Goal: Task Accomplishment & Management: Manage account settings

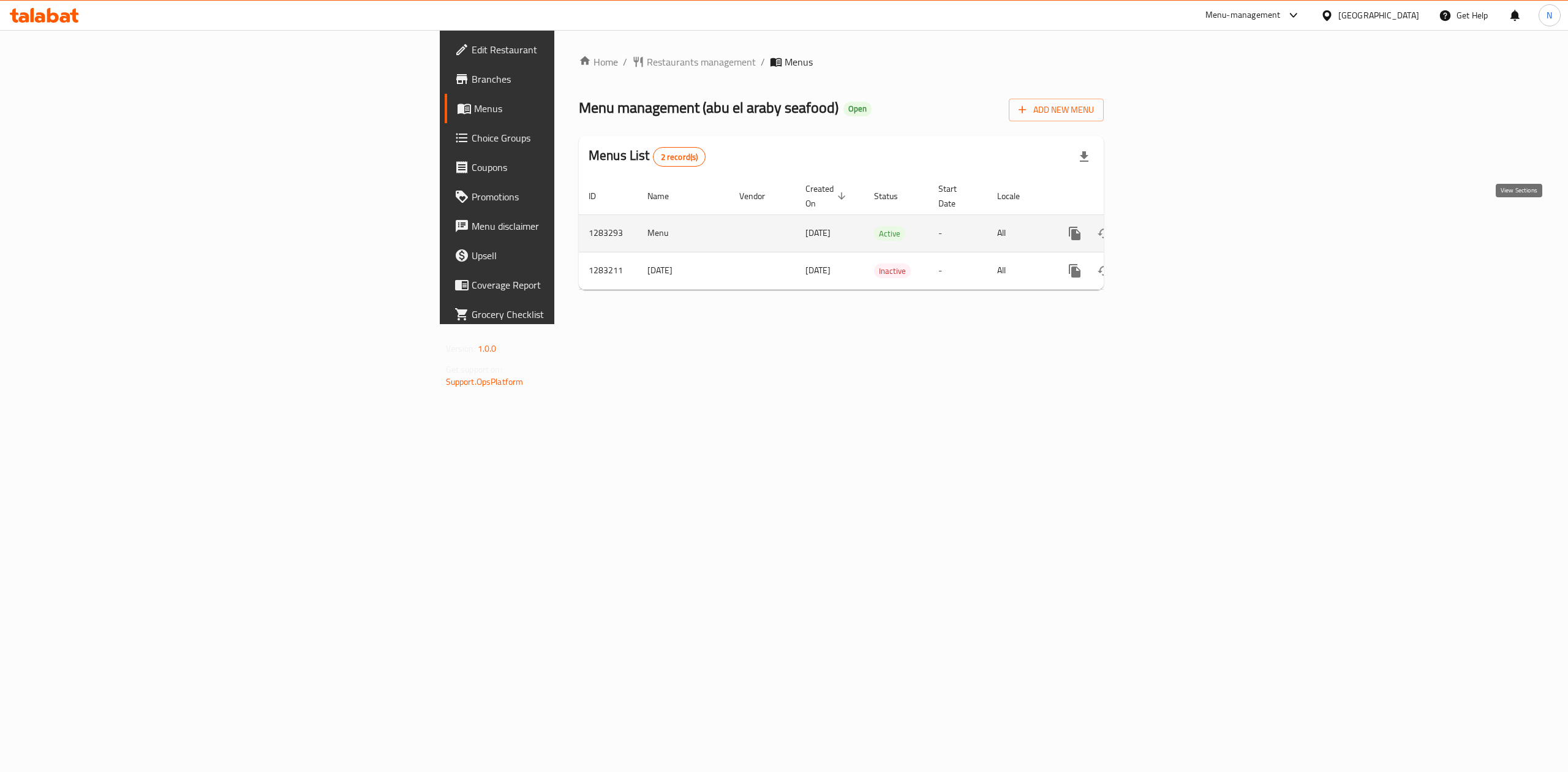
click at [1169, 228] on icon "enhanced table" at bounding box center [1163, 234] width 11 height 11
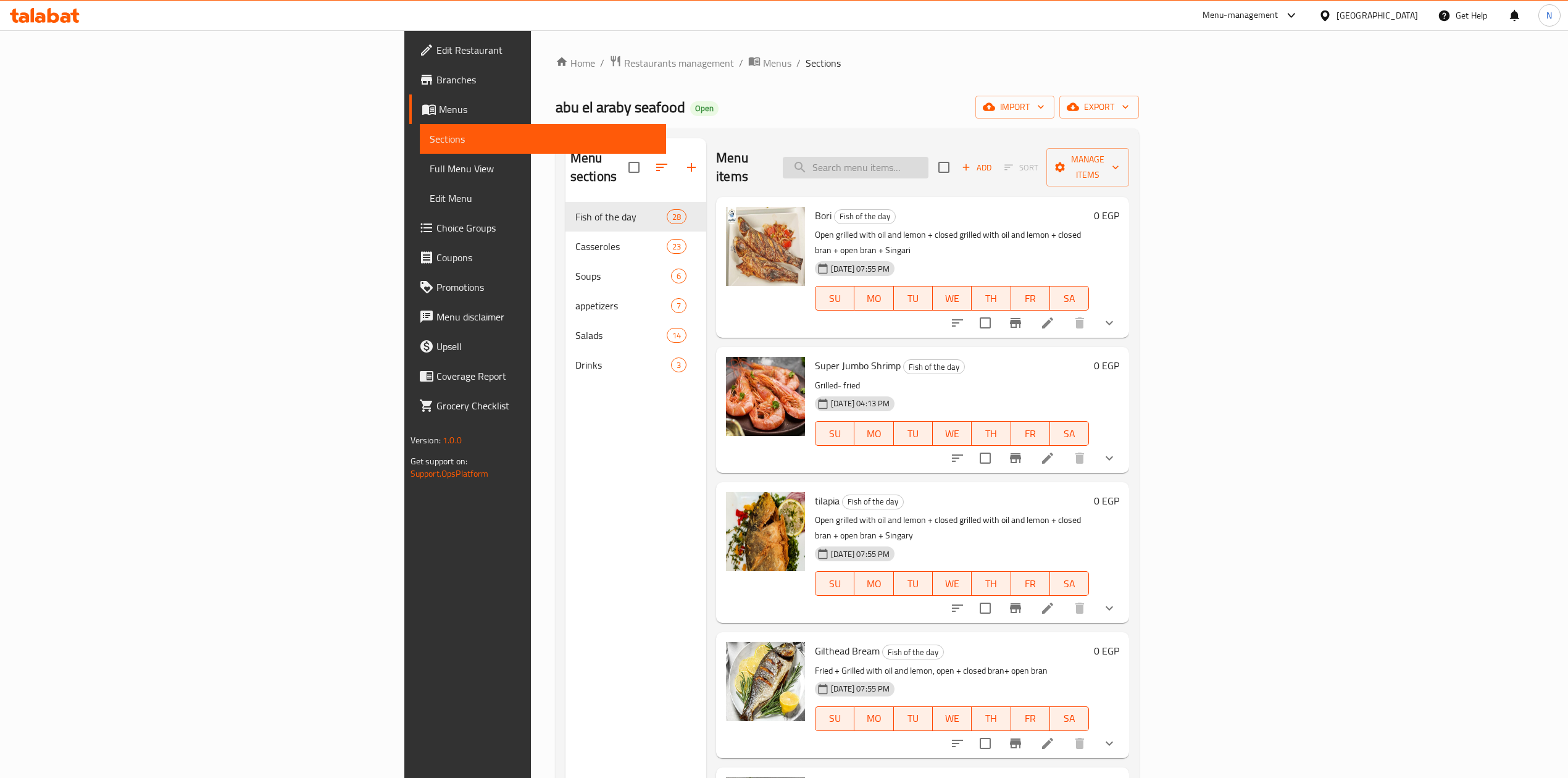
click at [928, 162] on input "search" at bounding box center [855, 167] width 146 height 21
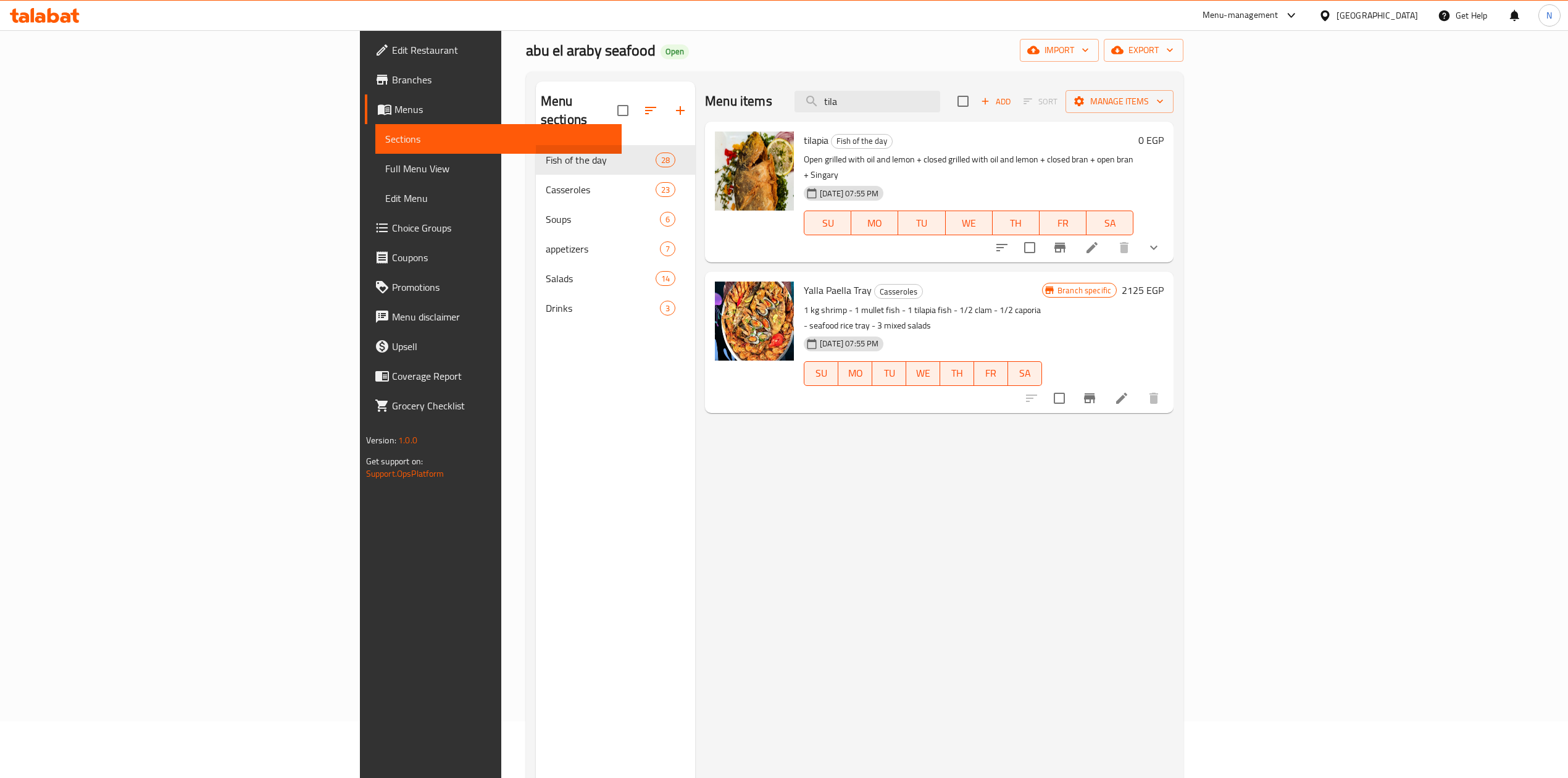
scroll to position [82, 0]
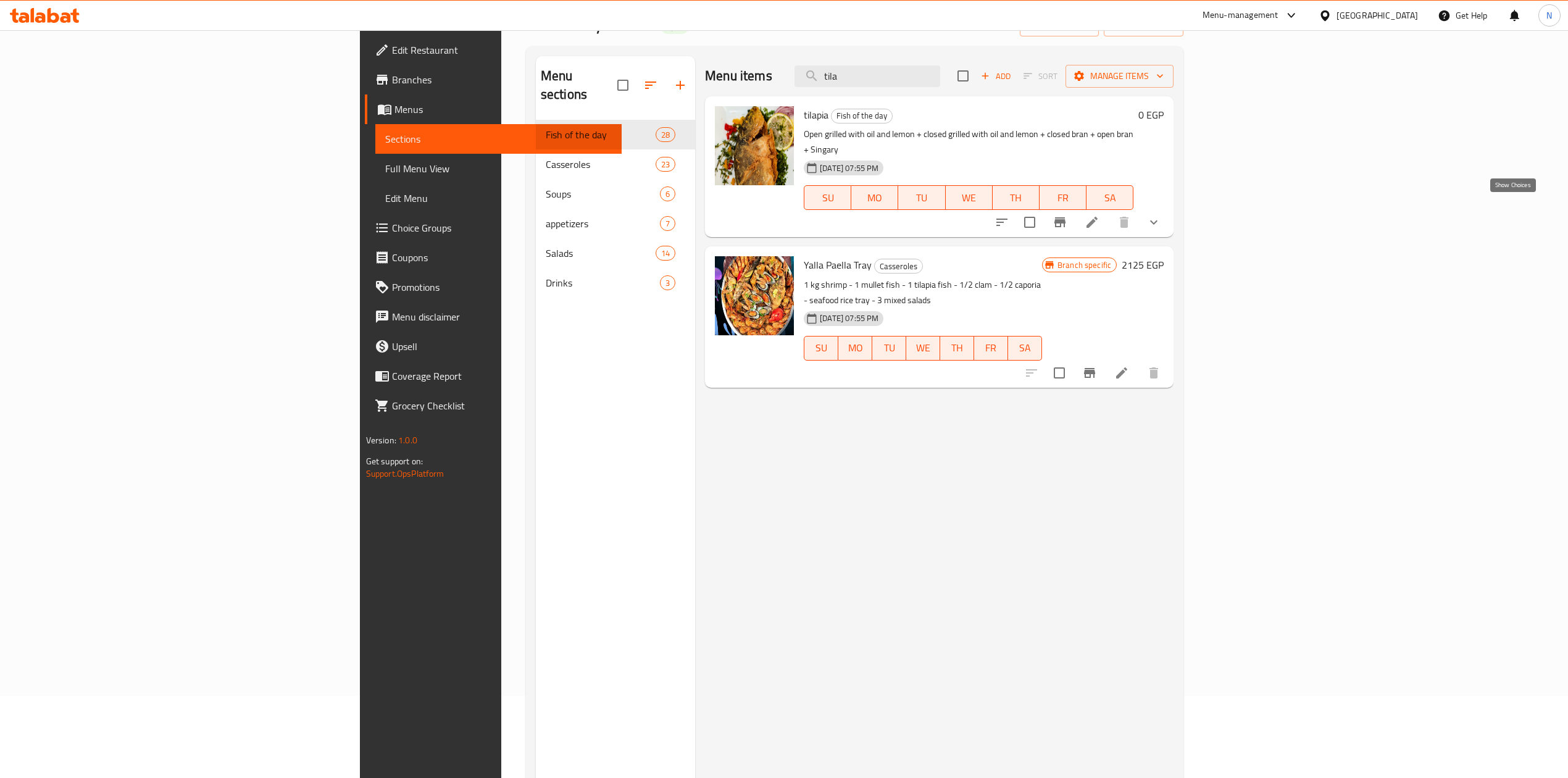
type input "tila"
click at [1161, 215] on icon "show more" at bounding box center [1154, 222] width 15 height 15
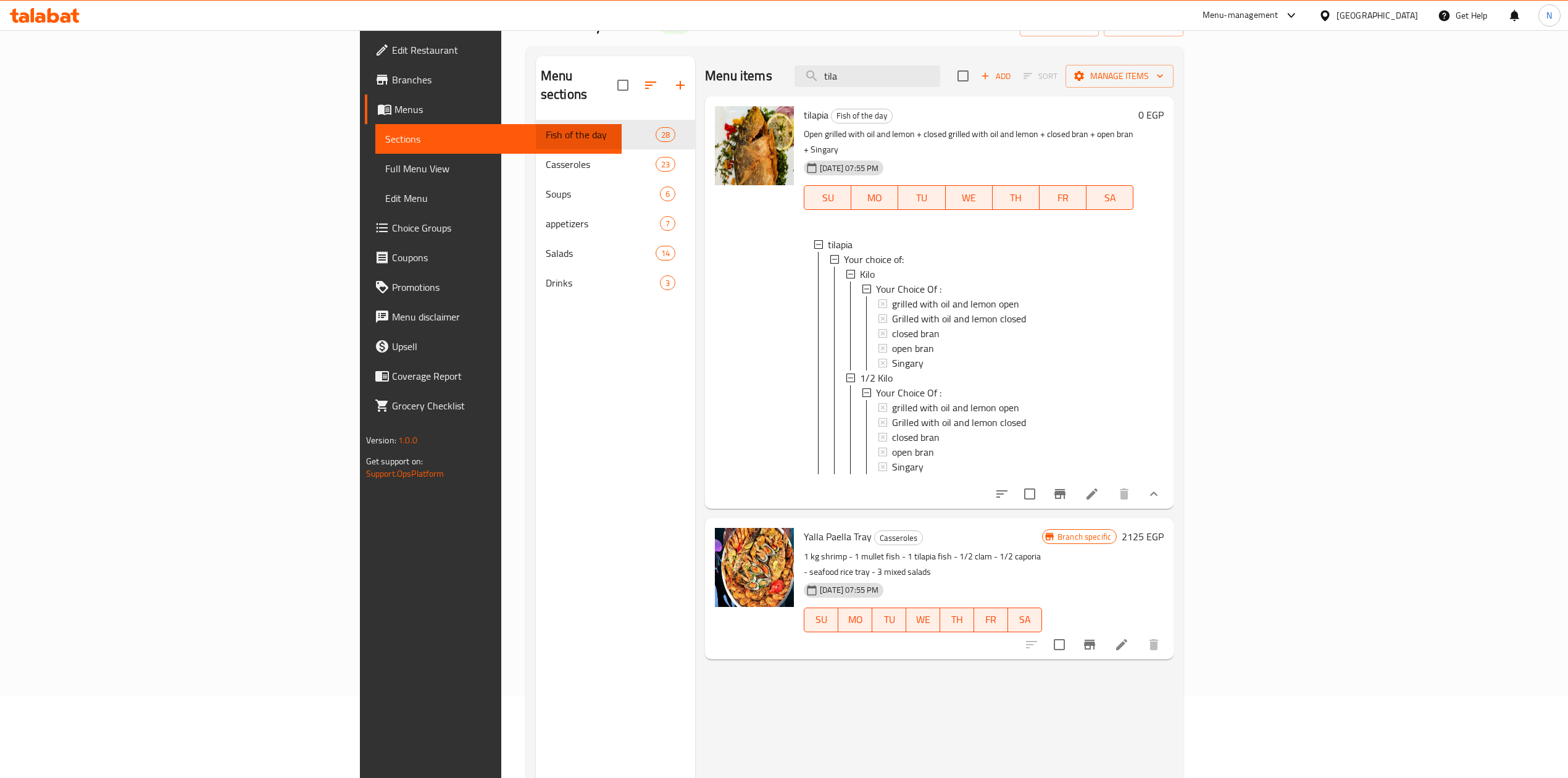
click at [804, 134] on p "Open grilled with oil and lemon + closed grilled with oil and lemon + closed br…" at bounding box center [968, 142] width 329 height 31
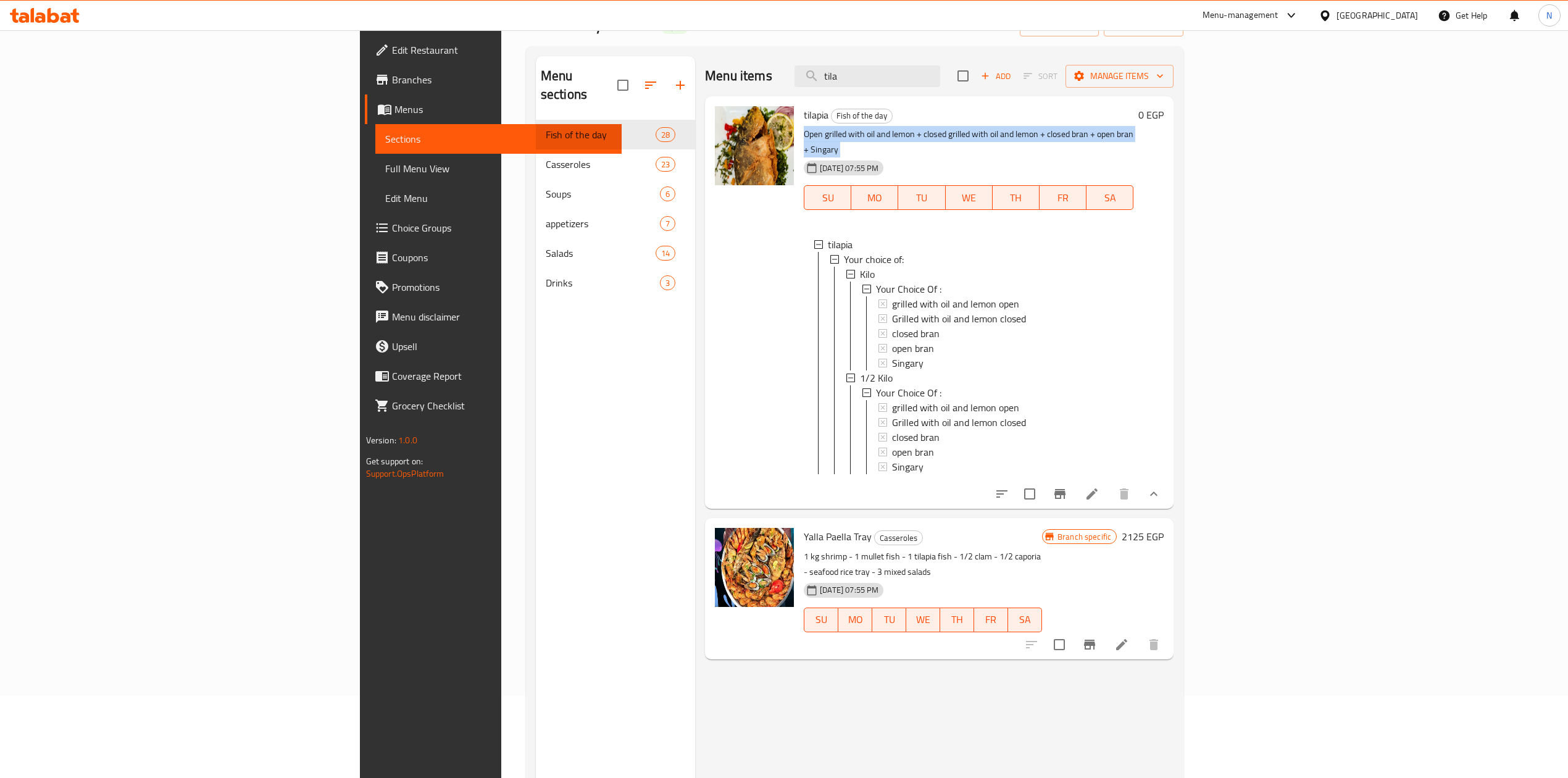
click at [804, 134] on p "Open grilled with oil and lemon + closed grilled with oil and lemon + closed br…" at bounding box center [968, 142] width 329 height 31
click at [710, 393] on div at bounding box center [754, 303] width 89 height 403
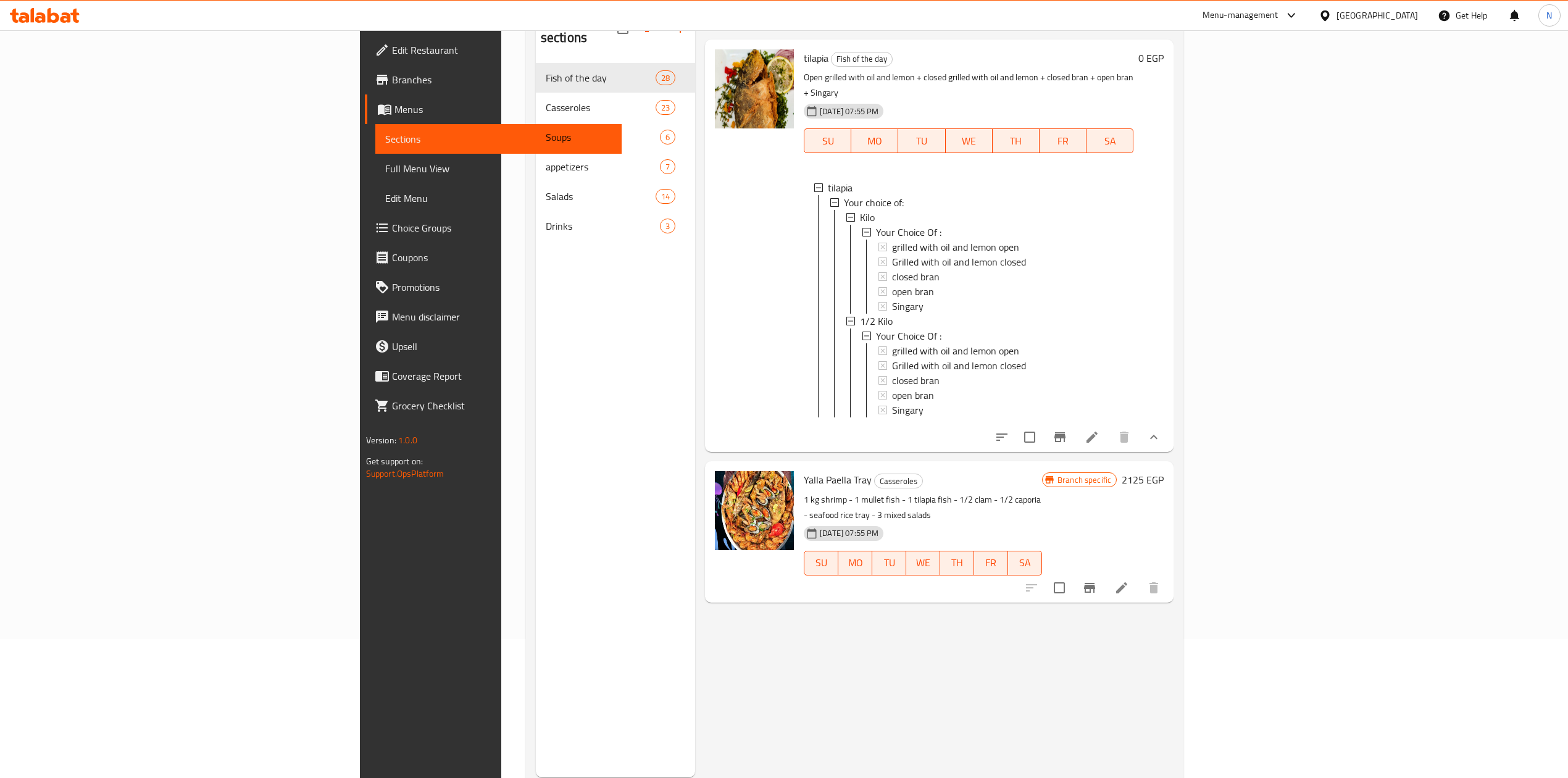
scroll to position [164, 0]
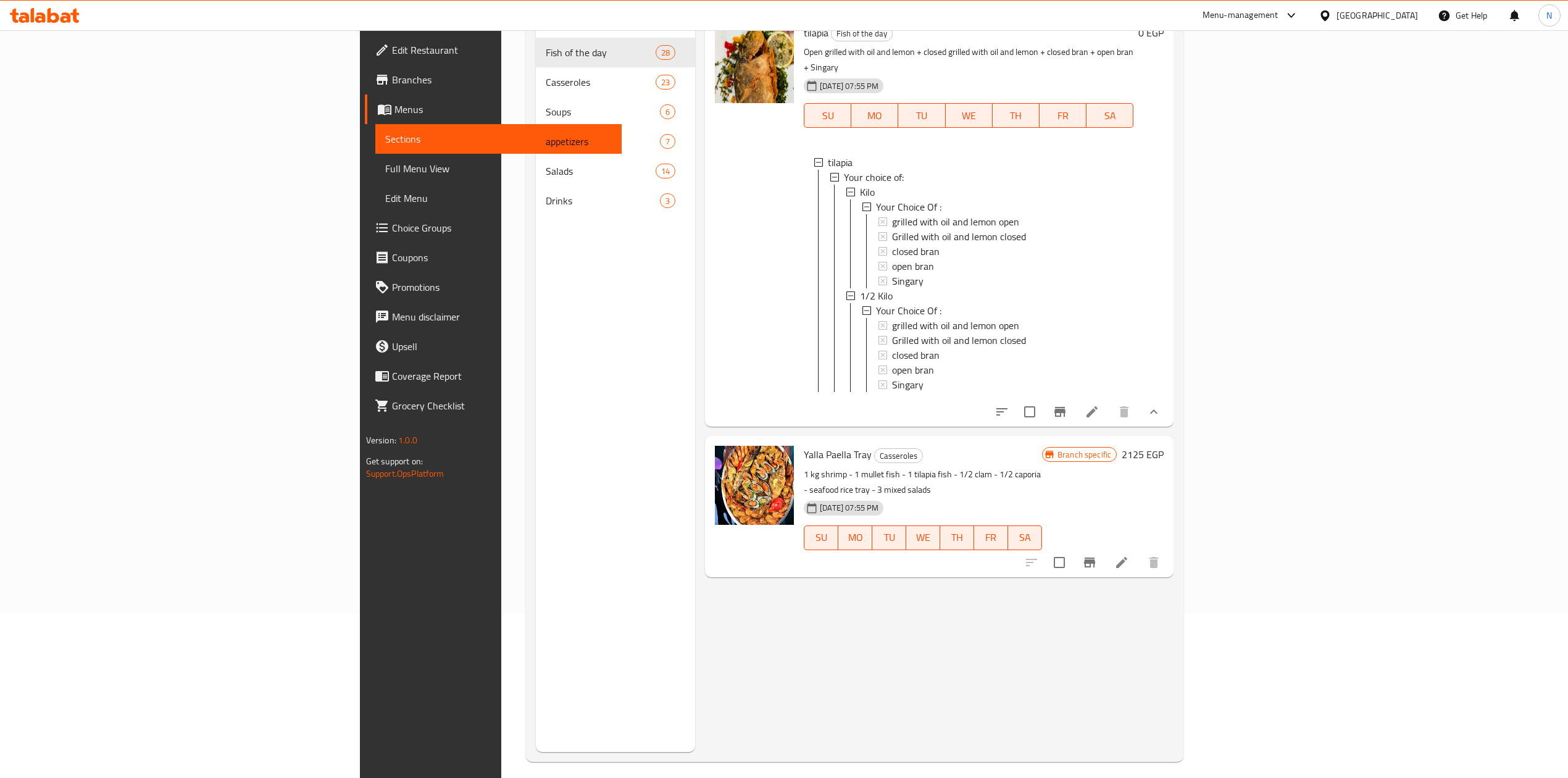
click at [710, 464] on div at bounding box center [754, 506] width 89 height 131
click at [804, 452] on span "Yalla Paella Tray" at bounding box center [838, 454] width 68 height 19
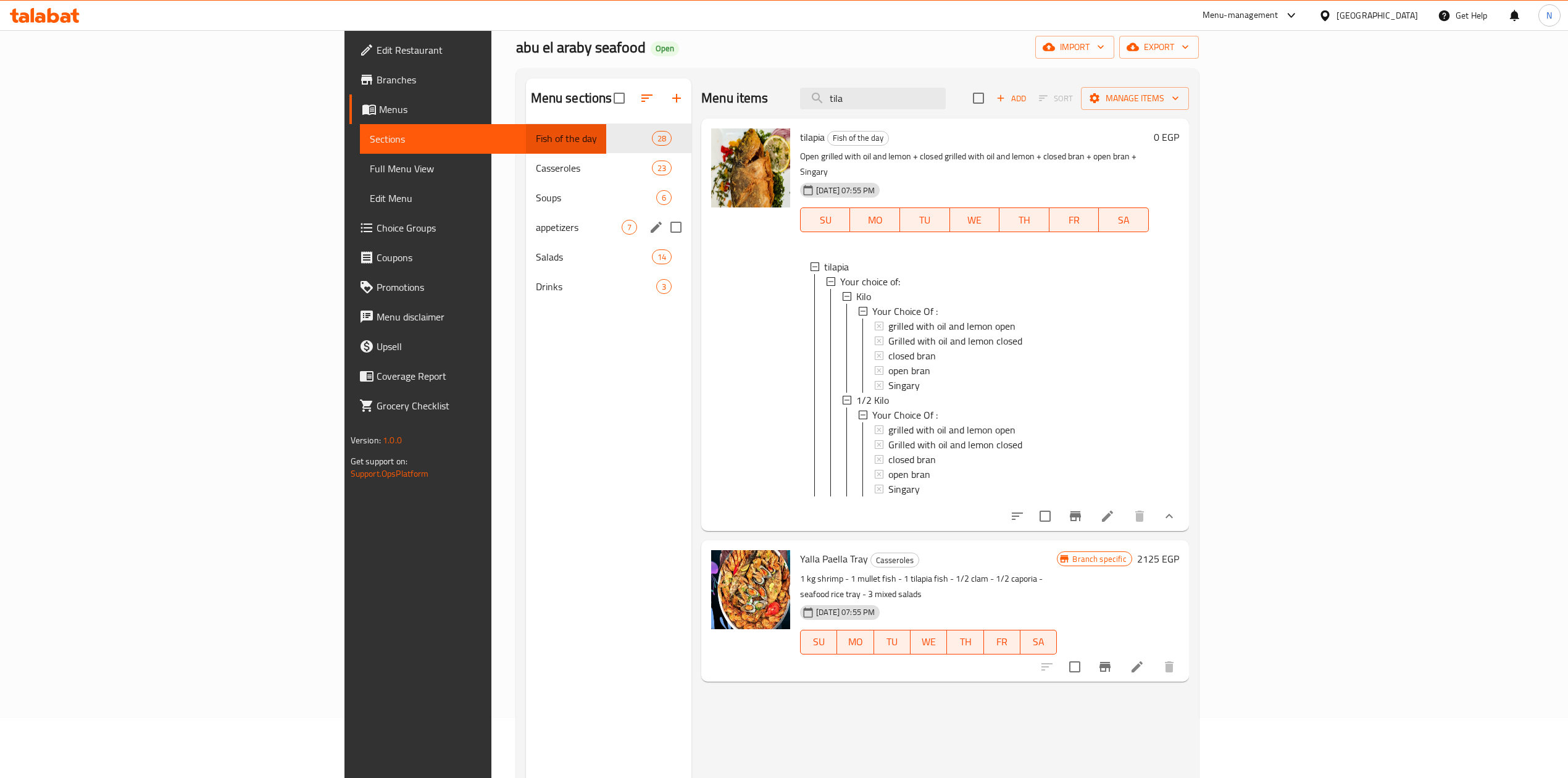
scroll to position [0, 0]
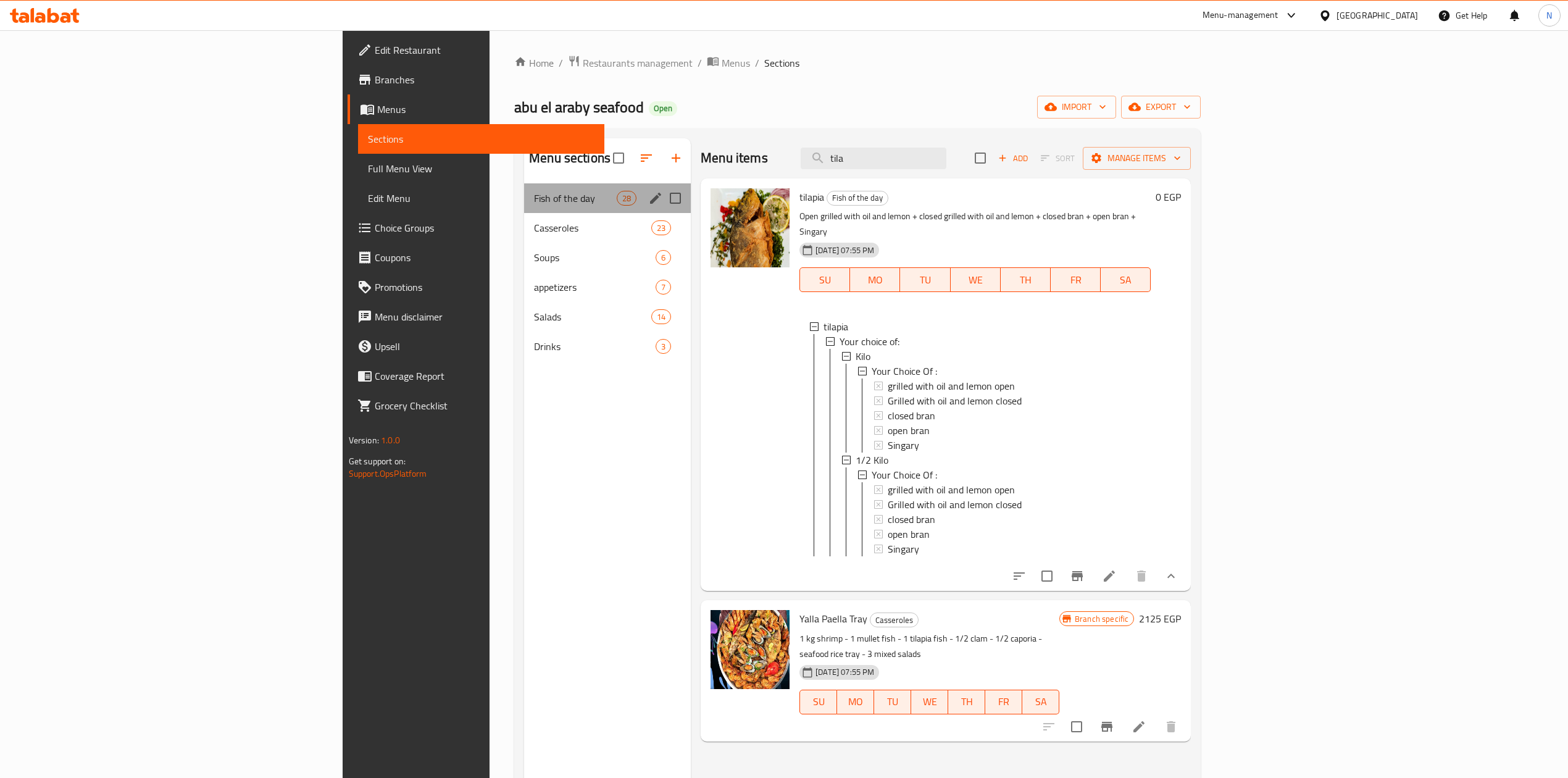
click at [524, 188] on div "Fish of the day 28" at bounding box center [607, 198] width 166 height 30
drag, startPoint x: 403, startPoint y: 218, endPoint x: 421, endPoint y: 247, distance: 34.1
click at [524, 218] on div "Casseroles 23" at bounding box center [607, 227] width 166 height 30
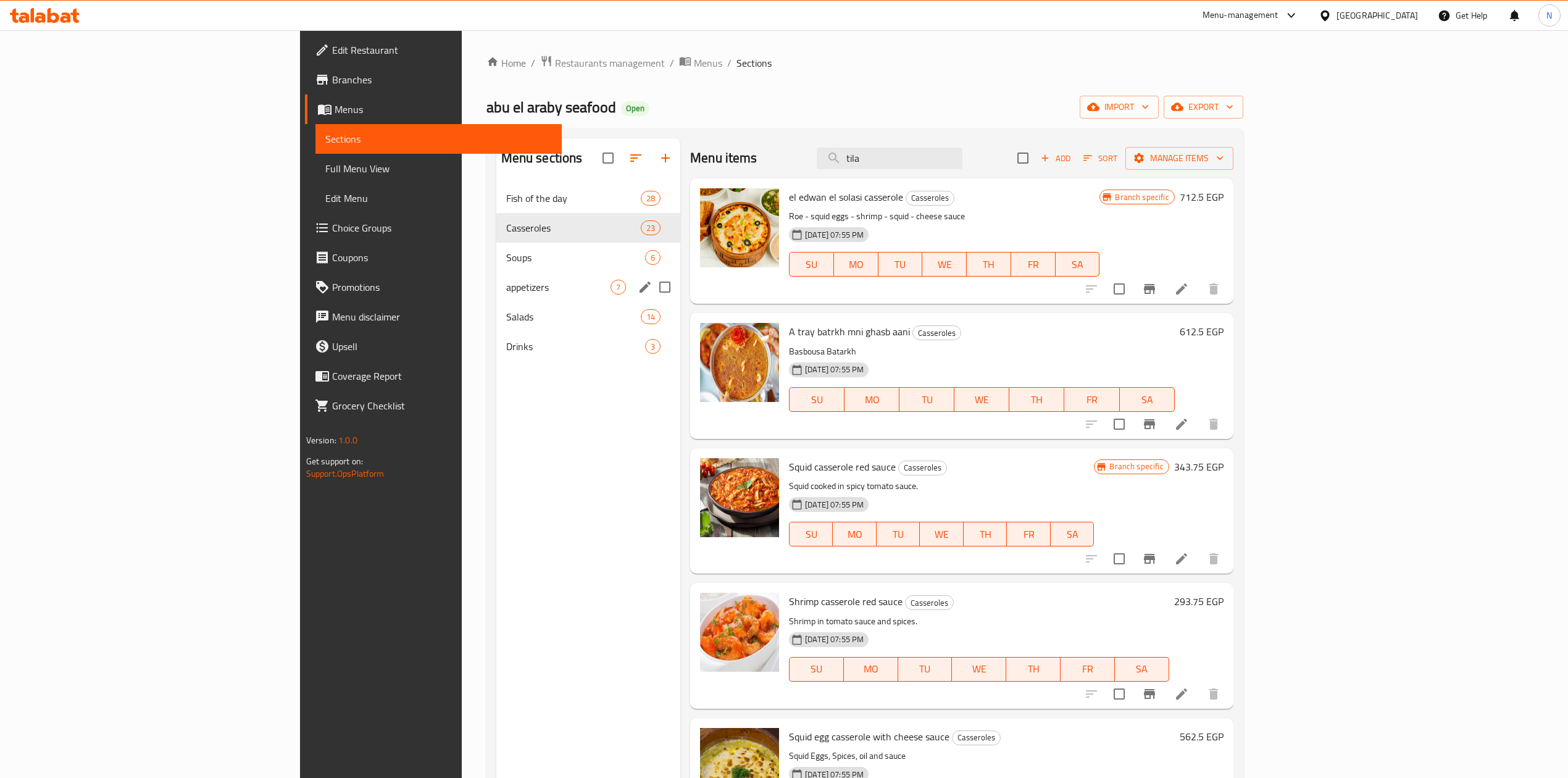
click at [497, 276] on div "appetizers 7" at bounding box center [589, 287] width 184 height 30
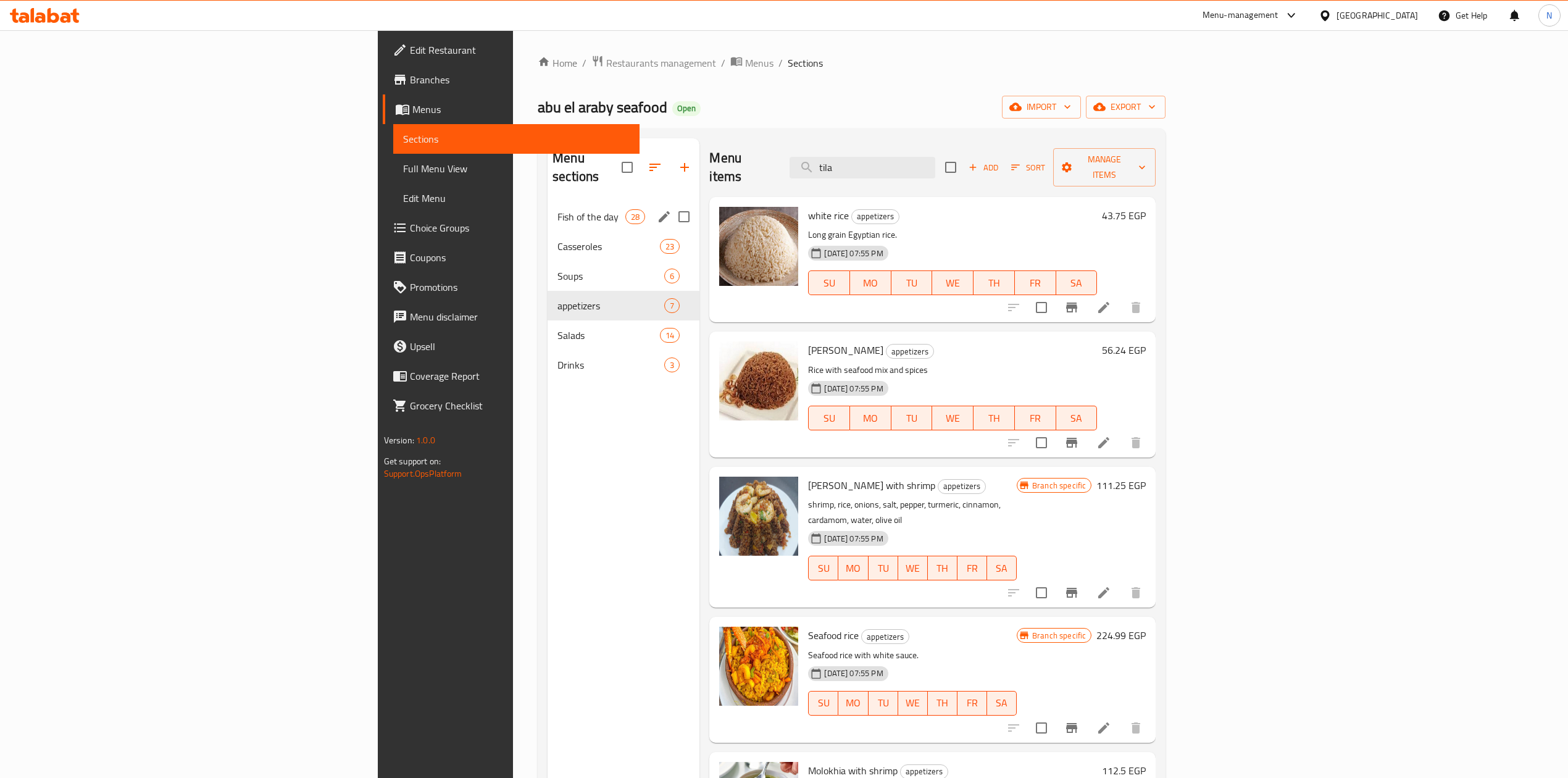
click at [557, 209] on span "Fish of the day" at bounding box center [591, 216] width 68 height 15
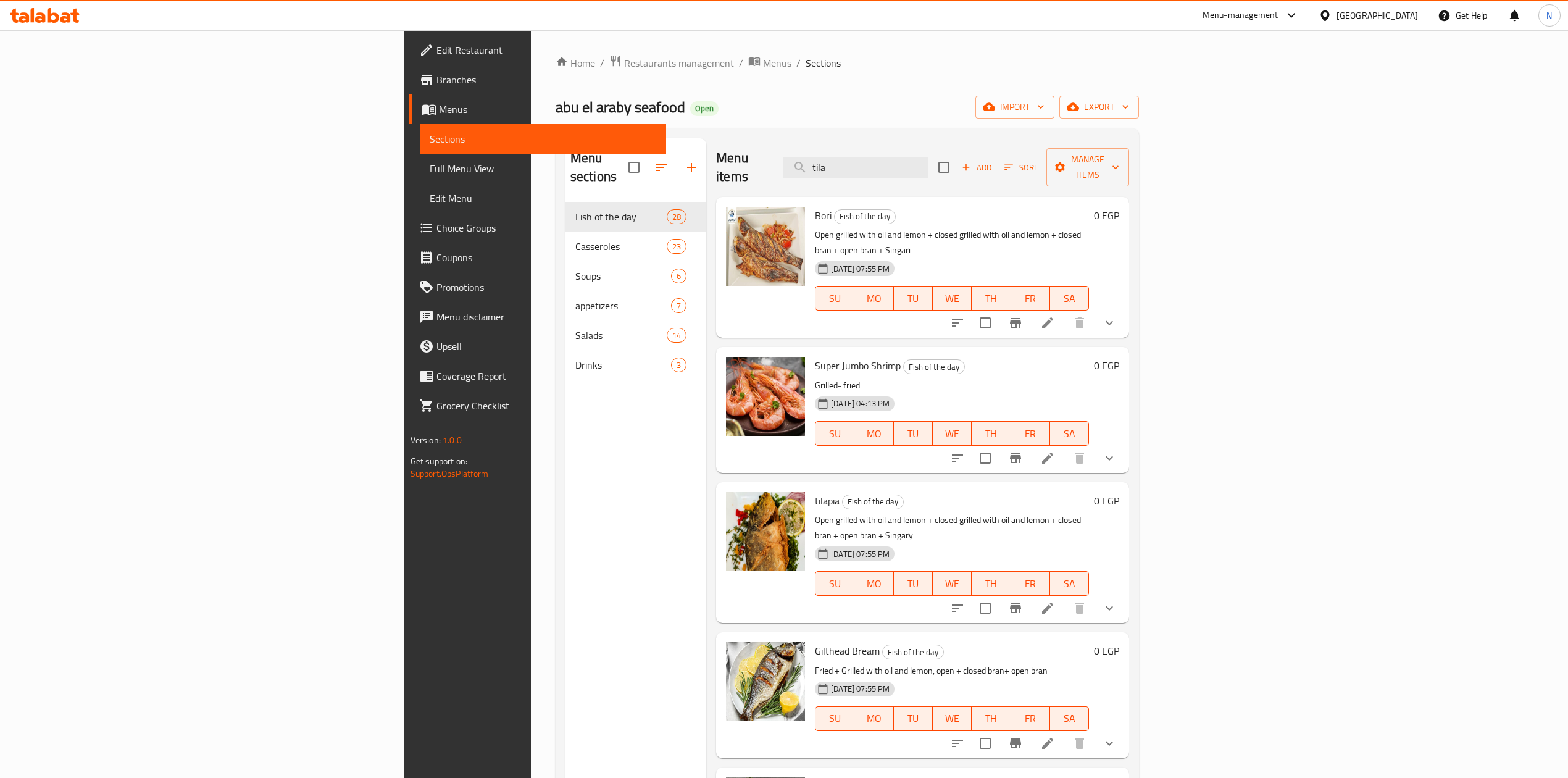
click at [815, 227] on p "Open grilled with oil and lemon + closed grilled with oil and lemon + closed br…" at bounding box center [952, 243] width 274 height 31
drag, startPoint x: 723, startPoint y: 218, endPoint x: 749, endPoint y: 220, distance: 26.1
click at [815, 227] on p "Open grilled with oil and lemon + closed grilled with oil and lemon + closed br…" at bounding box center [952, 243] width 274 height 31
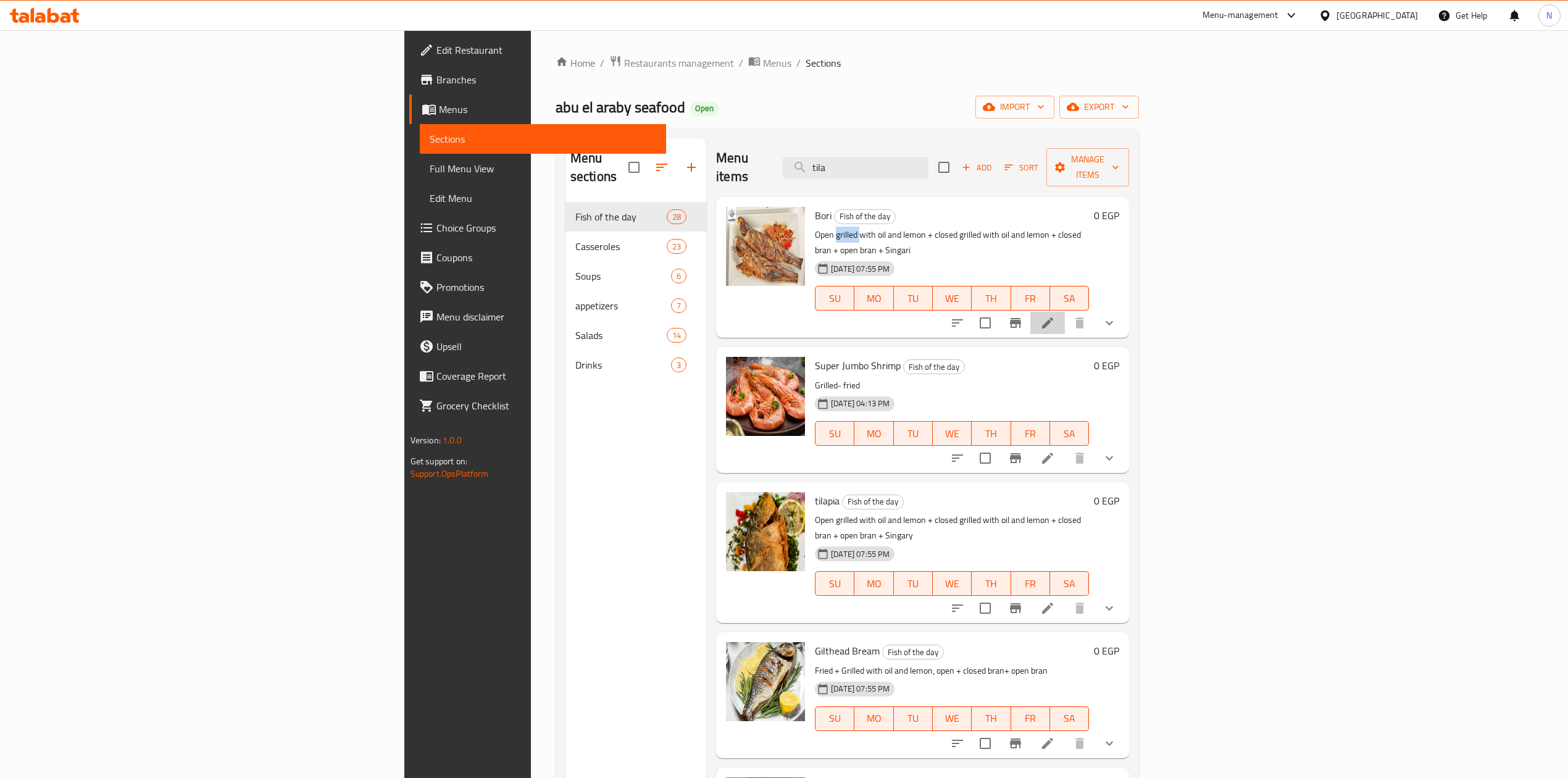
click at [1065, 312] on li at bounding box center [1048, 323] width 35 height 22
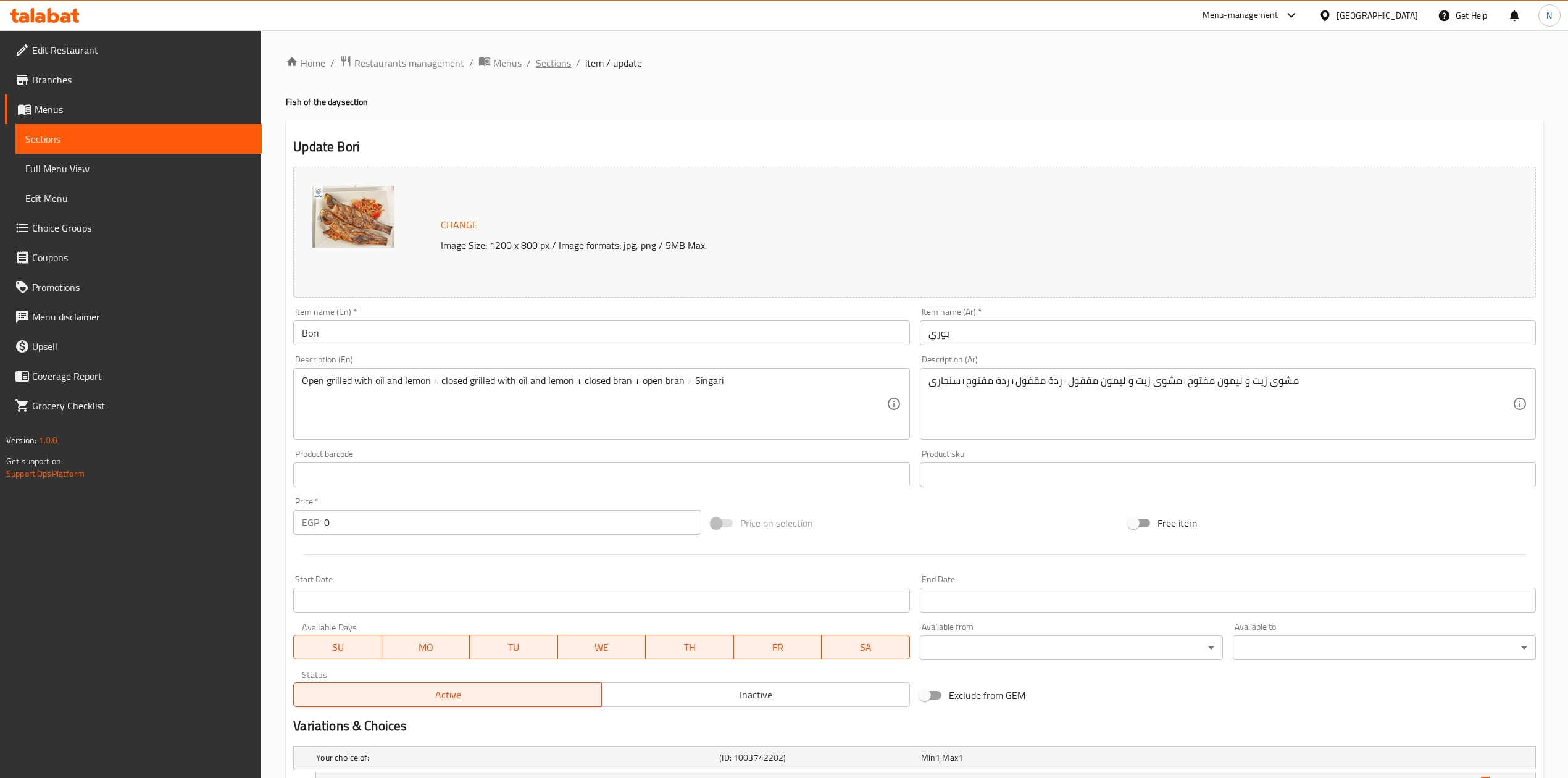
click at [547, 59] on span "Sections" at bounding box center [553, 62] width 35 height 15
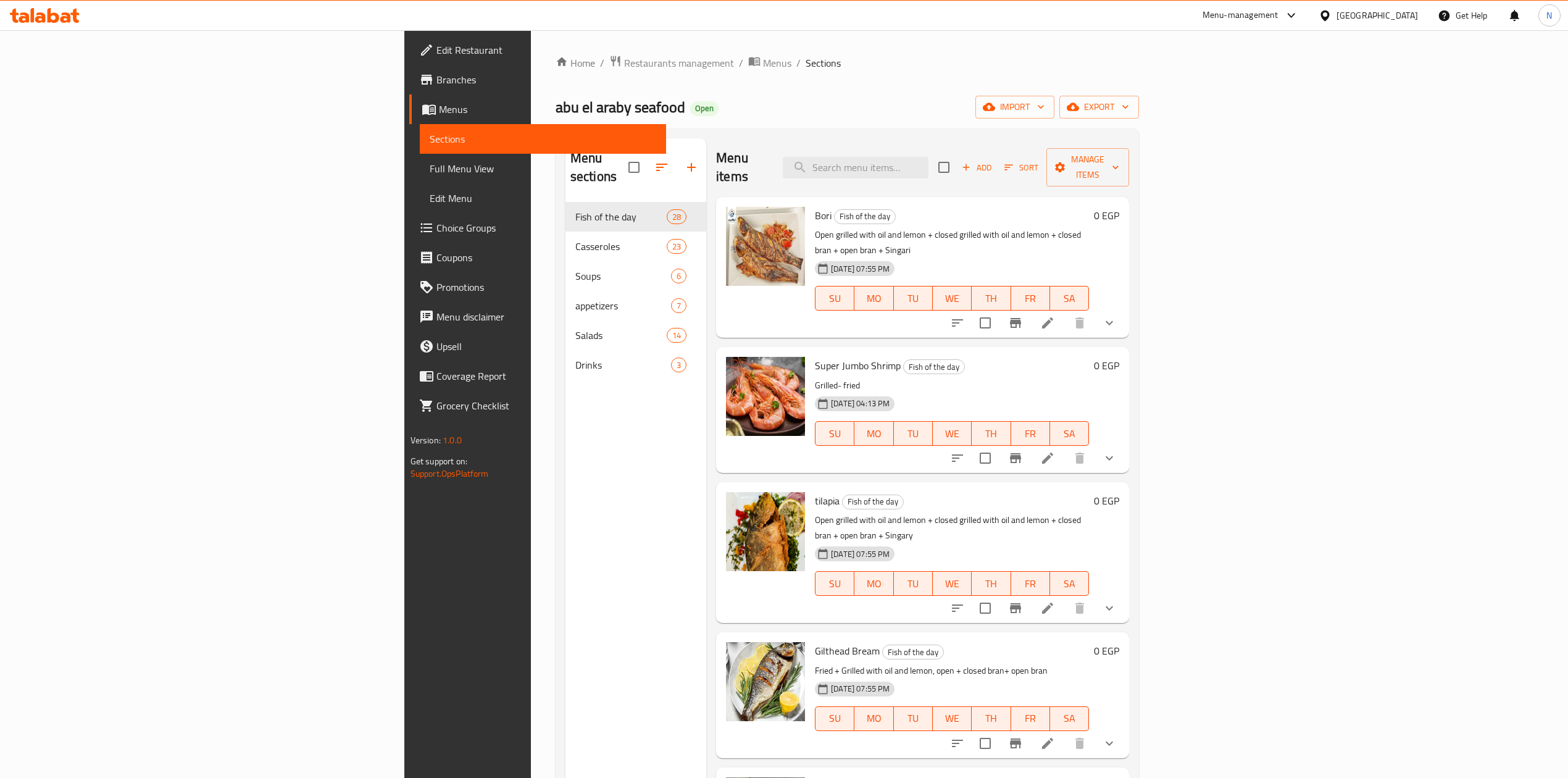
click at [1117, 451] on icon "show more" at bounding box center [1109, 458] width 15 height 15
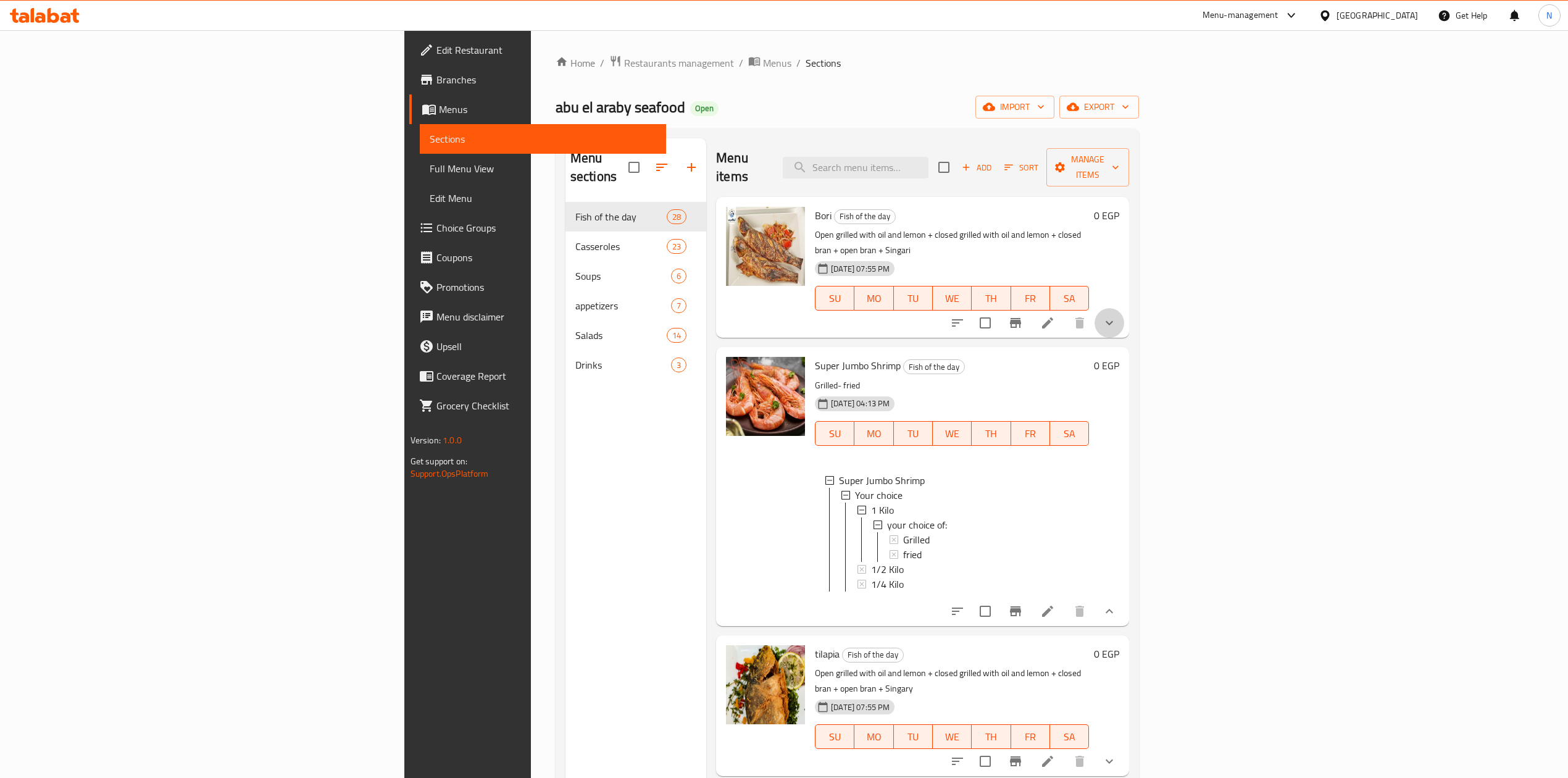
click at [1125, 308] on button "show more" at bounding box center [1109, 323] width 30 height 30
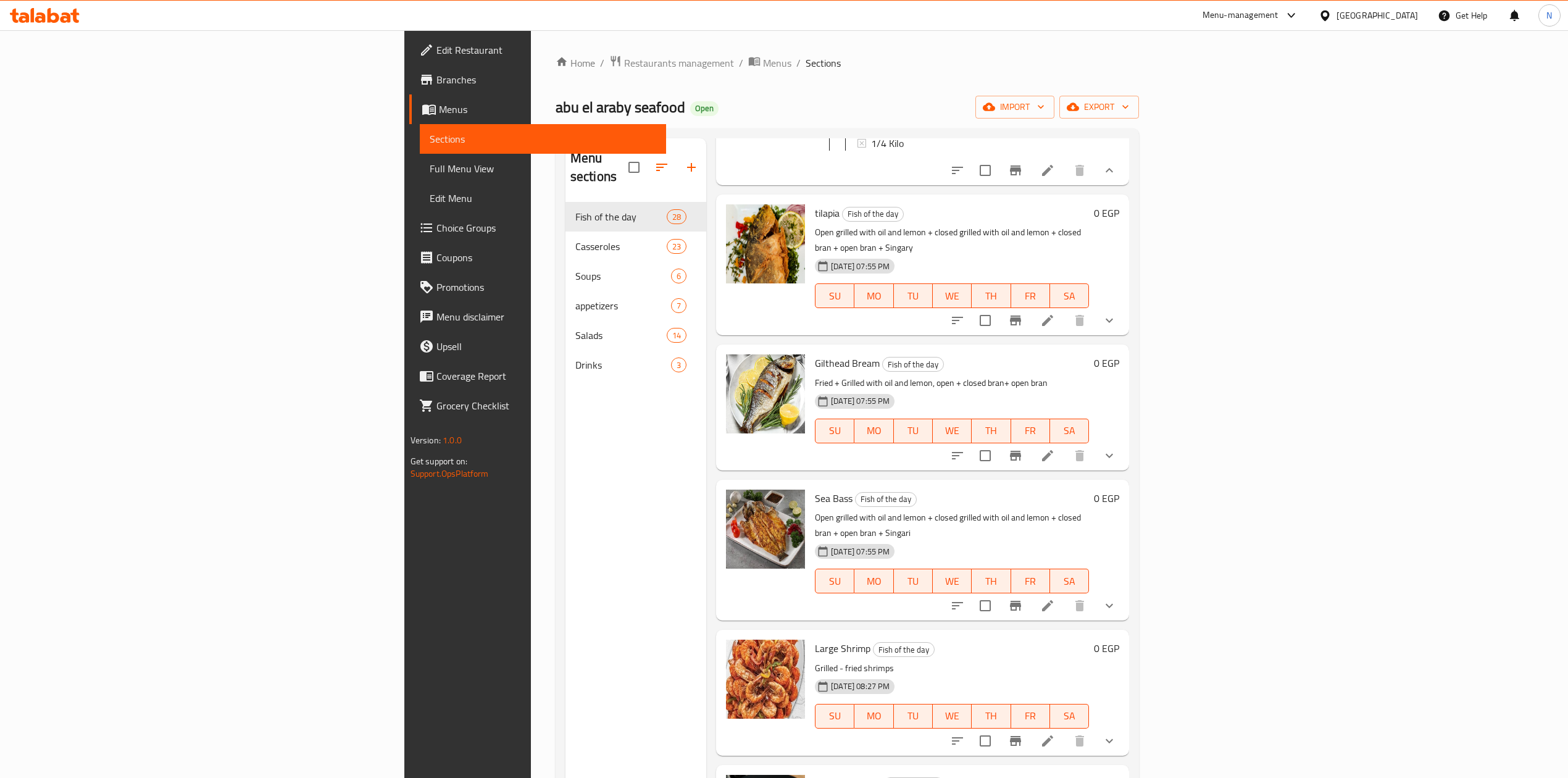
scroll to position [741, 0]
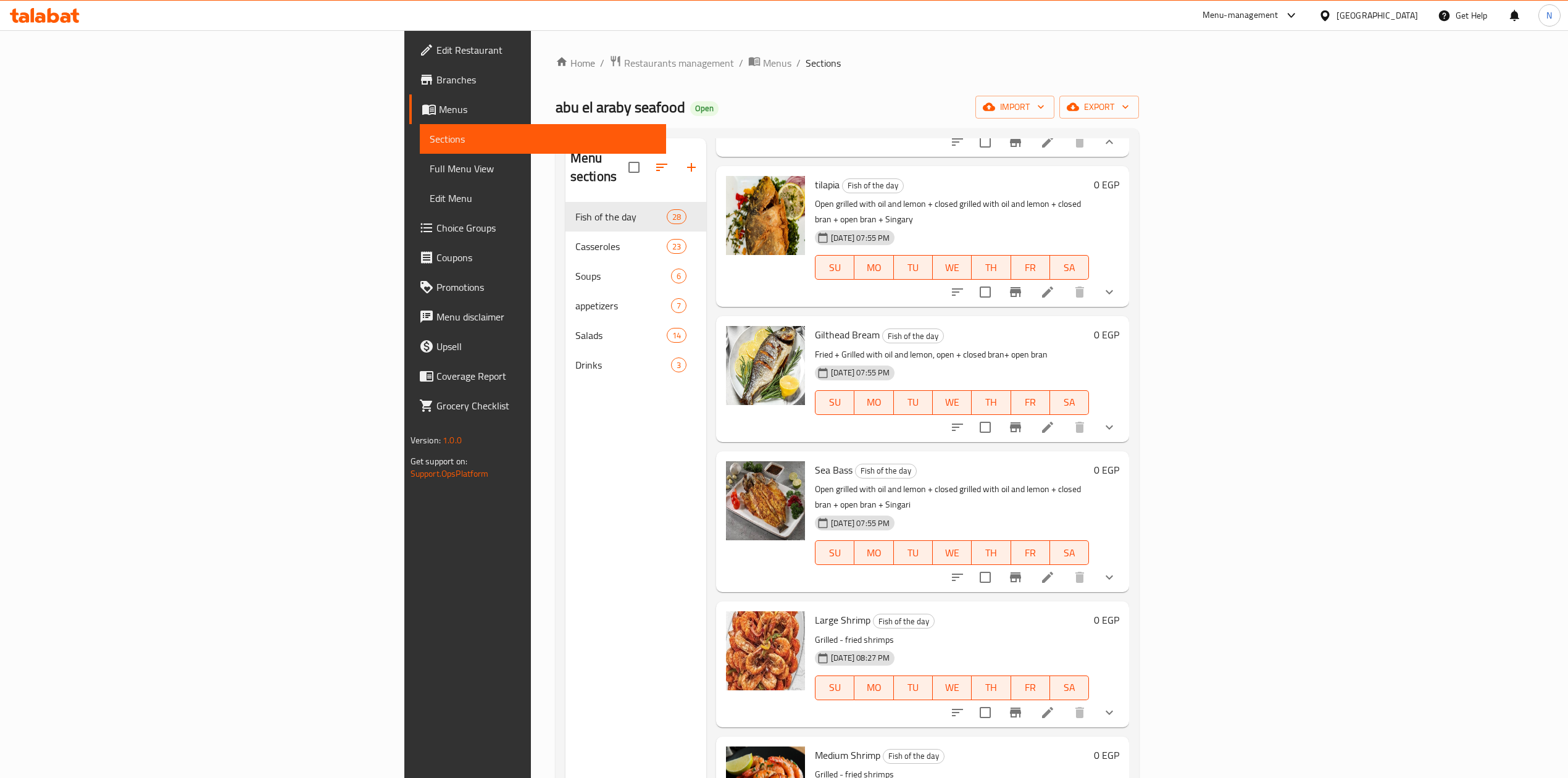
click at [815, 347] on p "Fried + Grilled with oil and lemon, open + closed bran+ open bran" at bounding box center [952, 354] width 274 height 15
drag, startPoint x: 717, startPoint y: 328, endPoint x: 1022, endPoint y: 332, distance: 305.0
click at [1022, 347] on p "Fried + Grilled with oil and lemon, open + closed bran+ open bran" at bounding box center [952, 354] width 274 height 15
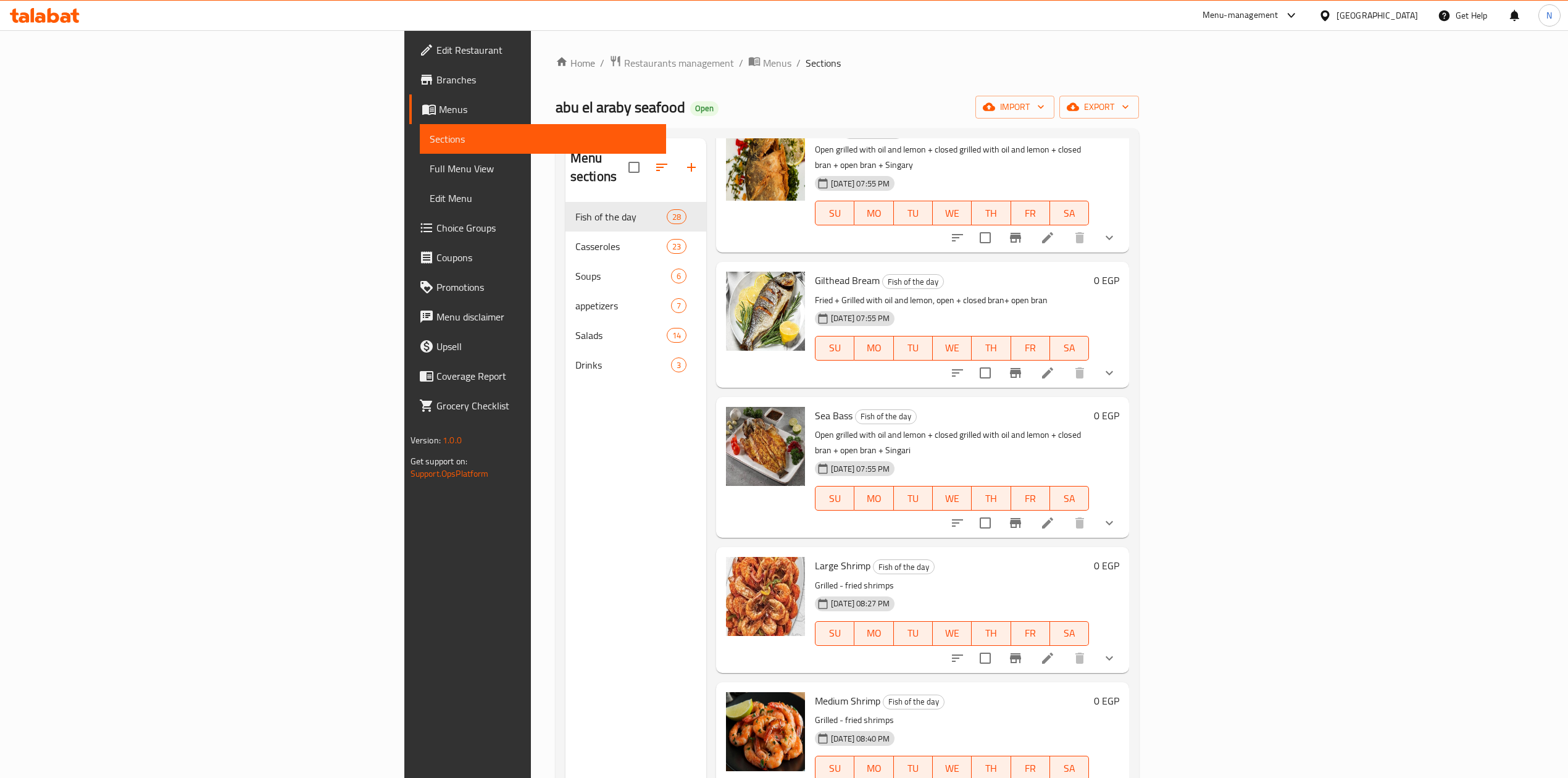
scroll to position [824, 0]
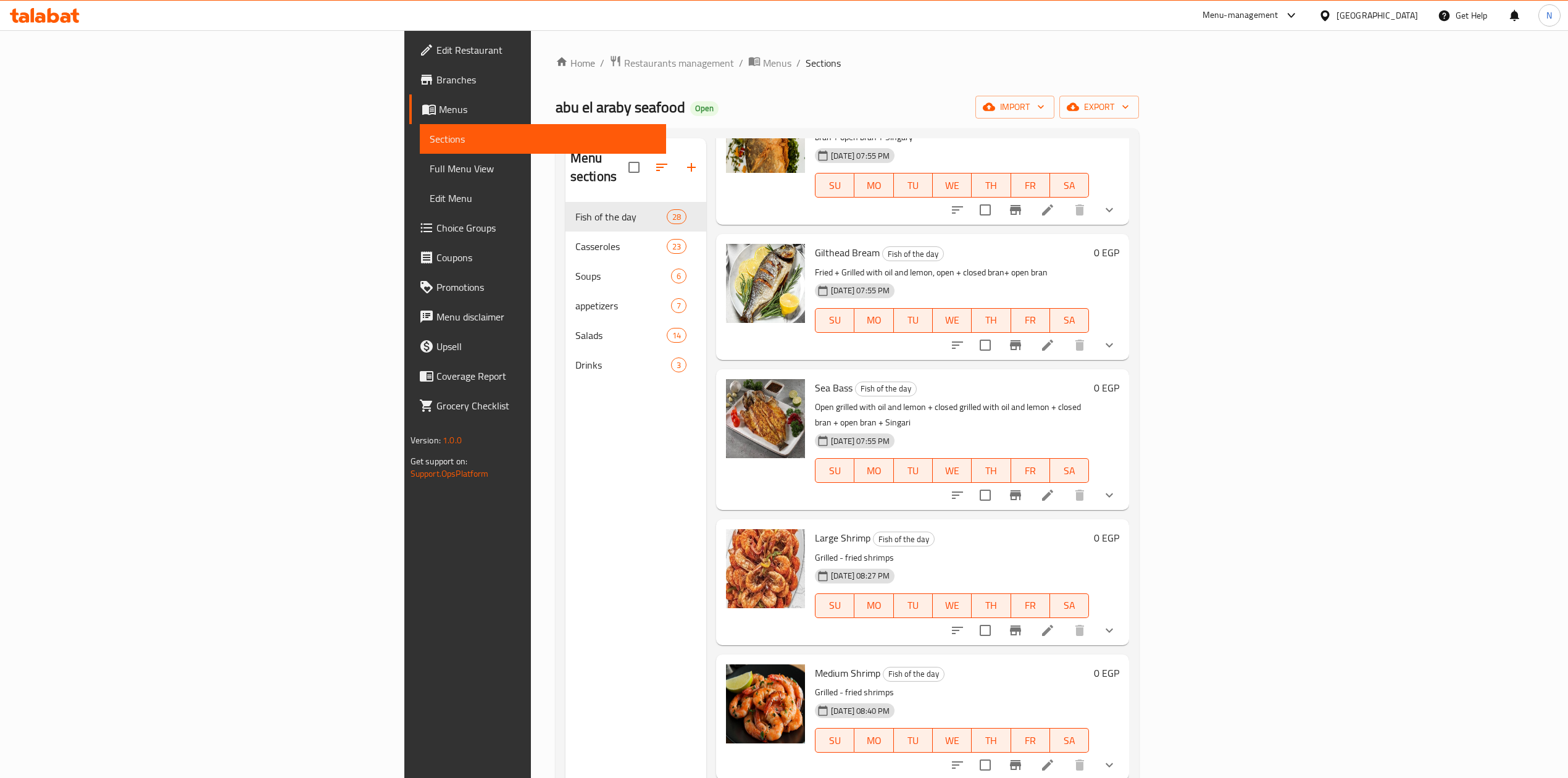
click at [815, 399] on p "Open grilled with oil and lemon + closed grilled with oil and lemon + closed br…" at bounding box center [952, 415] width 274 height 31
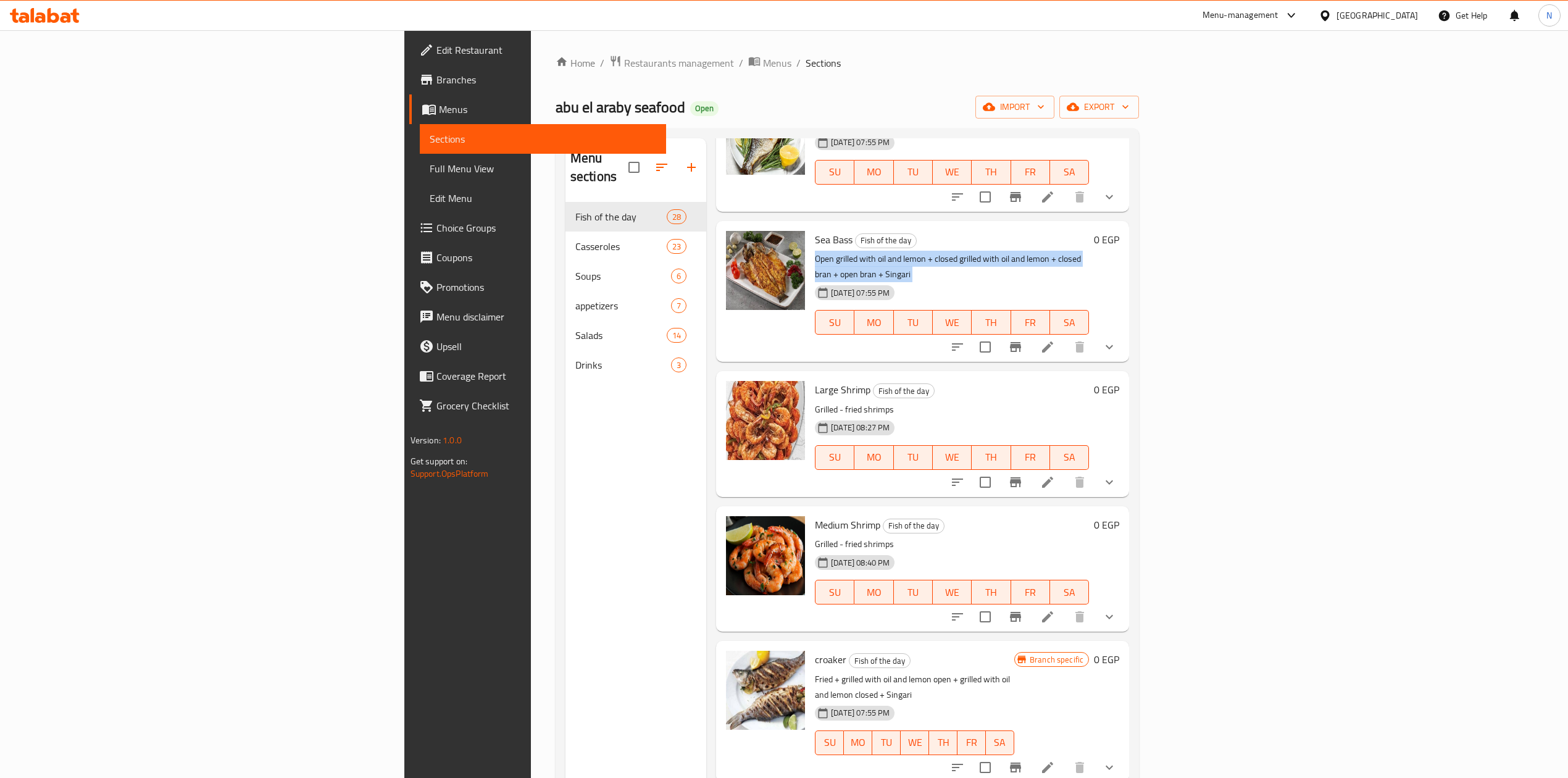
scroll to position [988, 0]
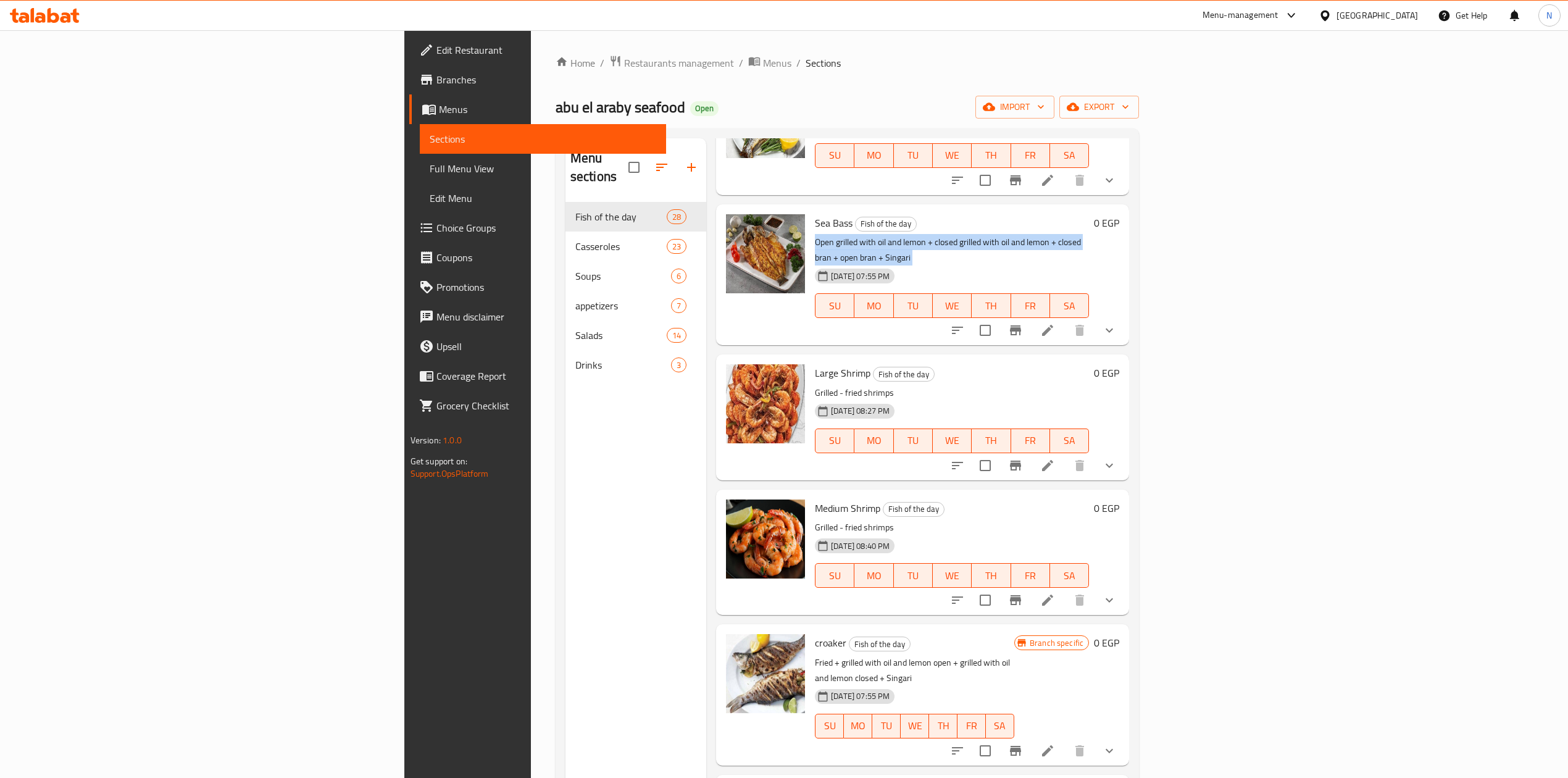
click at [1117, 323] on icon "show more" at bounding box center [1109, 330] width 15 height 15
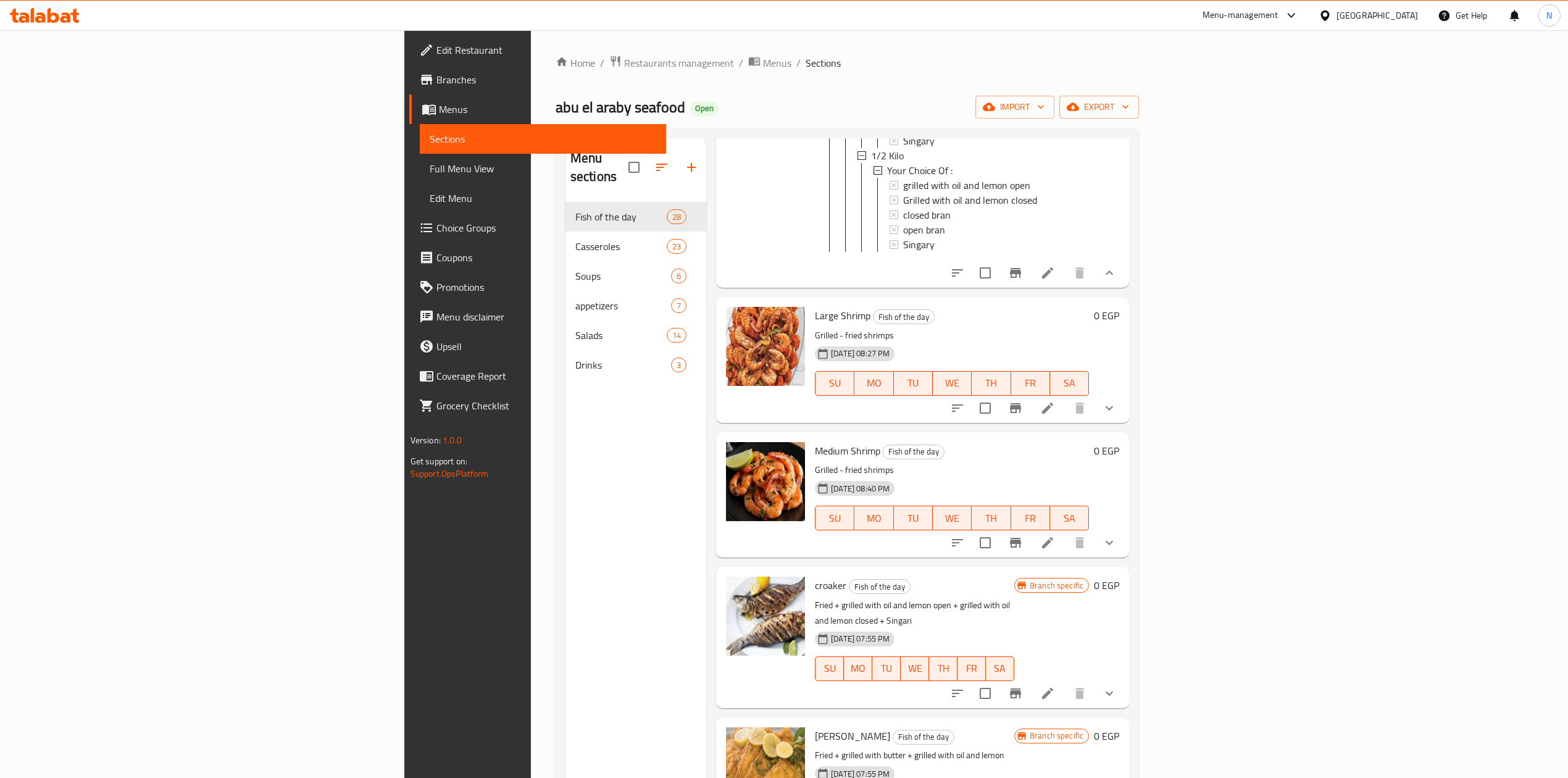
scroll to position [1400, 0]
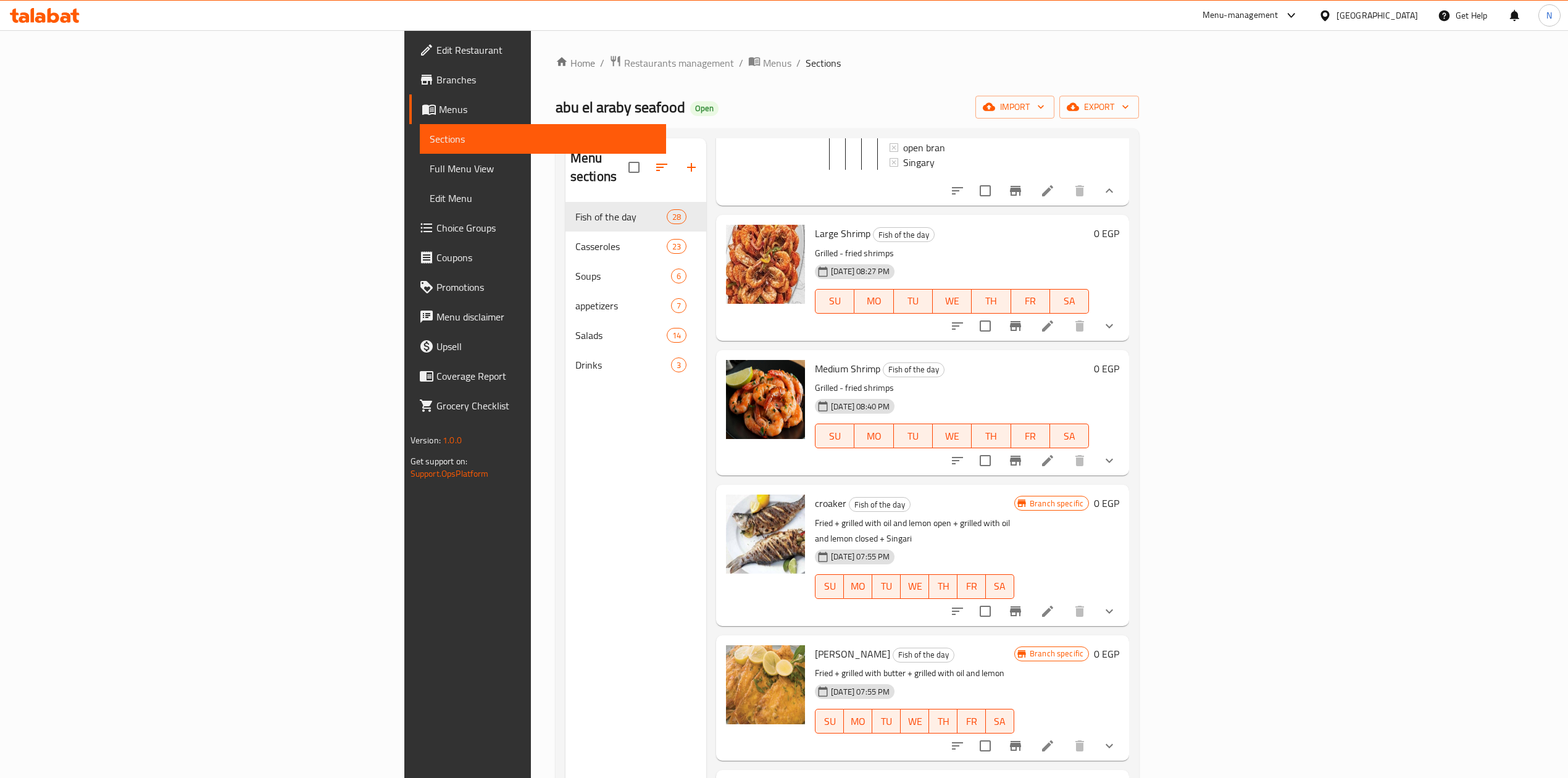
click at [815, 359] on span "Medium Shrimp" at bounding box center [848, 368] width 66 height 19
drag, startPoint x: 736, startPoint y: 341, endPoint x: 742, endPoint y: 352, distance: 12.5
click at [810, 355] on div "Medium Shrimp Fish of the day Grilled - fried shrimps 01-05-2025 08:40 PM SU MO…" at bounding box center [952, 412] width 284 height 115
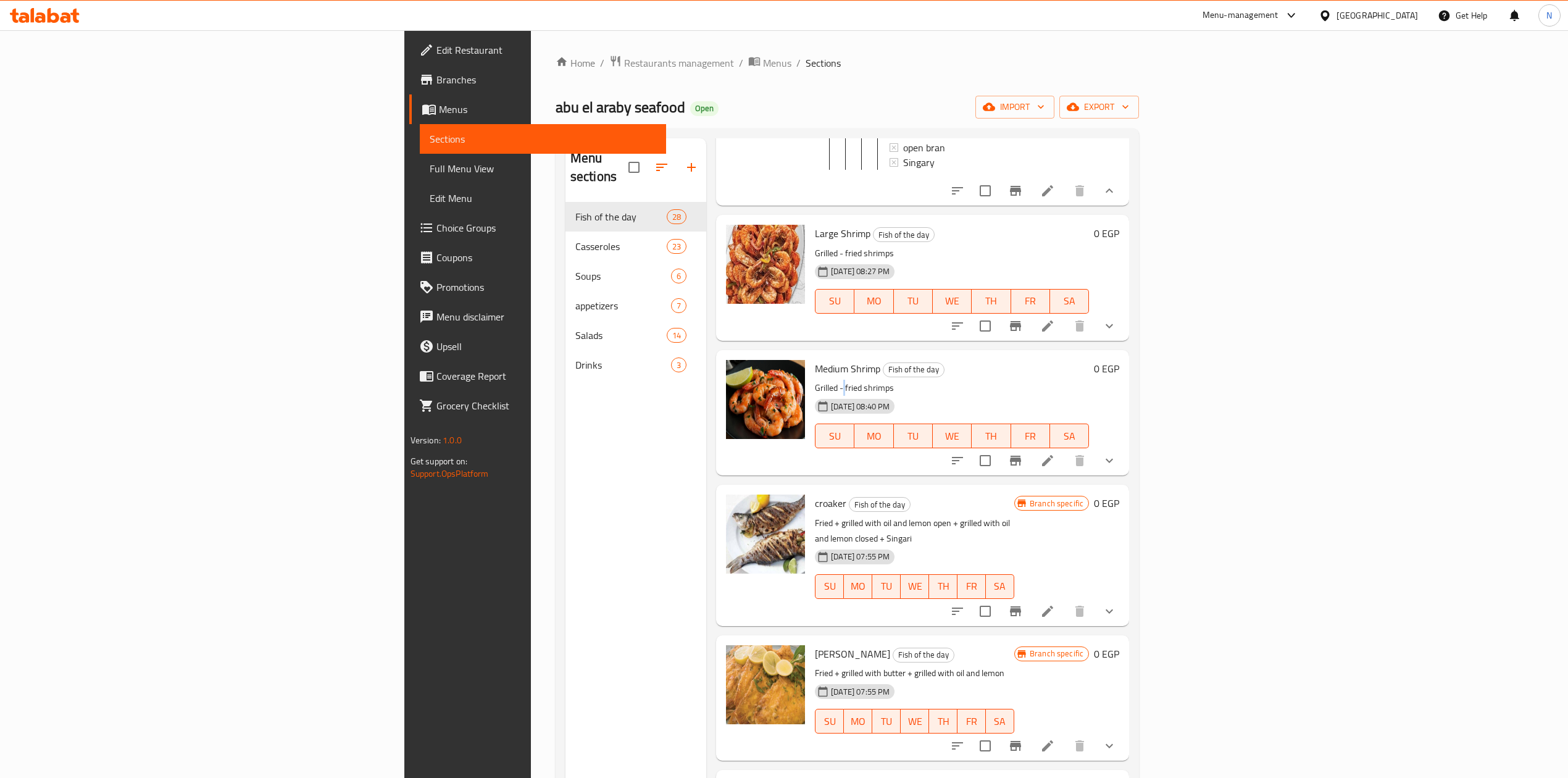
click at [810, 355] on div "Medium Shrimp Fish of the day Grilled - fried shrimps 01-05-2025 08:40 PM SU MO…" at bounding box center [952, 412] width 284 height 115
click at [1117, 453] on icon "show more" at bounding box center [1109, 460] width 15 height 15
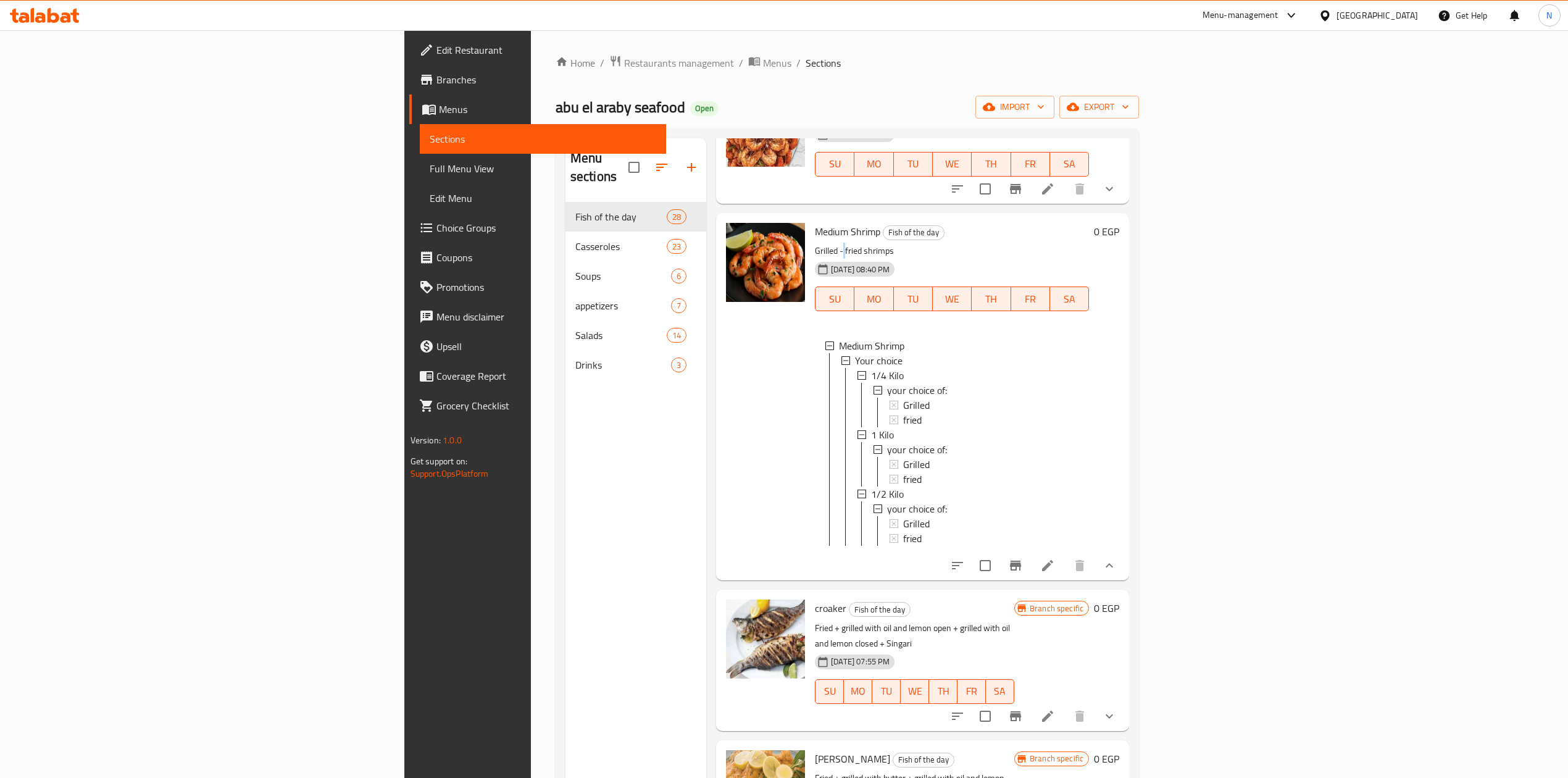
scroll to position [1564, 0]
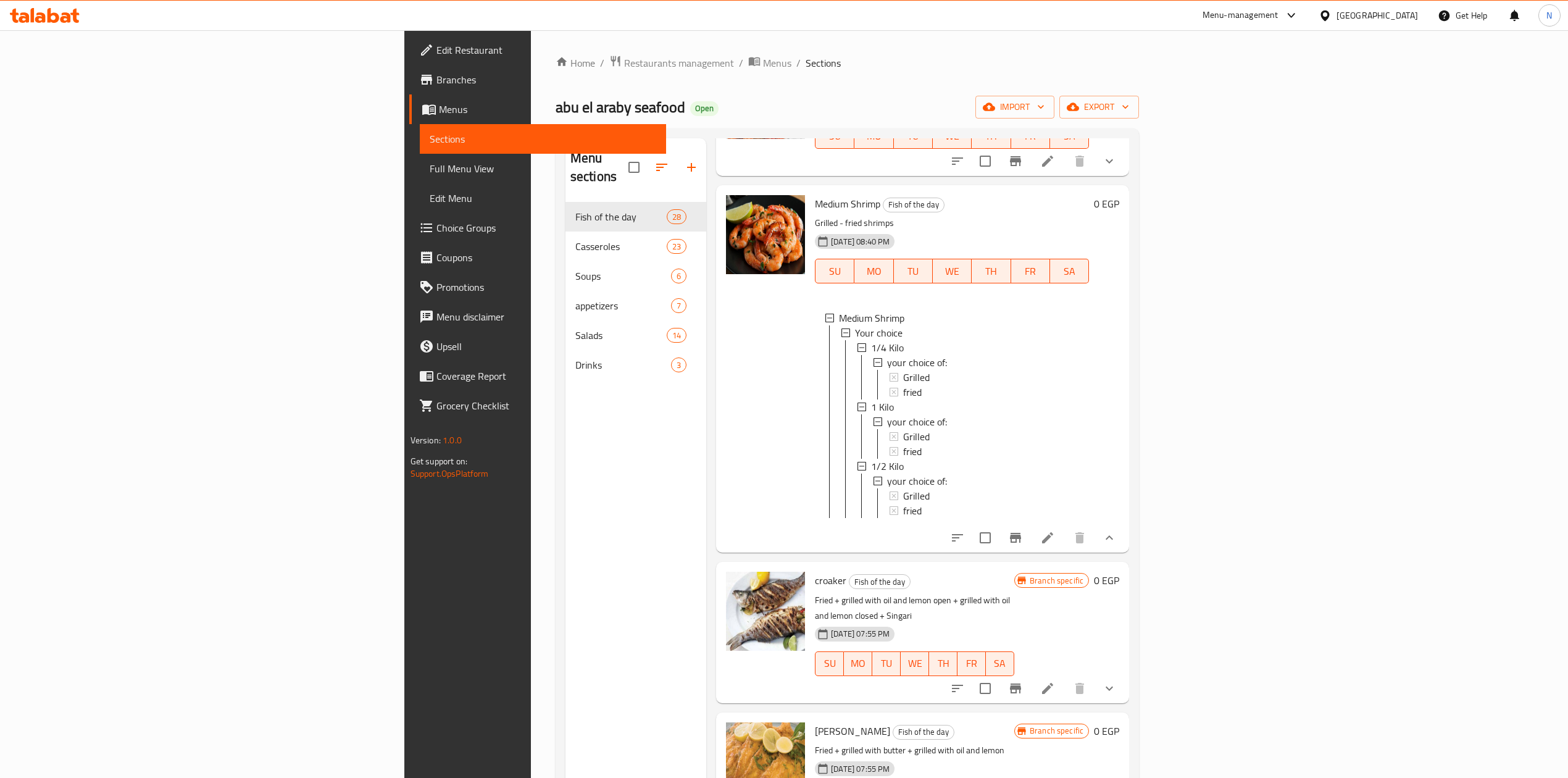
click at [910, 593] on p "Fried + grilled with oil and lemon open + grilled with oil and lemon closed + S…" at bounding box center [915, 608] width 200 height 31
drag, startPoint x: 910, startPoint y: 586, endPoint x: 732, endPoint y: 557, distance: 180.3
click at [810, 567] on div "croaker Fish of the day Fried + grilled with oil and lemon open + grilled with …" at bounding box center [915, 633] width 209 height 131
click at [815, 571] on span "croaker" at bounding box center [831, 580] width 32 height 19
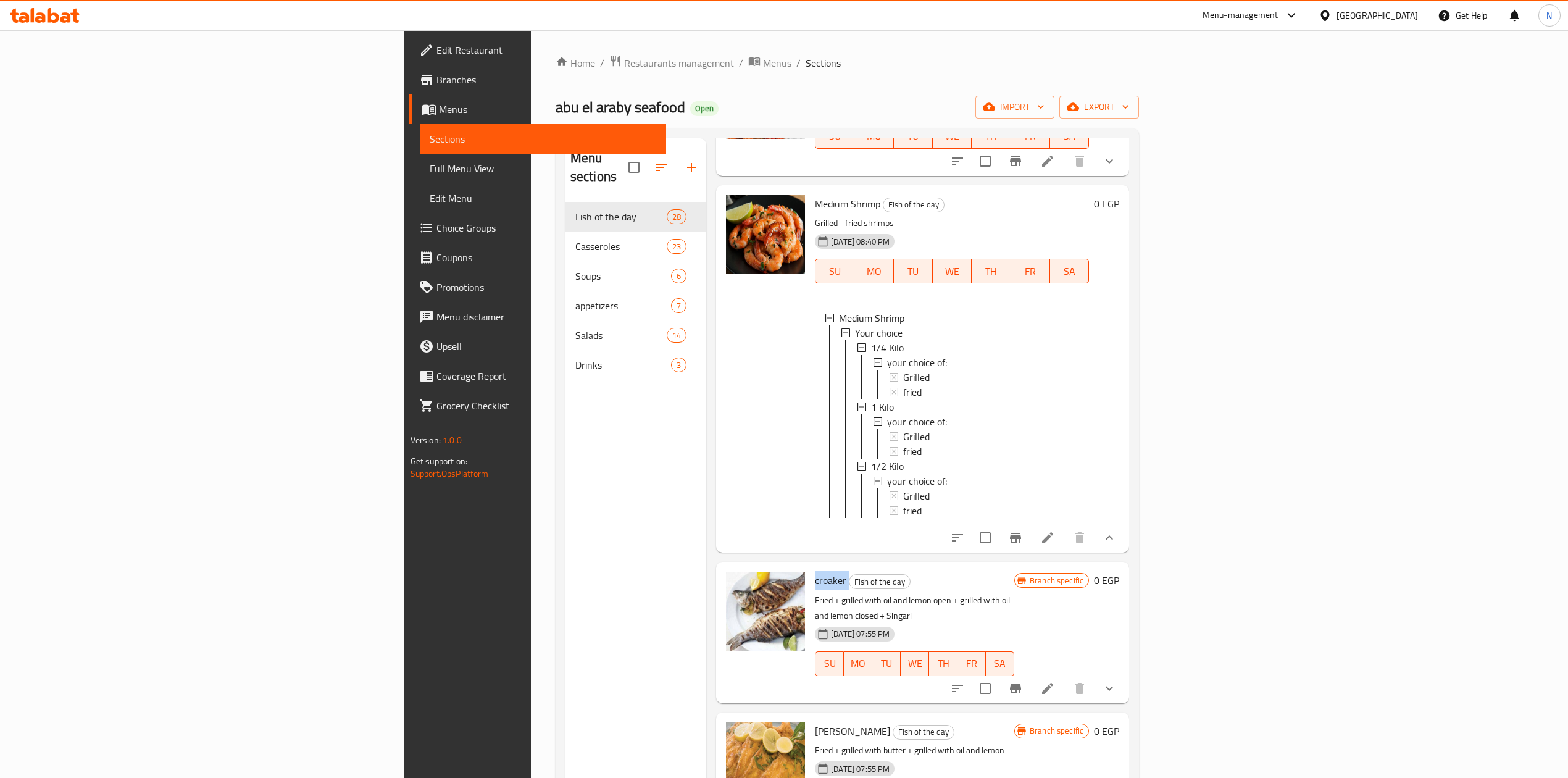
click at [815, 571] on span "croaker" at bounding box center [831, 580] width 32 height 19
drag, startPoint x: 732, startPoint y: 557, endPoint x: 821, endPoint y: 578, distance: 91.4
click at [821, 578] on div "croaker Fish of the day Fried + grilled with oil and lemon open + grilled with …" at bounding box center [915, 633] width 209 height 131
click at [821, 593] on p "Fried + grilled with oil and lemon open + grilled with oil and lemon closed + S…" at bounding box center [915, 608] width 200 height 31
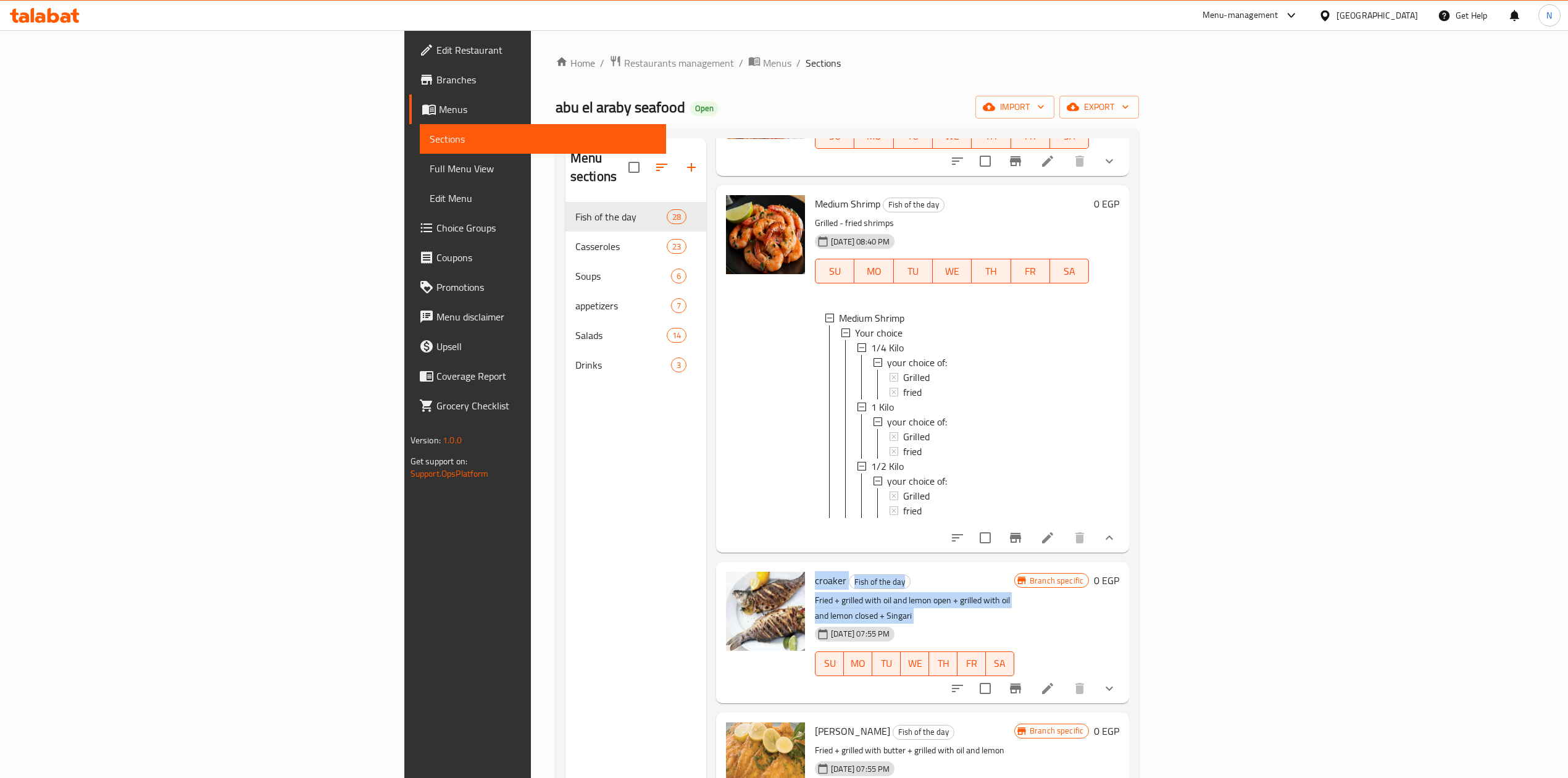
drag, startPoint x: 821, startPoint y: 578, endPoint x: 737, endPoint y: 568, distance: 84.6
click at [810, 567] on div "croaker Fish of the day Fried + grilled with oil and lemon open + grilled with …" at bounding box center [915, 633] width 209 height 131
click at [815, 593] on p "Fried + grilled with oil and lemon open + grilled with oil and lemon closed + S…" at bounding box center [915, 608] width 200 height 31
drag, startPoint x: 737, startPoint y: 580, endPoint x: 737, endPoint y: 558, distance: 22.0
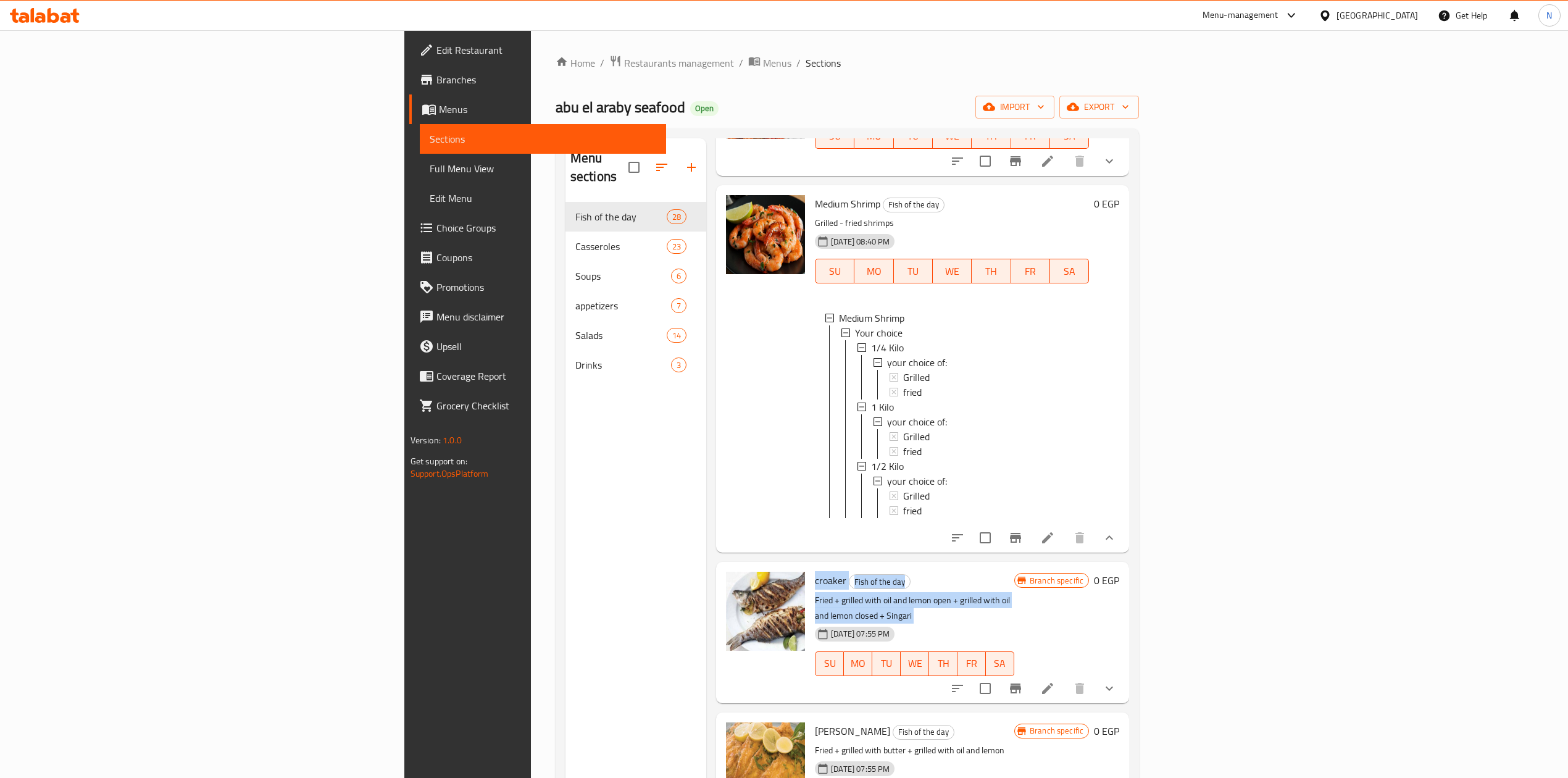
click at [810, 567] on div "croaker Fish of the day Fried + grilled with oil and lemon open + grilled with …" at bounding box center [915, 633] width 209 height 131
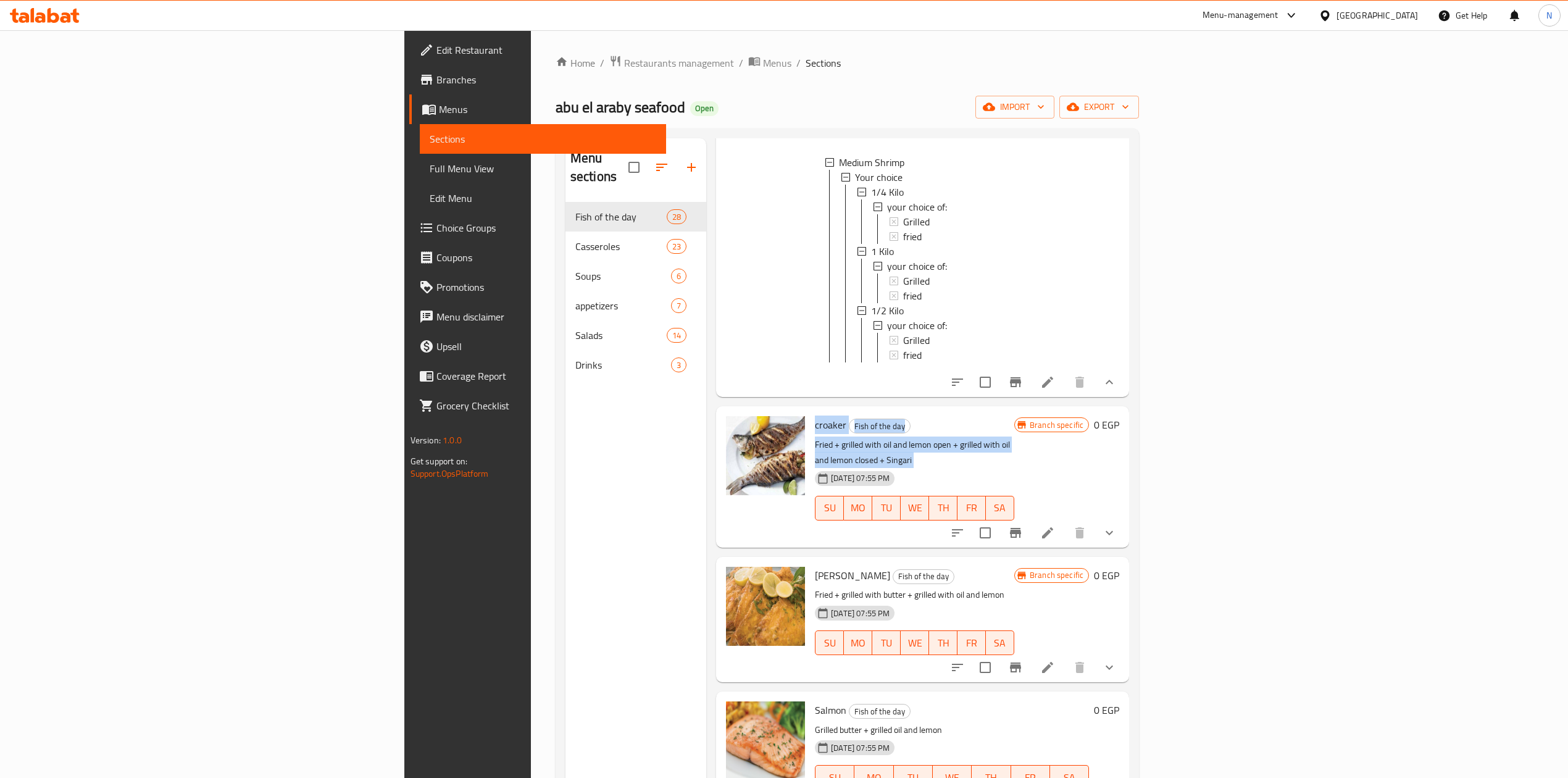
scroll to position [1729, 0]
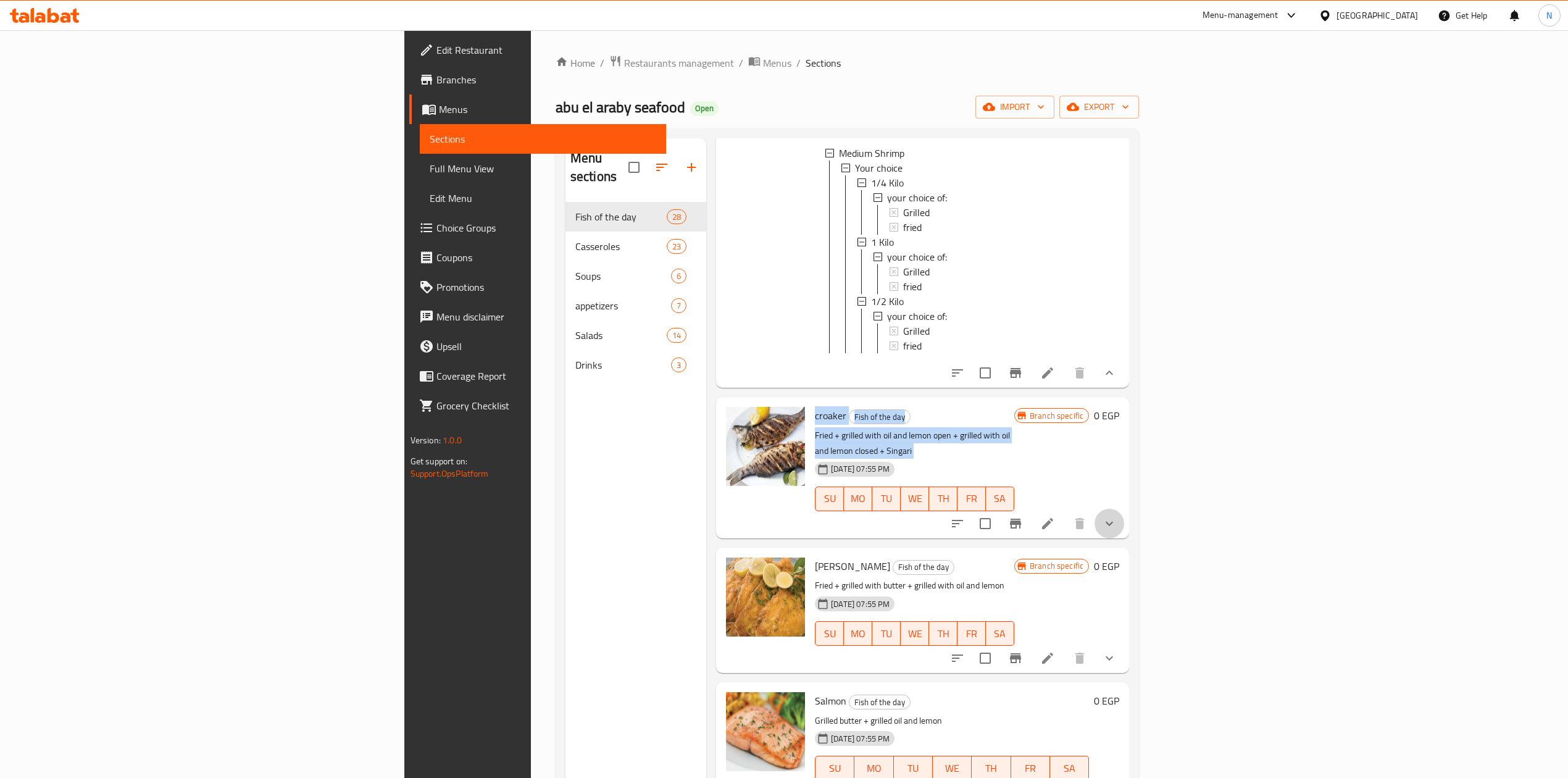
click at [1125, 509] on button "show more" at bounding box center [1109, 524] width 30 height 30
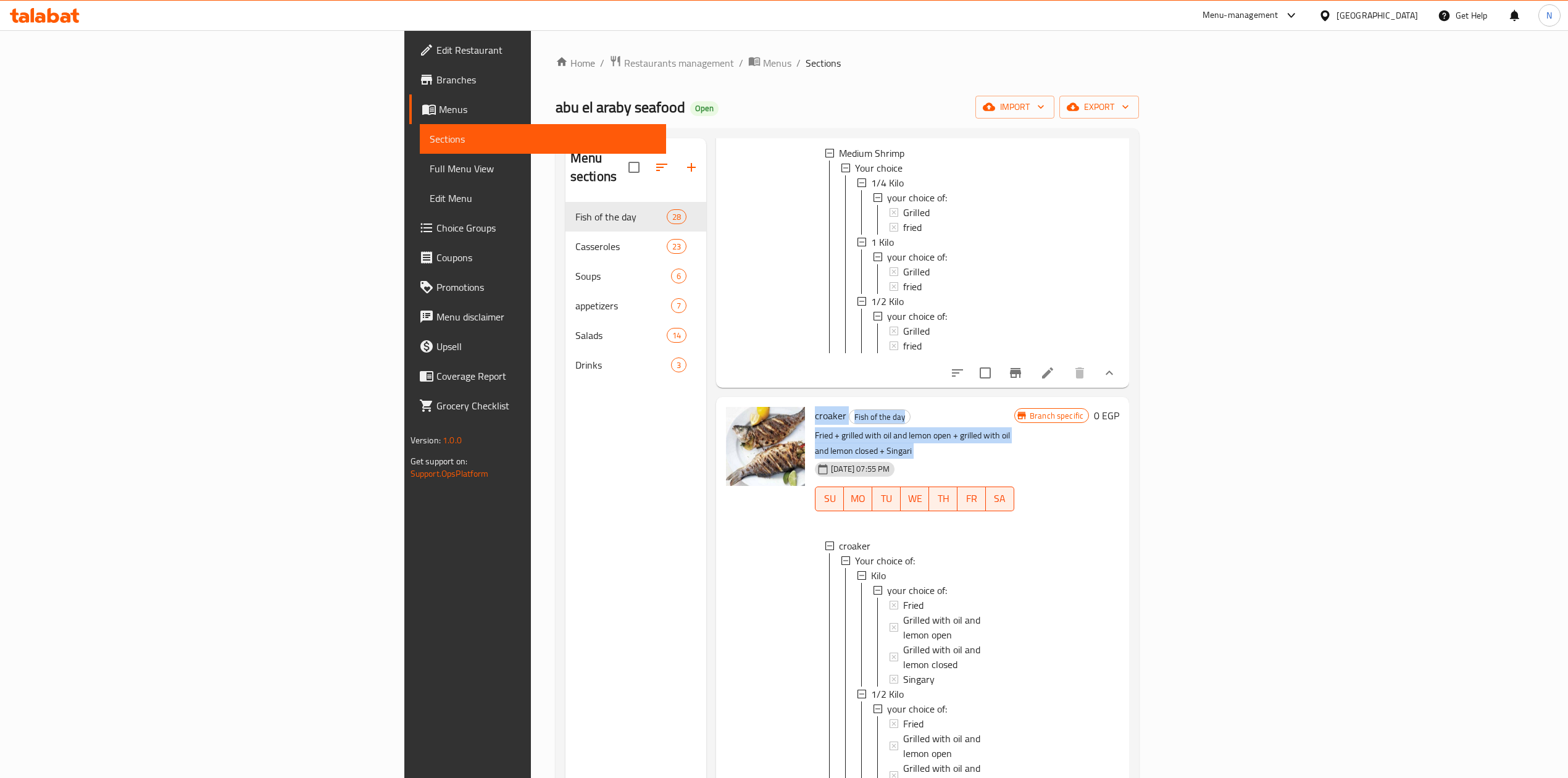
click at [845, 428] on p "Fried + grilled with oil and lemon open + grilled with oil and lemon closed + S…" at bounding box center [915, 443] width 200 height 31
click at [566, 434] on div "Menu sections Fish of the day 28 Casseroles 23 Soups 6 appetizers 7 Salads 14 D…" at bounding box center [636, 527] width 141 height 778
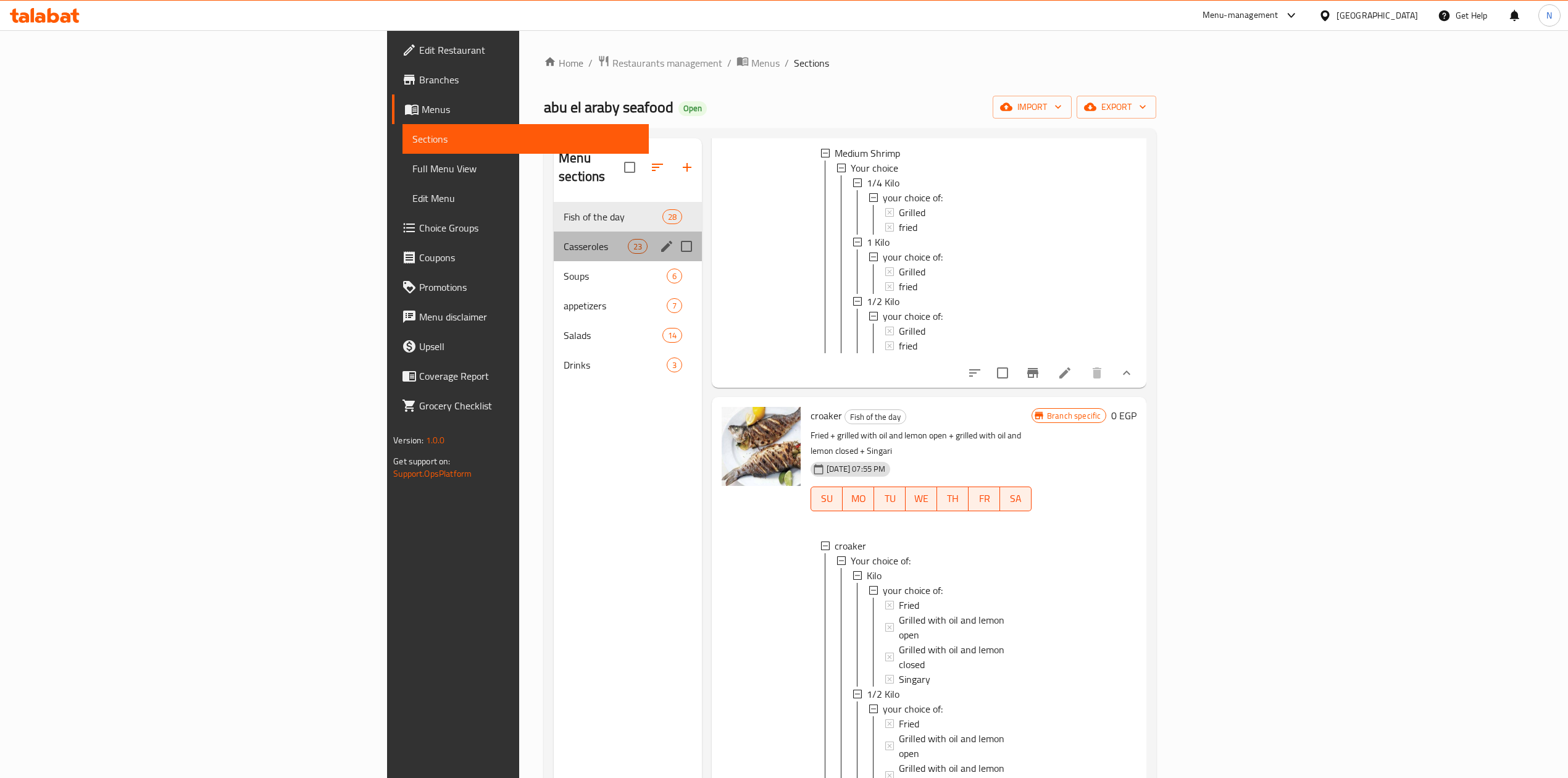
click at [554, 231] on div "Casseroles 23" at bounding box center [628, 246] width 149 height 30
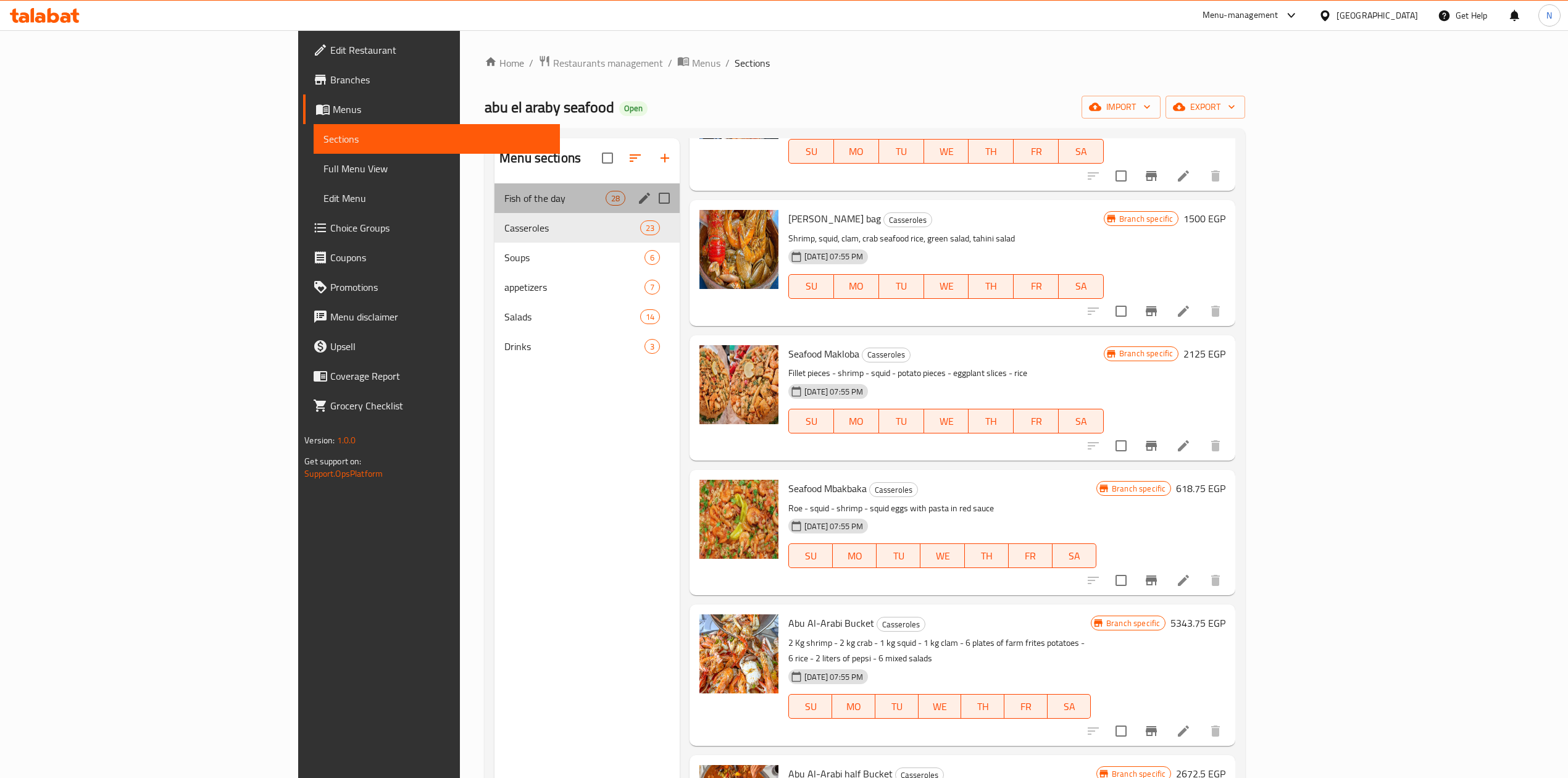
click at [504, 198] on span "Fish of the day" at bounding box center [555, 198] width 102 height 15
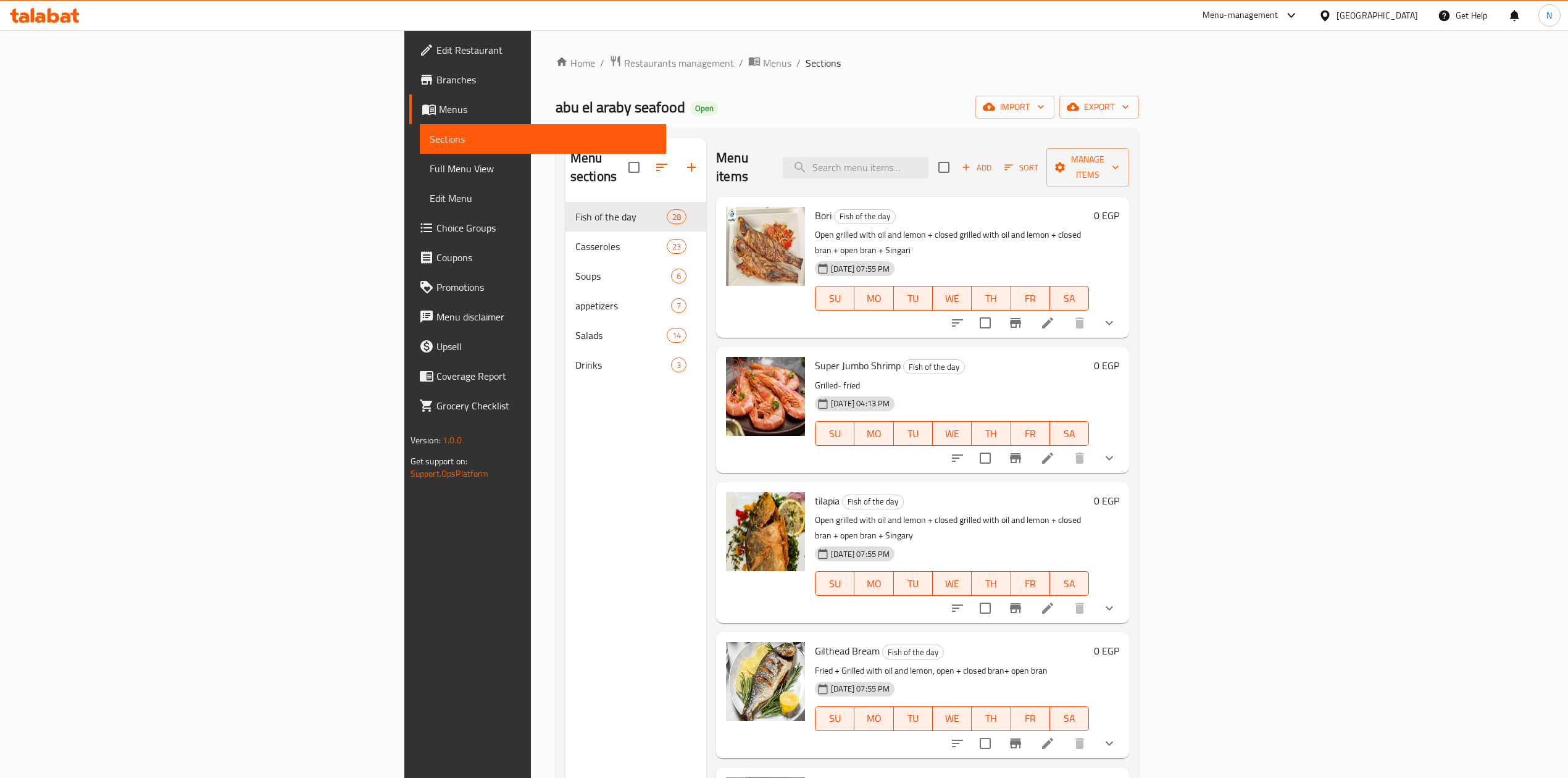
click at [815, 207] on span "Bori" at bounding box center [823, 216] width 17 height 19
copy h6 "Bori"
click at [1117, 316] on icon "show more" at bounding box center [1109, 323] width 15 height 15
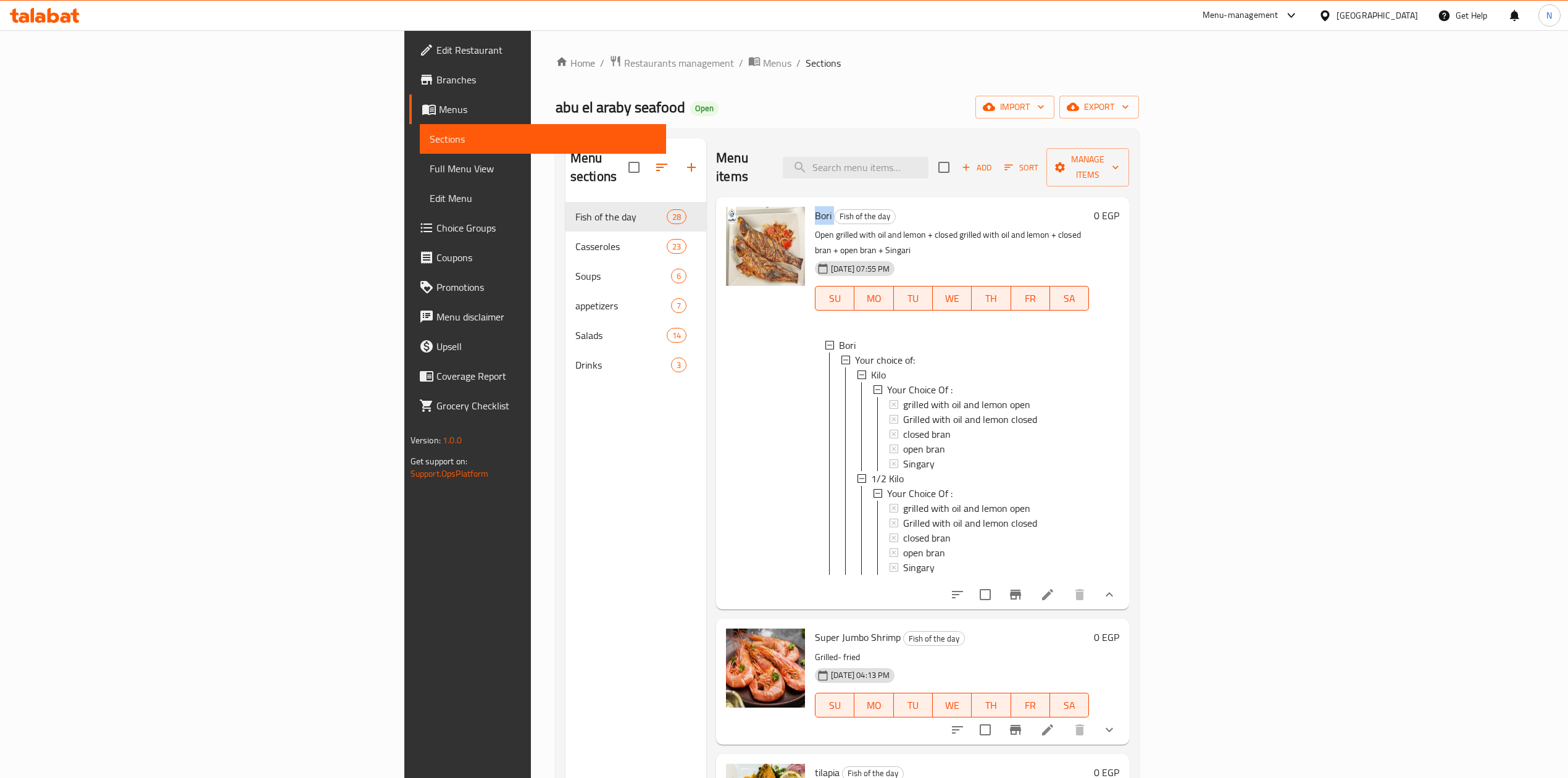
click at [1125, 582] on button "show more" at bounding box center [1109, 594] width 30 height 30
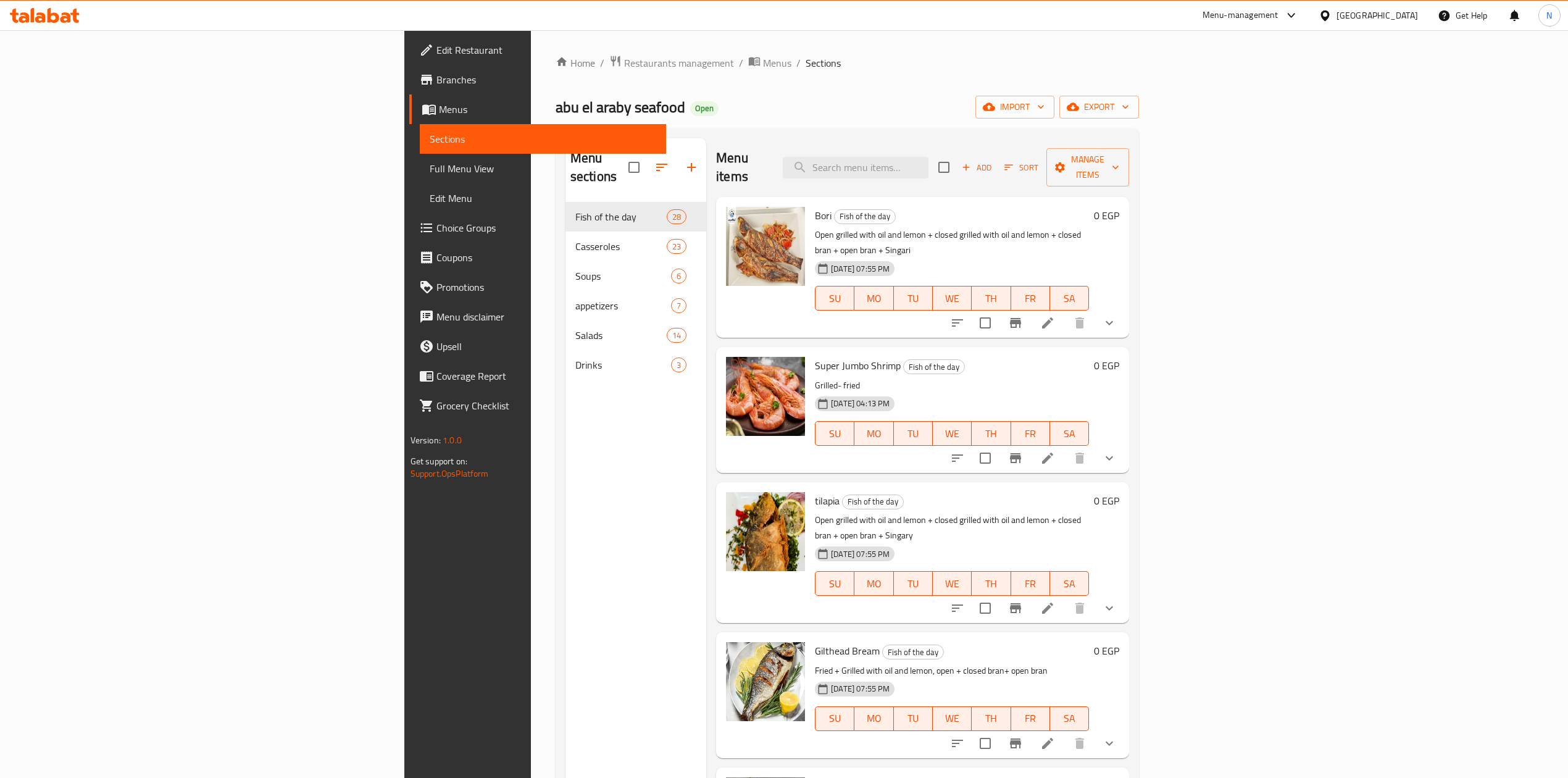
click at [848, 207] on div "Bori Fish of the day Open grilled with oil and lemon + closed grilled with oil …" at bounding box center [952, 267] width 284 height 131
drag, startPoint x: 848, startPoint y: 207, endPoint x: 840, endPoint y: 195, distance: 14.4
click at [840, 202] on div "Bori Fish of the day Open grilled with oil and lemon + closed grilled with oil …" at bounding box center [952, 267] width 284 height 131
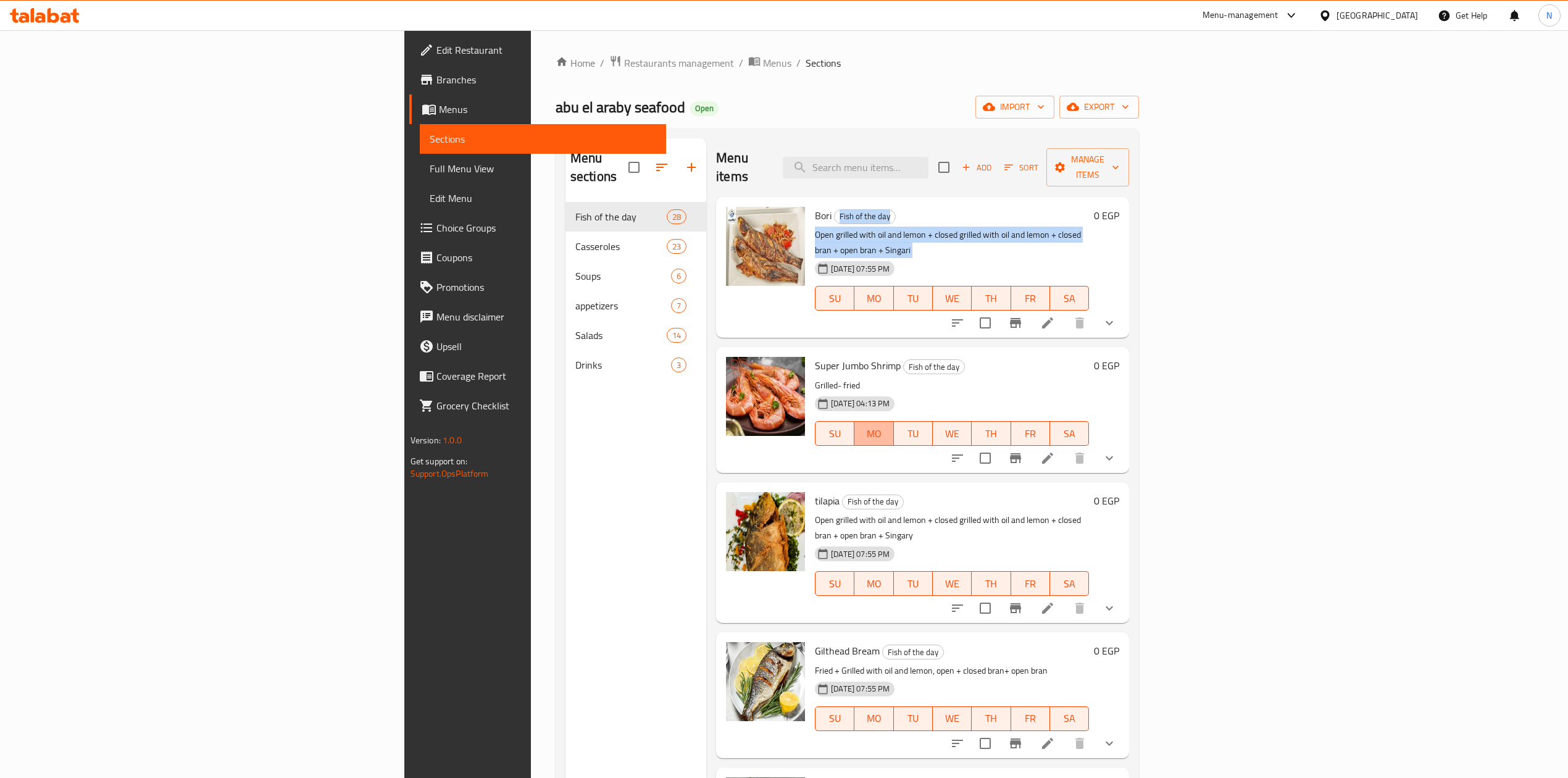
click at [882, 421] on button "MO" at bounding box center [874, 434] width 39 height 25
click at [863, 378] on p "Grilled- fried" at bounding box center [952, 386] width 274 height 15
click at [815, 357] on span "Super Jumbo Shrimp" at bounding box center [858, 366] width 86 height 19
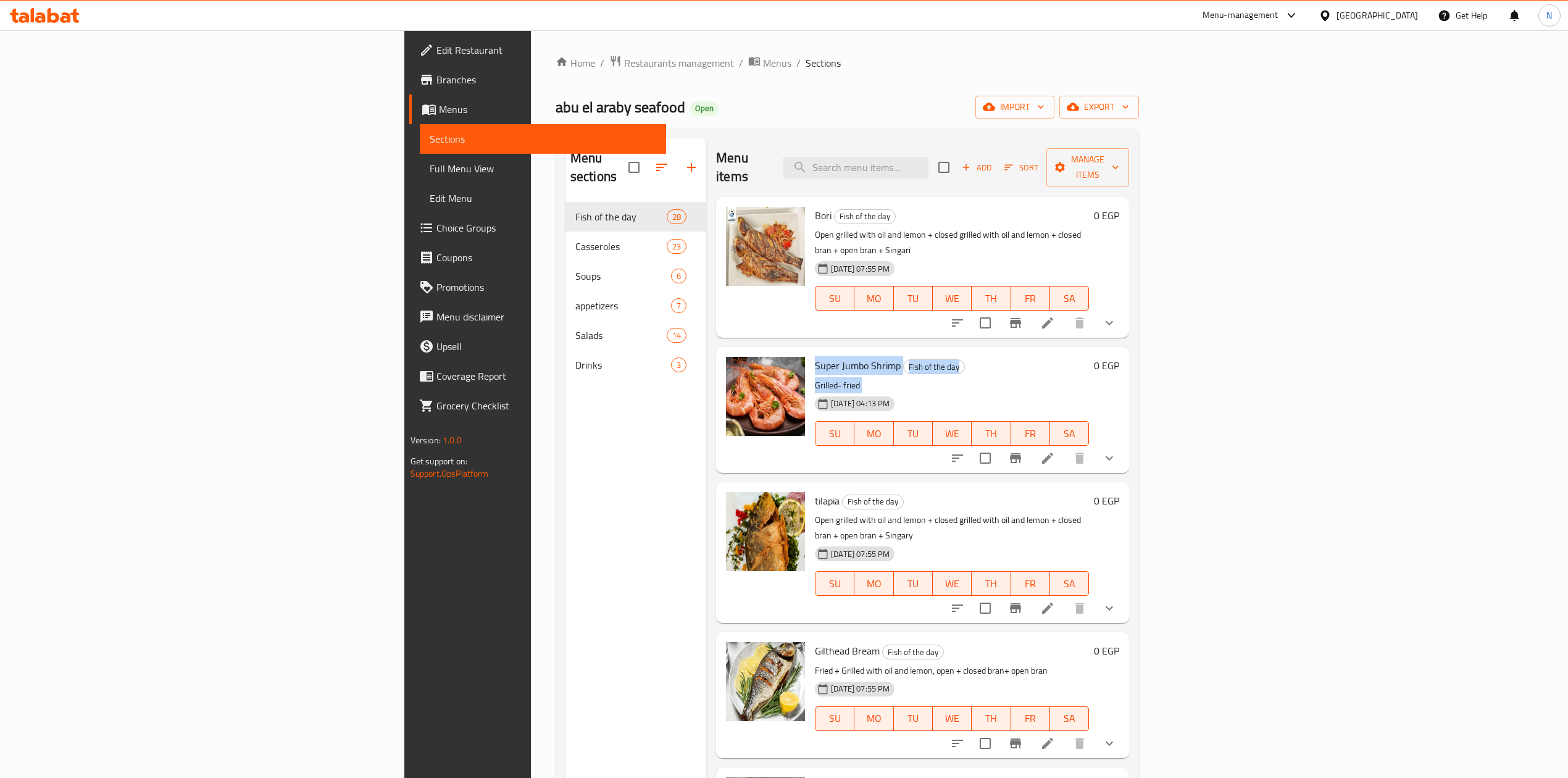
drag, startPoint x: 752, startPoint y: 327, endPoint x: 762, endPoint y: 349, distance: 24.2
click at [810, 352] on div "Super Jumbo Shrimp Fish of the day Grilled- fried 02-06-2025 04:13 PM SU MO TU …" at bounding box center [952, 410] width 284 height 115
click at [815, 378] on p "Grilled- fried" at bounding box center [952, 386] width 274 height 15
click at [834, 209] on div "Fish of the day" at bounding box center [865, 216] width 61 height 15
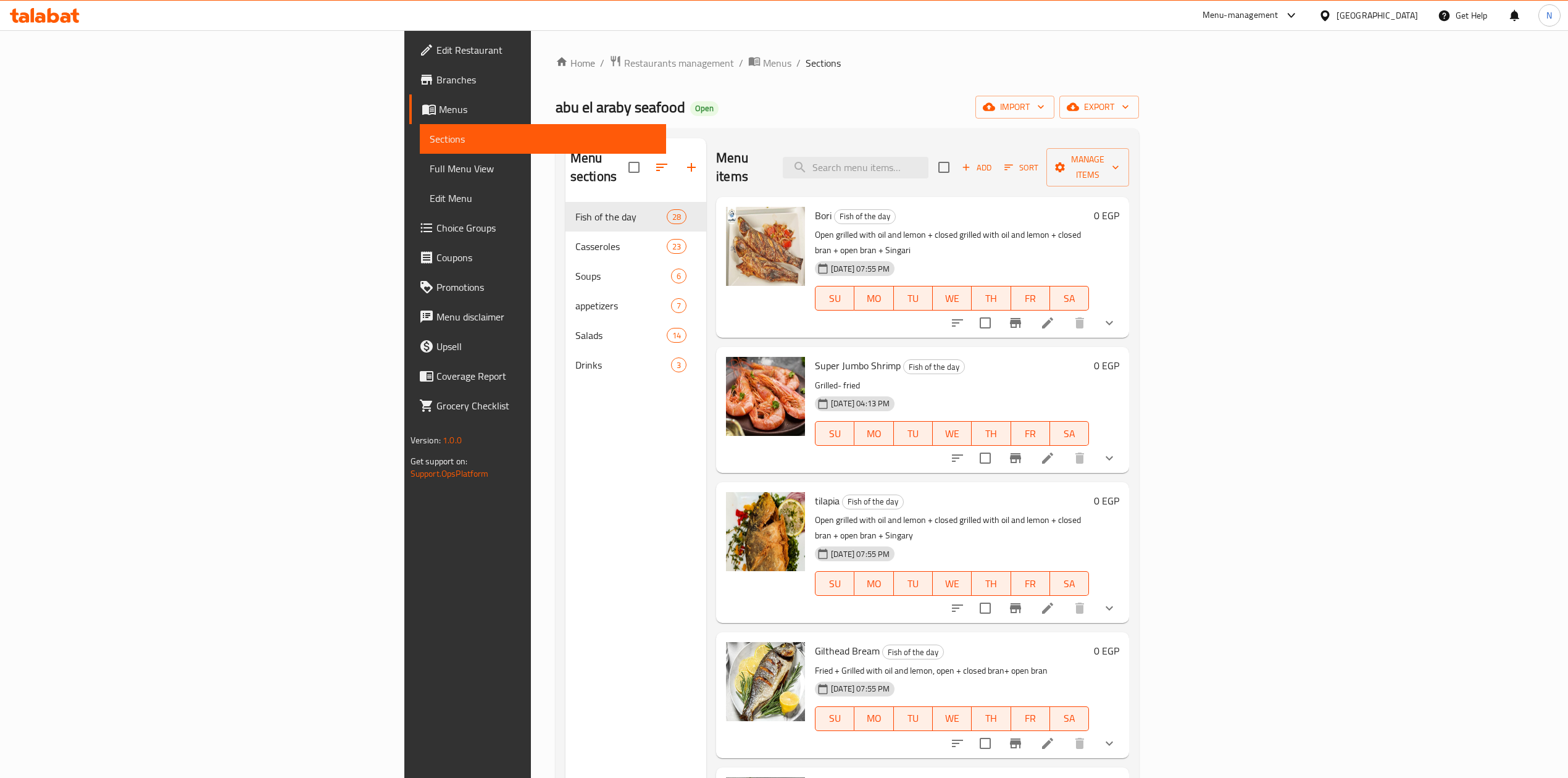
click at [815, 207] on span "Bori" at bounding box center [823, 216] width 17 height 19
drag, startPoint x: 719, startPoint y: 195, endPoint x: 754, endPoint y: 215, distance: 40.3
click at [810, 215] on div "Bori Fish of the day Open grilled with oil and lemon + closed grilled with oil …" at bounding box center [952, 267] width 284 height 131
click at [815, 227] on p "Open grilled with oil and lemon + closed grilled with oil and lemon + closed br…" at bounding box center [952, 243] width 274 height 31
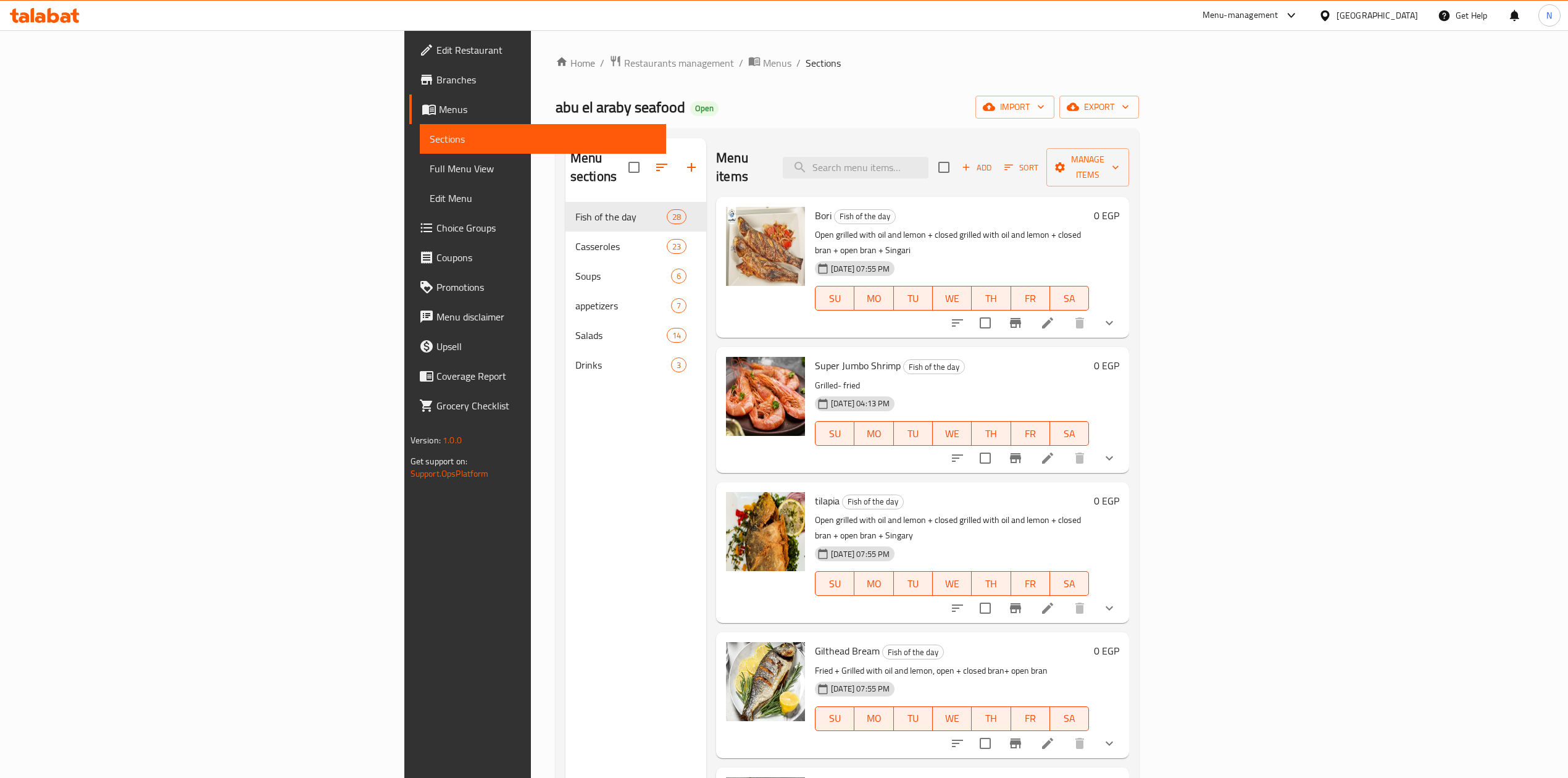
click at [810, 352] on div "Super Jumbo Shrimp Fish of the day Grilled- fried 02-06-2025 04:13 PM SU MO TU …" at bounding box center [952, 410] width 284 height 115
click at [815, 357] on span "Super Jumbo Shrimp" at bounding box center [858, 366] width 86 height 19
copy h6 "Super Jumbo Shrimp"
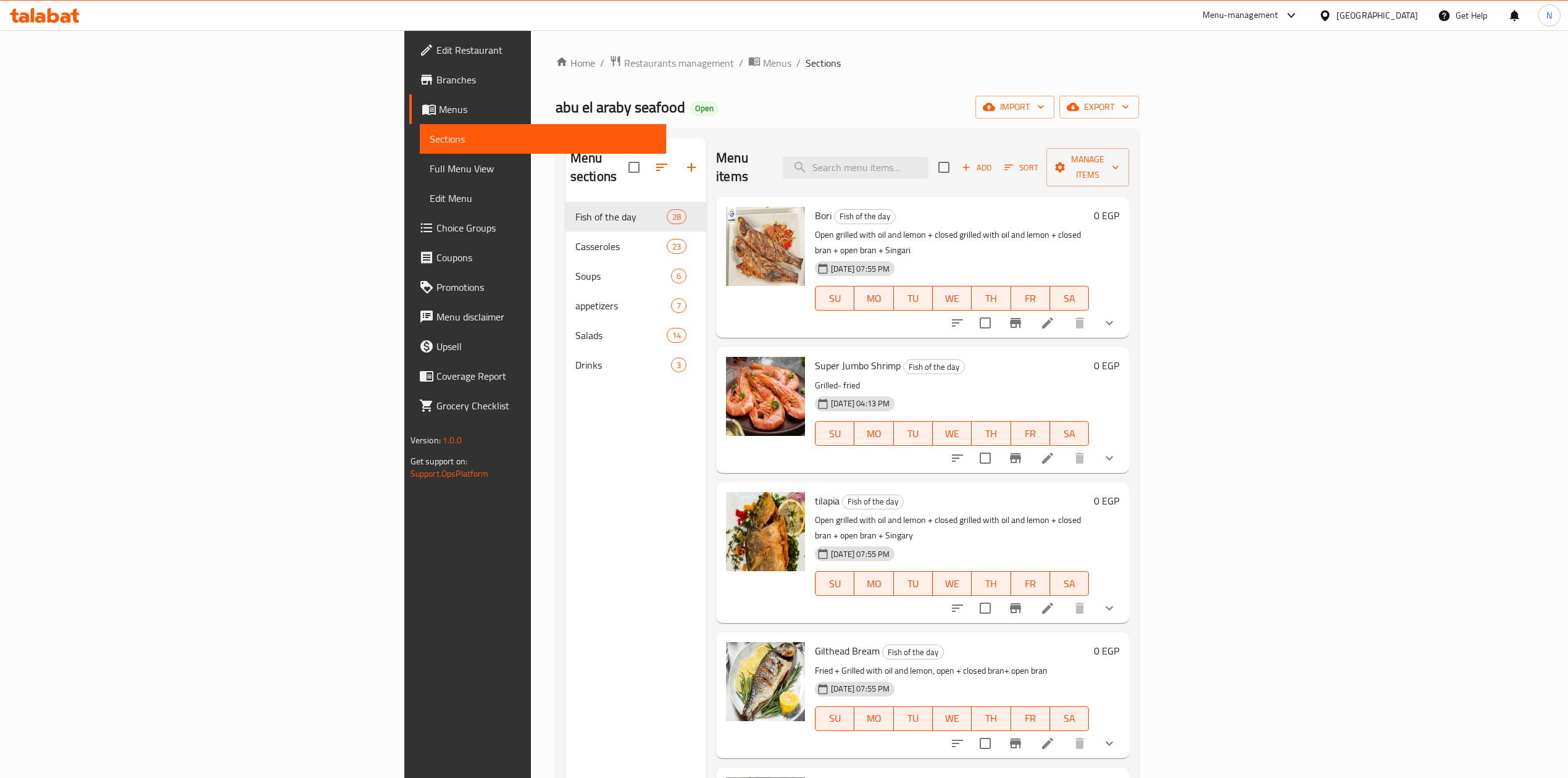
click at [815, 492] on span "tilapia" at bounding box center [828, 501] width 25 height 19
copy h6 "tilapia"
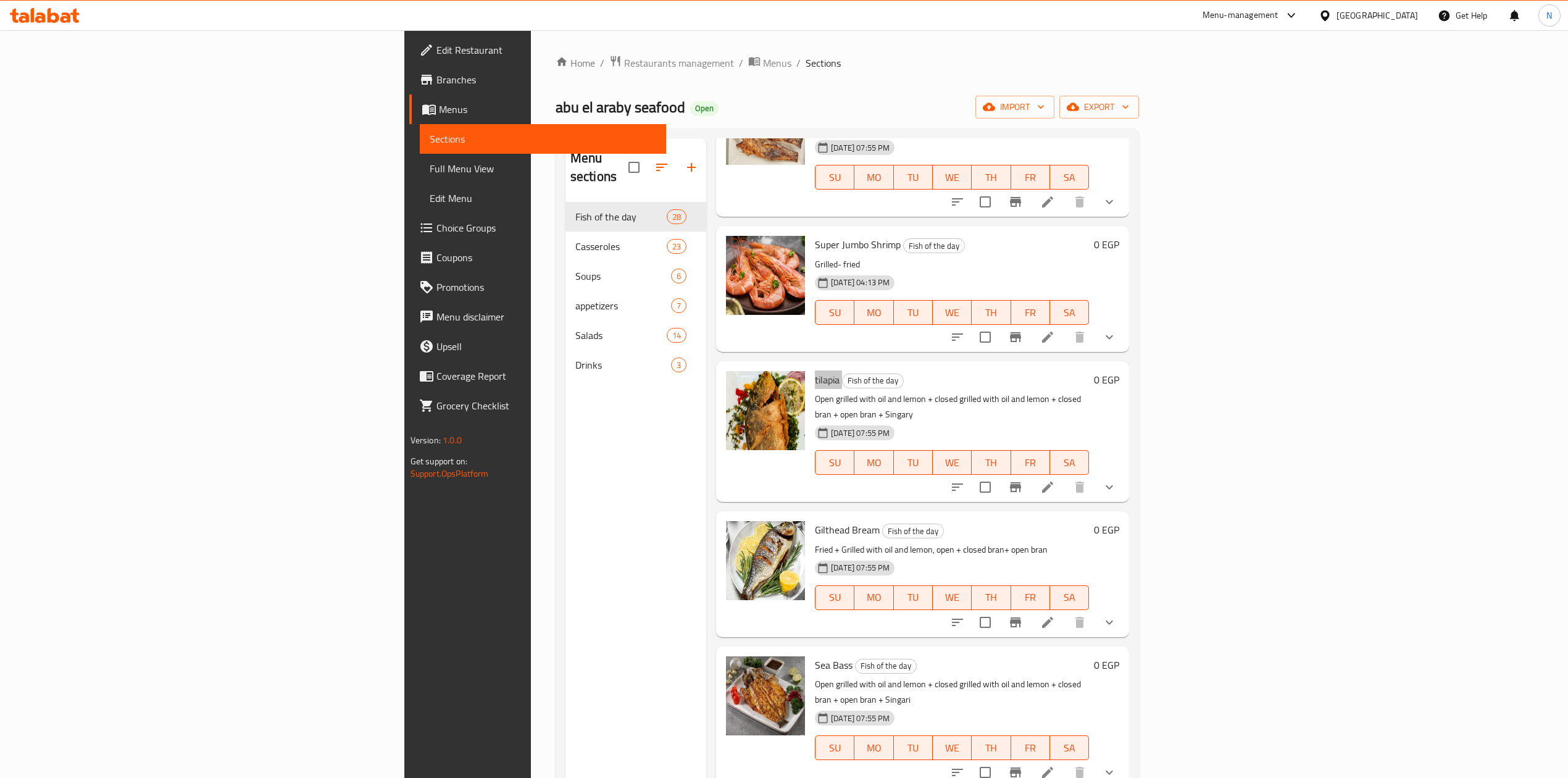
scroll to position [247, 0]
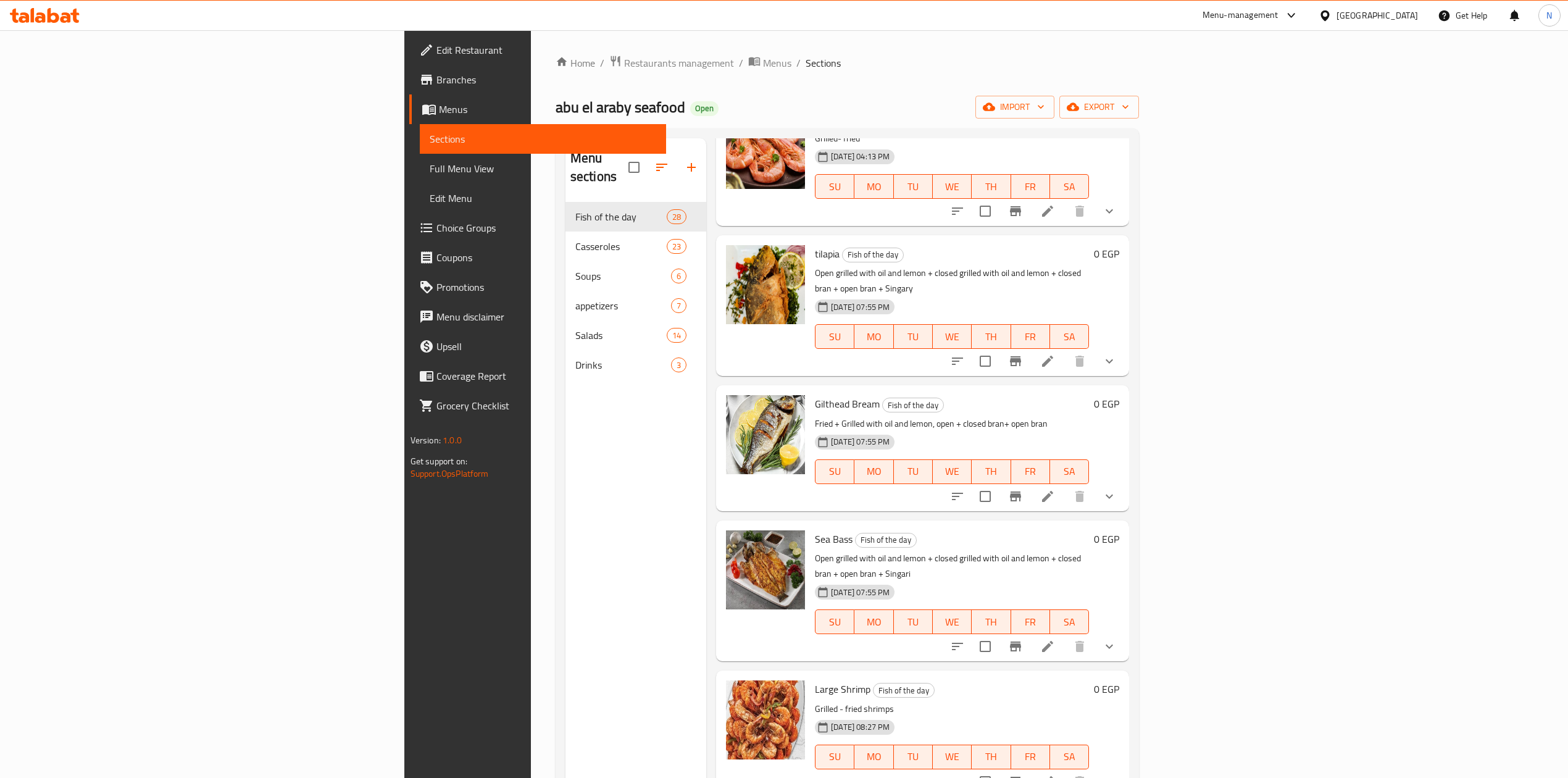
click at [815, 395] on span "Gilthead Bream" at bounding box center [848, 404] width 65 height 19
click at [810, 390] on div "Gilthead Bream Fish of the day Fried + Grilled with oil and lemon, open + close…" at bounding box center [952, 448] width 284 height 115
click at [815, 395] on span "Gilthead Bream" at bounding box center [848, 404] width 65 height 19
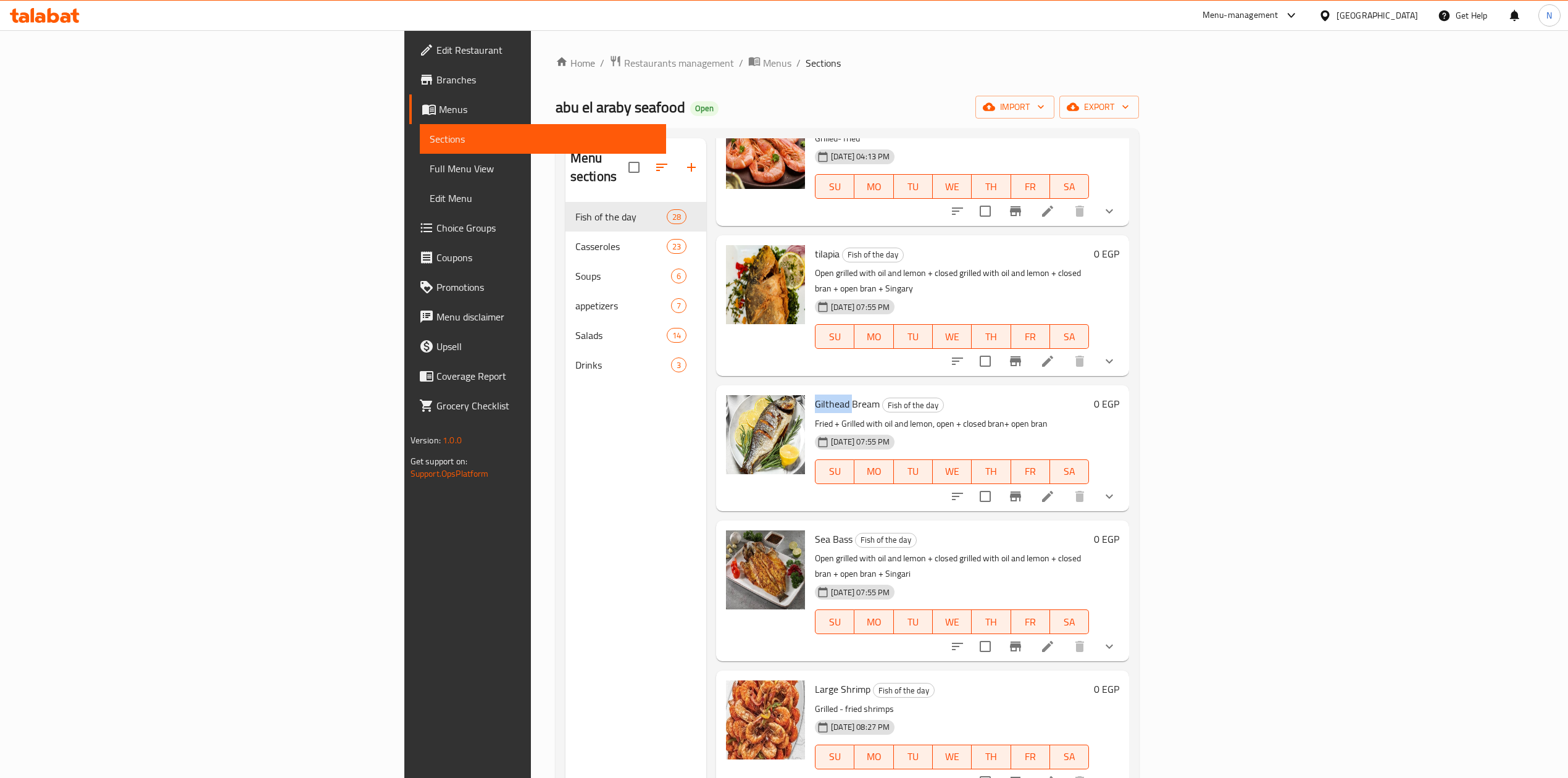
click at [815, 395] on span "Gilthead Bream" at bounding box center [848, 404] width 65 height 19
drag, startPoint x: 719, startPoint y: 348, endPoint x: 772, endPoint y: 374, distance: 59.0
click at [810, 390] on div "Gilthead Bream Fish of the day Fried + Grilled with oil and lemon, open + close…" at bounding box center [952, 448] width 284 height 115
click at [815, 416] on p "Fried + Grilled with oil and lemon, open + closed bran+ open bran" at bounding box center [952, 424] width 274 height 15
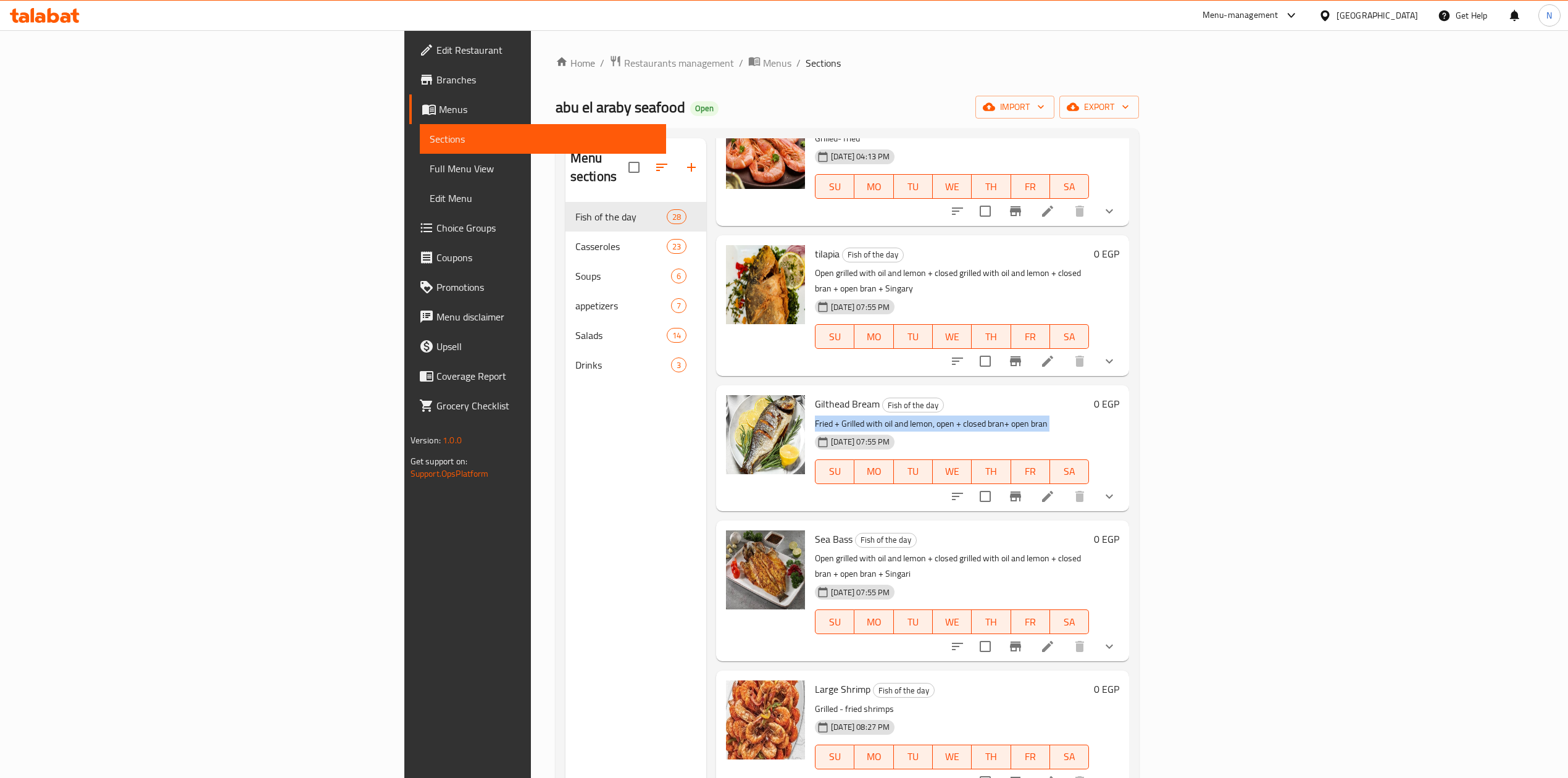
click at [815, 416] on p "Fried + Grilled with oil and lemon, open + closed bran+ open bran" at bounding box center [952, 424] width 274 height 15
click at [939, 416] on p "Fried + Grilled with oil and lemon, open + closed bran+ open bran" at bounding box center [952, 424] width 274 height 15
click at [1117, 489] on icon "show more" at bounding box center [1109, 496] width 15 height 15
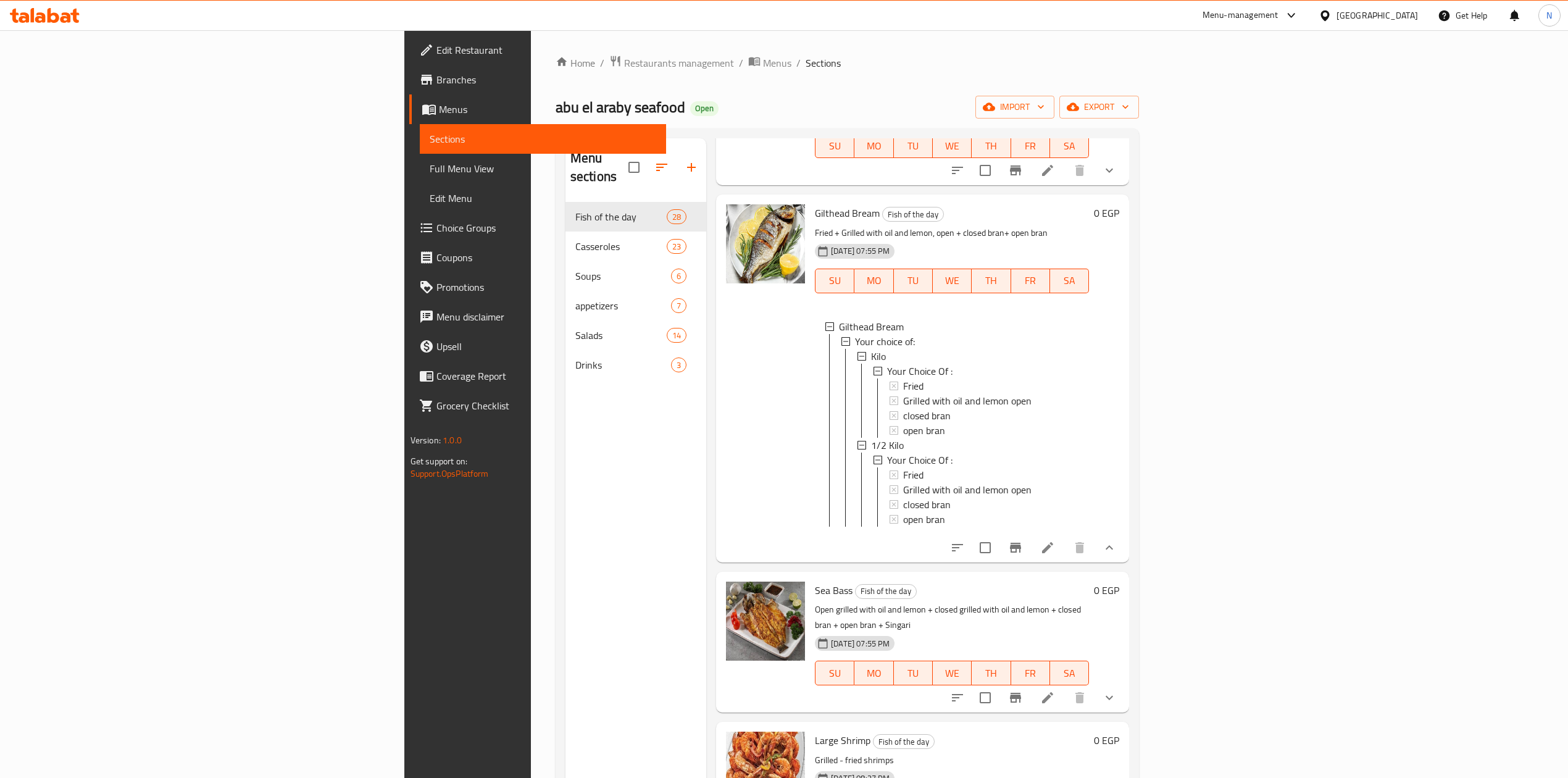
scroll to position [576, 0]
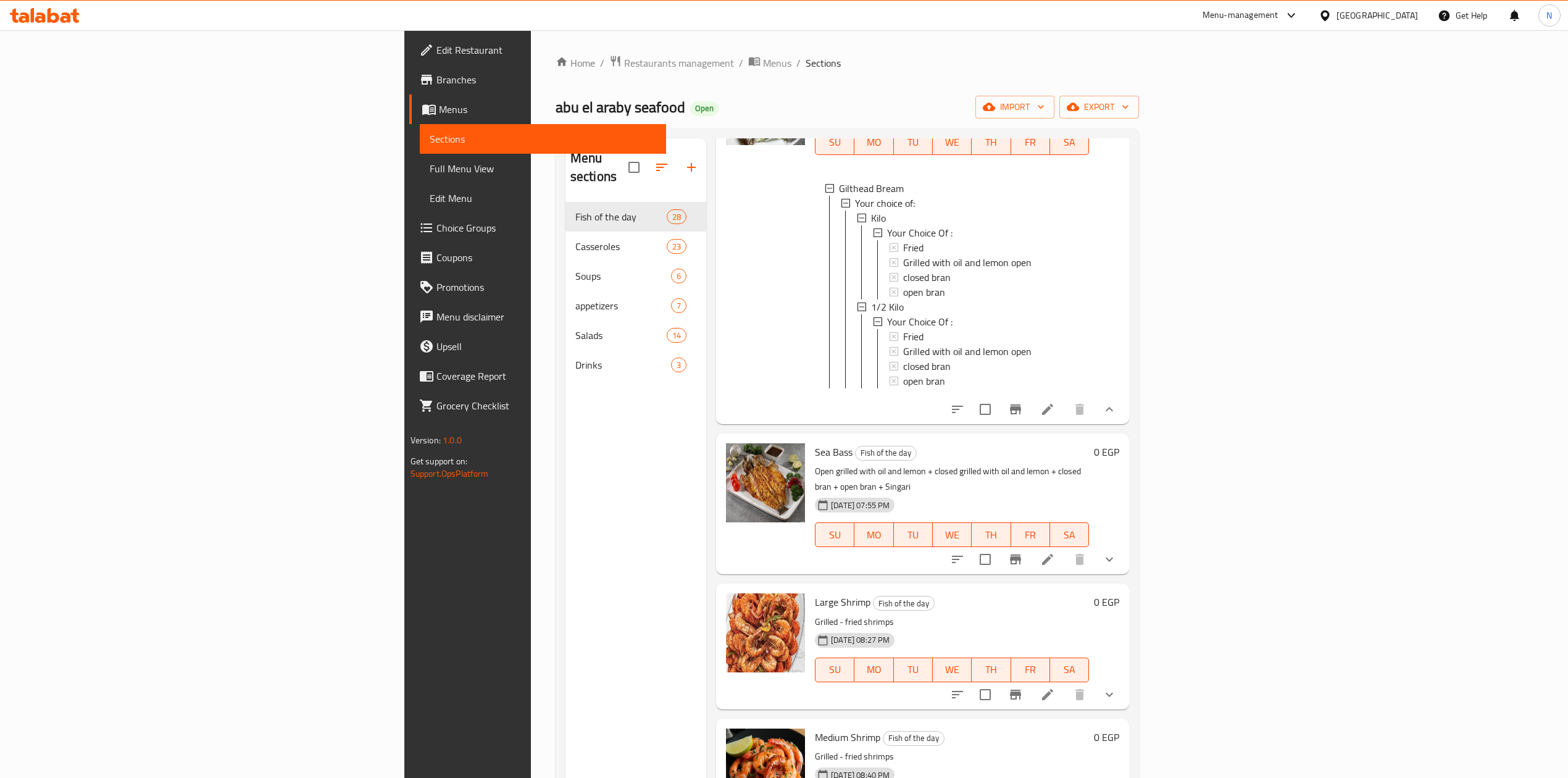
click at [815, 464] on p "Open grilled with oil and lemon + closed grilled with oil and lemon + closed br…" at bounding box center [952, 479] width 274 height 31
drag, startPoint x: 726, startPoint y: 430, endPoint x: 1004, endPoint y: 443, distance: 278.3
click at [1004, 443] on div "Sea Bass Fish of the day Open grilled with oil and lemon + closed grilled with …" at bounding box center [952, 504] width 284 height 131
click at [841, 464] on p "Open grilled with oil and lemon + closed grilled with oil and lemon + closed br…" at bounding box center [952, 479] width 274 height 31
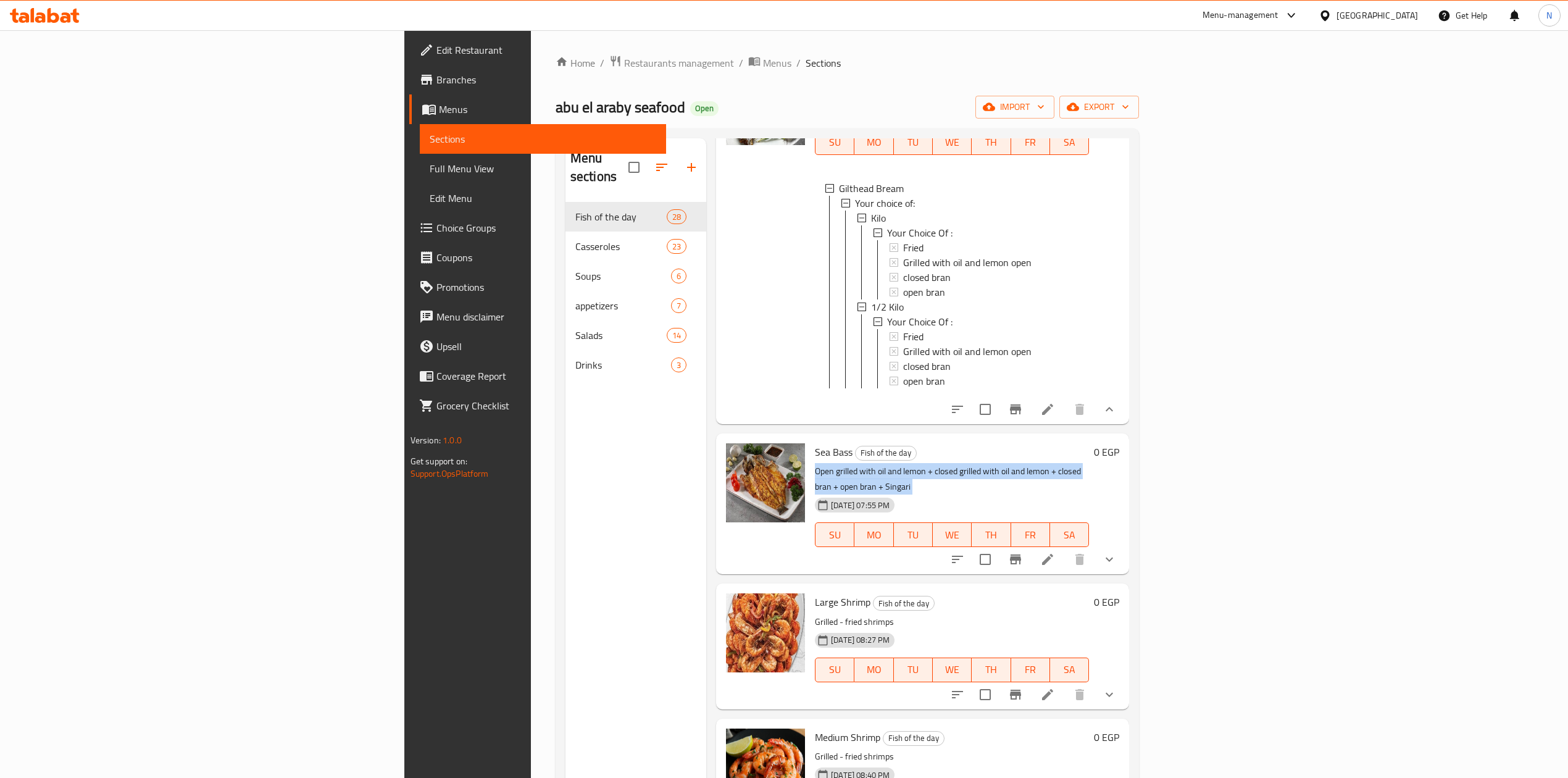
click at [841, 464] on p "Open grilled with oil and lemon + closed grilled with oil and lemon + closed br…" at bounding box center [952, 479] width 274 height 31
click at [855, 493] on div "[DATE] 07:55 PM" at bounding box center [845, 505] width 71 height 25
drag, startPoint x: 855, startPoint y: 440, endPoint x: 919, endPoint y: 439, distance: 64.0
click at [906, 442] on div "Sea Bass Fish of the day Open grilled with oil and lemon + closed grilled with …" at bounding box center [952, 504] width 284 height 131
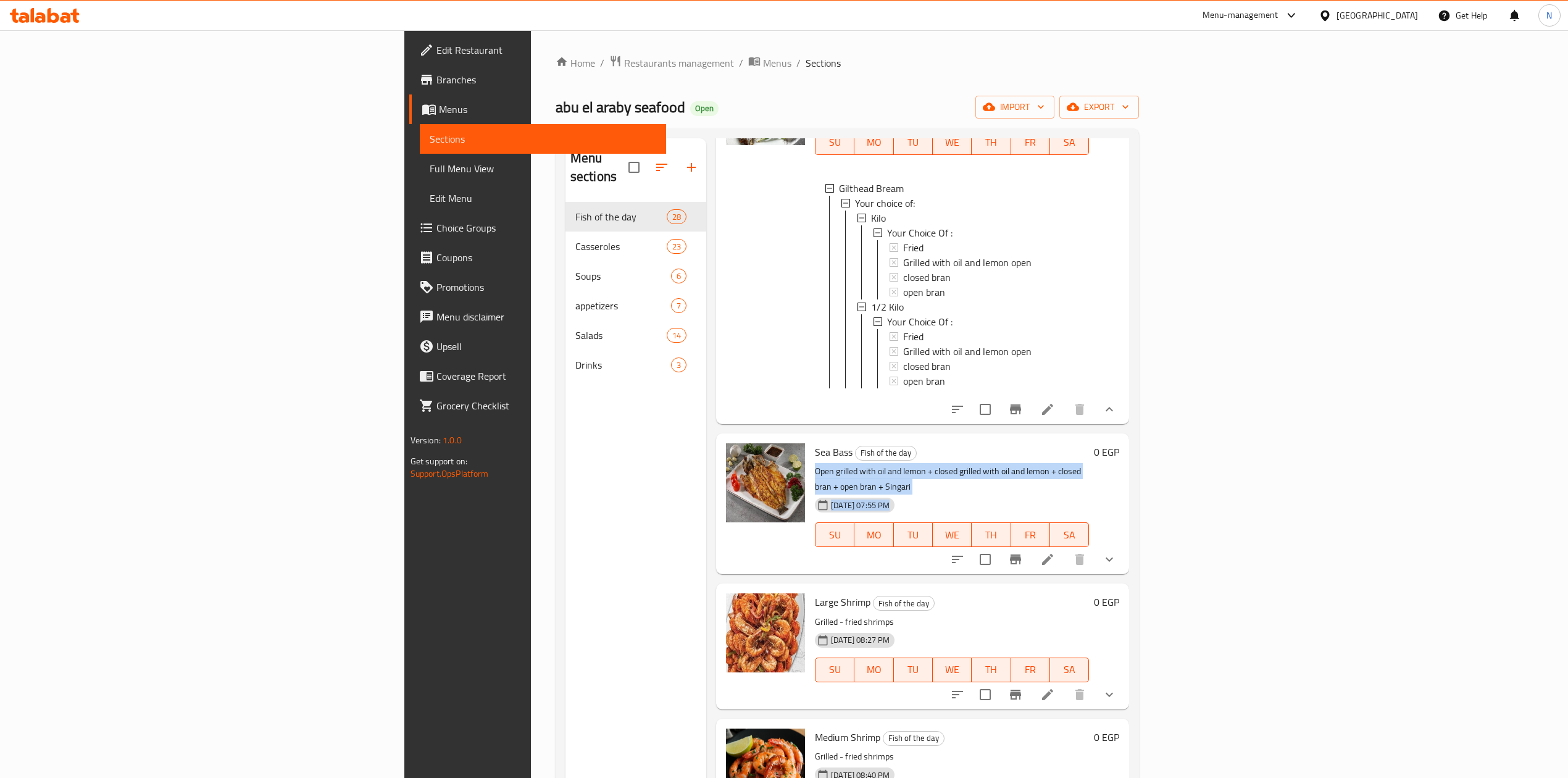
click at [951, 464] on p "Open grilled with oil and lemon + closed grilled with oil and lemon + closed br…" at bounding box center [952, 479] width 274 height 31
click at [957, 464] on p "Open grilled with oil and lemon + closed grilled with oil and lemon + closed br…" at bounding box center [952, 479] width 274 height 31
drag, startPoint x: 957, startPoint y: 435, endPoint x: 1070, endPoint y: 445, distance: 113.4
click at [1070, 445] on div "Sea Bass Fish of the day Open grilled with oil and lemon + closed grilled with …" at bounding box center [952, 504] width 284 height 131
click at [815, 443] on span "Sea Bass" at bounding box center [834, 452] width 38 height 19
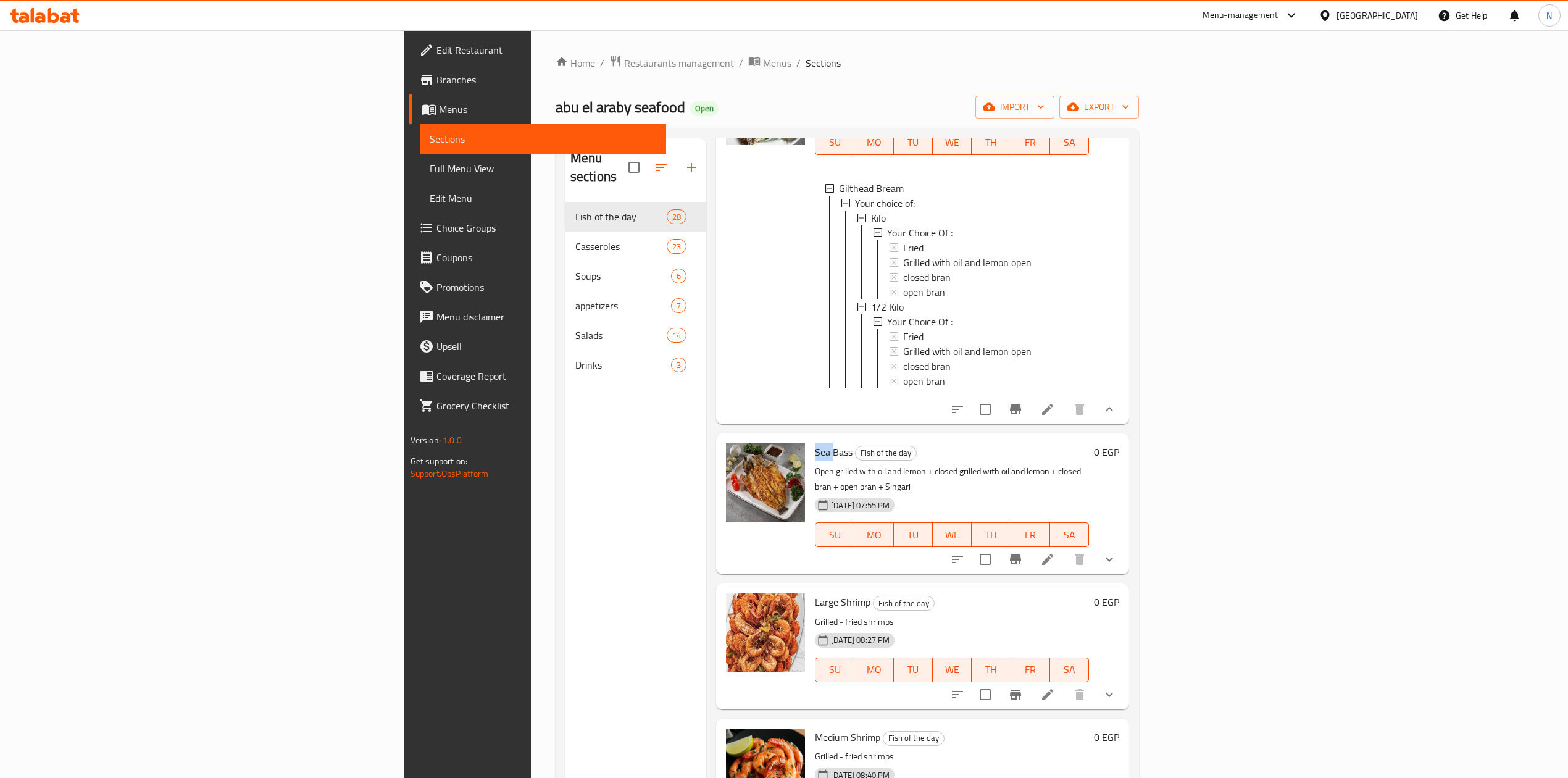
click at [815, 443] on span "Sea Bass" at bounding box center [834, 452] width 38 height 19
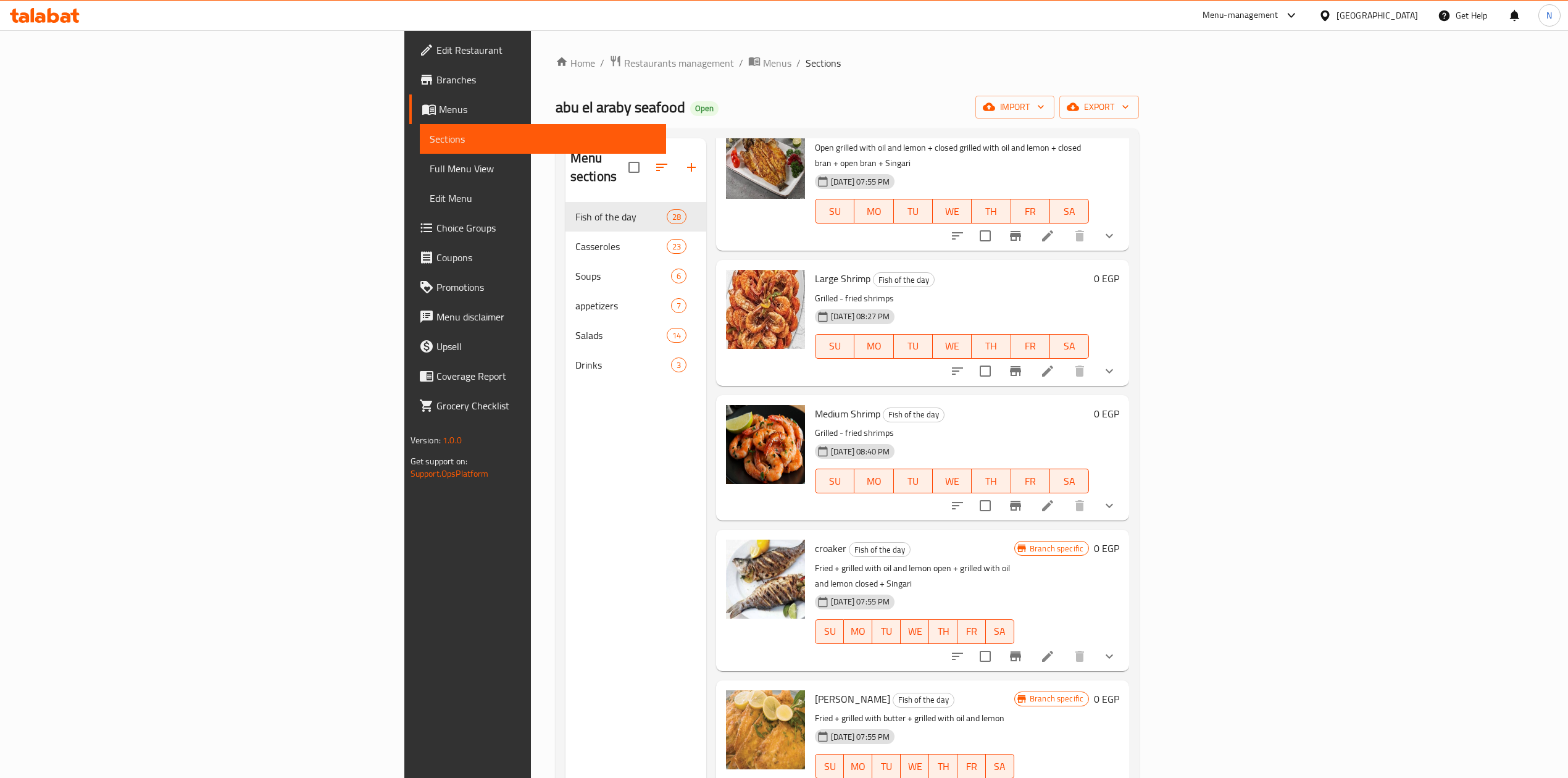
scroll to position [905, 0]
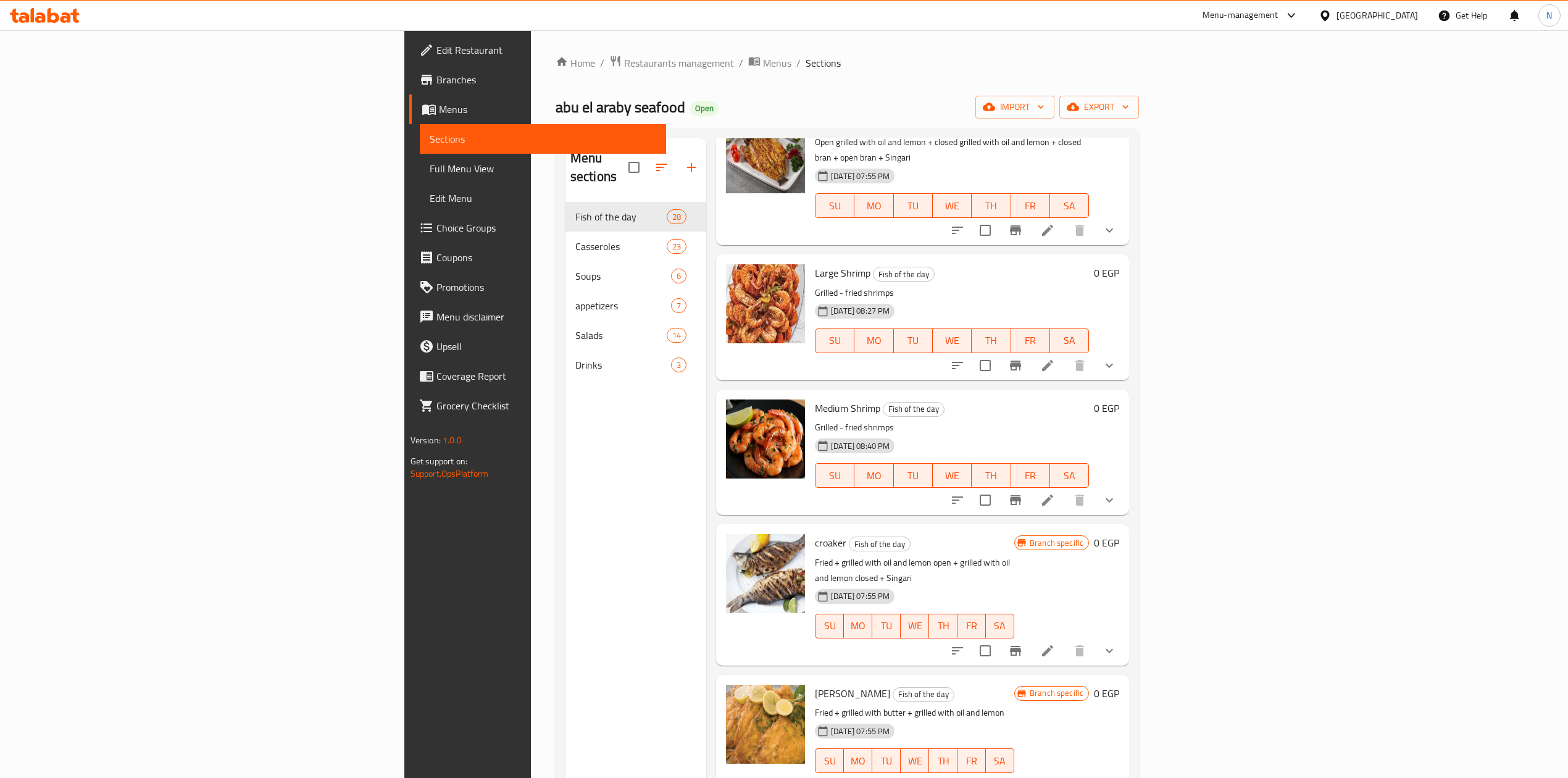
click at [815, 420] on p "Grilled - fried shrimps" at bounding box center [952, 428] width 274 height 15
drag, startPoint x: 781, startPoint y: 370, endPoint x: 768, endPoint y: 352, distance: 22.2
click at [810, 395] on div "Medium Shrimp Fish of the day Grilled - fried shrimps 01-05-2025 08:40 PM SU MO…" at bounding box center [952, 452] width 284 height 115
click at [815, 399] on span "Medium Shrimp" at bounding box center [848, 408] width 66 height 19
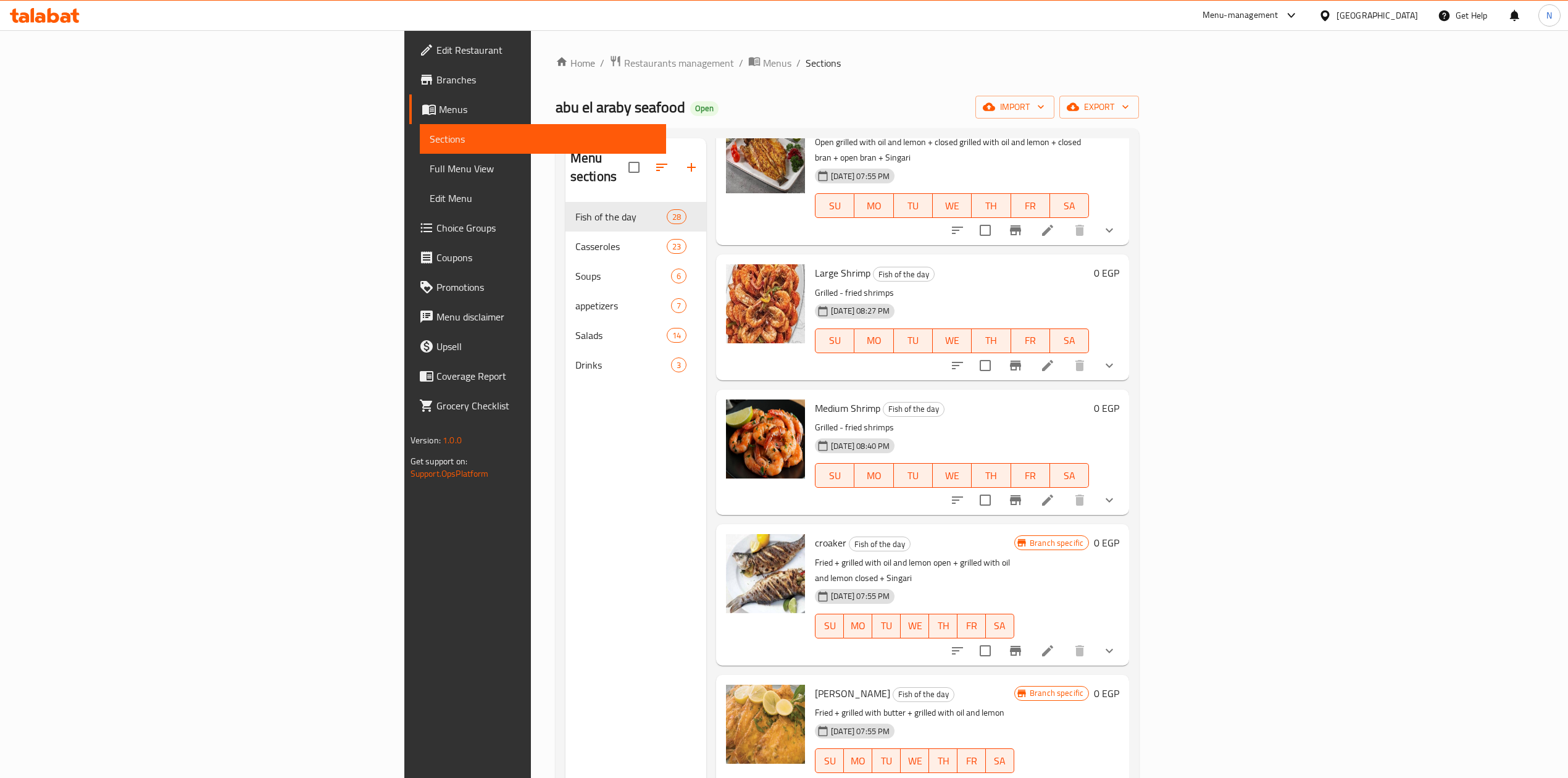
scroll to position [988, 0]
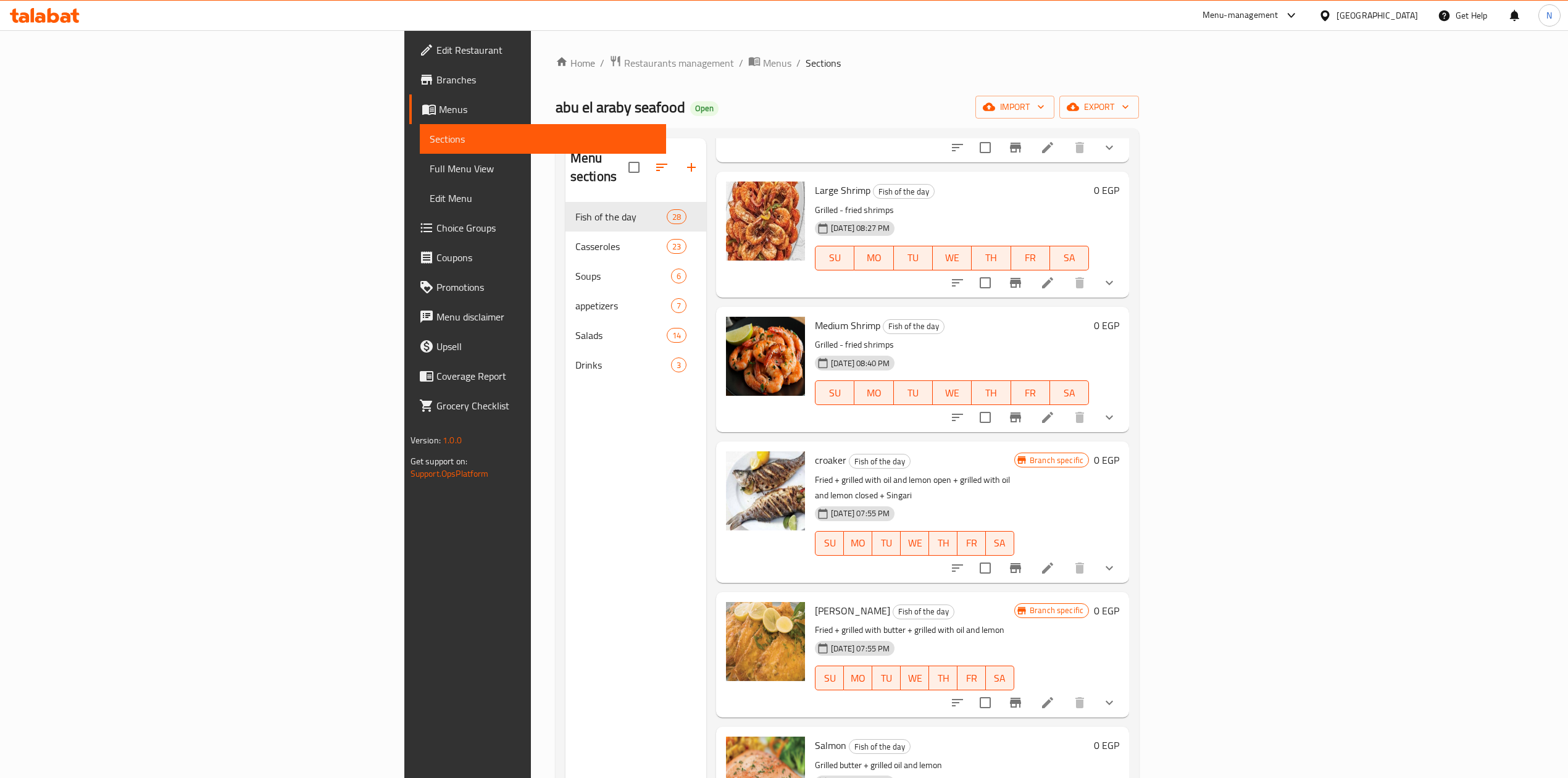
click at [815, 473] on p "Fried + grilled with oil and lemon open + grilled with oil and lemon closed + S…" at bounding box center [915, 488] width 200 height 31
drag, startPoint x: 729, startPoint y: 431, endPoint x: 842, endPoint y: 428, distance: 113.0
click at [842, 473] on p "Fried + grilled with oil and lemon open + grilled with oil and lemon closed + S…" at bounding box center [915, 488] width 200 height 31
click at [928, 473] on p "Fried + grilled with oil and lemon open + grilled with oil and lemon closed + S…" at bounding box center [915, 488] width 200 height 31
click at [1125, 553] on button "show more" at bounding box center [1109, 568] width 30 height 30
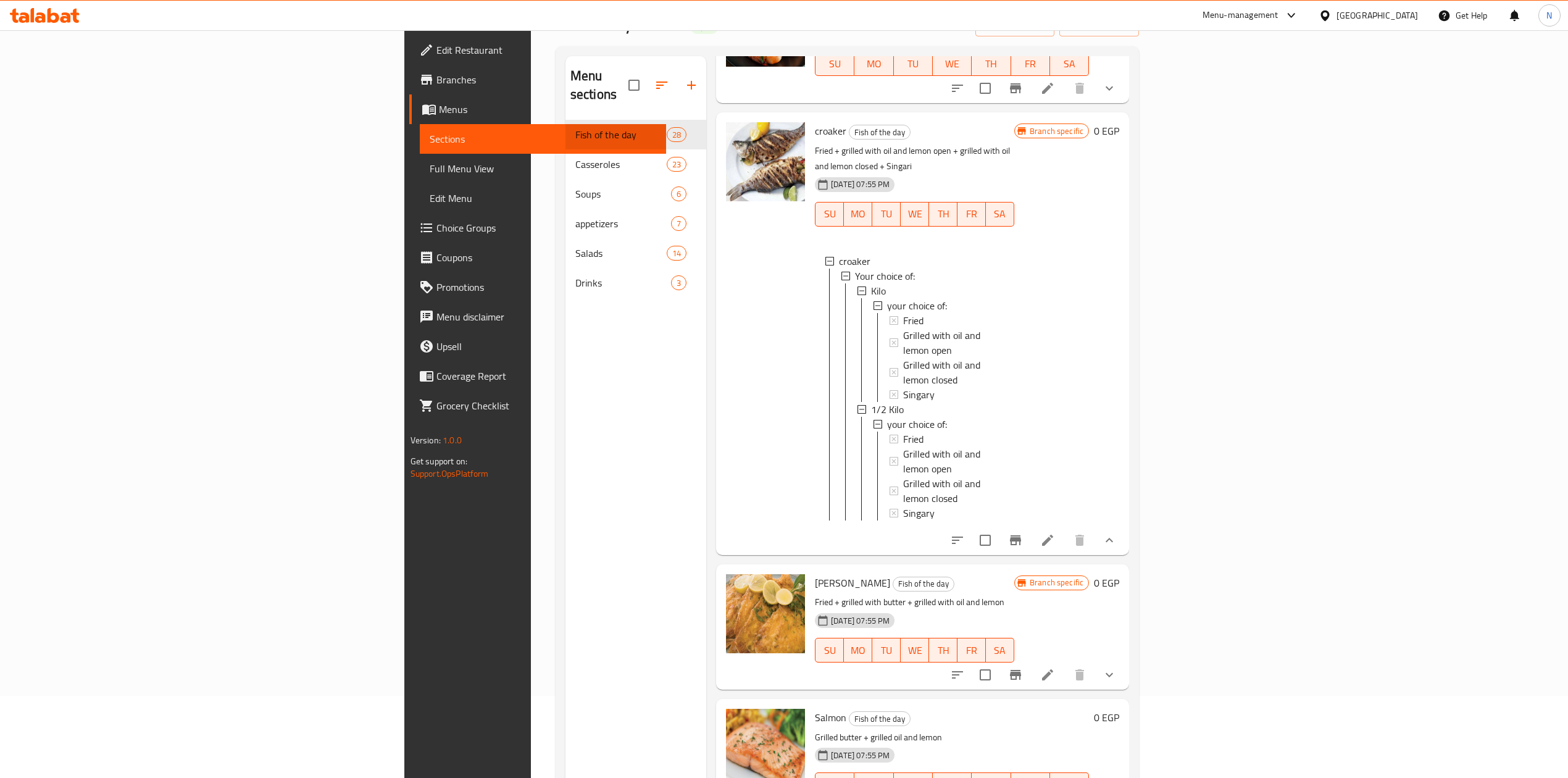
scroll to position [1318, 0]
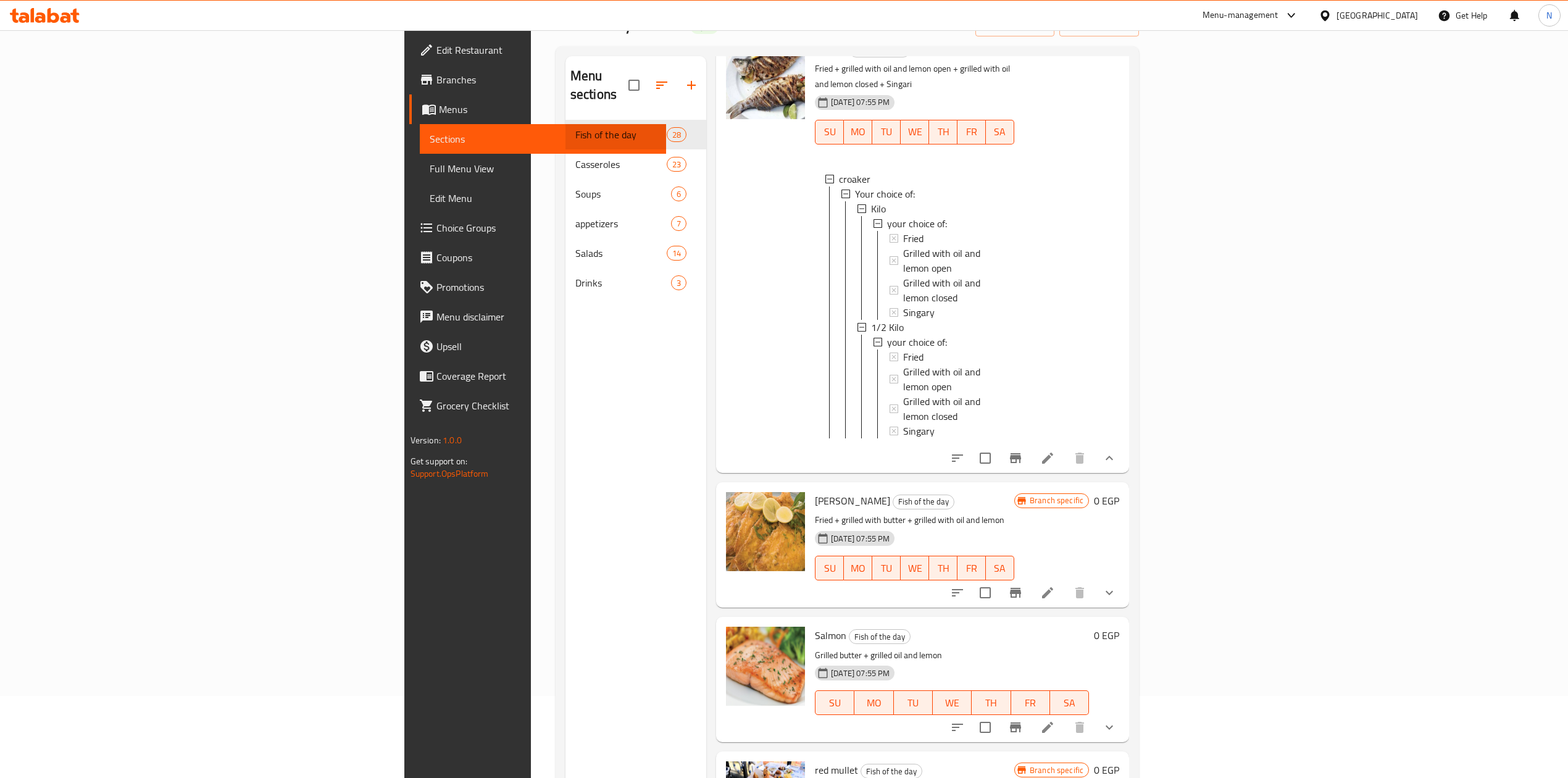
click at [815, 513] on p "Fried + grilled with butter + grilled with oil and lemon" at bounding box center [915, 520] width 200 height 15
drag, startPoint x: 724, startPoint y: 406, endPoint x: 758, endPoint y: 406, distance: 34.0
click at [815, 513] on p "Fried + grilled with butter + grilled with oil and lemon" at bounding box center [915, 520] width 200 height 15
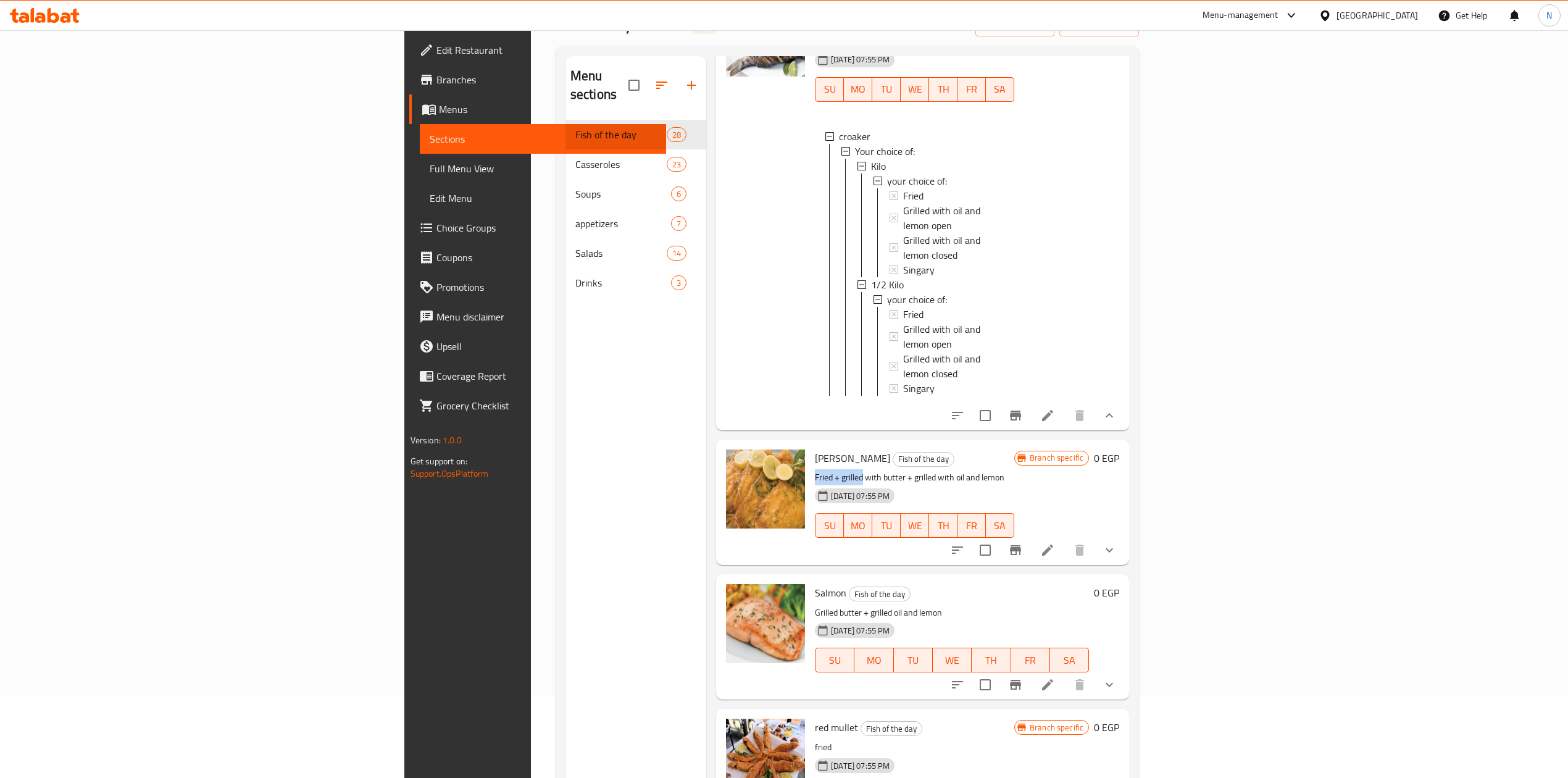
scroll to position [1482, 0]
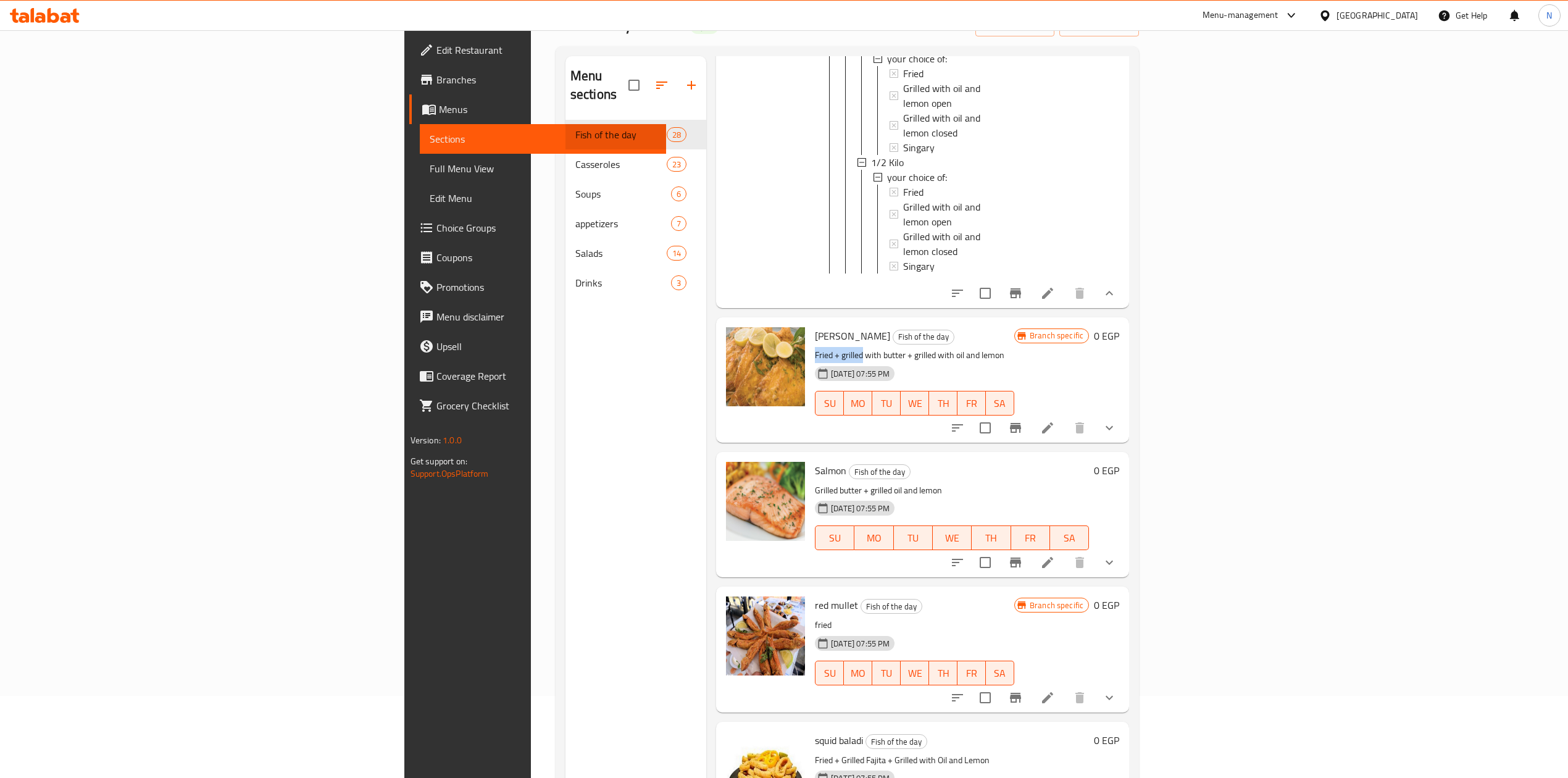
click at [1117, 421] on icon "show more" at bounding box center [1109, 428] width 15 height 15
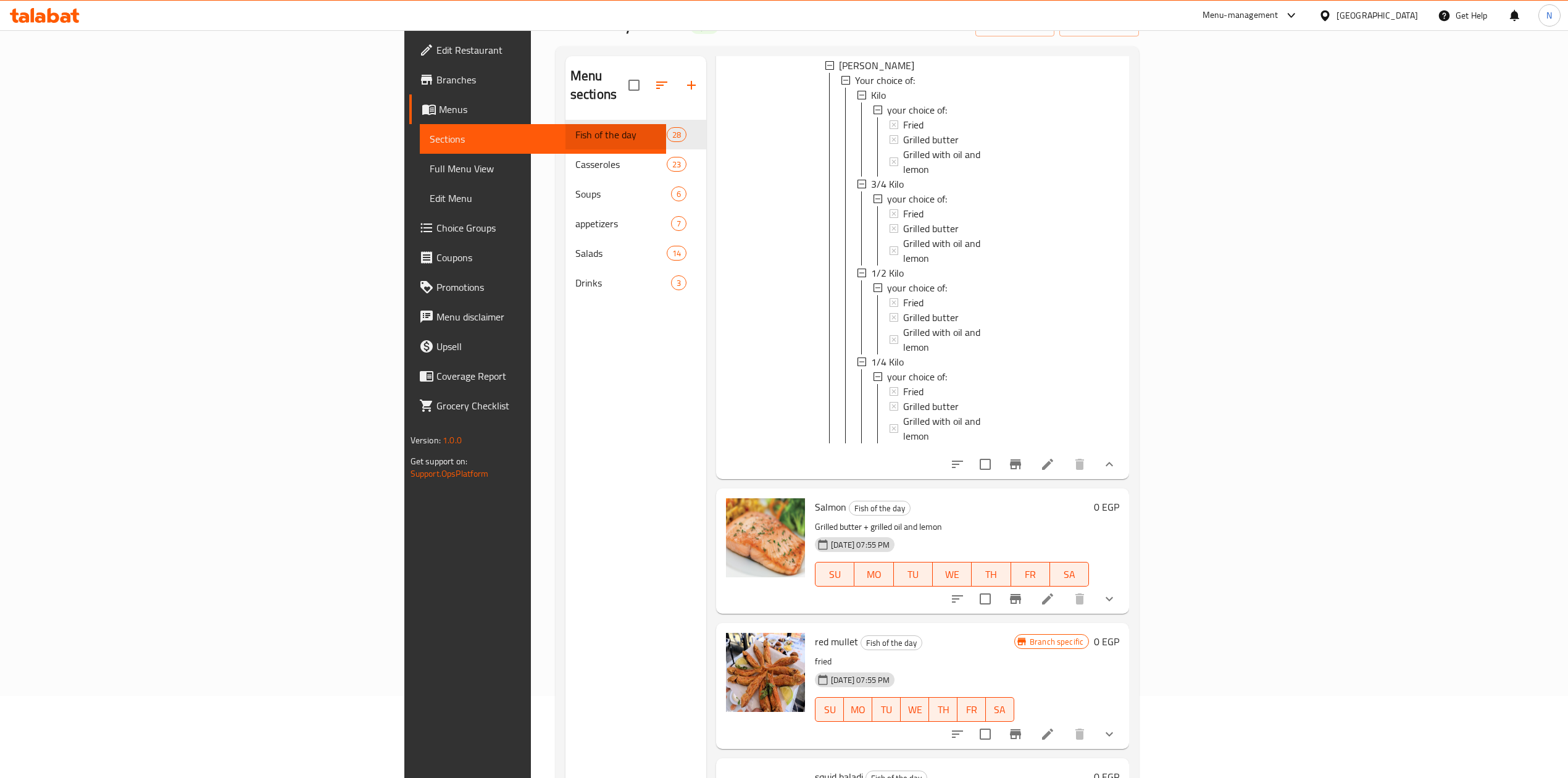
scroll to position [1894, 0]
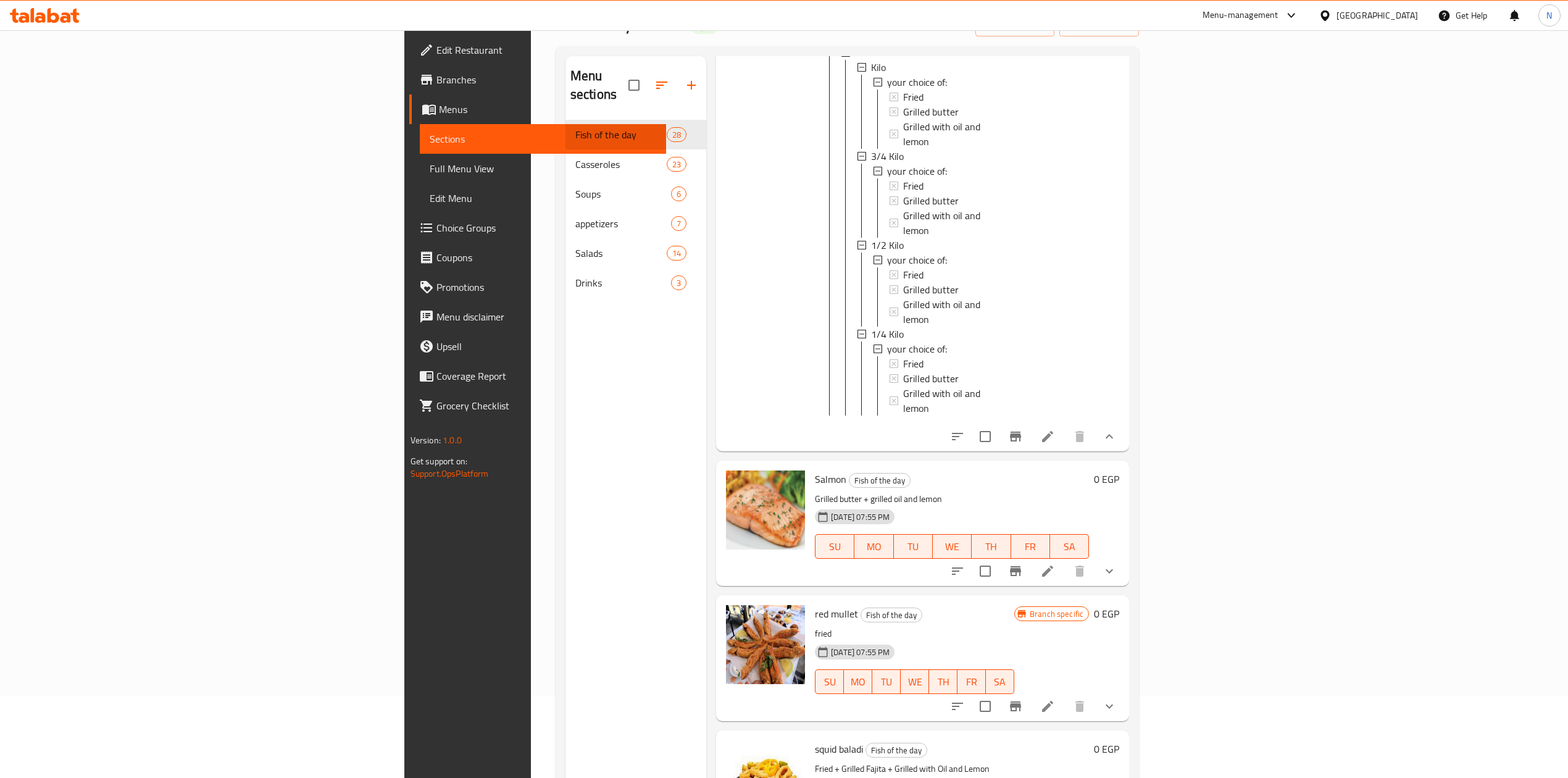
click at [815, 492] on p "Grilled butter + grilled oil and lemon" at bounding box center [952, 500] width 274 height 15
drag, startPoint x: 724, startPoint y: 329, endPoint x: 830, endPoint y: 334, distance: 106.1
click at [830, 492] on p "Grilled butter + grilled oil and lemon" at bounding box center [952, 500] width 274 height 15
click at [843, 492] on p "Grilled butter + grilled oil and lemon" at bounding box center [952, 500] width 274 height 15
click at [815, 470] on span "Salmon" at bounding box center [831, 479] width 32 height 19
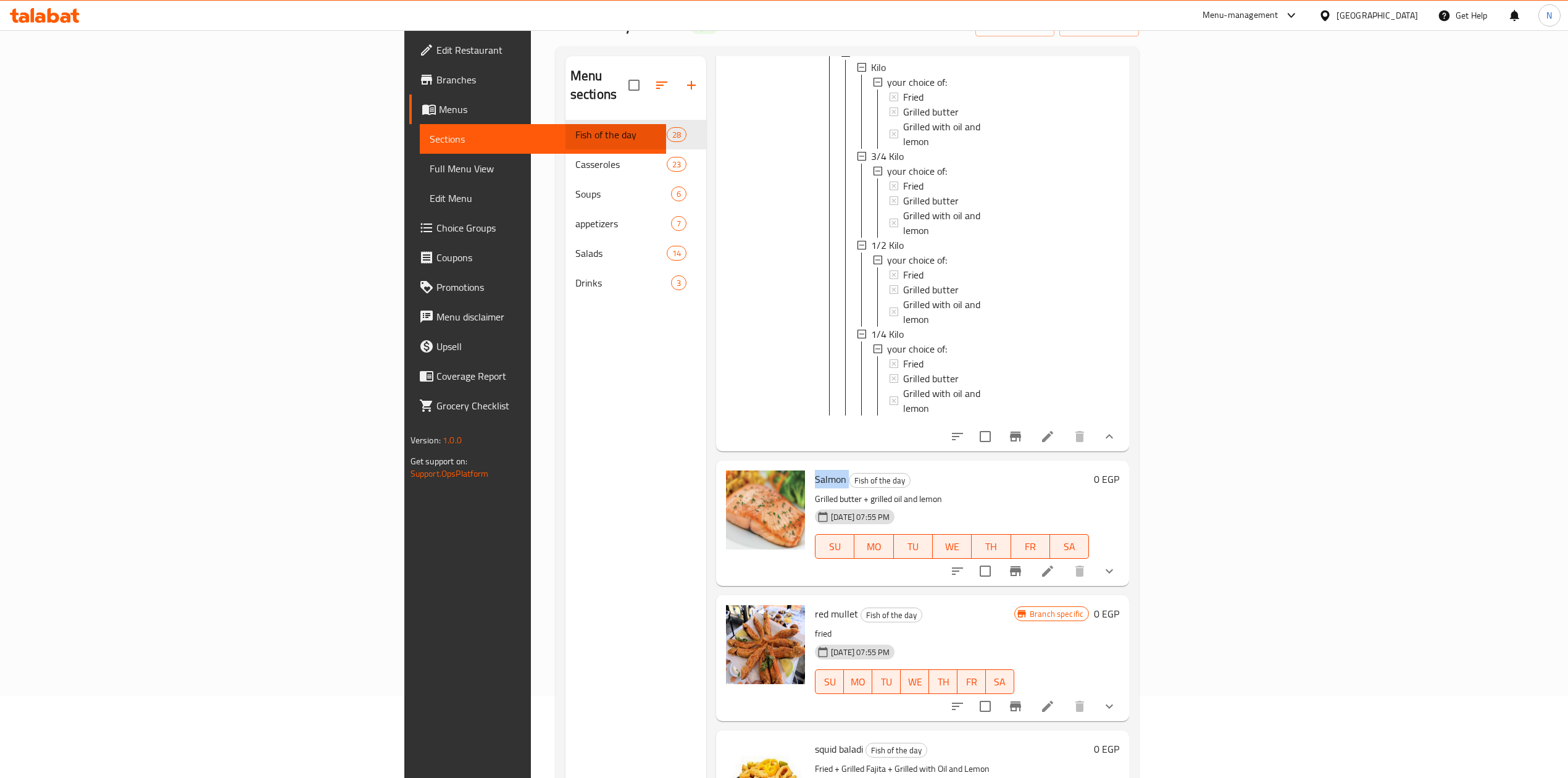
click at [815, 470] on span "Salmon" at bounding box center [831, 479] width 32 height 19
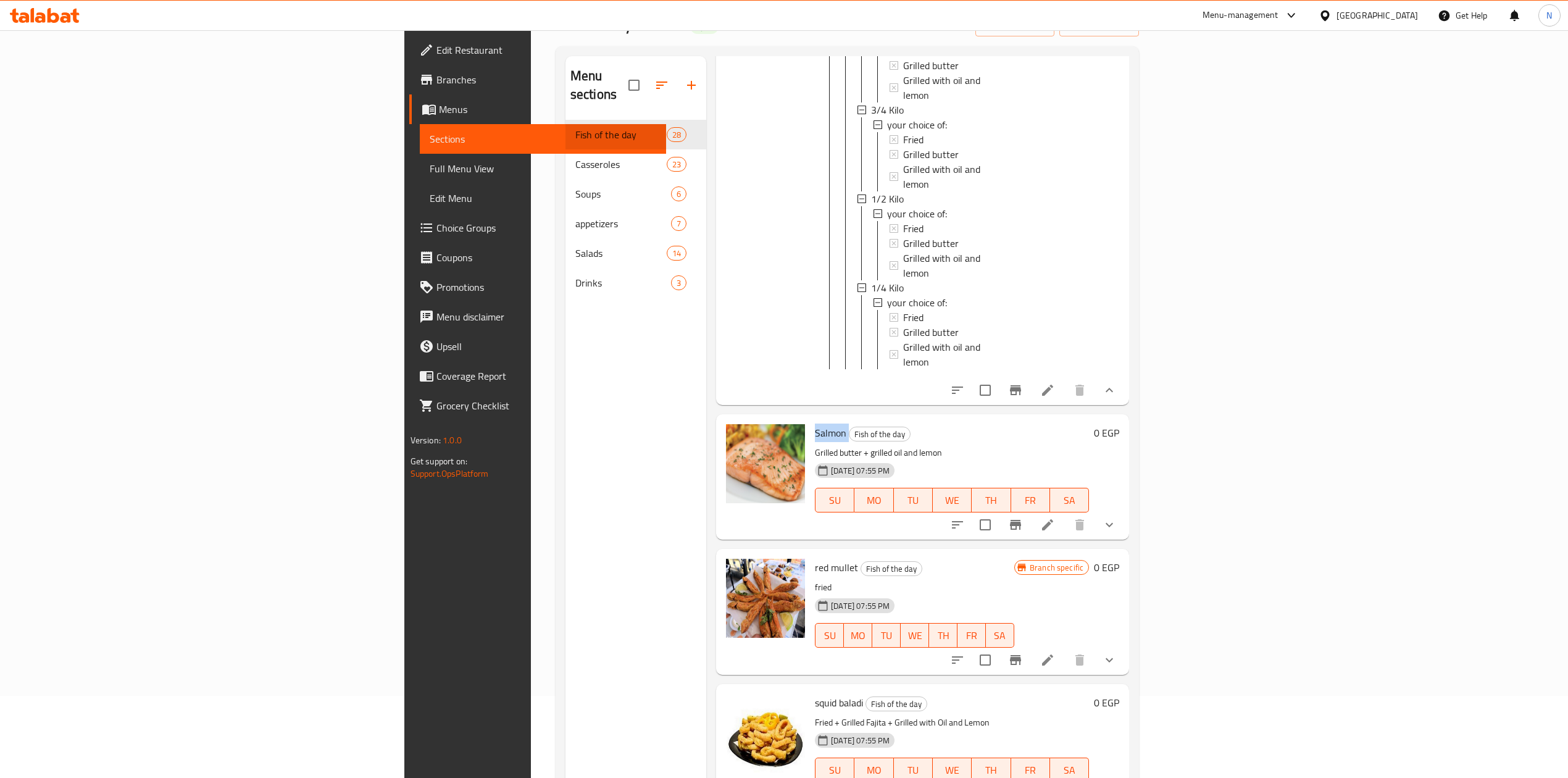
scroll to position [1976, 0]
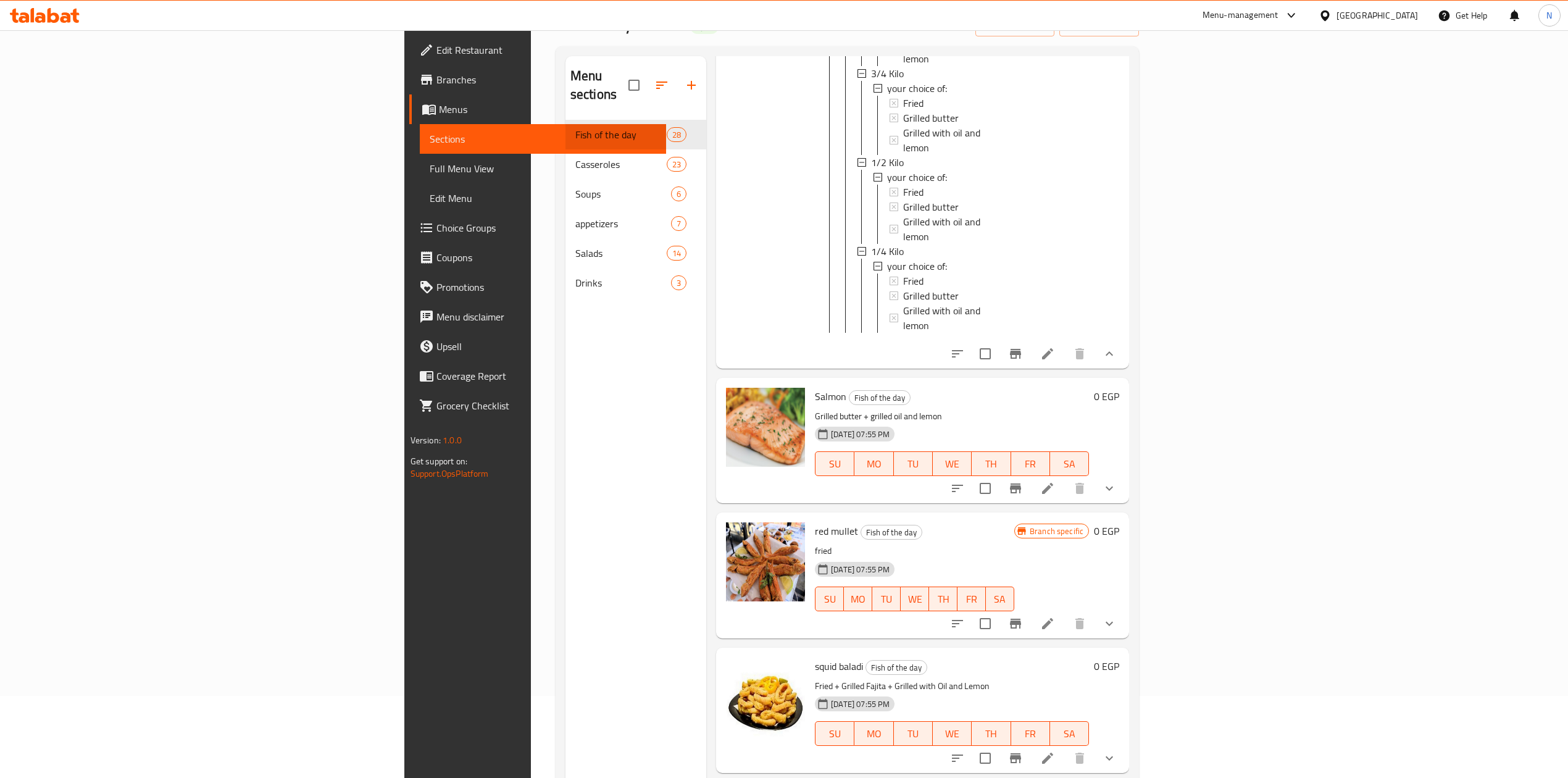
click at [815, 544] on p "fried" at bounding box center [915, 551] width 200 height 15
drag, startPoint x: 727, startPoint y: 388, endPoint x: 725, endPoint y: 372, distance: 16.1
click at [810, 518] on div "red mullet Fish of the day fried 13-04-2025 07:55 PM SU MO TU WE TH FR SA" at bounding box center [915, 575] width 209 height 115
click at [826, 564] on span "[DATE] 07:55 PM" at bounding box center [860, 569] width 68 height 12
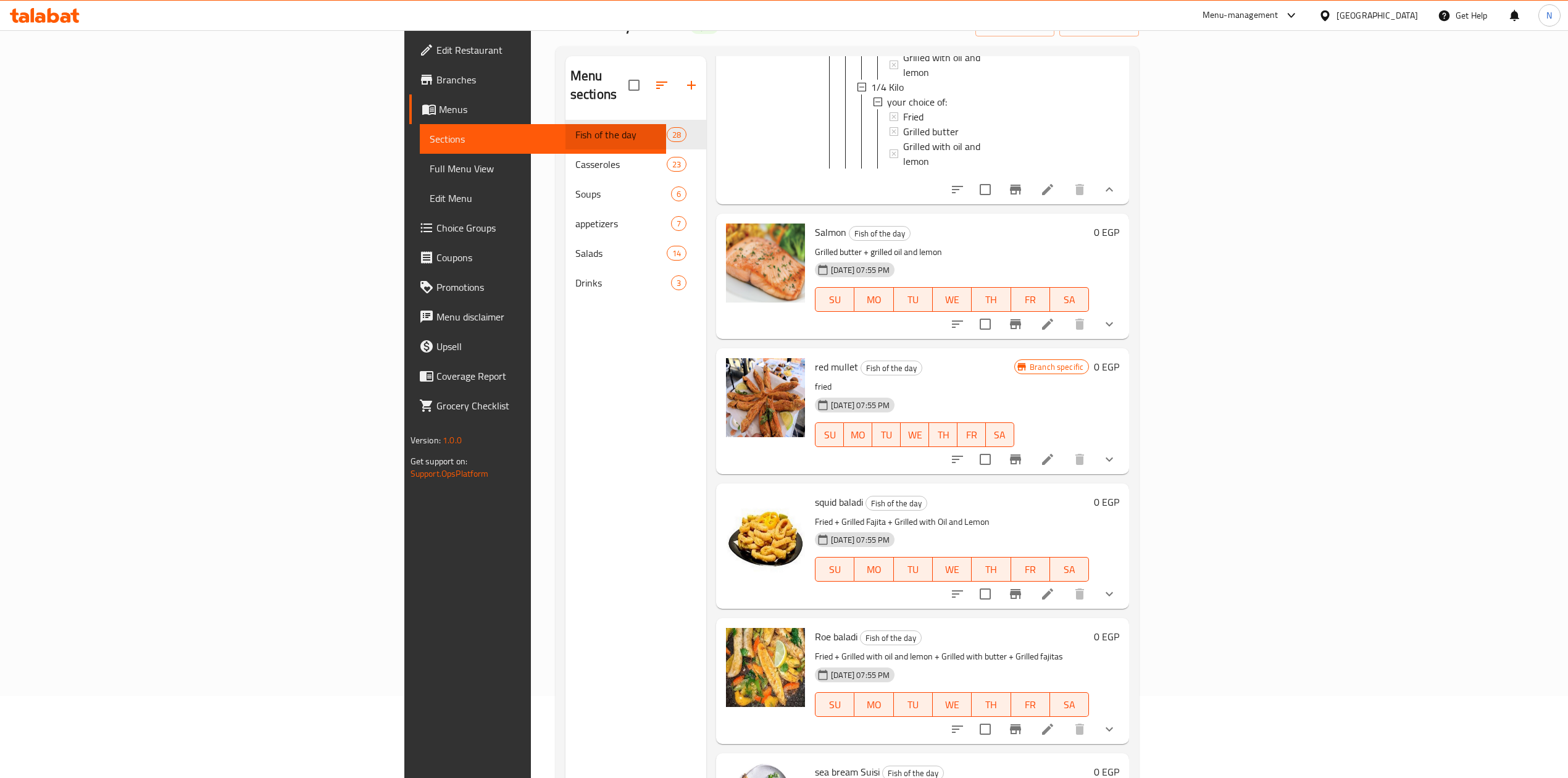
scroll to position [2223, 0]
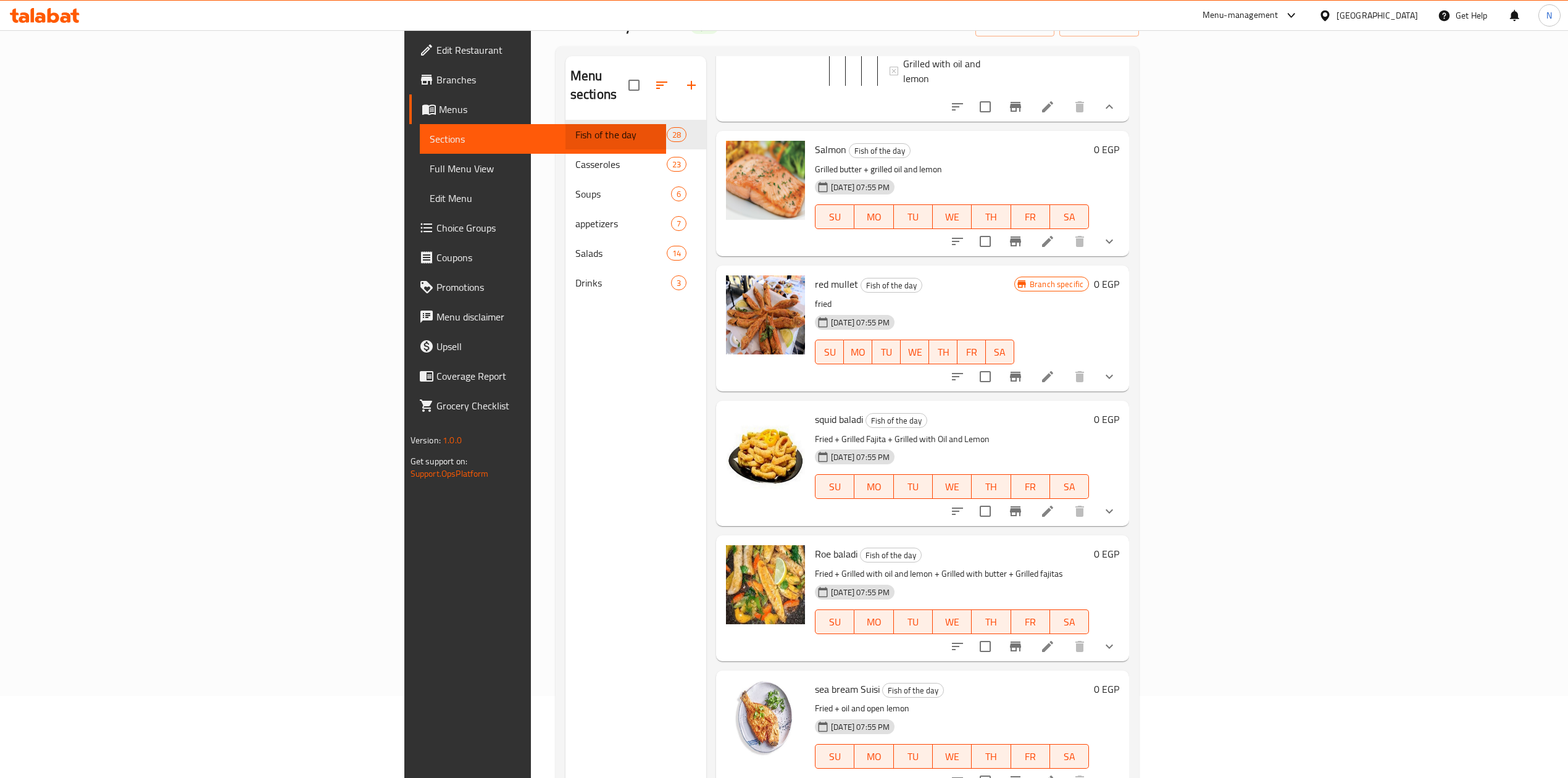
click at [815, 432] on p "Fried + Grilled Fajita + Grilled with Oil and Lemon" at bounding box center [952, 439] width 274 height 15
drag, startPoint x: 725, startPoint y: 276, endPoint x: 917, endPoint y: 292, distance: 192.7
click at [815, 432] on p "Fried + Grilled Fajita + Grilled with Oil and Lemon" at bounding box center [952, 439] width 274 height 15
click at [1125, 497] on button "show more" at bounding box center [1109, 511] width 30 height 30
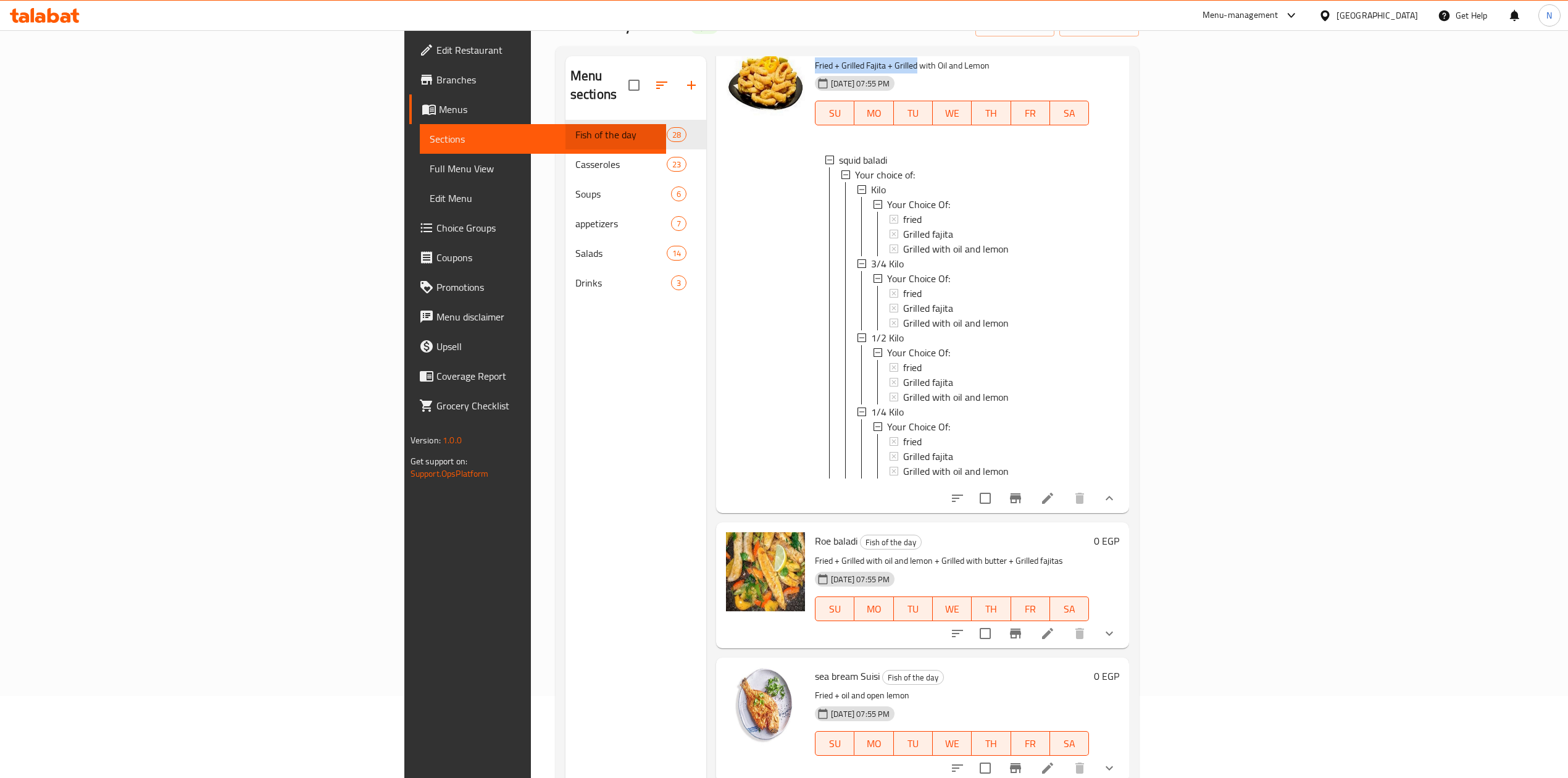
scroll to position [2635, 0]
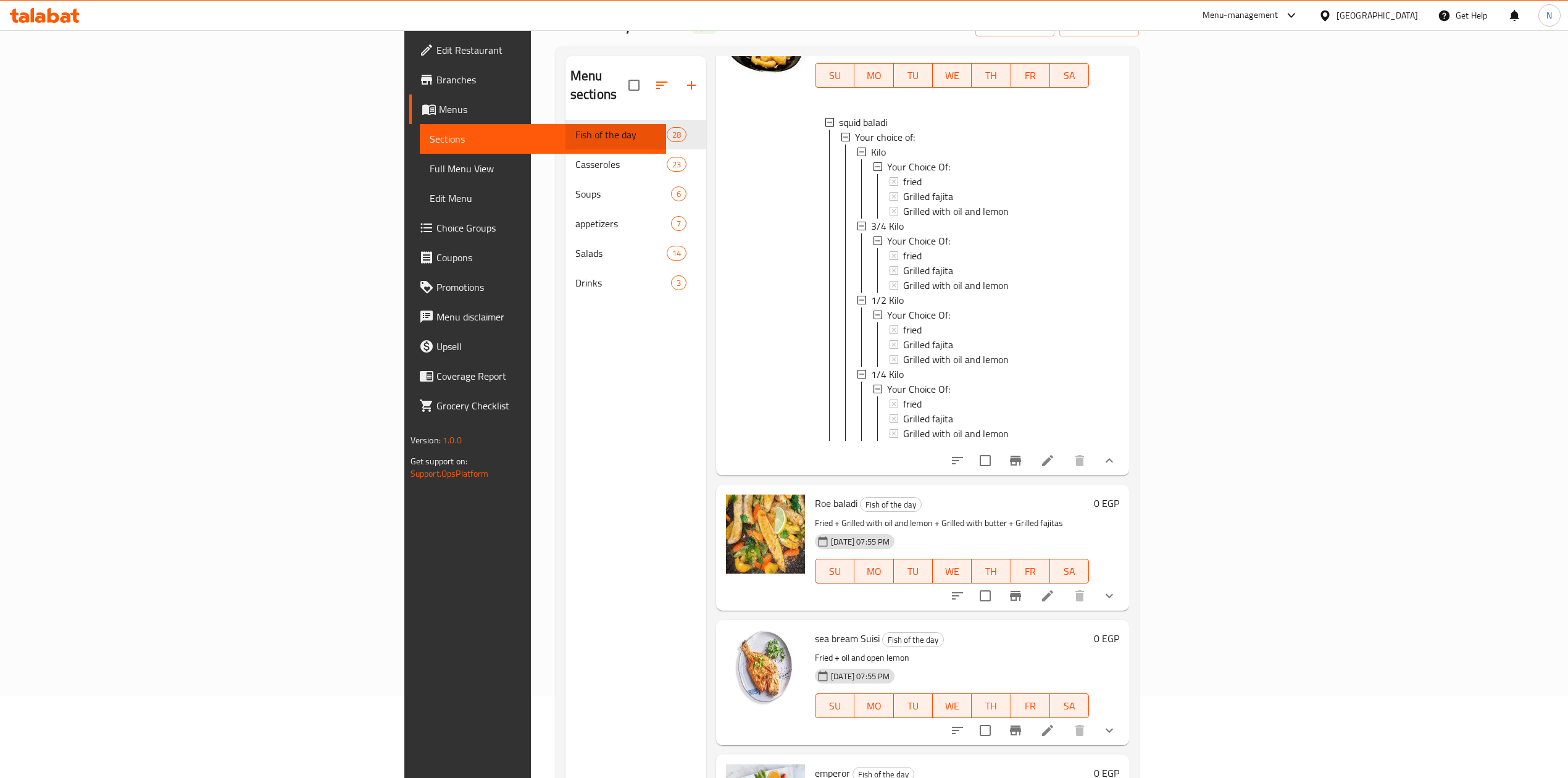
click at [816, 515] on p "Fried + Grilled with oil and lemon + Grilled with butter + Grilled fajitas" at bounding box center [952, 523] width 274 height 15
drag, startPoint x: 816, startPoint y: 379, endPoint x: 899, endPoint y: 383, distance: 83.1
click at [899, 490] on div "Roe baladi Fish of the day Fried + Grilled with oil and lemon + Grilled with bu…" at bounding box center [952, 547] width 284 height 115
click at [881, 529] on div "[DATE] 07:55 PM" at bounding box center [845, 542] width 71 height 25
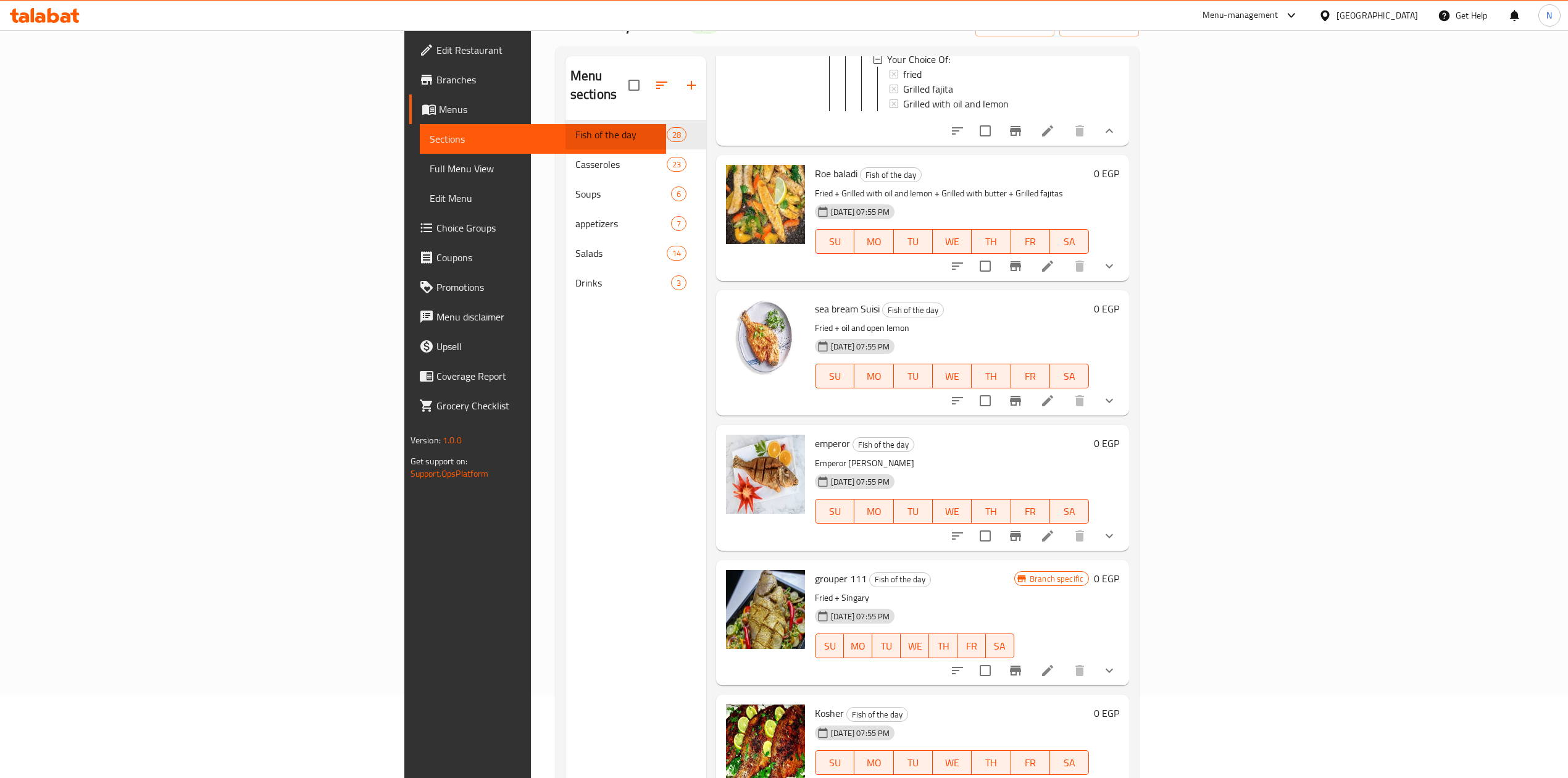
scroll to position [3047, 0]
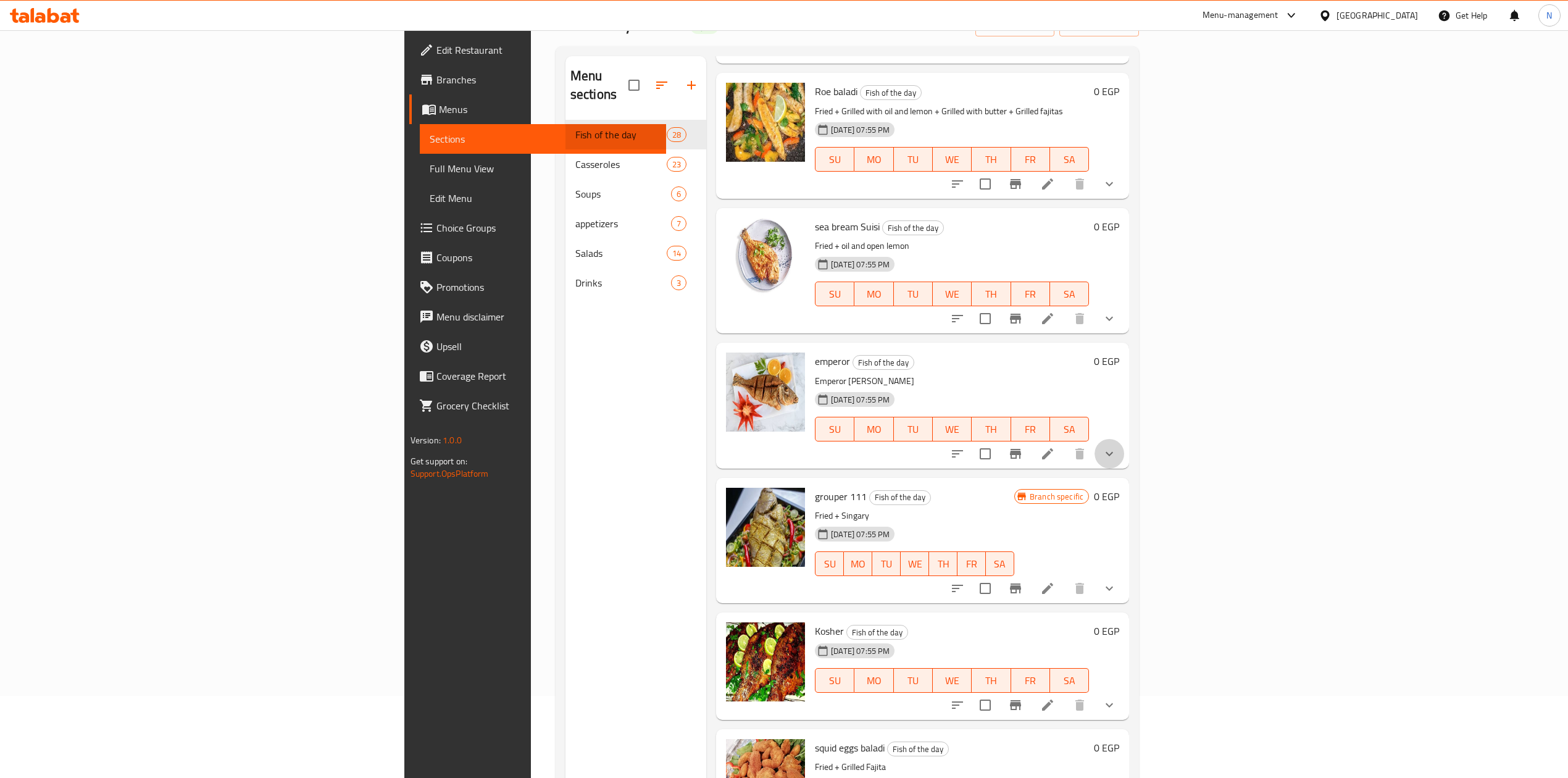
click at [1125, 439] on button "show more" at bounding box center [1109, 454] width 30 height 30
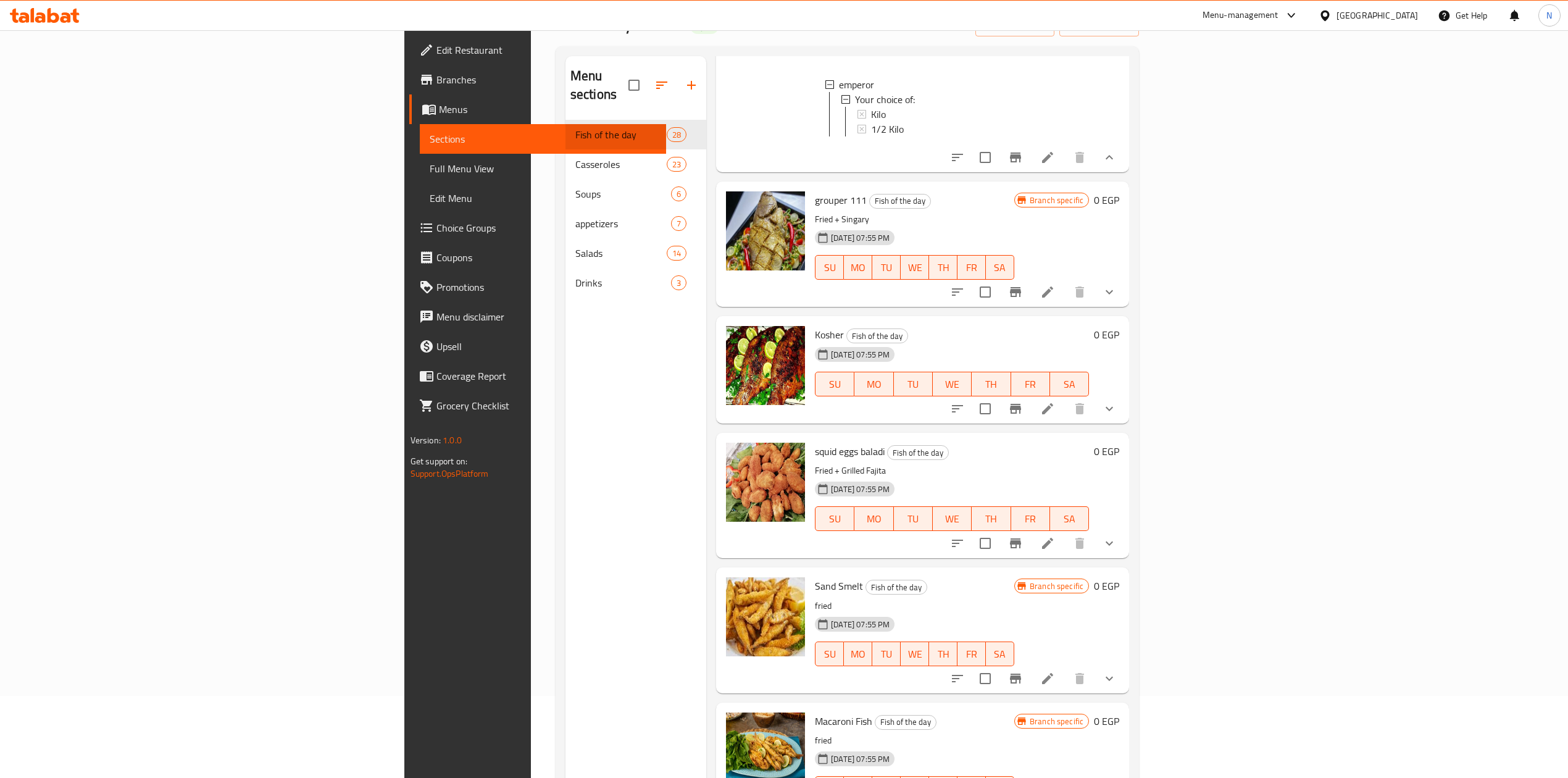
scroll to position [3459, 0]
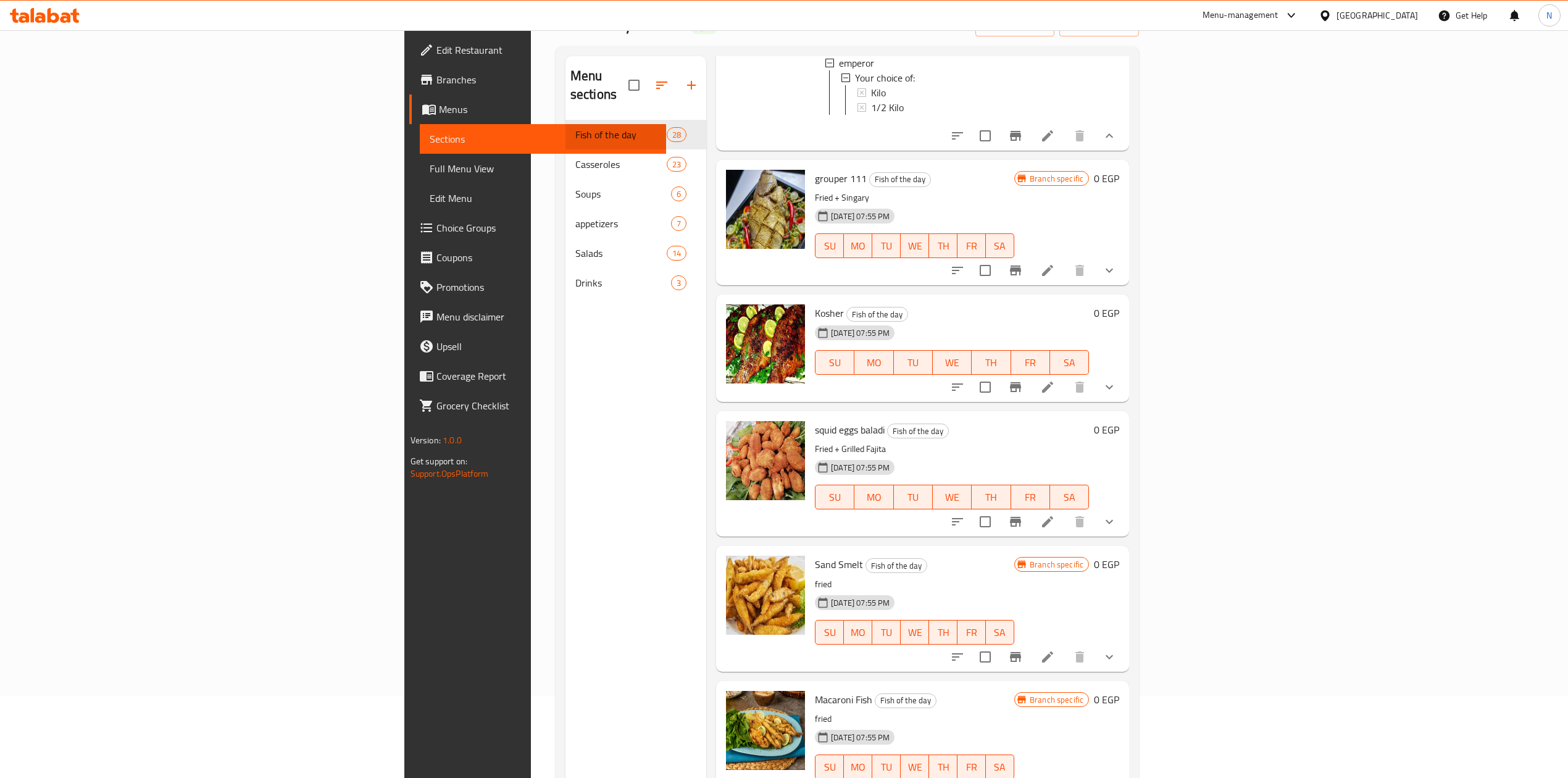
click at [1117, 380] on icon "show more" at bounding box center [1109, 387] width 15 height 15
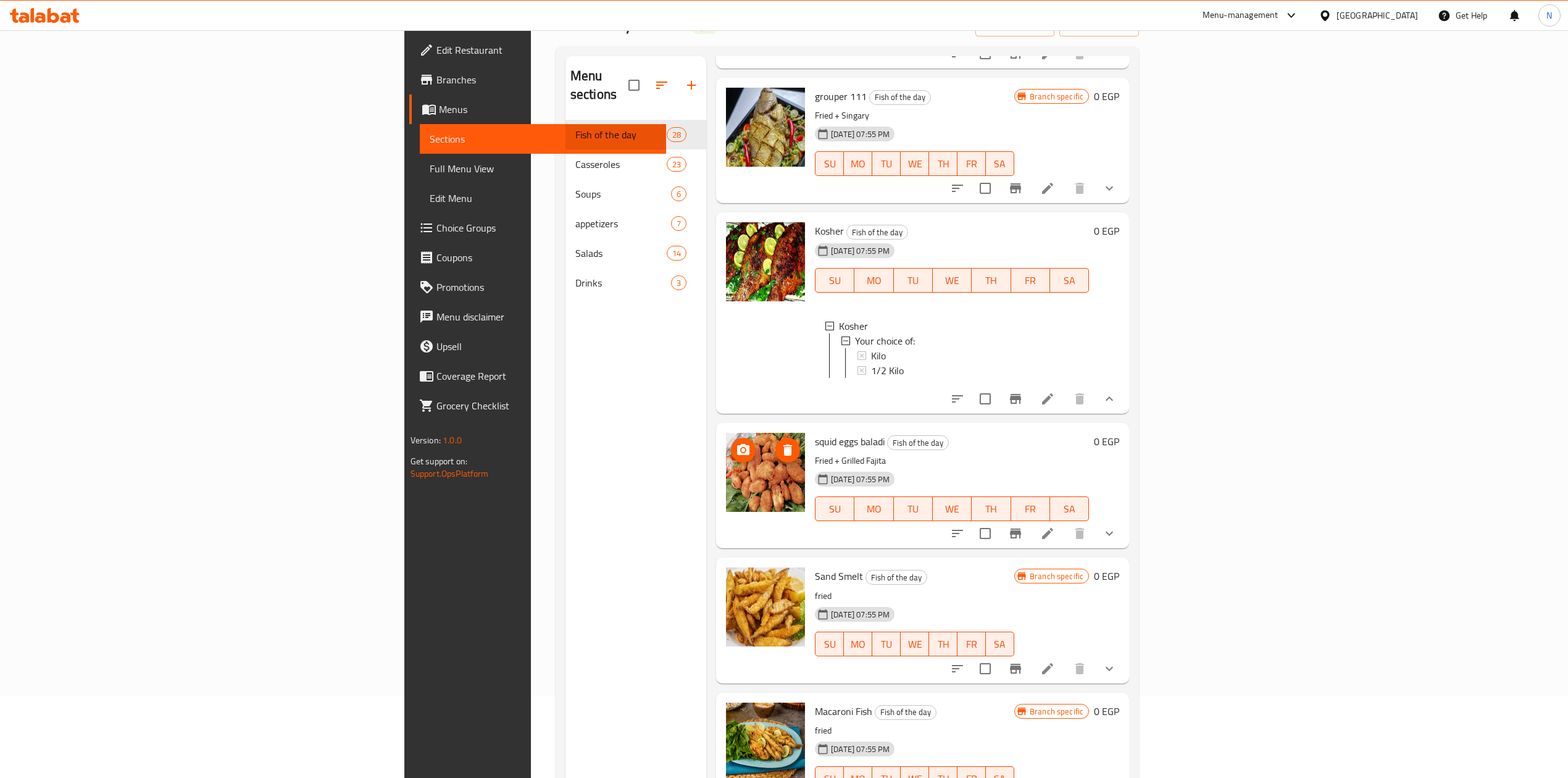
scroll to position [3623, 0]
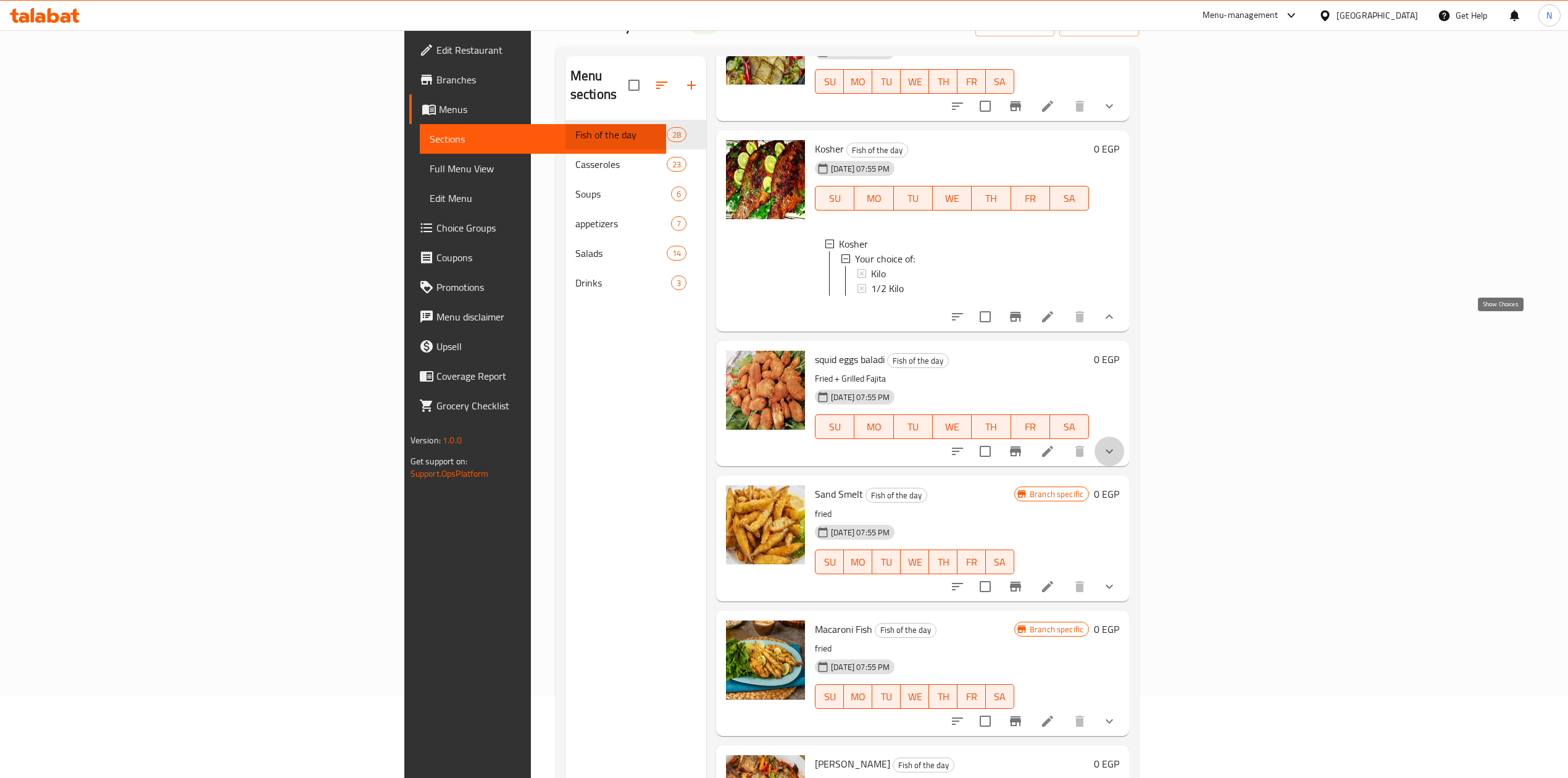
click at [1117, 444] on icon "show more" at bounding box center [1109, 451] width 15 height 15
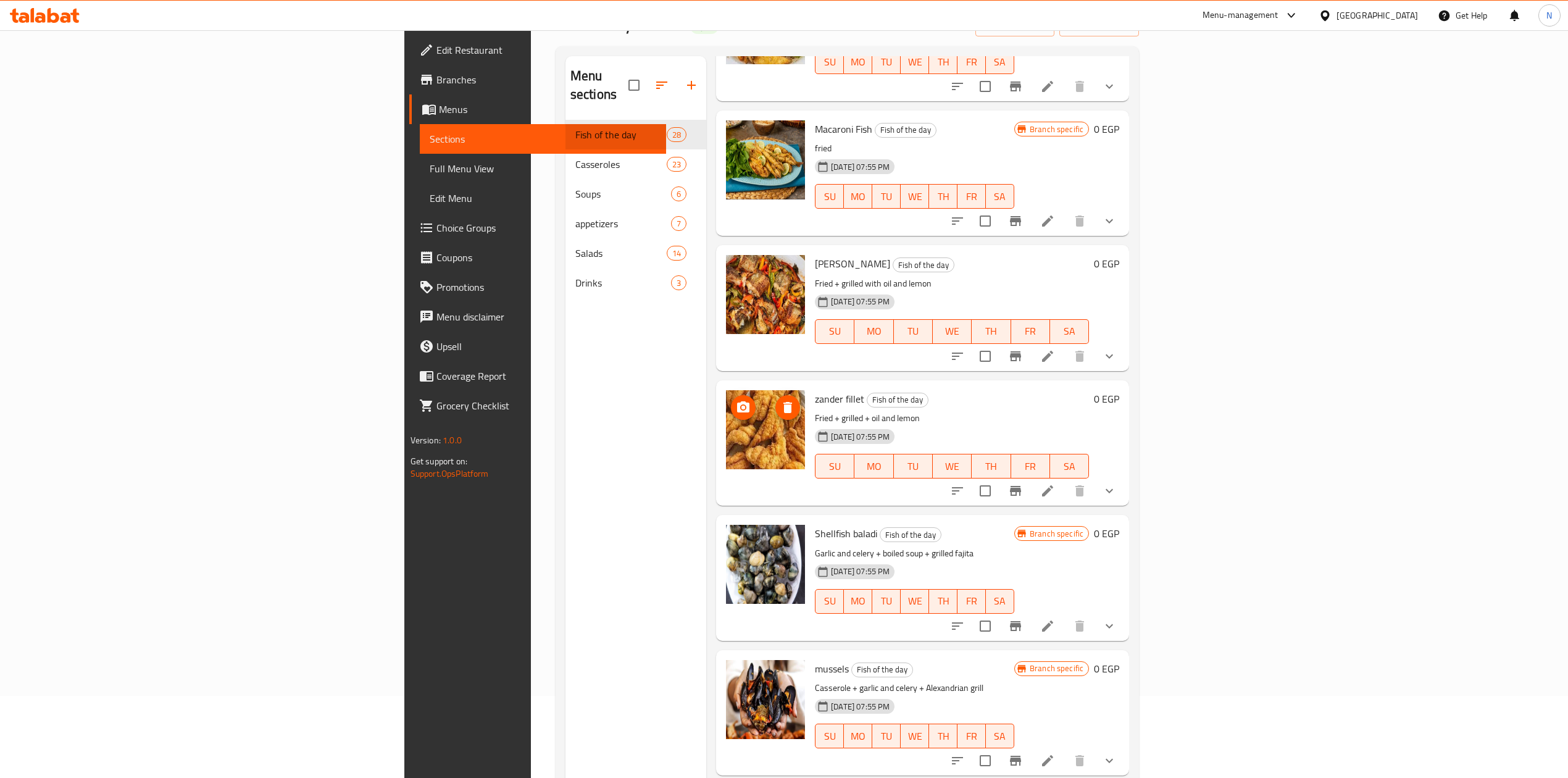
scroll to position [4447, 0]
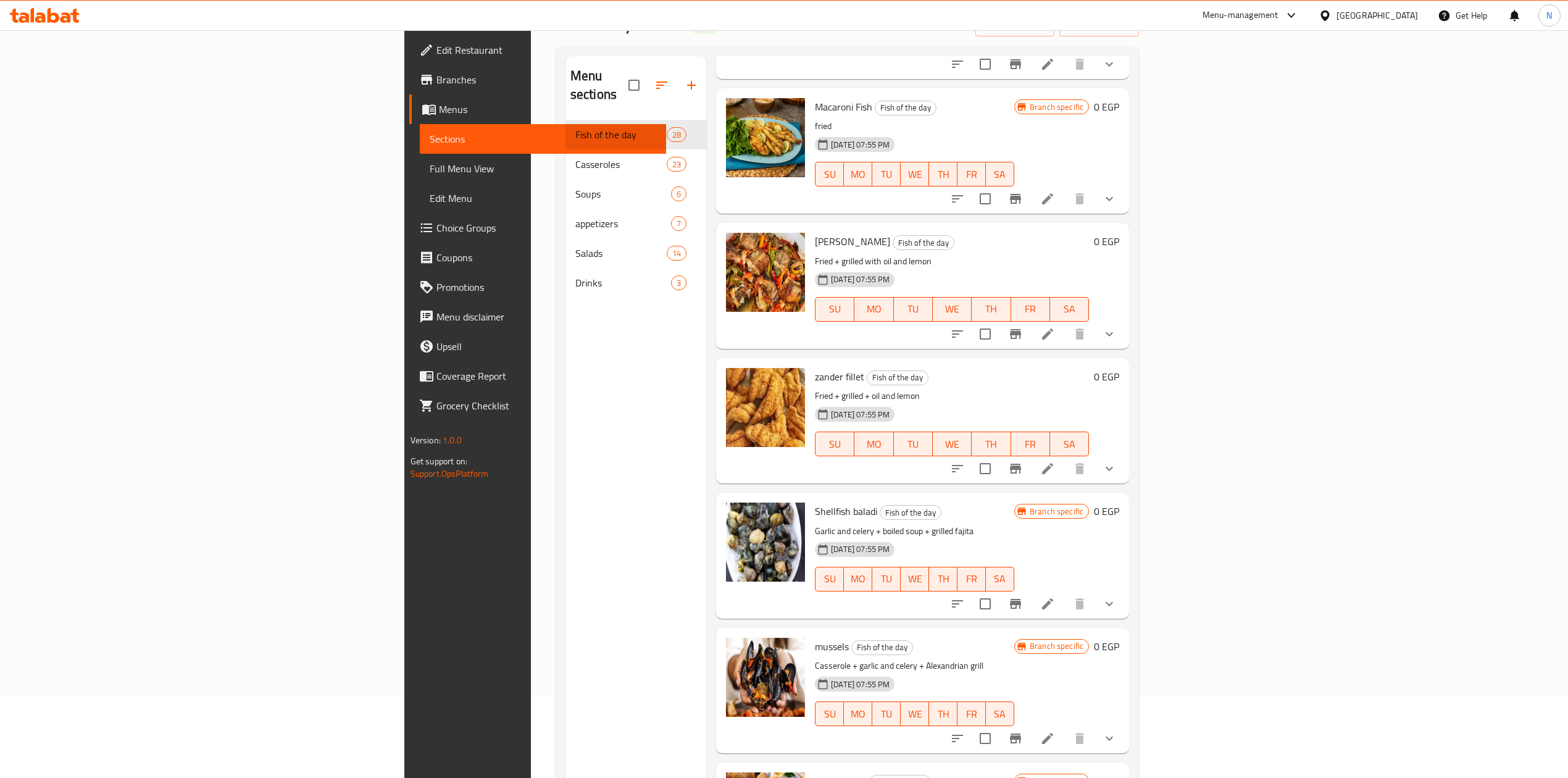
click at [810, 363] on div "zander fillet Fish of the day Fried + grilled + oil and lemon 13-04-2025 07:55 …" at bounding box center [952, 421] width 284 height 115
click at [815, 232] on span "[PERSON_NAME]" at bounding box center [852, 241] width 75 height 19
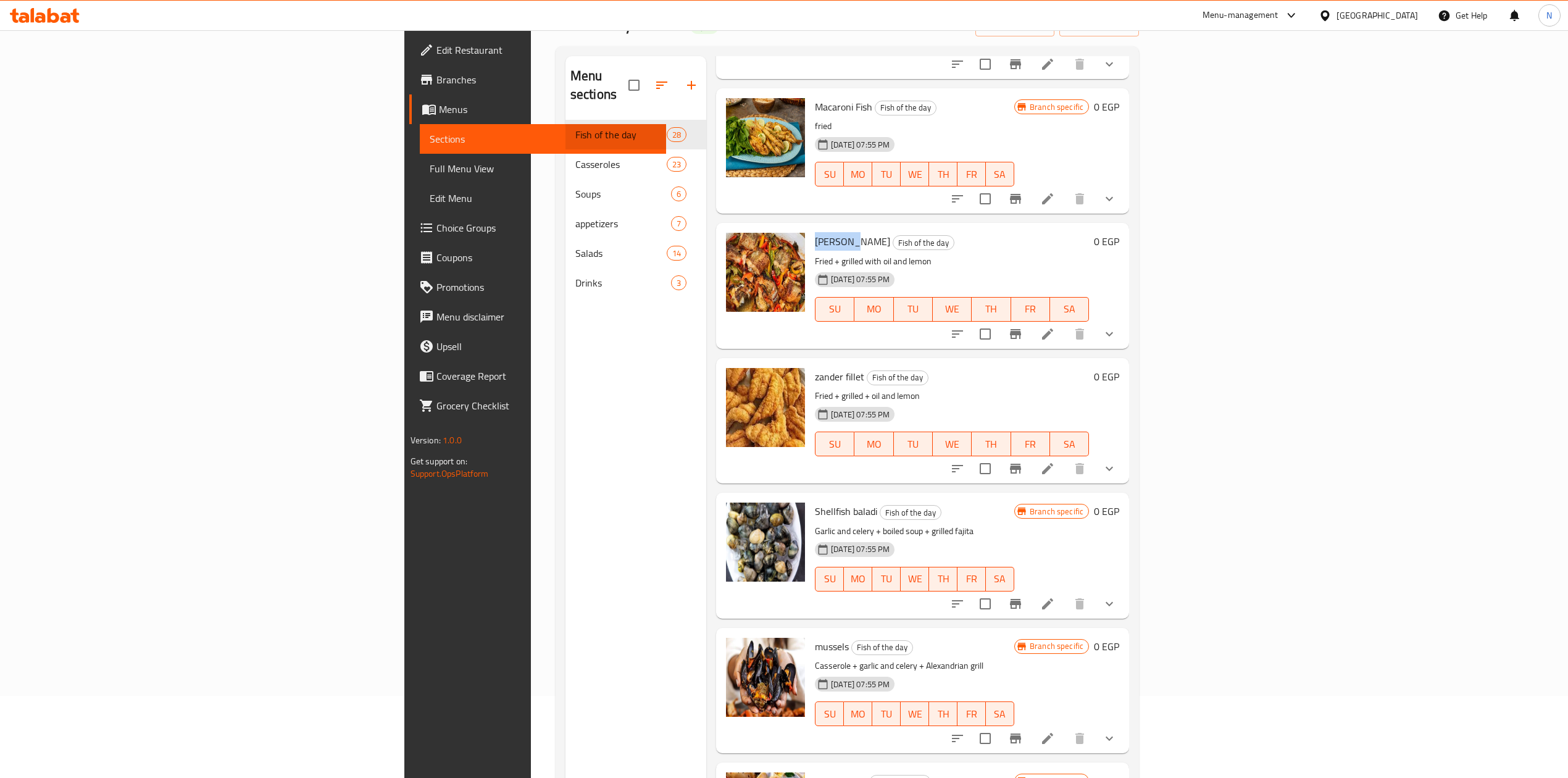
click at [1125, 319] on button "show more" at bounding box center [1109, 334] width 30 height 30
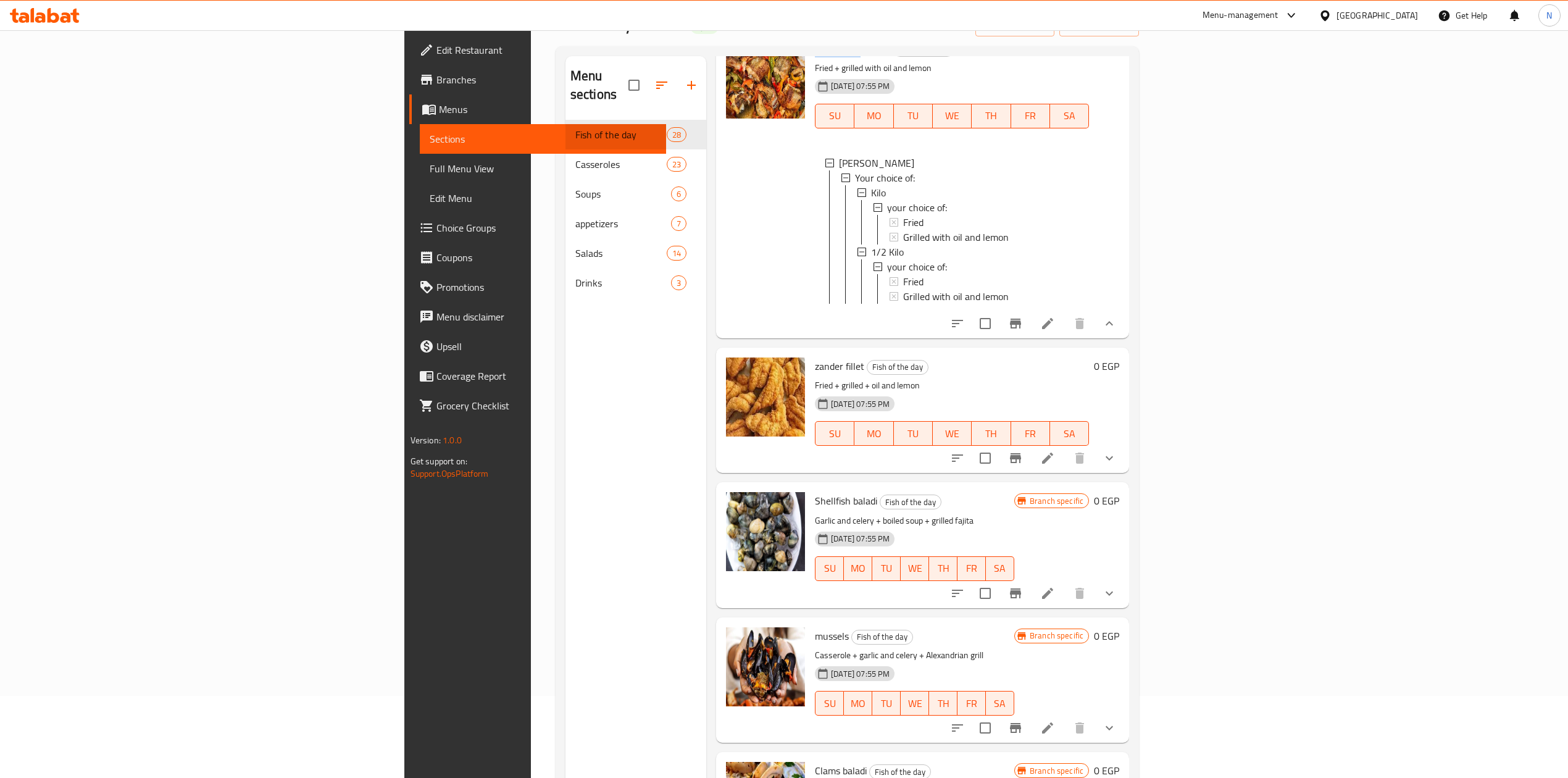
scroll to position [4694, 0]
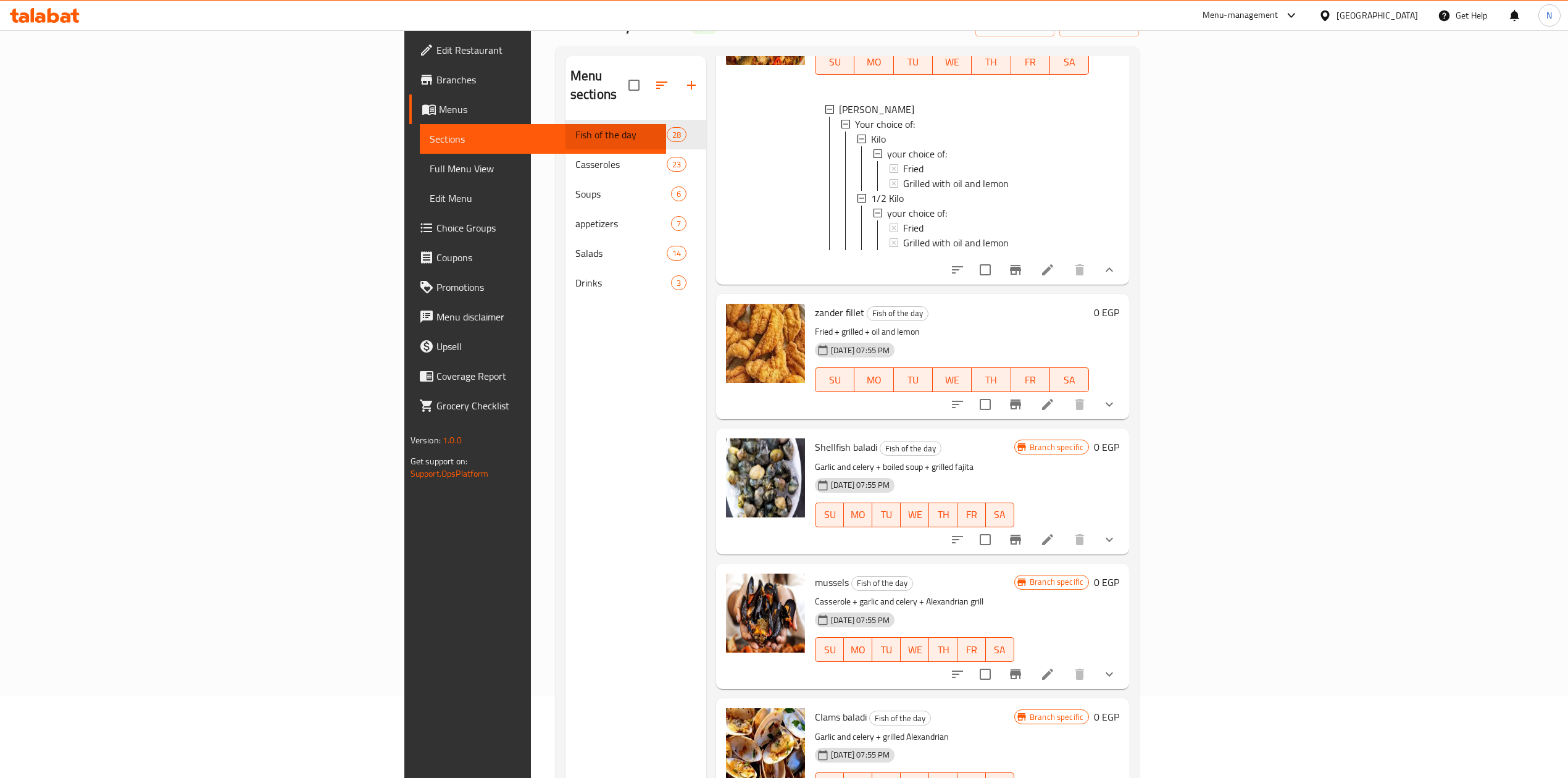
click at [815, 324] on p "Fried + grilled + oil and lemon" at bounding box center [952, 332] width 274 height 15
drag, startPoint x: 716, startPoint y: 232, endPoint x: 828, endPoint y: 243, distance: 112.5
click at [828, 299] on div "zander fillet Fish of the day Fried + grilled + oil and lemon 13-04-2025 07:55 …" at bounding box center [952, 357] width 284 height 115
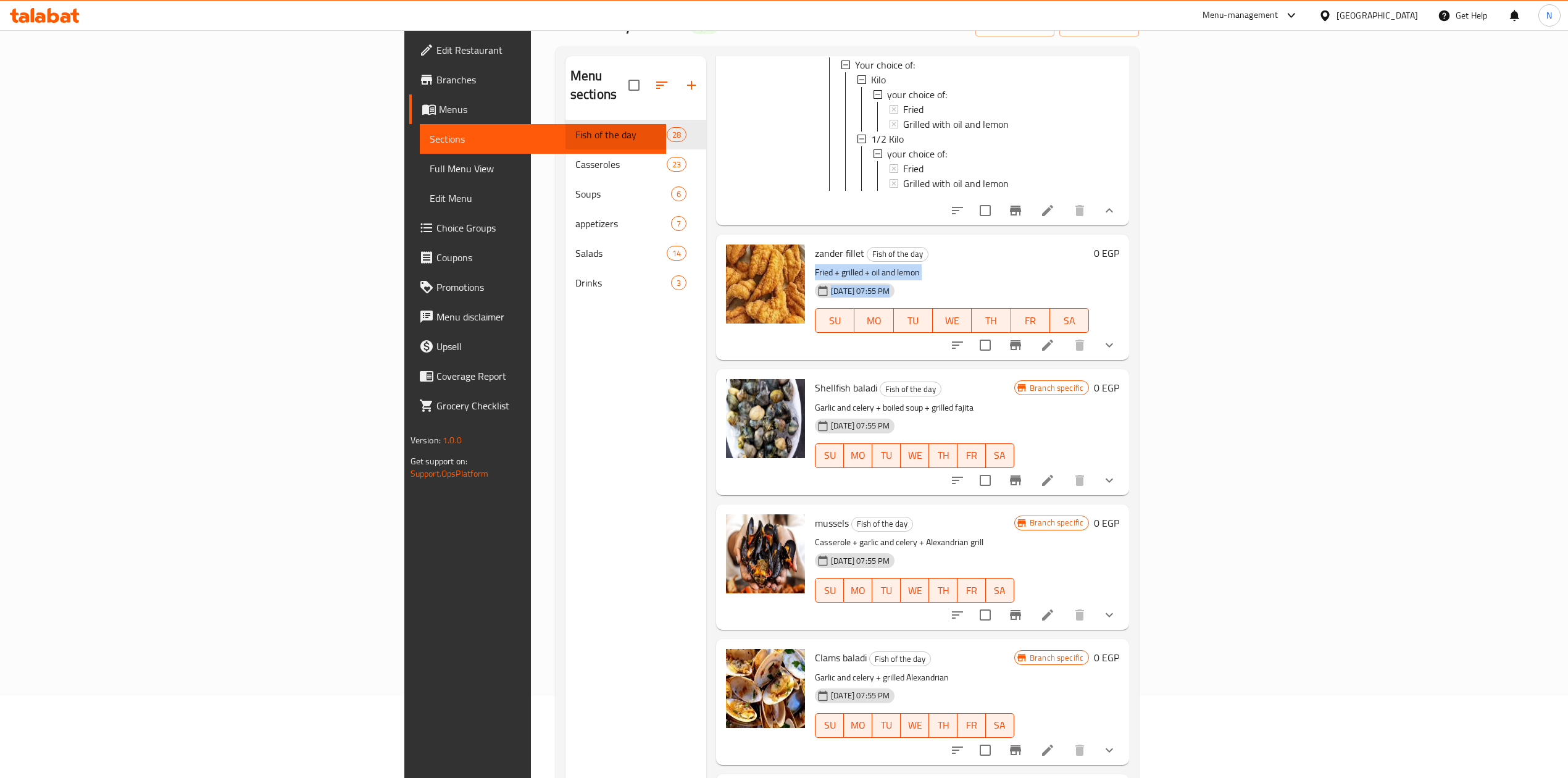
scroll to position [4776, 0]
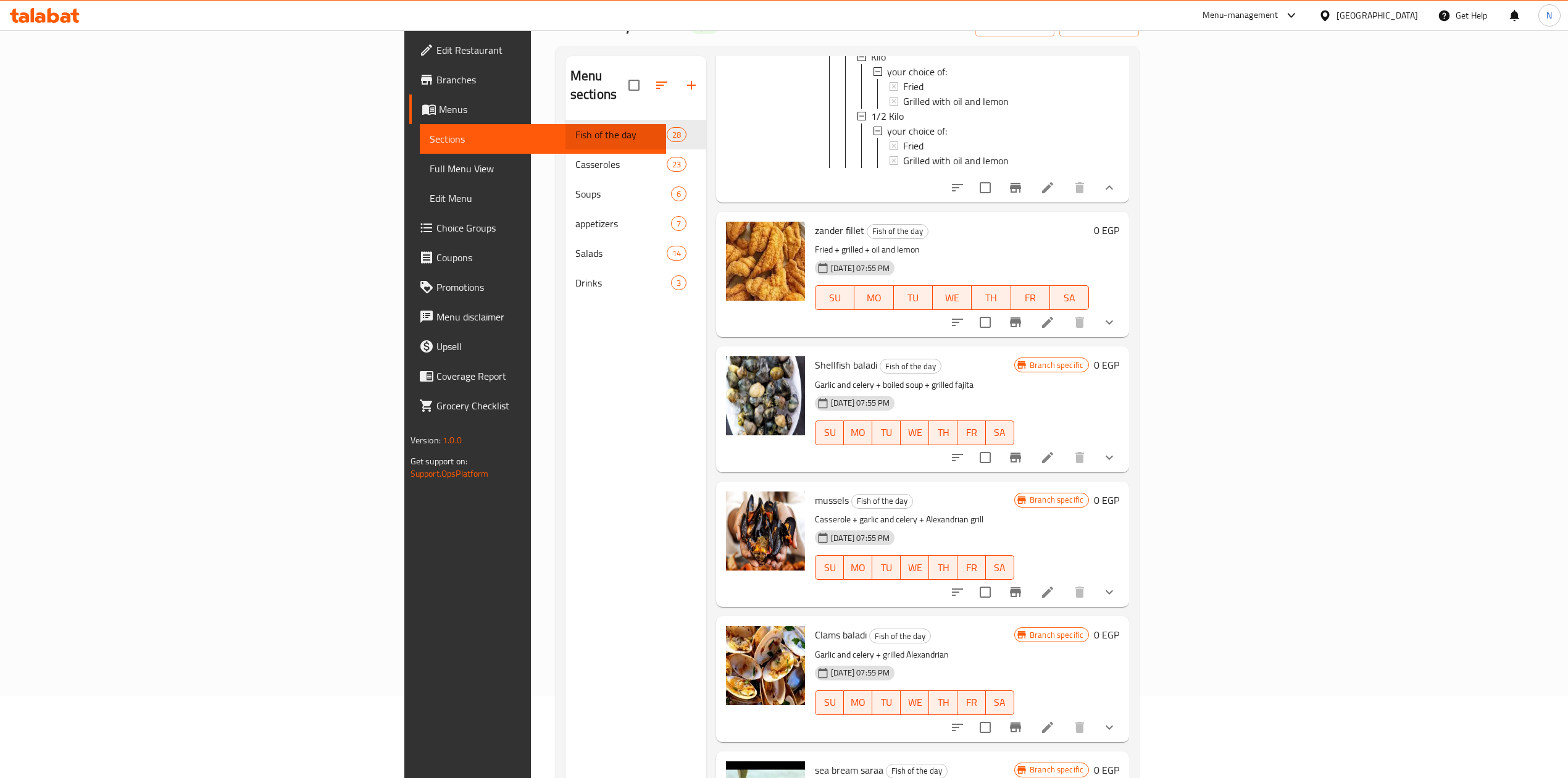
click at [815, 377] on p "Garlic and celery + boiled soup + grilled fajita" at bounding box center [915, 385] width 200 height 15
drag, startPoint x: 720, startPoint y: 285, endPoint x: 774, endPoint y: 285, distance: 54.0
click at [815, 377] on p "Garlic and celery + boiled soup + grilled fajita" at bounding box center [915, 385] width 200 height 15
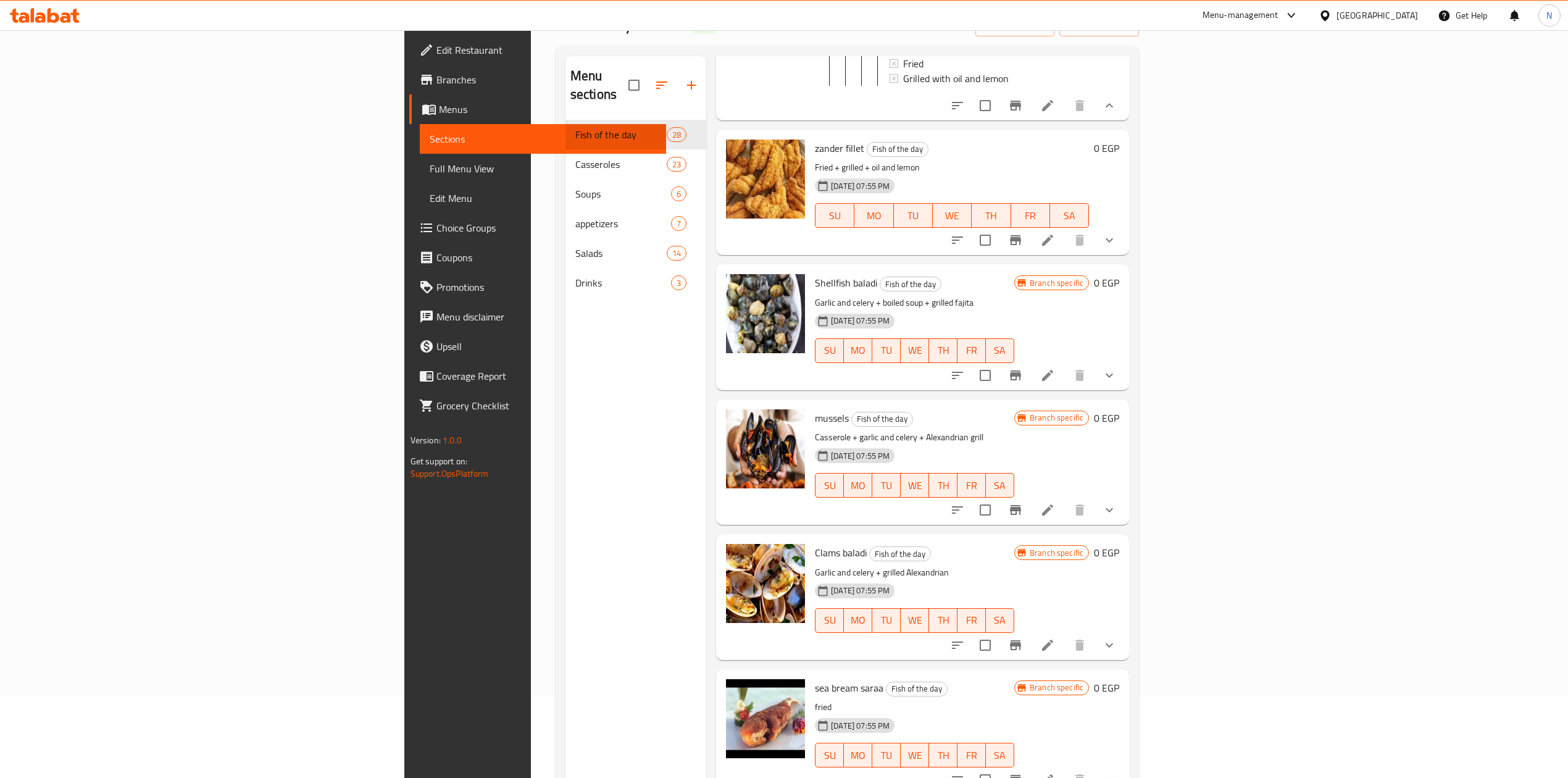
click at [810, 309] on div "[DATE] 07:55 PM" at bounding box center [836, 321] width 52 height 25
click at [815, 295] on p "Garlic and celery + boiled soup + grilled fajita" at bounding box center [915, 303] width 200 height 15
drag, startPoint x: 732, startPoint y: 202, endPoint x: 914, endPoint y: 205, distance: 182.0
click at [892, 295] on p "Garlic and celery + boiled soup + grilled fajita" at bounding box center [915, 303] width 200 height 15
click at [914, 295] on p "Garlic and celery + boiled soup + grilled fajita" at bounding box center [915, 303] width 200 height 15
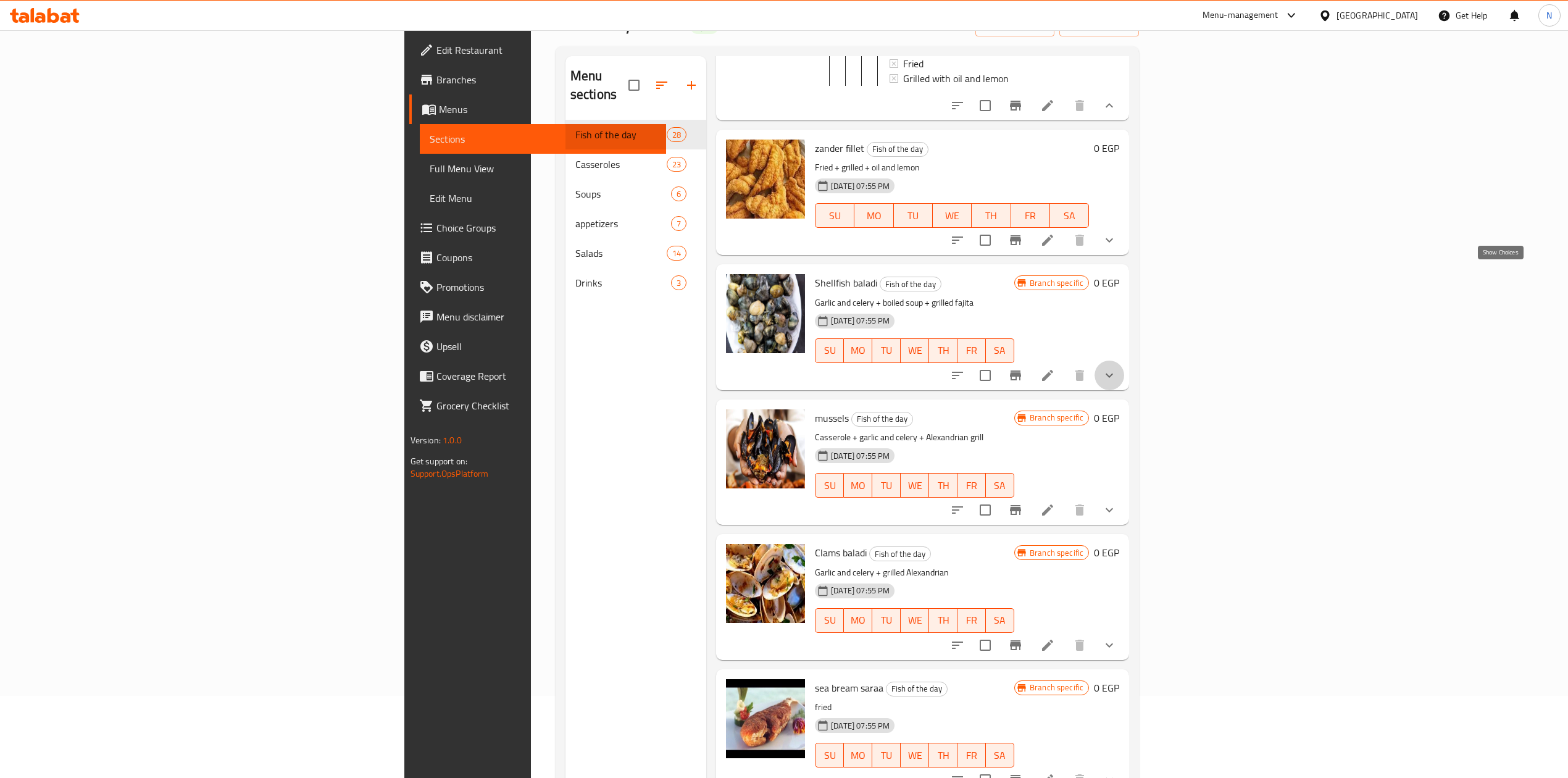
click at [1117, 368] on icon "show more" at bounding box center [1109, 375] width 15 height 15
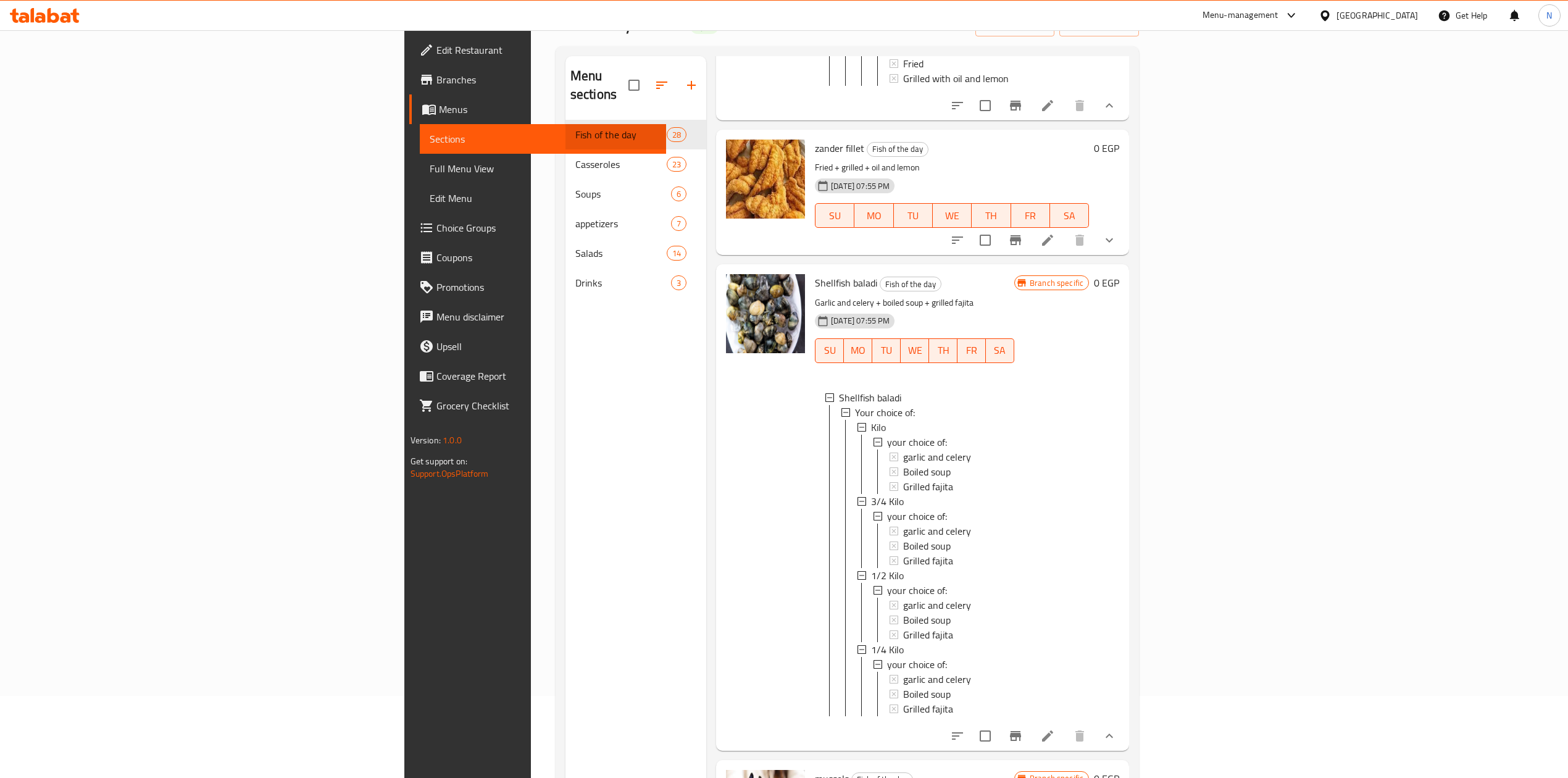
click at [815, 274] on span "Shellfish baladi" at bounding box center [846, 283] width 62 height 19
copy h6 "Shellfish baladi"
drag, startPoint x: 618, startPoint y: 492, endPoint x: 649, endPoint y: 500, distance: 32.0
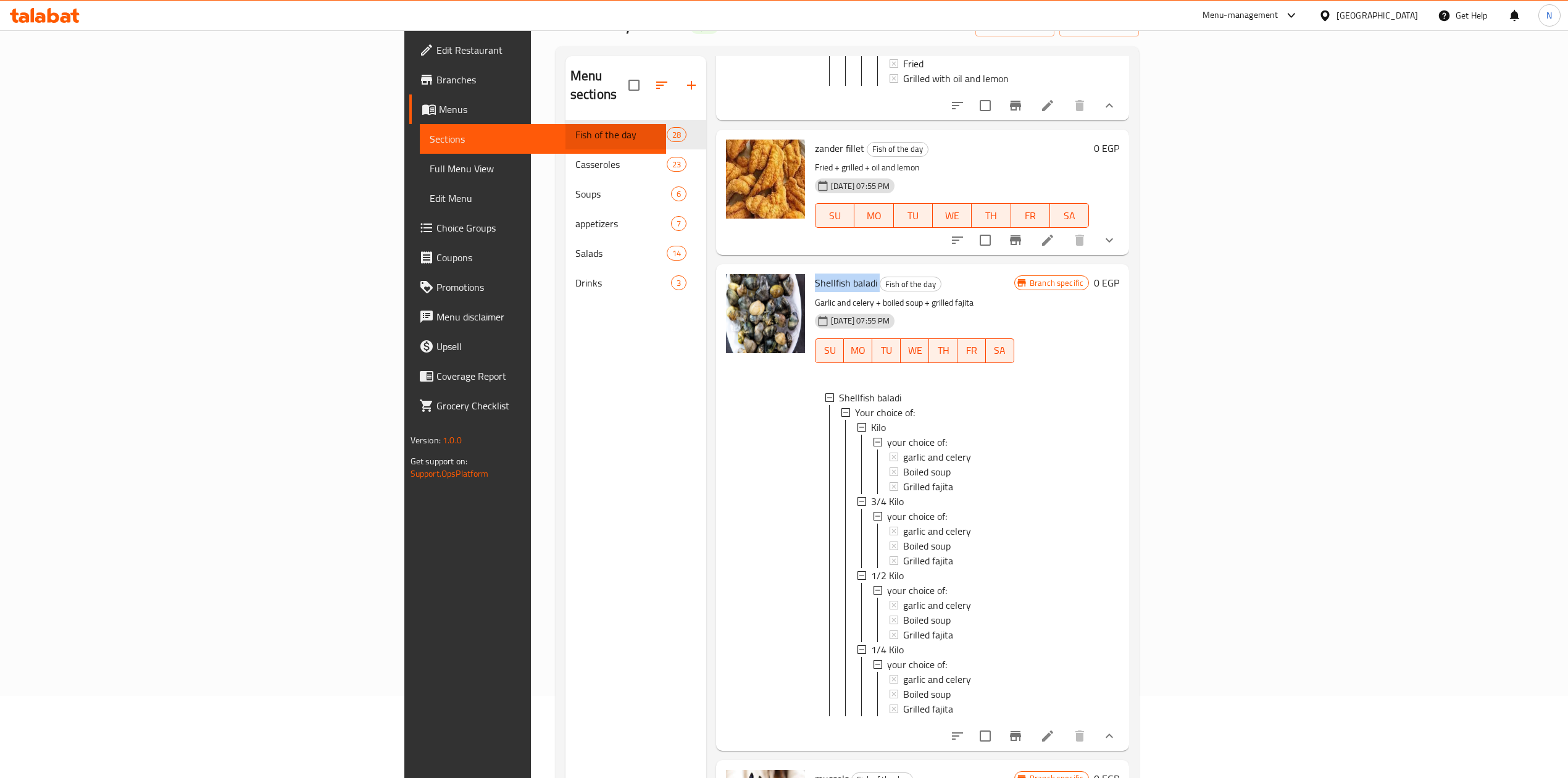
click at [716, 495] on div "Shellfish baladi Fish of the day Garlic and celery + boiled soup + grilled faji…" at bounding box center [923, 507] width 413 height 486
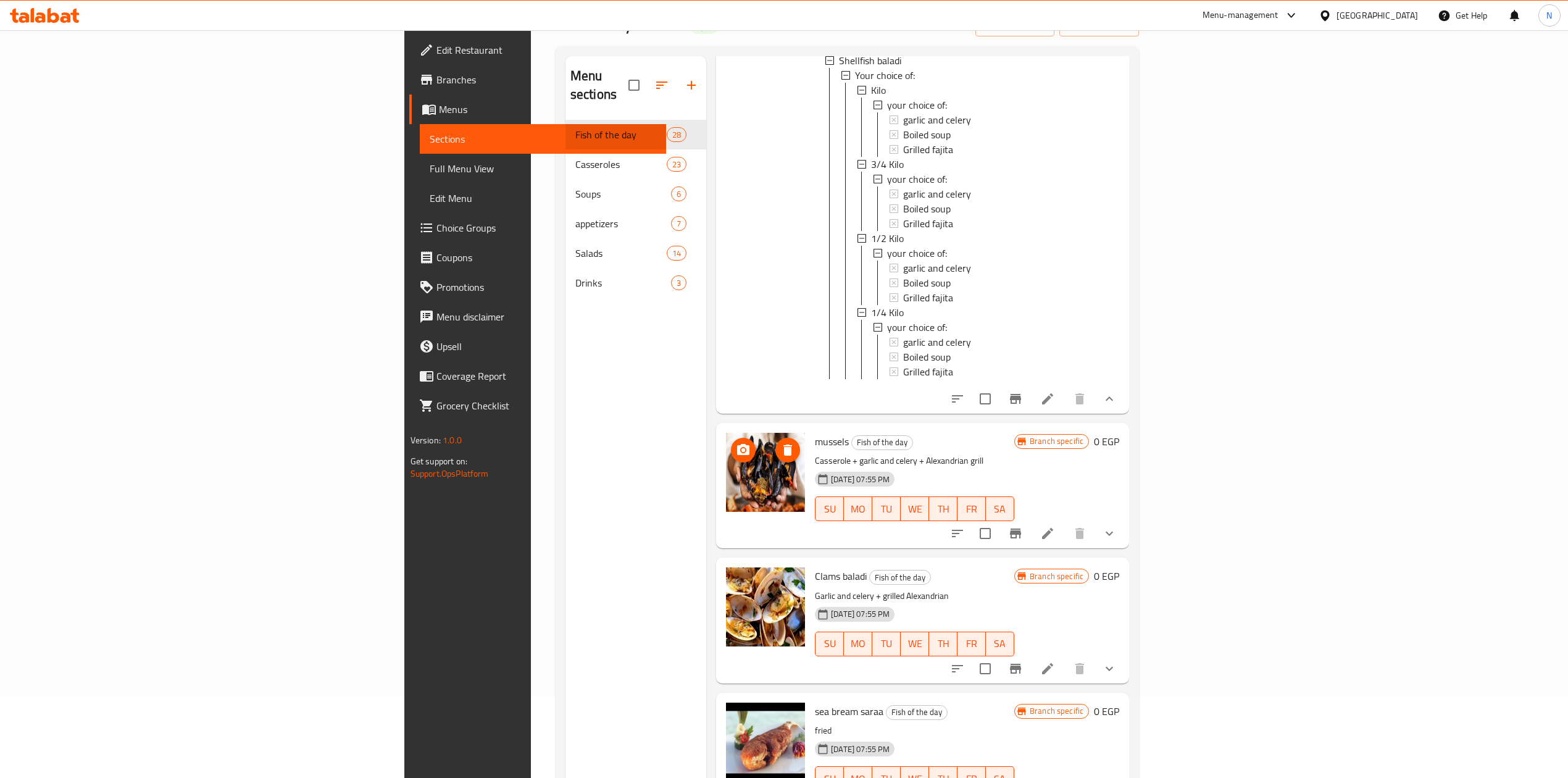
scroll to position [5271, 0]
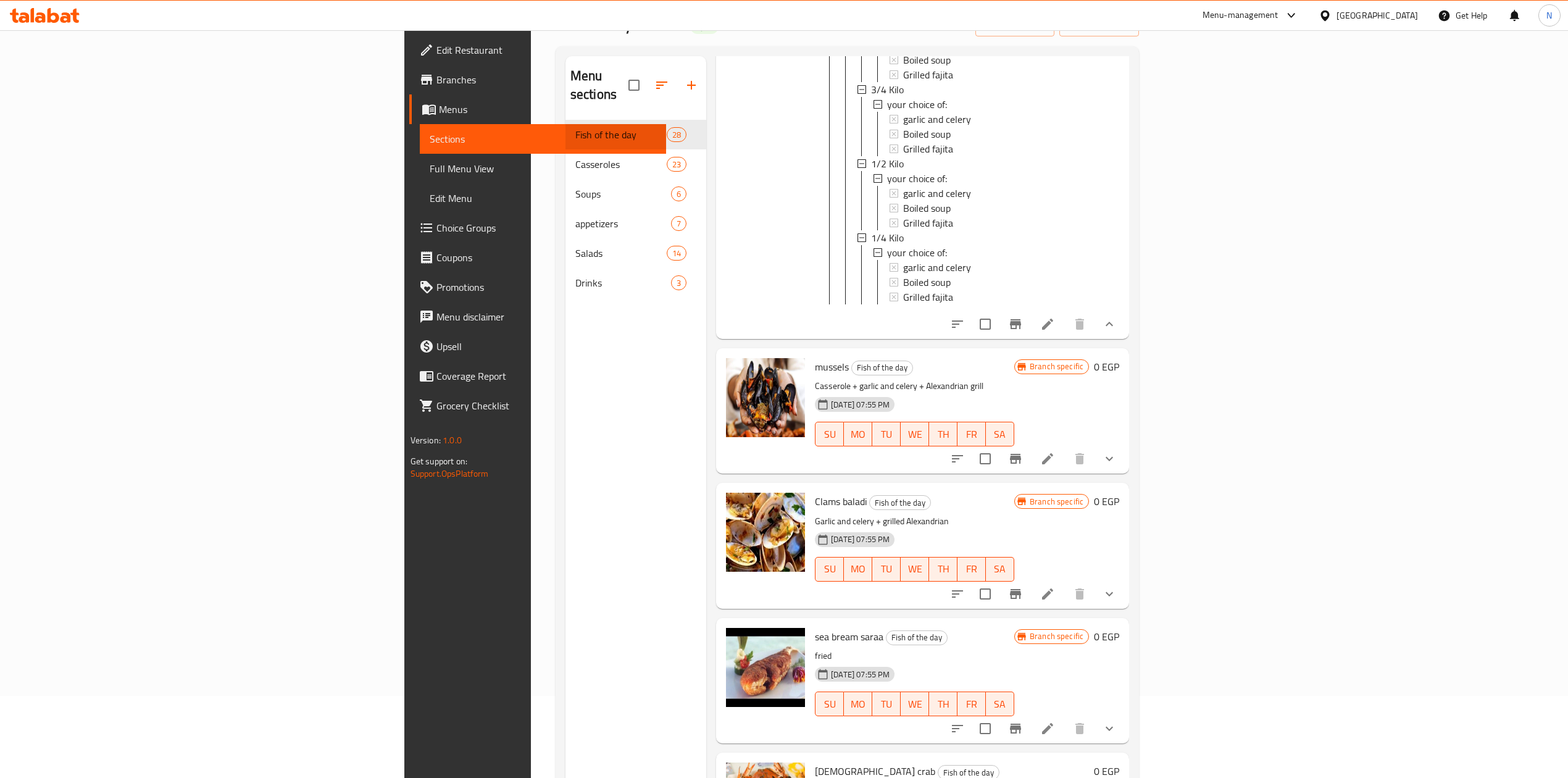
click at [815, 358] on span "mussels" at bounding box center [832, 367] width 34 height 19
drag, startPoint x: 732, startPoint y: 279, endPoint x: 734, endPoint y: 296, distance: 17.1
click at [810, 353] on div "mussels Fish of the day Casserole + garlic and celery + Alexandrian grill 13-04…" at bounding box center [915, 410] width 209 height 115
click at [815, 379] on p "Casserole + garlic and celery + Alexandrian grill" at bounding box center [915, 386] width 200 height 15
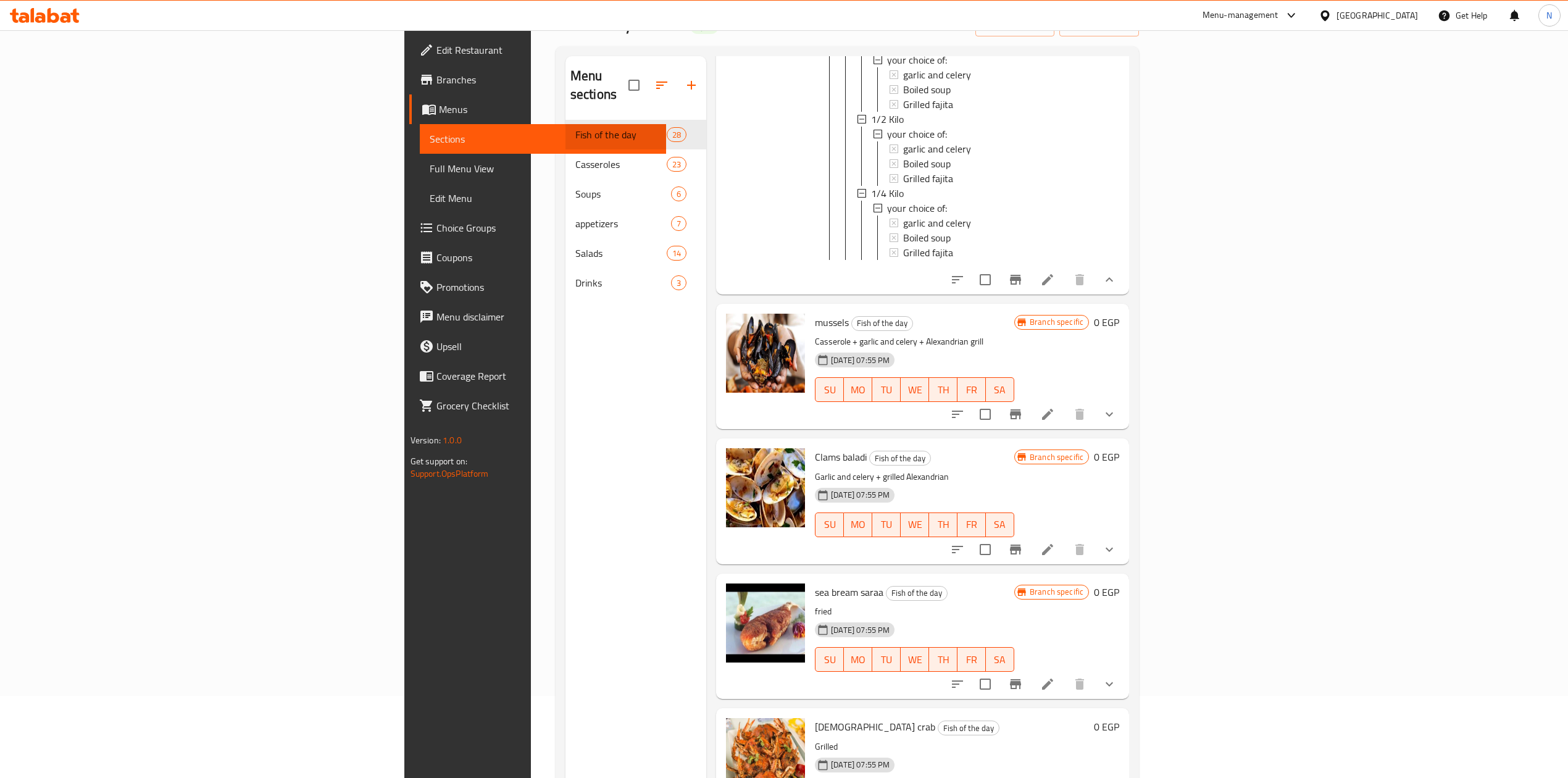
scroll to position [5353, 0]
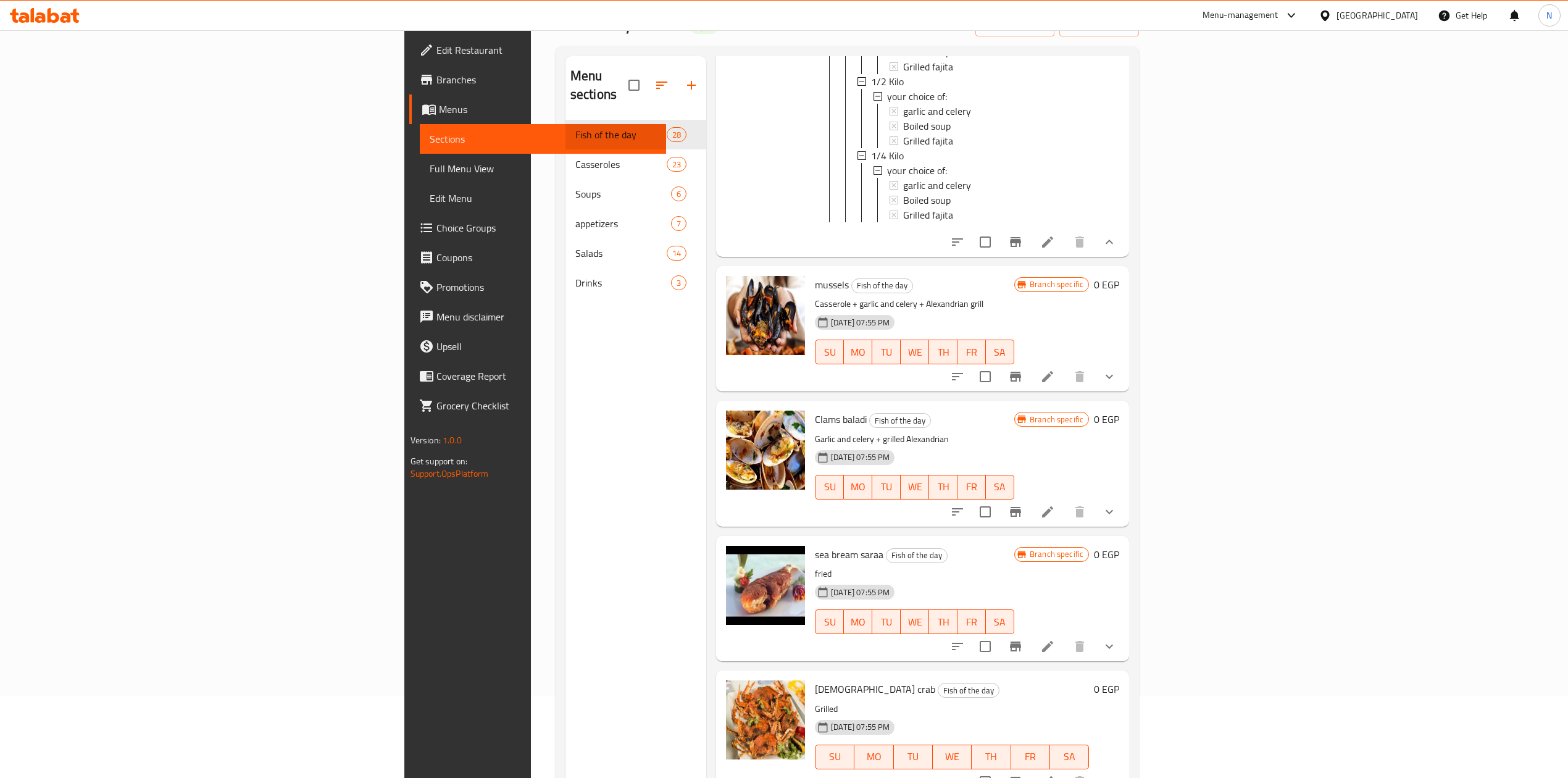
click at [815, 410] on span "Clams baladi" at bounding box center [841, 419] width 52 height 19
click at [815, 432] on p "Garlic and celery + grilled Alexandrian" at bounding box center [915, 439] width 200 height 15
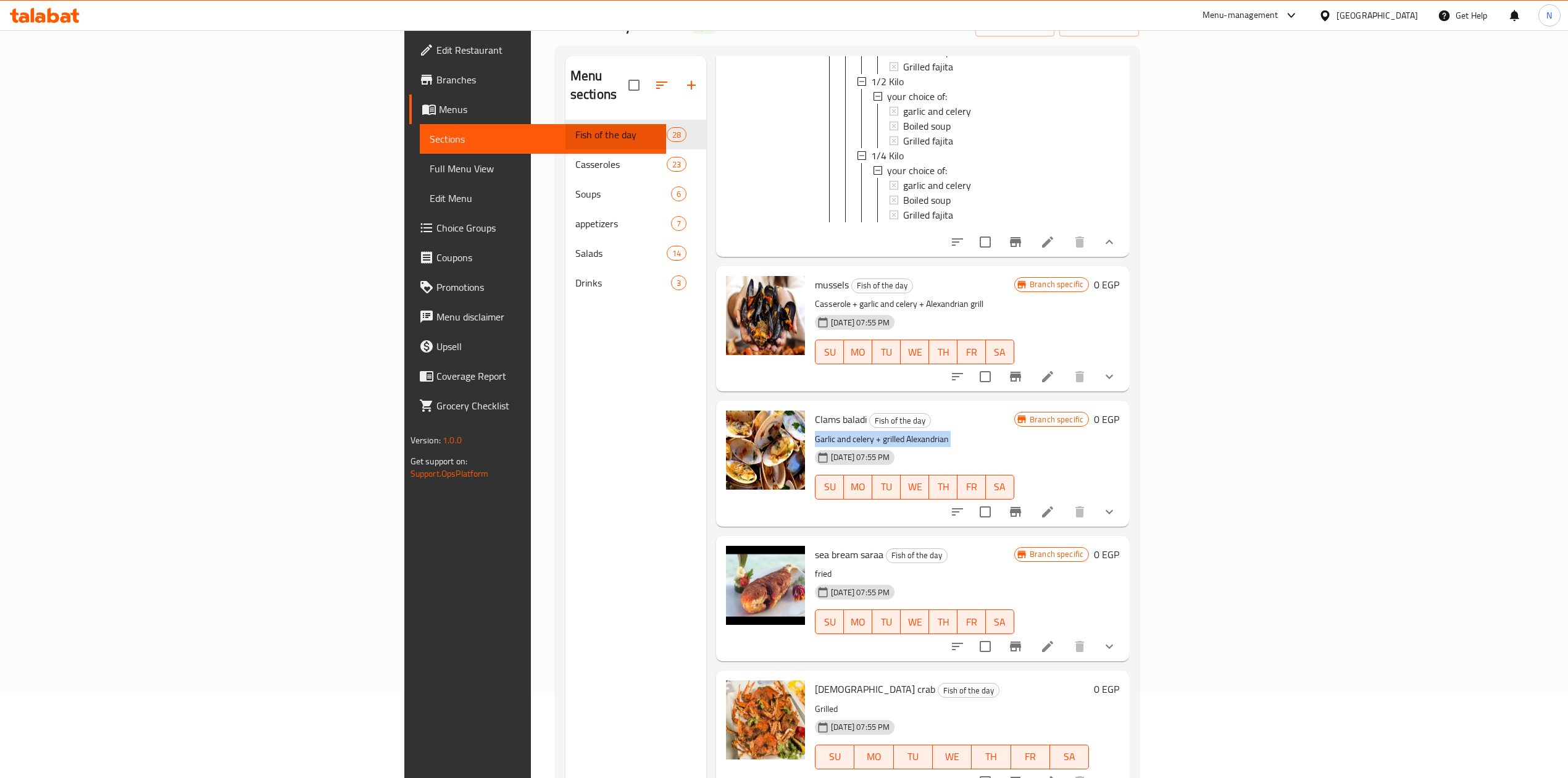
click at [815, 432] on p "Garlic and celery + grilled Alexandrian" at bounding box center [915, 439] width 200 height 15
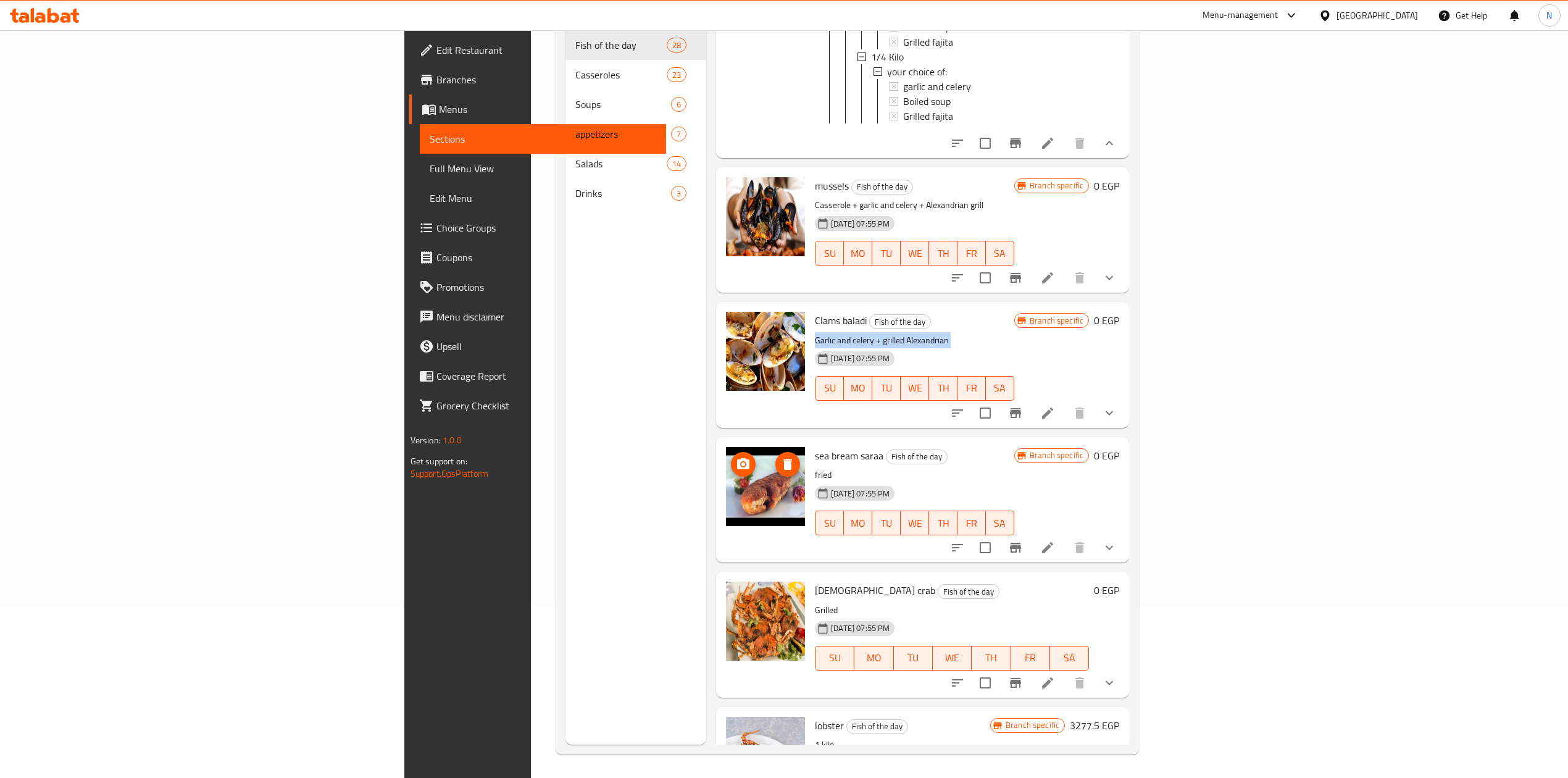
scroll to position [173, 0]
click at [810, 480] on div "[DATE] 07:55 PM" at bounding box center [836, 493] width 52 height 25
click at [810, 576] on div "Female crab Fish of the day Grilled 13-04-2025 07:55 PM SU MO TU WE TH FR SA" at bounding box center [952, 633] width 284 height 115
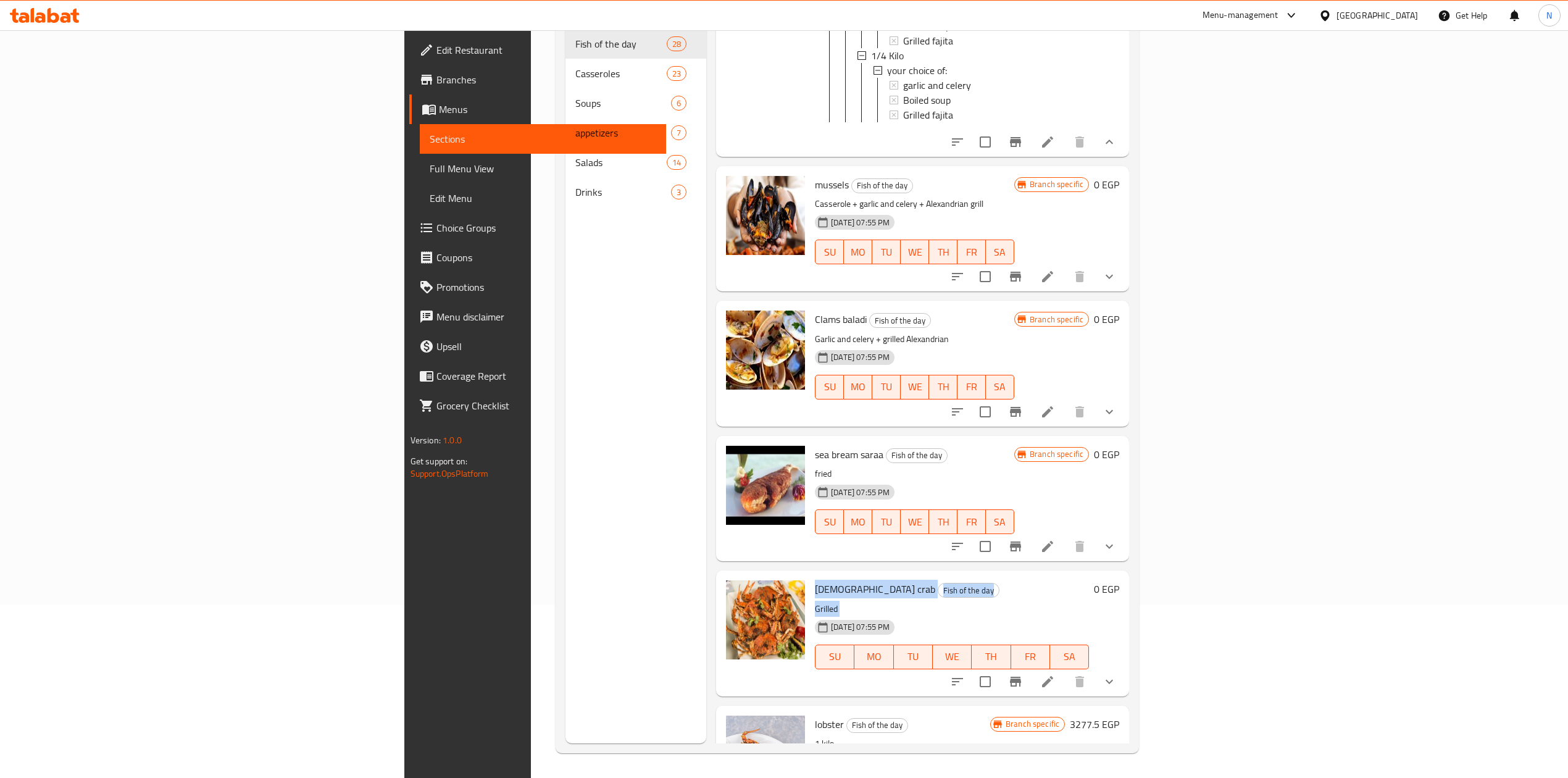
drag, startPoint x: 756, startPoint y: 512, endPoint x: 725, endPoint y: 504, distance: 32.0
click at [810, 576] on div "Female crab Fish of the day Grilled 13-04-2025 07:55 PM SU MO TU WE TH FR SA" at bounding box center [952, 633] width 284 height 115
click at [847, 719] on span "Fish of the day" at bounding box center [877, 725] width 61 height 15
click at [815, 715] on span "lobster" at bounding box center [830, 724] width 29 height 19
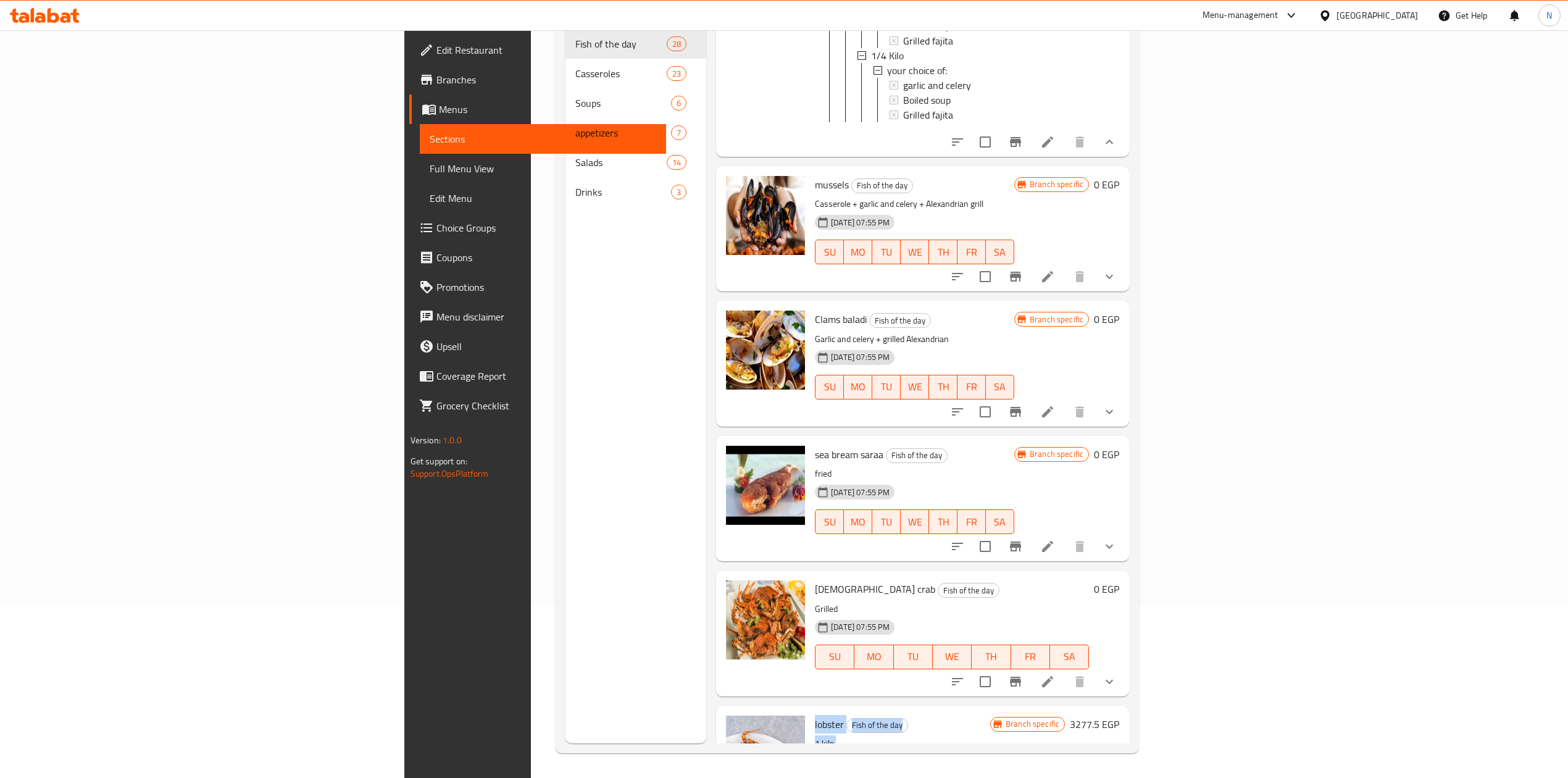
drag, startPoint x: 718, startPoint y: 643, endPoint x: 724, endPoint y: 655, distance: 13.4
click at [810, 711] on div "lobster Fish of the day 1 kilo 13-04-2025 07:55 PM SU MO TU WE TH FR SA" at bounding box center [903, 768] width 185 height 115
click at [815, 737] on p "1 kilo" at bounding box center [903, 744] width 175 height 15
drag, startPoint x: 724, startPoint y: 655, endPoint x: 724, endPoint y: 636, distance: 19.0
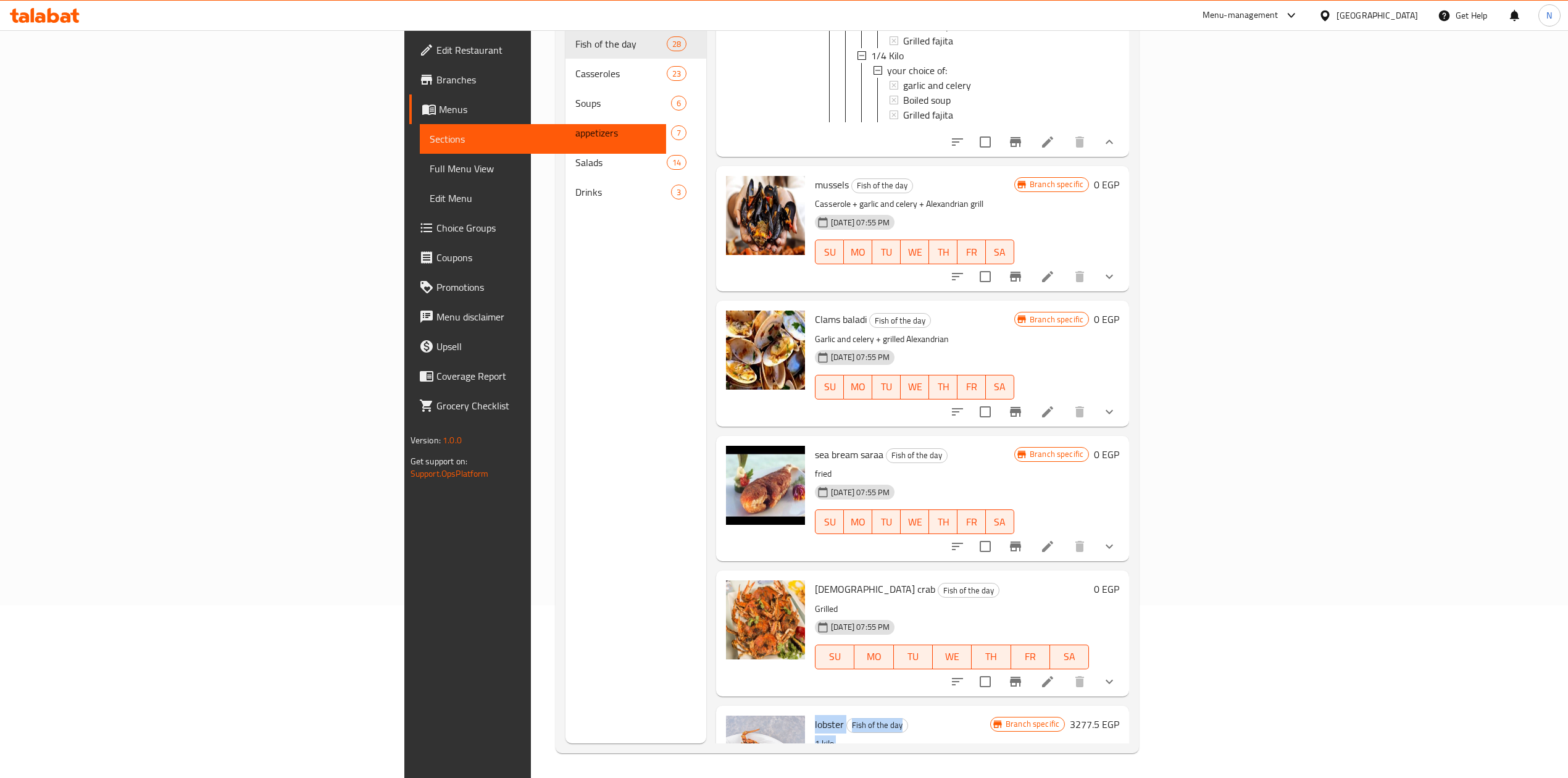
click at [810, 711] on div "lobster Fish of the day 1 kilo 13-04-2025 07:55 PM SU MO TU WE TH FR SA" at bounding box center [903, 768] width 185 height 115
click at [815, 715] on span "lobster" at bounding box center [830, 724] width 29 height 19
drag, startPoint x: 724, startPoint y: 636, endPoint x: 732, endPoint y: 658, distance: 23.4
click at [810, 711] on div "lobster Fish of the day 1 kilo 13-04-2025 07:55 PM SU MO TU WE TH FR SA" at bounding box center [903, 768] width 185 height 115
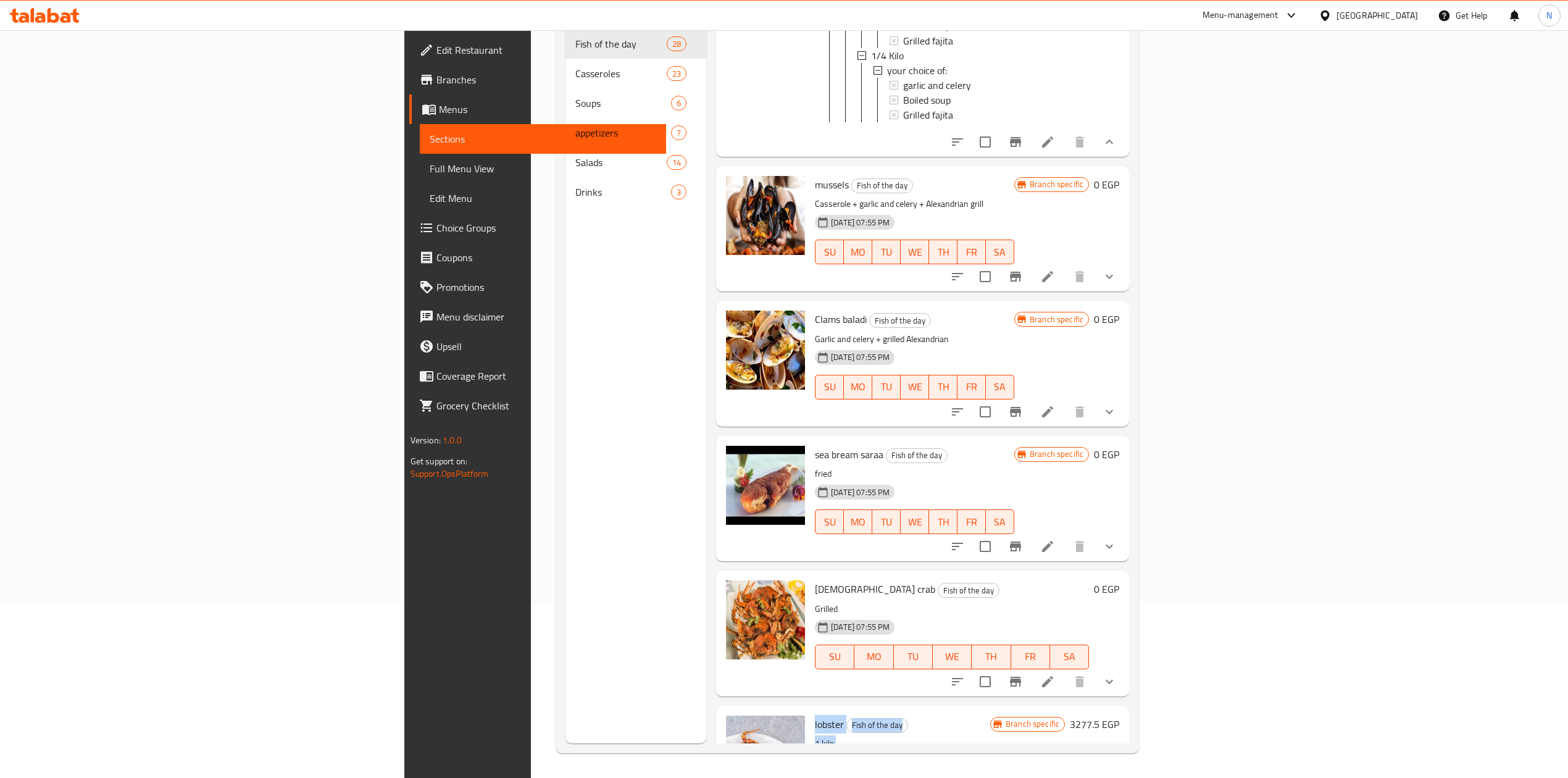
click at [815, 737] on p "1 kilo" at bounding box center [903, 744] width 175 height 15
drag, startPoint x: 732, startPoint y: 658, endPoint x: 727, endPoint y: 628, distance: 30.4
click at [810, 711] on div "lobster Fish of the day 1 kilo 13-04-2025 07:55 PM SU MO TU WE TH FR SA" at bounding box center [903, 768] width 185 height 115
click at [815, 737] on p "1 kilo" at bounding box center [903, 744] width 175 height 15
click at [1125, 667] on button "show more" at bounding box center [1109, 681] width 30 height 30
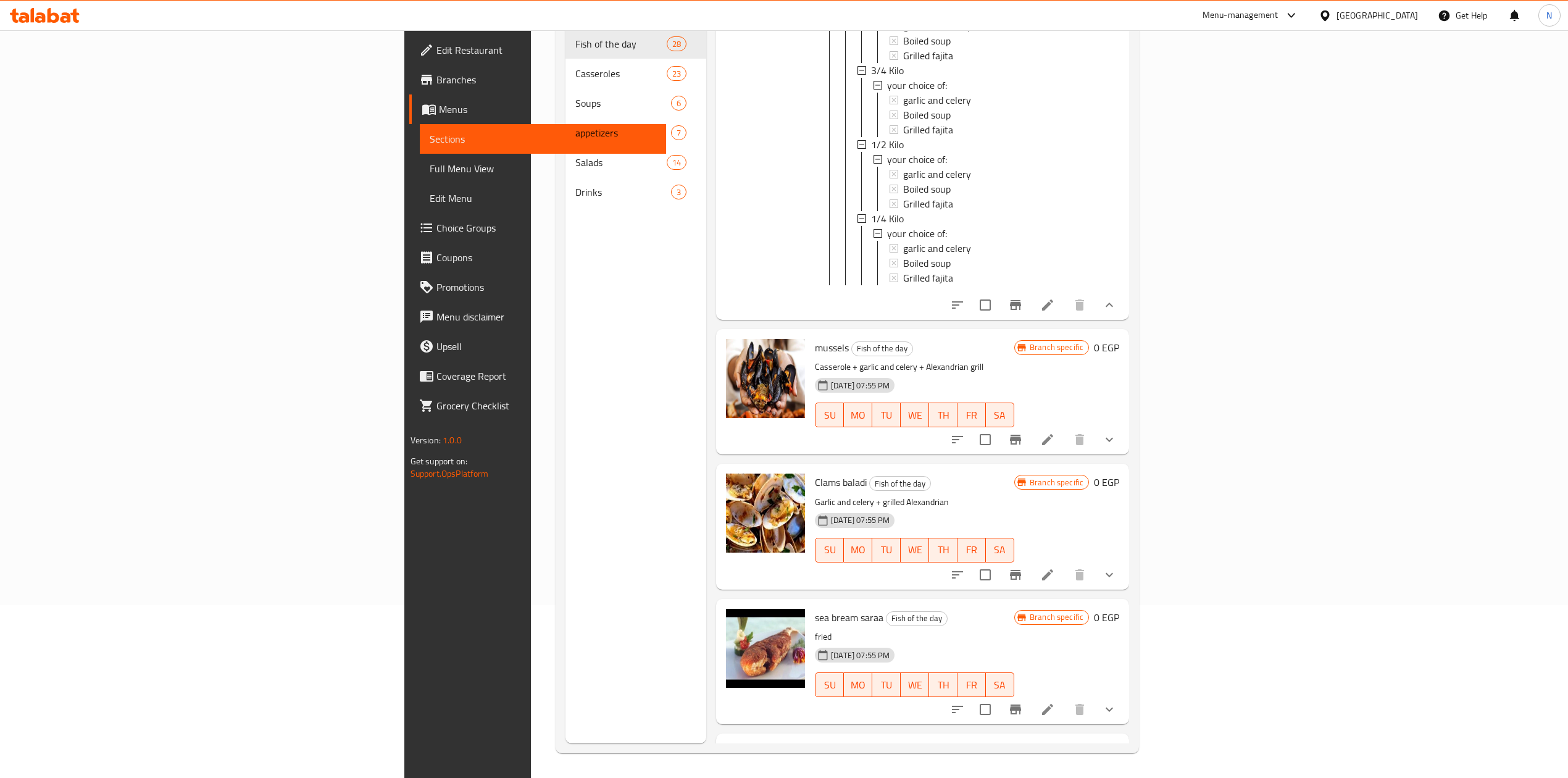
scroll to position [5197, 0]
drag, startPoint x: 1450, startPoint y: 486, endPoint x: 1450, endPoint y: 522, distance: 36.0
click at [810, 375] on div "[DATE] 07:55 PM" at bounding box center [836, 388] width 52 height 25
click at [815, 361] on p "Casserole + garlic and celery + Alexandrian grill" at bounding box center [915, 369] width 200 height 15
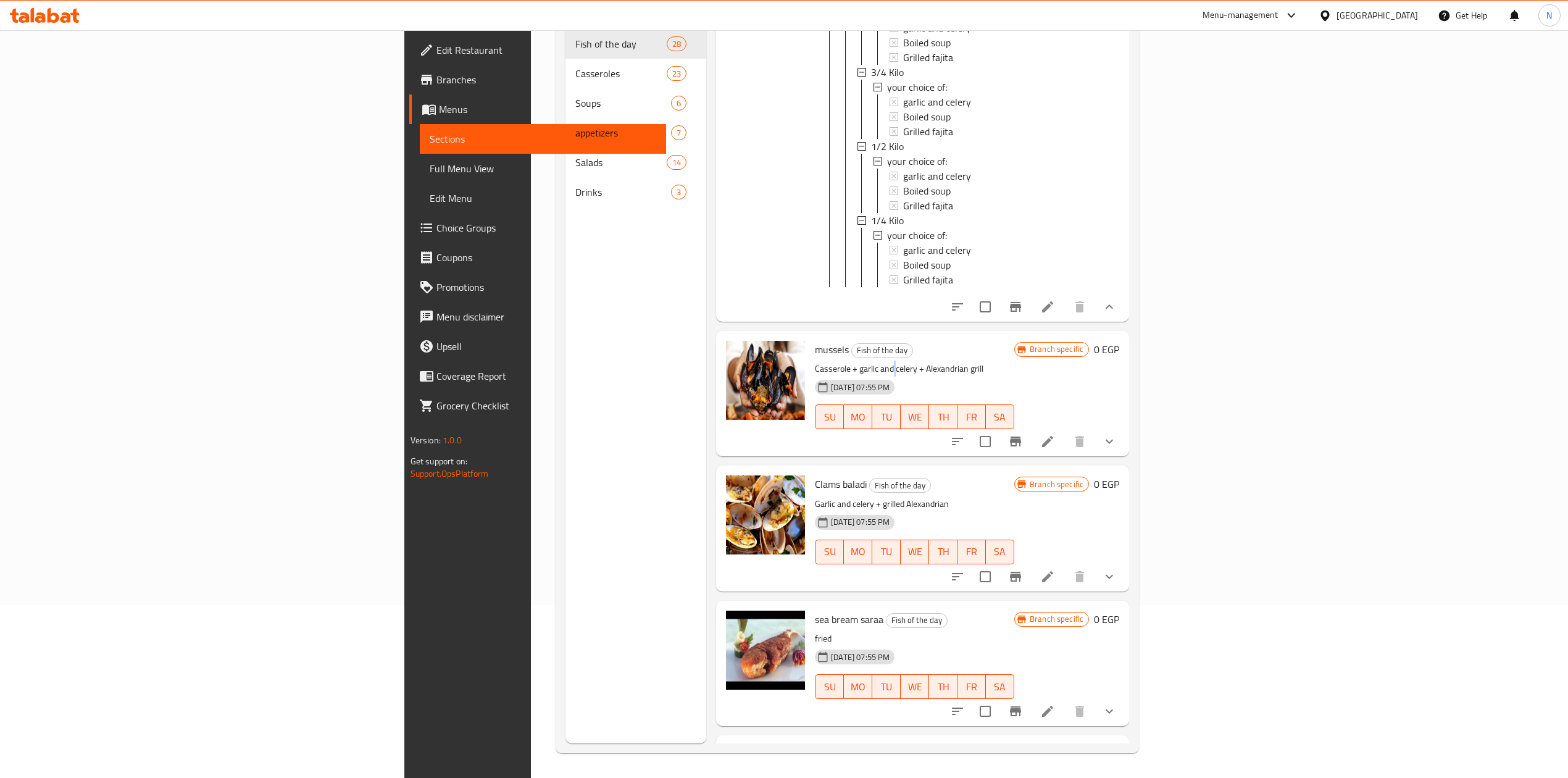
click at [815, 361] on p "Casserole + garlic and celery + Alexandrian grill" at bounding box center [915, 369] width 200 height 15
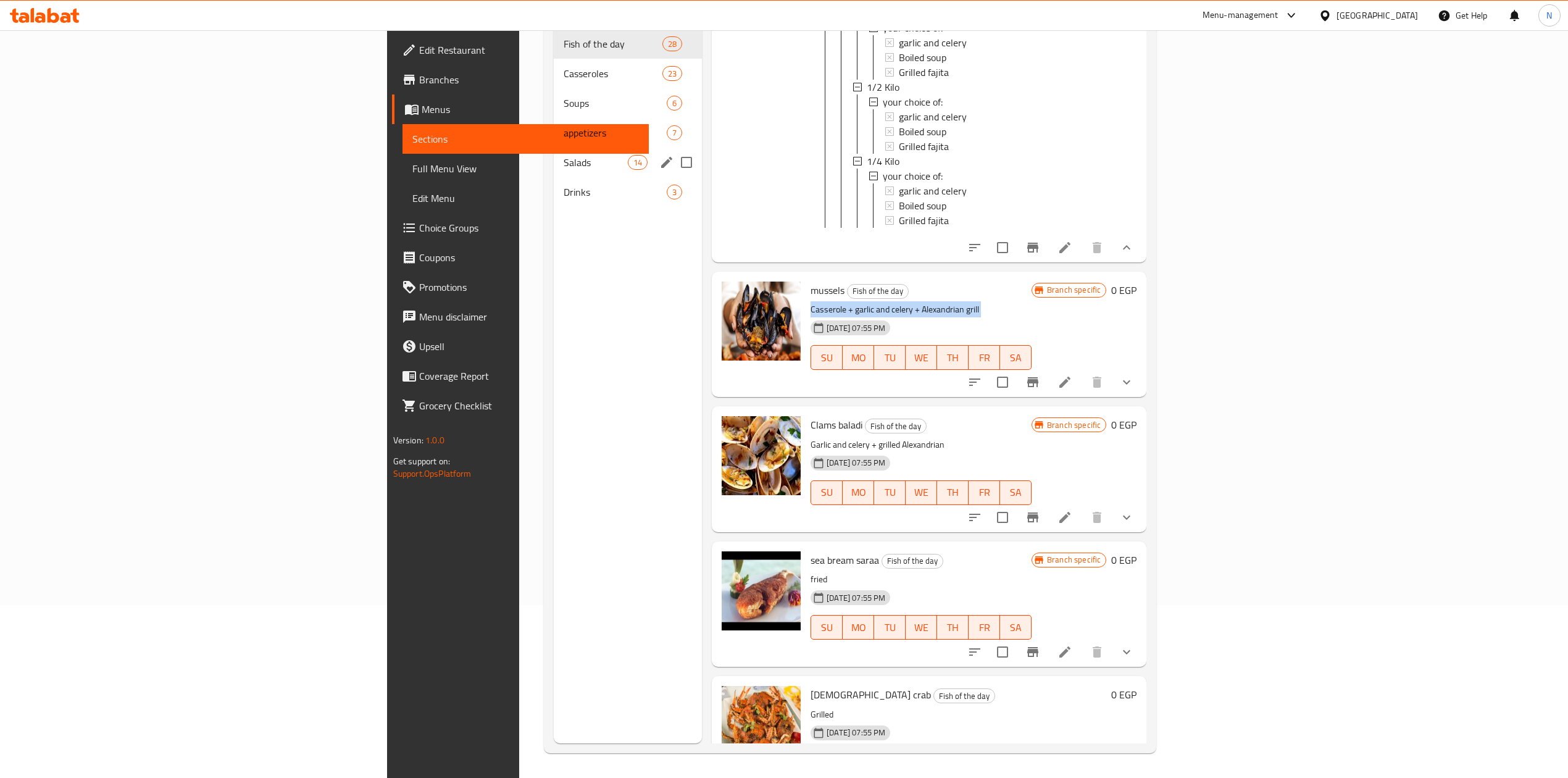
copy div "Casserole + garlic and celery + Alexandrian grill"
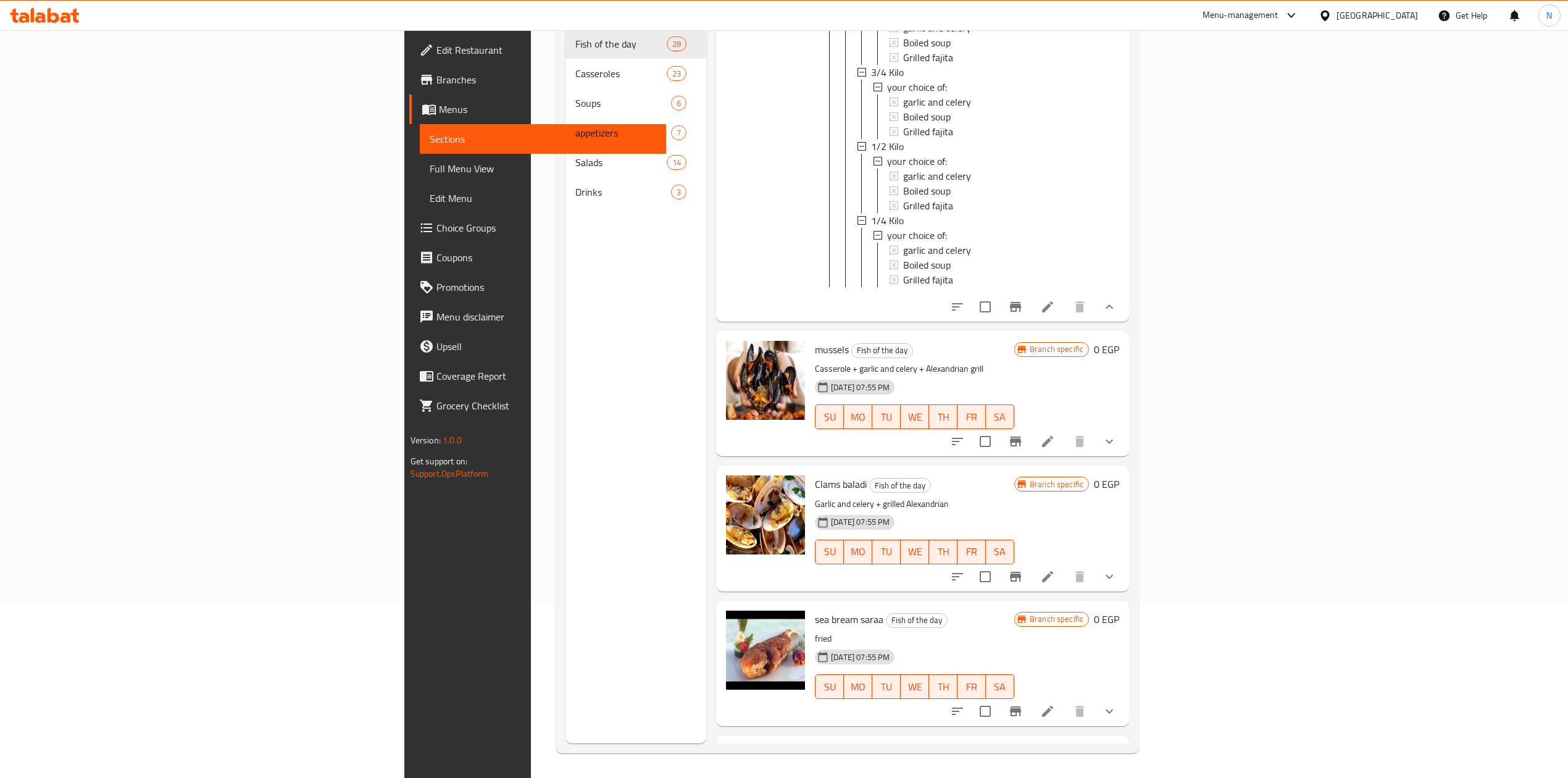
click at [815, 497] on p "Garlic and celery + grilled Alexandrian" at bounding box center [915, 504] width 200 height 15
click at [845, 497] on p "Garlic and celery + grilled Alexandrian" at bounding box center [915, 504] width 200 height 15
click at [1129, 486] on div "Clams baladi Fish of the day Garlic and celery + grilled Alexandrian 13-04-2025…" at bounding box center [923, 528] width 413 height 125
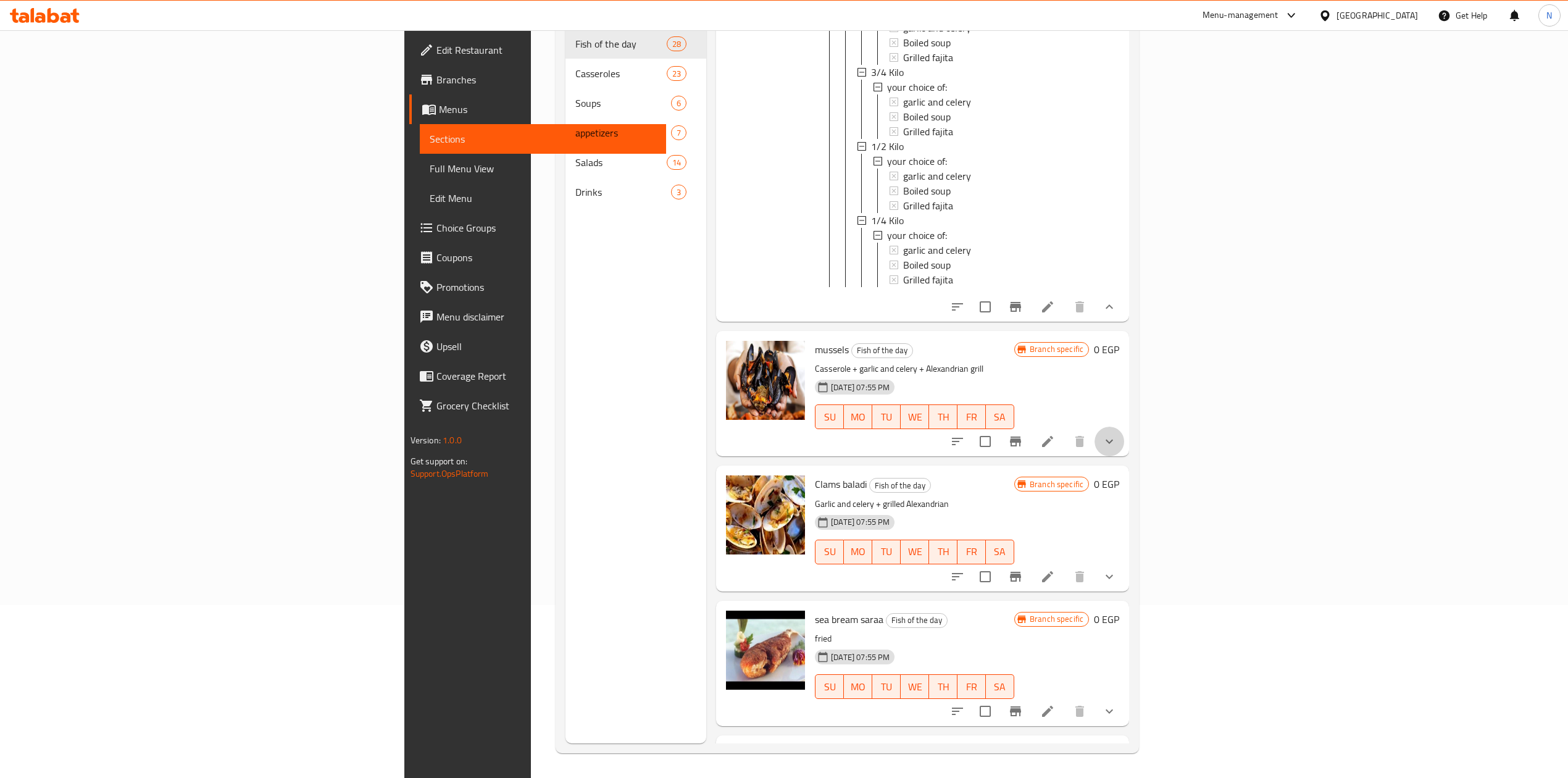
click at [1125, 427] on button "show more" at bounding box center [1109, 442] width 30 height 30
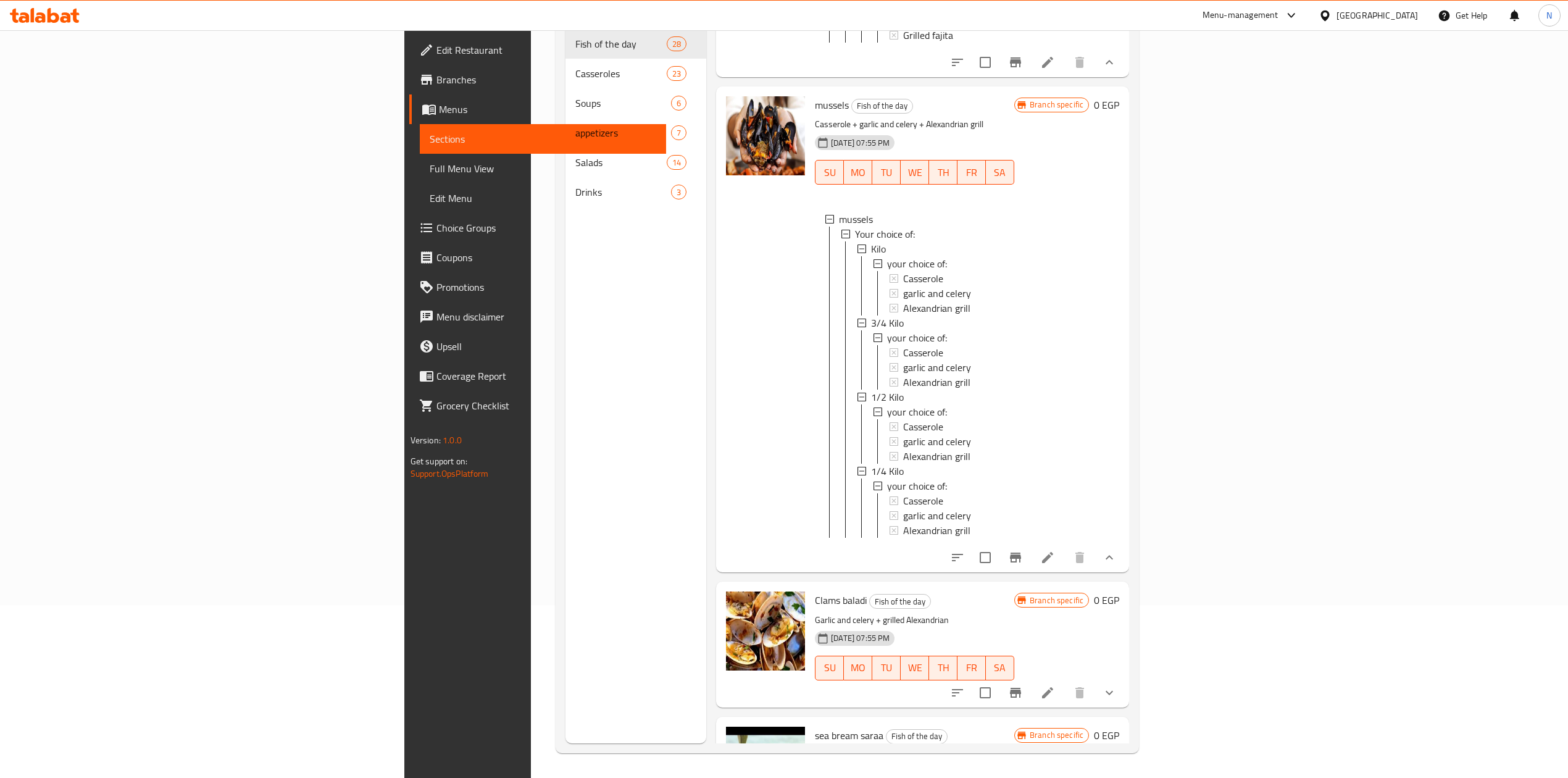
scroll to position [5444, 0]
click at [1125, 676] on button "show more" at bounding box center [1109, 690] width 30 height 30
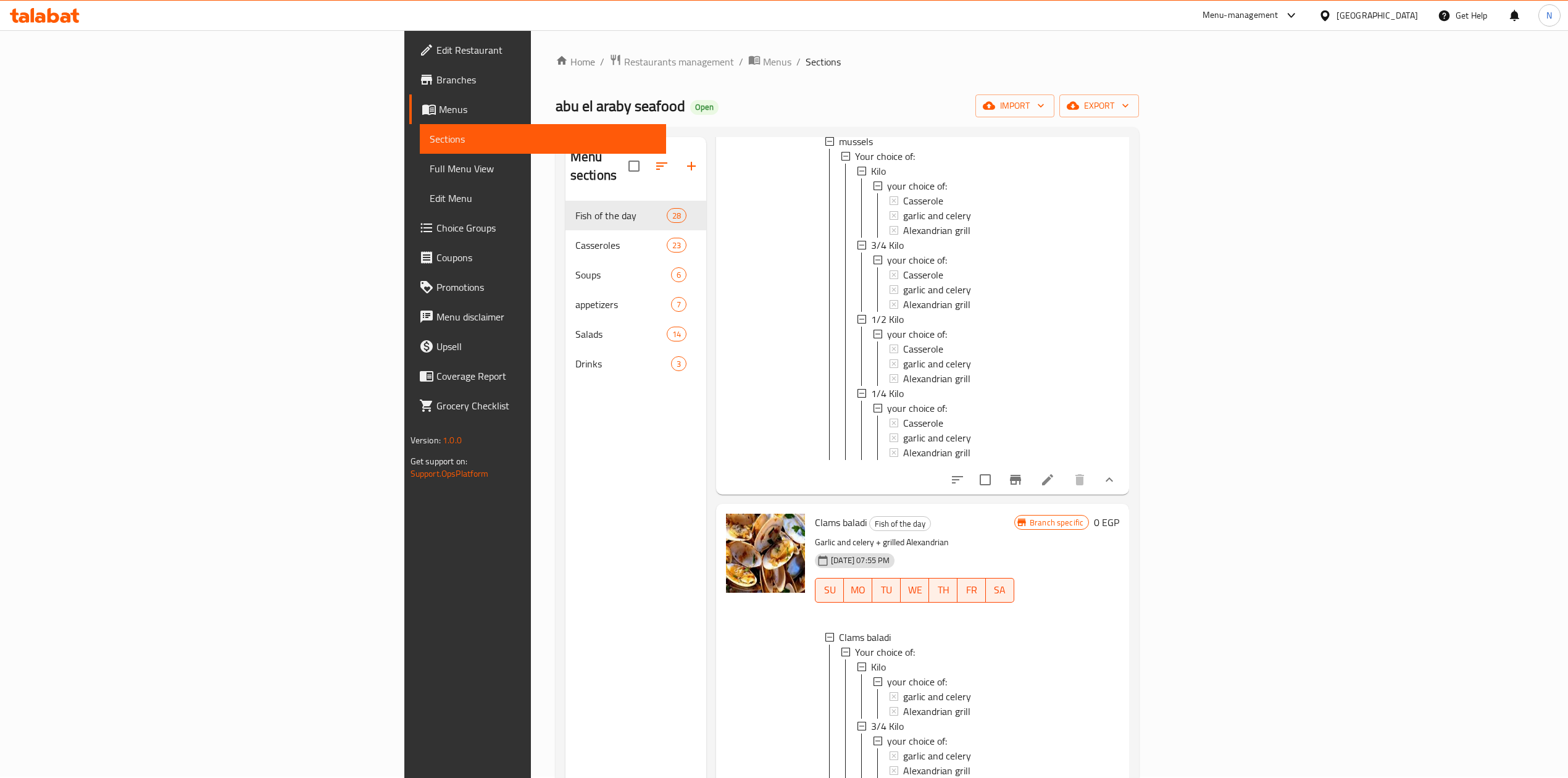
scroll to position [0, 0]
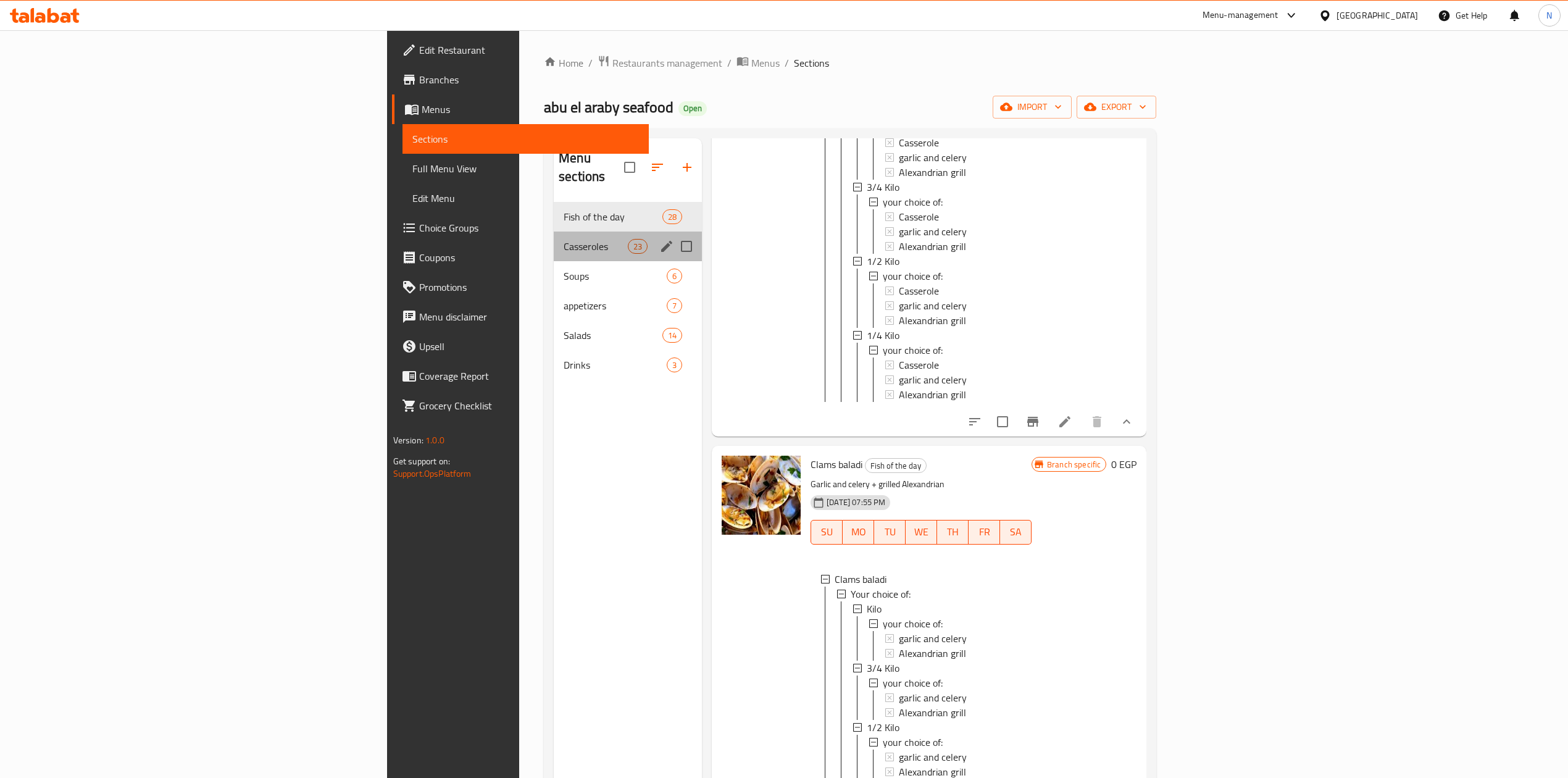
click at [554, 231] on div "Casseroles 23" at bounding box center [628, 246] width 149 height 30
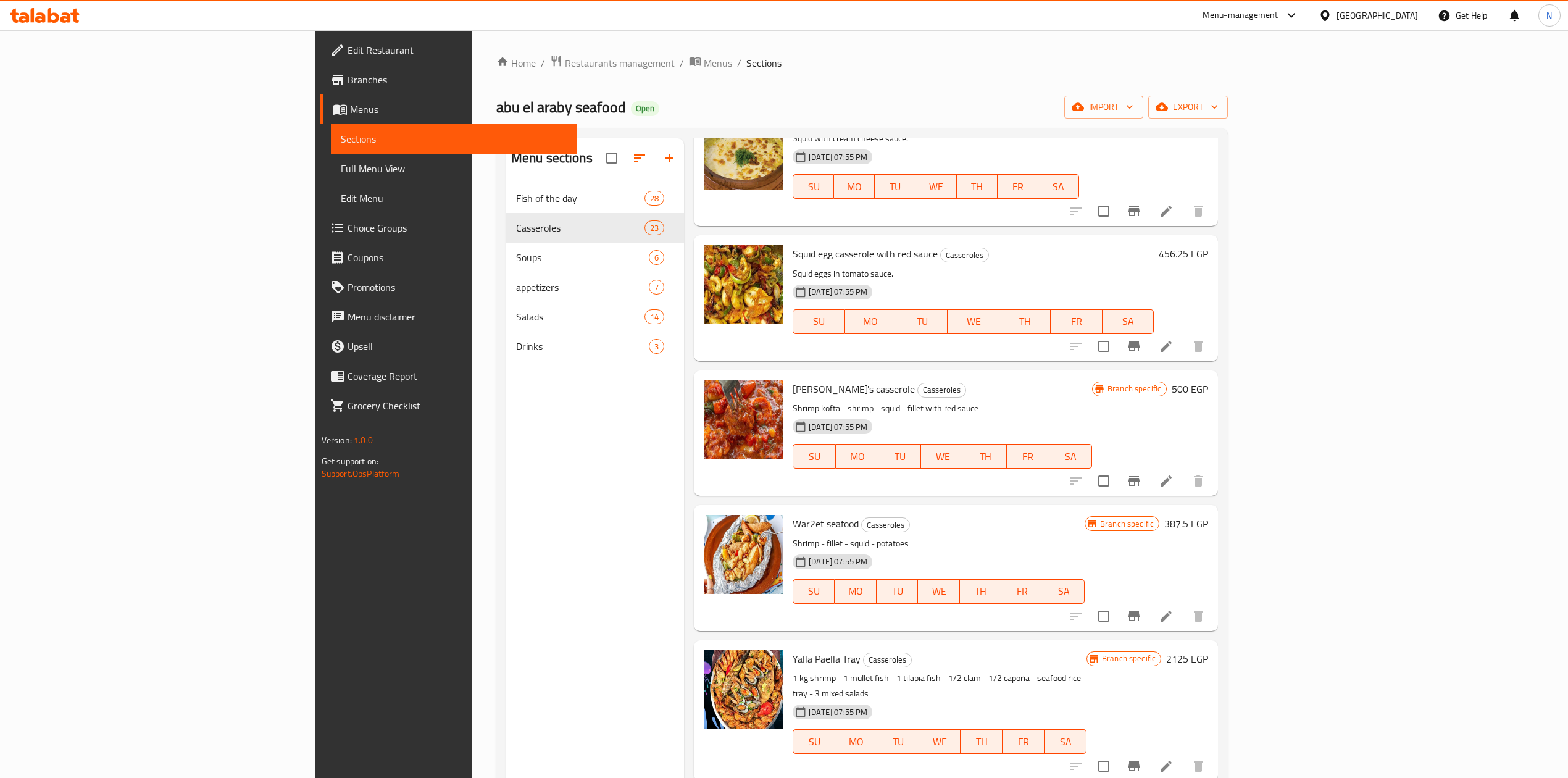
scroll to position [1152, 0]
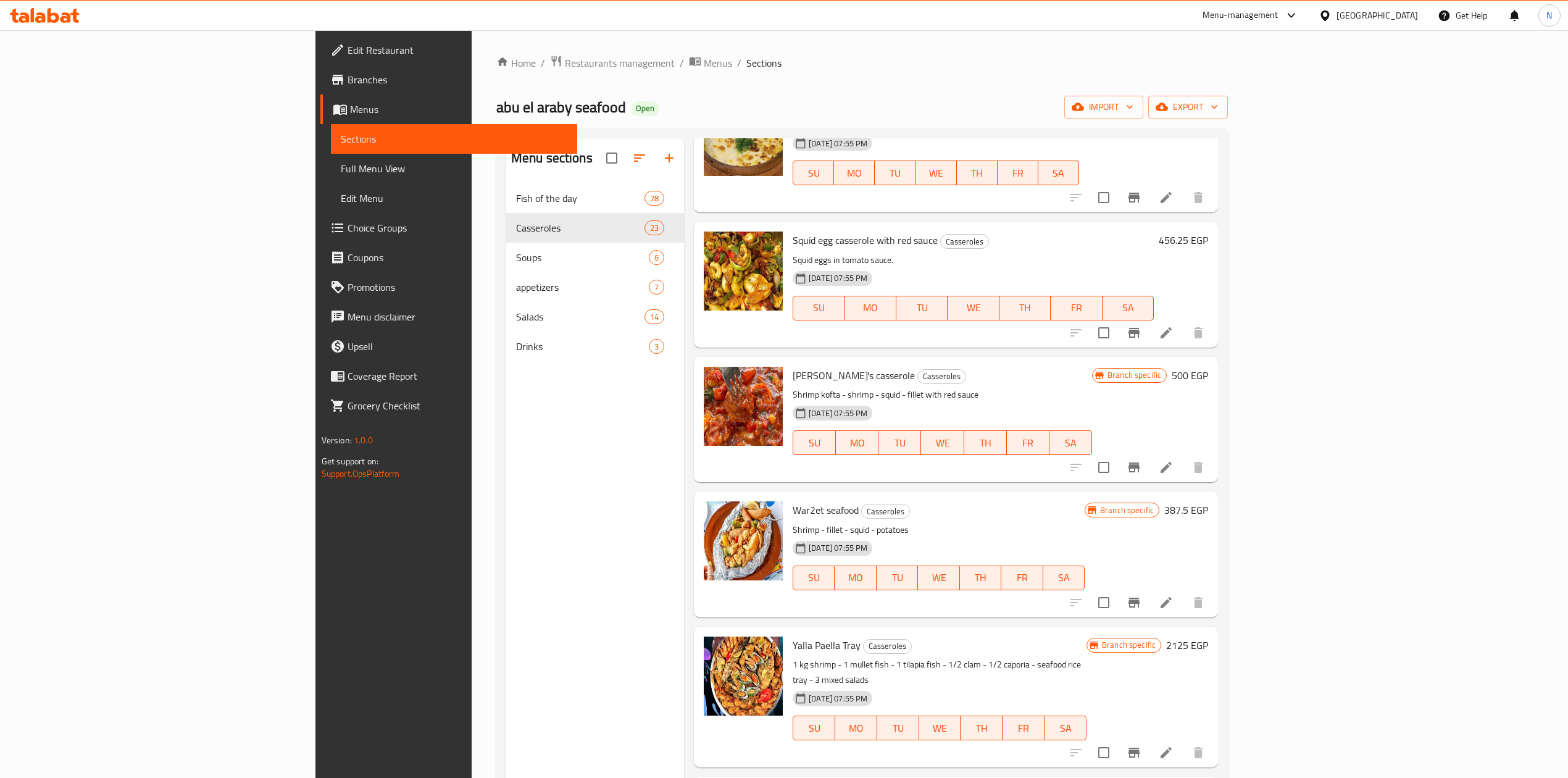
click at [793, 378] on span "Akho Al Arabi's casserole" at bounding box center [854, 375] width 122 height 19
drag, startPoint x: 746, startPoint y: 378, endPoint x: 756, endPoint y: 396, distance: 20.6
click at [788, 396] on div "Akho Al Arabi's casserole Casseroles Shrimp kofta - shrimp - squid - fillet wit…" at bounding box center [943, 419] width 309 height 115
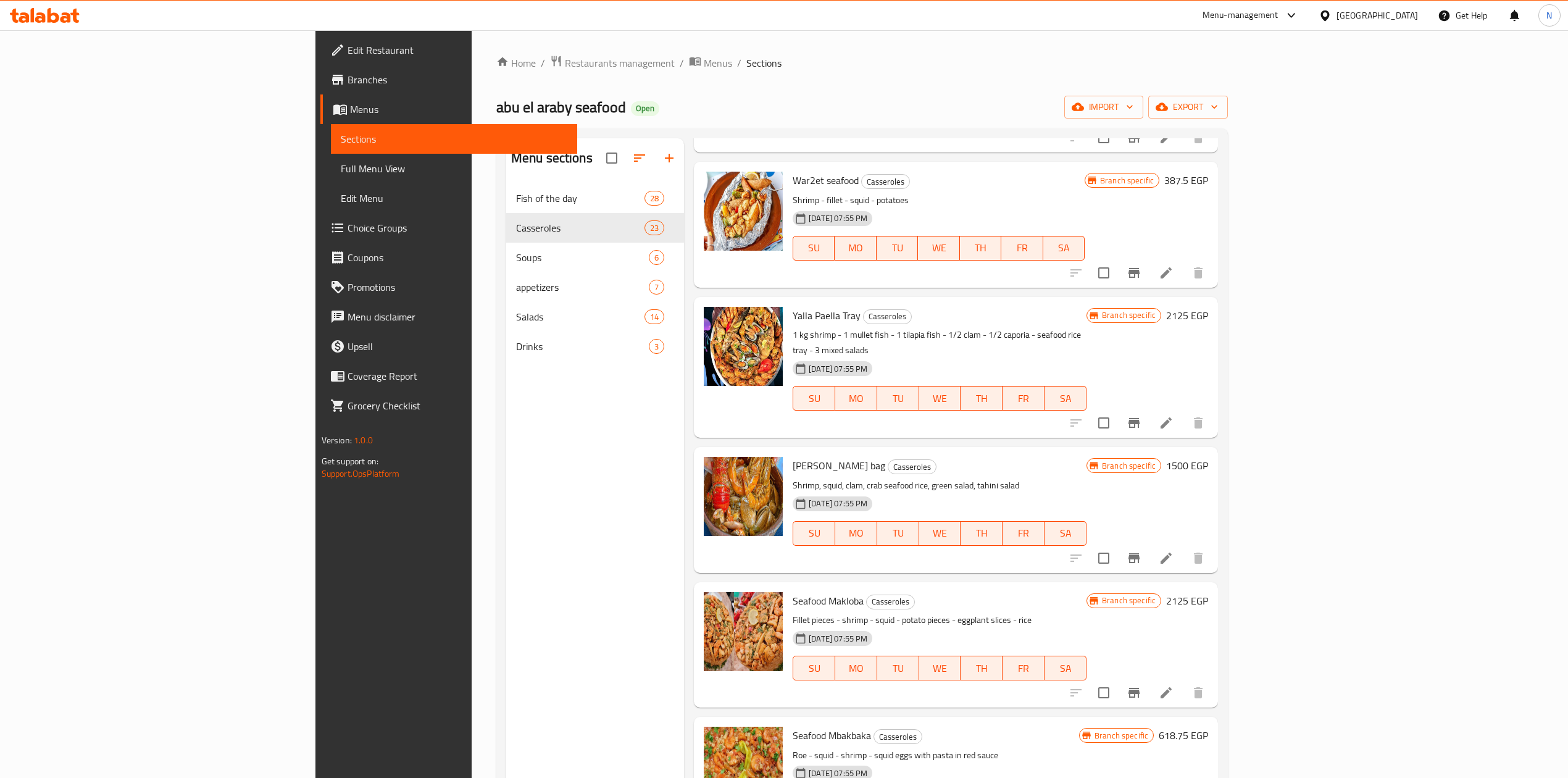
scroll to position [1564, 0]
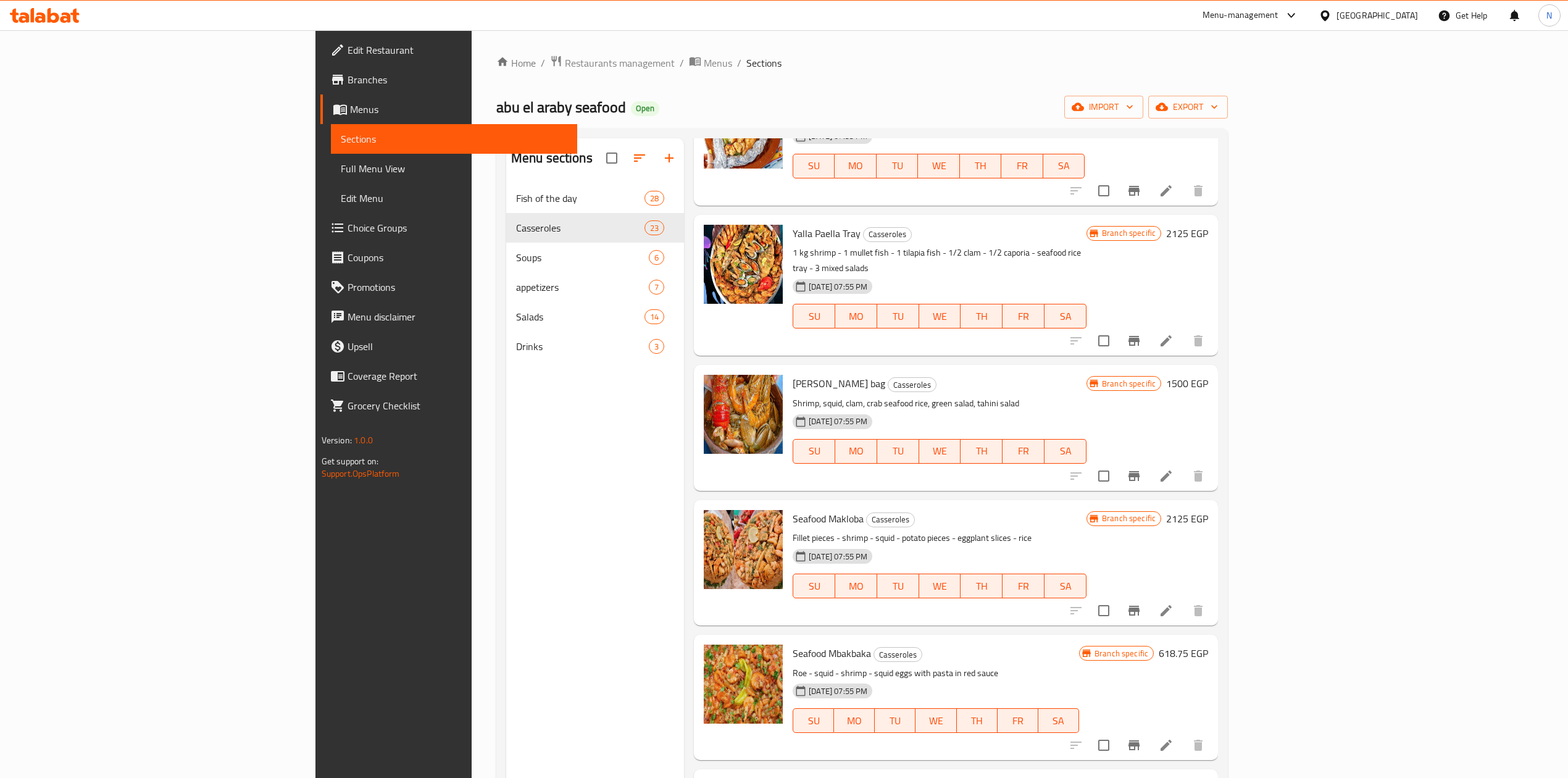
click at [793, 396] on p "Shrimp, squid, clam, crab seafood rice, green salad, tahini salad" at bounding box center [939, 404] width 294 height 15
drag, startPoint x: 749, startPoint y: 390, endPoint x: 761, endPoint y: 375, distance: 19.2
click at [788, 375] on div "Abu Al-Arabi's bag Casseroles Shrimp, squid, clam, crab seafood rice, green sal…" at bounding box center [940, 427] width 304 height 115
click at [793, 396] on p "Shrimp, squid, clam, crab seafood rice, green salad, tahini salad" at bounding box center [939, 404] width 294 height 15
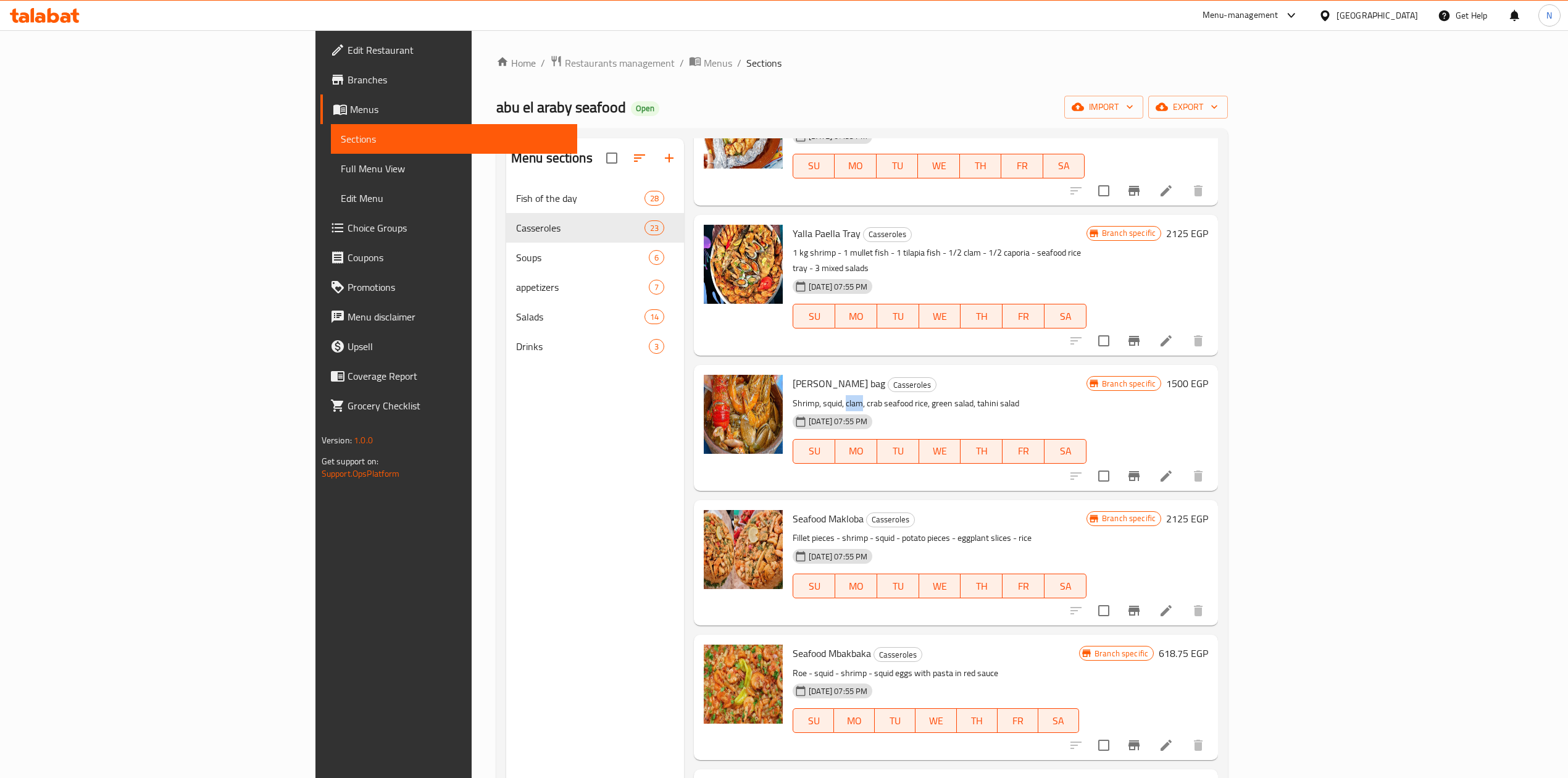
click at [793, 396] on p "Shrimp, squid, clam, crab seafood rice, green salad, tahini salad" at bounding box center [939, 404] width 294 height 15
drag, startPoint x: 774, startPoint y: 381, endPoint x: 774, endPoint y: 352, distance: 29.0
click at [774, 365] on div "Abu Al-Arabi's bag Casseroles Shrimp, squid, clam, crab seafood rice, green sal…" at bounding box center [956, 427] width 524 height 125
click at [793, 396] on p "Shrimp, squid, clam, crab seafood rice, green salad, tahini salad" at bounding box center [939, 404] width 294 height 15
drag, startPoint x: 729, startPoint y: 386, endPoint x: 897, endPoint y: 383, distance: 168.0
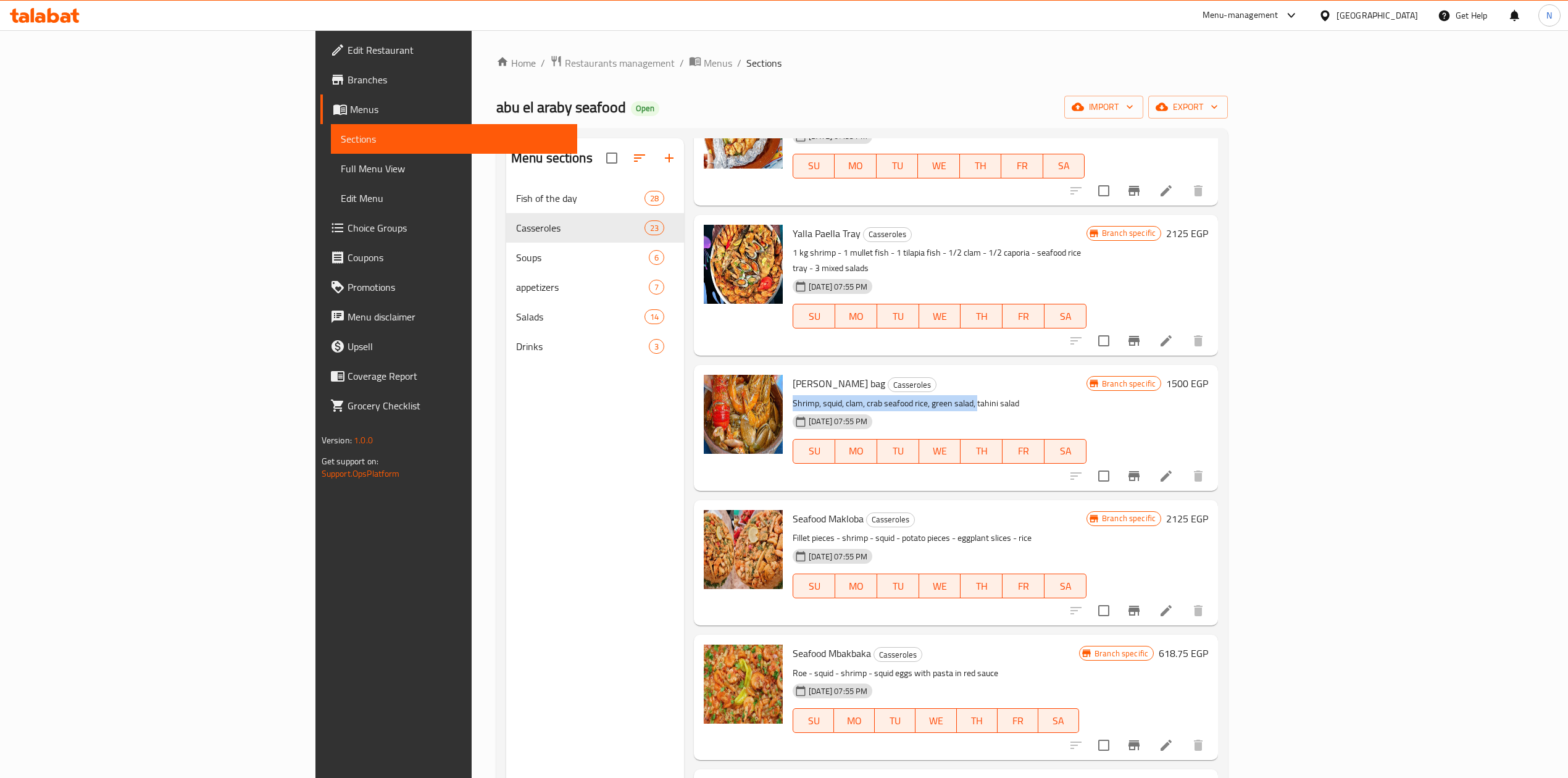
click at [897, 396] on p "Shrimp, squid, clam, crab seafood rice, green salad, tahini salad" at bounding box center [939, 404] width 294 height 15
click at [898, 396] on p "Shrimp, squid, clam, crab seafood rice, green salad, tahini salad" at bounding box center [939, 404] width 294 height 15
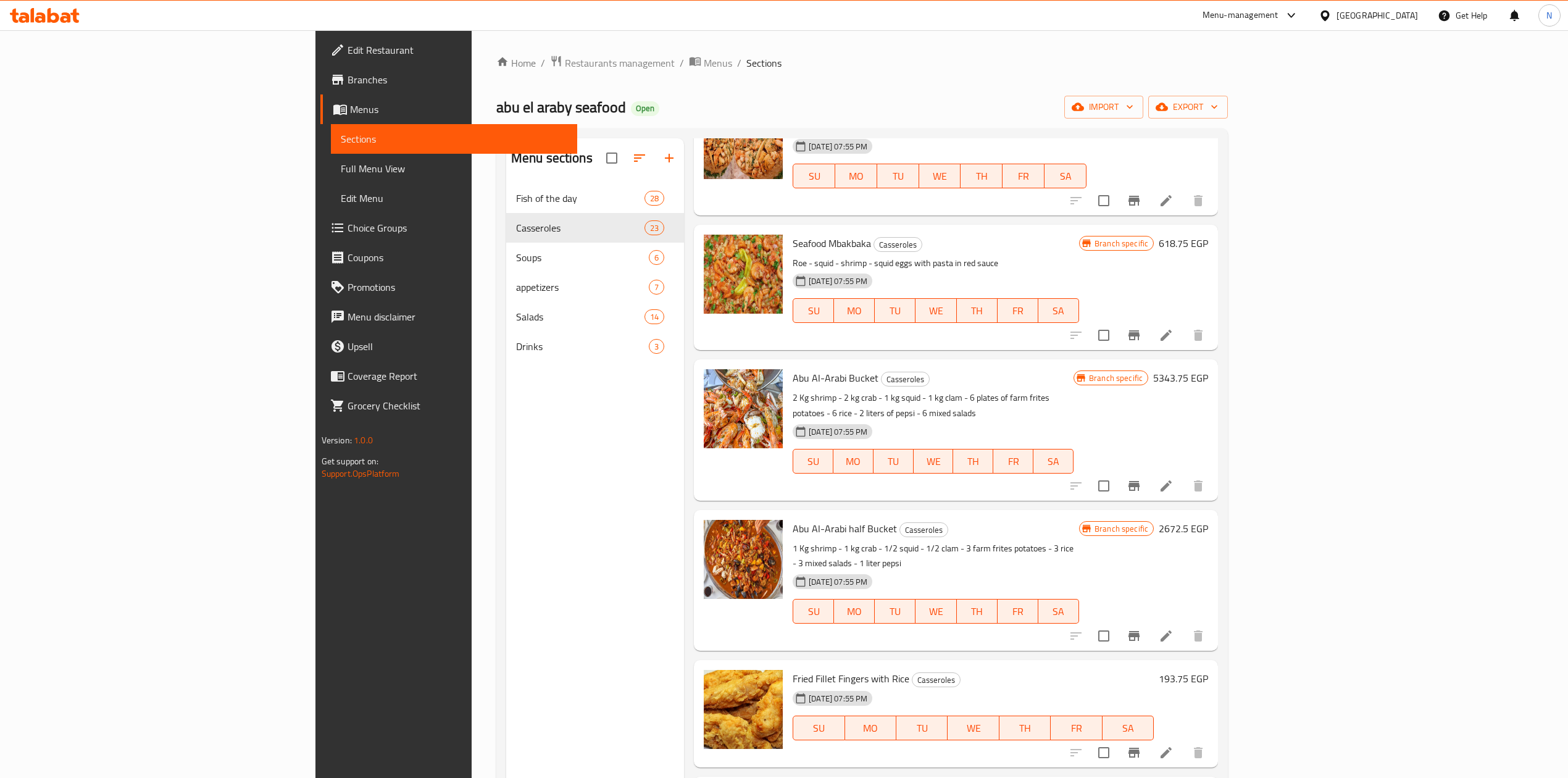
scroll to position [1976, 0]
click at [788, 372] on div "Abu Al-Arabi Bucket Casseroles 2 Kg shrimp - 2 kg crab - 1 kg squid - 1 kg clam…" at bounding box center [933, 428] width 291 height 131
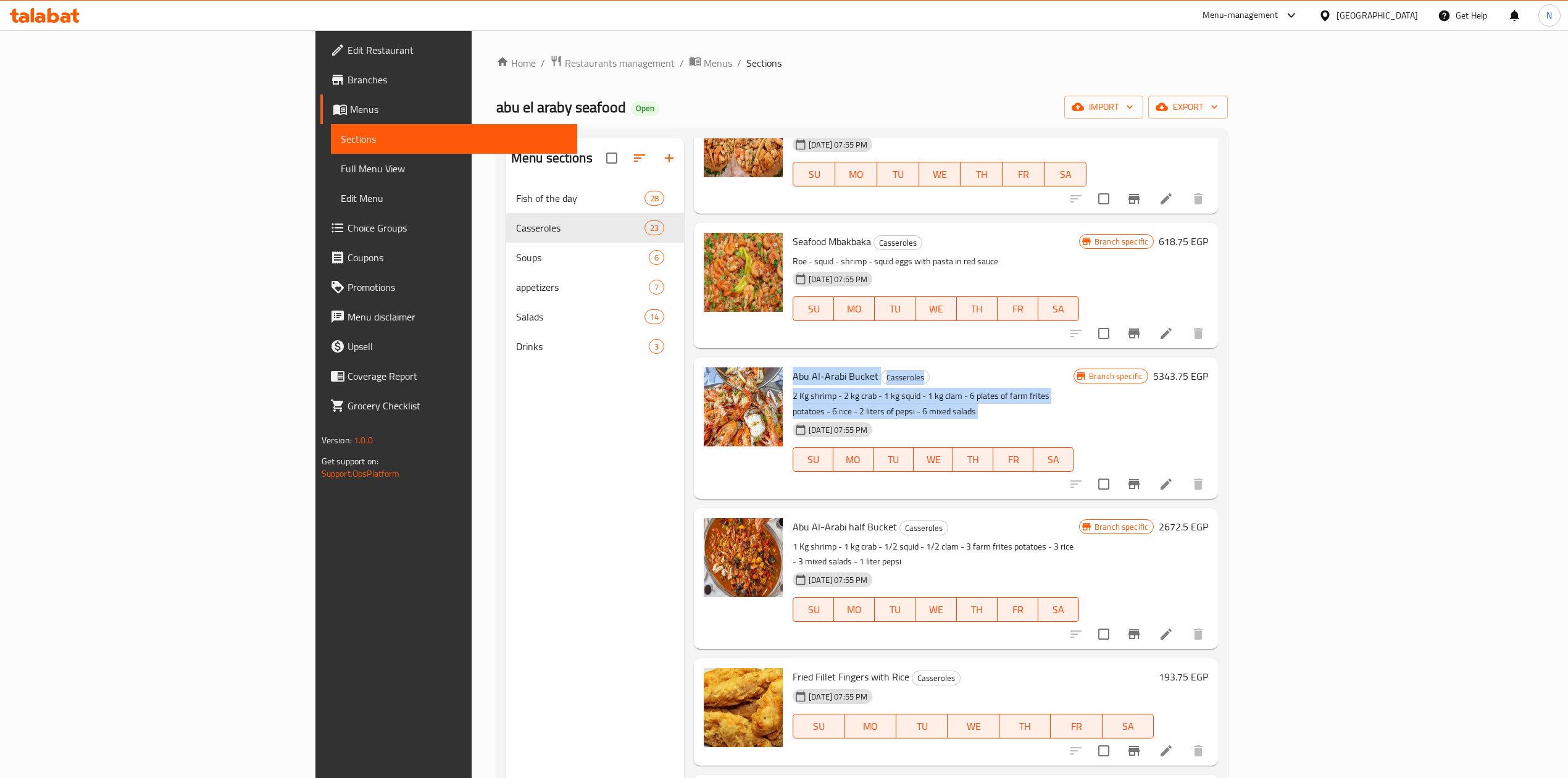
drag, startPoint x: 736, startPoint y: 372, endPoint x: 739, endPoint y: 359, distance: 13.3
click at [788, 363] on div "Abu Al-Arabi Bucket Casseroles 2 Kg shrimp - 2 kg crab - 1 kg squid - 1 kg clam…" at bounding box center [933, 428] width 291 height 131
drag, startPoint x: 678, startPoint y: 389, endPoint x: 921, endPoint y: 361, distance: 244.6
click at [921, 368] on h6 "Abu Al-Arabi Bucket Casseroles" at bounding box center [933, 376] width 281 height 17
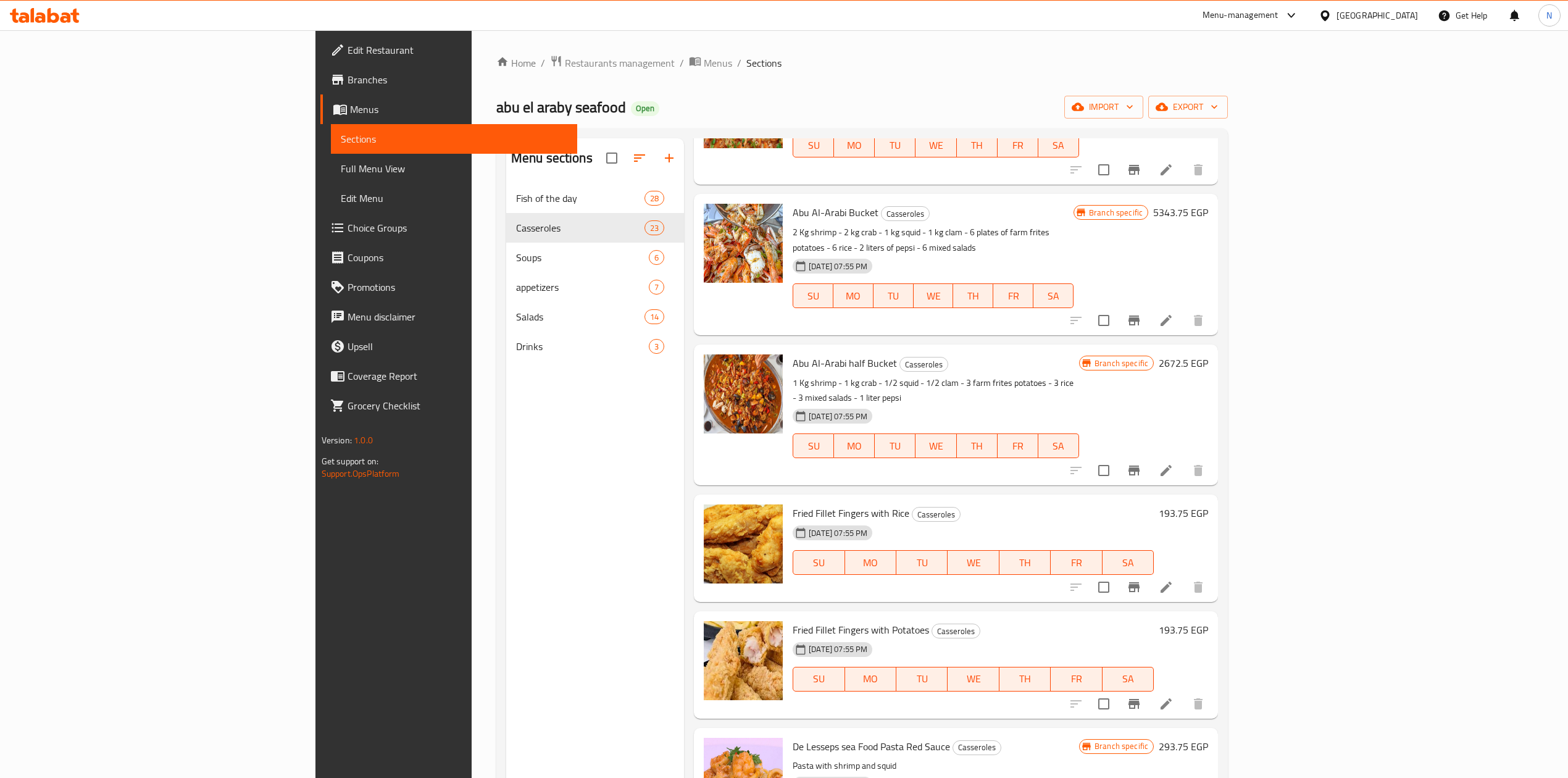
scroll to position [2141, 0]
drag, startPoint x: 1113, startPoint y: 352, endPoint x: 819, endPoint y: 375, distance: 294.9
click at [803, 375] on p "1 Kg shrimp - 1 kg crab - 1/2 squid - 1/2 clam - 3 farm frites potatoes - 3 ric…" at bounding box center [936, 390] width 287 height 31
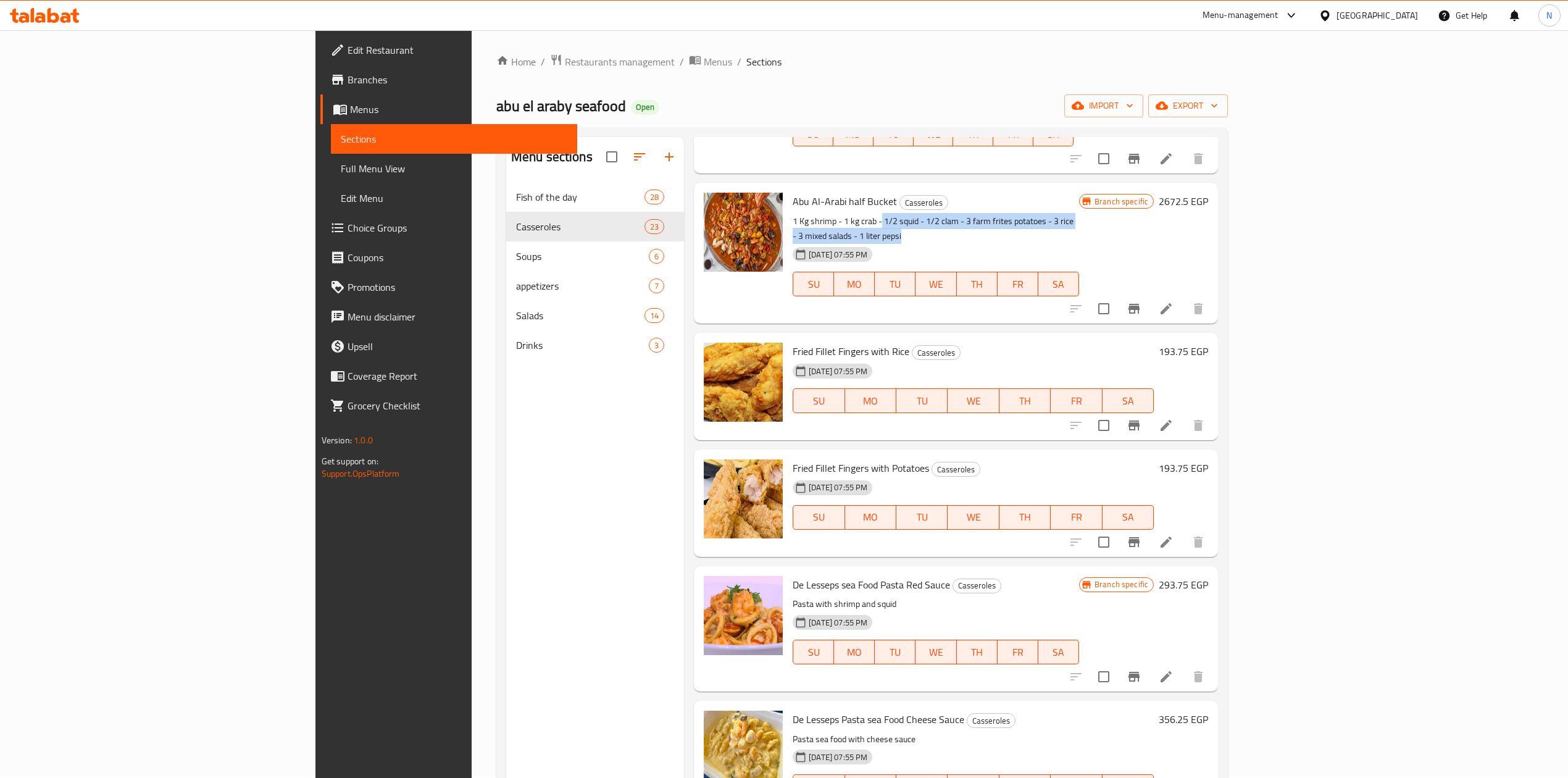
scroll to position [0, 0]
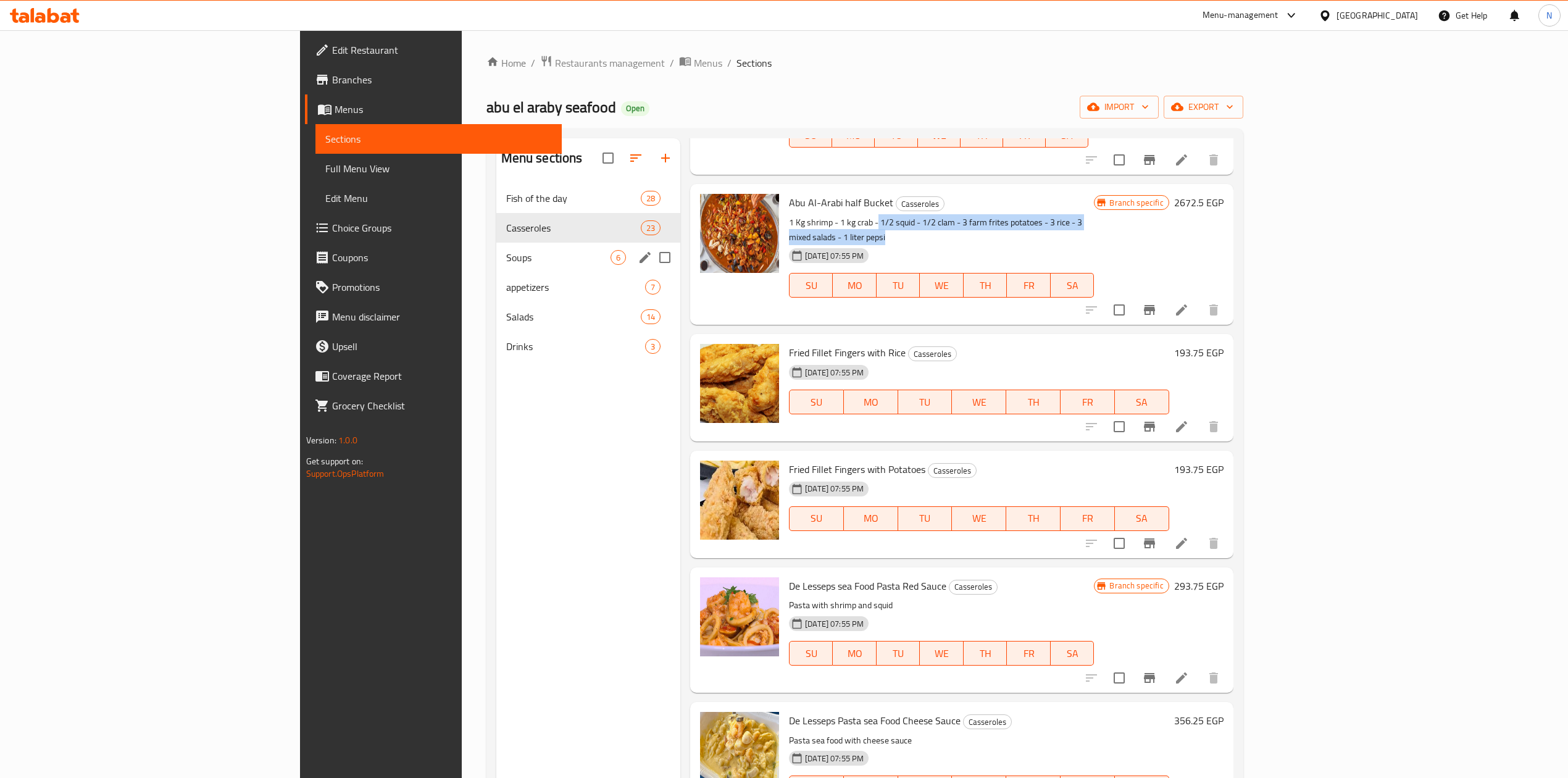
click at [506, 257] on span "Soups" at bounding box center [558, 257] width 104 height 15
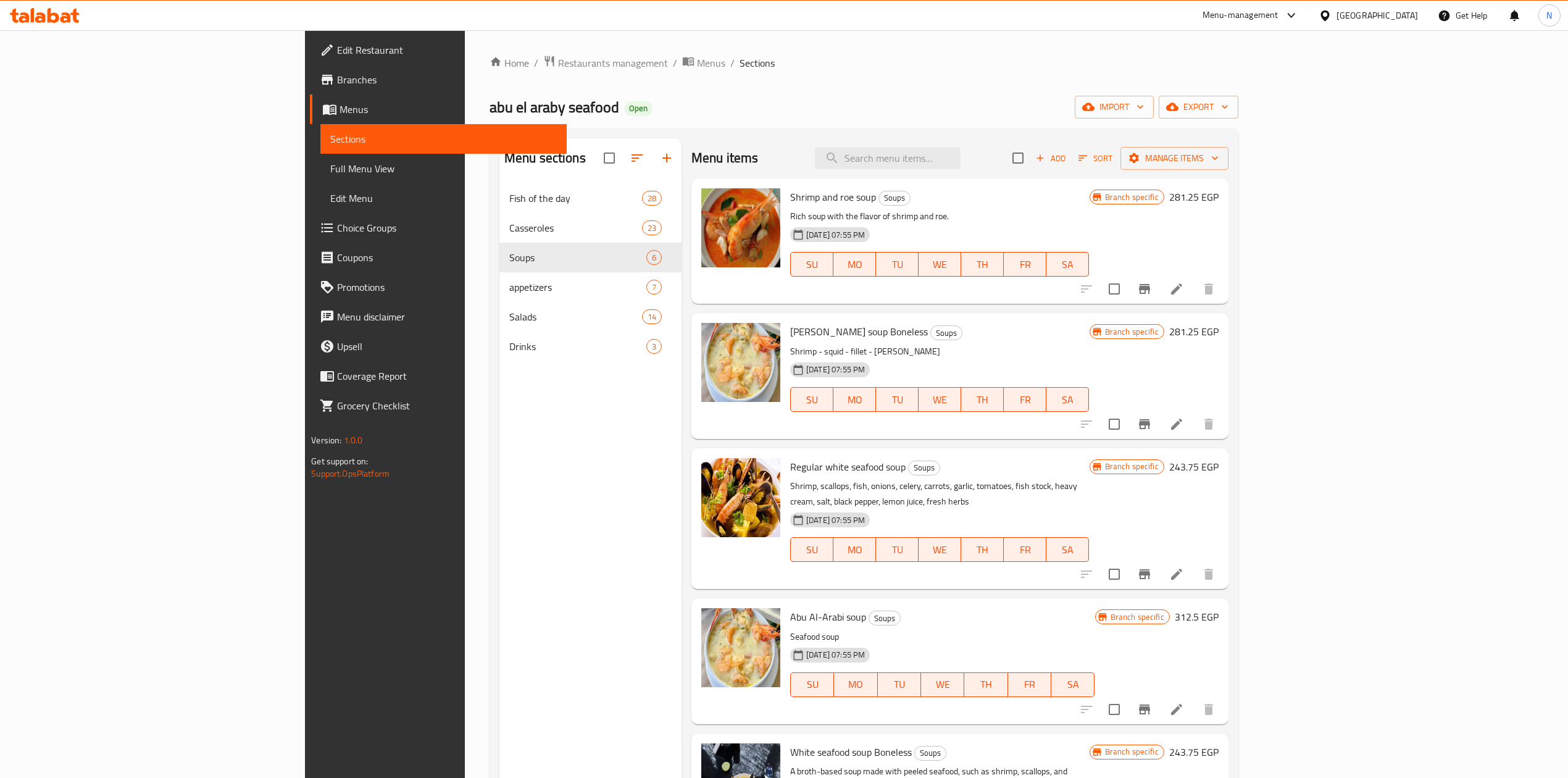
click at [790, 205] on span "Shrimp and roe soup" at bounding box center [833, 197] width 86 height 19
drag, startPoint x: 754, startPoint y: 205, endPoint x: 765, endPoint y: 218, distance: 17.0
click at [785, 218] on div "Shrimp and roe soup Soups Rich soup with the flavor of shrimp and roe. 13-04-20…" at bounding box center [939, 240] width 309 height 115
click at [790, 218] on p "Rich soup with the flavor of shrimp and roe." at bounding box center [939, 216] width 299 height 15
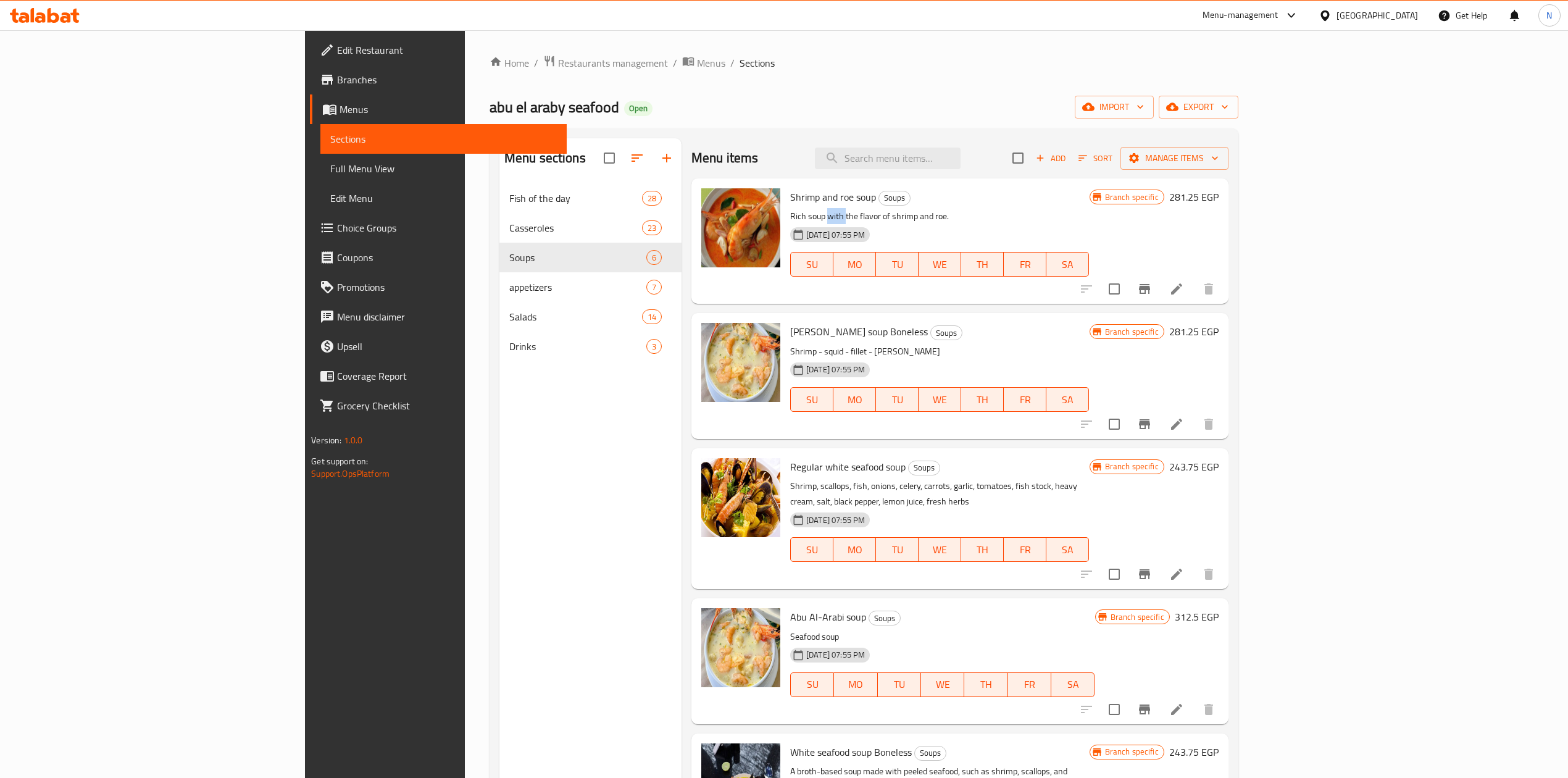
click at [790, 218] on p "Rich soup with the flavor of shrimp and roe." at bounding box center [939, 216] width 299 height 15
drag, startPoint x: 765, startPoint y: 218, endPoint x: 771, endPoint y: 201, distance: 18.0
click at [785, 201] on div "Shrimp and roe soup Soups Rich soup with the flavor of shrimp and roe. 13-04-20…" at bounding box center [939, 240] width 309 height 115
click at [840, 222] on p "Rich soup with the flavor of shrimp and roe." at bounding box center [939, 216] width 299 height 15
click at [790, 339] on span "[PERSON_NAME] soup Boneless" at bounding box center [859, 332] width 137 height 19
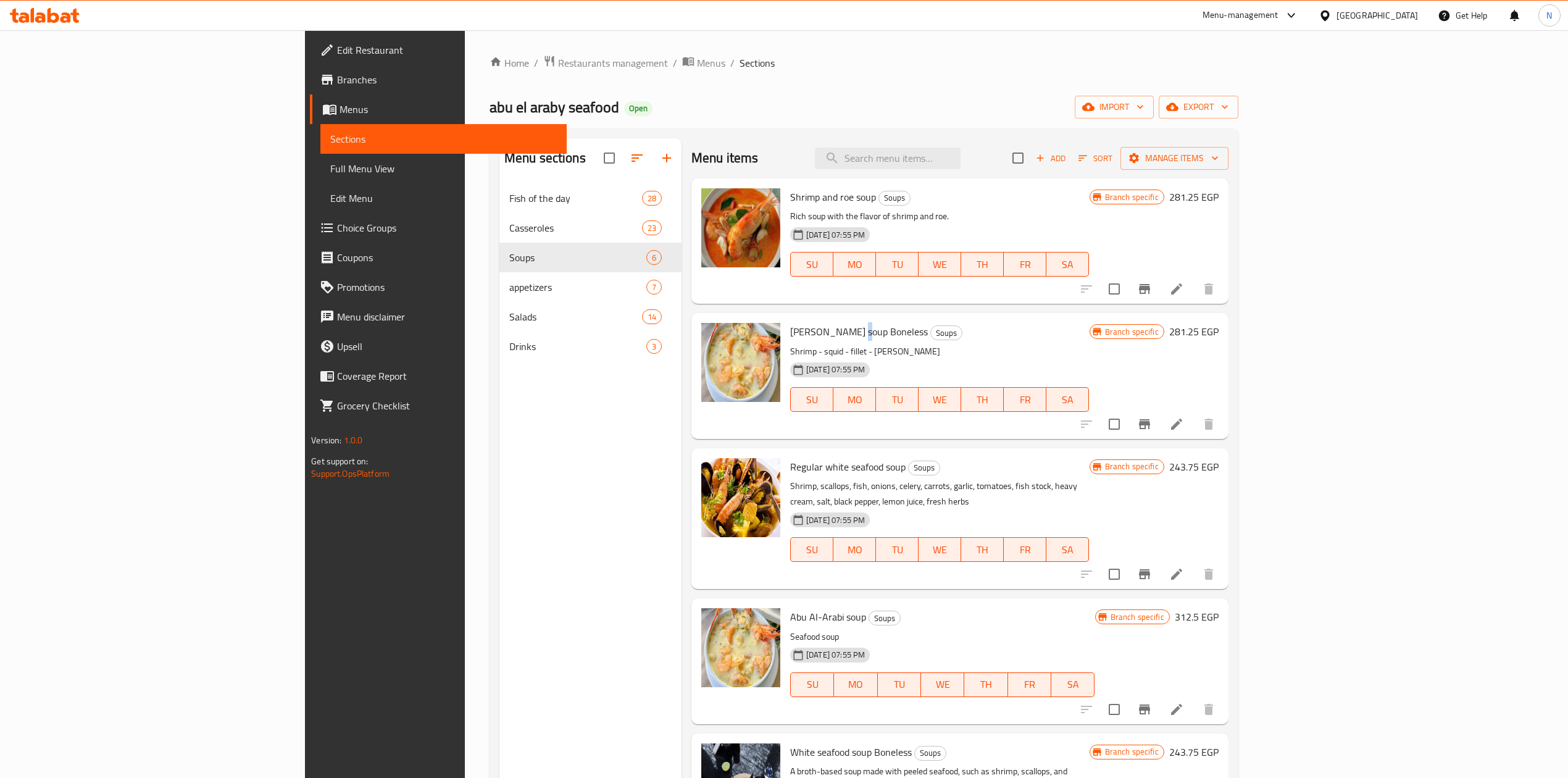
click at [790, 339] on span "[PERSON_NAME] soup Boneless" at bounding box center [859, 332] width 137 height 19
drag, startPoint x: 772, startPoint y: 339, endPoint x: 778, endPoint y: 346, distance: 9.2
click at [785, 346] on div "Abu Al-Arabi's soup Boneless Soups Shrimp - squid - fillet - mussels 13-04-2025…" at bounding box center [939, 375] width 309 height 115
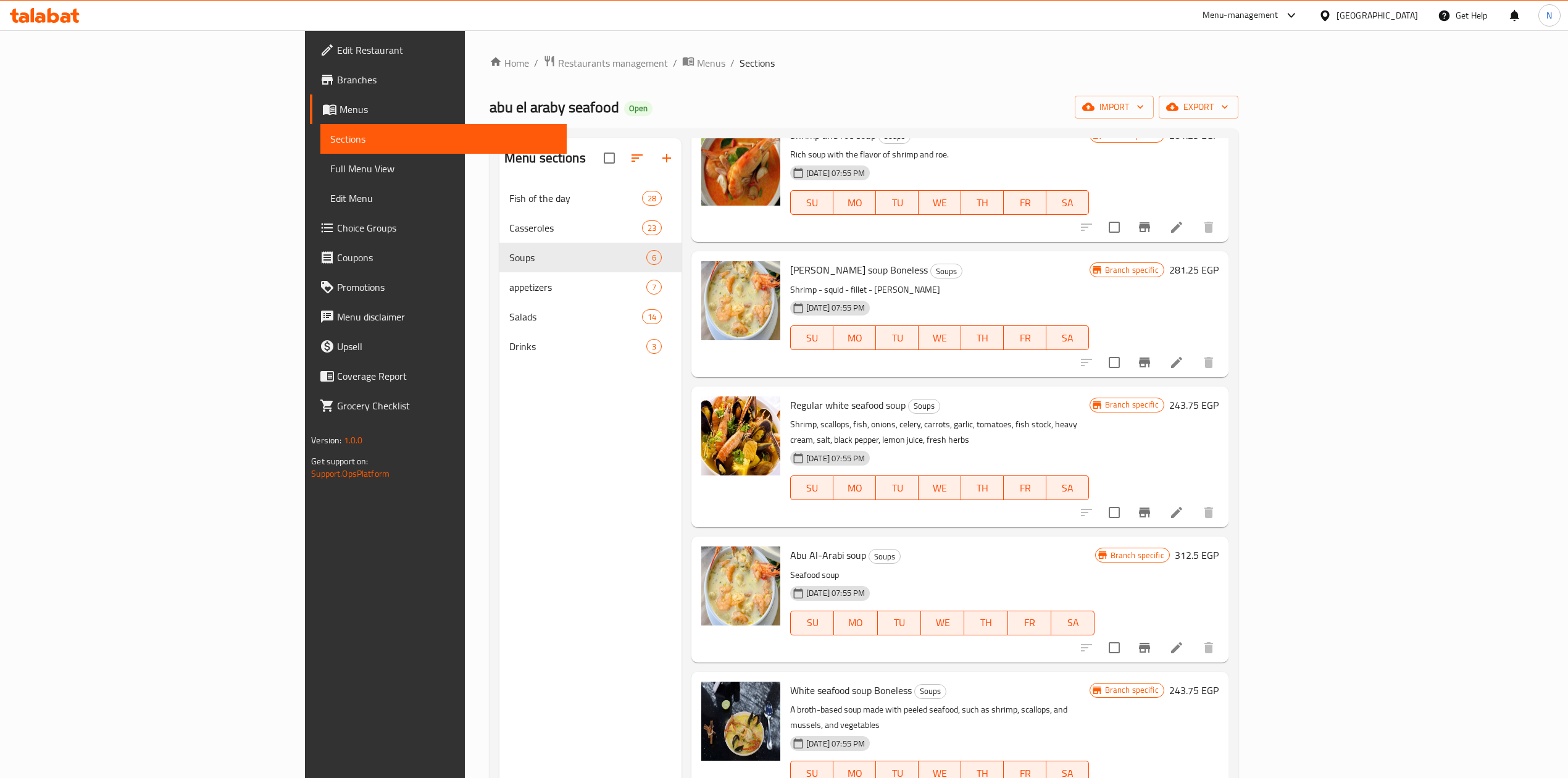
click at [790, 409] on span "Regular white seafood soup" at bounding box center [848, 405] width 115 height 19
drag, startPoint x: 722, startPoint y: 409, endPoint x: 784, endPoint y: 398, distance: 63.0
click at [790, 398] on span "Regular white seafood soup" at bounding box center [848, 405] width 115 height 19
click at [806, 406] on span "Regular white seafood soup" at bounding box center [848, 405] width 115 height 19
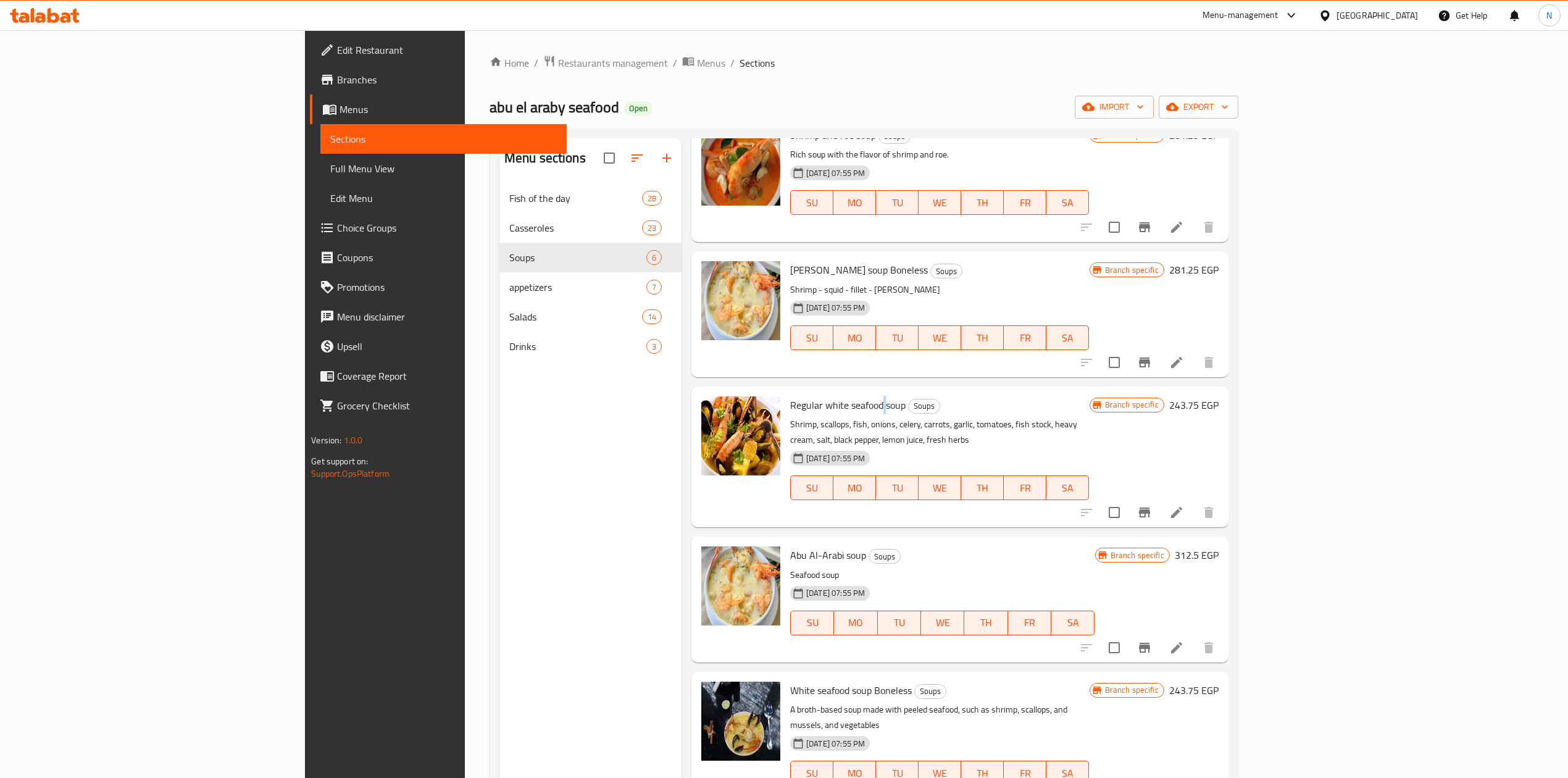
click at [806, 406] on span "Regular white seafood soup" at bounding box center [848, 405] width 115 height 19
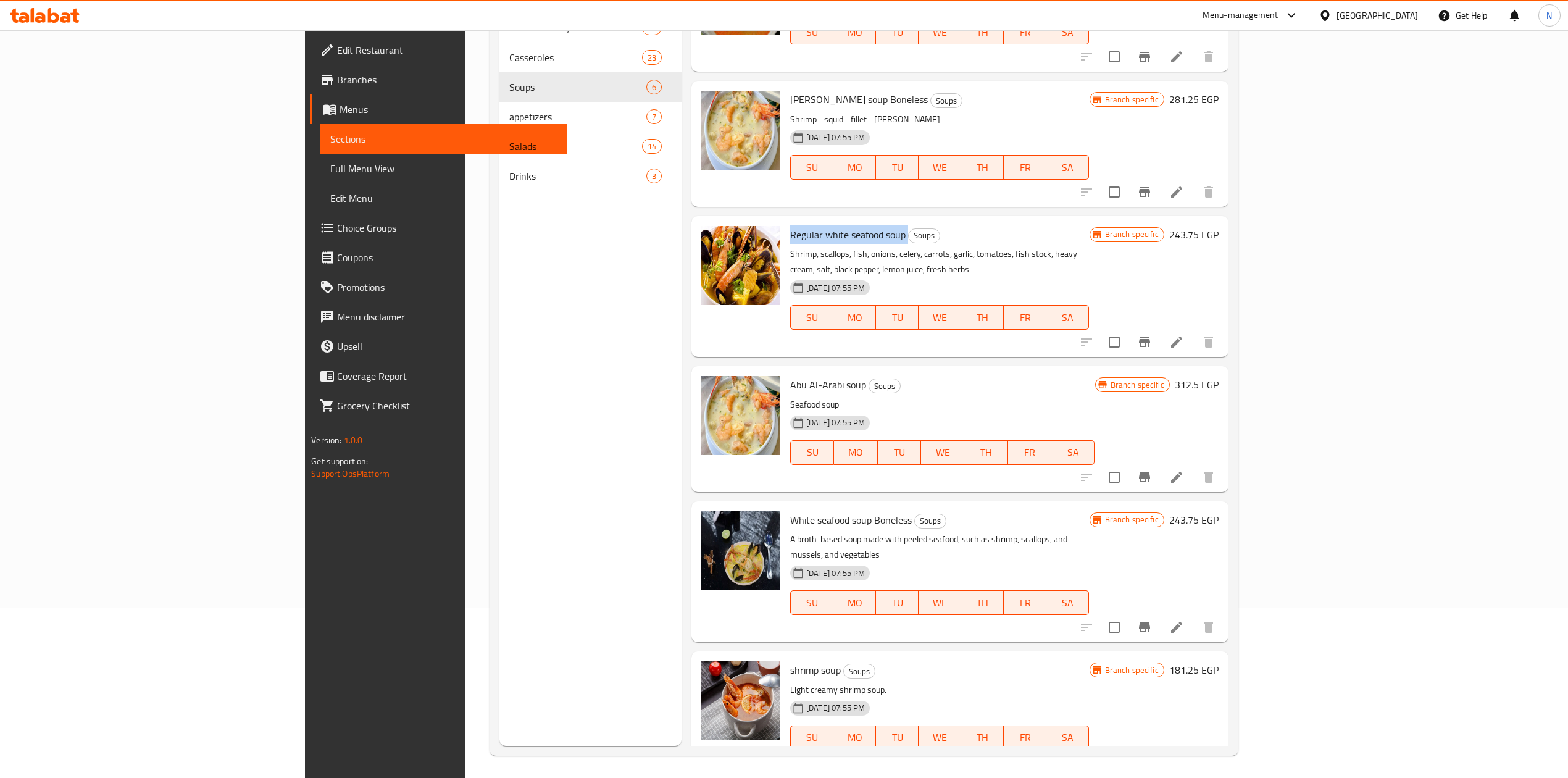
scroll to position [173, 0]
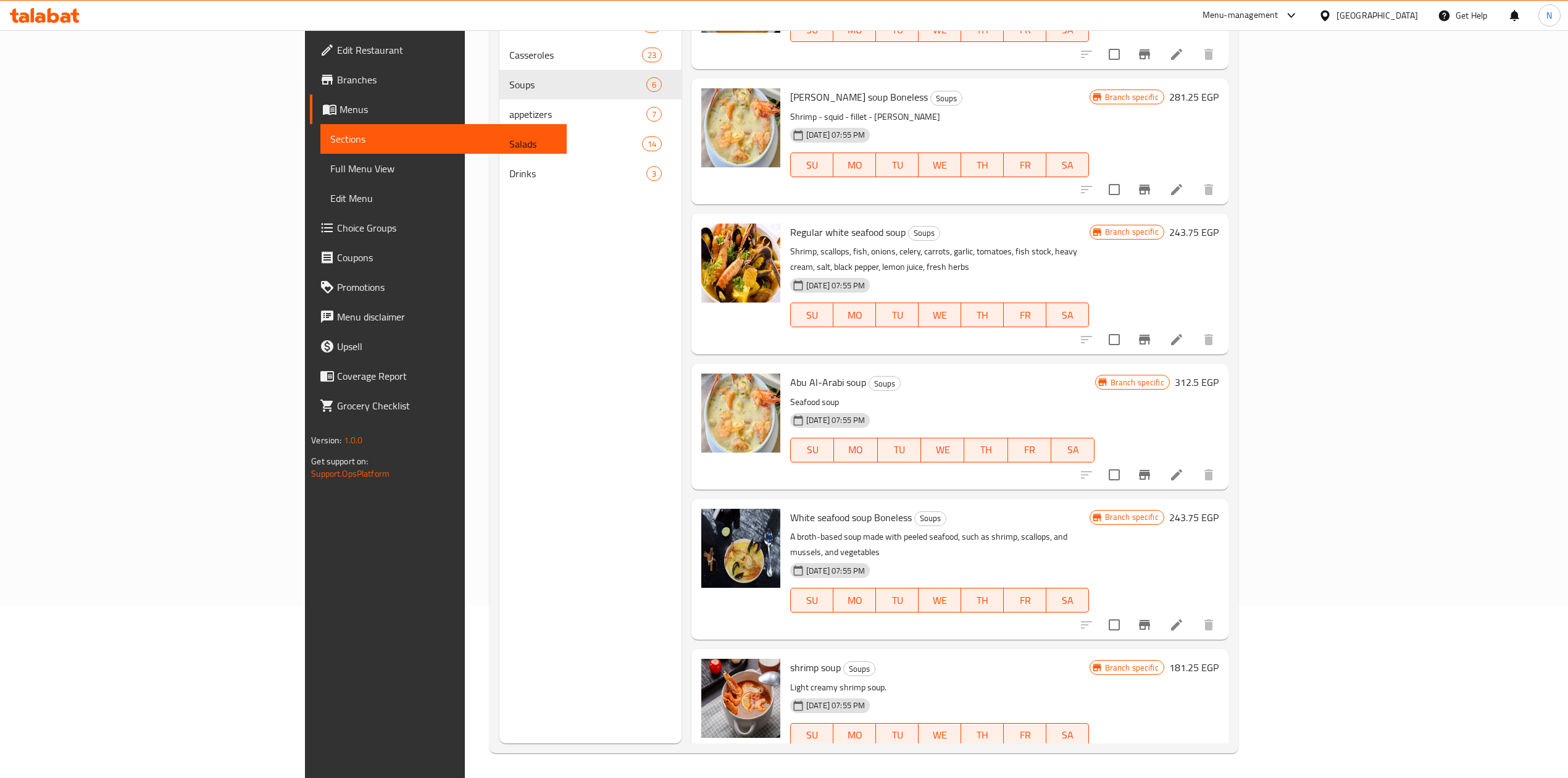
click at [1089, 256] on p "Shrimp, scallops, fish, onions, celery, carrots, garlic, tomatoes, fish stock, …" at bounding box center [939, 259] width 299 height 31
drag, startPoint x: 1137, startPoint y: 256, endPoint x: 800, endPoint y: 222, distance: 338.7
click at [800, 222] on div "Regular white seafood soup Soups Shrimp, scallops, fish, onions, celery, carrot…" at bounding box center [939, 284] width 309 height 131
click at [800, 223] on span "Regular white seafood soup" at bounding box center [848, 232] width 115 height 19
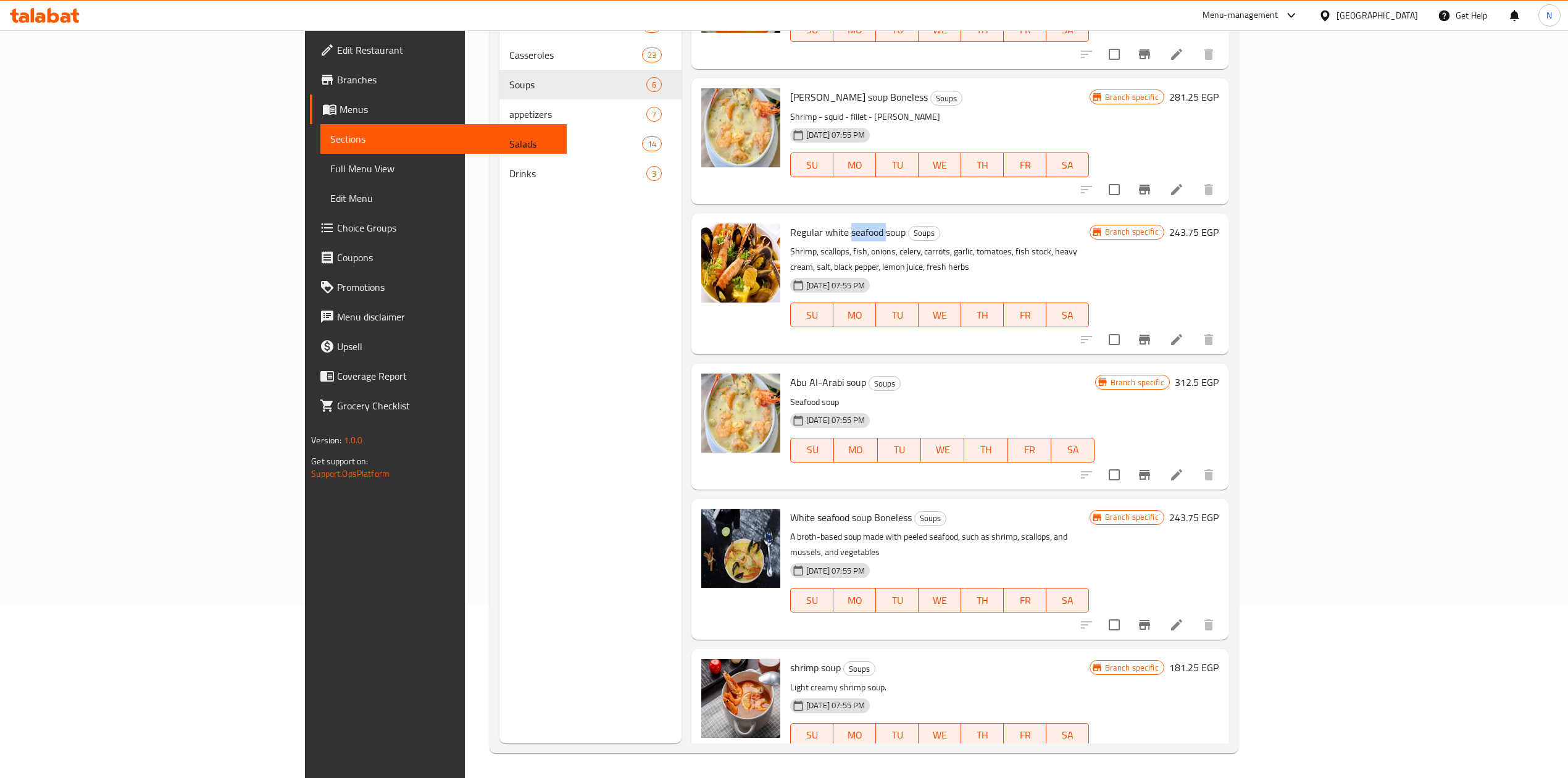
click at [800, 223] on span "Regular white seafood soup" at bounding box center [848, 232] width 115 height 19
drag, startPoint x: 800, startPoint y: 222, endPoint x: 821, endPoint y: 246, distance: 31.9
click at [821, 246] on div "Regular white seafood soup Soups Shrimp, scallops, fish, onions, celery, carrot…" at bounding box center [939, 284] width 309 height 131
click at [790, 373] on span "Abu Al-Arabi soup" at bounding box center [828, 382] width 76 height 19
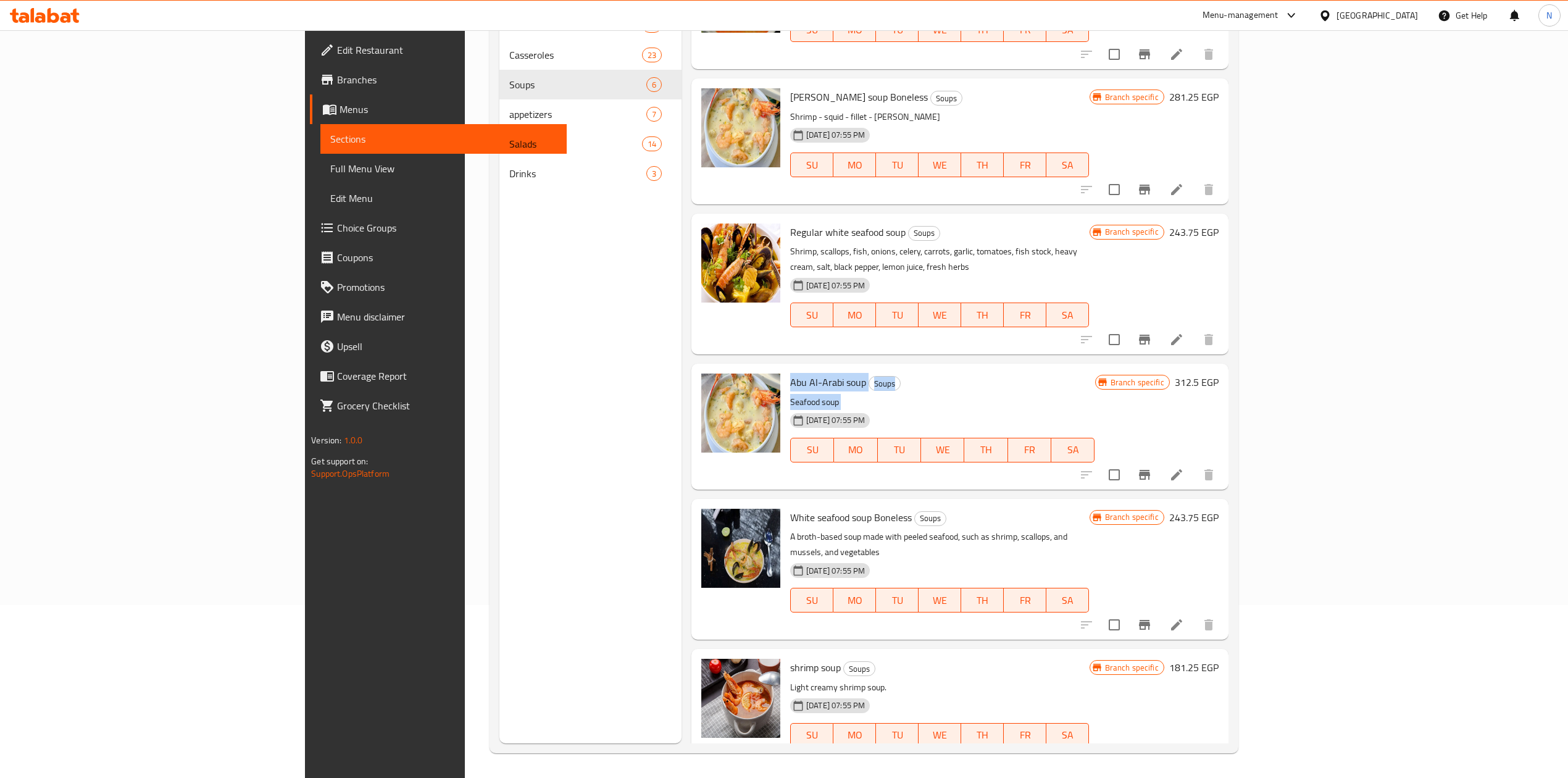
drag, startPoint x: 729, startPoint y: 368, endPoint x: 734, endPoint y: 378, distance: 11.2
click at [785, 378] on div "Abu Al-Arabi soup Soups Seafood soup 13-04-2025 07:55 PM SU MO TU WE TH FR SA" at bounding box center [942, 426] width 314 height 115
click at [790, 509] on span "White seafood soup Boneless" at bounding box center [851, 518] width 122 height 19
drag, startPoint x: 724, startPoint y: 507, endPoint x: 727, endPoint y: 517, distance: 10.4
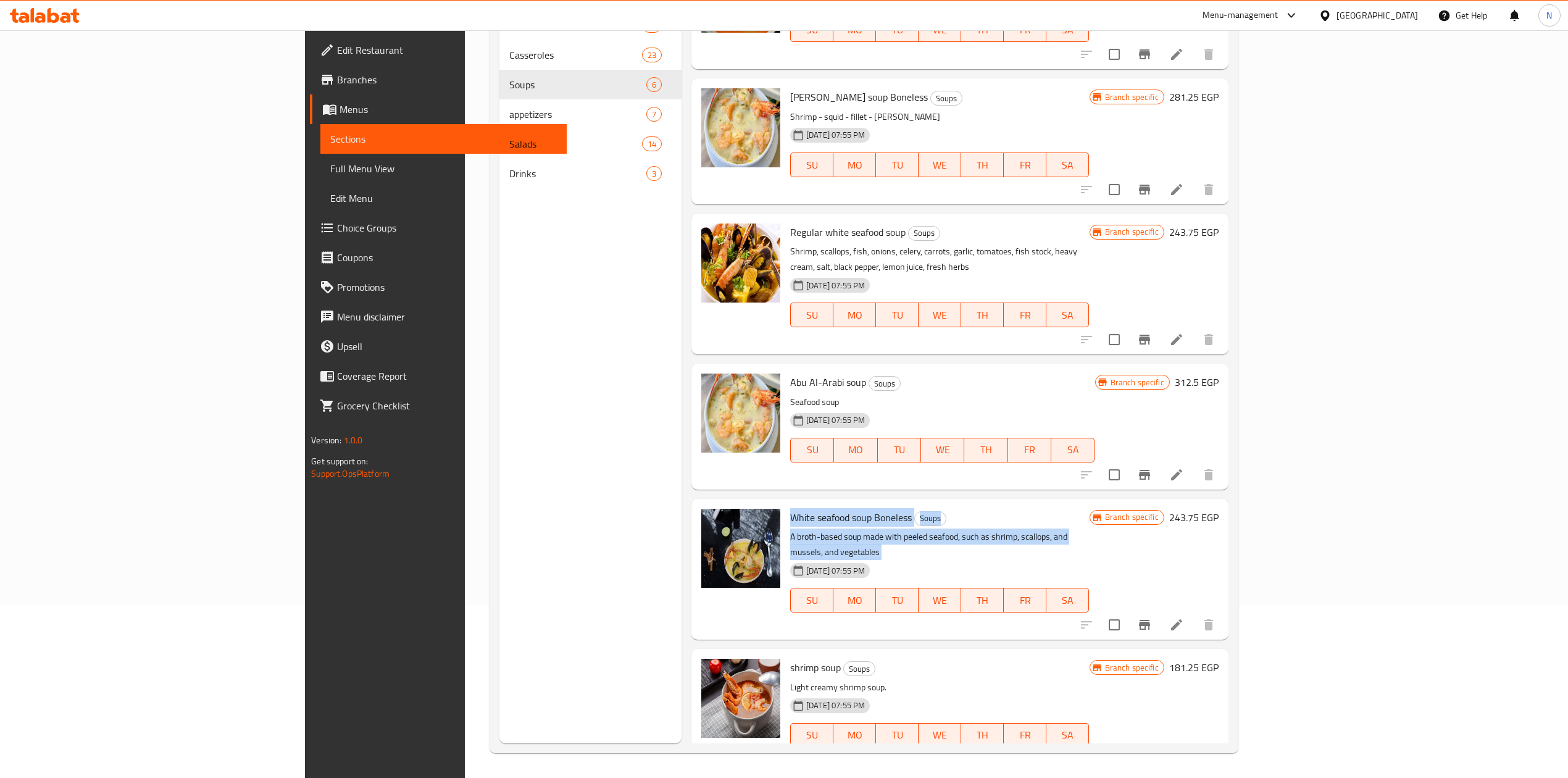
click at [785, 517] on div "White seafood soup Boneless Soups A broth-based soup made with peeled seafood, …" at bounding box center [939, 569] width 309 height 131
click at [790, 373] on span "Abu Al-Arabi soup" at bounding box center [828, 382] width 76 height 19
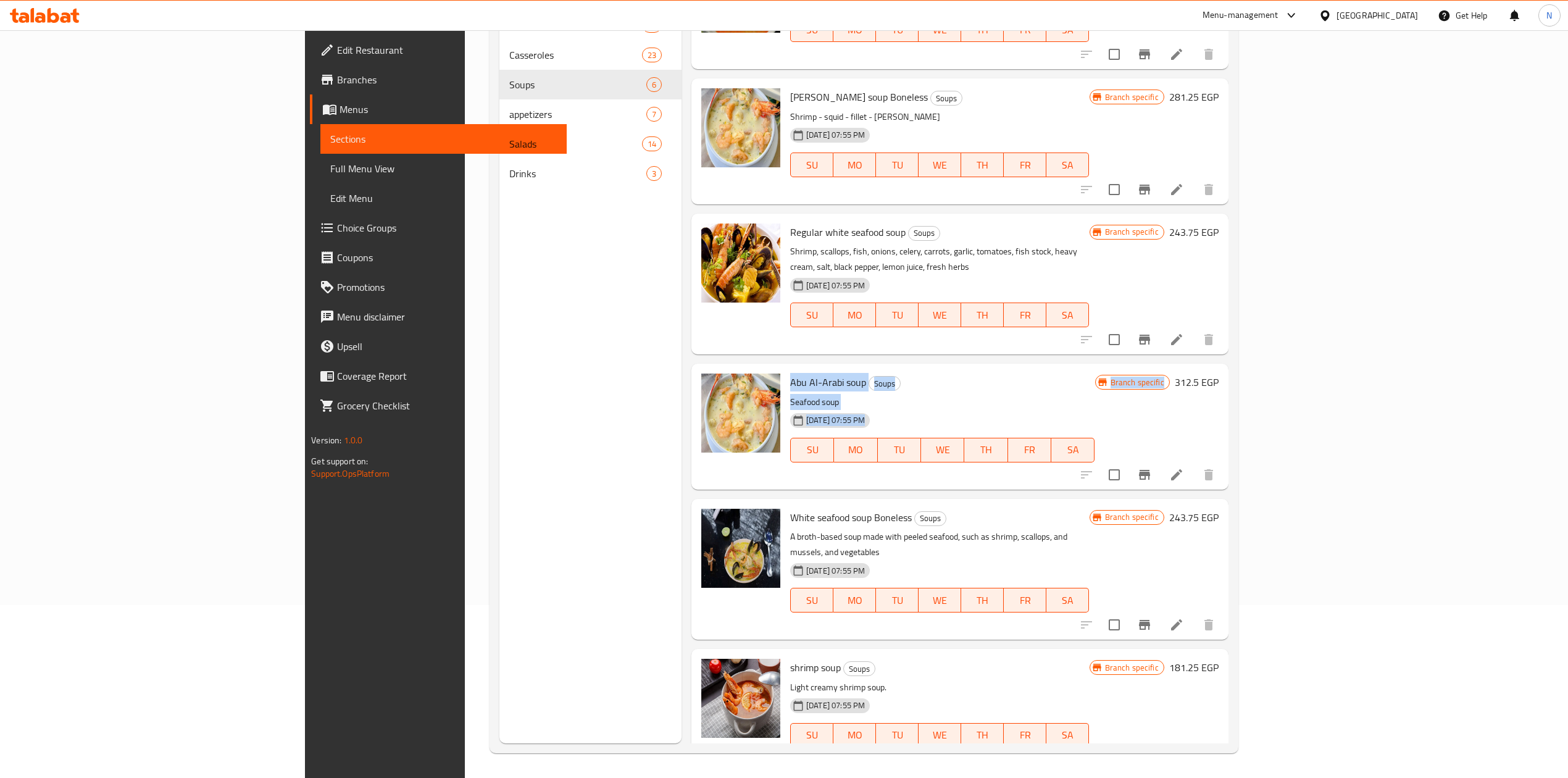
drag, startPoint x: 747, startPoint y: 366, endPoint x: 768, endPoint y: 434, distance: 71.2
click at [785, 434] on div "Abu Al-Arabi soup Soups Seafood soup 13-04-2025 07:55 PM SU MO TU WE TH FR SA" at bounding box center [942, 426] width 314 height 115
click at [785, 654] on div "shrimp soup Soups Light creamy shrimp soup. 13-04-2025 07:55 PM SU MO TU WE TH …" at bounding box center [939, 712] width 309 height 115
click at [1194, 749] on li at bounding box center [1177, 760] width 35 height 22
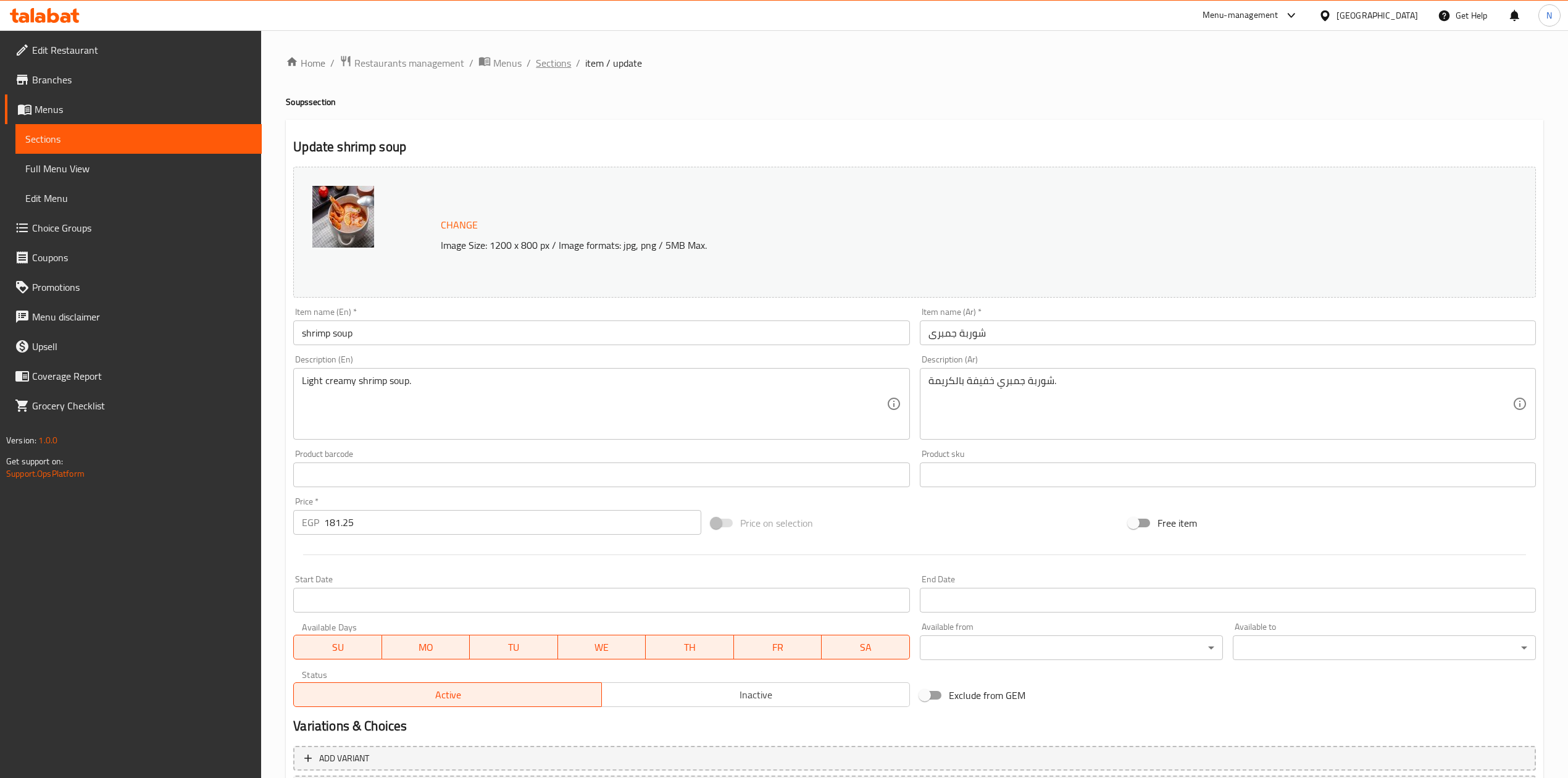
click at [555, 69] on span "Sections" at bounding box center [553, 62] width 35 height 15
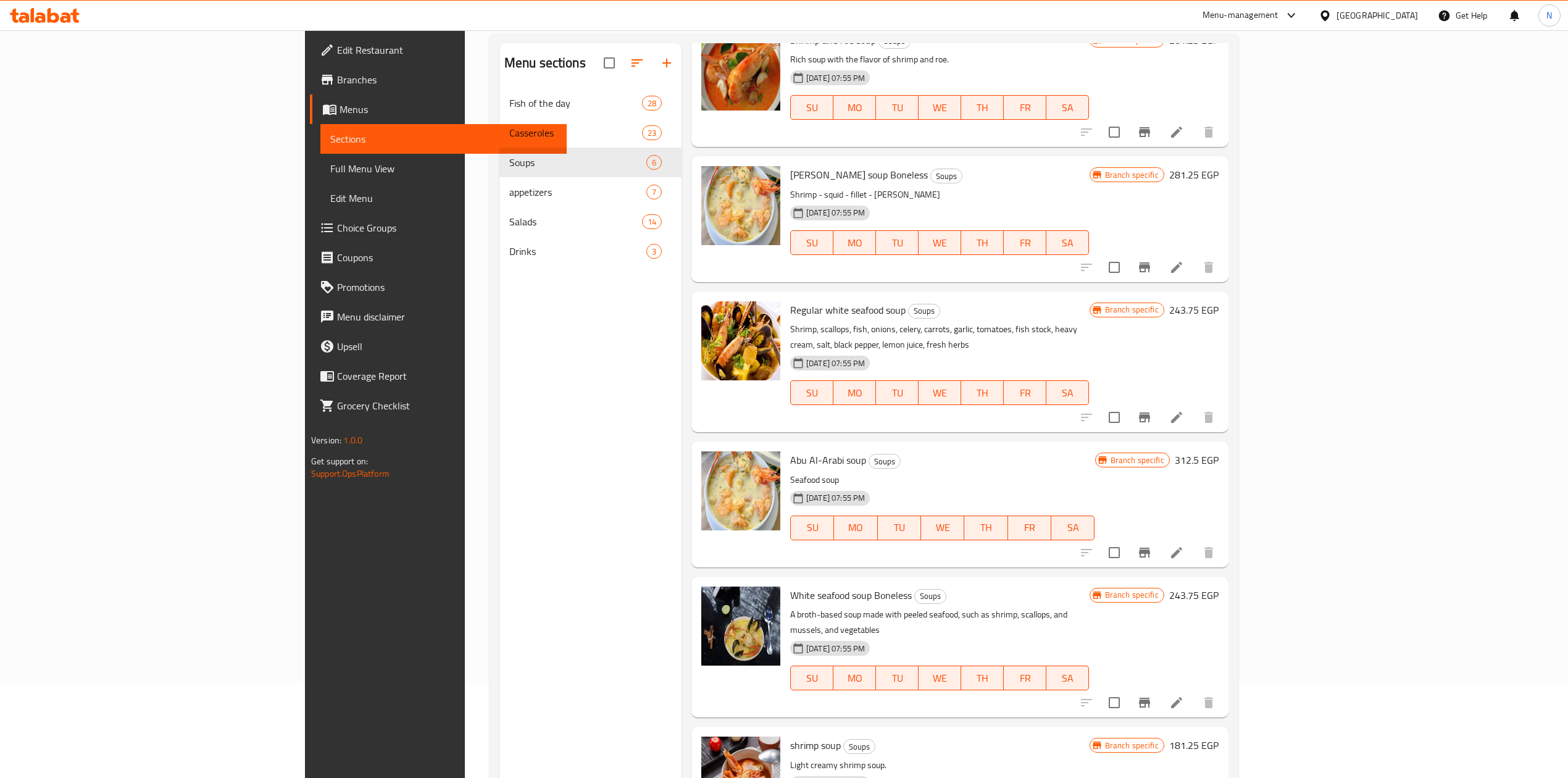
scroll to position [173, 0]
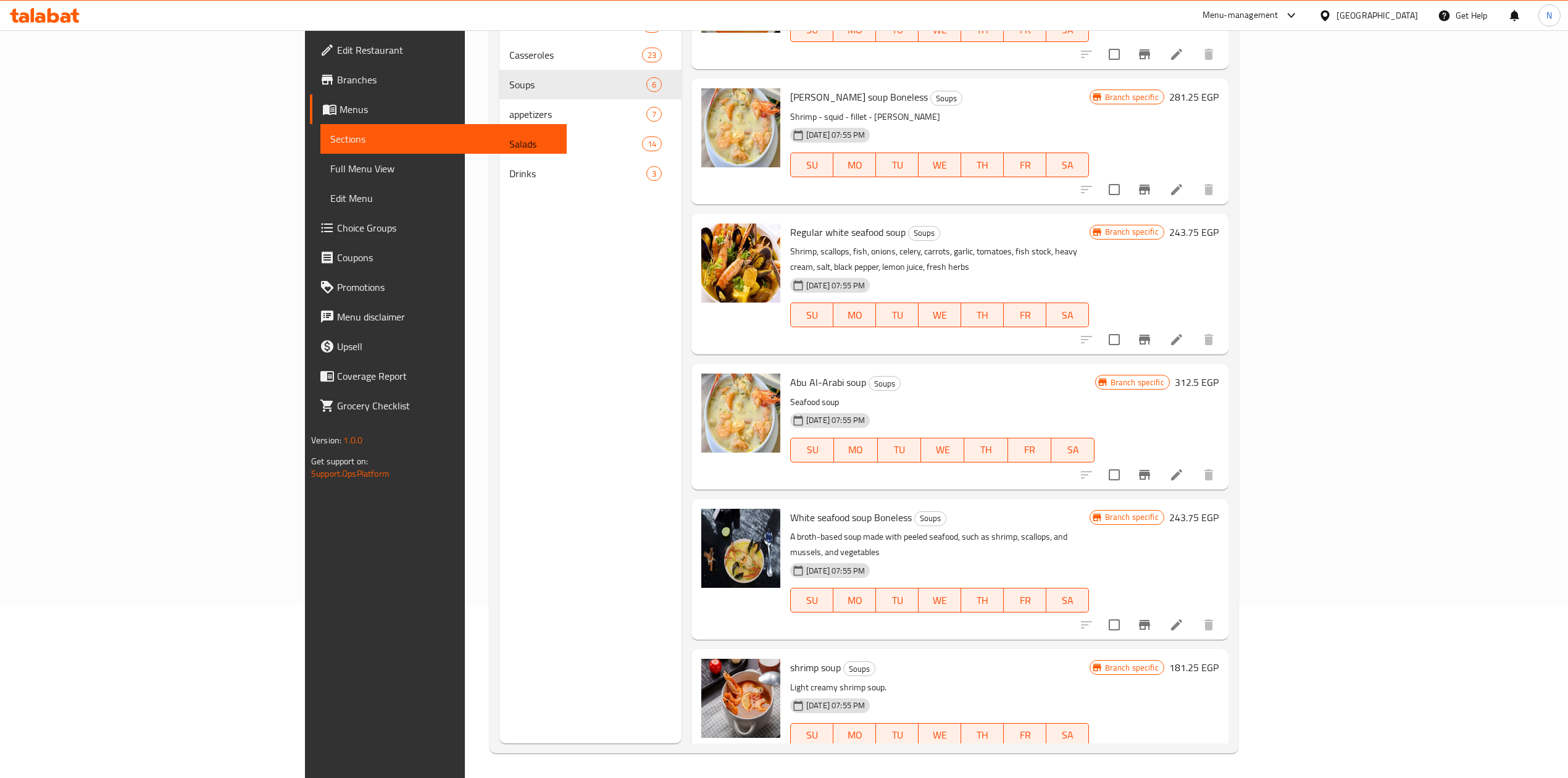
click at [790, 658] on span "shrimp soup" at bounding box center [815, 667] width 50 height 19
drag, startPoint x: 749, startPoint y: 645, endPoint x: 905, endPoint y: 743, distance: 184.2
click at [790, 658] on span "shrimp soup" at bounding box center [815, 667] width 50 height 19
copy h6 "shrimp soup"
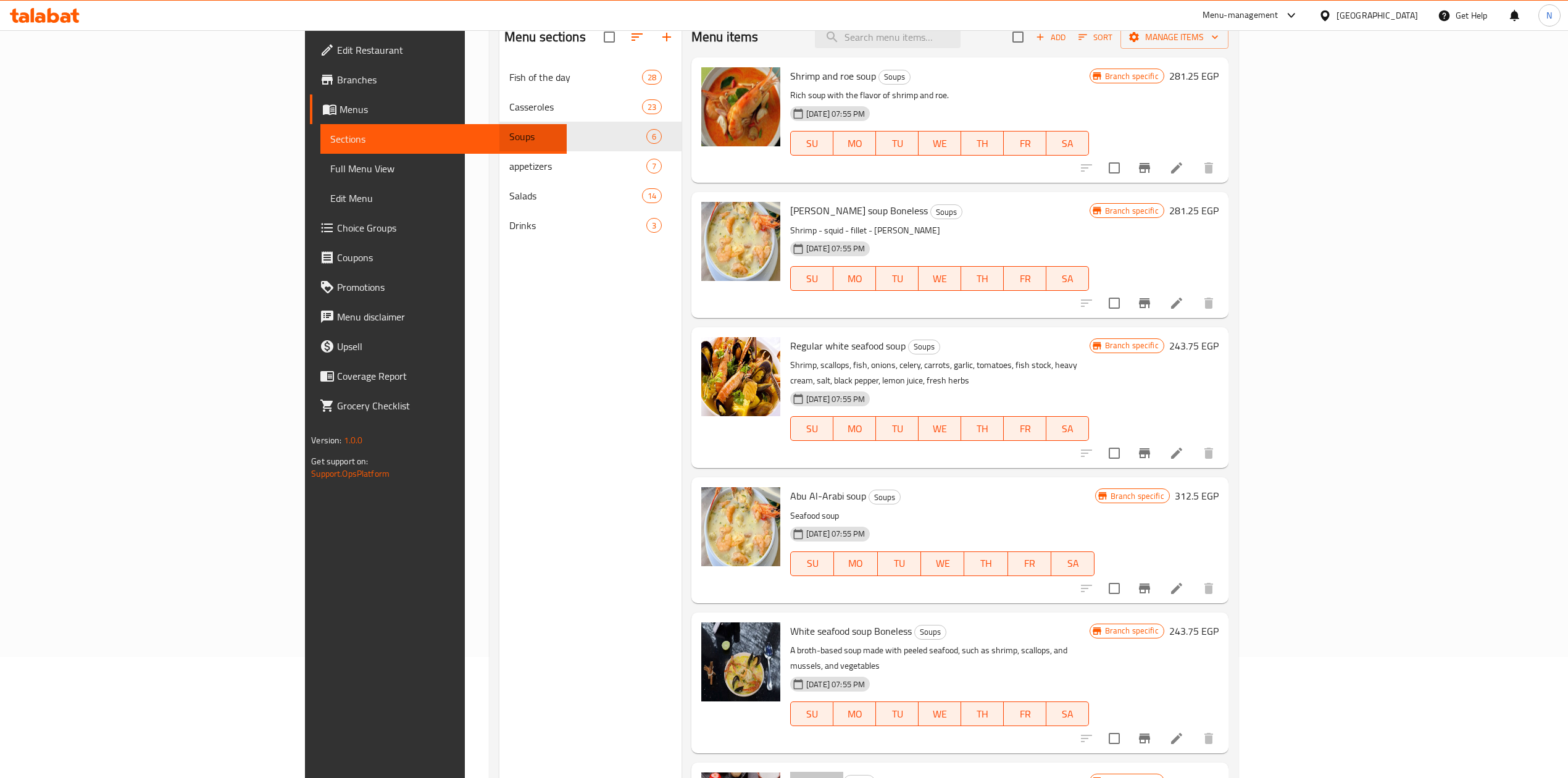
scroll to position [91, 0]
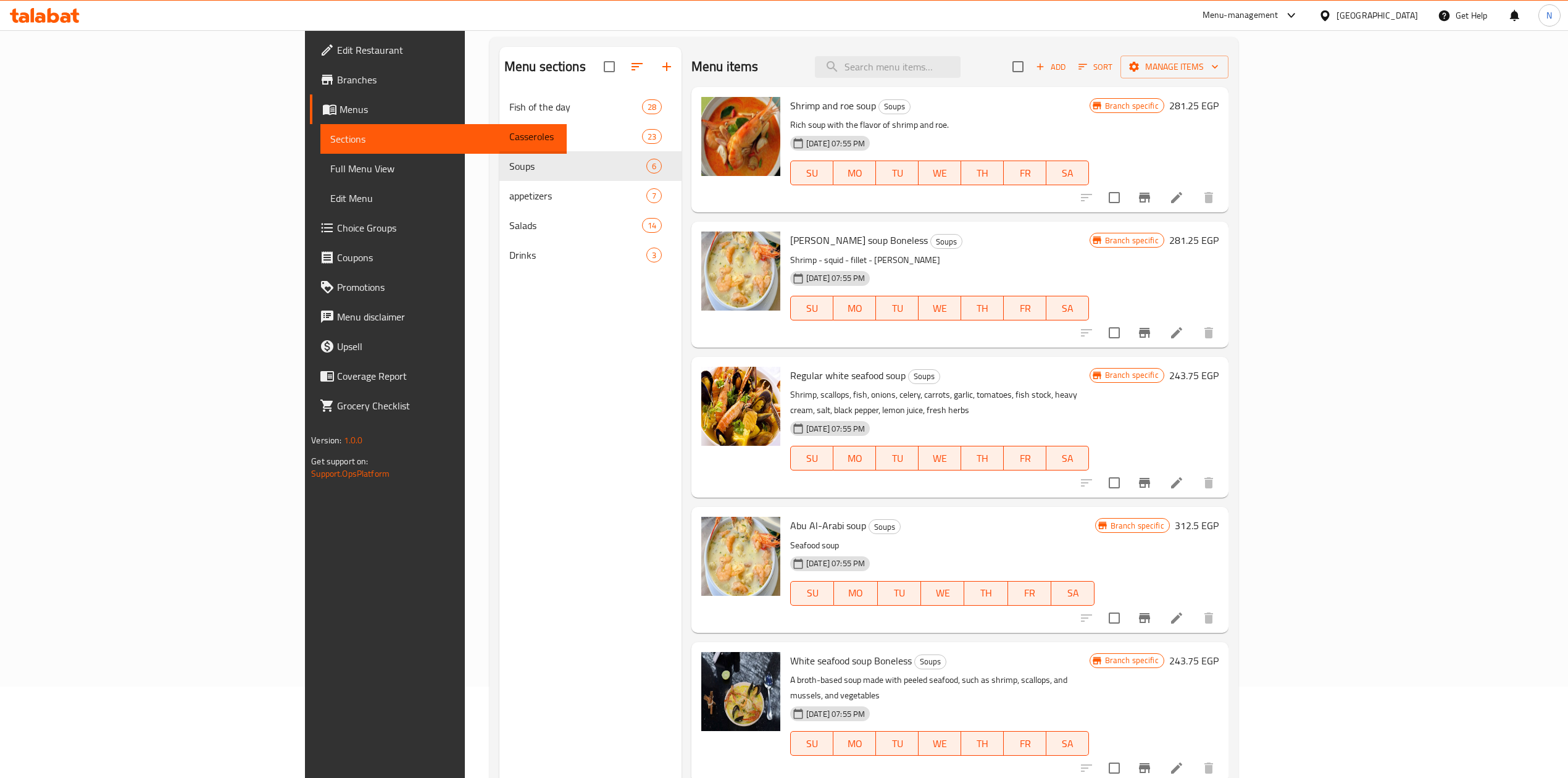
click at [790, 379] on span "Regular white seafood soup" at bounding box center [848, 375] width 115 height 19
copy h6 "Regular white seafood soup"
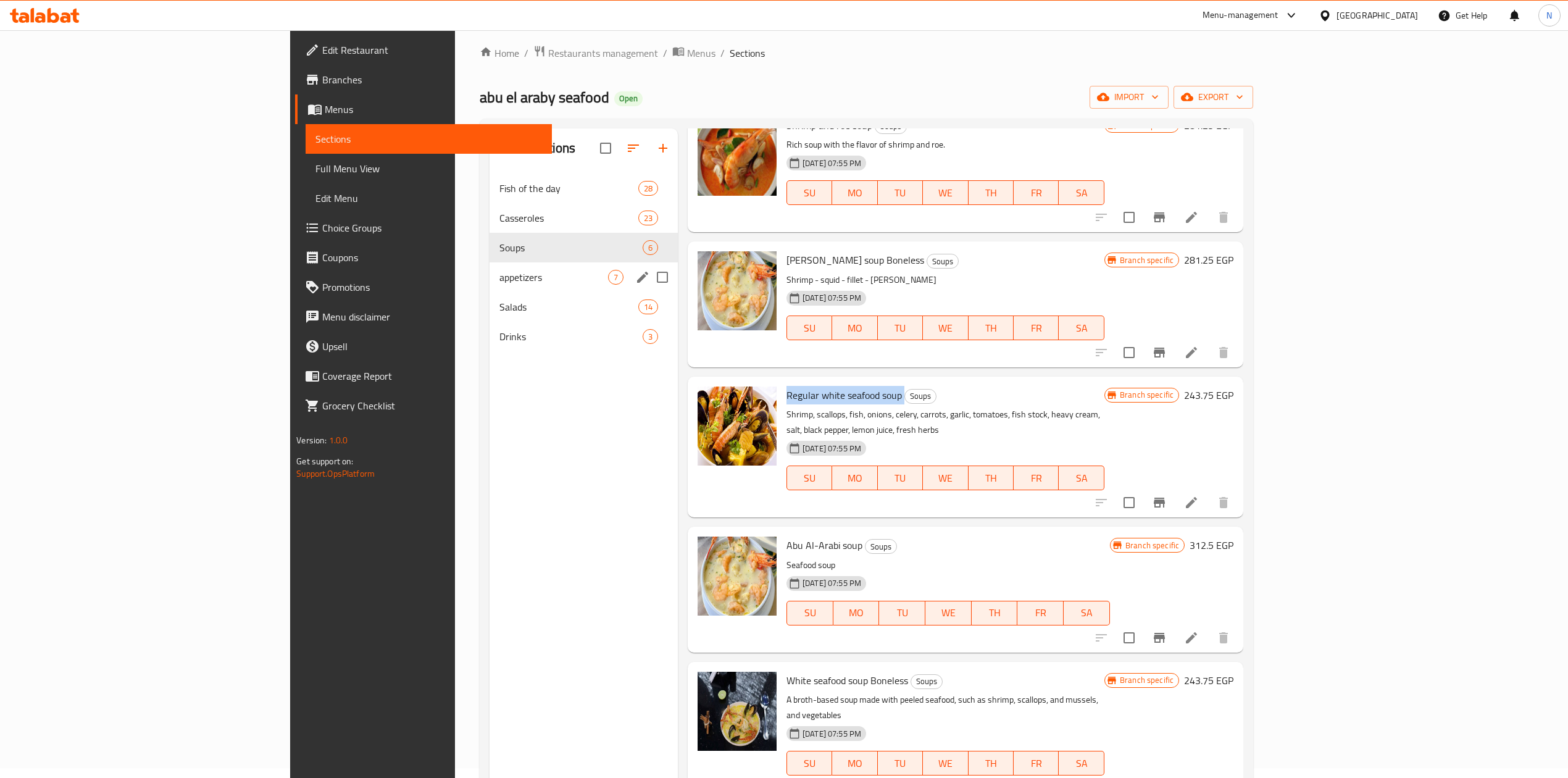
scroll to position [9, 0]
click at [521, 262] on div "Soups 6" at bounding box center [584, 249] width 189 height 30
click at [521, 272] on span "appetizers" at bounding box center [553, 278] width 108 height 15
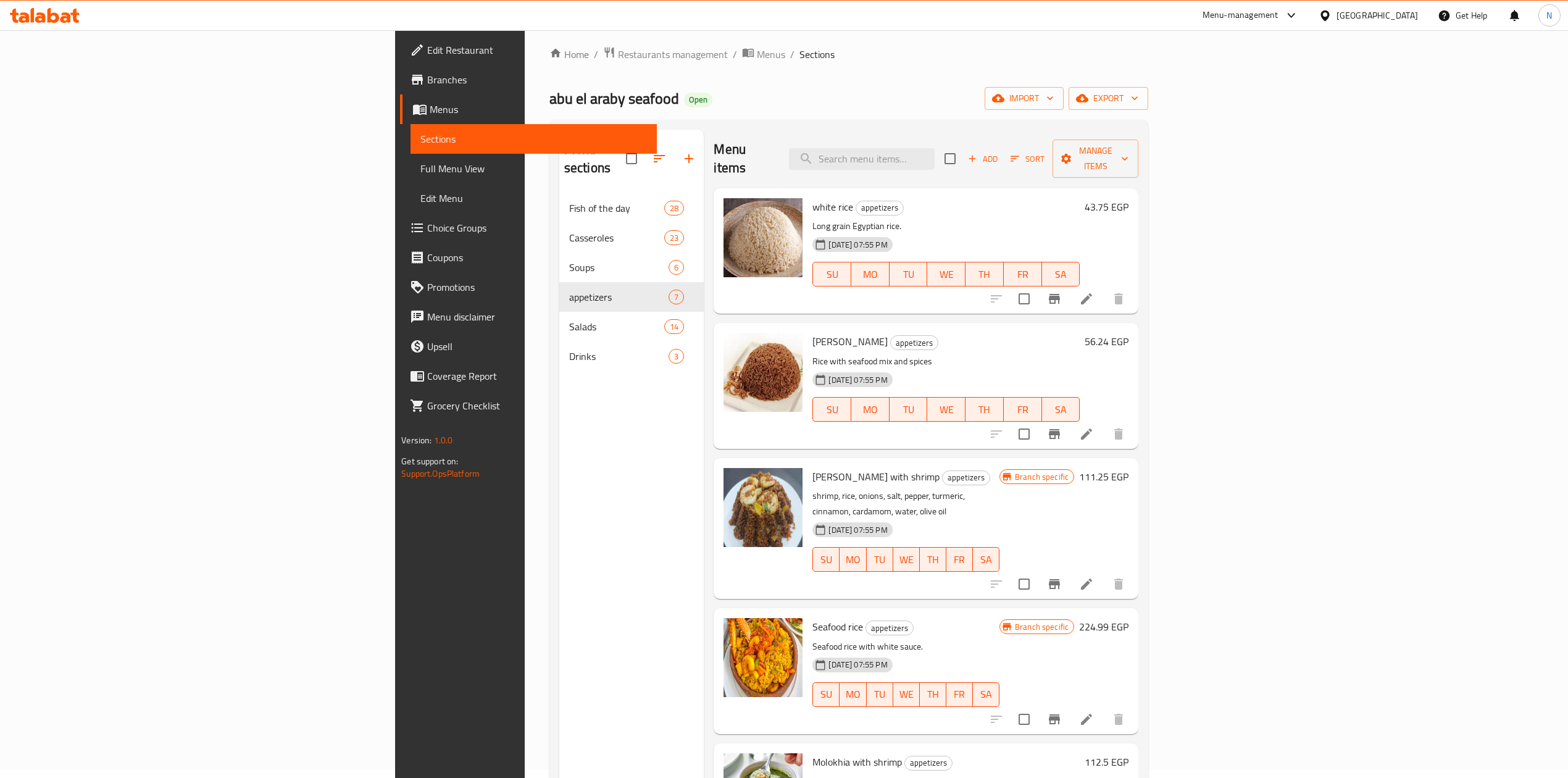
click at [807, 232] on div "[DATE] 07:55 PM" at bounding box center [842, 245] width 69 height 25
drag, startPoint x: 732, startPoint y: 214, endPoint x: 732, endPoint y: 195, distance: 19.0
click at [807, 195] on div "white rice appetizers Long grain Egyptian rice. 13-04-2025 07:55 PM SU MO TU WE…" at bounding box center [946, 251] width 277 height 115
click at [812, 354] on p "Rice with seafood mix and spices" at bounding box center [946, 361] width 267 height 15
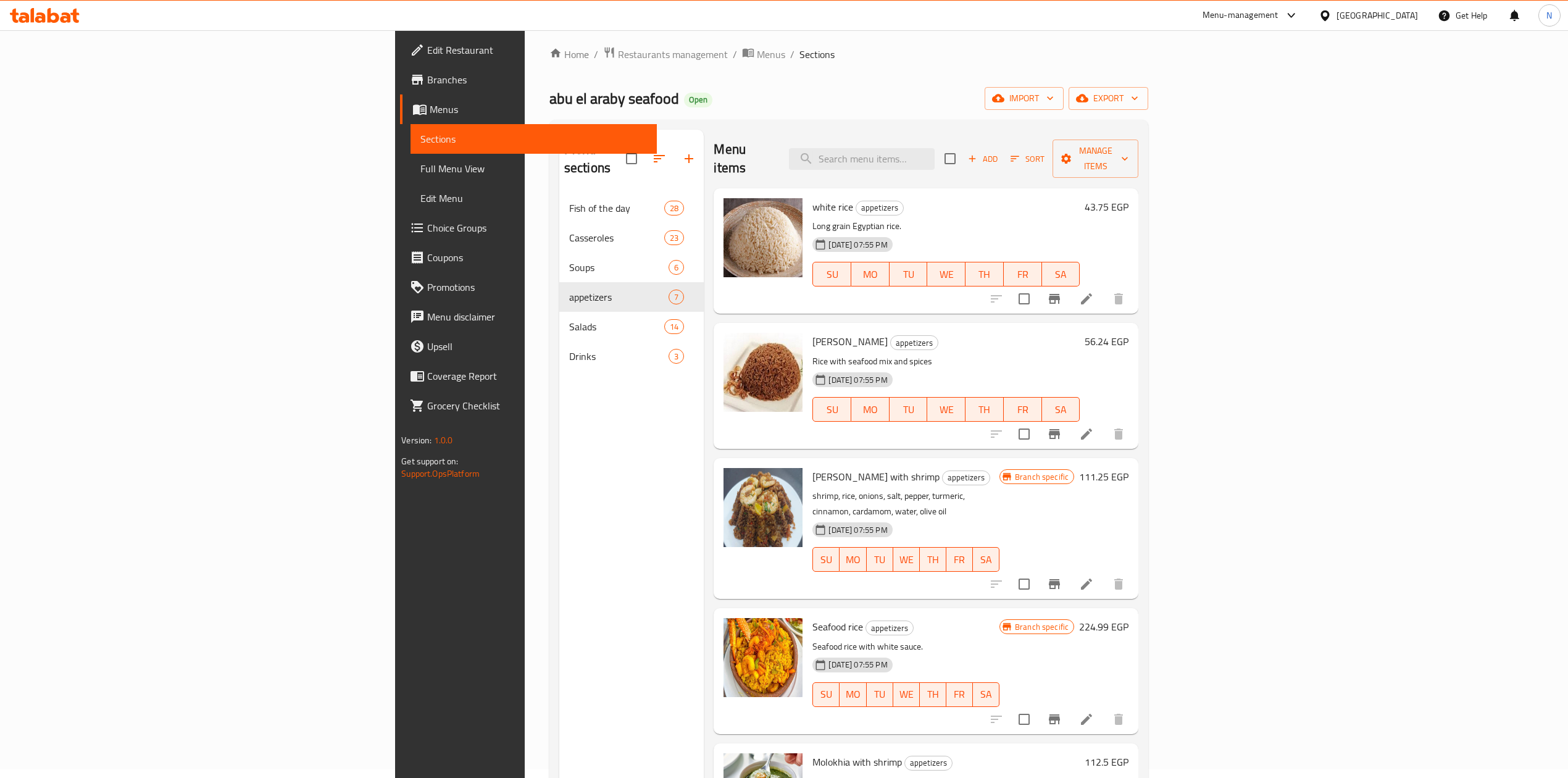
click at [812, 354] on p "Rice with seafood mix and spices" at bounding box center [946, 361] width 267 height 15
drag, startPoint x: 756, startPoint y: 346, endPoint x: 756, endPoint y: 305, distance: 41.0
click at [756, 323] on div "Sayadieh rice appetizers Rice with seafood mix and spices 13-04-2025 07:55 PM S…" at bounding box center [926, 386] width 425 height 125
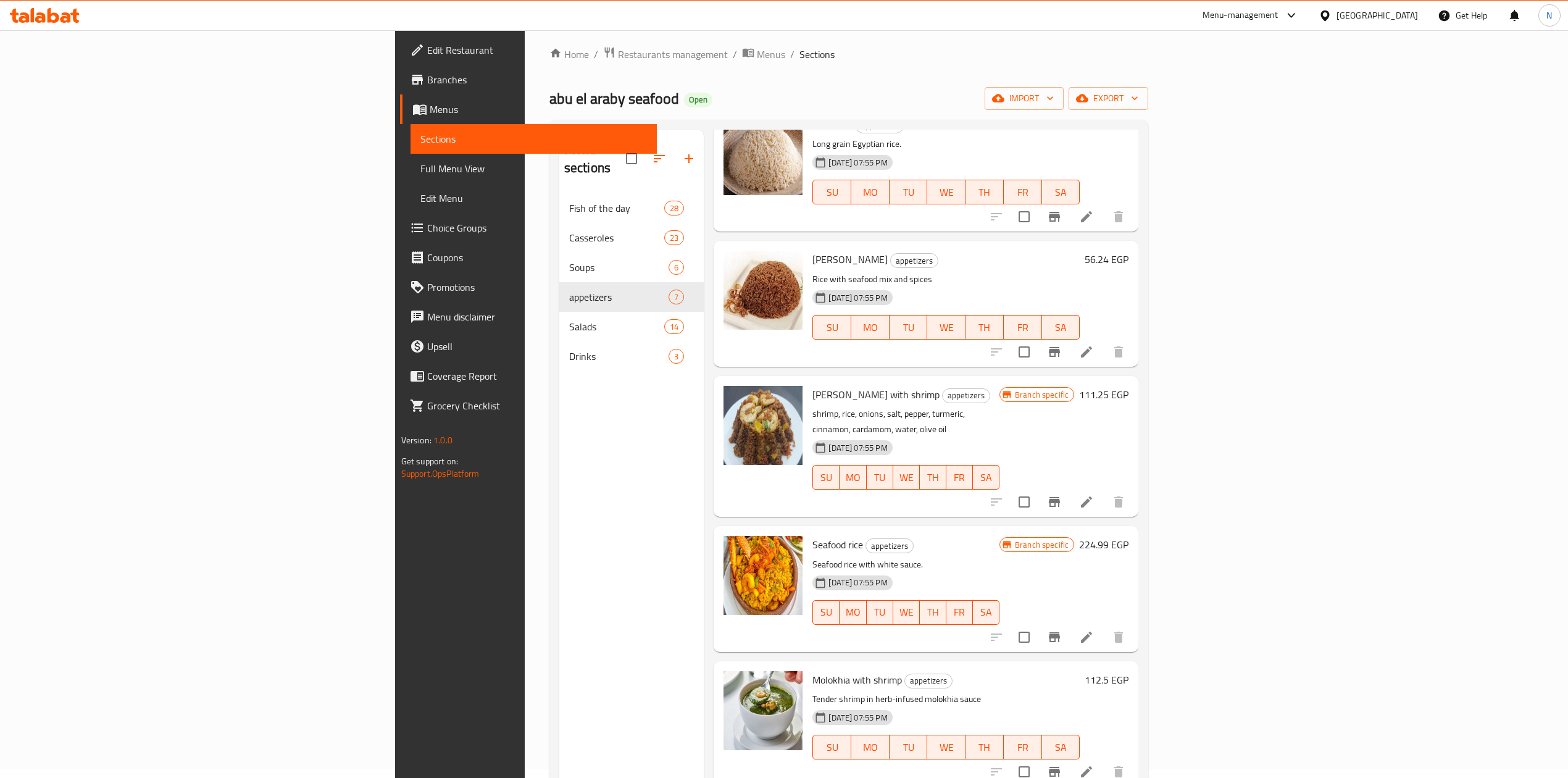
click at [812, 406] on p "shrimp, rice, onions, salt, pepper, turmeric, cinnamon, cardamom, water, olive …" at bounding box center [906, 421] width 187 height 31
click at [949, 435] on div "13-04-2025 07:55 PM SU MO TU WE TH FR SA" at bounding box center [906, 468] width 197 height 67
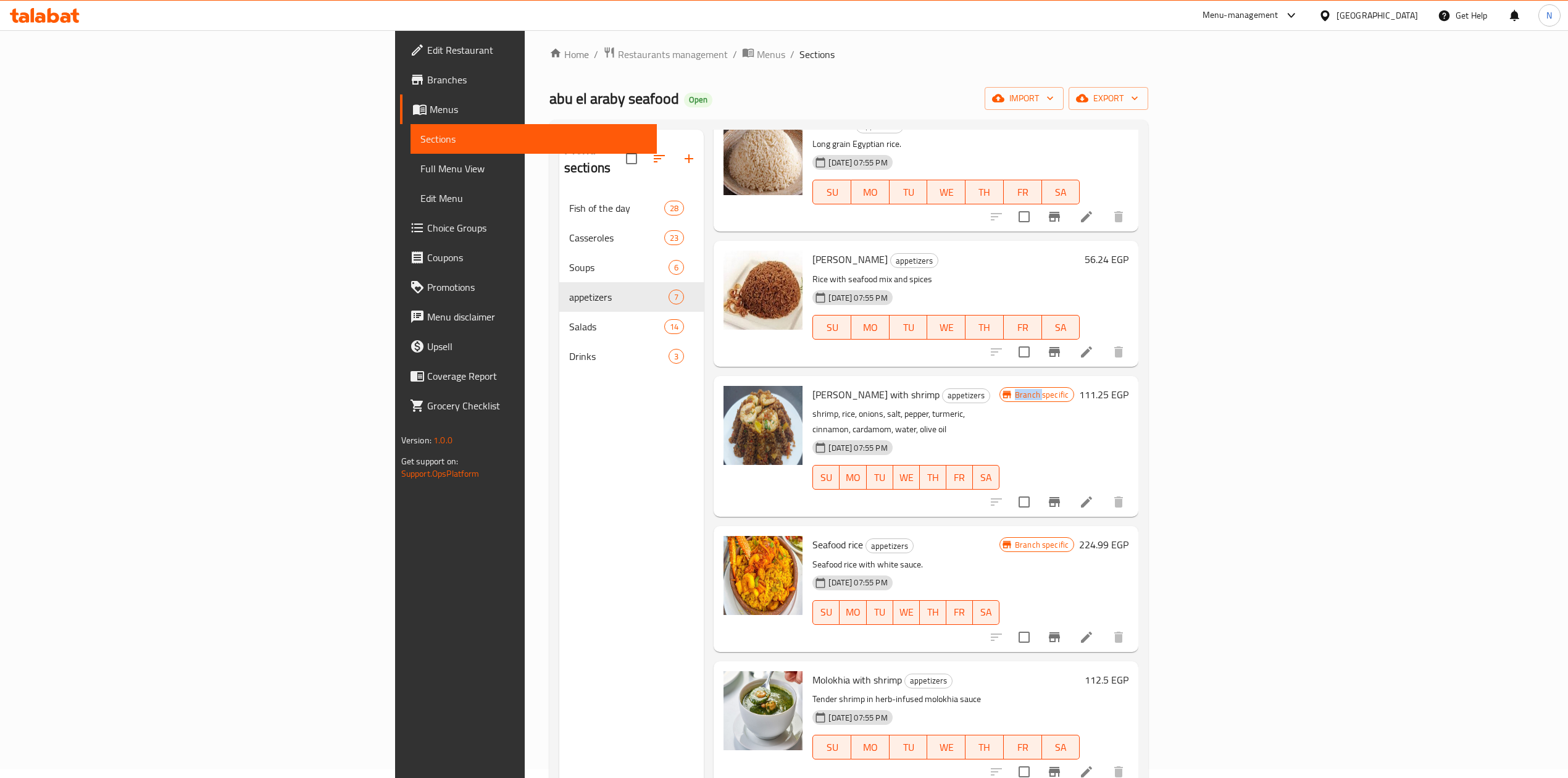
click at [949, 435] on div "13-04-2025 07:55 PM SU MO TU WE TH FR SA" at bounding box center [906, 468] width 197 height 67
drag, startPoint x: 949, startPoint y: 408, endPoint x: 949, endPoint y: 401, distance: 7.0
click at [949, 401] on div "Sayadiyah rice with shrimp appetizers shrimp, rice, onions, salt, pepper, turme…" at bounding box center [906, 447] width 197 height 131
click at [949, 406] on p "shrimp, rice, onions, salt, pepper, turmeric, cinnamon, cardamom, water, olive …" at bounding box center [906, 421] width 187 height 31
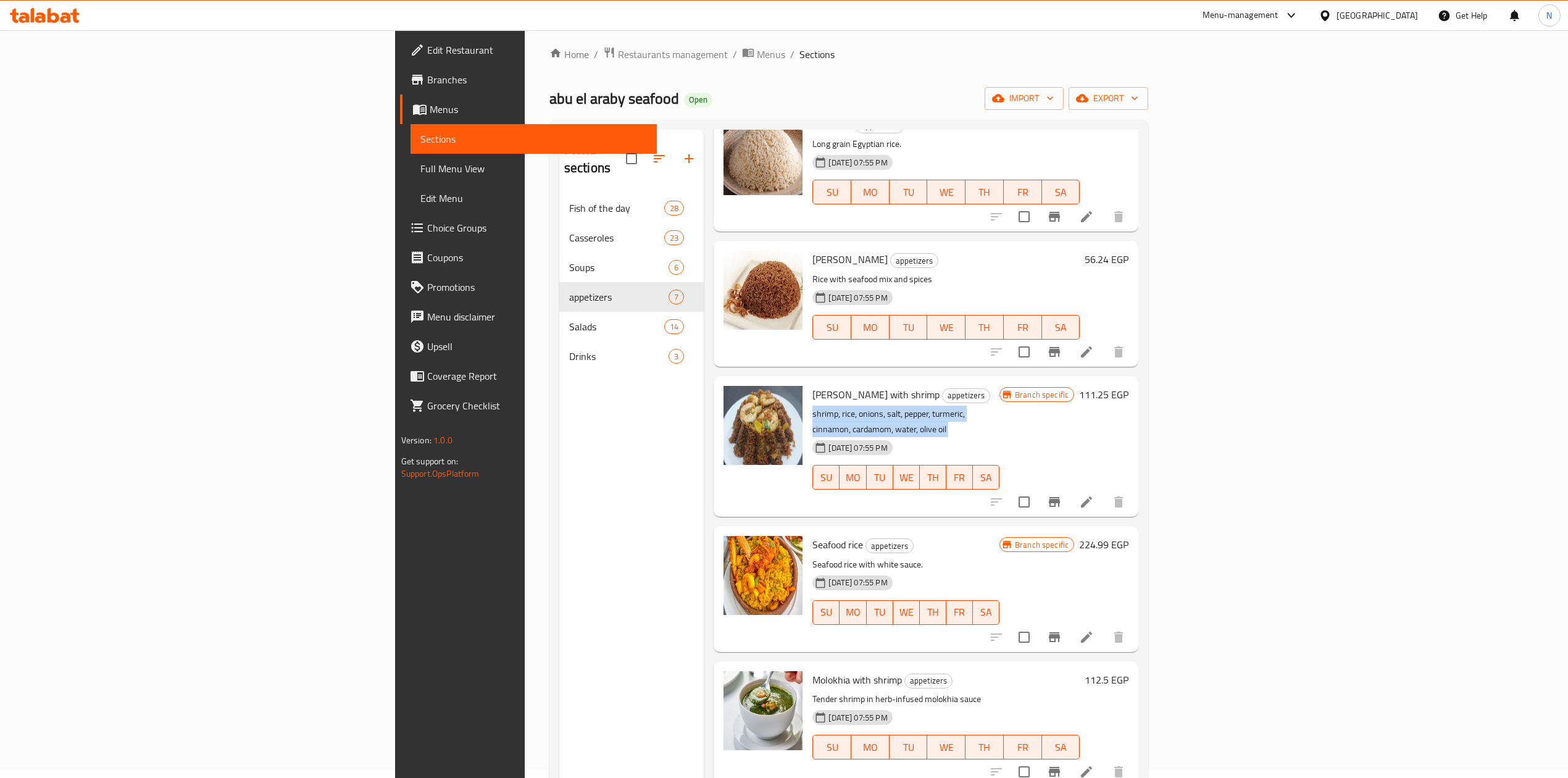
click at [949, 406] on p "shrimp, rice, onions, salt, pepper, turmeric, cinnamon, cardamom, water, olive …" at bounding box center [906, 421] width 187 height 31
click at [807, 386] on div "Sayadiyah rice with shrimp appetizers shrimp, rice, onions, salt, pepper, turme…" at bounding box center [906, 447] width 197 height 131
click at [1092, 497] on icon at bounding box center [1087, 502] width 11 height 11
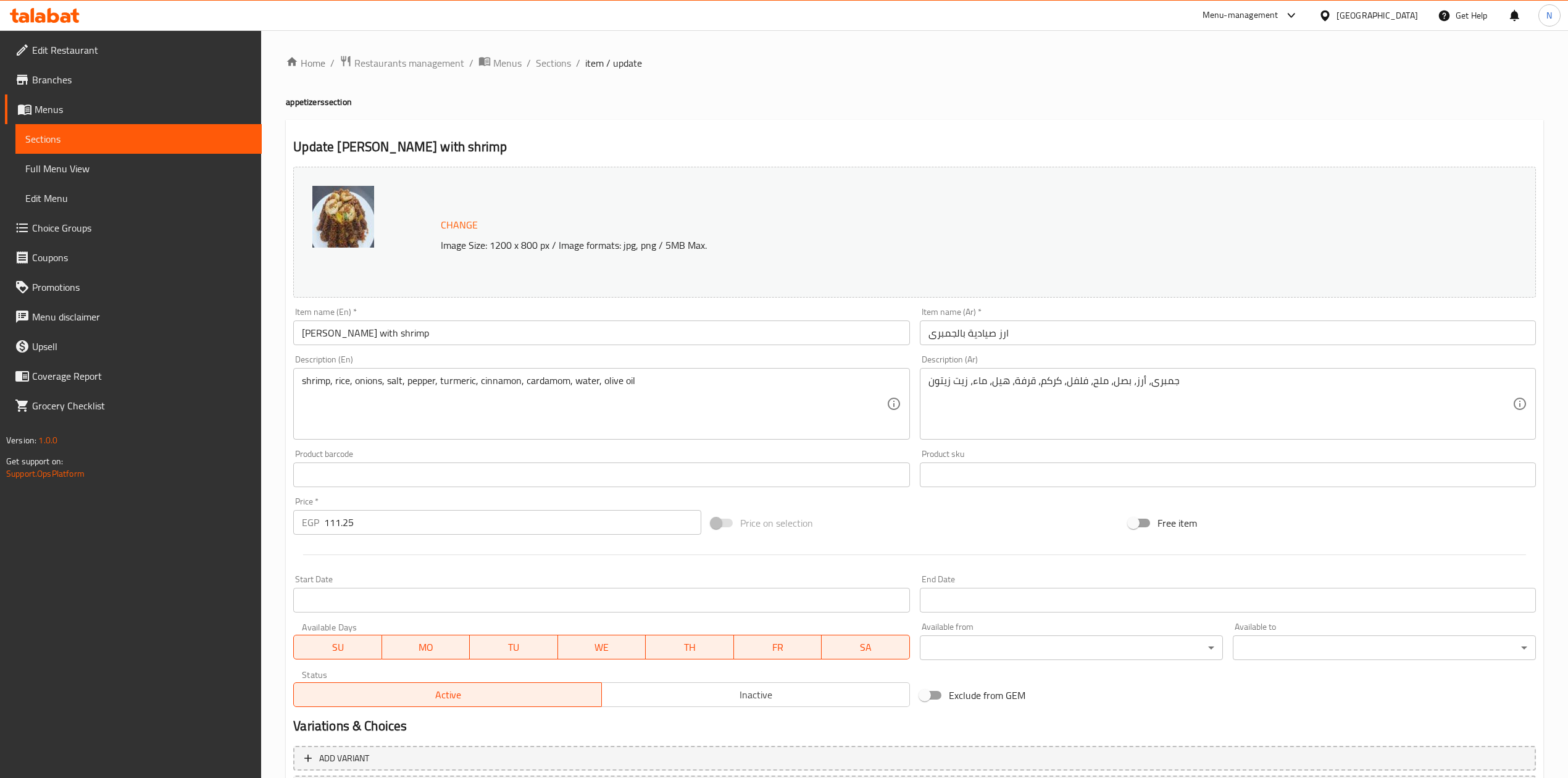
click at [1162, 349] on div "Item name (Ar)   * ارز صيادية بالجمبرى Item name (Ar) *" at bounding box center [1228, 326] width 626 height 48
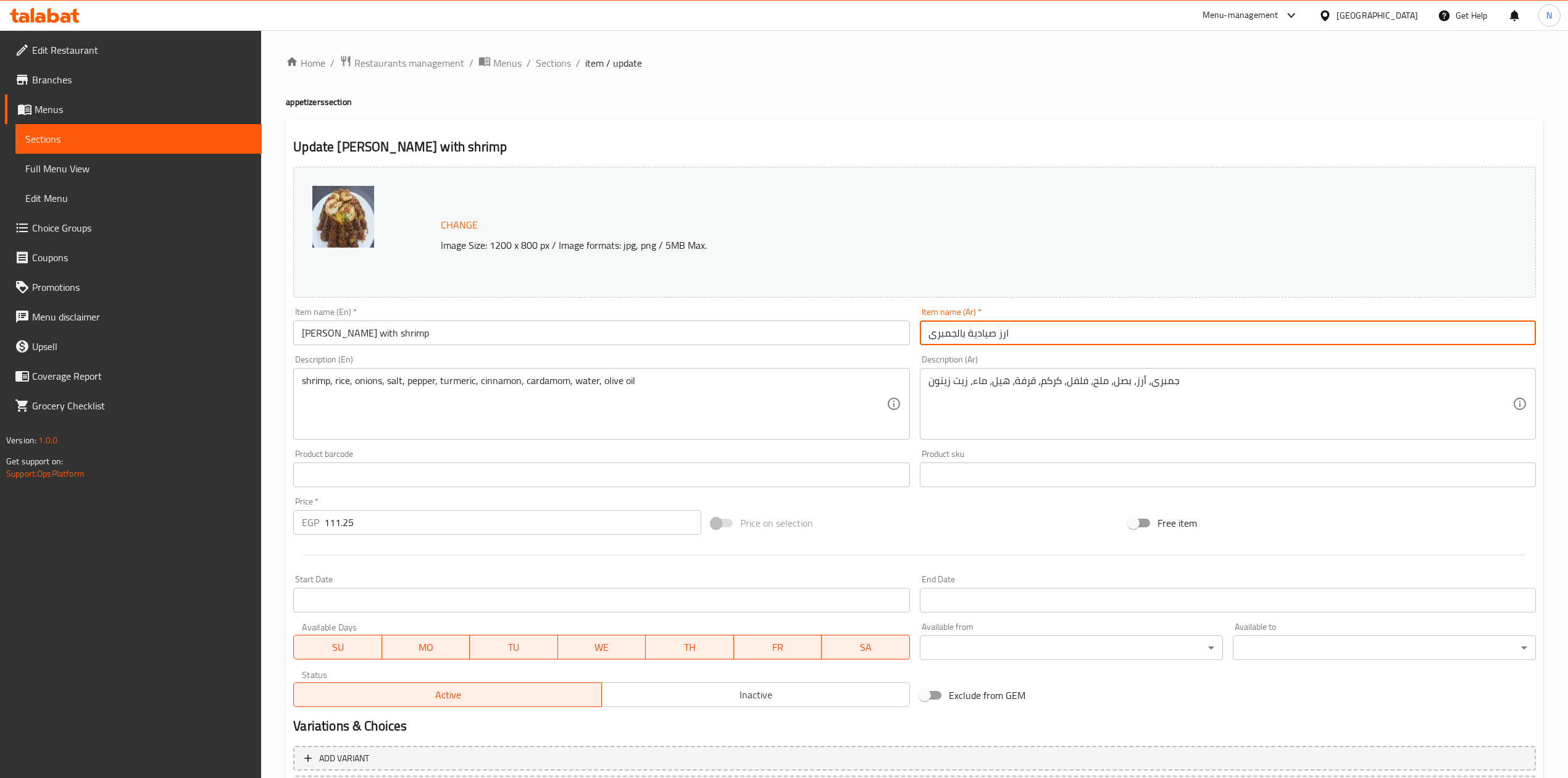
click at [1156, 342] on input "ارز صيادية بالجمبرى" at bounding box center [1228, 333] width 616 height 25
drag, startPoint x: 1156, startPoint y: 342, endPoint x: 1199, endPoint y: 393, distance: 66.7
click at [1199, 393] on div "Change Image Size: 1200 x 800 px / Image formats: jpg, png / 5MB Max. Item name…" at bounding box center [915, 437] width 1253 height 550
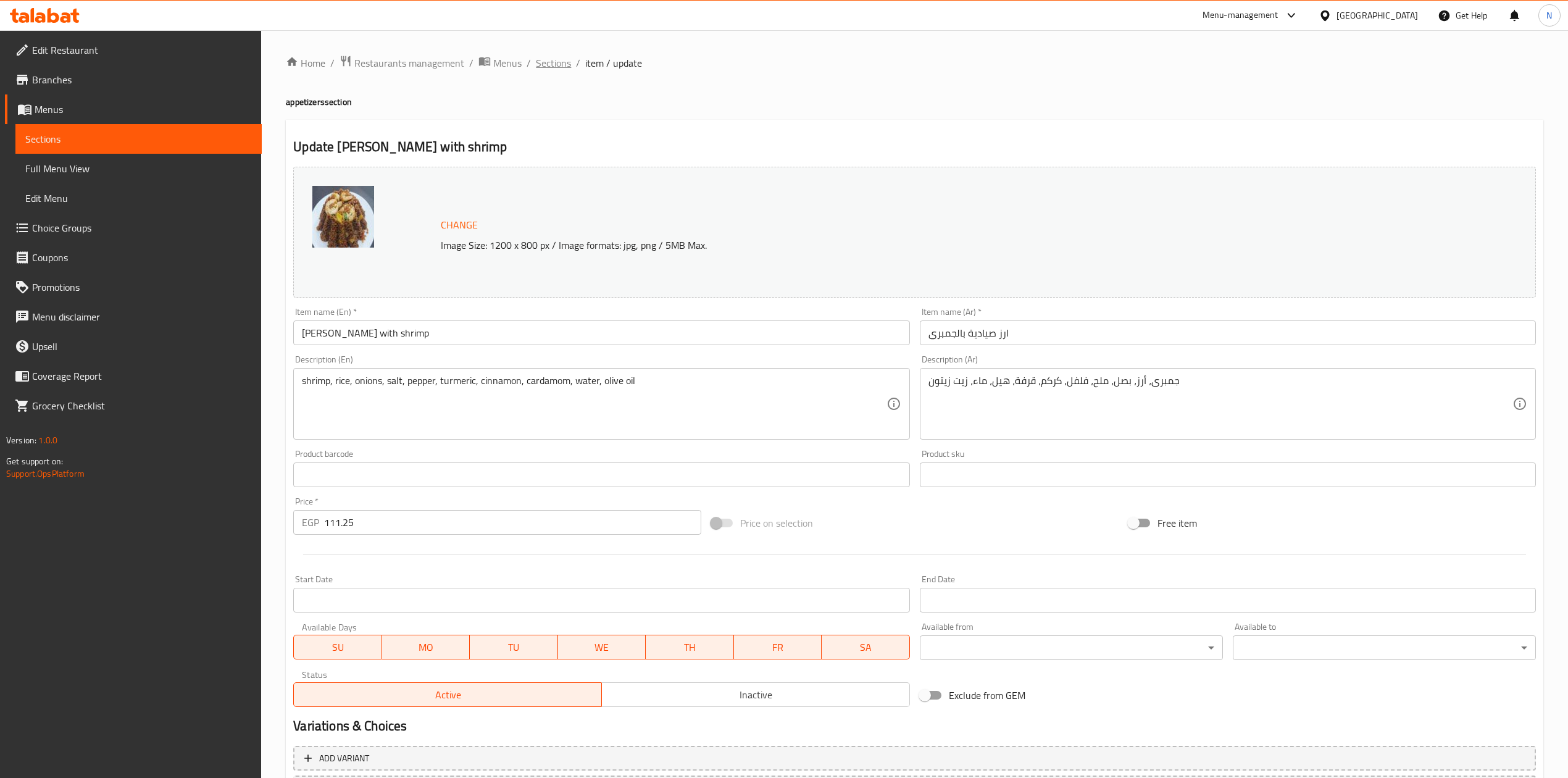
click at [560, 66] on span "Sections" at bounding box center [553, 62] width 35 height 15
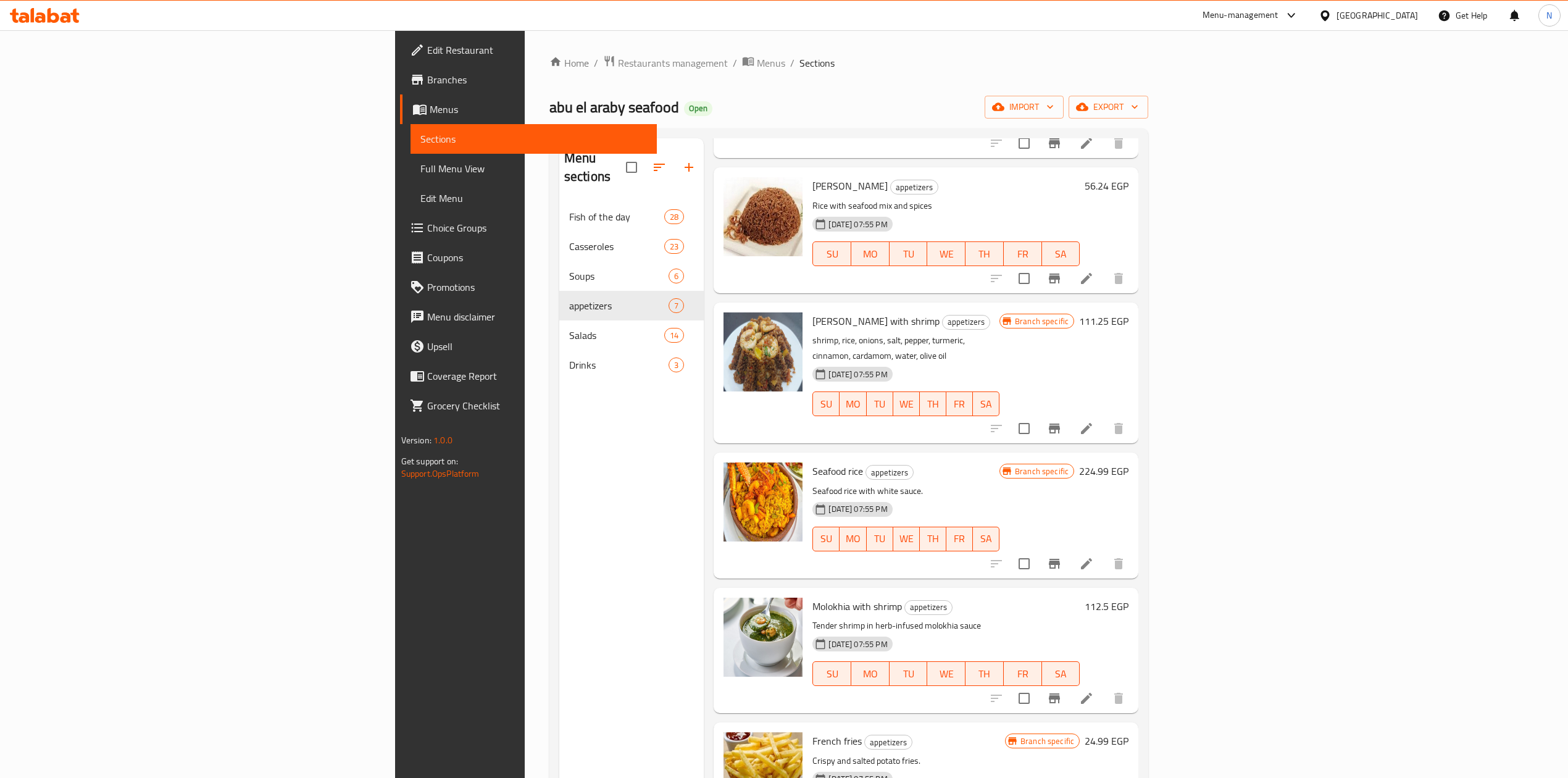
click at [812, 312] on span "[PERSON_NAME] with shrimp" at bounding box center [876, 321] width 127 height 19
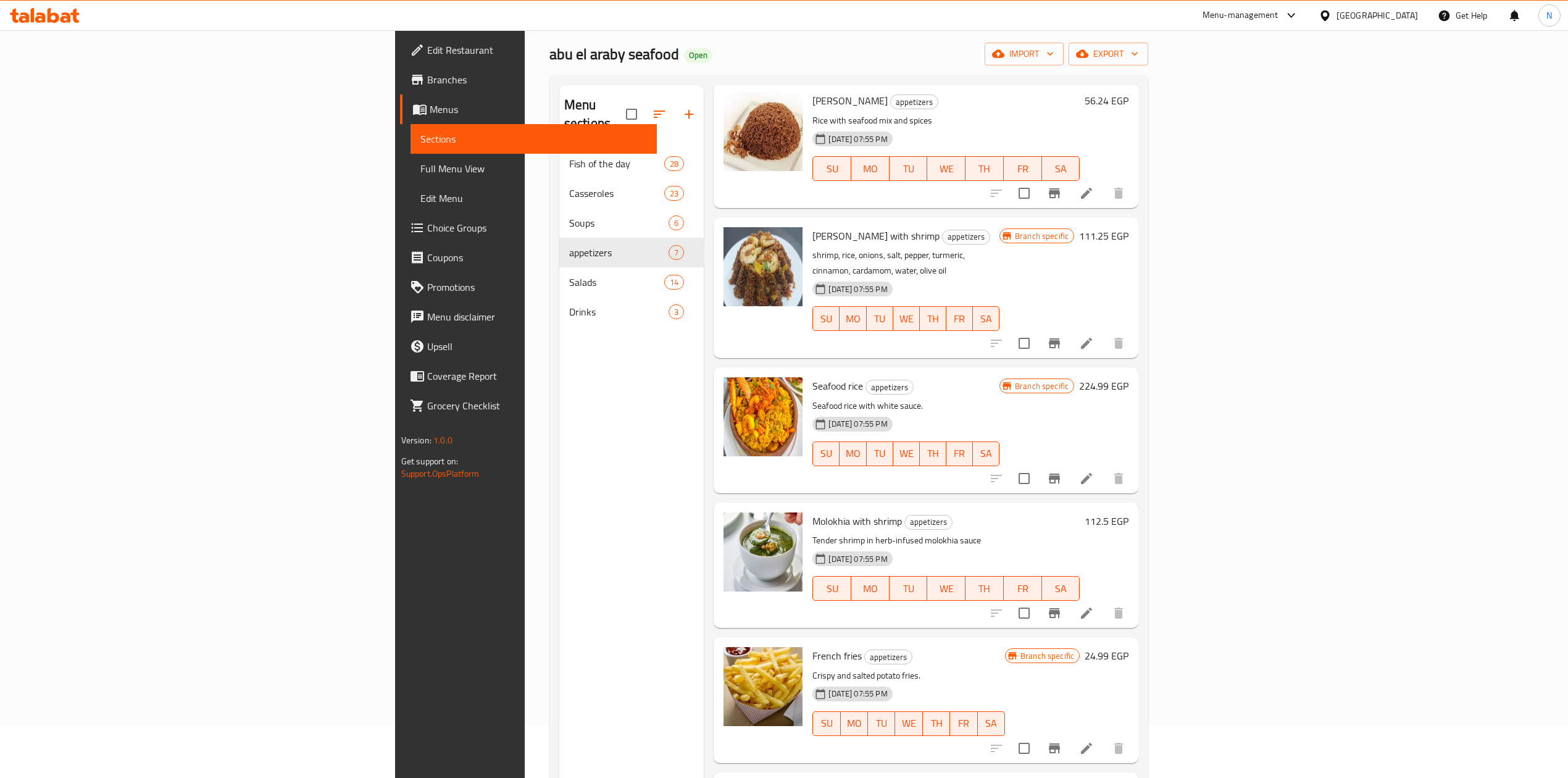
scroll to position [82, 0]
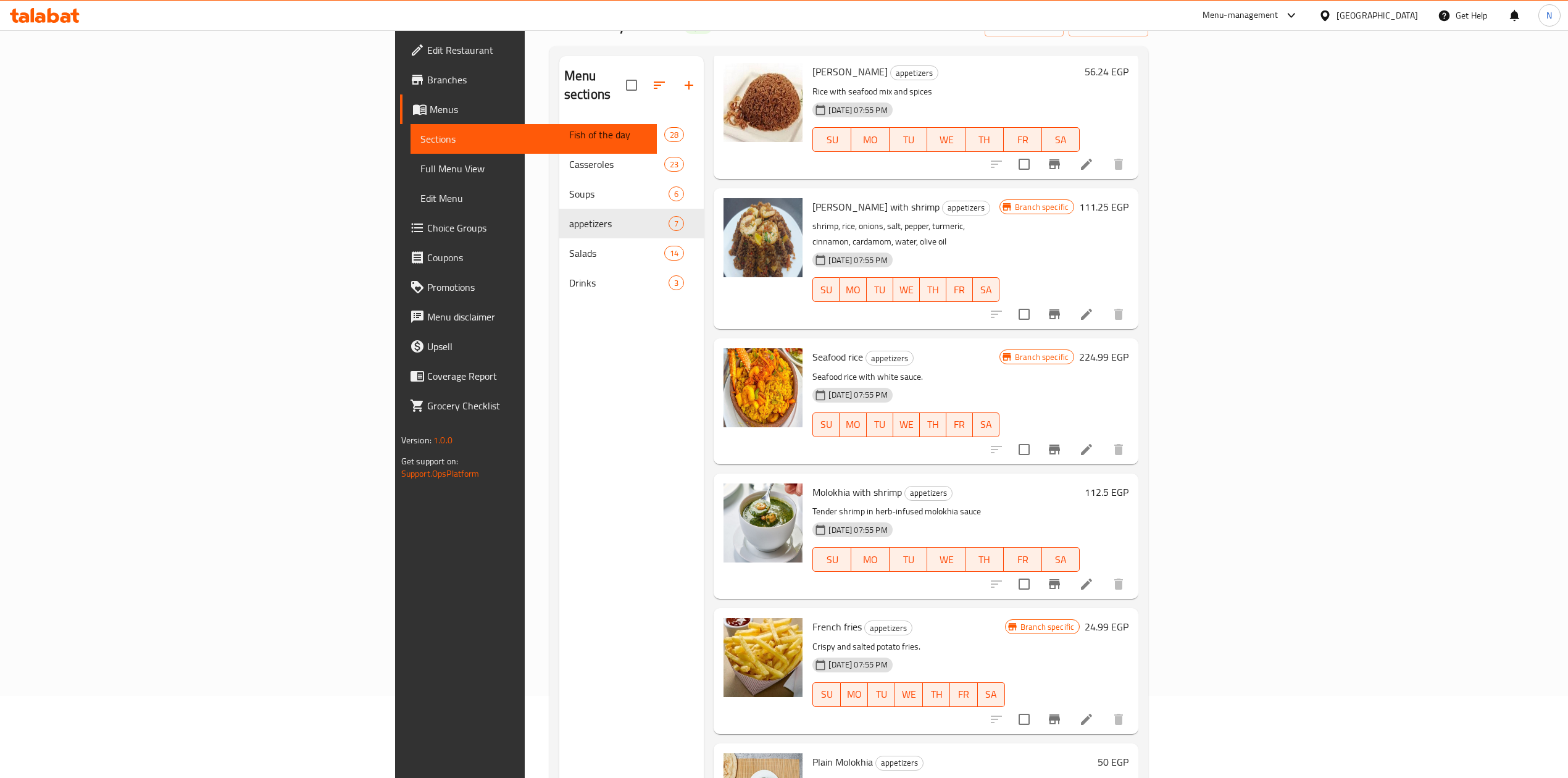
click at [812, 348] on span "Seafood rice" at bounding box center [837, 357] width 50 height 19
copy h6 "Seafood rice"
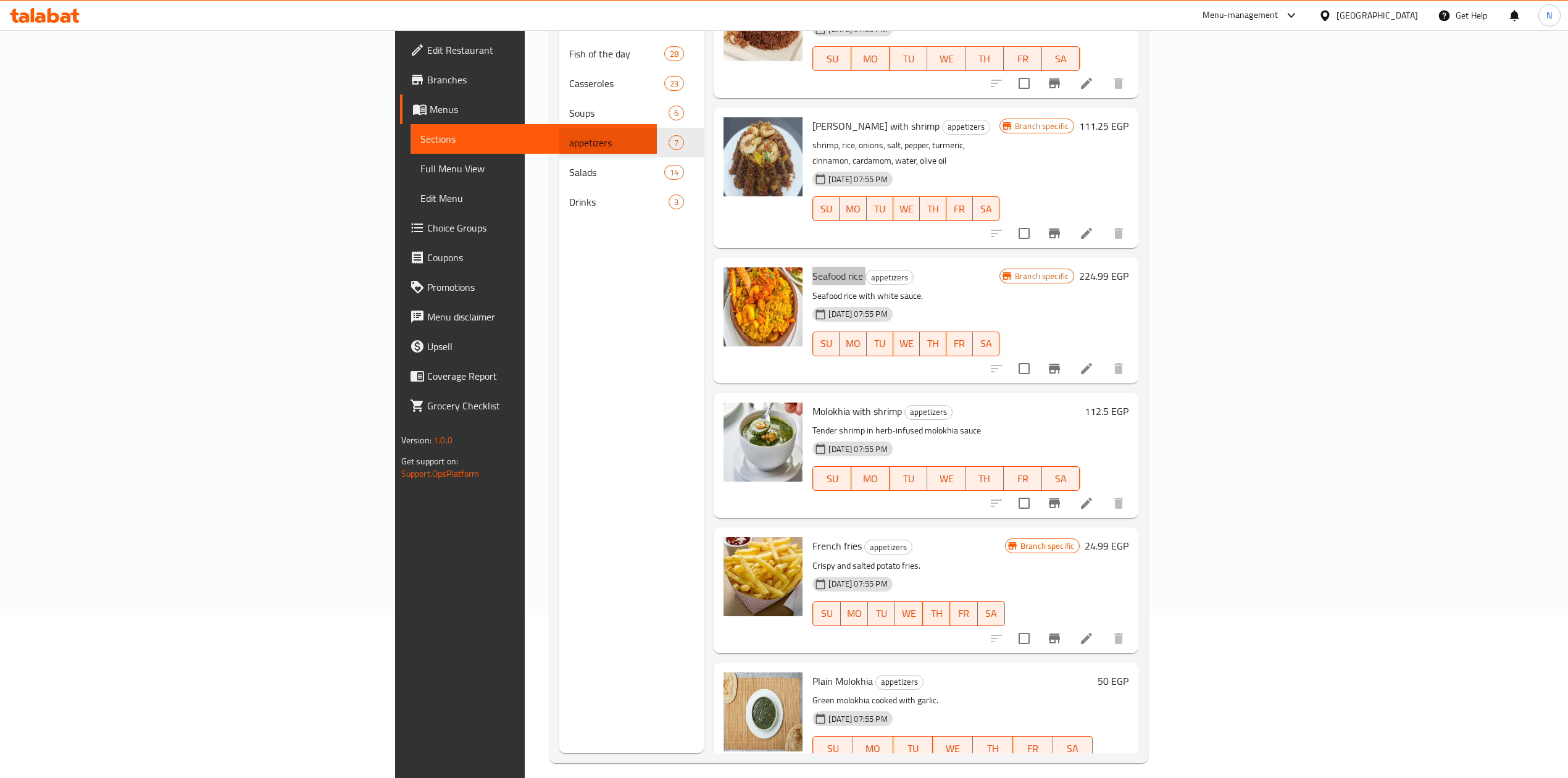
scroll to position [173, 0]
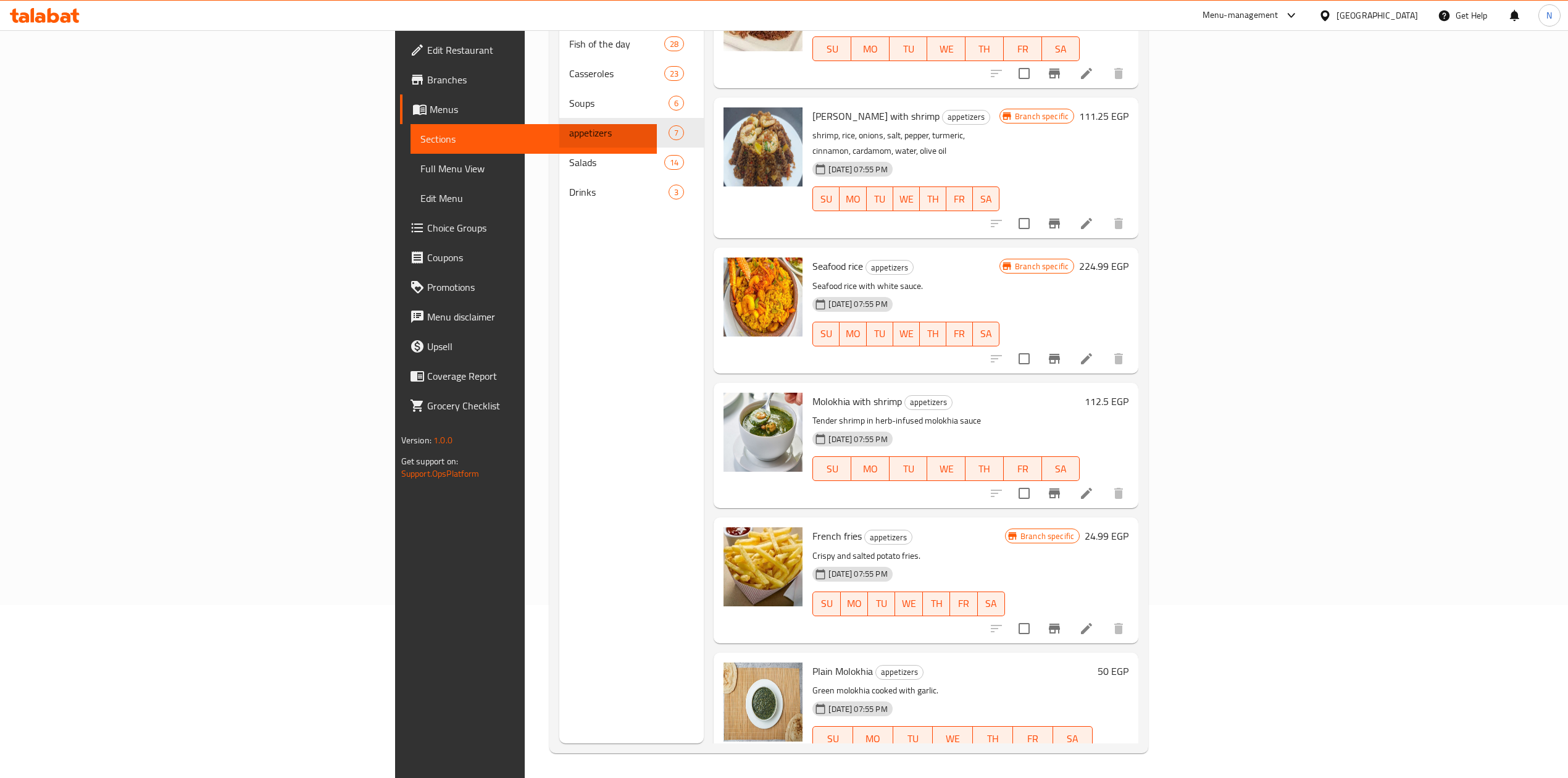
click at [812, 526] on span "French fries" at bounding box center [837, 535] width 50 height 19
click at [812, 683] on p "Green molokhia cooked with garlic." at bounding box center [953, 691] width 280 height 15
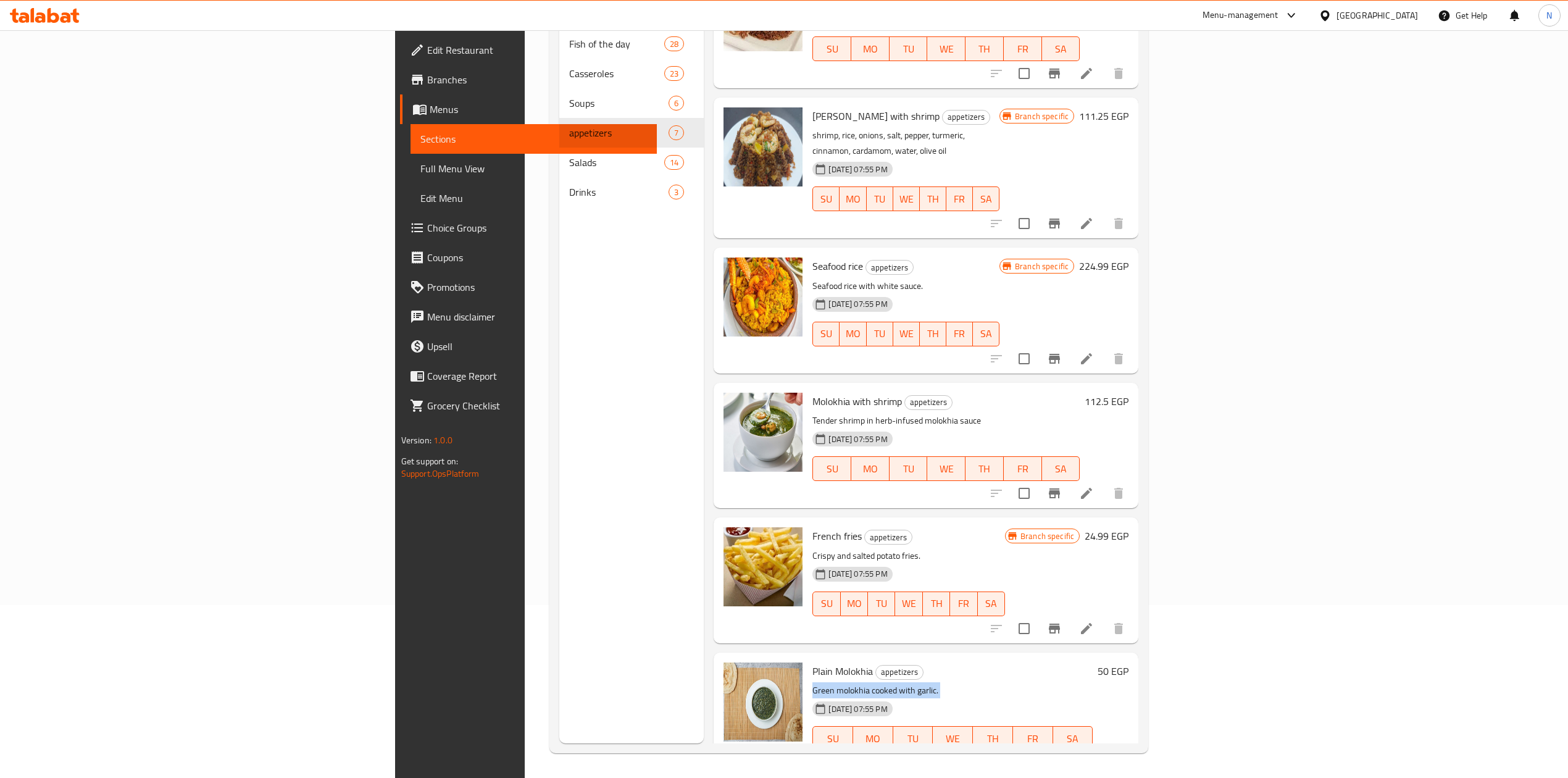
click at [812, 683] on p "Green molokhia cooked with garlic." at bounding box center [953, 691] width 280 height 15
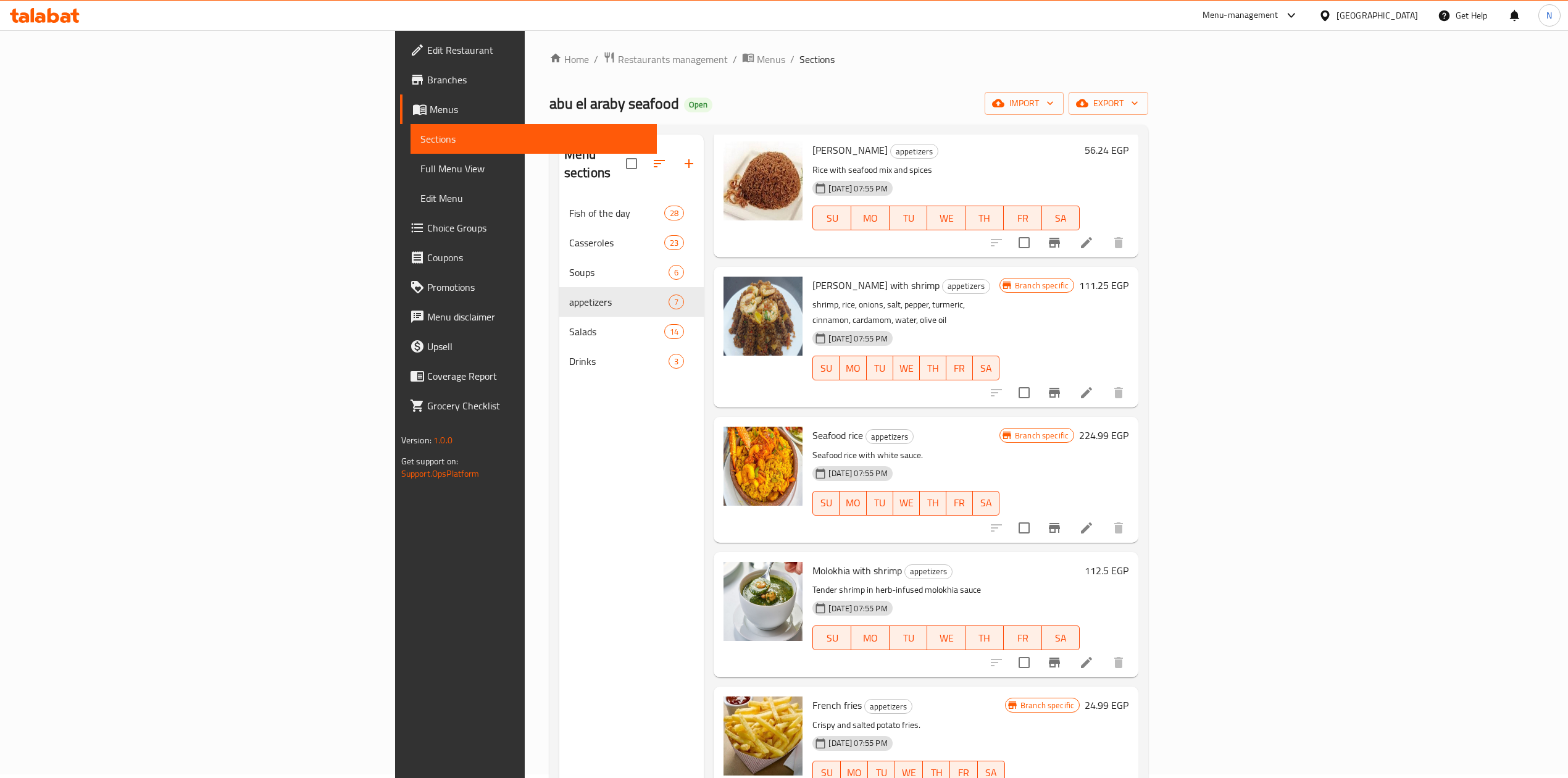
scroll to position [0, 0]
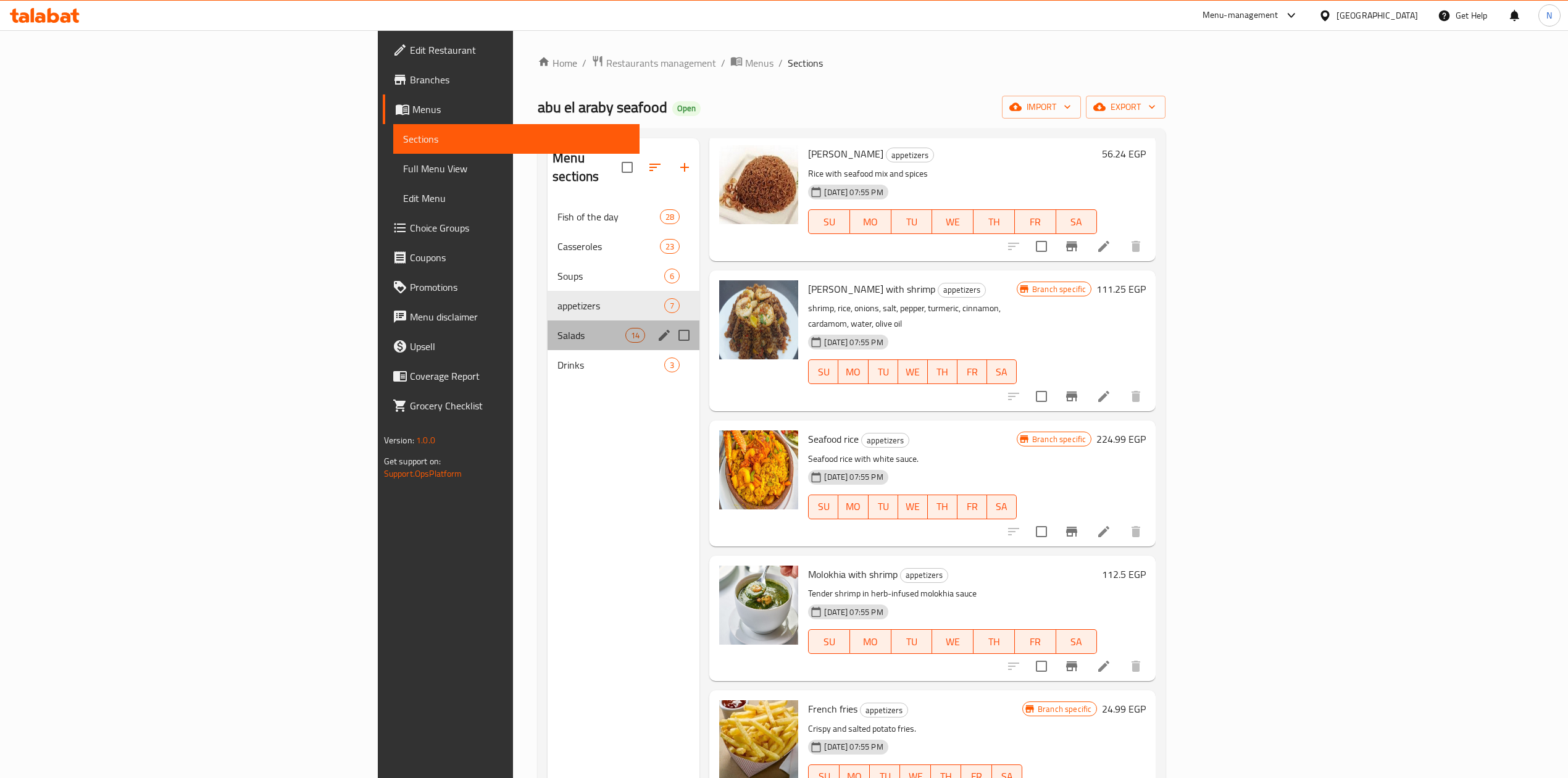
click at [548, 321] on div "Salads 14" at bounding box center [624, 335] width 152 height 30
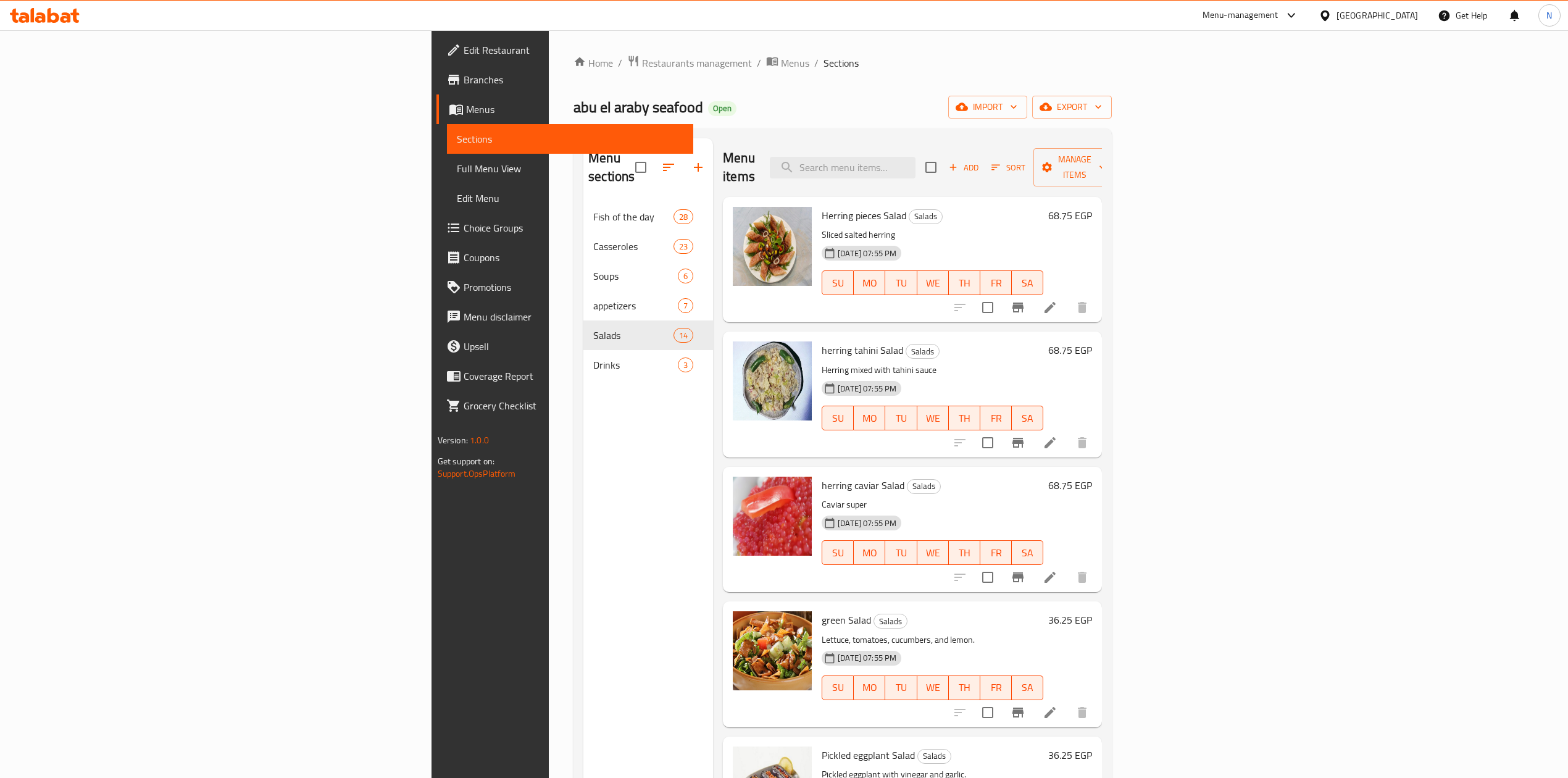
click at [822, 207] on span "Herring pieces Salad" at bounding box center [864, 216] width 84 height 19
drag, startPoint x: 765, startPoint y: 193, endPoint x: 789, endPoint y: 198, distance: 24.5
click at [822, 207] on span "Herring pieces Salad" at bounding box center [864, 216] width 84 height 19
click at [817, 336] on div "herring tahini Salad Salads Herring mixed with tahini sauce 13-04-2025 07:55 PM…" at bounding box center [933, 394] width 231 height 115
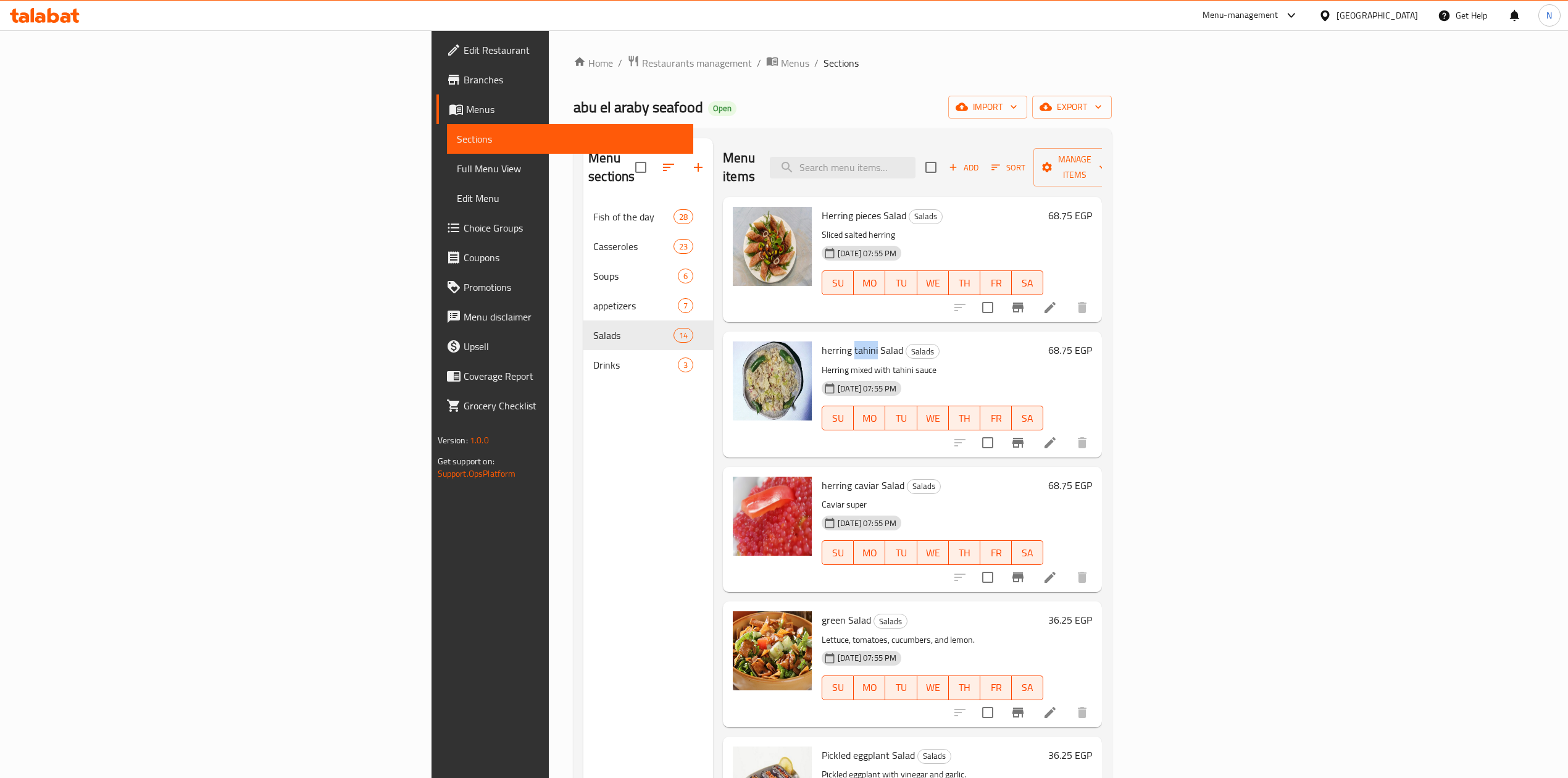
drag, startPoint x: 746, startPoint y: 319, endPoint x: 749, endPoint y: 329, distance: 10.4
click at [817, 336] on div "herring tahini Salad Salads Herring mixed with tahini sauce 13-04-2025 07:55 PM…" at bounding box center [933, 394] width 231 height 115
click at [817, 208] on div "Herring pieces Salad Salads Sliced ​​salted herring 13-04-2025 07:55 PM SU MO T…" at bounding box center [933, 259] width 231 height 115
drag, startPoint x: 757, startPoint y: 208, endPoint x: 776, endPoint y: 221, distance: 23.0
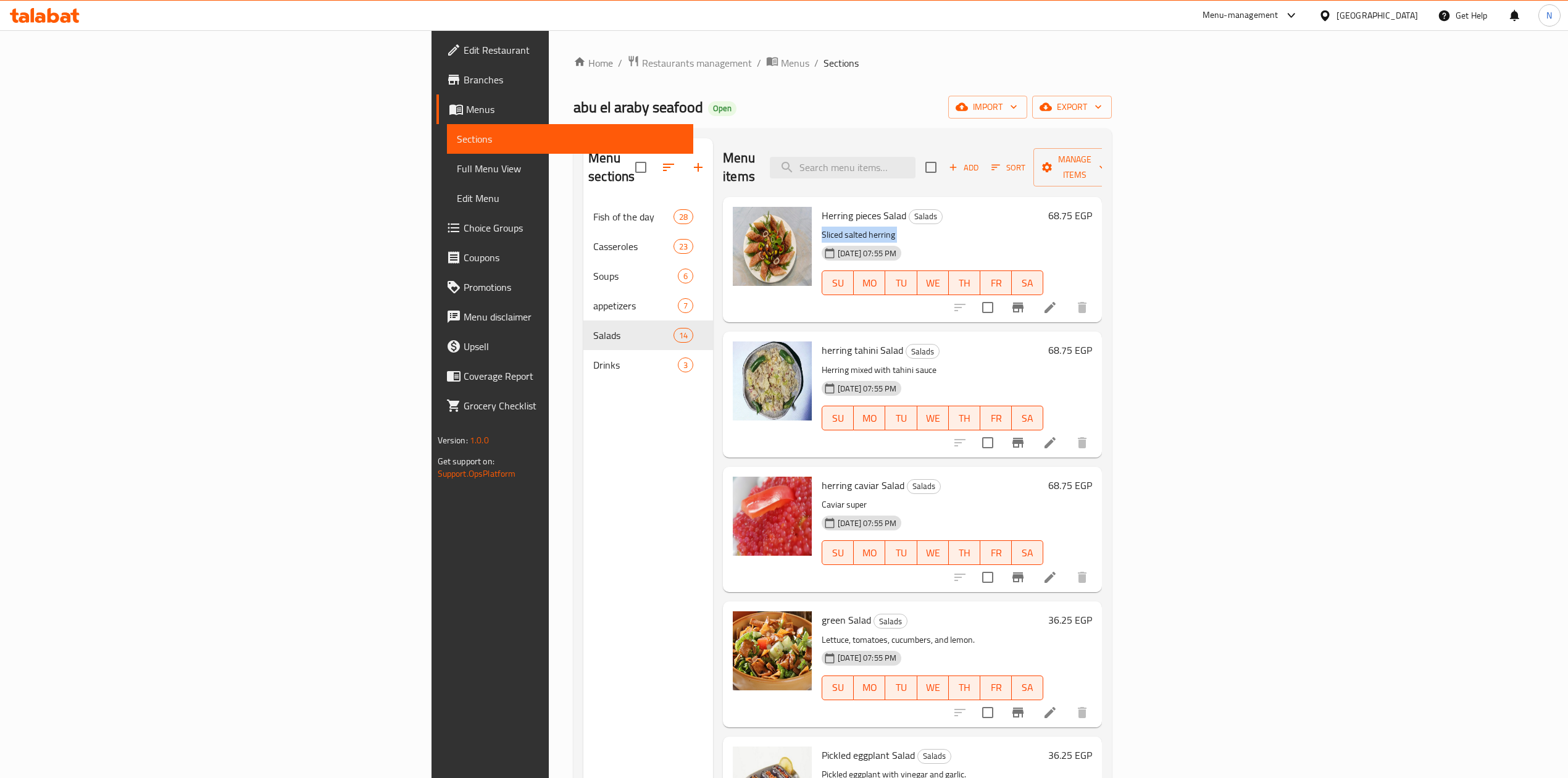
click at [817, 221] on div "Herring pieces Salad Salads Sliced ​​salted herring 13-04-2025 07:55 PM SU MO T…" at bounding box center [933, 259] width 231 height 115
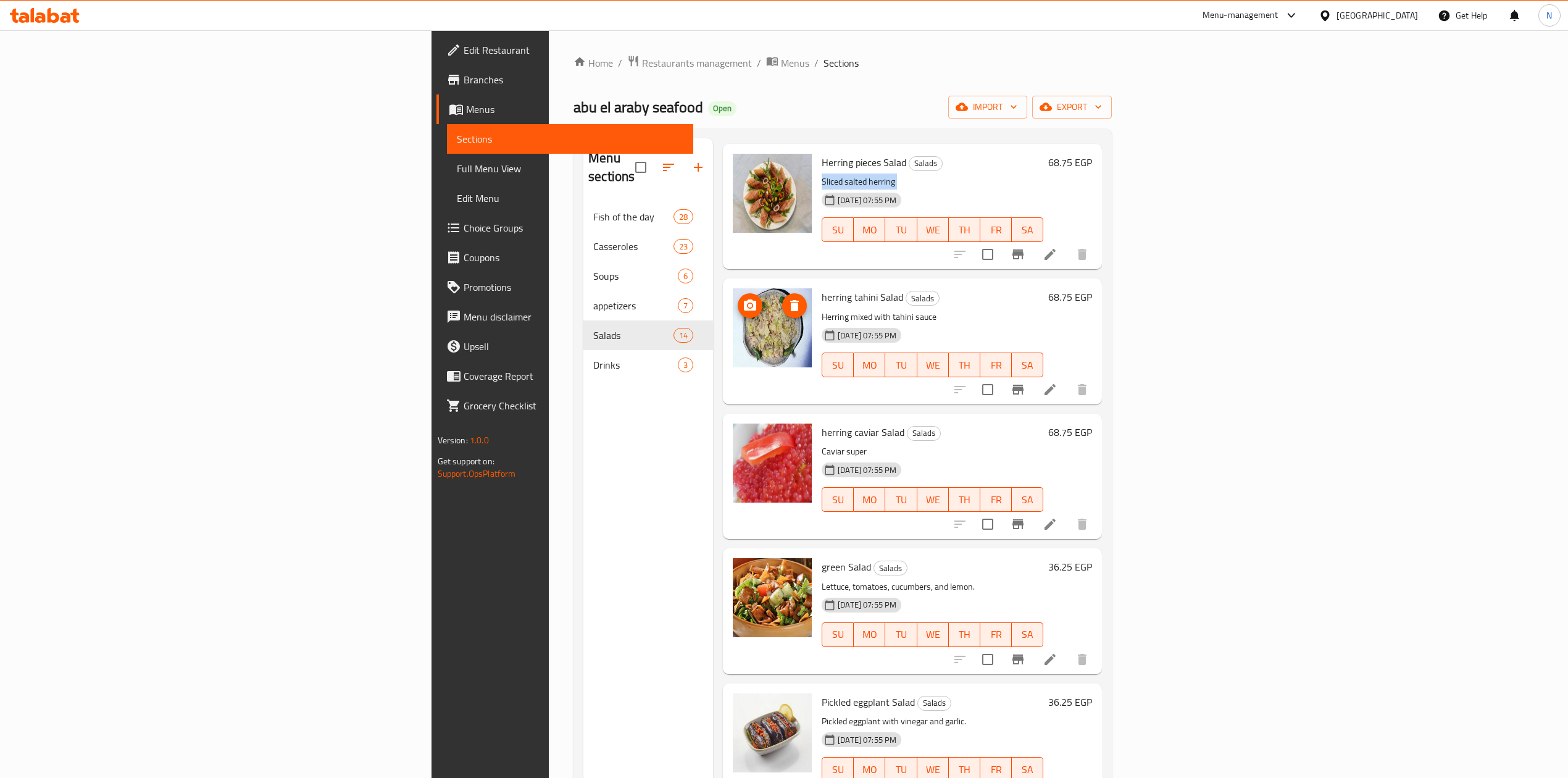
scroll to position [82, 0]
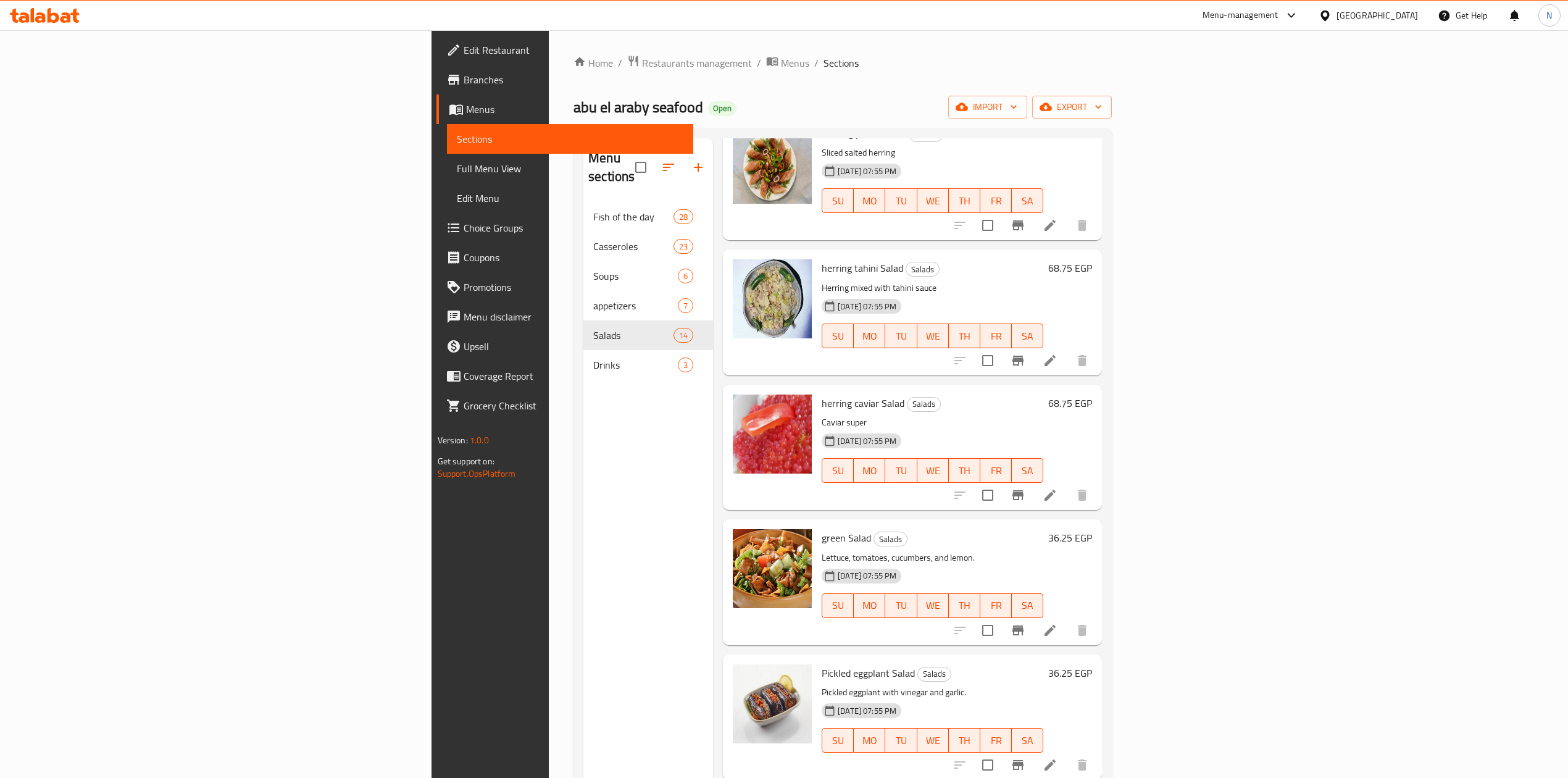
click at [822, 259] on span "herring tahini Salad" at bounding box center [863, 268] width 82 height 19
drag, startPoint x: 725, startPoint y: 245, endPoint x: 786, endPoint y: 269, distance: 65.6
click at [817, 269] on div "herring tahini Salad Salads Herring mixed with tahini sauce 13-04-2025 07:55 PM…" at bounding box center [933, 312] width 231 height 115
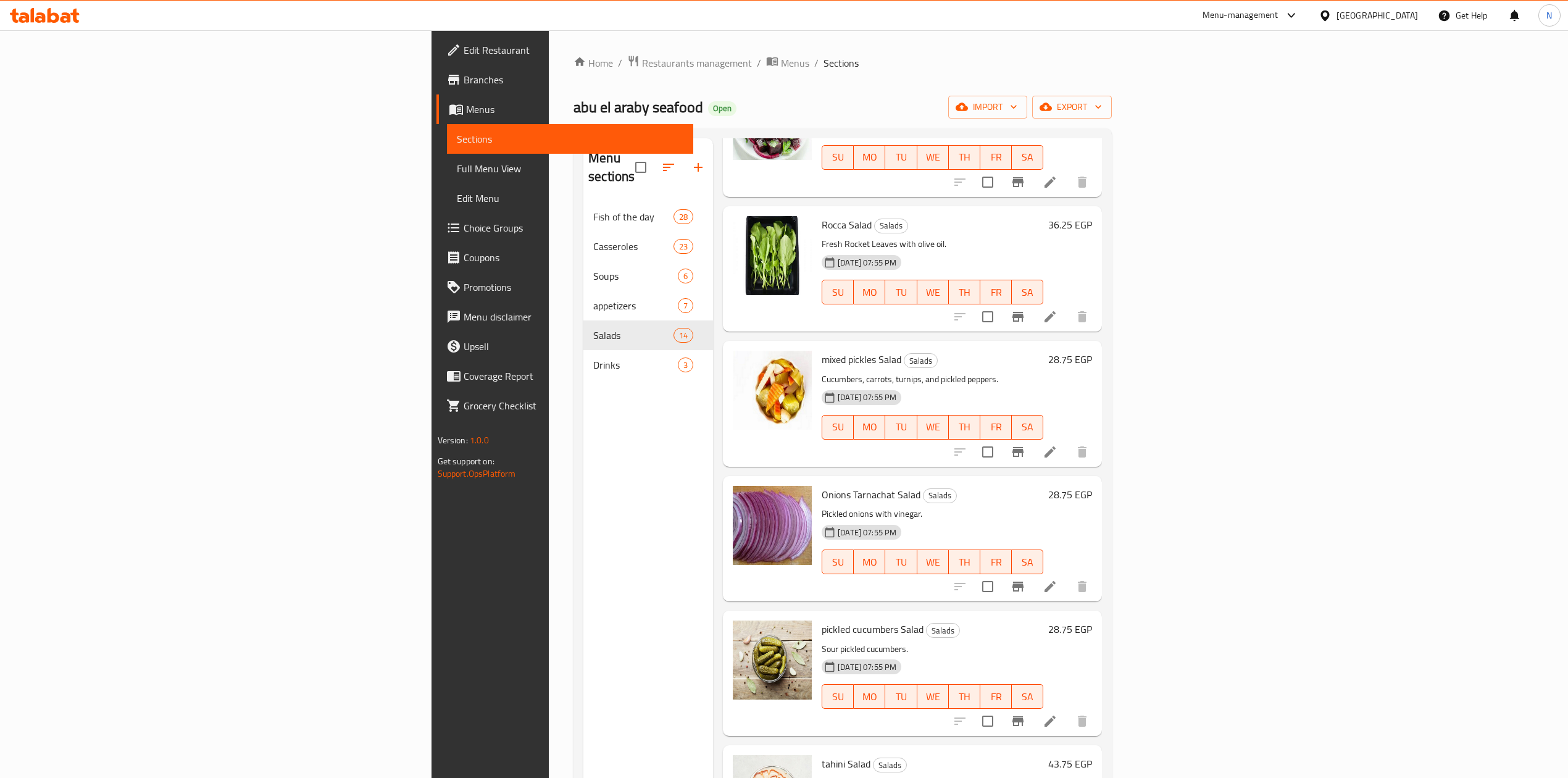
scroll to position [1141, 0]
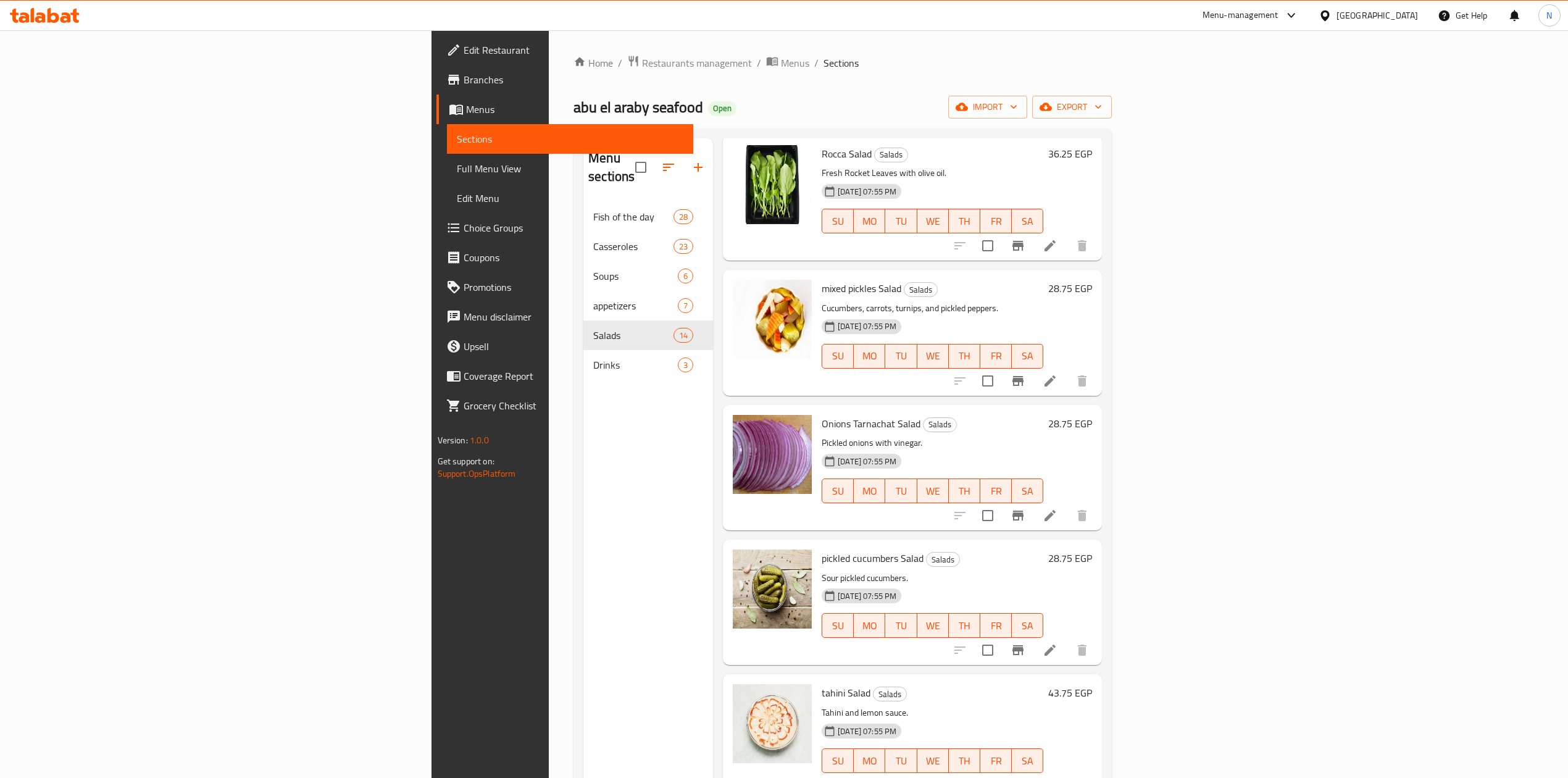
click at [822, 301] on p "Cucumbers, carrots, turnips, and pickled peppers." at bounding box center [933, 308] width 222 height 15
drag, startPoint x: 743, startPoint y: 289, endPoint x: 882, endPoint y: 265, distance: 141.1
click at [882, 275] on div "mixed pickles Salad Salads Cucumbers, carrots, turnips, and pickled peppers. 13…" at bounding box center [933, 332] width 231 height 115
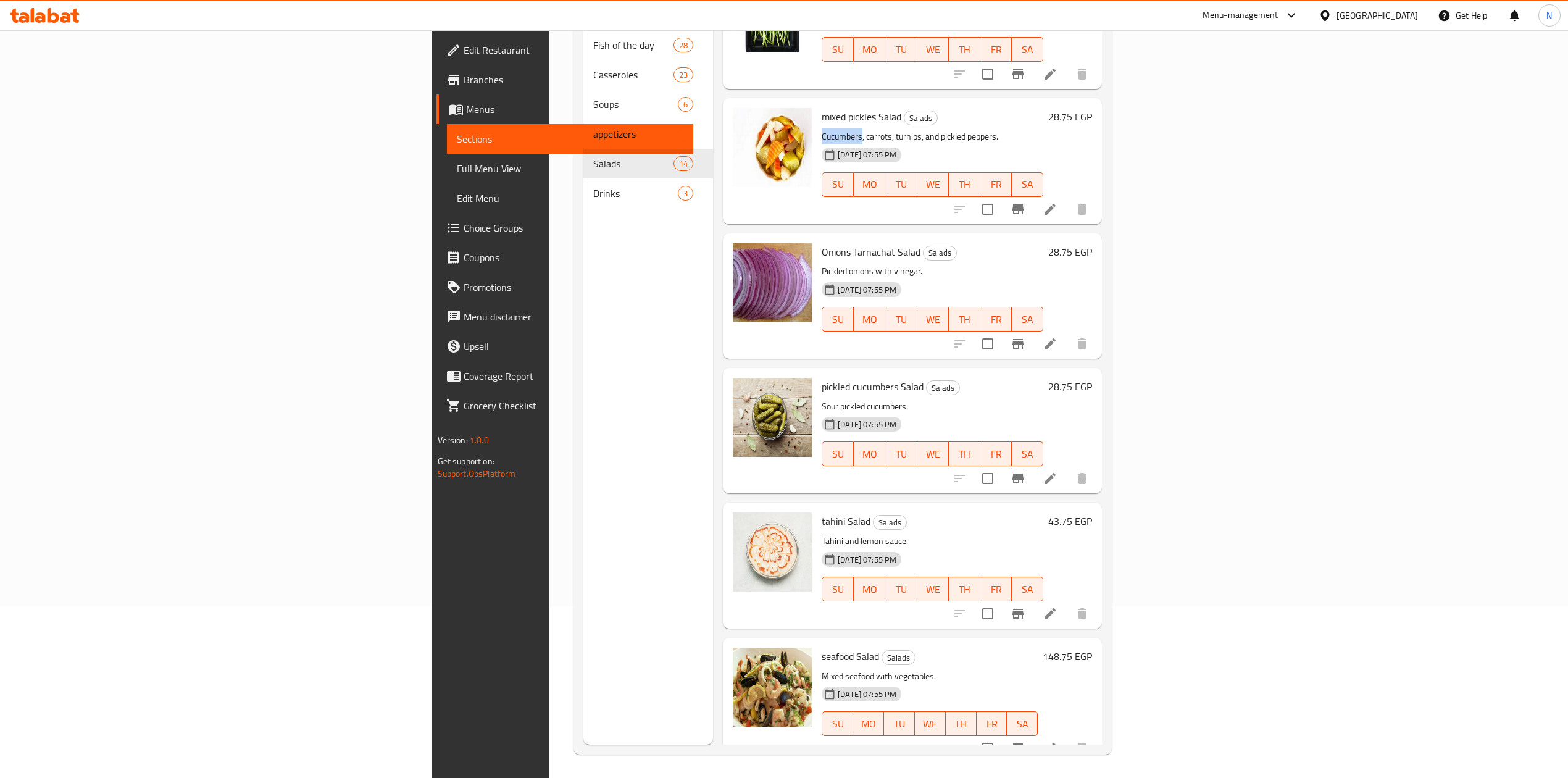
scroll to position [173, 0]
click at [822, 667] on p "Mixed seafood with vegetables." at bounding box center [930, 675] width 216 height 15
drag, startPoint x: 771, startPoint y: 661, endPoint x: 765, endPoint y: 633, distance: 28.6
click at [817, 642] on div "seafood Salad Salads Mixed seafood with vegetables. 13-04-2025 07:55 PM SU MO T…" at bounding box center [930, 699] width 226 height 115
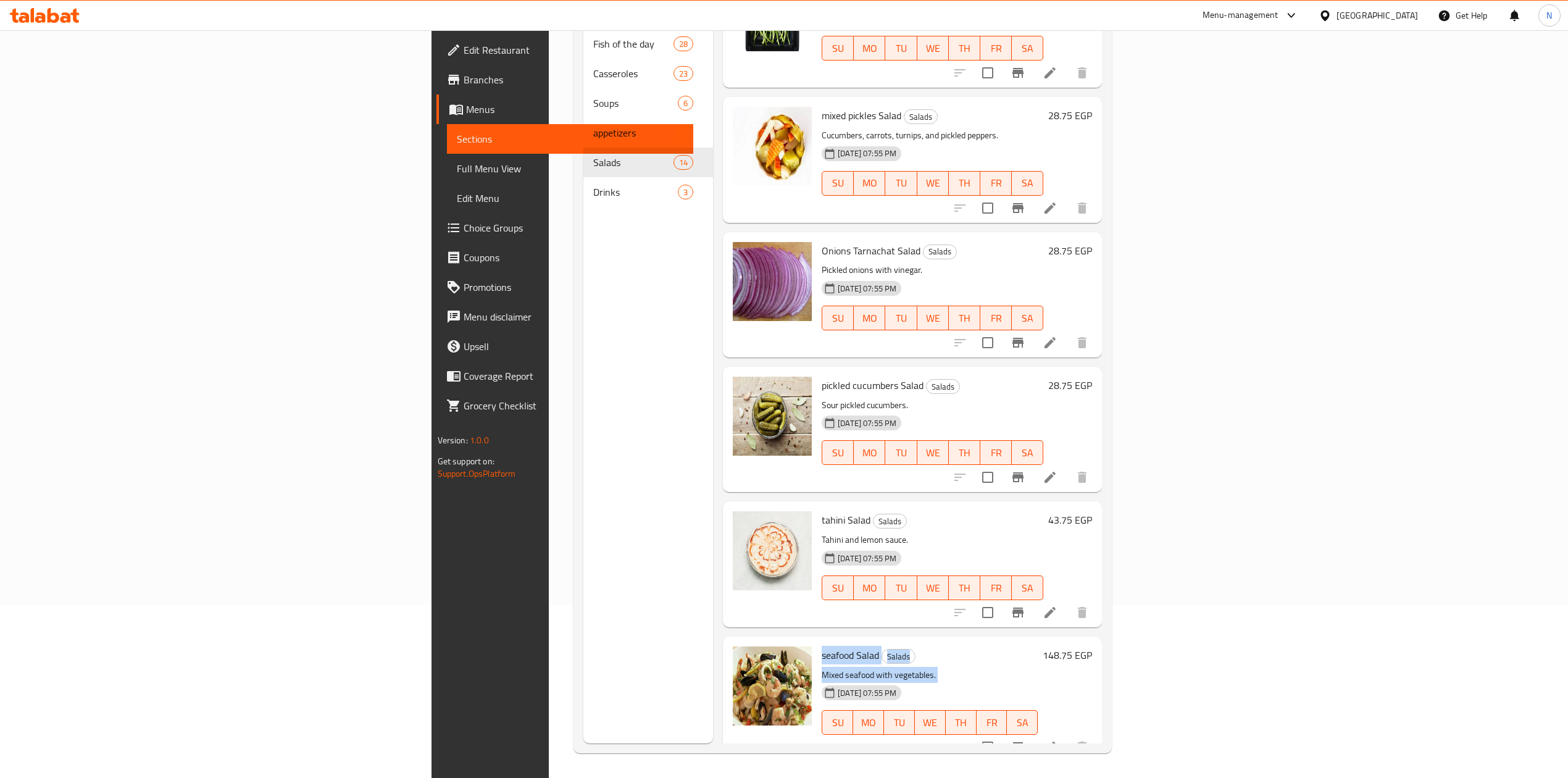
click at [822, 646] on span "seafood Salad" at bounding box center [850, 655] width 57 height 19
drag, startPoint x: 765, startPoint y: 633, endPoint x: 768, endPoint y: 648, distance: 15.3
click at [817, 648] on div "seafood Salad Salads Mixed seafood with vegetables. 13-04-2025 07:55 PM SU MO T…" at bounding box center [930, 699] width 226 height 115
drag, startPoint x: 642, startPoint y: 674, endPoint x: 667, endPoint y: 687, distance: 28.2
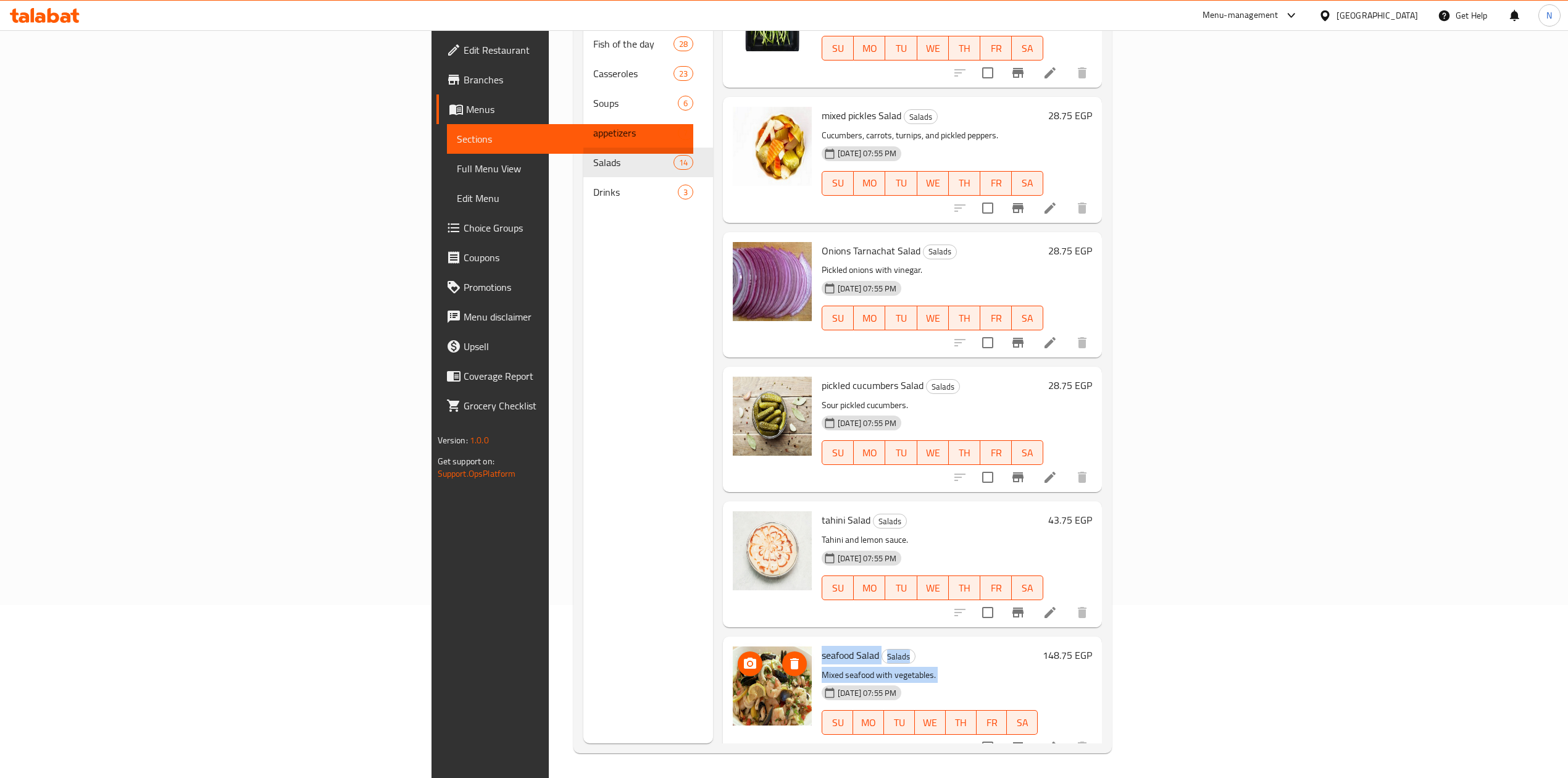
click at [733, 687] on img at bounding box center [772, 686] width 79 height 79
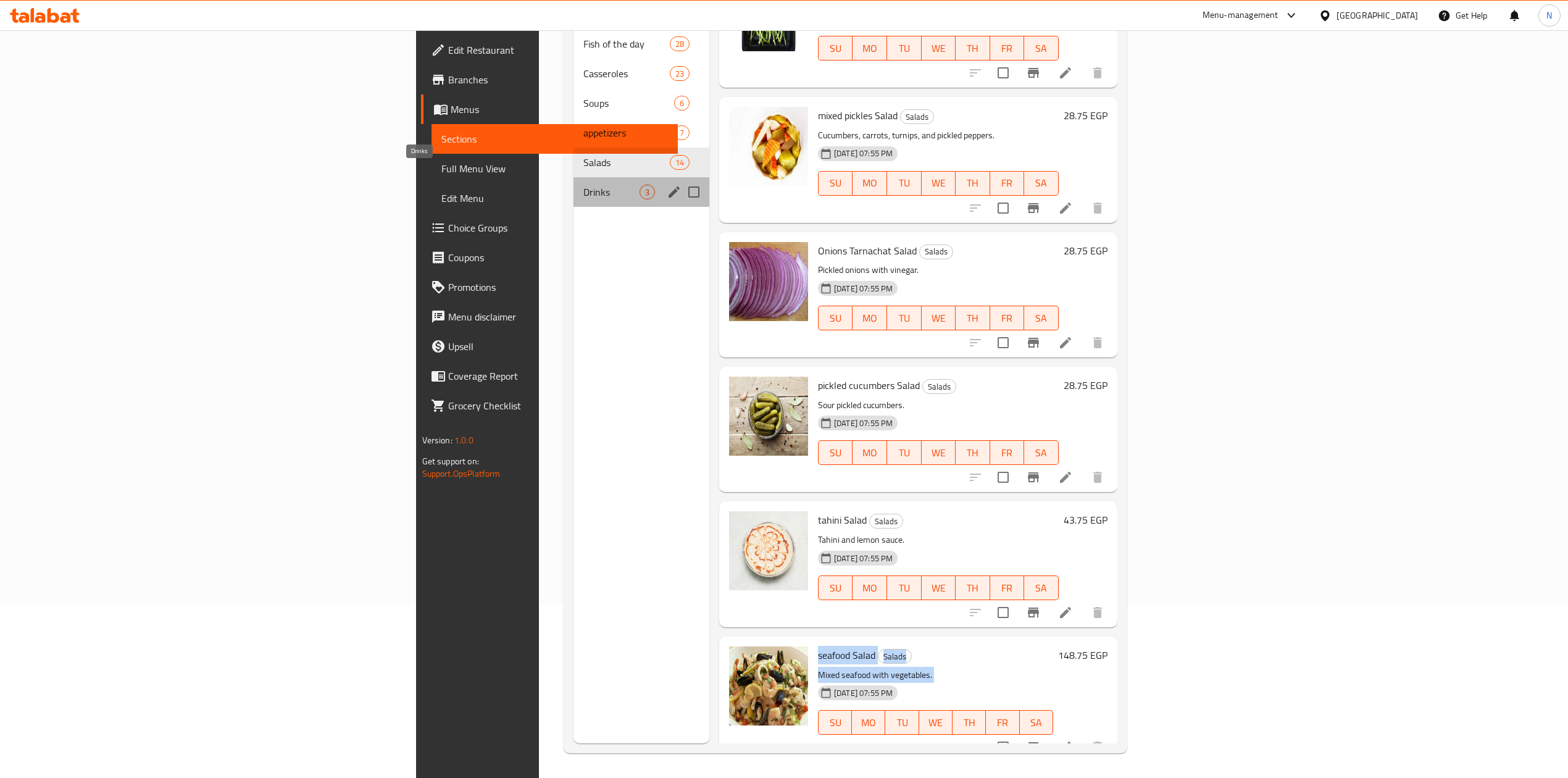
click at [584, 184] on span "Drinks" at bounding box center [611, 191] width 56 height 15
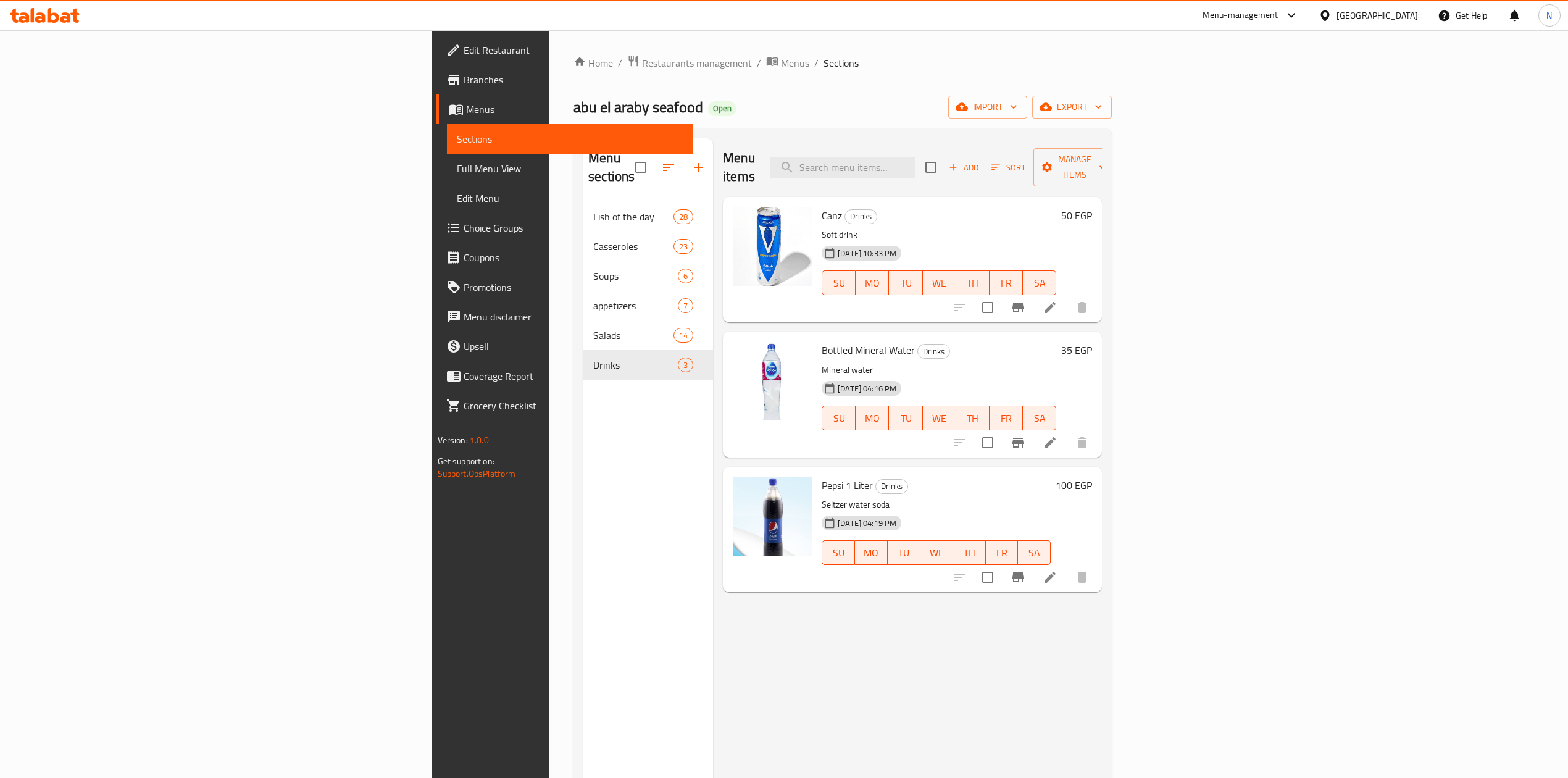
click at [822, 477] on h6 "Pepsi 1 Liter Drinks" at bounding box center [937, 485] width 229 height 17
click at [584, 633] on div "Menu sections Fish of the day 28 Casseroles 23 Soups 6 appetizers 7 Salads 14 D…" at bounding box center [649, 527] width 130 height 778
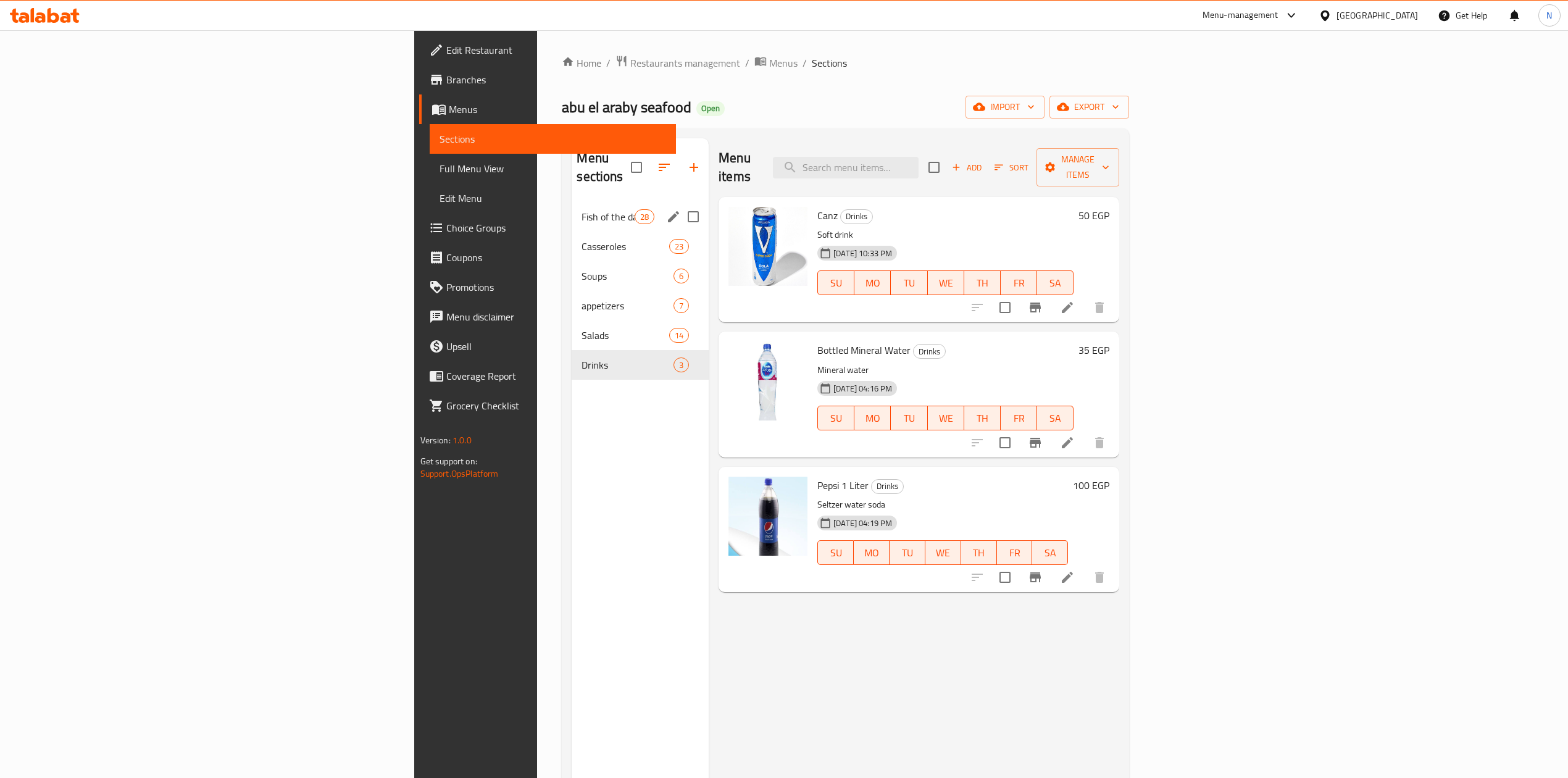
click at [582, 209] on span "Fish of the day" at bounding box center [608, 216] width 52 height 15
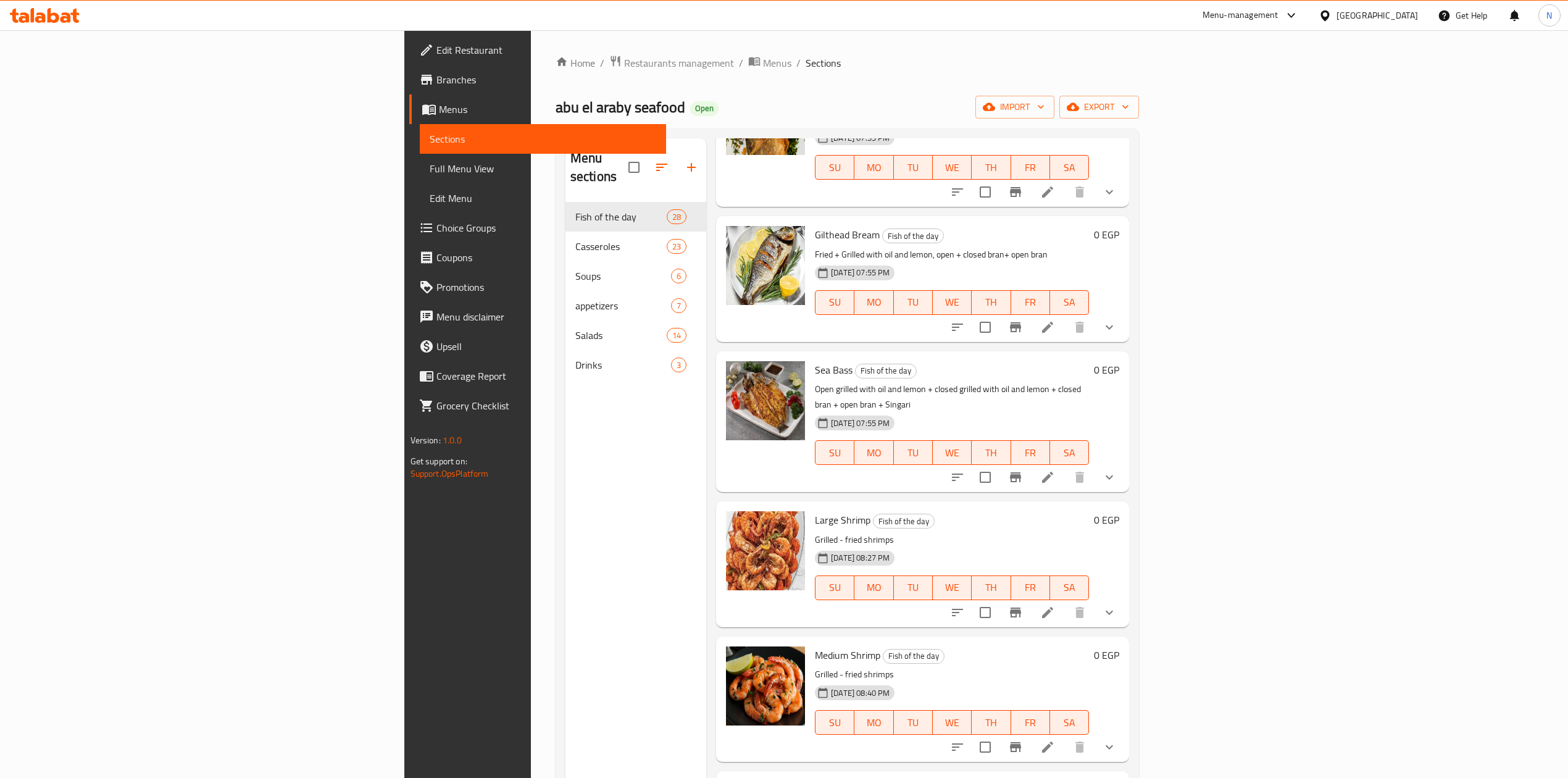
scroll to position [576, 0]
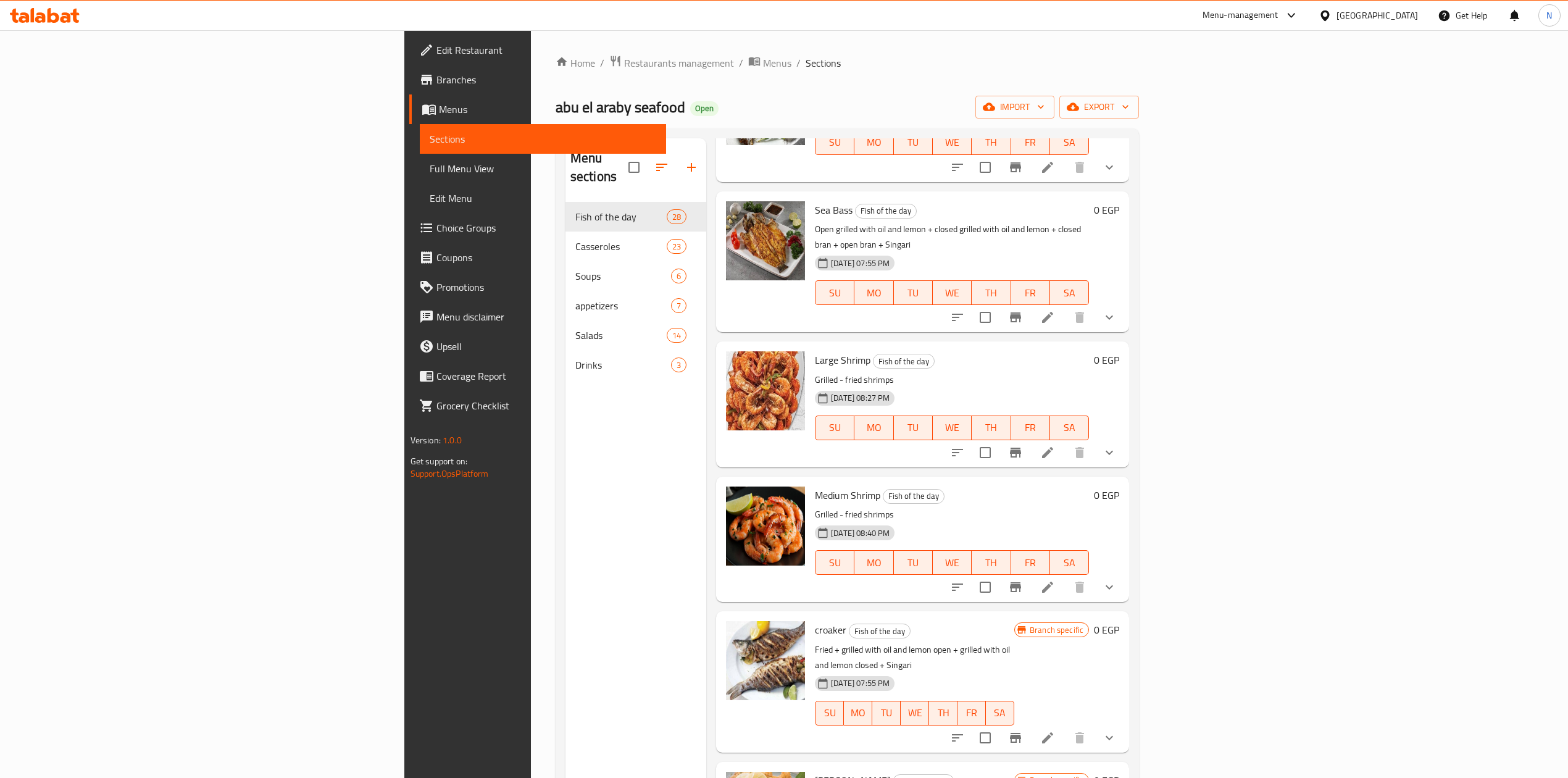
click at [566, 410] on div "Menu sections Fish of the day 28 Casseroles 23 Soups 6 appetizers 7 Salads 14 D…" at bounding box center [636, 527] width 141 height 778
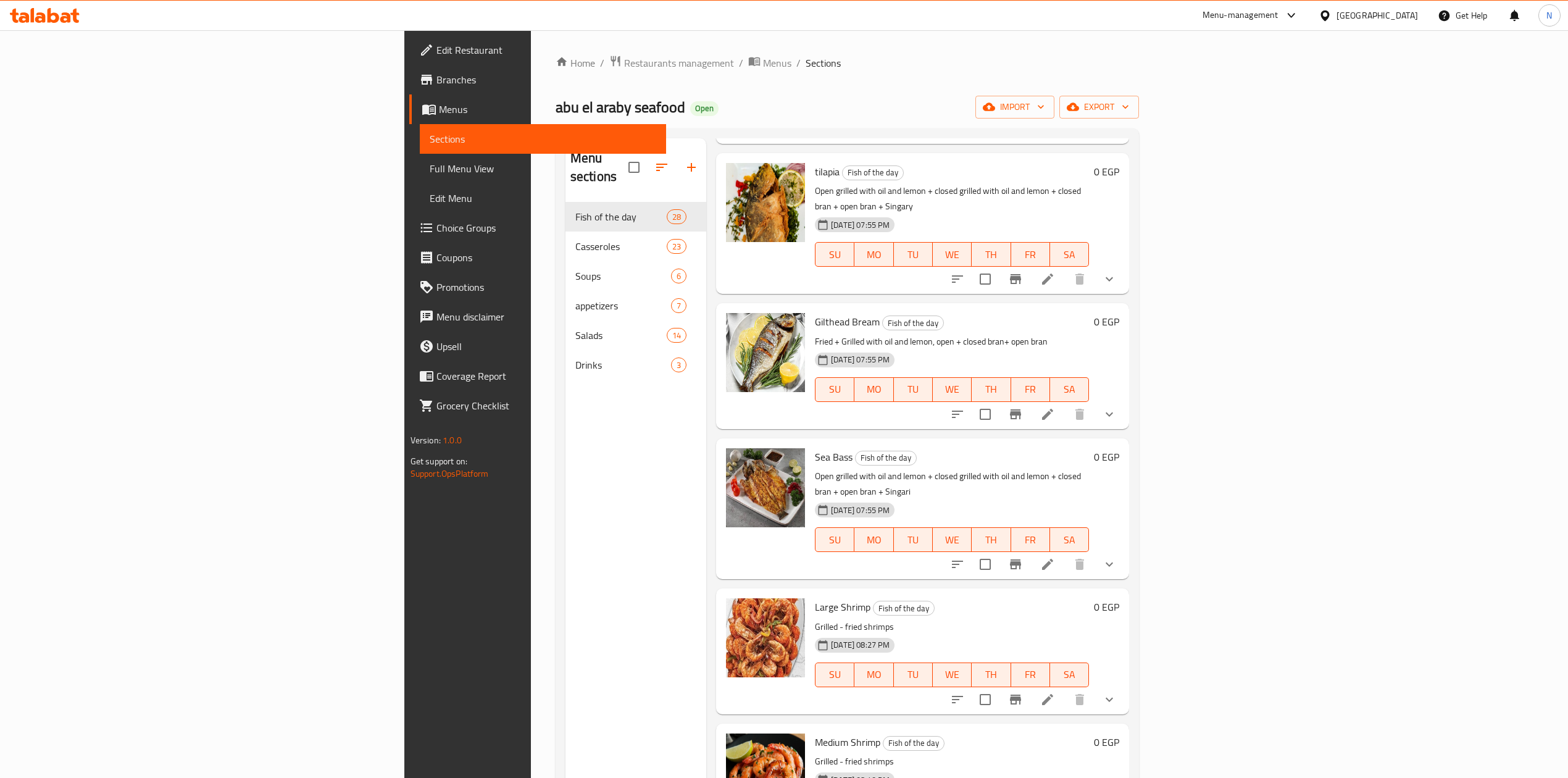
scroll to position [0, 0]
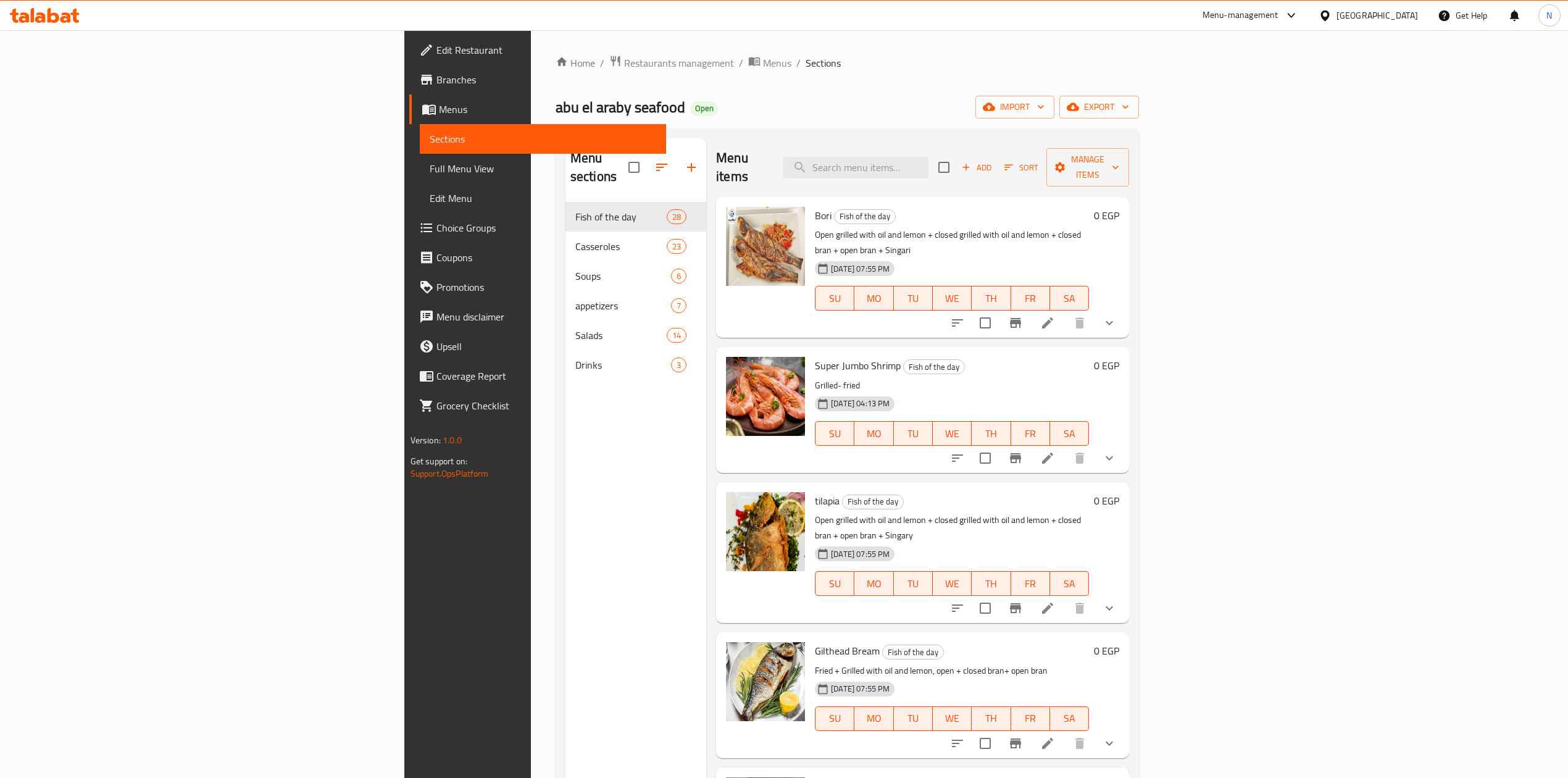
click at [815, 227] on p "Open grilled with oil and lemon + closed grilled with oil and lemon + closed br…" at bounding box center [952, 243] width 274 height 31
drag, startPoint x: 721, startPoint y: 215, endPoint x: 831, endPoint y: 191, distance: 112.6
click at [831, 202] on div "Bori Fish of the day Open grilled with oil and lemon + closed grilled with oil …" at bounding box center [952, 267] width 284 height 131
click at [837, 207] on h6 "Bori Fish of the day" at bounding box center [952, 215] width 274 height 17
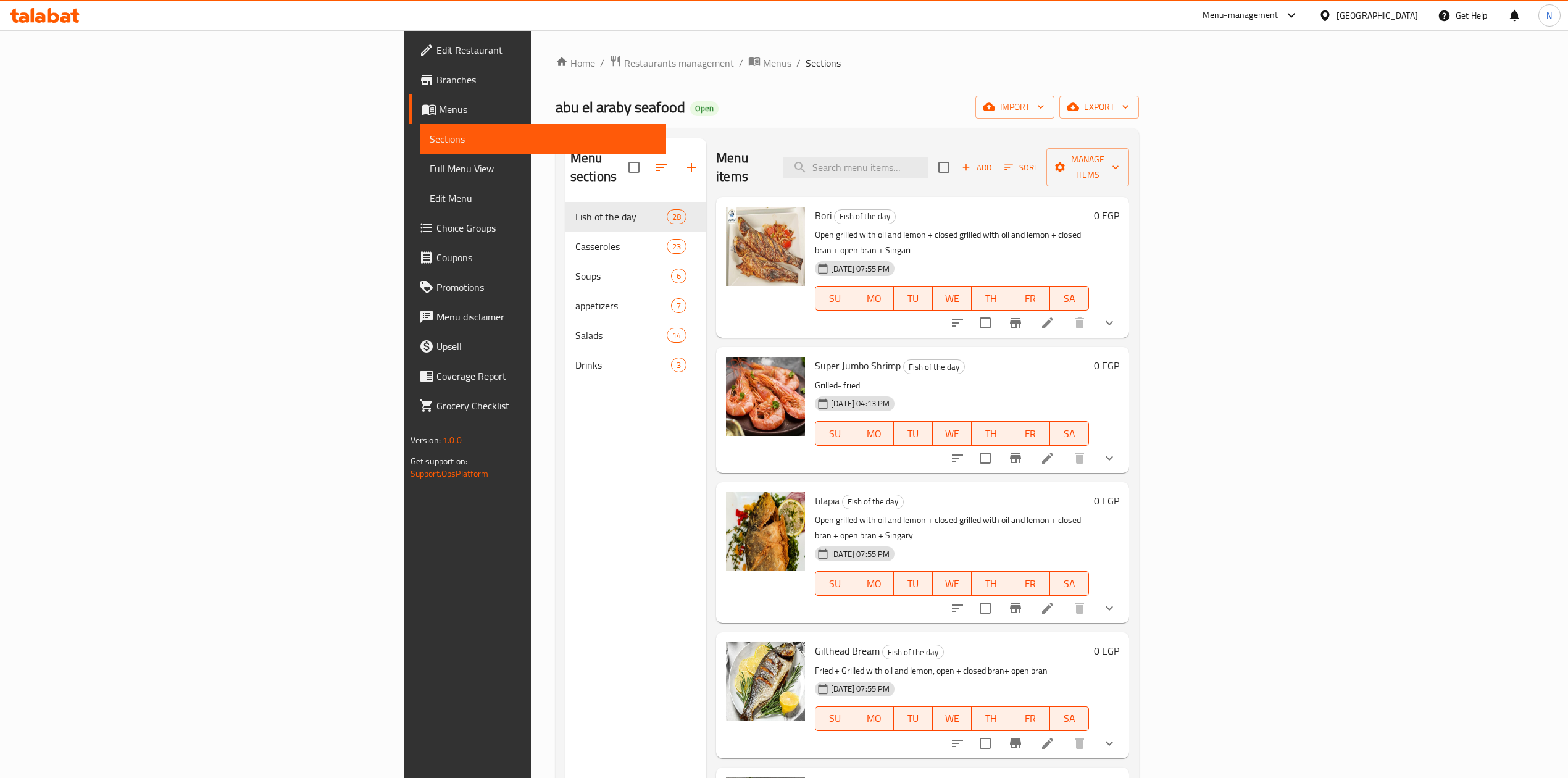
click at [1125, 308] on button "show more" at bounding box center [1109, 323] width 30 height 30
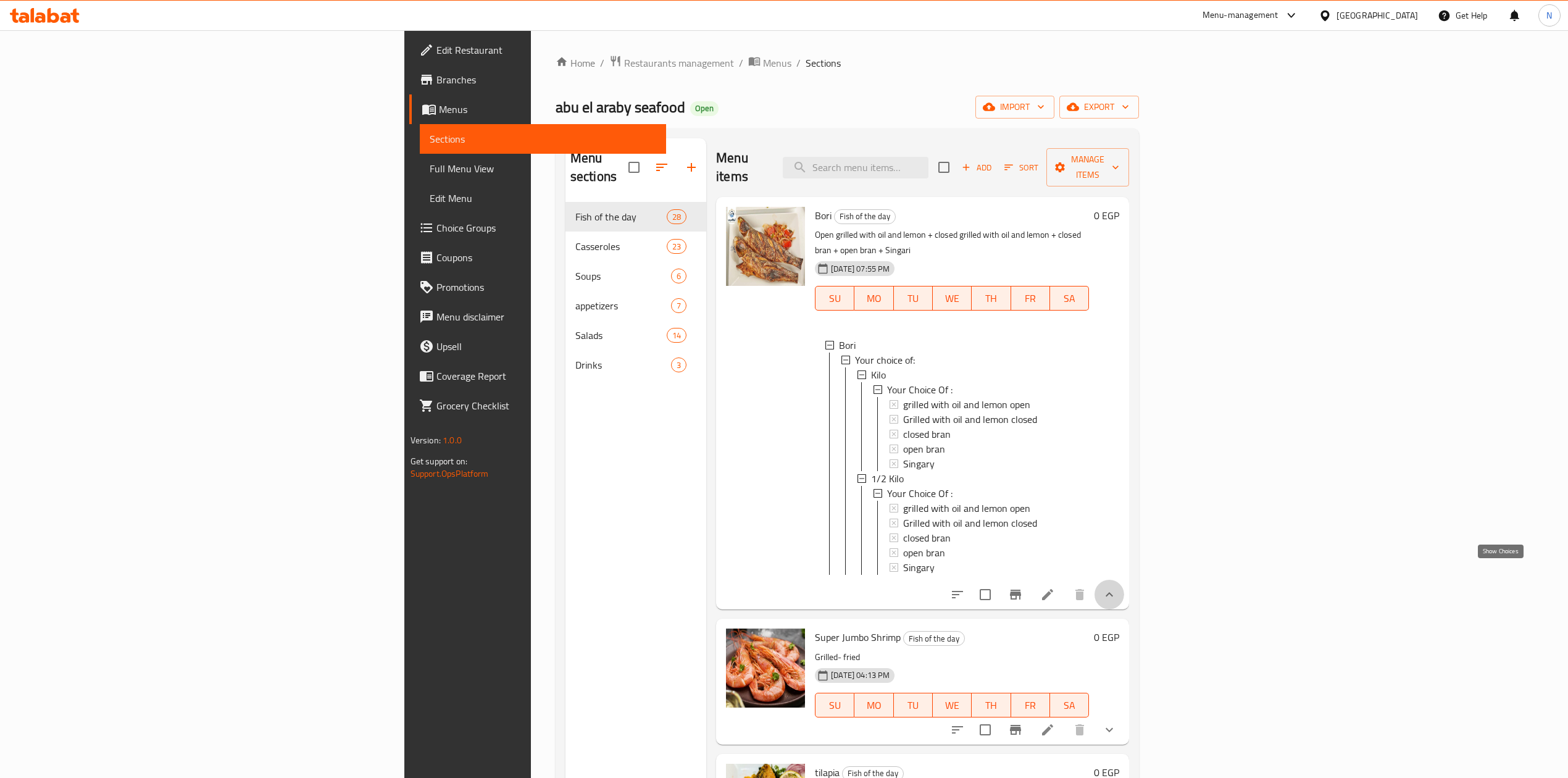
click at [1117, 587] on icon "show more" at bounding box center [1109, 594] width 15 height 15
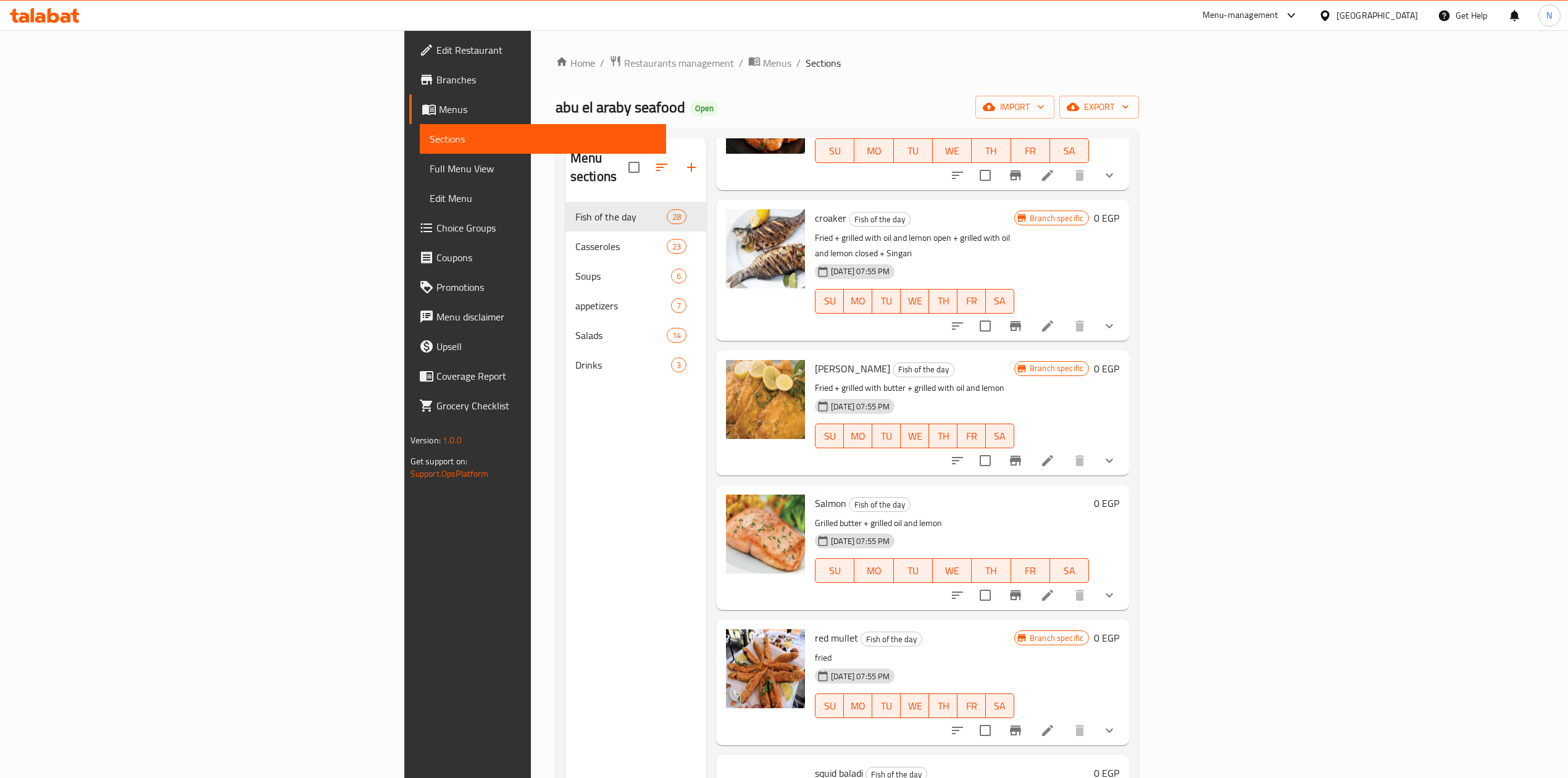
scroll to position [1070, 0]
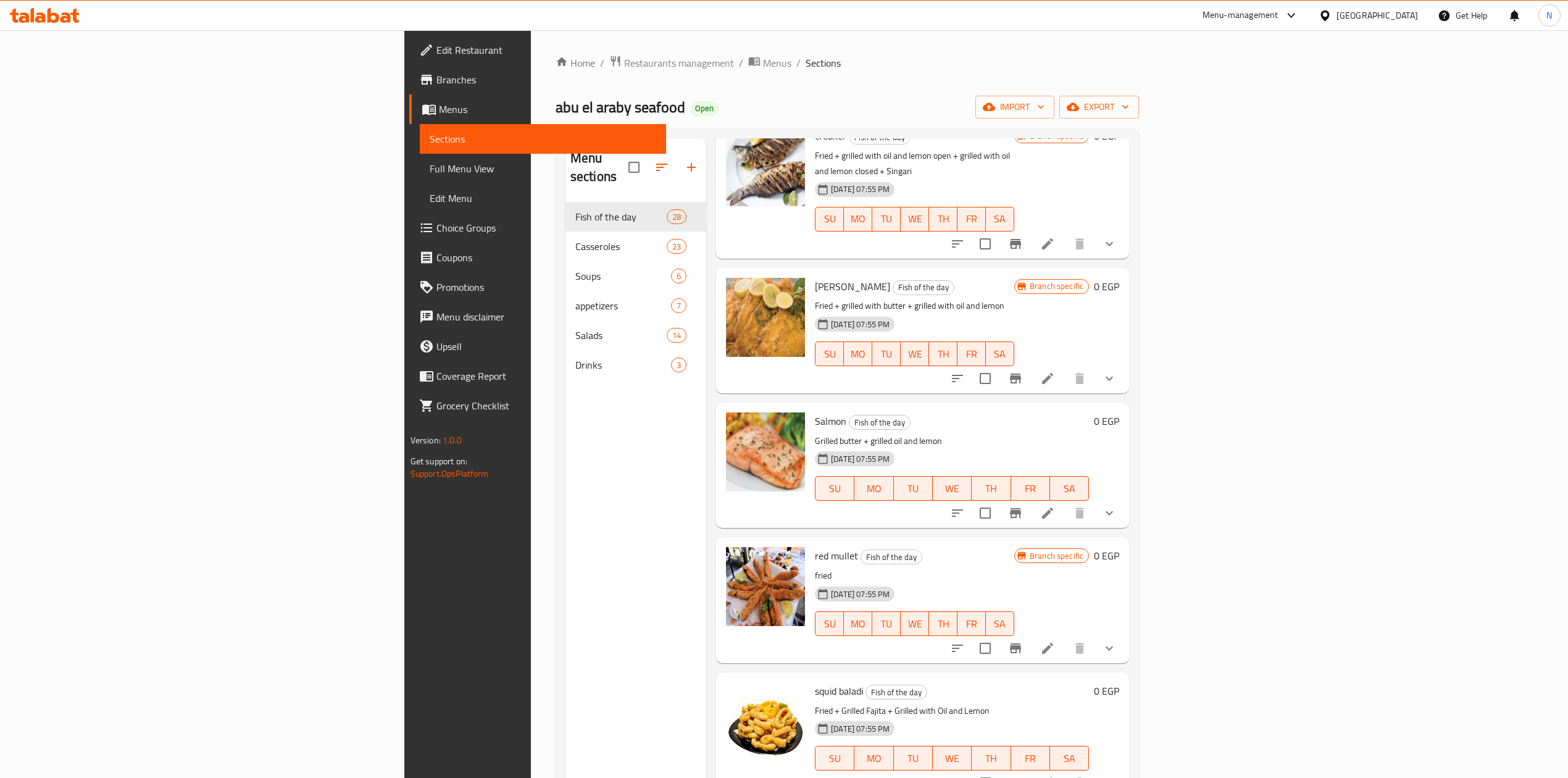
click at [815, 412] on span "Salmon" at bounding box center [831, 421] width 32 height 19
copy h6 "Salmon"
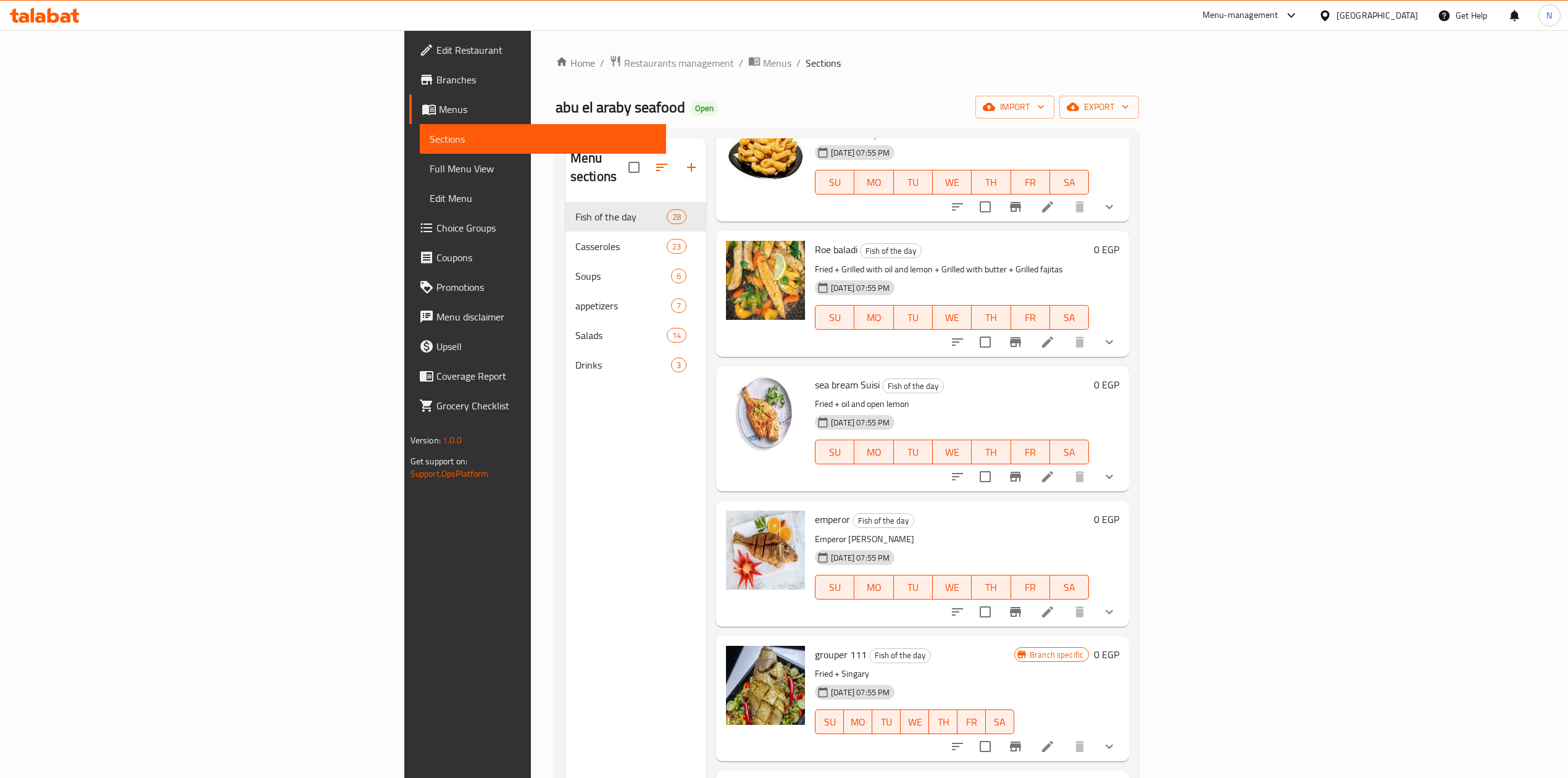
scroll to position [1729, 0]
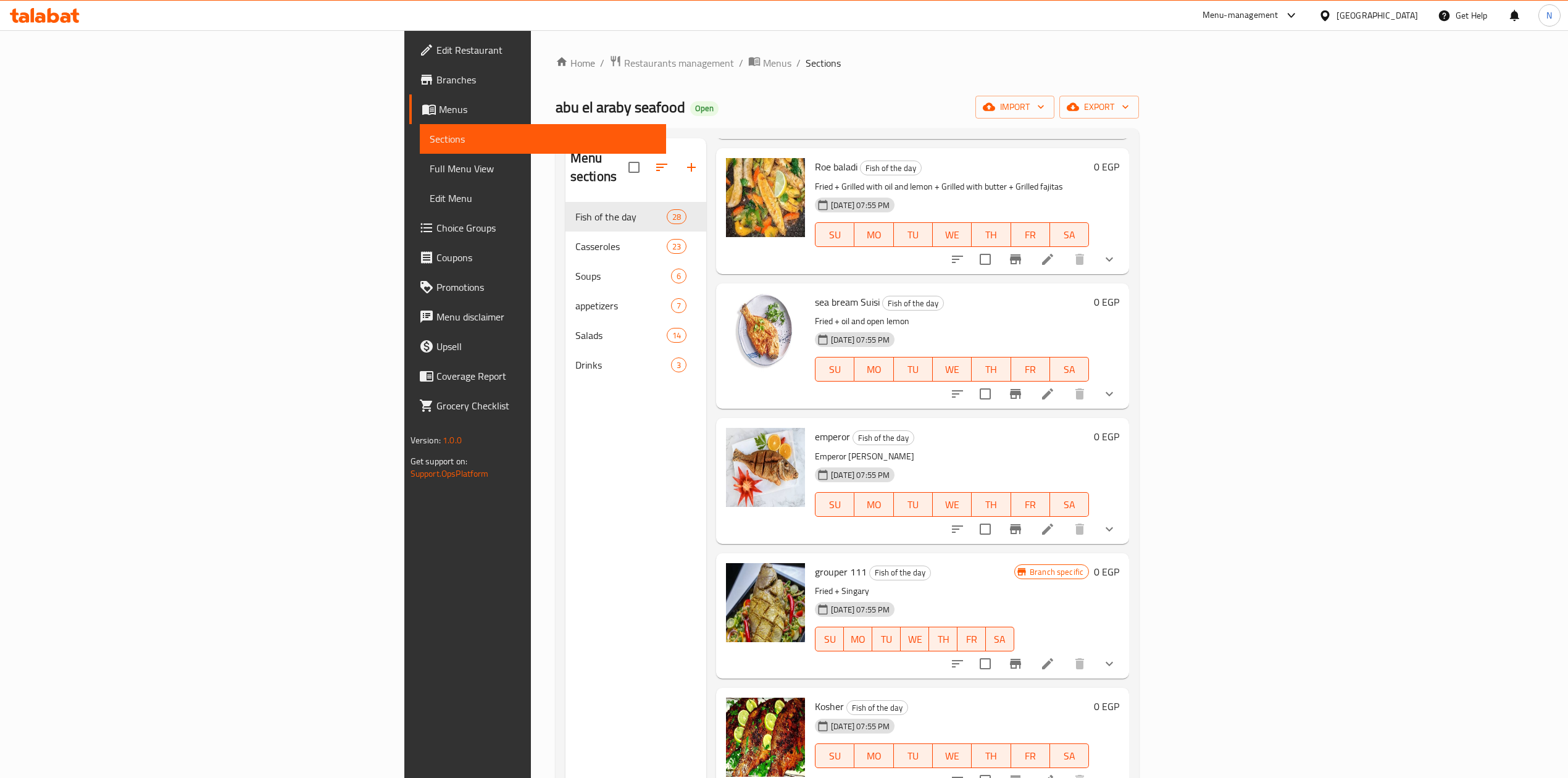
drag, startPoint x: 1493, startPoint y: 453, endPoint x: 1471, endPoint y: 452, distance: 22.0
click at [1125, 515] on button "show more" at bounding box center [1109, 529] width 30 height 30
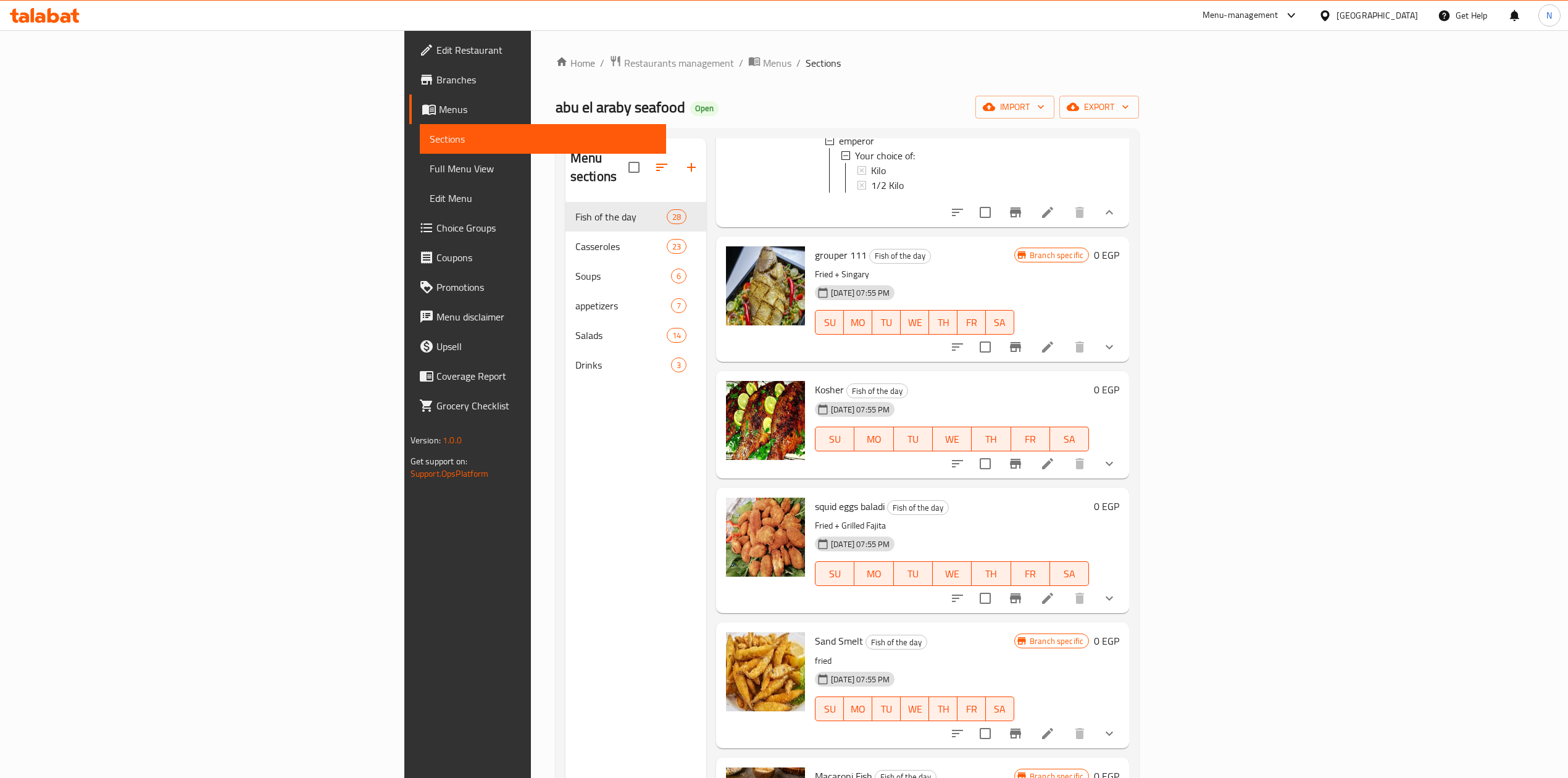
scroll to position [2141, 0]
click at [815, 245] on span "grouper 111" at bounding box center [841, 254] width 52 height 19
copy h6 "grouper 111"
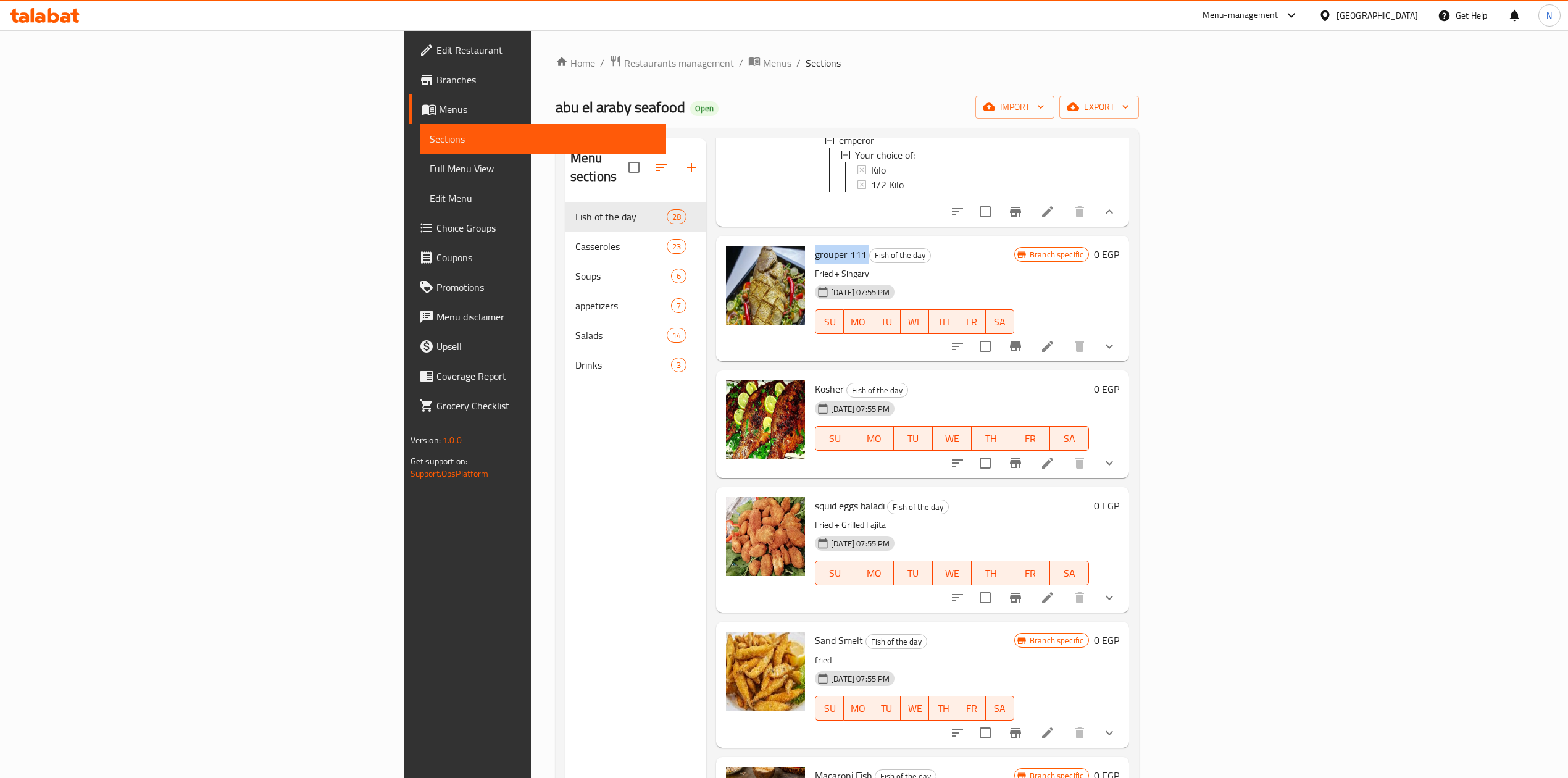
click at [1117, 456] on icon "show more" at bounding box center [1109, 463] width 15 height 15
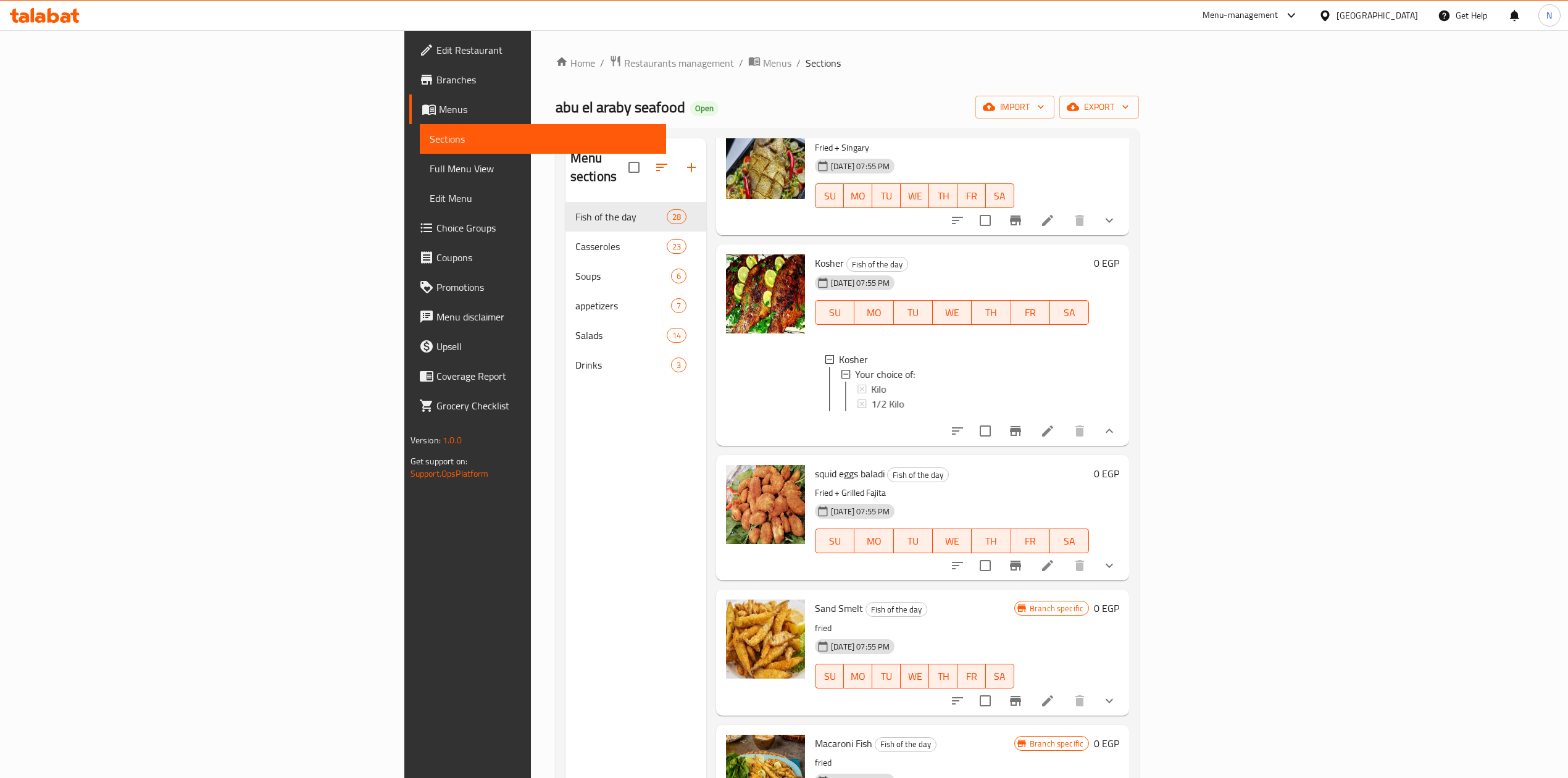
scroll to position [2306, 0]
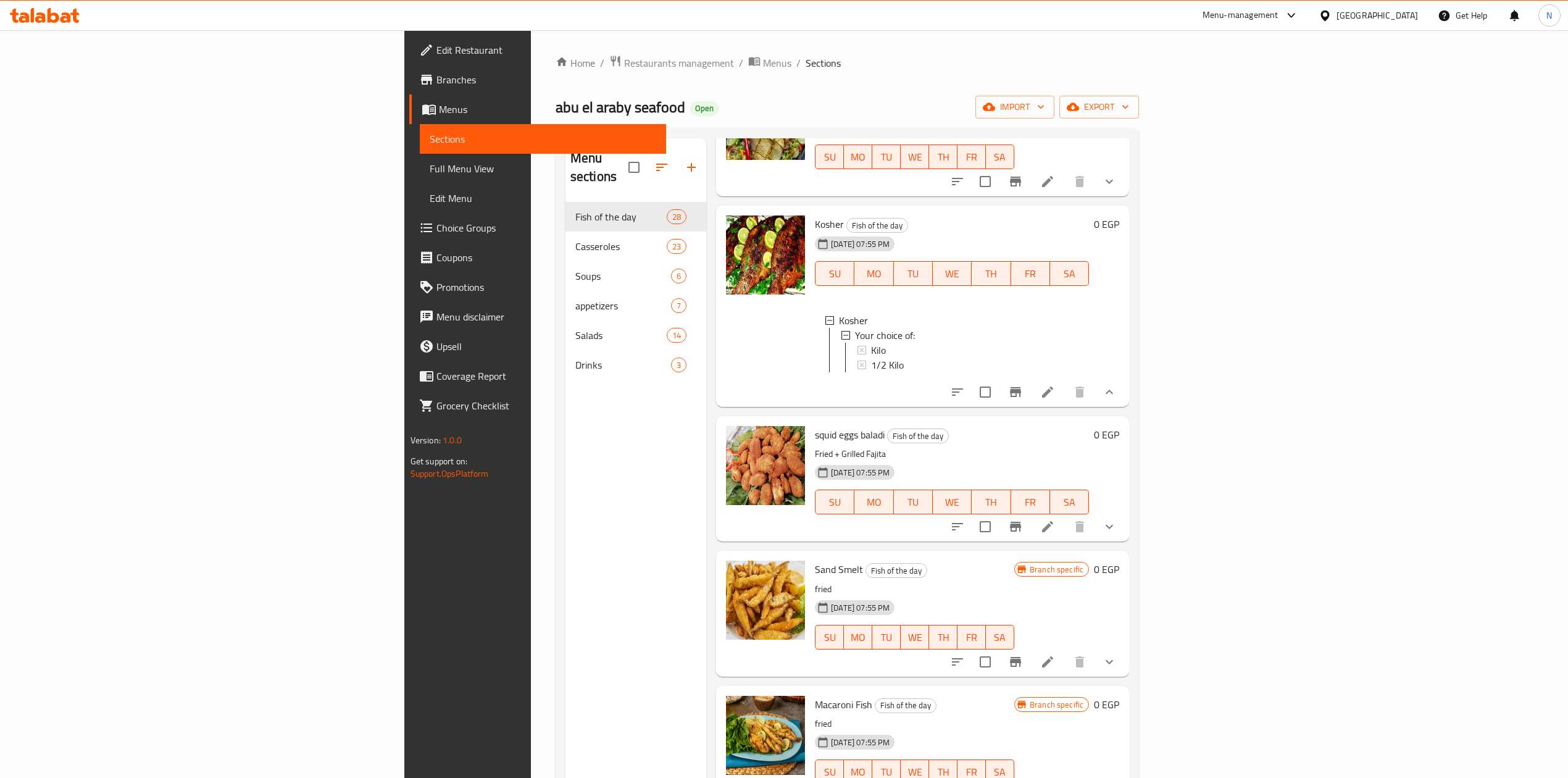
click at [815, 446] on p "Fried + Grilled Fajita" at bounding box center [952, 454] width 274 height 15
drag, startPoint x: 752, startPoint y: 393, endPoint x: 752, endPoint y: 378, distance: 15.0
click at [810, 421] on div "squid eggs baladi Fish of the day Fried + Grilled Fajita 13-04-2025 07:55 PM SU…" at bounding box center [952, 479] width 284 height 115
click at [815, 426] on span "squid eggs baladi" at bounding box center [850, 435] width 70 height 19
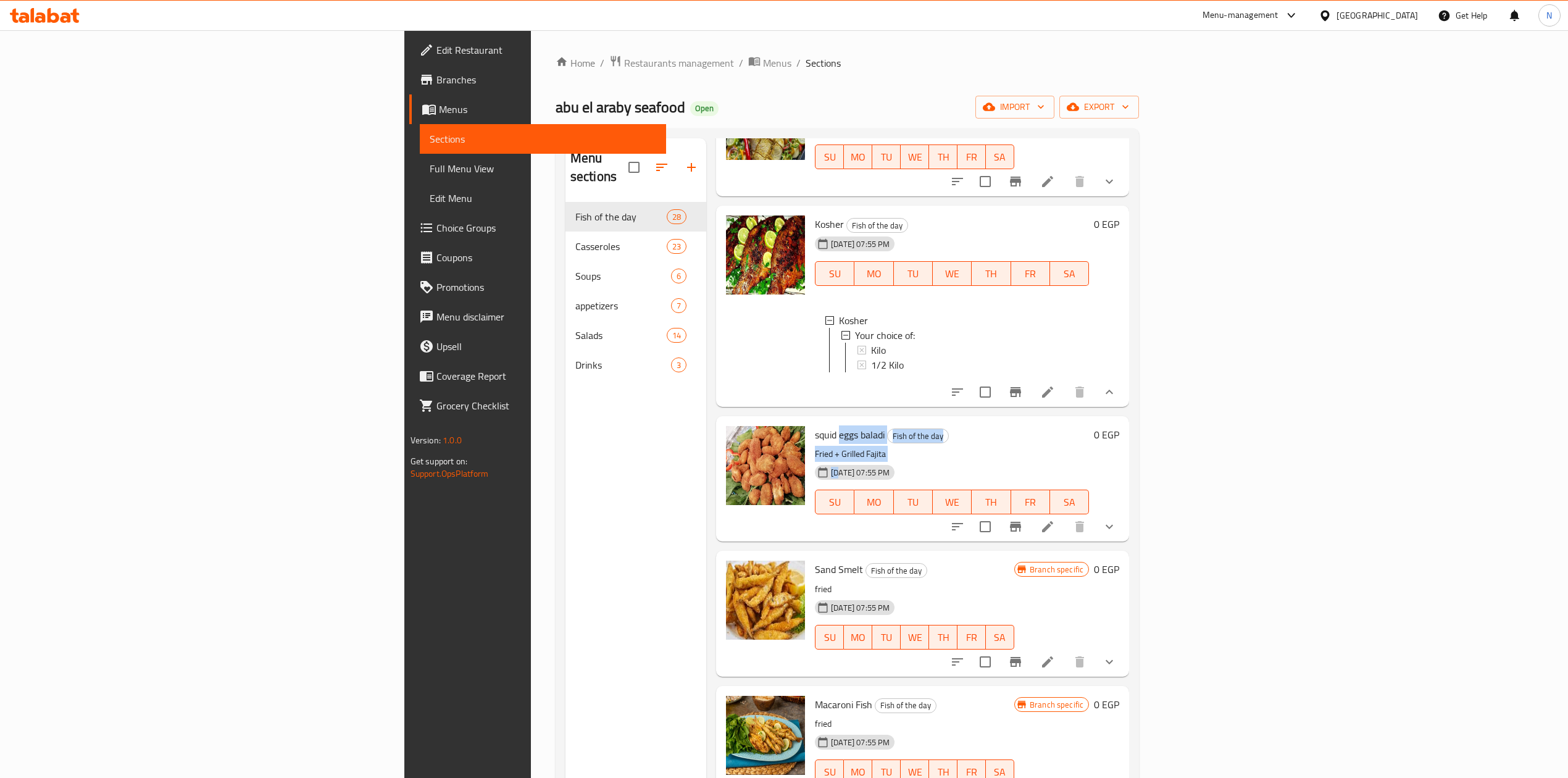
drag, startPoint x: 752, startPoint y: 378, endPoint x: 764, endPoint y: 406, distance: 30.5
click at [810, 421] on div "squid eggs baladi Fish of the day Fried + Grilled Fajita 13-04-2025 07:55 PM SU…" at bounding box center [952, 479] width 284 height 115
click at [810, 460] on div "[DATE] 07:55 PM" at bounding box center [845, 473] width 71 height 25
drag, startPoint x: 761, startPoint y: 406, endPoint x: 756, endPoint y: 383, distance: 23.5
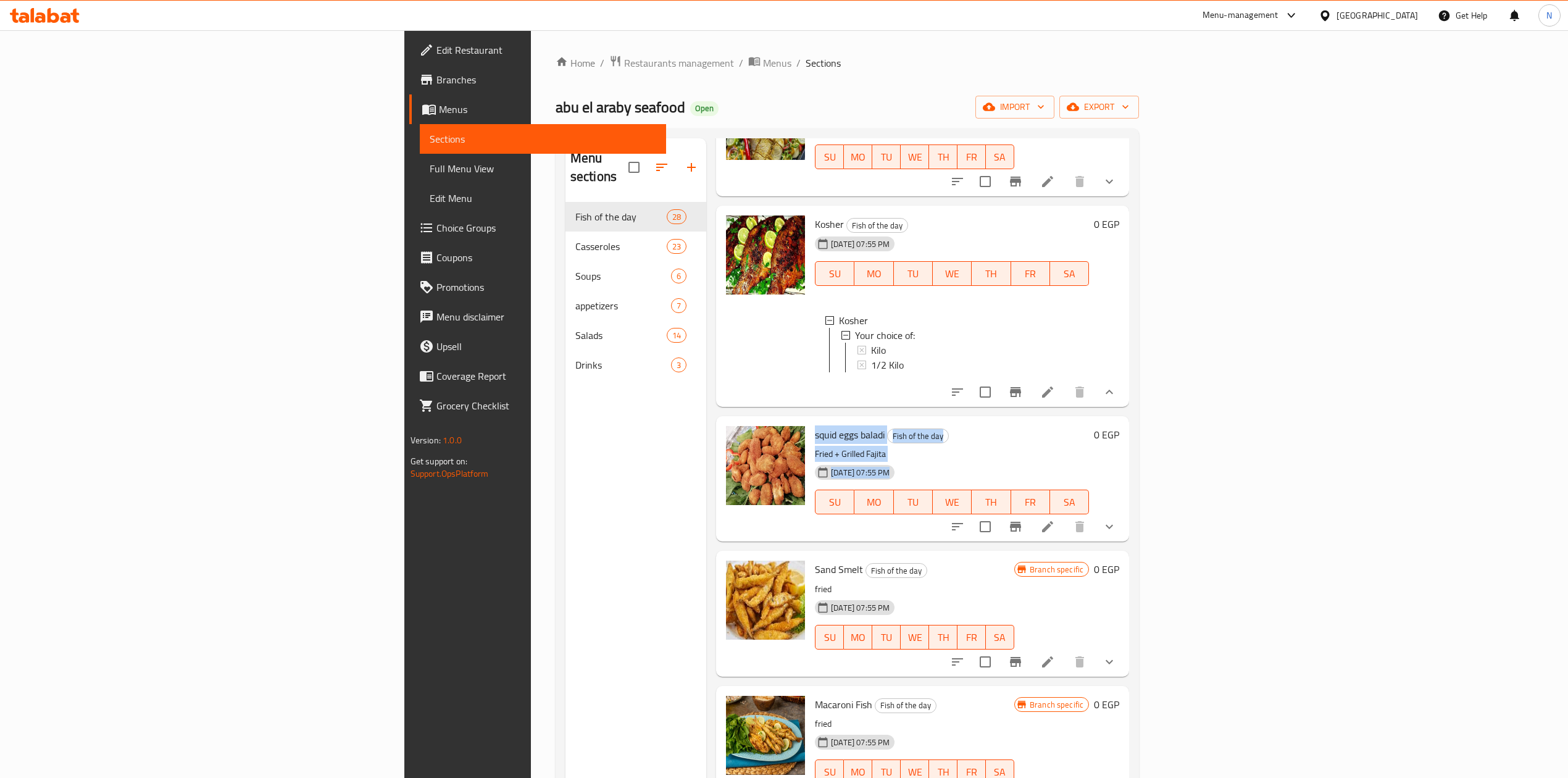
click at [810, 421] on div "squid eggs baladi Fish of the day Fried + Grilled Fajita 13-04-2025 07:55 PM SU…" at bounding box center [952, 479] width 284 height 115
click at [815, 426] on span "squid eggs baladi" at bounding box center [850, 435] width 70 height 19
drag, startPoint x: 756, startPoint y: 383, endPoint x: 779, endPoint y: 404, distance: 31.1
click at [810, 421] on div "squid eggs baladi Fish of the day Fried + Grilled Fajita 13-04-2025 07:55 PM SU…" at bounding box center [952, 479] width 284 height 115
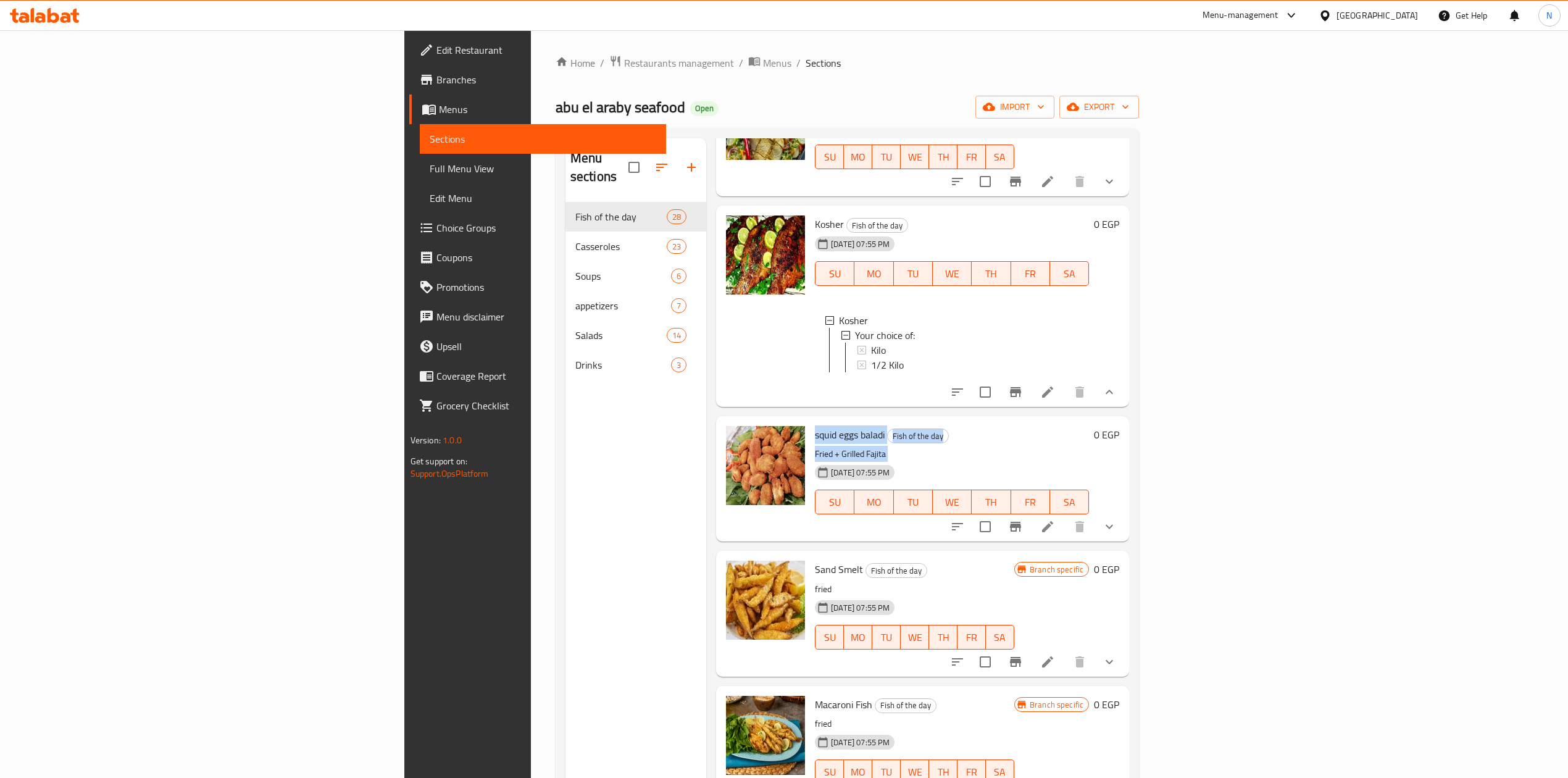
scroll to position [2388, 0]
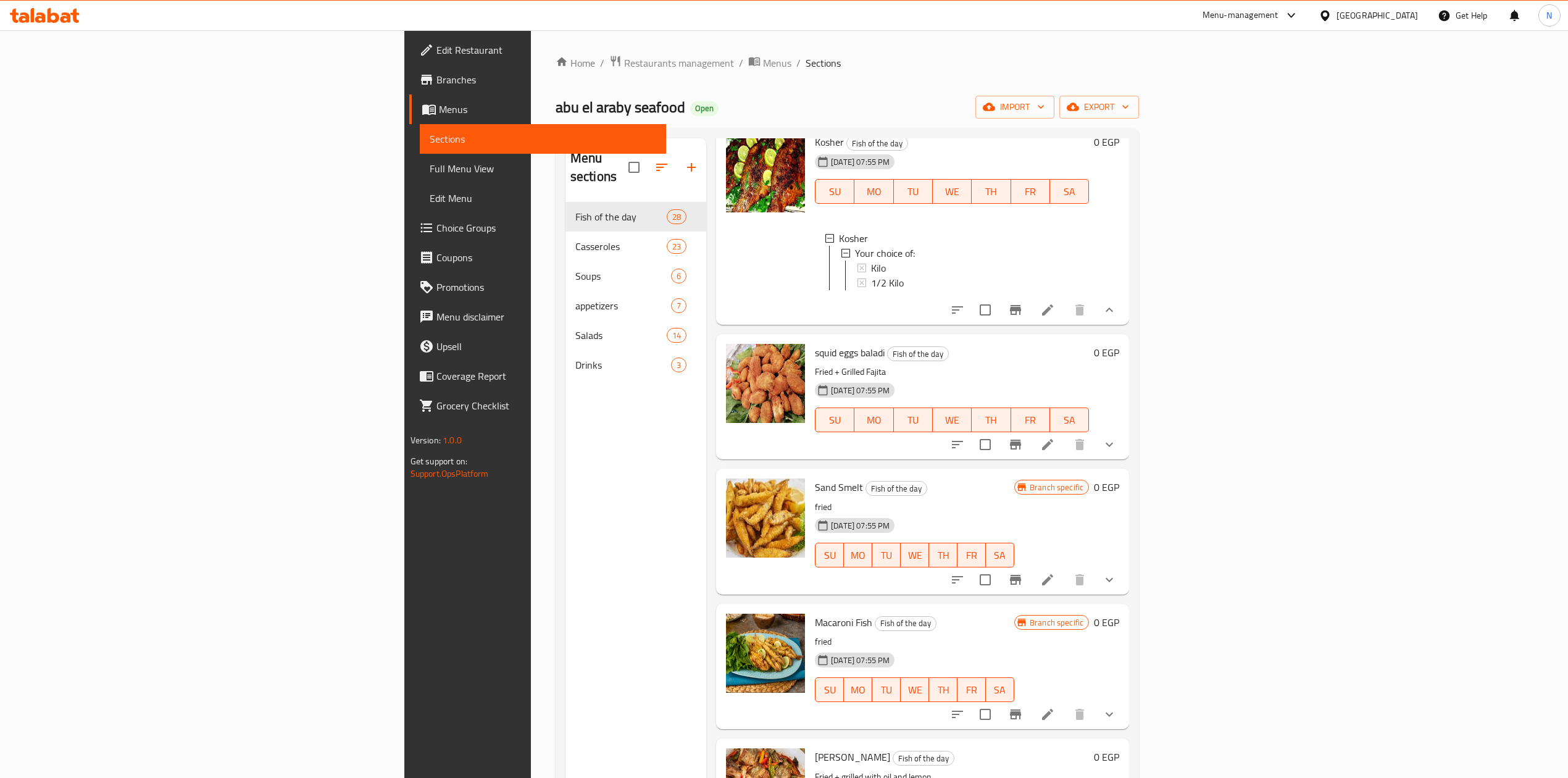
click at [779, 404] on div "squid eggs baladi Fish of the day Fried + Grilled Fajita 13-04-2025 07:55 PM SU…" at bounding box center [923, 397] width 413 height 125
click at [815, 343] on span "squid eggs baladi" at bounding box center [850, 352] width 70 height 19
drag, startPoint x: 759, startPoint y: 300, endPoint x: 767, endPoint y: 312, distance: 14.4
click at [810, 339] on div "squid eggs baladi Fish of the day Fried + Grilled Fajita 13-04-2025 07:55 PM SU…" at bounding box center [952, 397] width 284 height 115
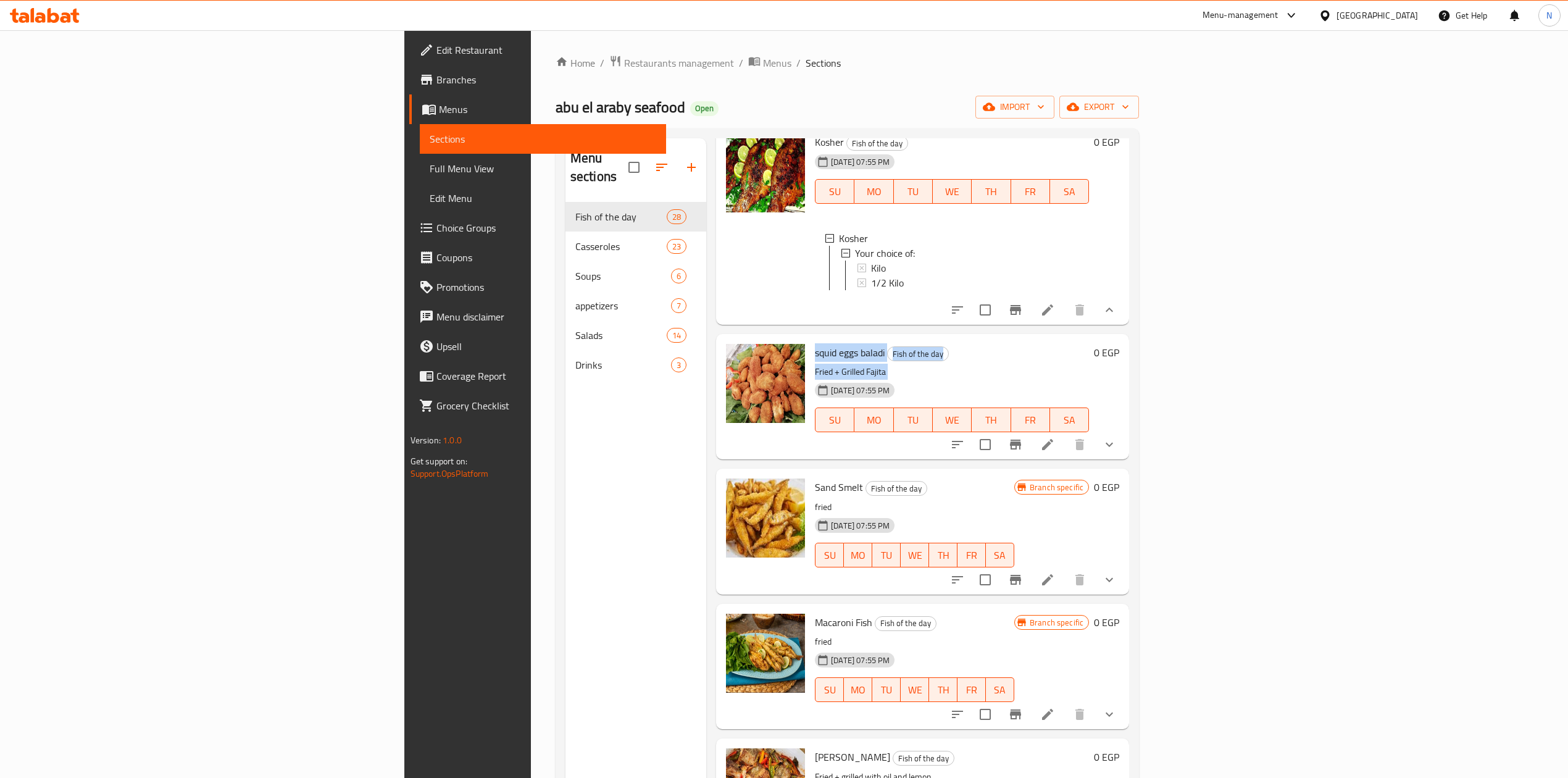
scroll to position [2471, 0]
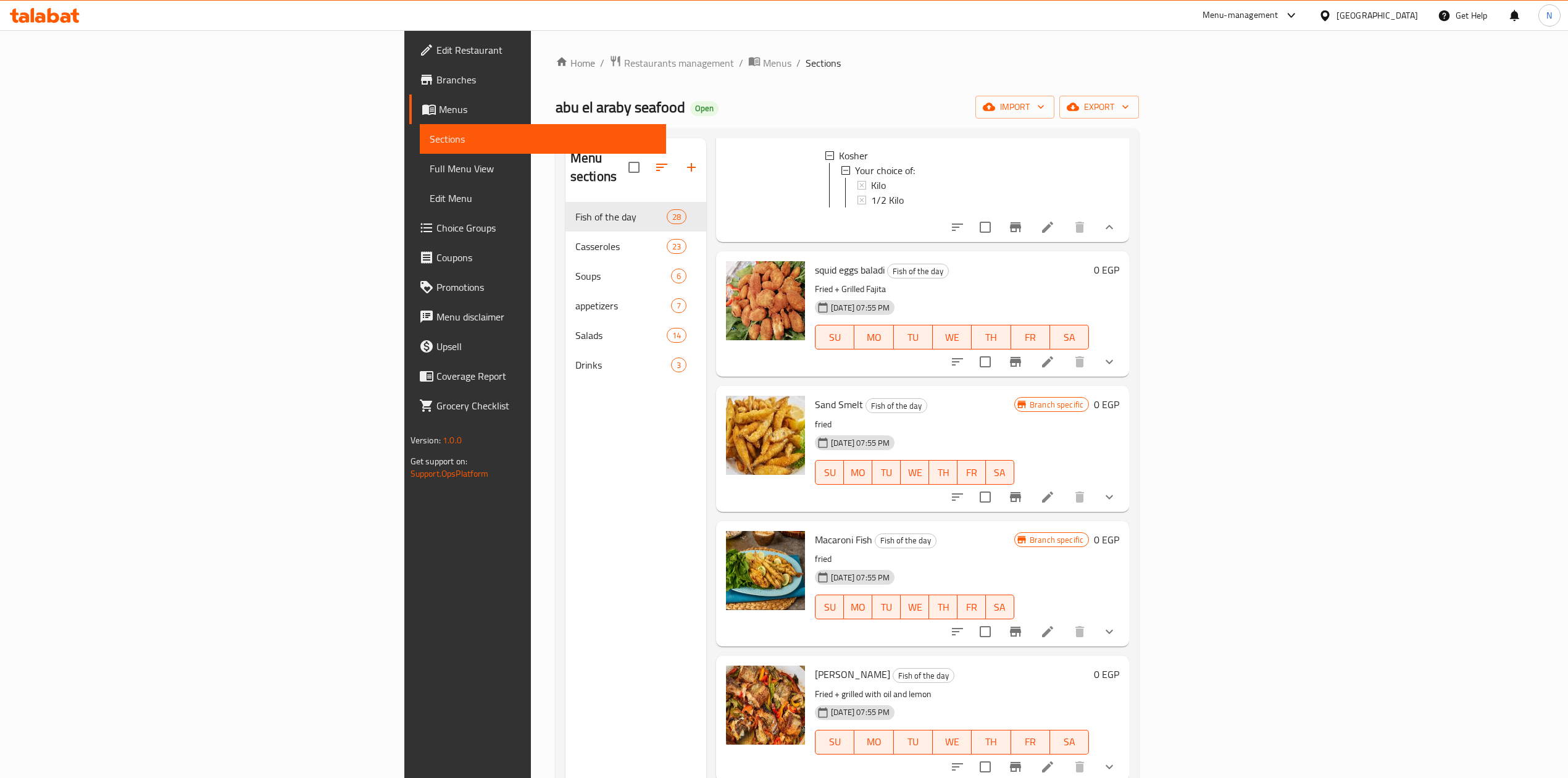
click at [815, 417] on p "fried" at bounding box center [915, 424] width 200 height 15
drag, startPoint x: 734, startPoint y: 374, endPoint x: 731, endPoint y: 357, distance: 17.3
click at [810, 391] on div "Sand Smelt Fish of the day fried 13-04-2025 07:55 PM SU MO TU WE TH FR SA" at bounding box center [915, 448] width 209 height 115
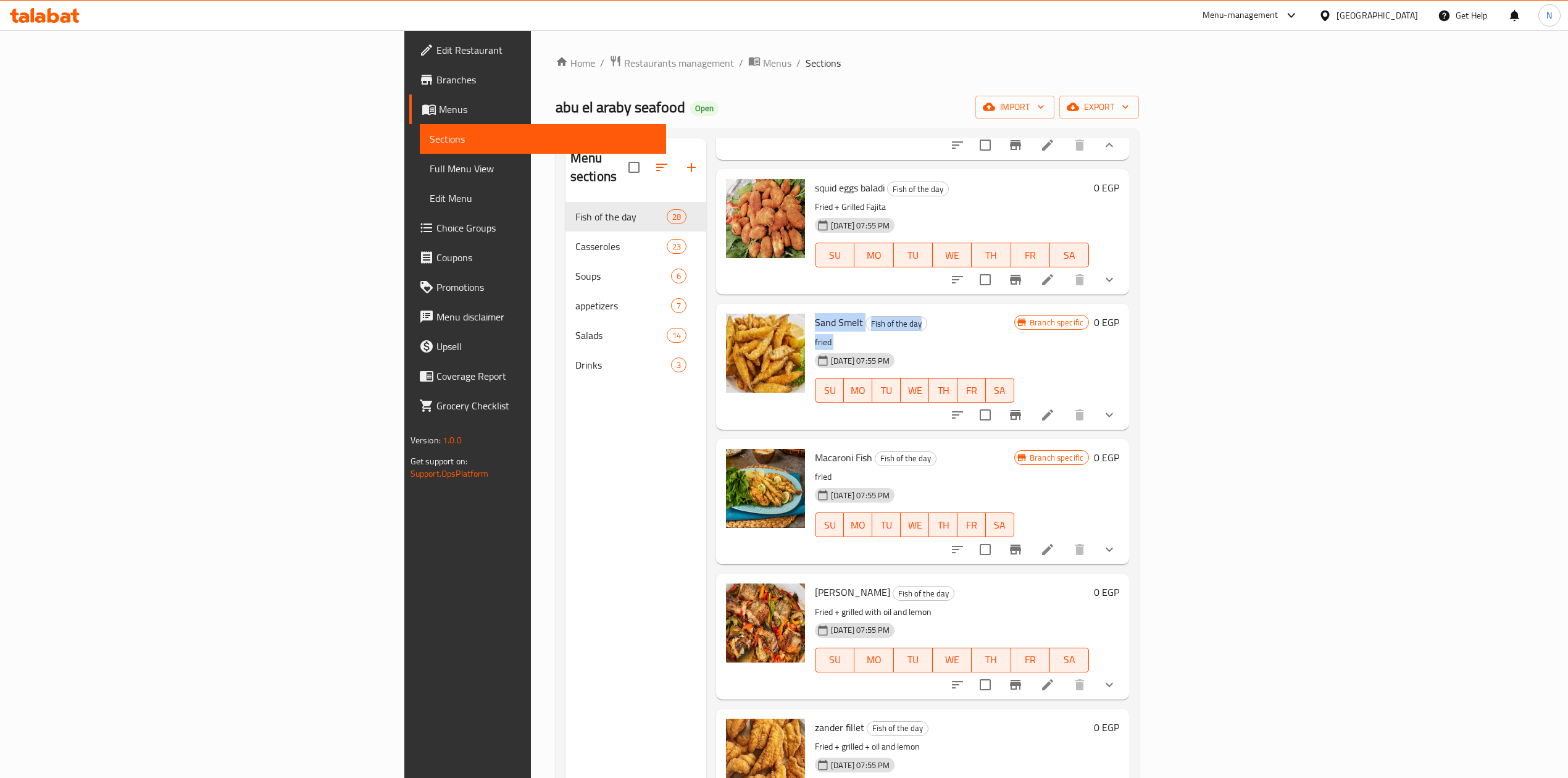
scroll to position [2635, 0]
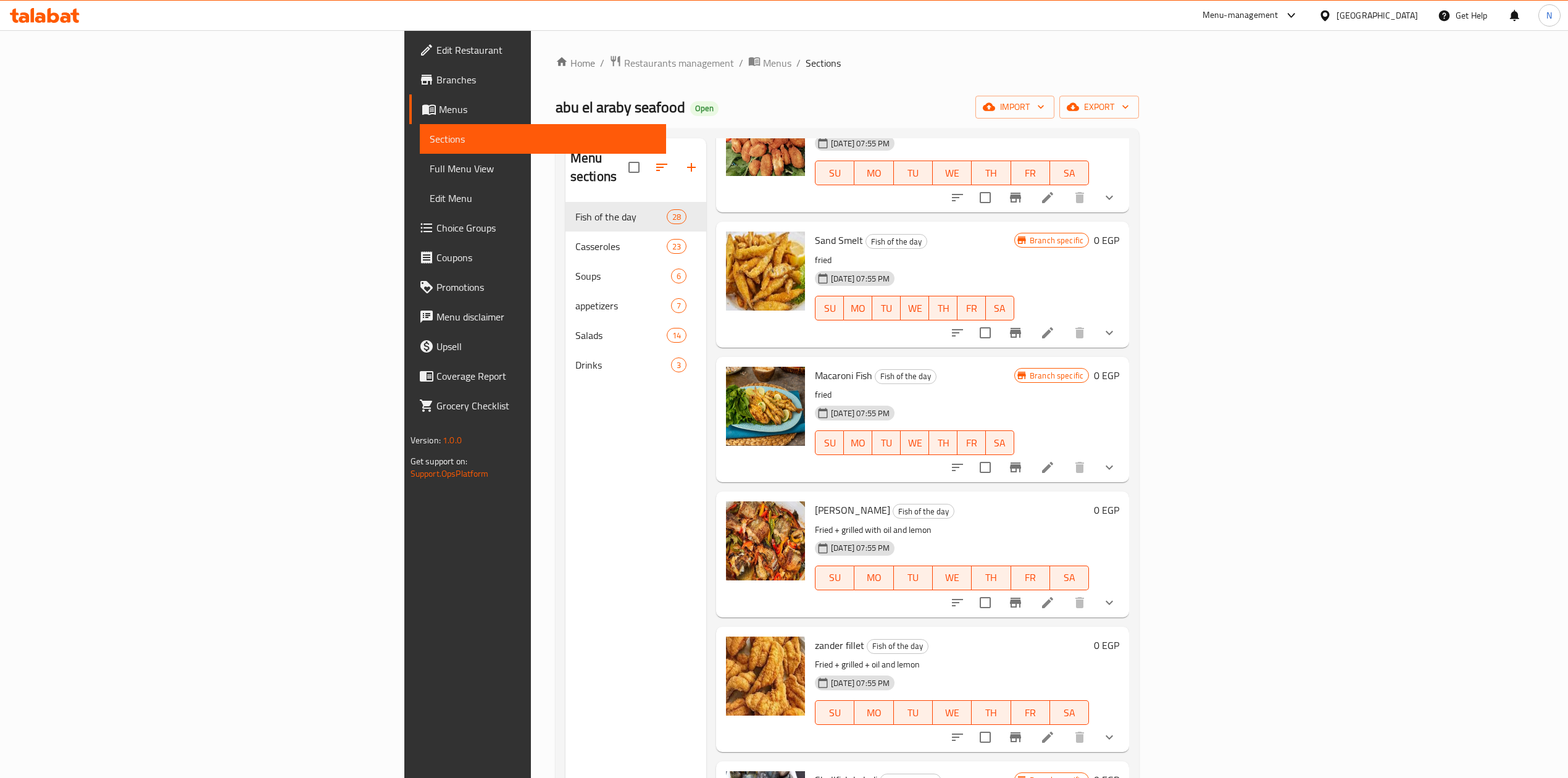
click at [815, 387] on p "fried" at bounding box center [915, 395] width 200 height 15
drag, startPoint x: 736, startPoint y: 334, endPoint x: 734, endPoint y: 312, distance: 22.1
click at [810, 362] on div "Macaroni Fish Fish of the day fried 13-04-2025 07:55 PM SU MO TU WE TH FR SA" at bounding box center [915, 419] width 209 height 115
click at [815, 366] on span "Macaroni Fish" at bounding box center [843, 375] width 57 height 19
drag, startPoint x: 734, startPoint y: 312, endPoint x: 754, endPoint y: 332, distance: 28.3
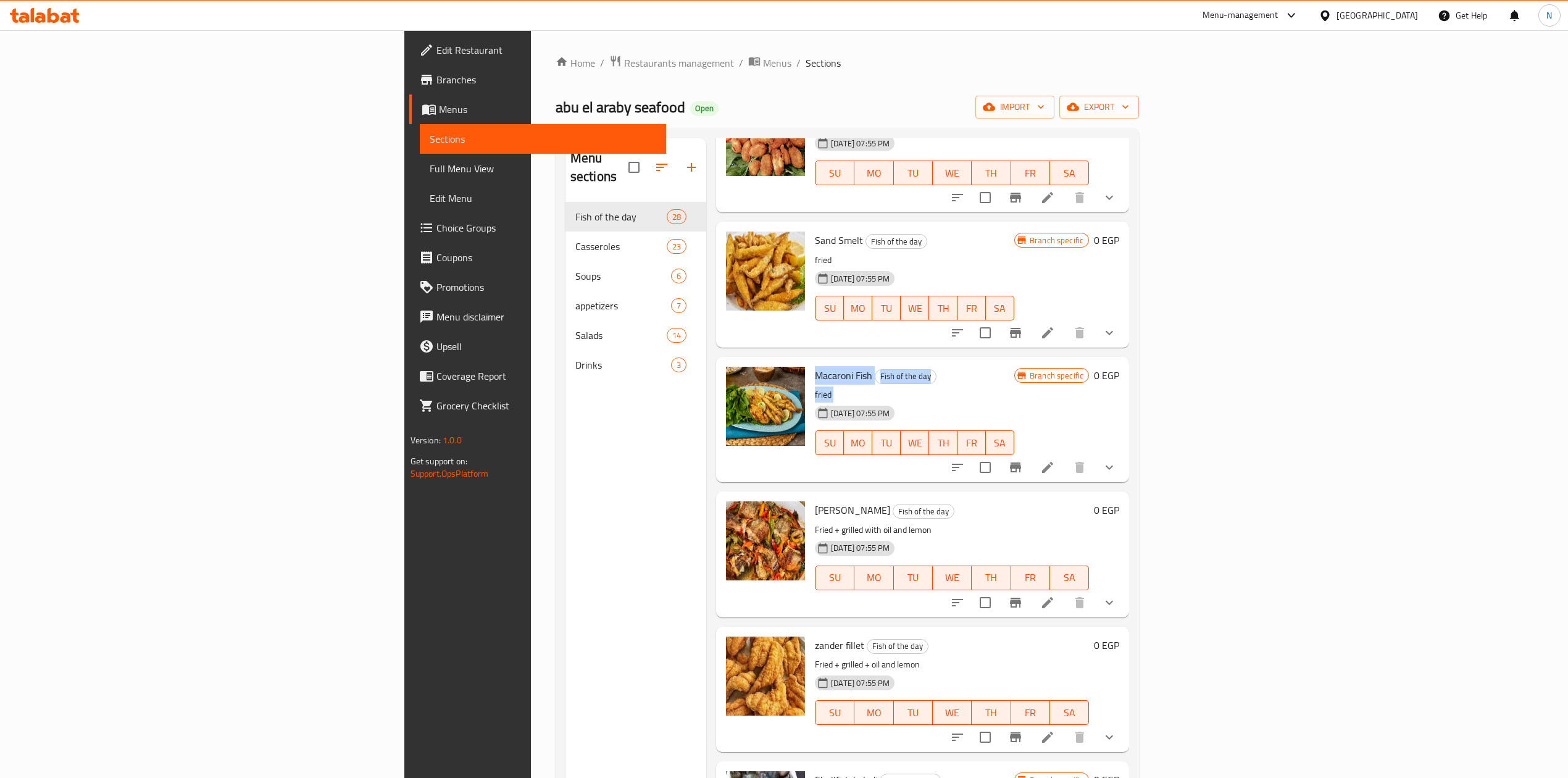
click at [810, 362] on div "Macaroni Fish Fish of the day fried 13-04-2025 07:55 PM SU MO TU WE TH FR SA" at bounding box center [915, 419] width 209 height 115
click at [876, 370] on span "Fish of the day" at bounding box center [906, 377] width 61 height 15
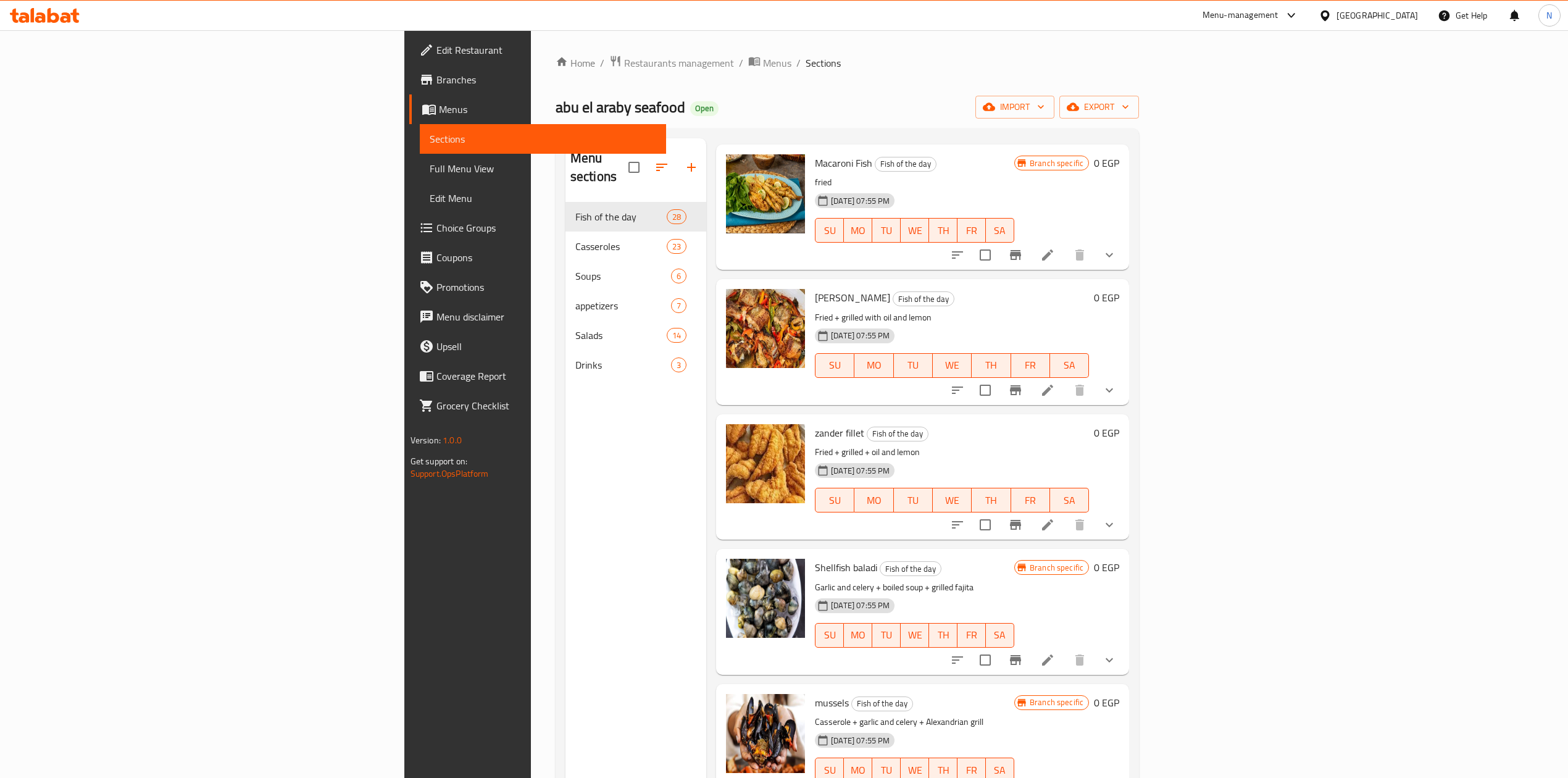
scroll to position [2882, 0]
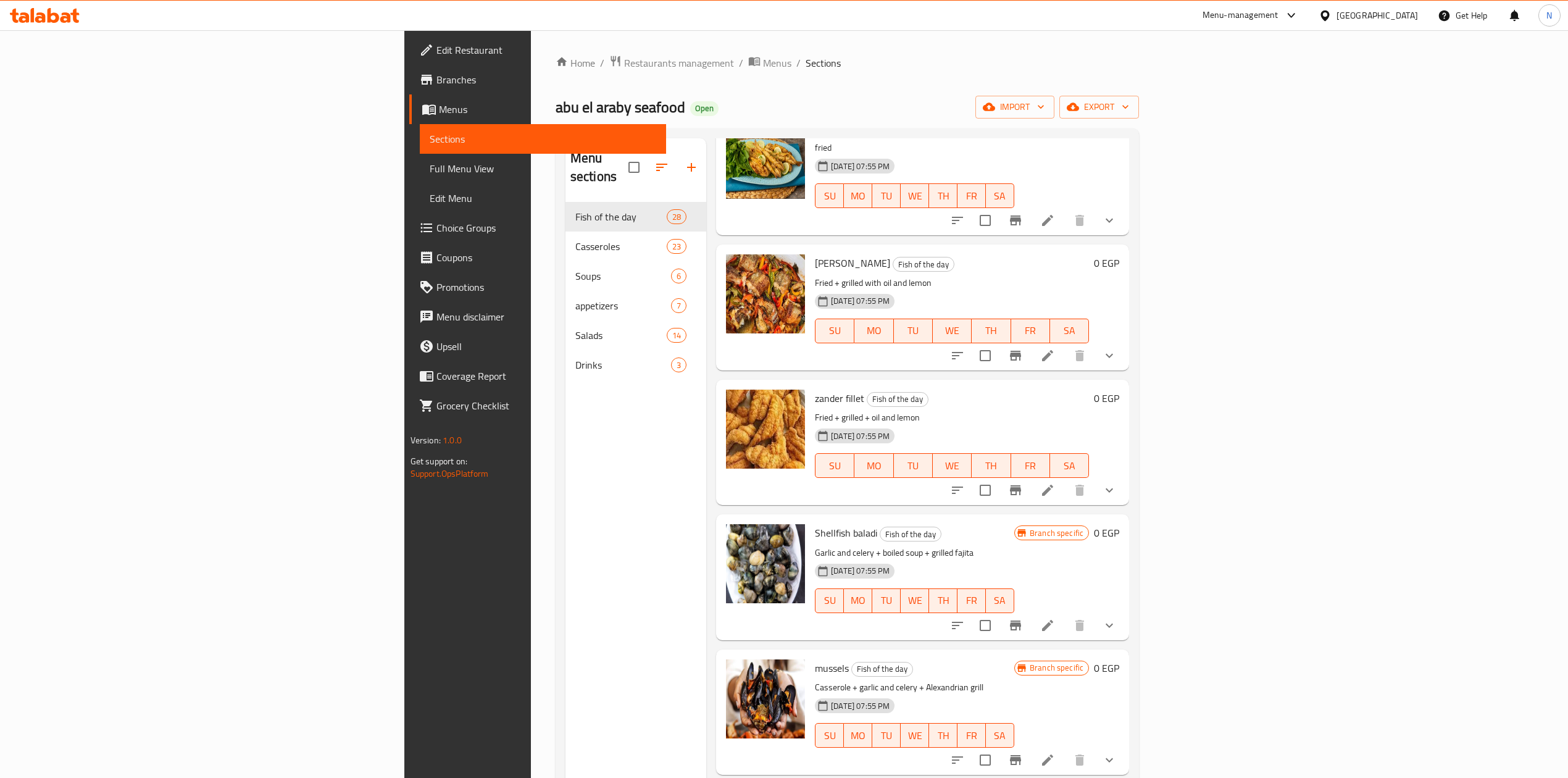
click at [815, 254] on span "[PERSON_NAME]" at bounding box center [852, 263] width 75 height 19
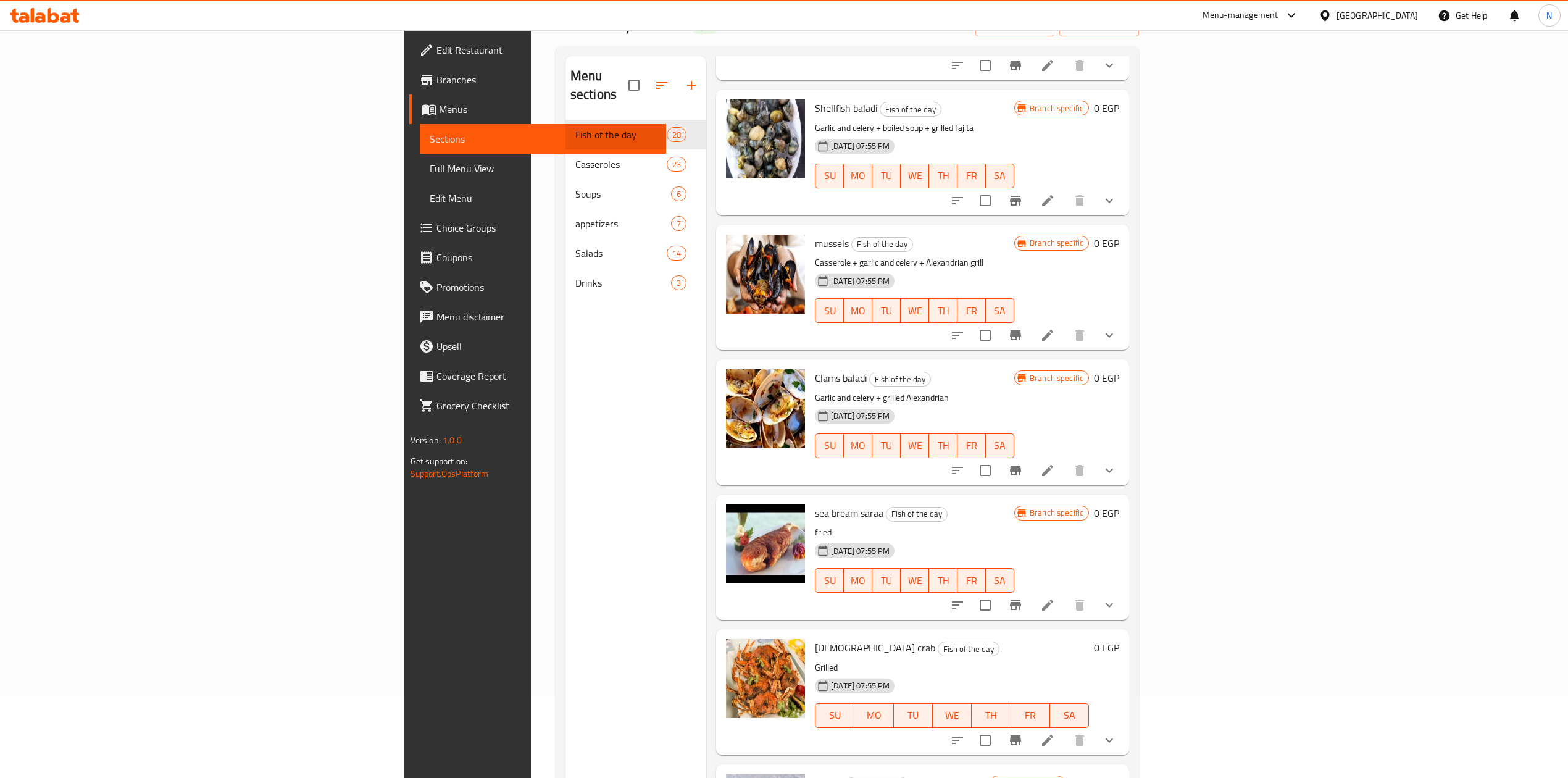
scroll to position [164, 0]
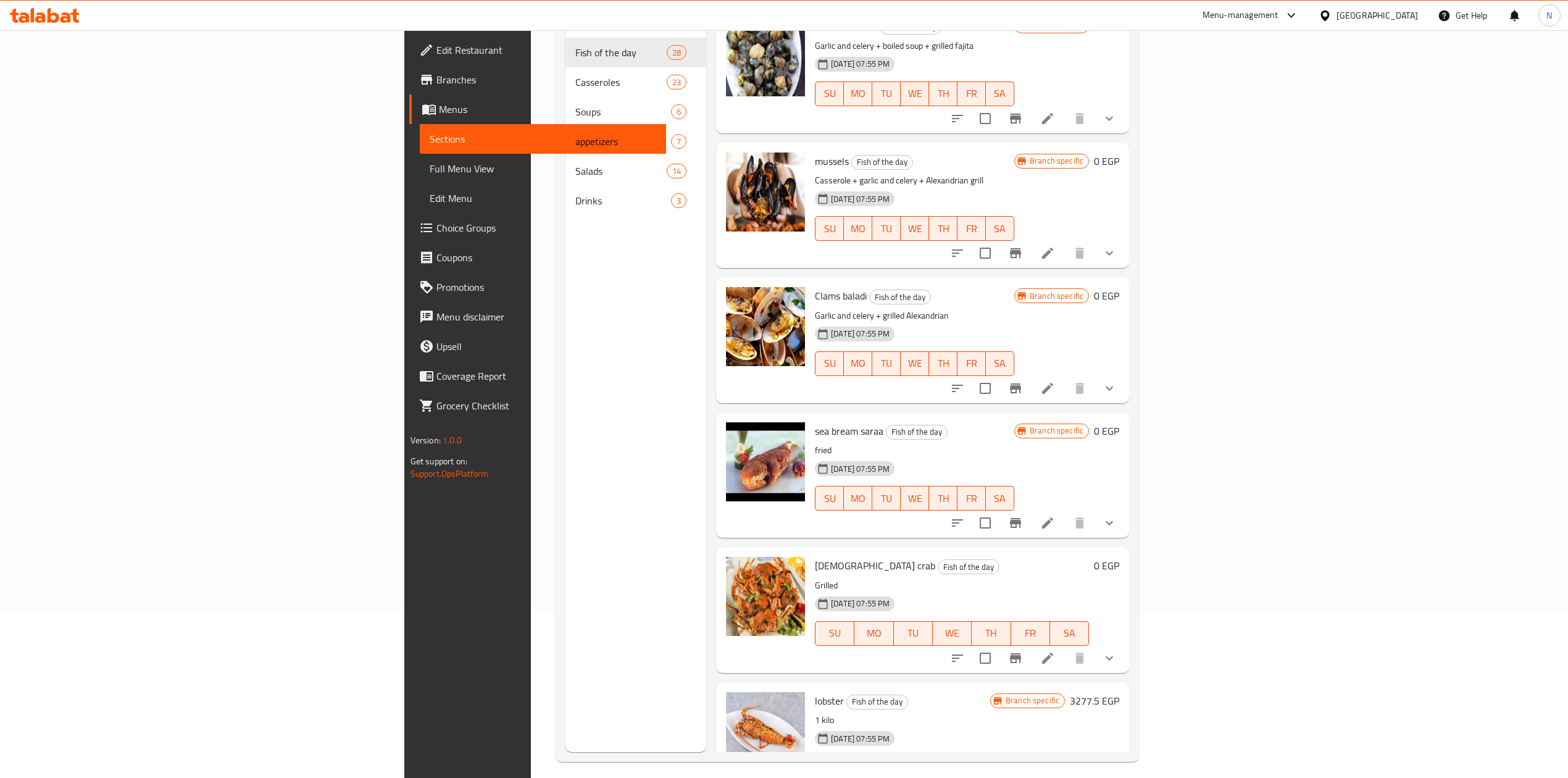
click at [815, 152] on span "mussels" at bounding box center [832, 161] width 34 height 19
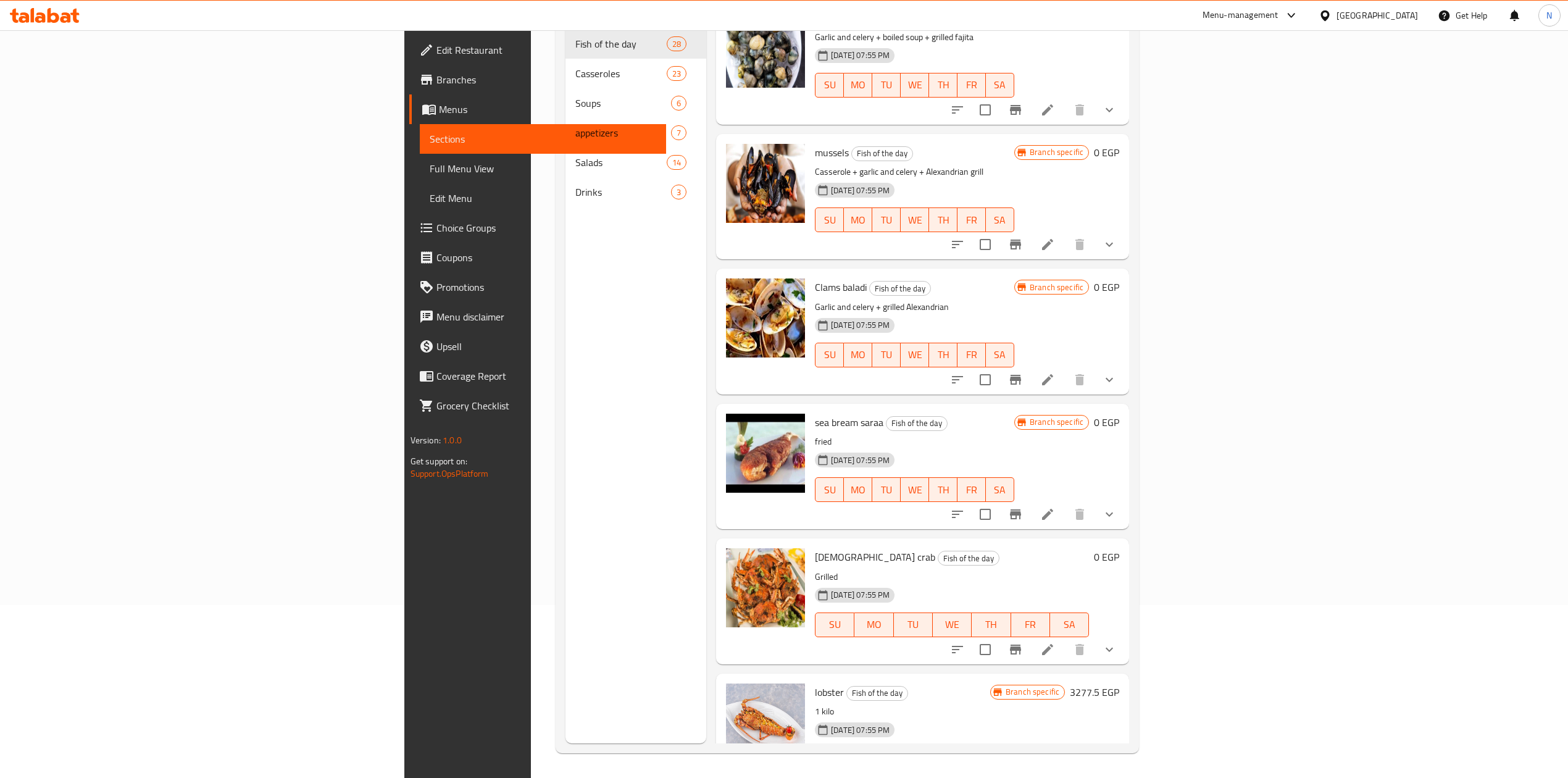
click at [815, 413] on span "sea bream saraa" at bounding box center [849, 422] width 68 height 19
drag, startPoint x: 747, startPoint y: 364, endPoint x: 749, endPoint y: 390, distance: 26.1
click at [810, 409] on div "sea bream saraa Fish of the day fried 13-04-2025 07:55 PM SU MO TU WE TH FR SA" at bounding box center [915, 466] width 209 height 115
click at [815, 683] on span "lobster" at bounding box center [830, 692] width 29 height 19
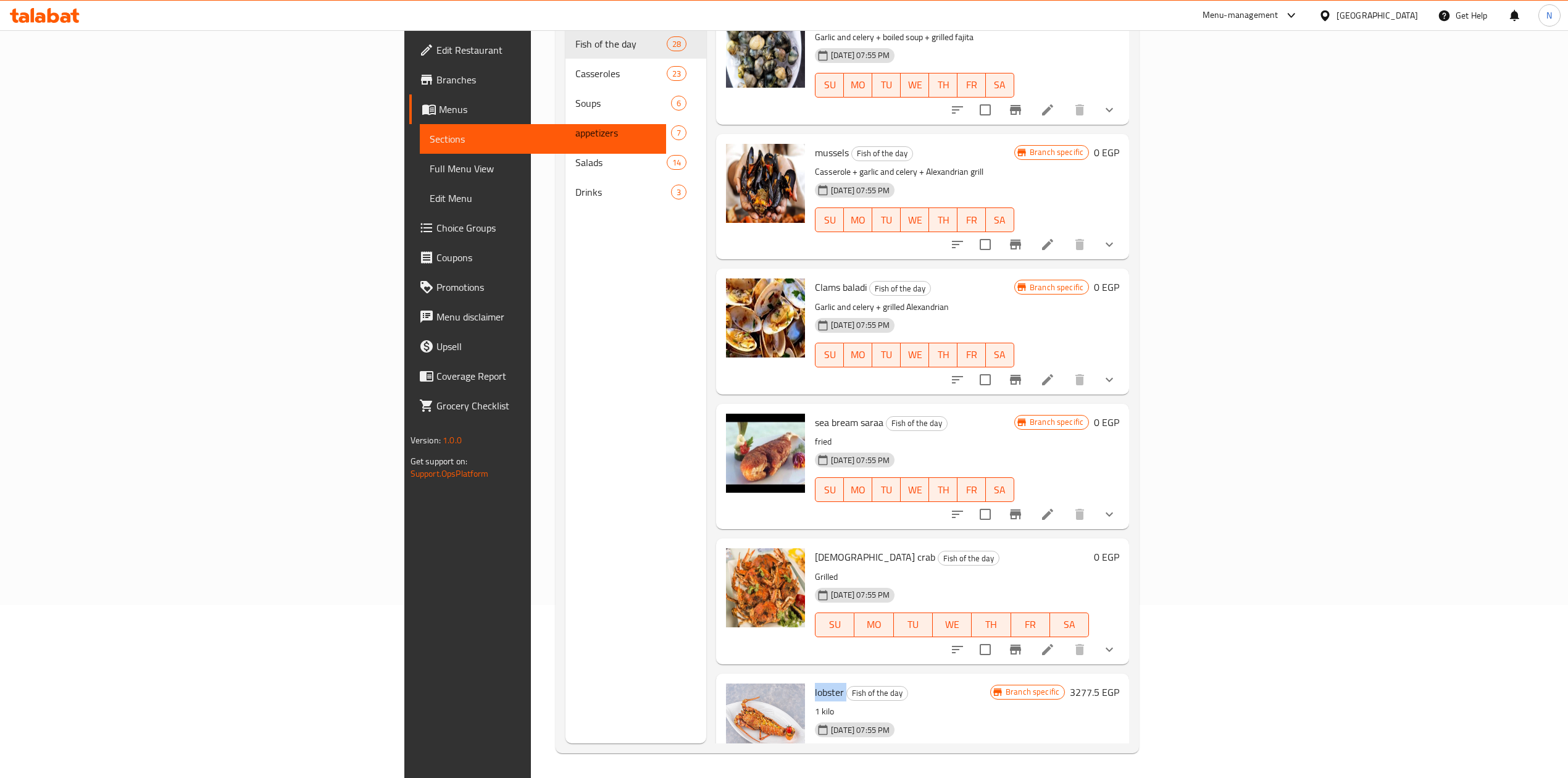
click at [815, 683] on span "lobster" at bounding box center [830, 692] width 29 height 19
drag, startPoint x: 725, startPoint y: 645, endPoint x: 731, endPoint y: 665, distance: 20.9
click at [810, 679] on div "lobster Fish of the day 1 kilo 13-04-2025 07:55 PM SU MO TU WE TH FR SA" at bounding box center [903, 736] width 185 height 115
click at [815, 704] on p "1 kilo" at bounding box center [903, 712] width 175 height 15
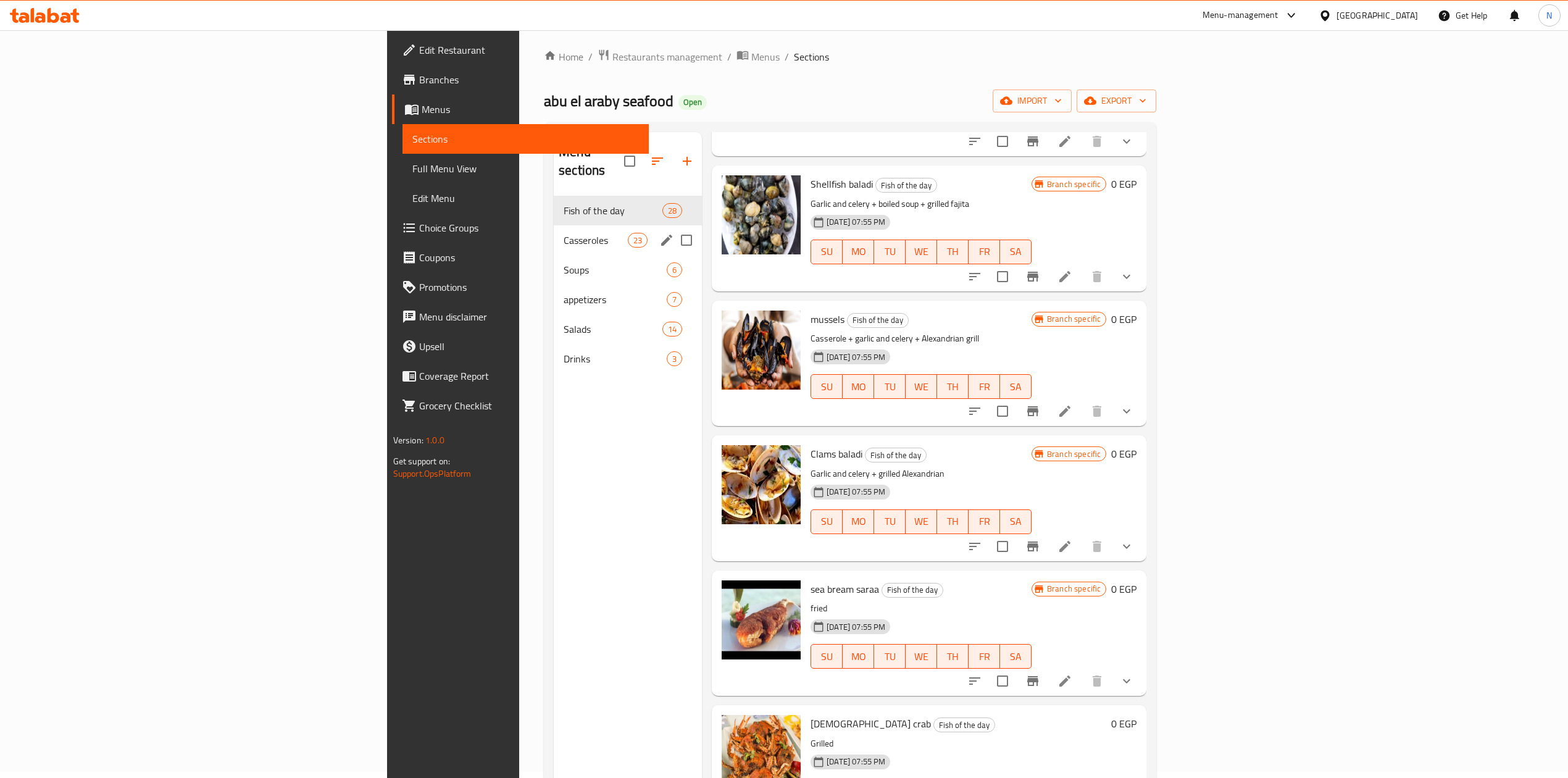
scroll to position [0, 0]
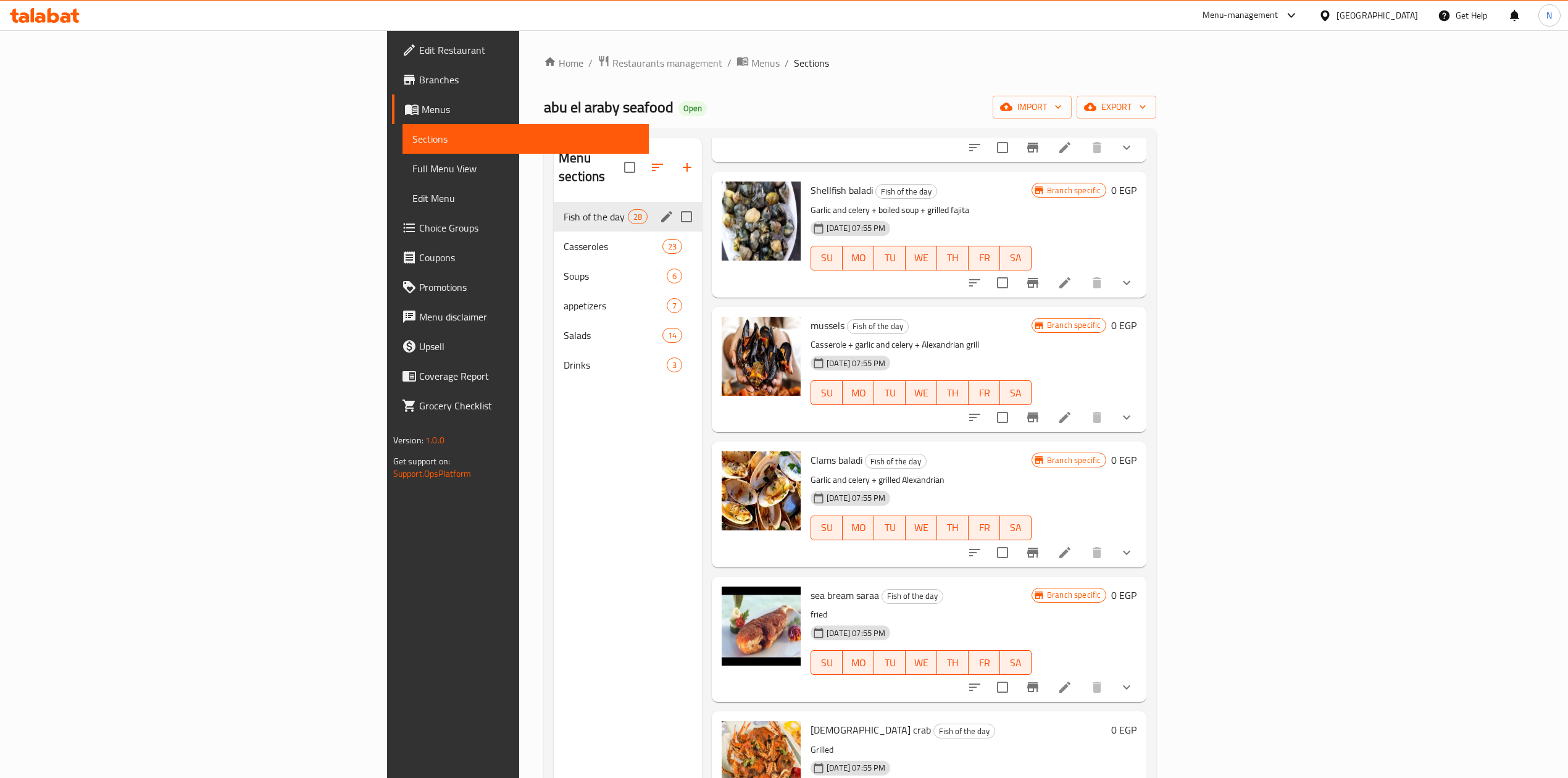
click at [554, 213] on div "Fish of the day 28" at bounding box center [628, 216] width 149 height 30
click at [564, 239] on span "Casseroles" at bounding box center [613, 246] width 99 height 15
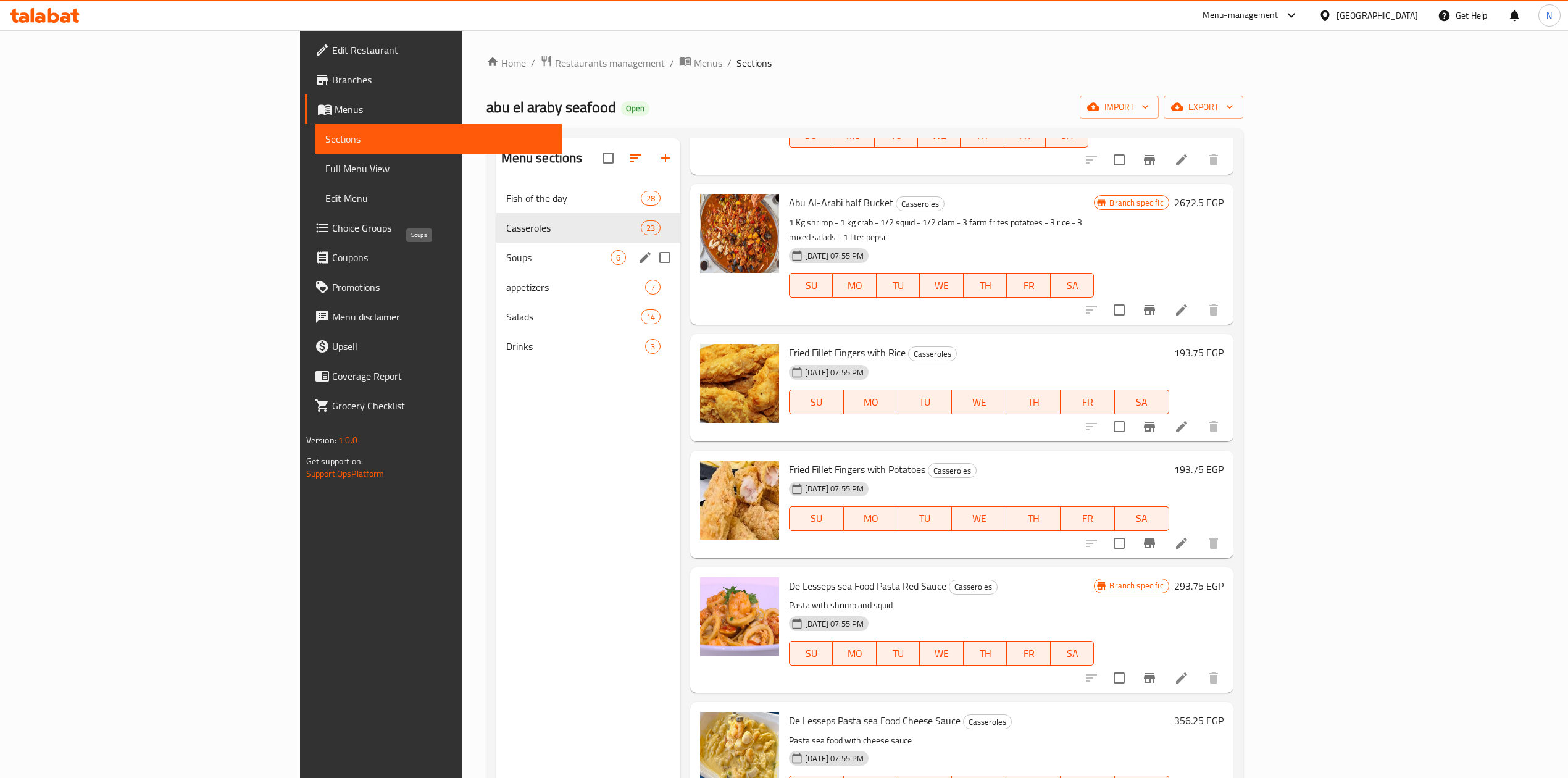
click at [506, 252] on span "Soups" at bounding box center [558, 257] width 104 height 15
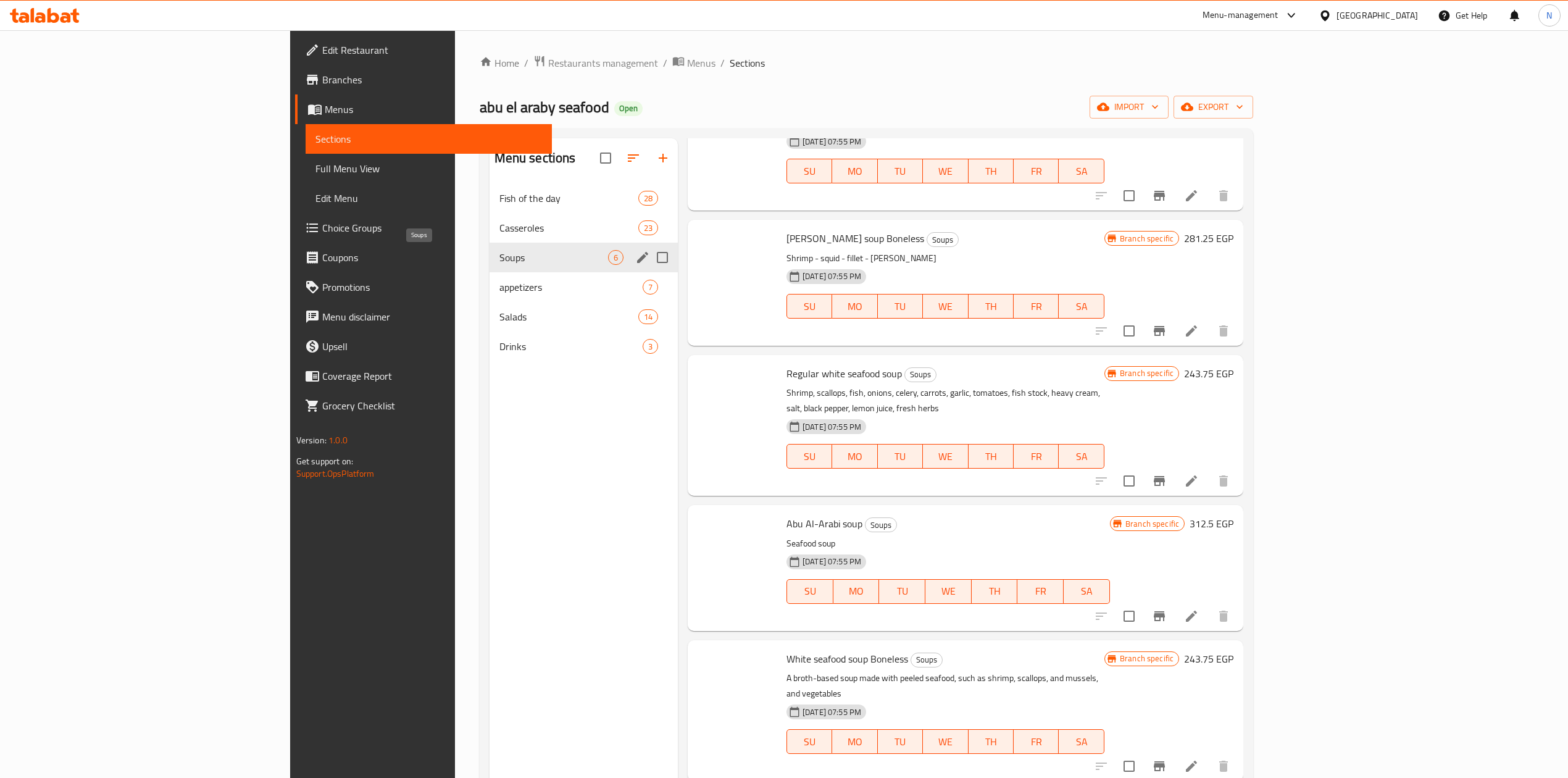
scroll to position [61, 0]
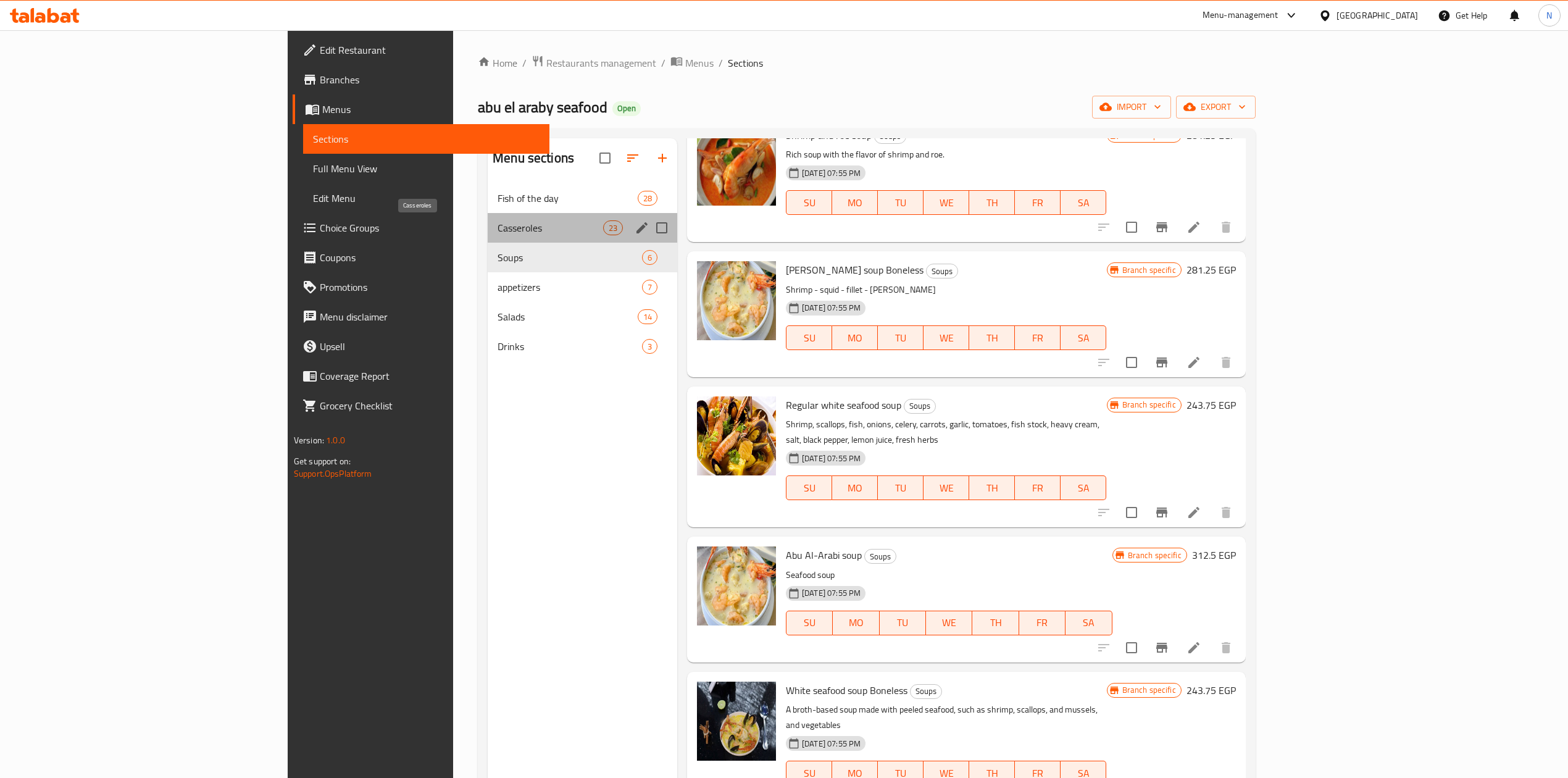
click at [497, 235] on span "Casseroles" at bounding box center [550, 227] width 106 height 15
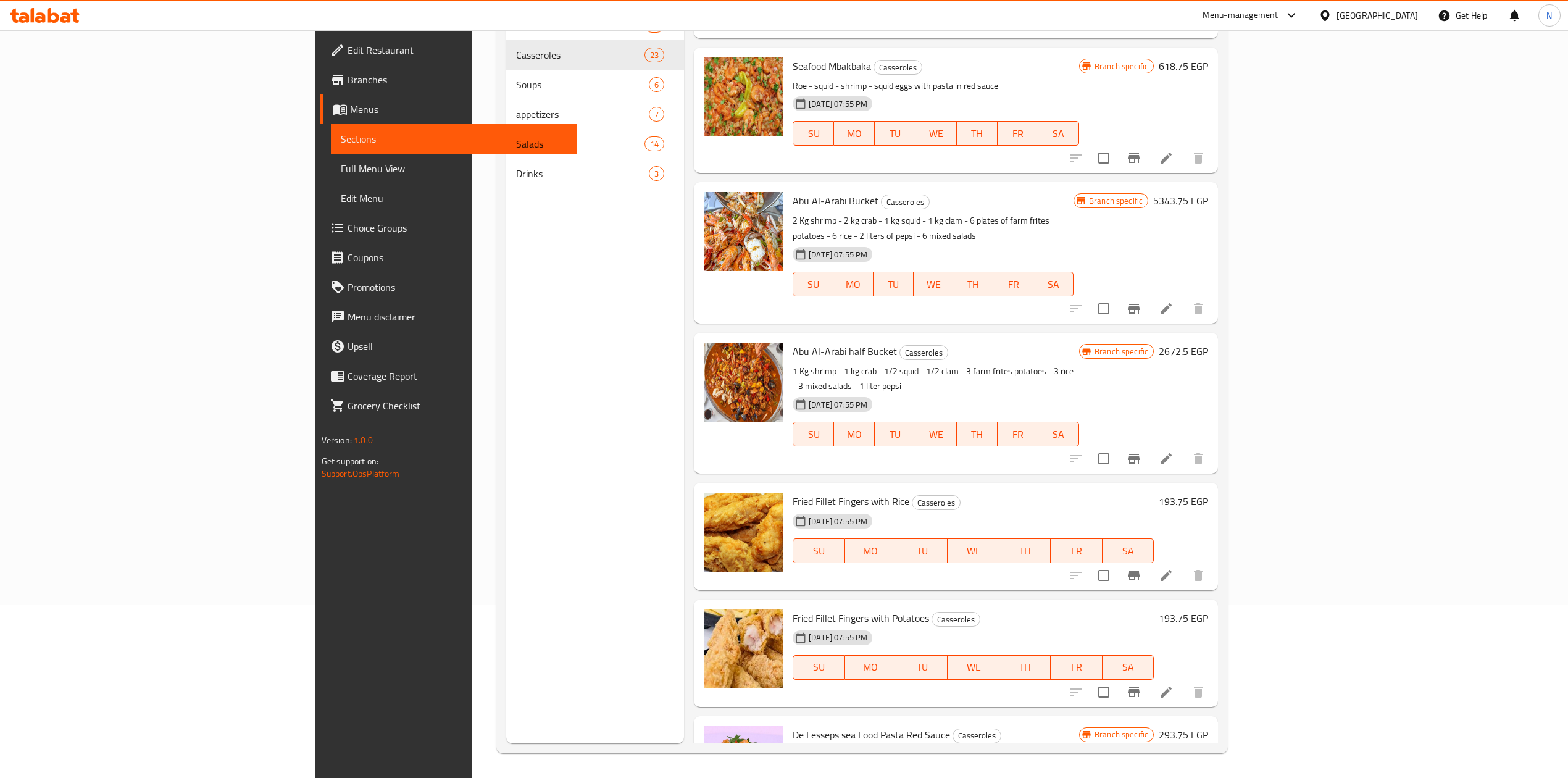
scroll to position [1971, 0]
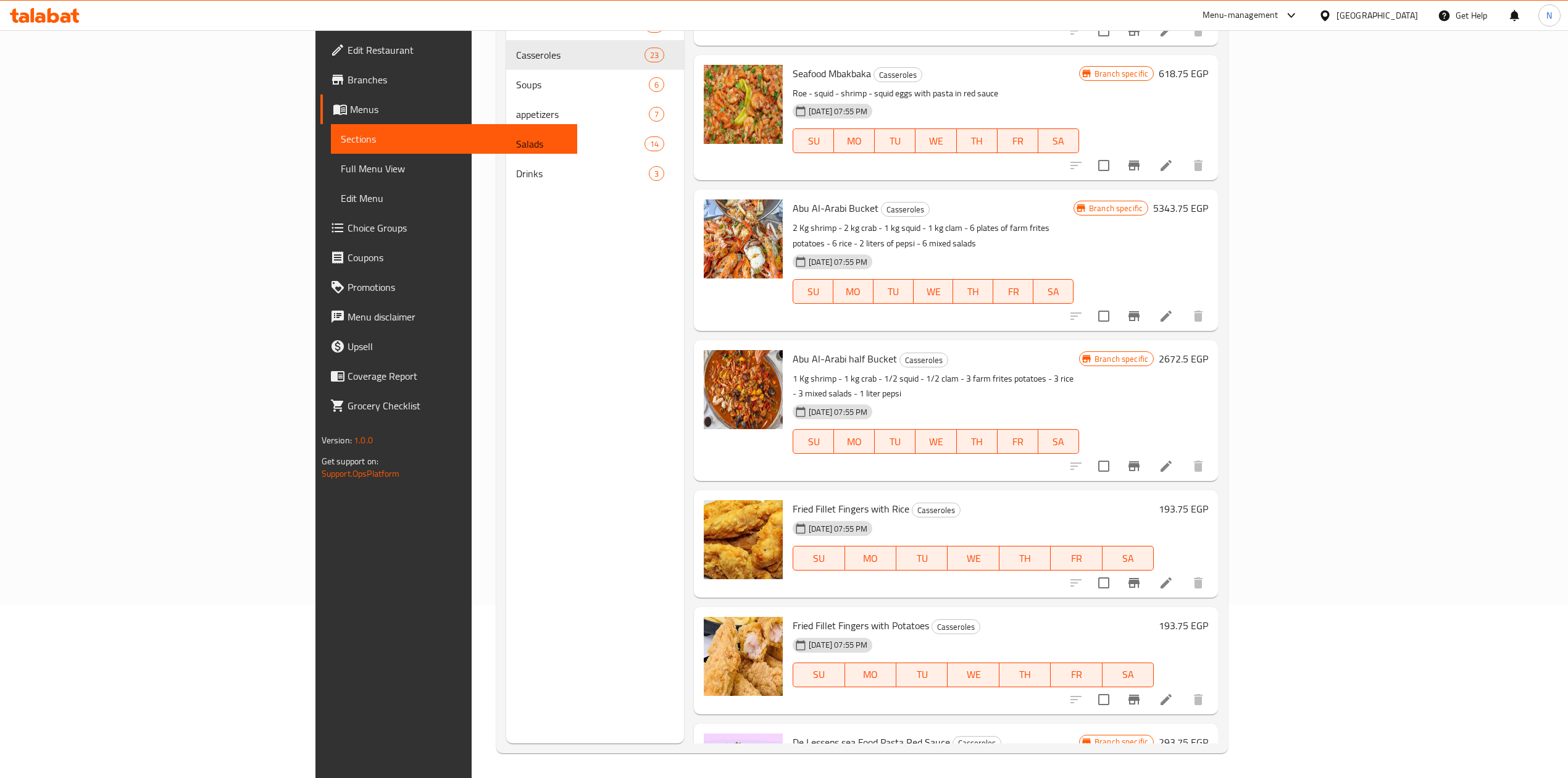
click at [793, 350] on span "Abu Al-Arabi half Bucket" at bounding box center [845, 359] width 104 height 19
drag, startPoint x: 736, startPoint y: 329, endPoint x: 766, endPoint y: 347, distance: 35.0
click at [788, 347] on div "Abu Al-Arabi half Bucket Casseroles 1 Kg shrimp - 1 kg crab - 1/2 squid - 1/2 c…" at bounding box center [936, 411] width 296 height 131
click at [793, 371] on p "1 Kg shrimp - 1 kg crab - 1/2 squid - 1/2 clam - 3 farm frites potatoes - 3 ric…" at bounding box center [936, 386] width 287 height 31
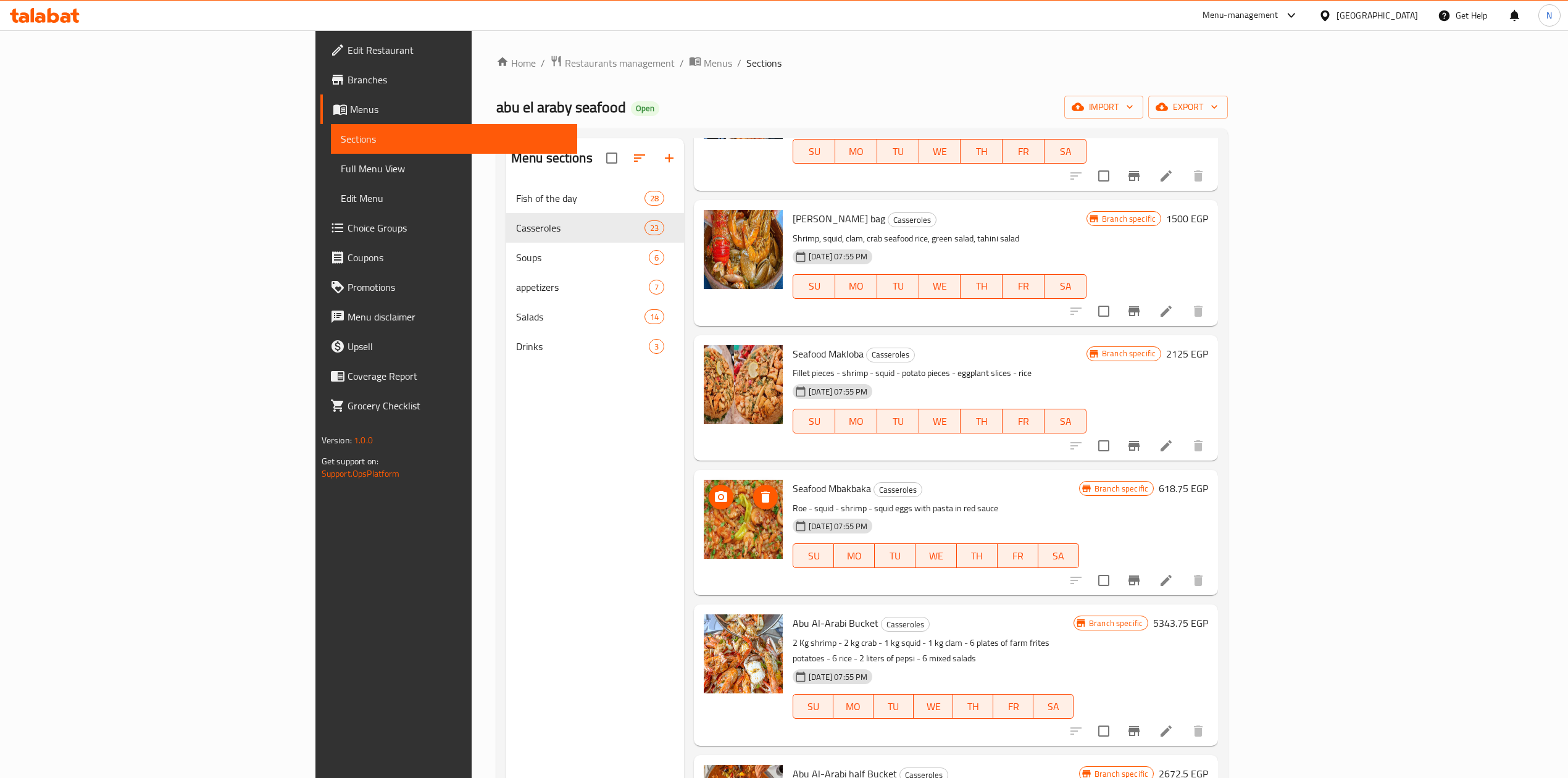
scroll to position [1642, 0]
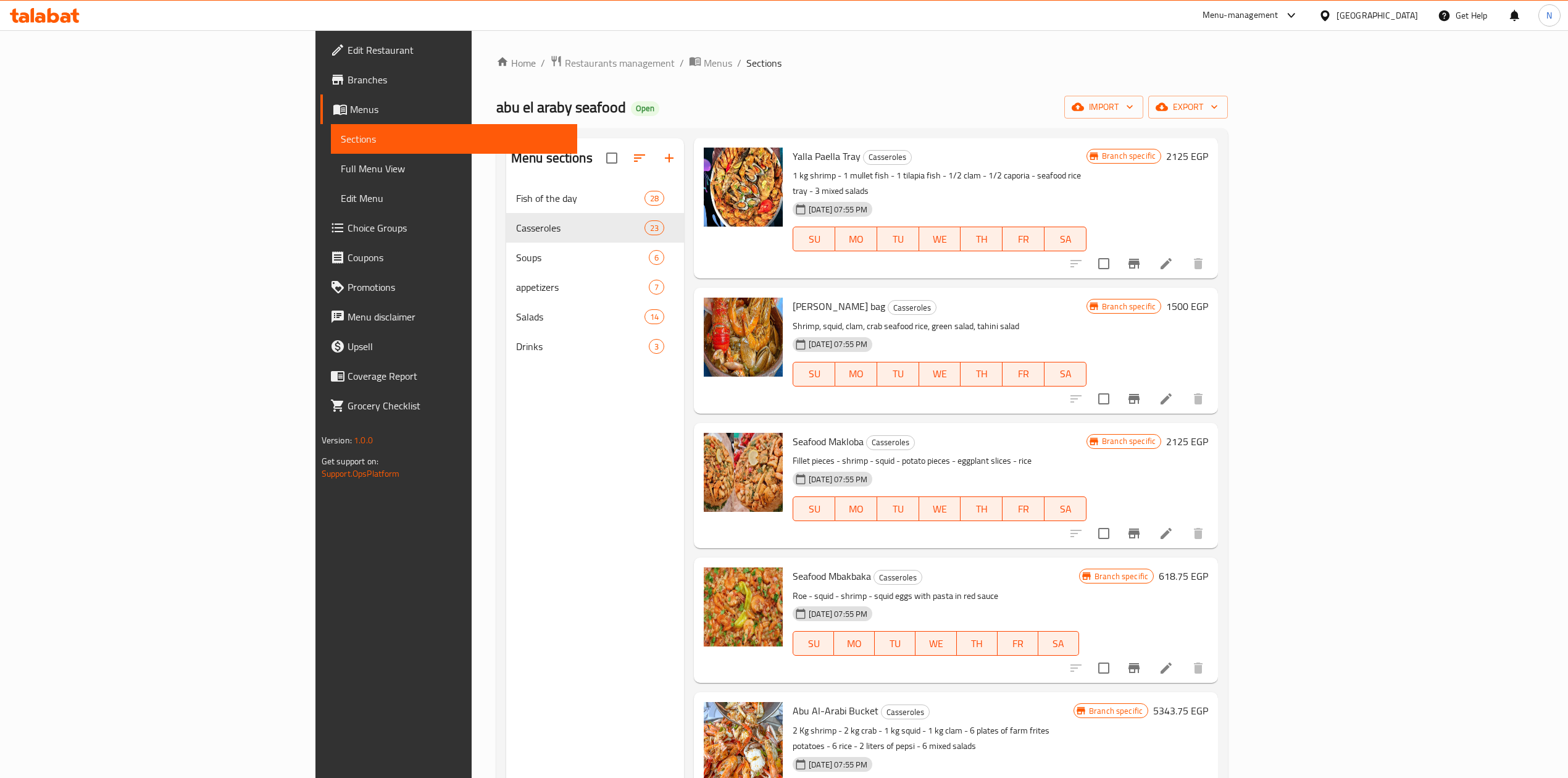
click at [800, 423] on div "Seafood Makloba Casseroles Fillet pieces - shrimp - squid - potato pieces - egg…" at bounding box center [956, 485] width 524 height 125
click at [812, 69] on ol "Home / Restaurants management / Menus / Sections" at bounding box center [862, 63] width 732 height 16
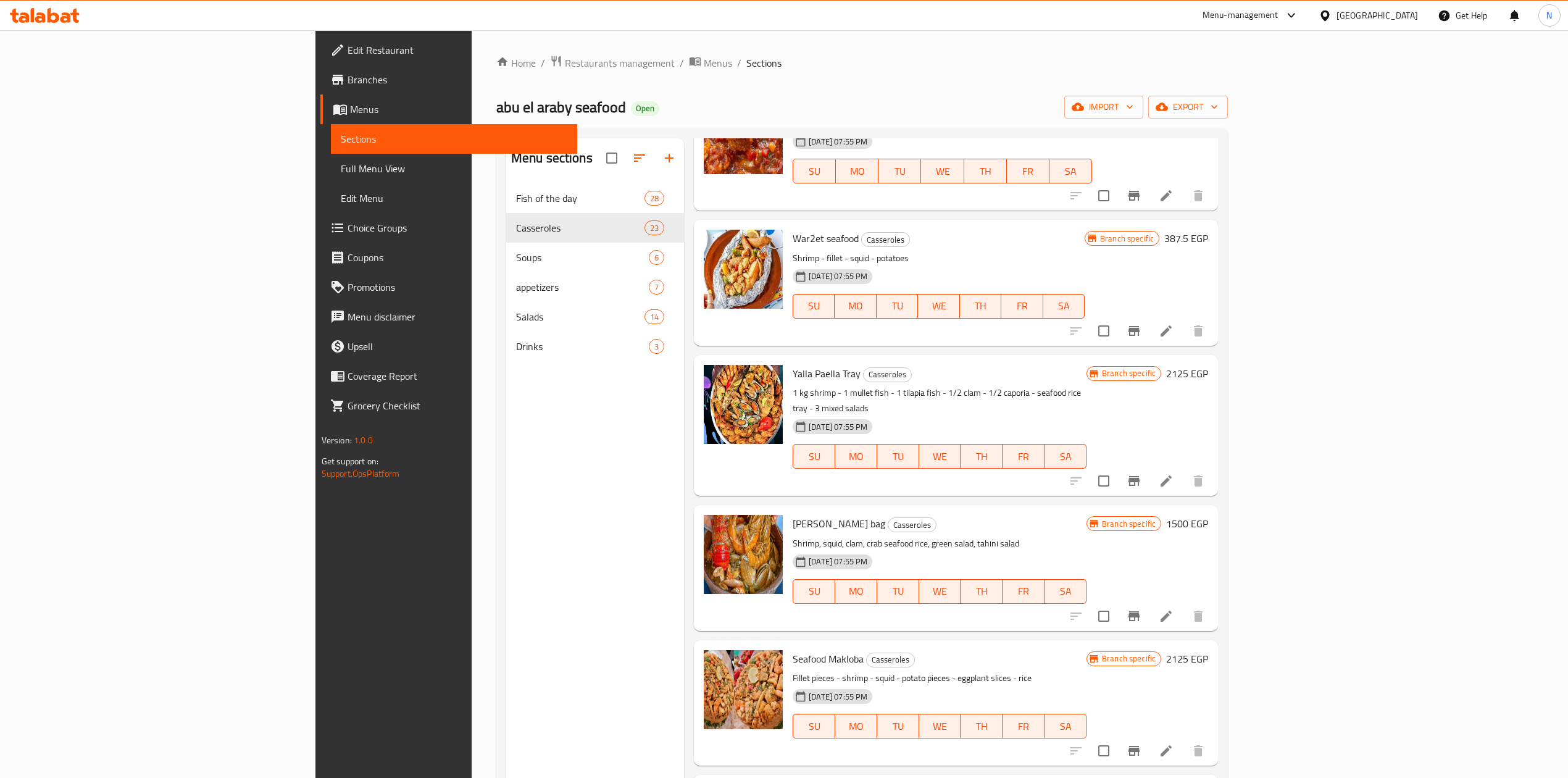
scroll to position [1394, 0]
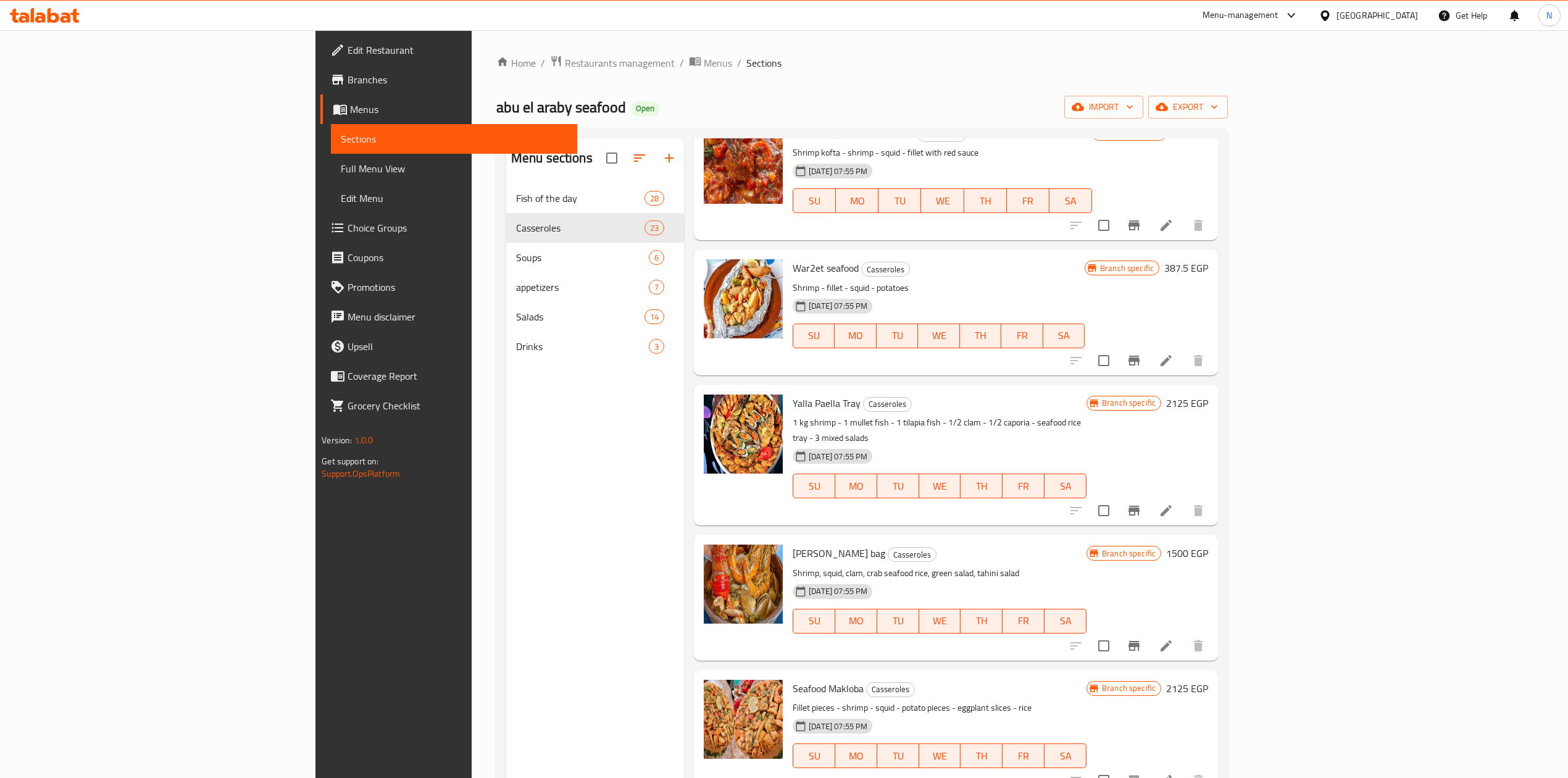
click at [506, 521] on div "Menu sections Fish of the day 28 Casseroles 23 Soups 6 appetizers 7 Salads 14 D…" at bounding box center [595, 527] width 178 height 778
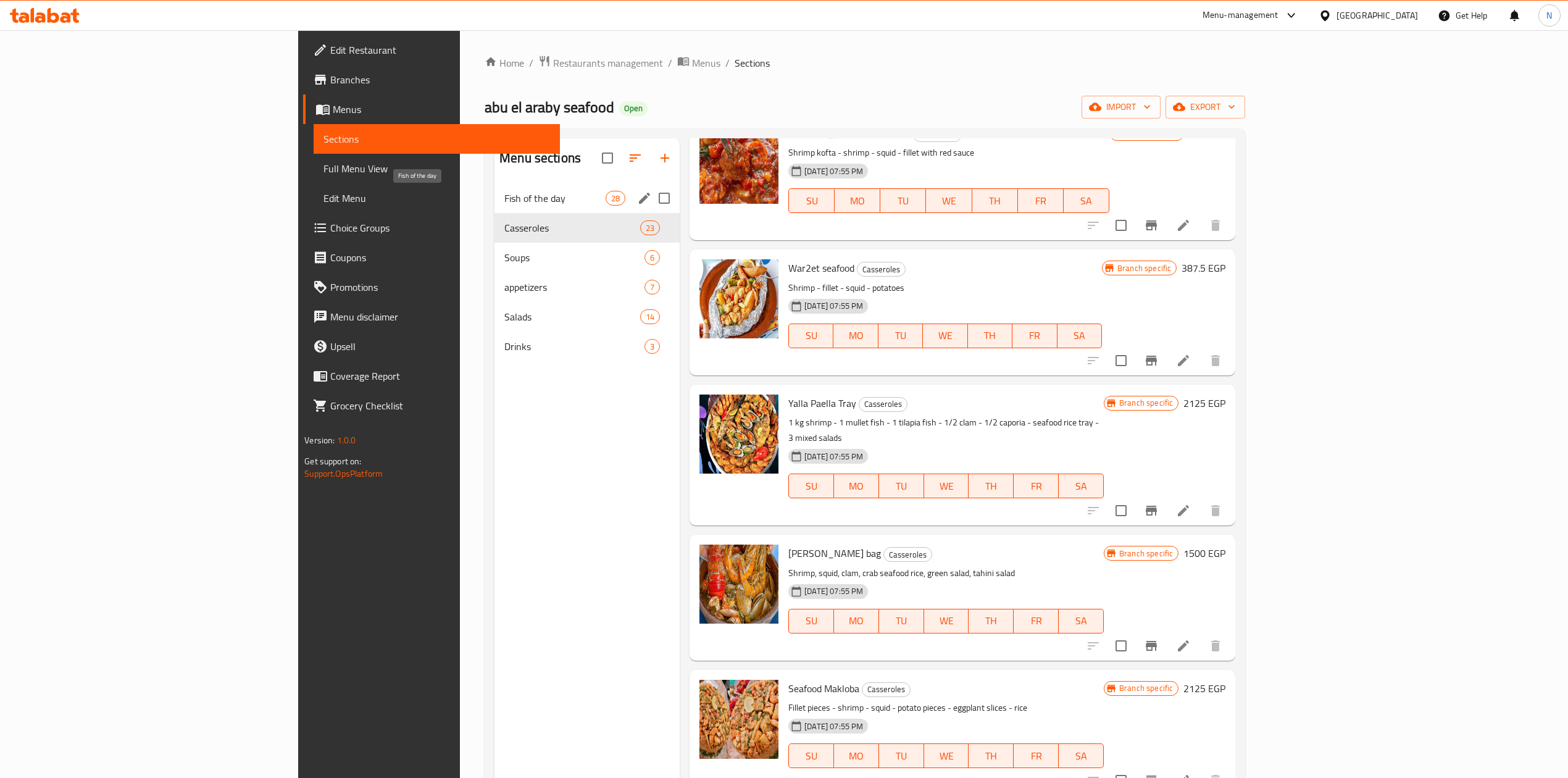
click at [504, 200] on span "Fish of the day" at bounding box center [555, 198] width 102 height 15
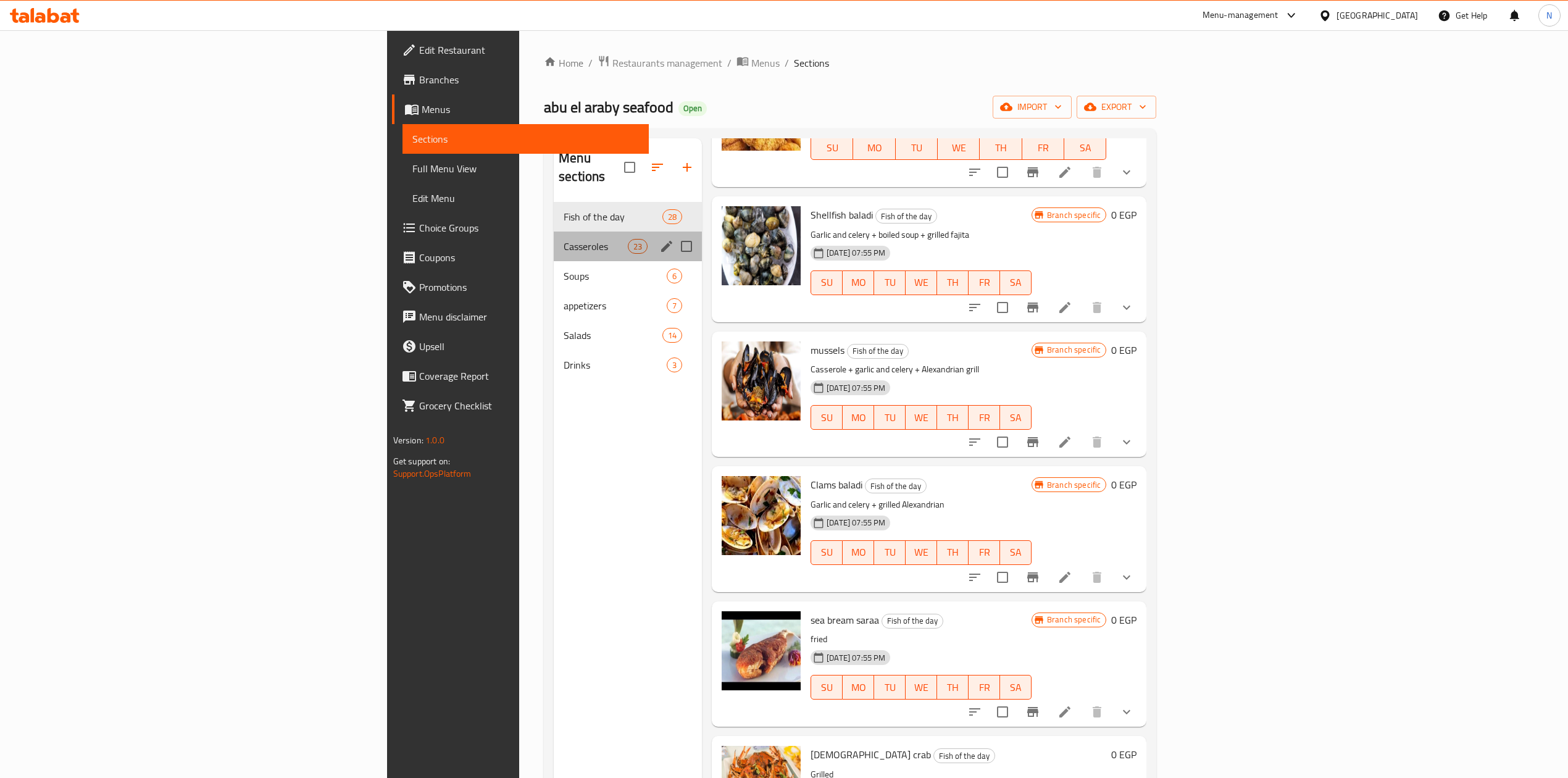
click at [554, 238] on div "Casseroles 23" at bounding box center [628, 246] width 149 height 30
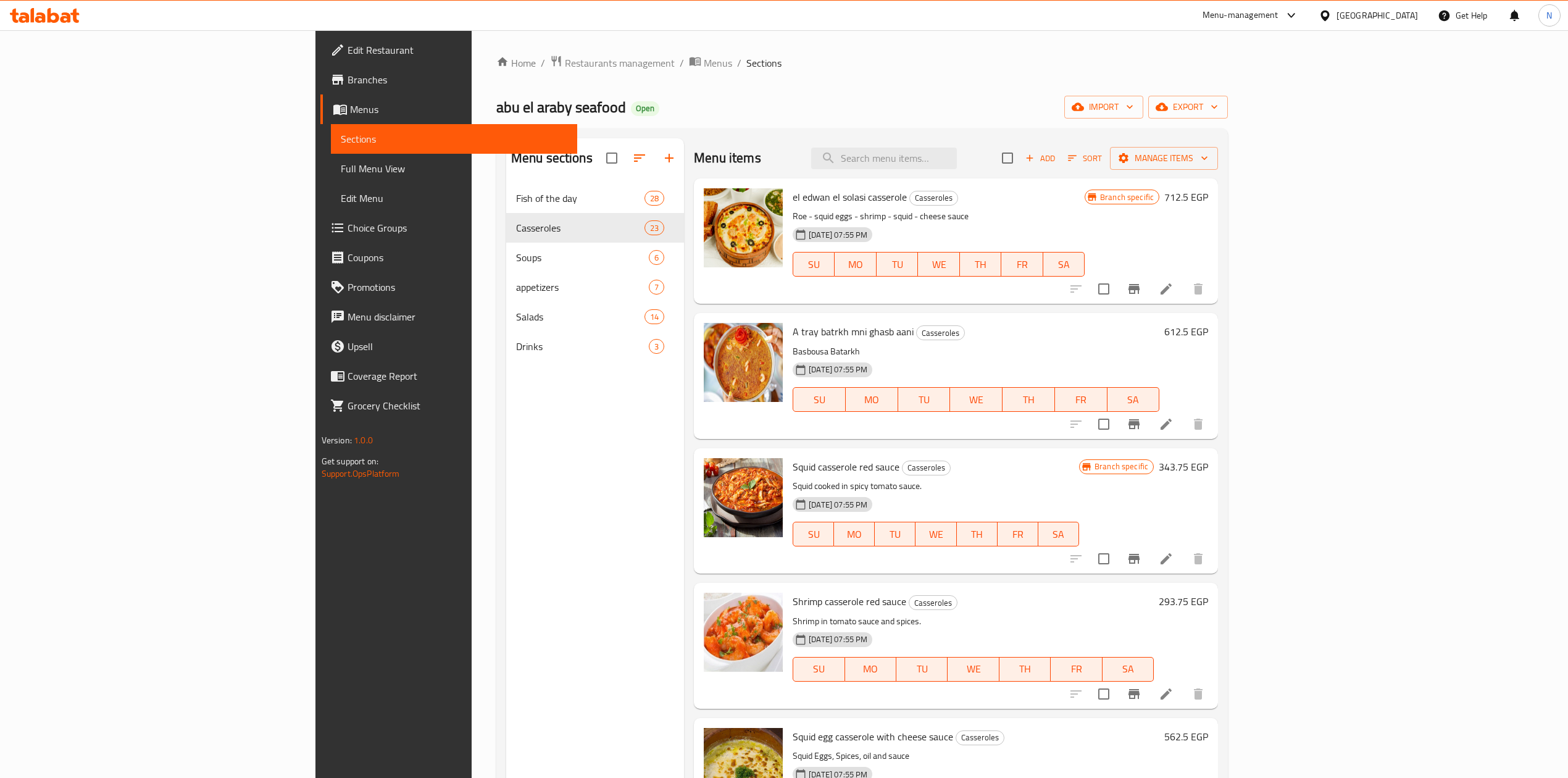
click at [917, 151] on div "Menu items Add Sort Manage items" at bounding box center [956, 158] width 524 height 40
click at [957, 163] on input "search" at bounding box center [884, 158] width 146 height 21
paste input "Sea Bass"
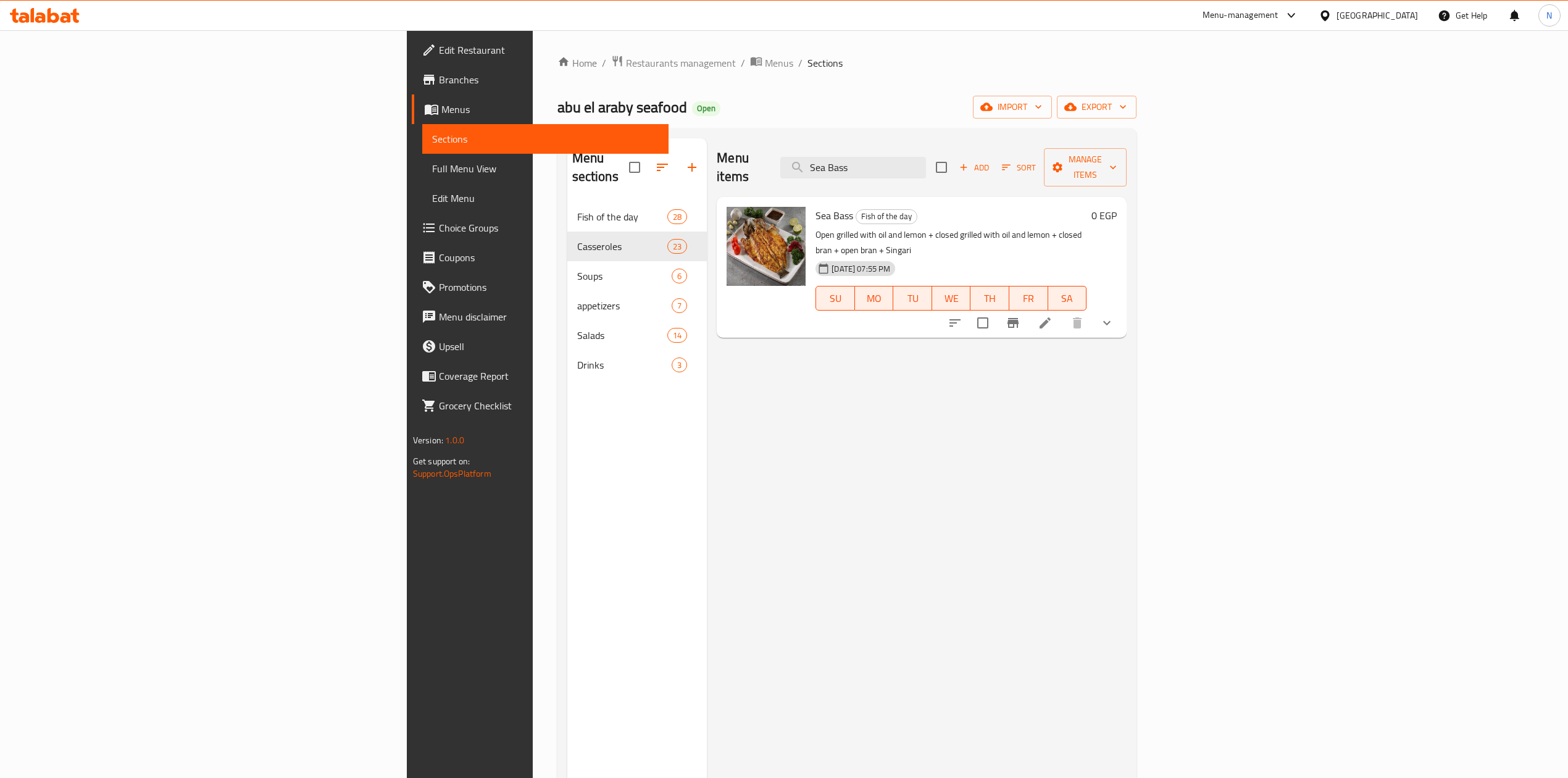
click at [816, 227] on p "Open grilled with oil and lemon + closed grilled with oil and lemon + closed br…" at bounding box center [951, 243] width 271 height 31
drag, startPoint x: 724, startPoint y: 214, endPoint x: 1151, endPoint y: 216, distance: 427.0
click at [1087, 227] on p "Open grilled with oil and lemon + closed grilled with oil and lemon + closed br…" at bounding box center [951, 243] width 271 height 31
click at [926, 169] on input "Sea Bass" at bounding box center [853, 167] width 146 height 21
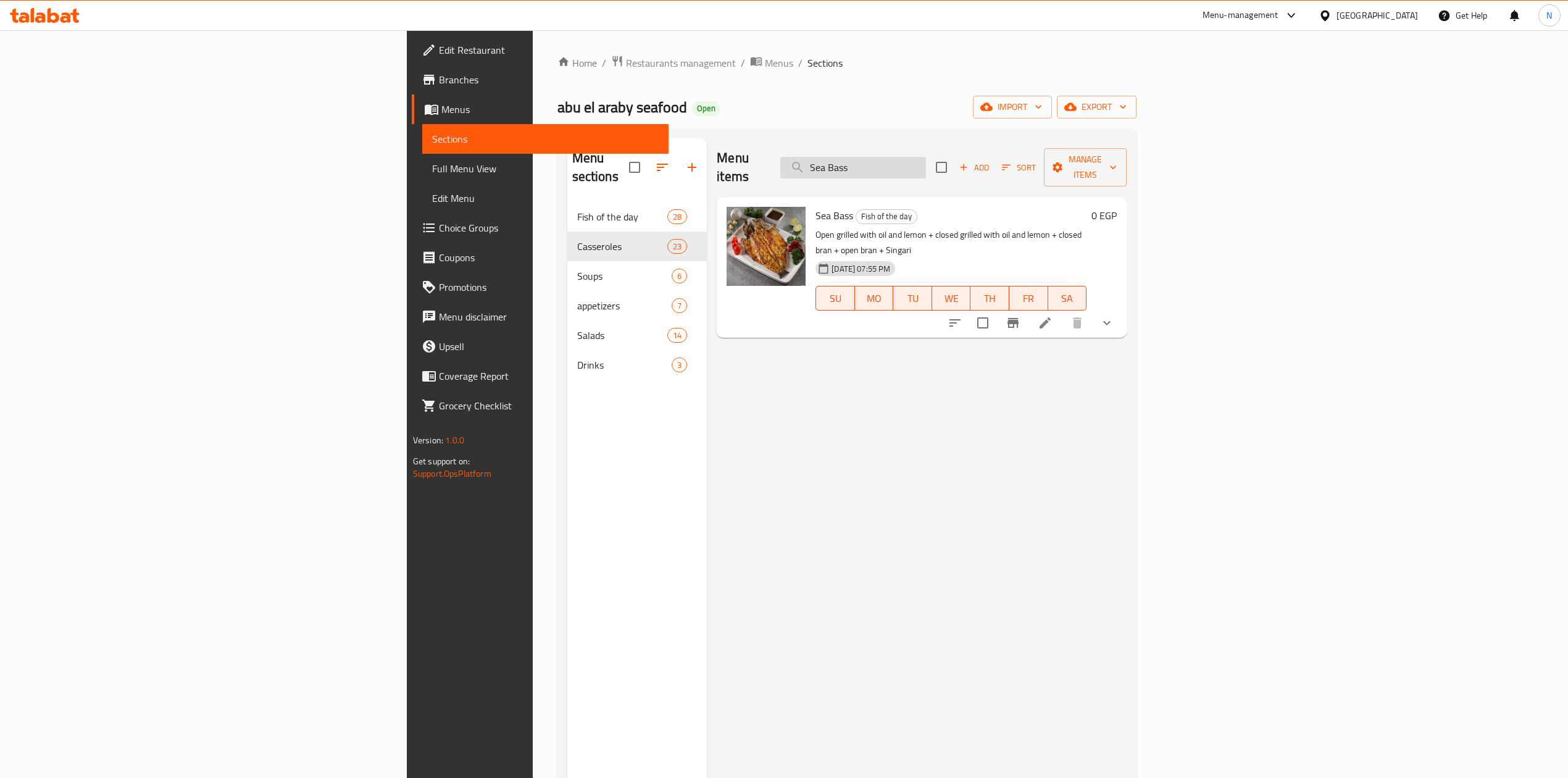
click at [926, 169] on input "Sea Bass" at bounding box center [853, 167] width 146 height 21
paste input "almon"
click at [926, 169] on input "Salmon Bass" at bounding box center [853, 167] width 146 height 21
paste input "search"
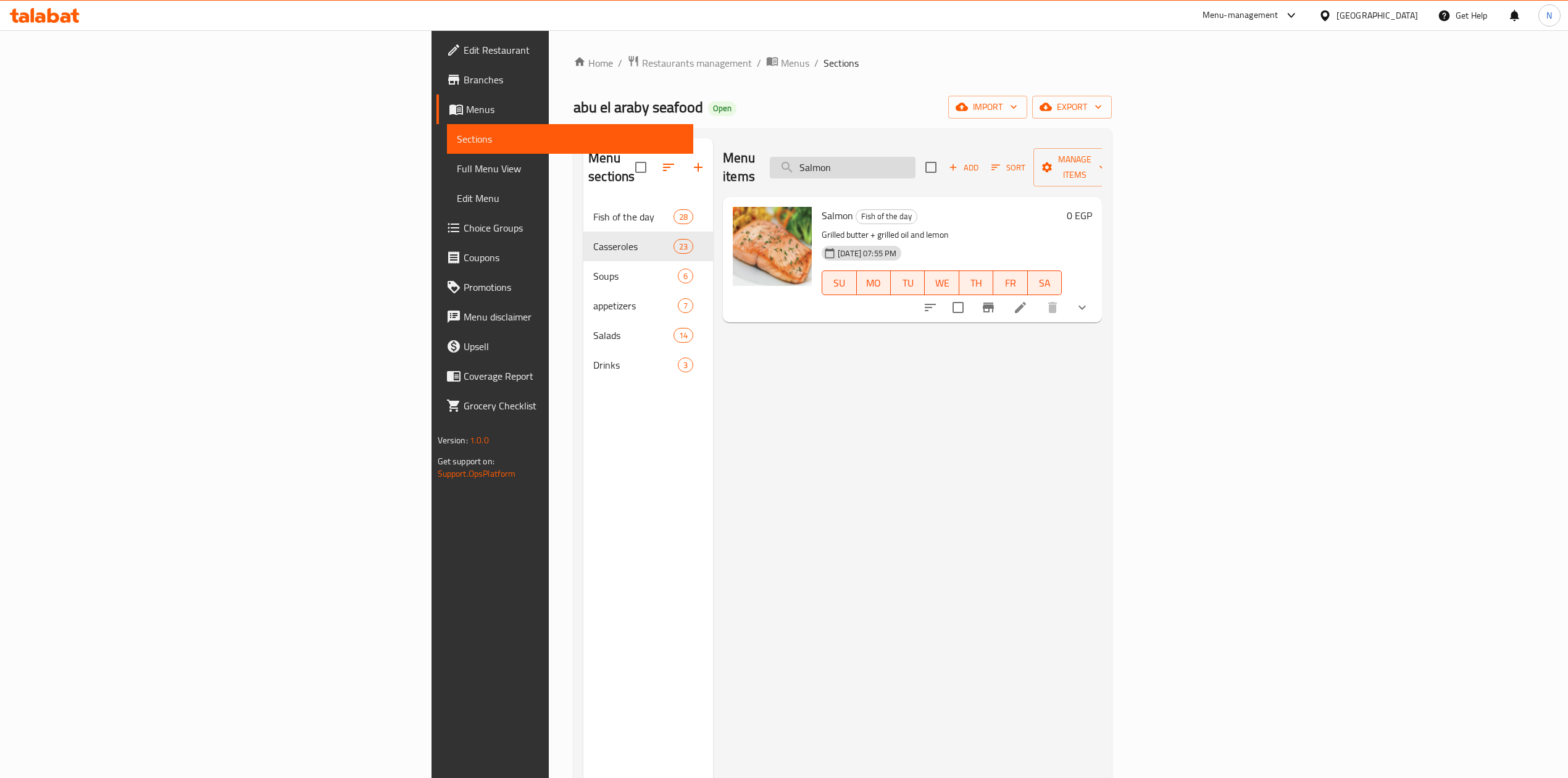
click at [916, 159] on input "Salmon" at bounding box center [843, 167] width 146 height 21
paste input "uper Jumbo Shrimp"
click at [889, 401] on div "Menu items Super Jumbo Shrimp Add Sort Manage items Super Jumbo Shrimp Fish of …" at bounding box center [907, 527] width 389 height 778
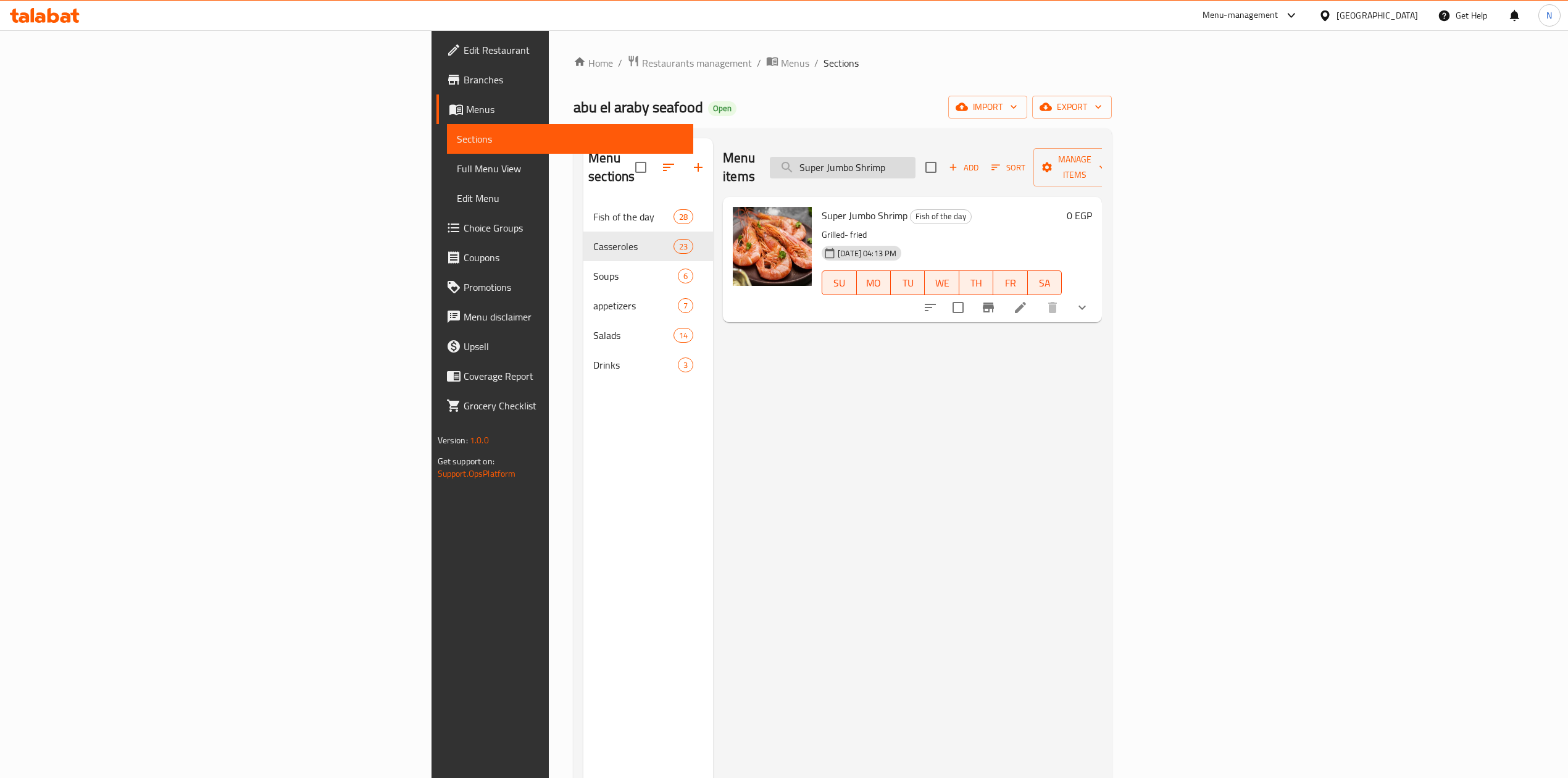
click at [916, 157] on input "Super Jumbo Shrimp" at bounding box center [843, 167] width 146 height 21
paste input "ea Bass"
click at [916, 157] on input "Super Jumbo Shrimp" at bounding box center [843, 167] width 146 height 21
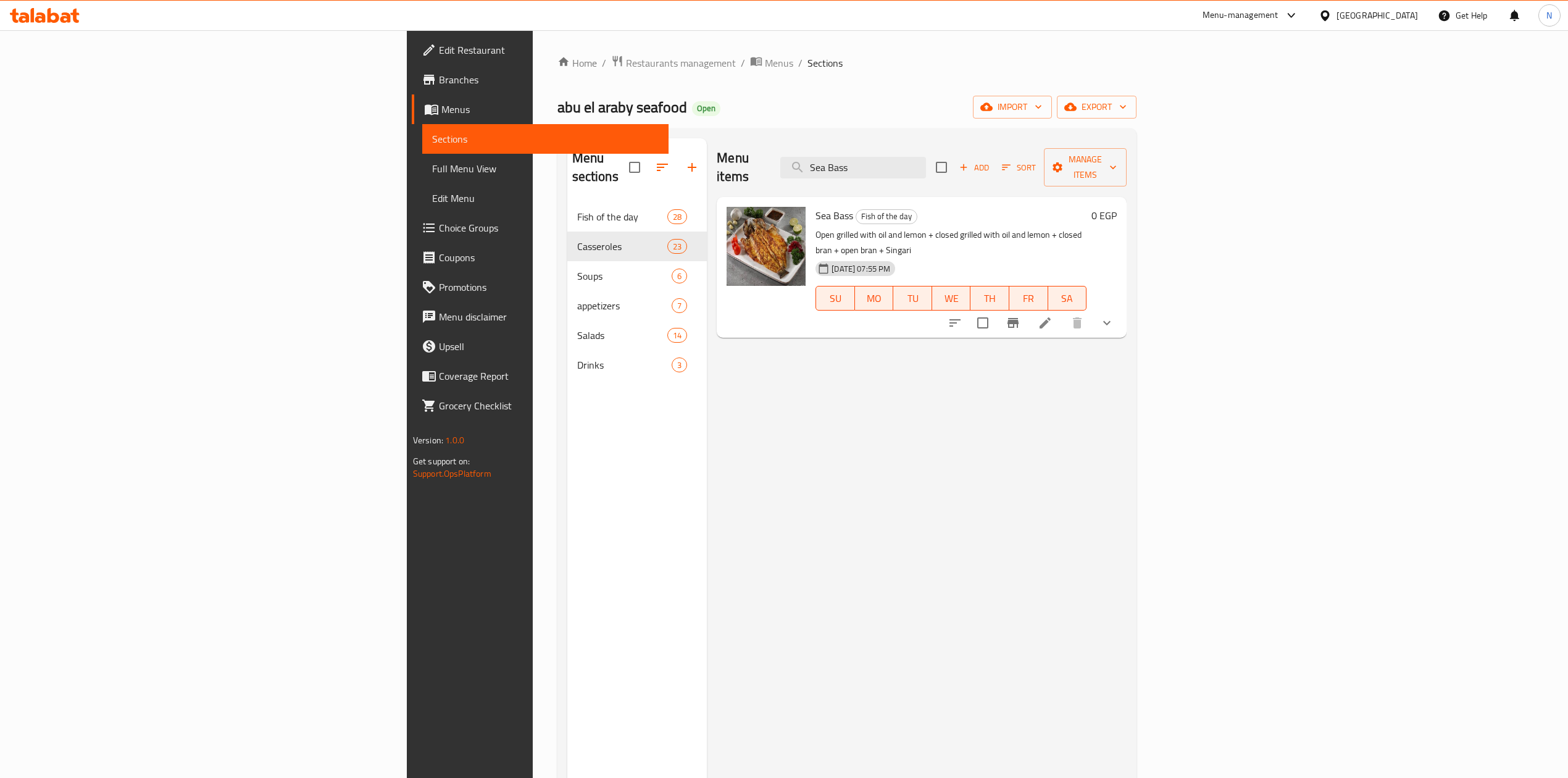
click at [816, 227] on p "Open grilled with oil and lemon + closed grilled with oil and lemon + closed br…" at bounding box center [951, 243] width 271 height 31
drag, startPoint x: 721, startPoint y: 220, endPoint x: 874, endPoint y: 224, distance: 153.1
click at [874, 224] on div "Sea Bass Fish of the day Open grilled with oil and lemon + closed grilled with …" at bounding box center [951, 267] width 281 height 131
click at [877, 256] on div "[DATE] 07:55 PM" at bounding box center [846, 269] width 70 height 25
click at [853, 553] on div "Menu items Sea Bass Add Sort Manage items Sea Bass Fish of the day Open grilled…" at bounding box center [917, 527] width 420 height 778
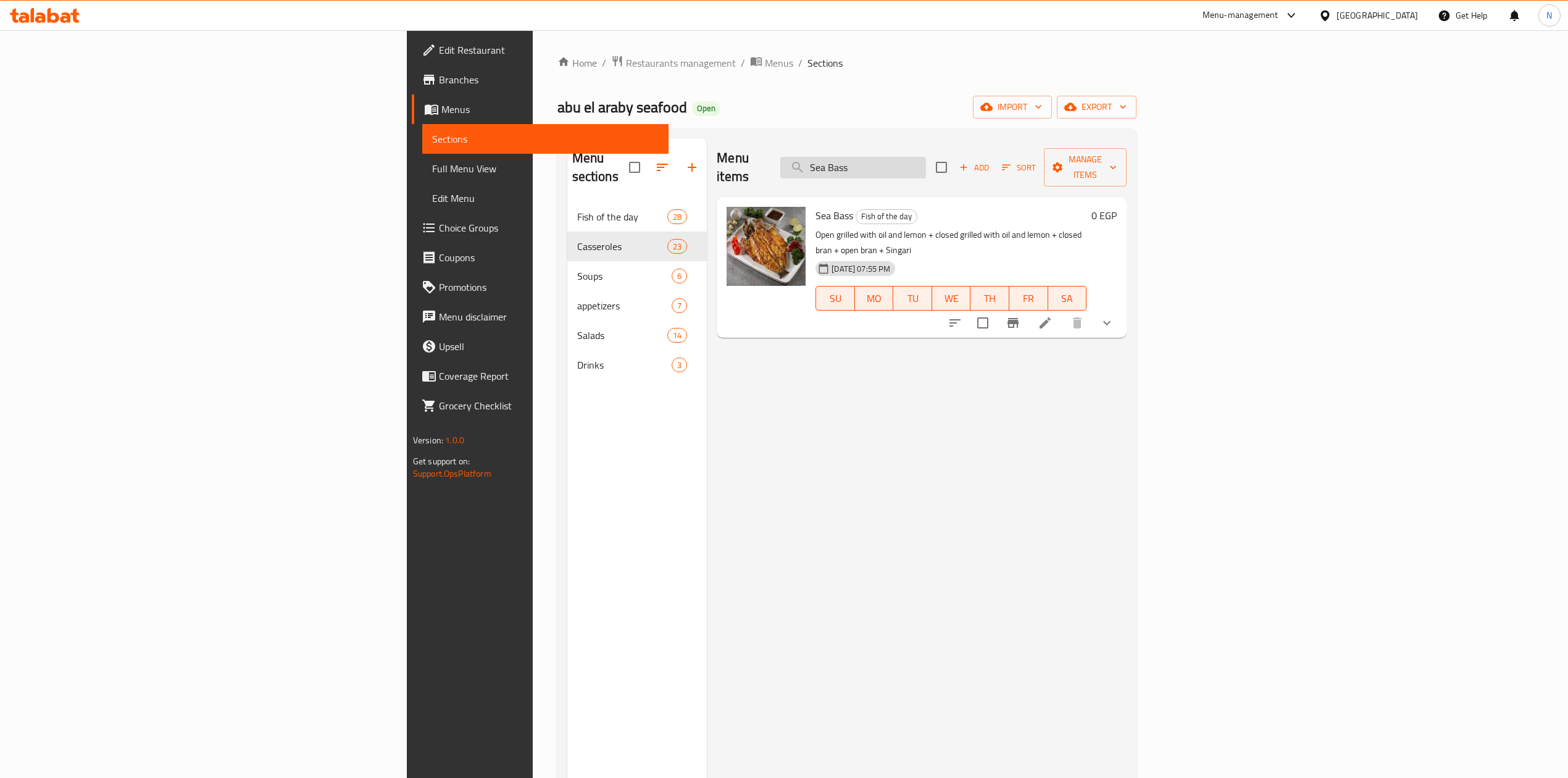
click at [926, 157] on input "Sea Bass" at bounding box center [853, 167] width 146 height 21
paste input "almon"
click at [926, 157] on input "Sea Bass" at bounding box center [853, 167] width 146 height 21
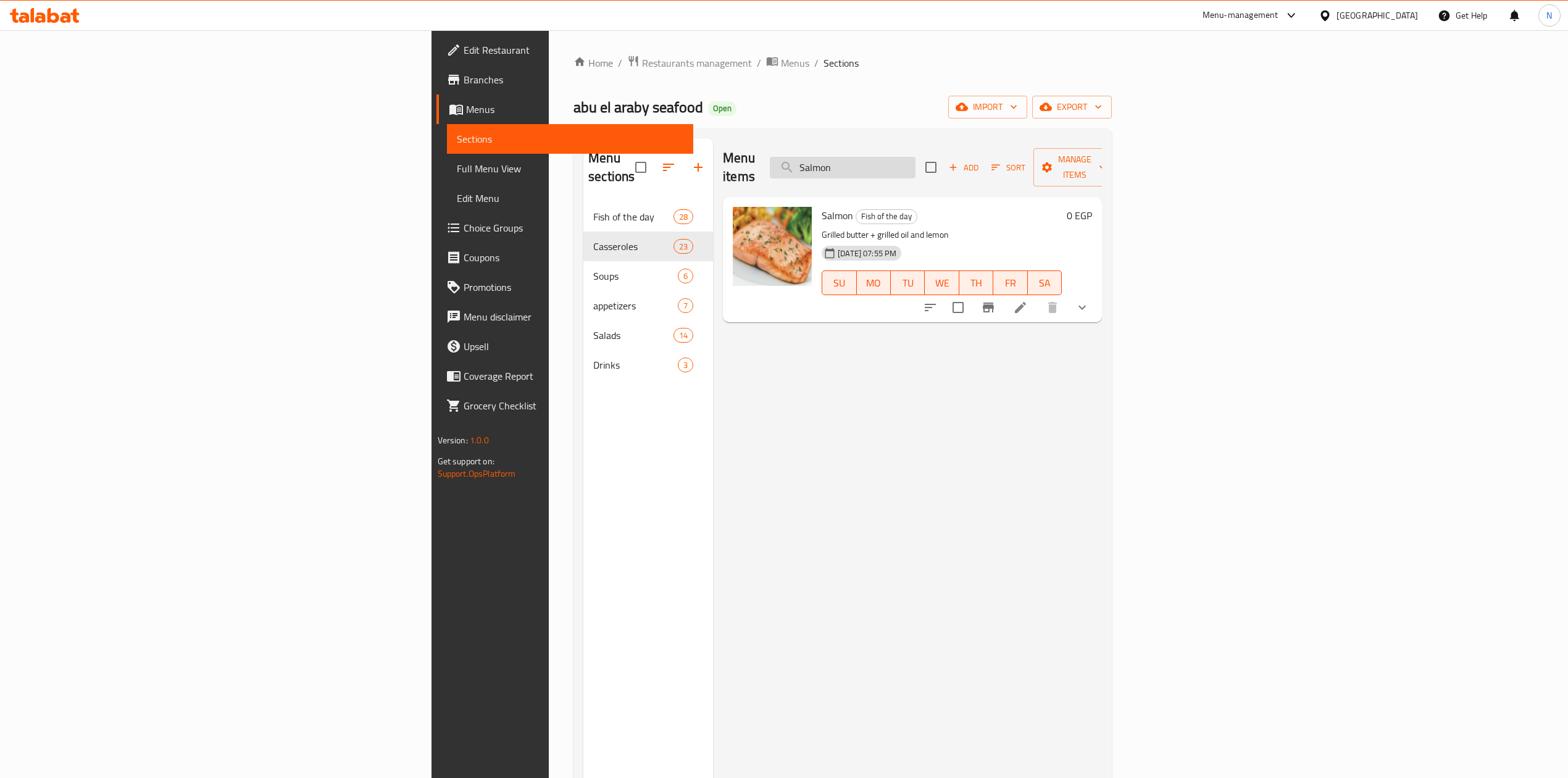
click at [916, 157] on input "Salmon" at bounding box center [843, 167] width 146 height 21
paste input "grouper 111"
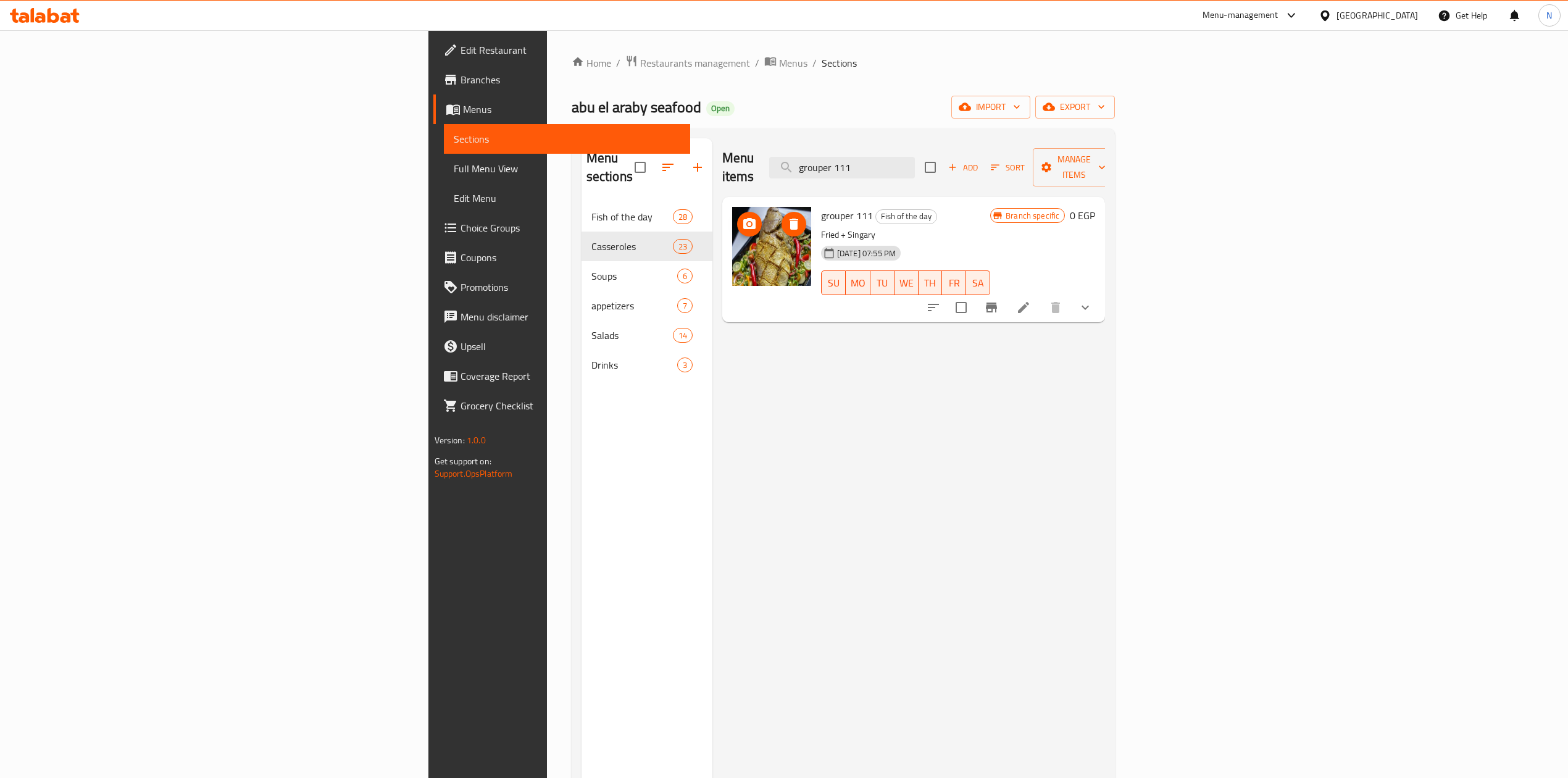
type input "grouper 111"
click at [821, 207] on span "grouper 111" at bounding box center [847, 216] width 52 height 19
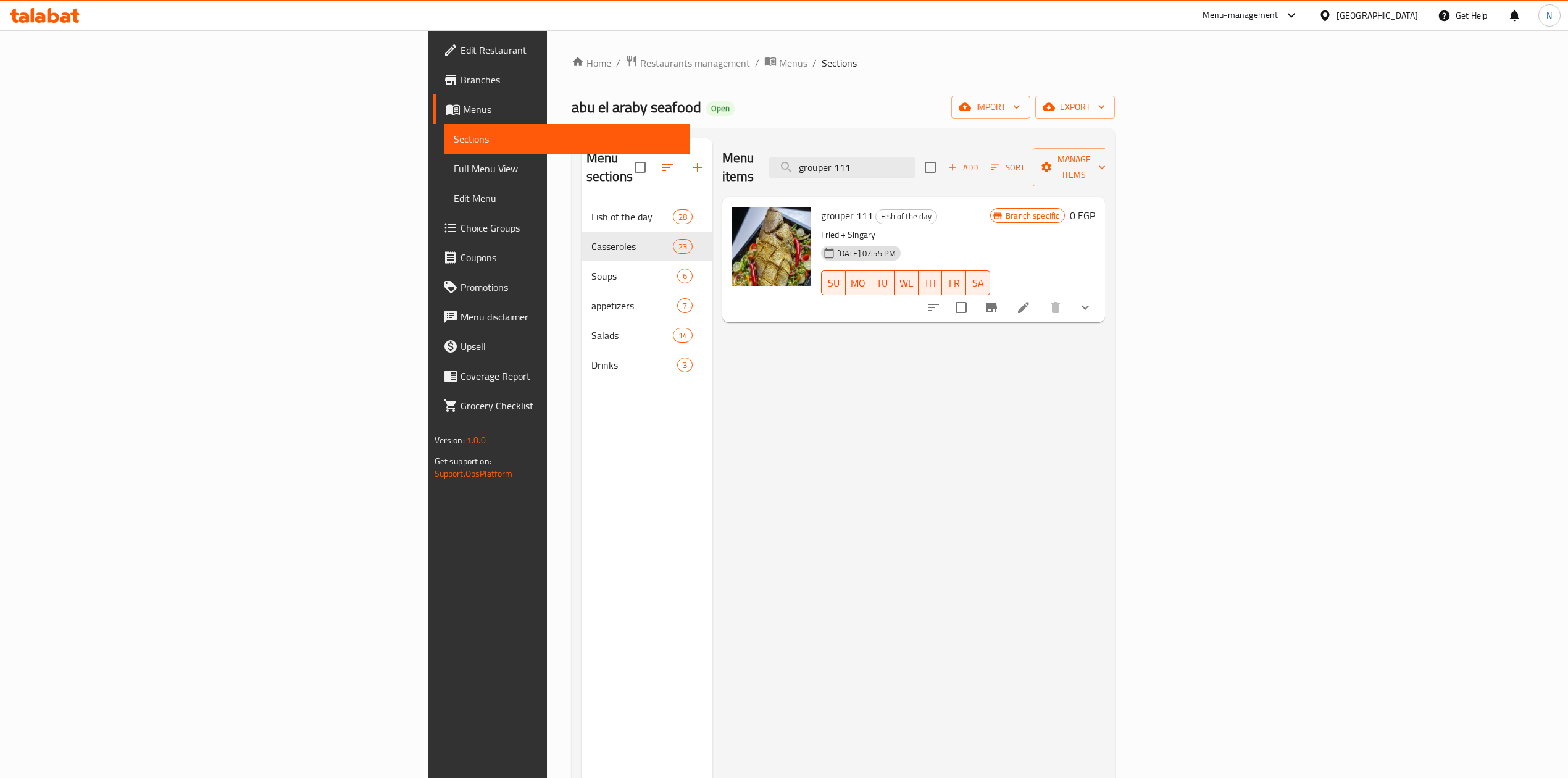
click at [821, 227] on p "Fried + Singary" at bounding box center [906, 235] width 169 height 15
click at [1041, 299] on li at bounding box center [1024, 307] width 35 height 22
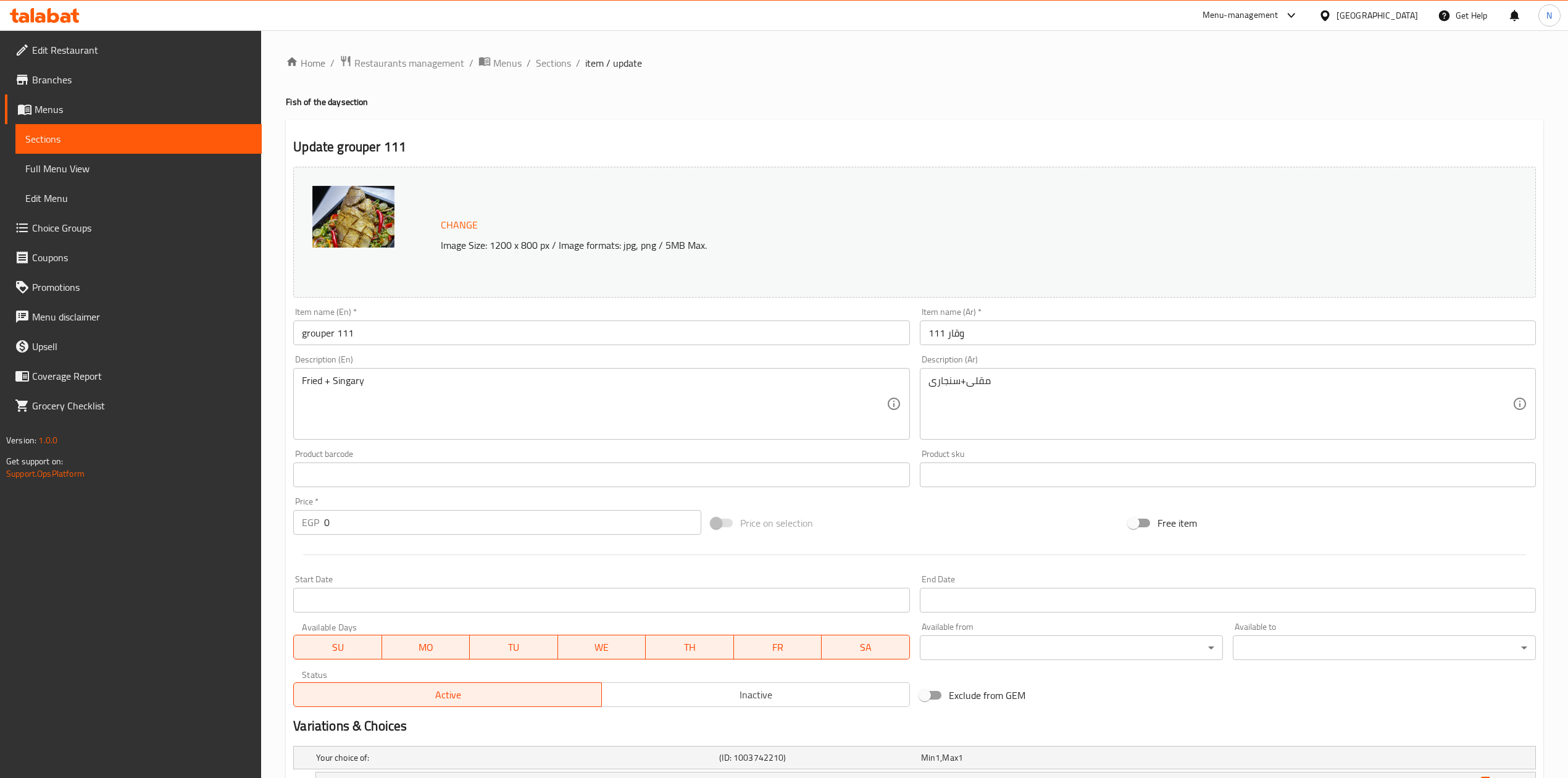
click at [1016, 322] on input "111 وقار" at bounding box center [1228, 333] width 616 height 25
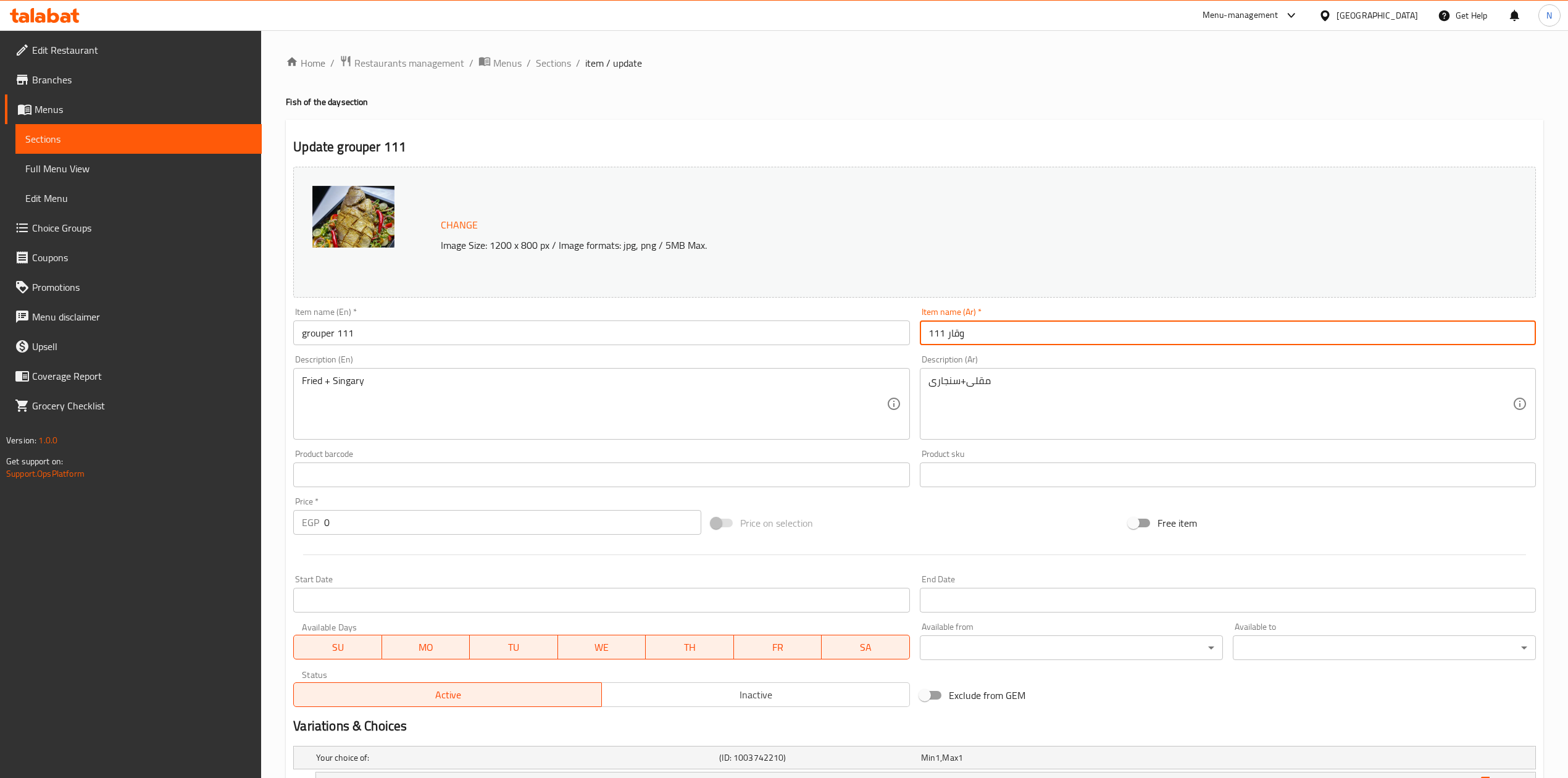
click at [1016, 322] on input "111 وقار" at bounding box center [1228, 333] width 616 height 25
click at [552, 70] on span "Sections" at bounding box center [553, 62] width 35 height 15
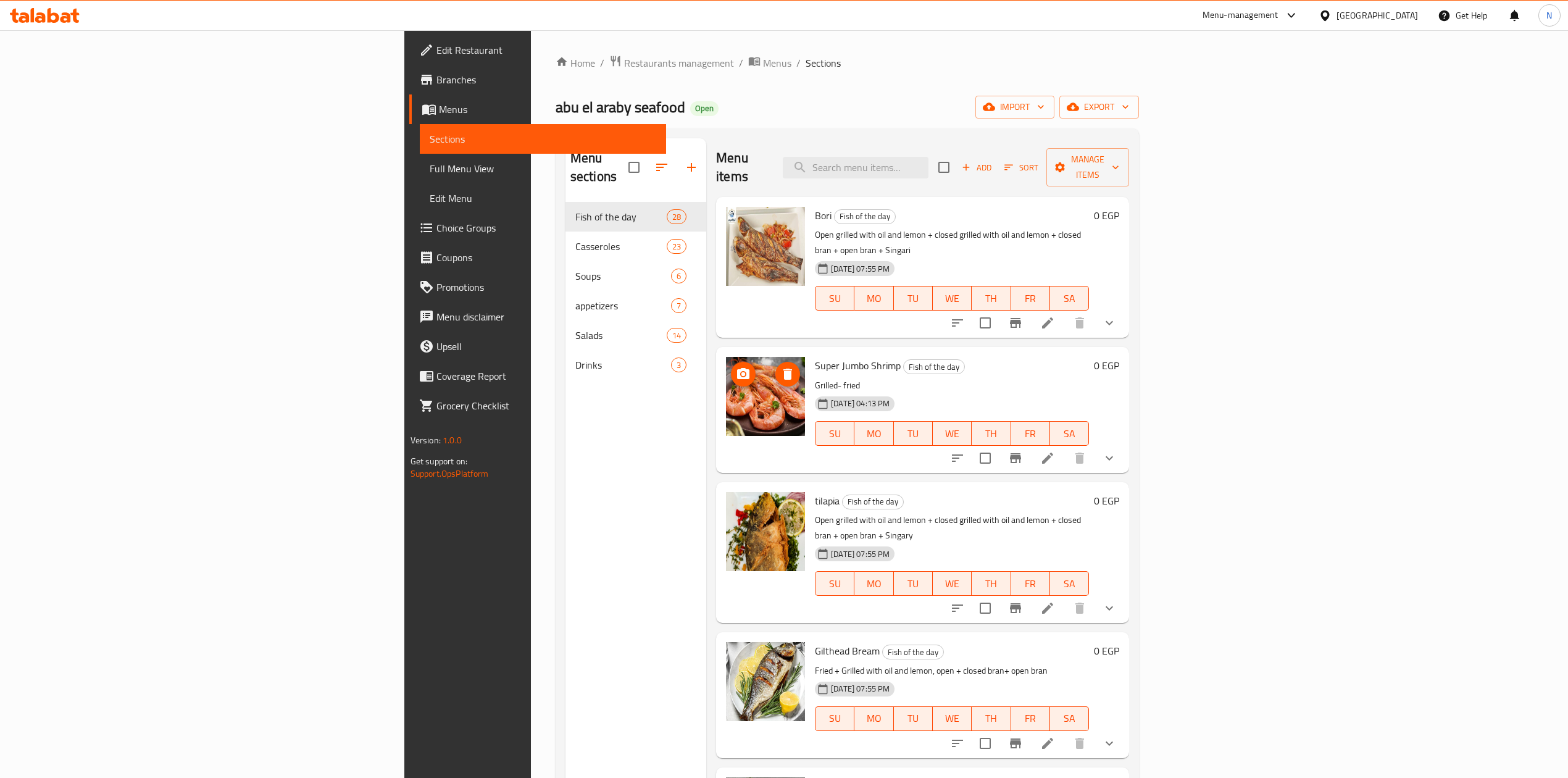
click at [952, 173] on div "Menu items Add Sort Manage items" at bounding box center [923, 167] width 413 height 59
click at [928, 157] on input "search" at bounding box center [855, 167] width 146 height 21
paste input "[PERSON_NAME]"
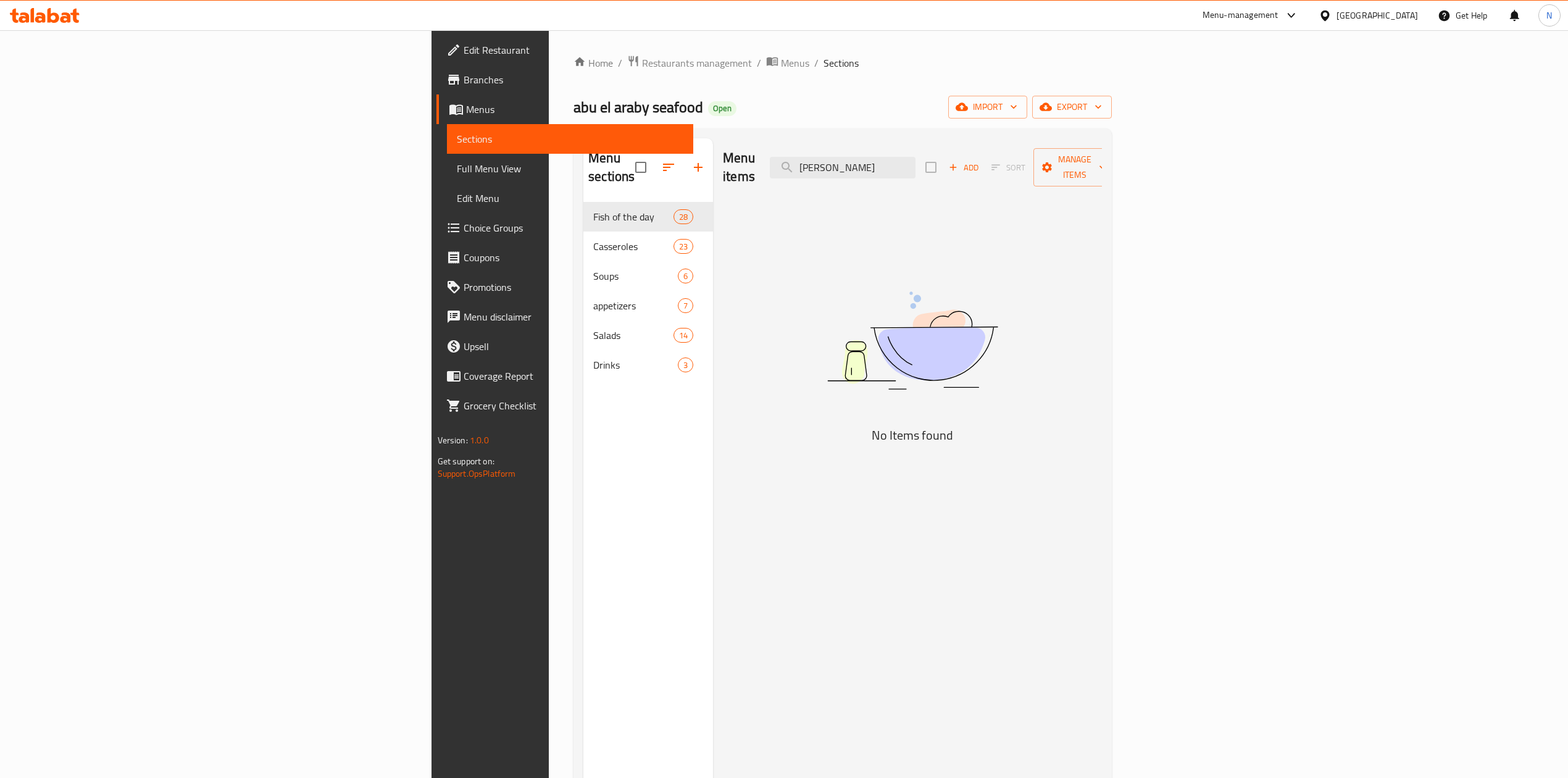
type input "[PERSON_NAME]"
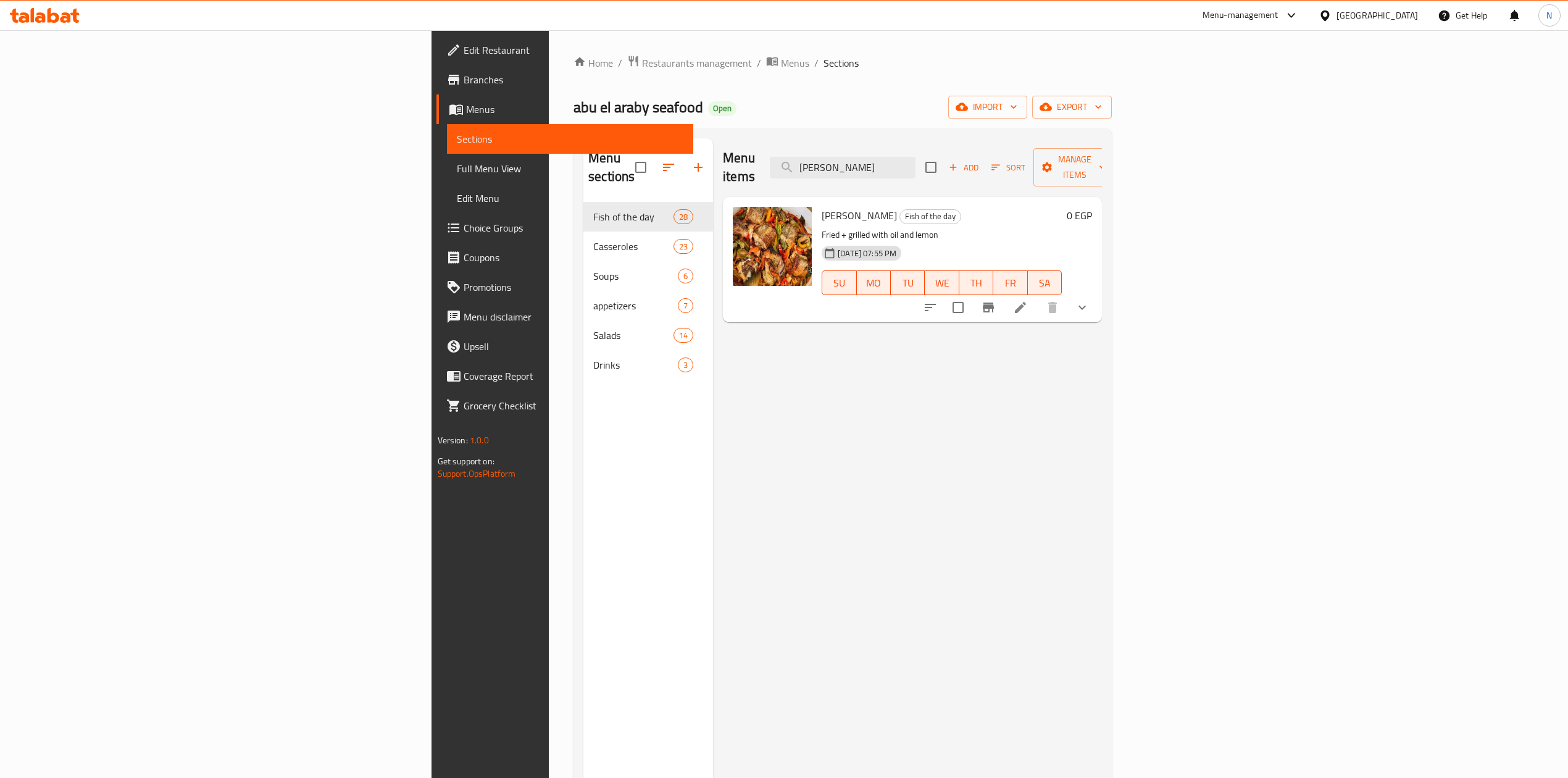
click at [822, 207] on span "[PERSON_NAME]" at bounding box center [859, 216] width 75 height 19
click at [1026, 302] on icon at bounding box center [1021, 307] width 11 height 11
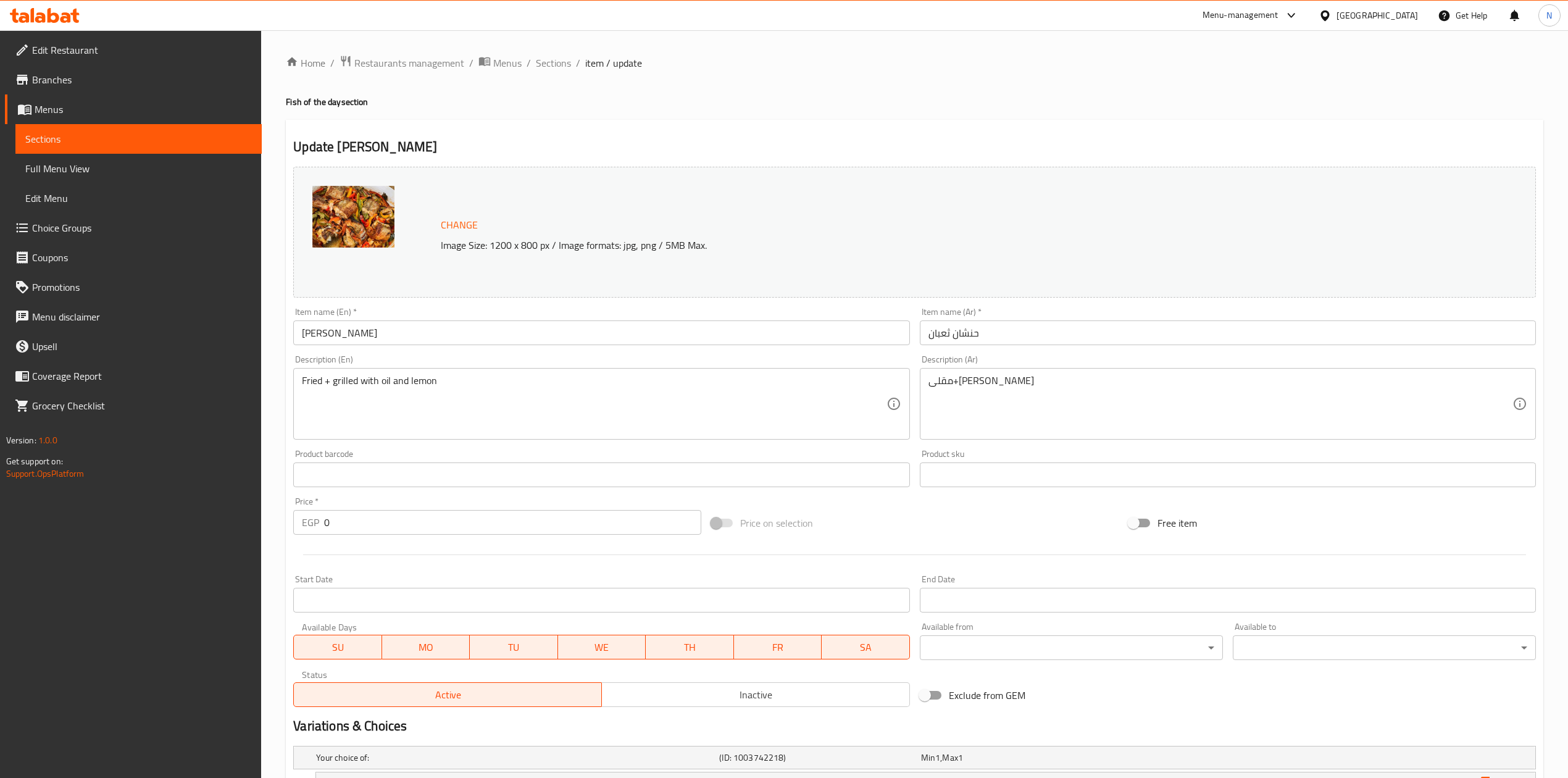
click at [1147, 331] on input "حنشان ثعبان" at bounding box center [1228, 333] width 616 height 25
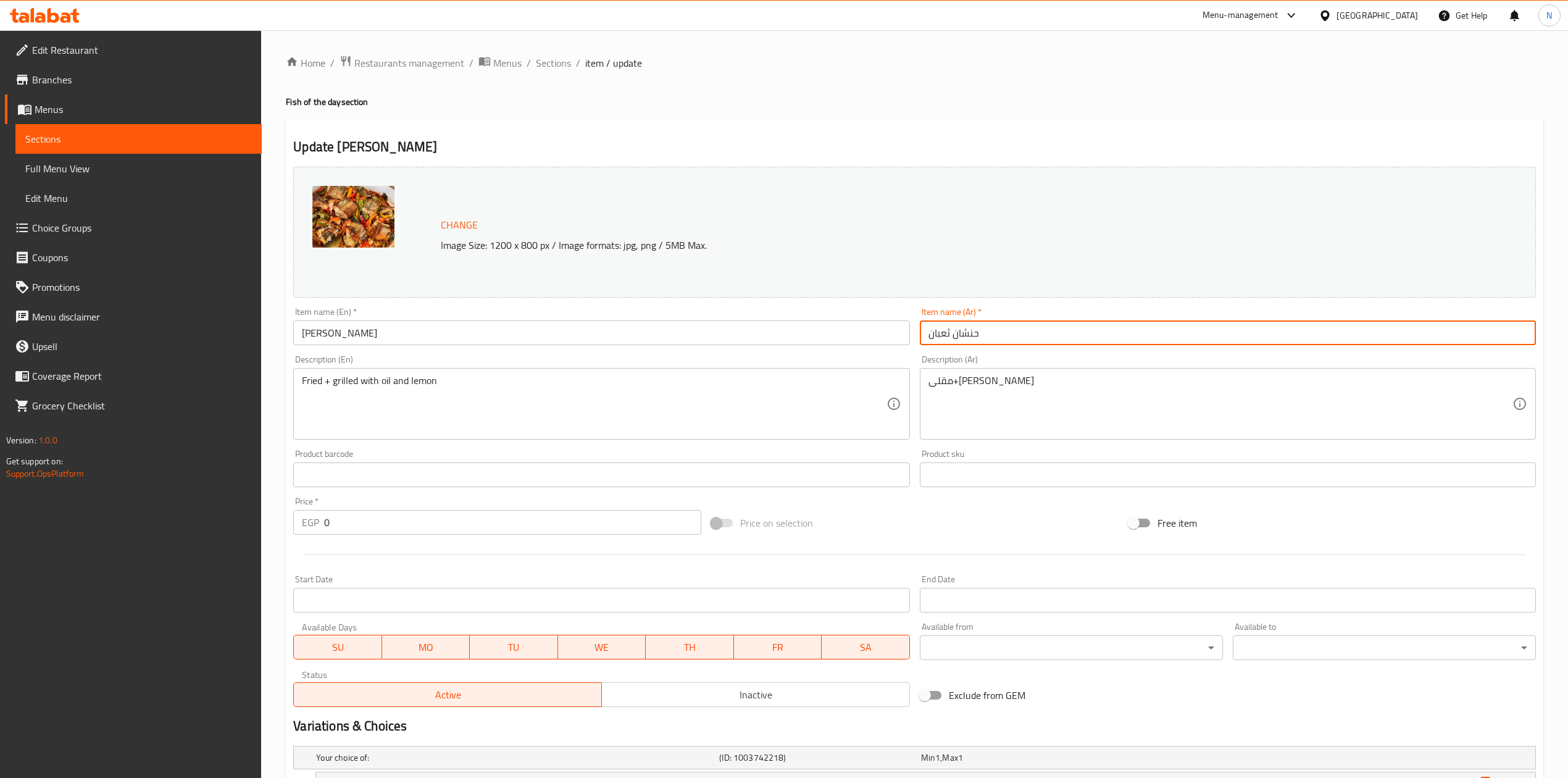
click at [1147, 331] on input "حنشان ثعبان" at bounding box center [1228, 333] width 616 height 25
drag, startPoint x: 1147, startPoint y: 331, endPoint x: 1241, endPoint y: 257, distance: 119.6
click at [1149, 332] on input "حنشان ثعبان" at bounding box center [1228, 333] width 616 height 25
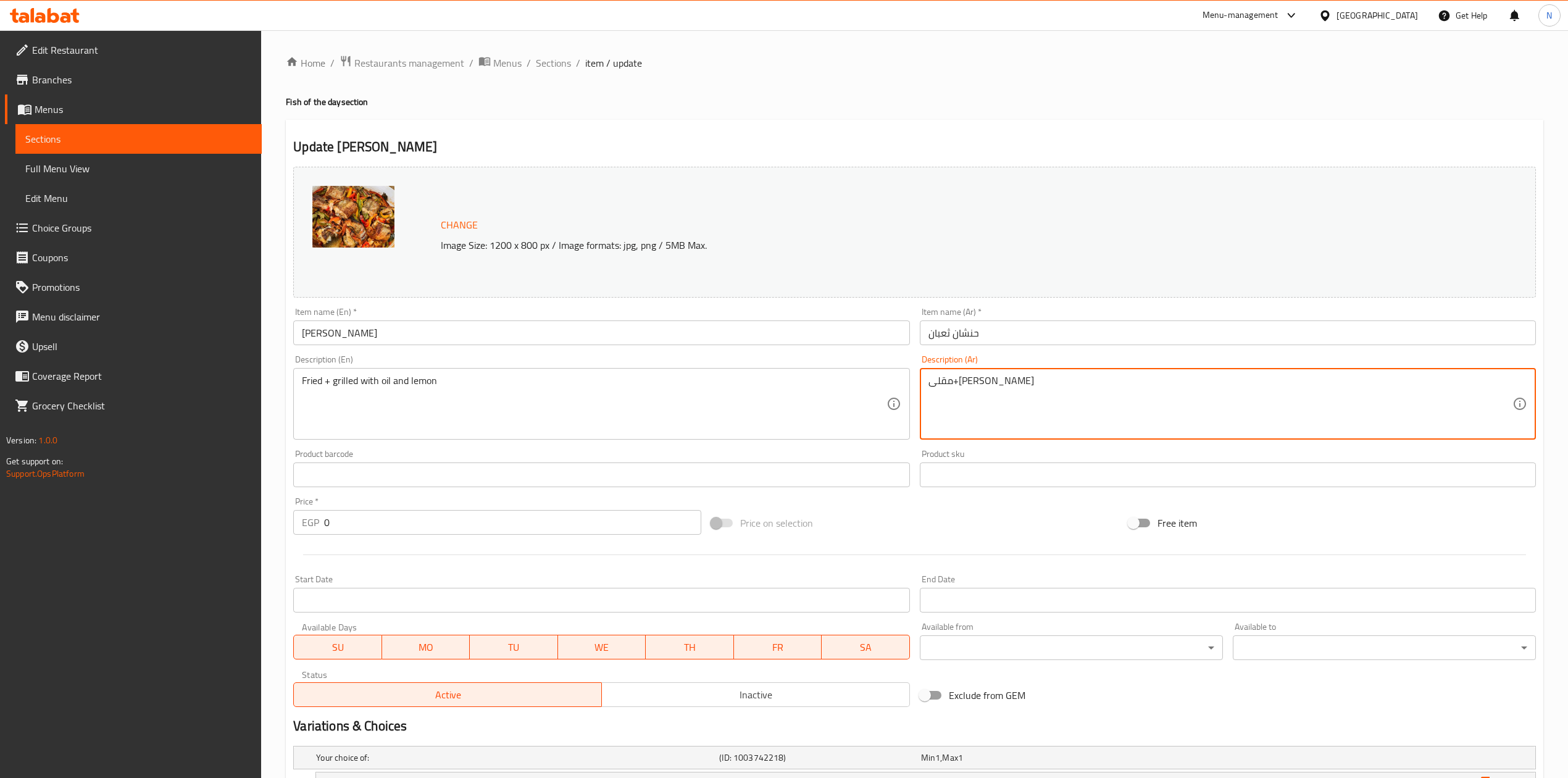
click at [1045, 387] on textarea "مقلى+مشوى زيت وليمون" at bounding box center [1221, 404] width 584 height 59
click at [1011, 387] on textarea "مقلى+مشوى زيت وليمون" at bounding box center [1221, 404] width 584 height 59
click at [999, 381] on textarea "مقلى+مشوى زيت وليمون" at bounding box center [1221, 404] width 584 height 59
drag, startPoint x: 999, startPoint y: 381, endPoint x: 917, endPoint y: 388, distance: 82.3
click at [917, 388] on div "Description (Ar) مقلى+مشوى زيت وليمون Description (Ar)" at bounding box center [1228, 397] width 626 height 95
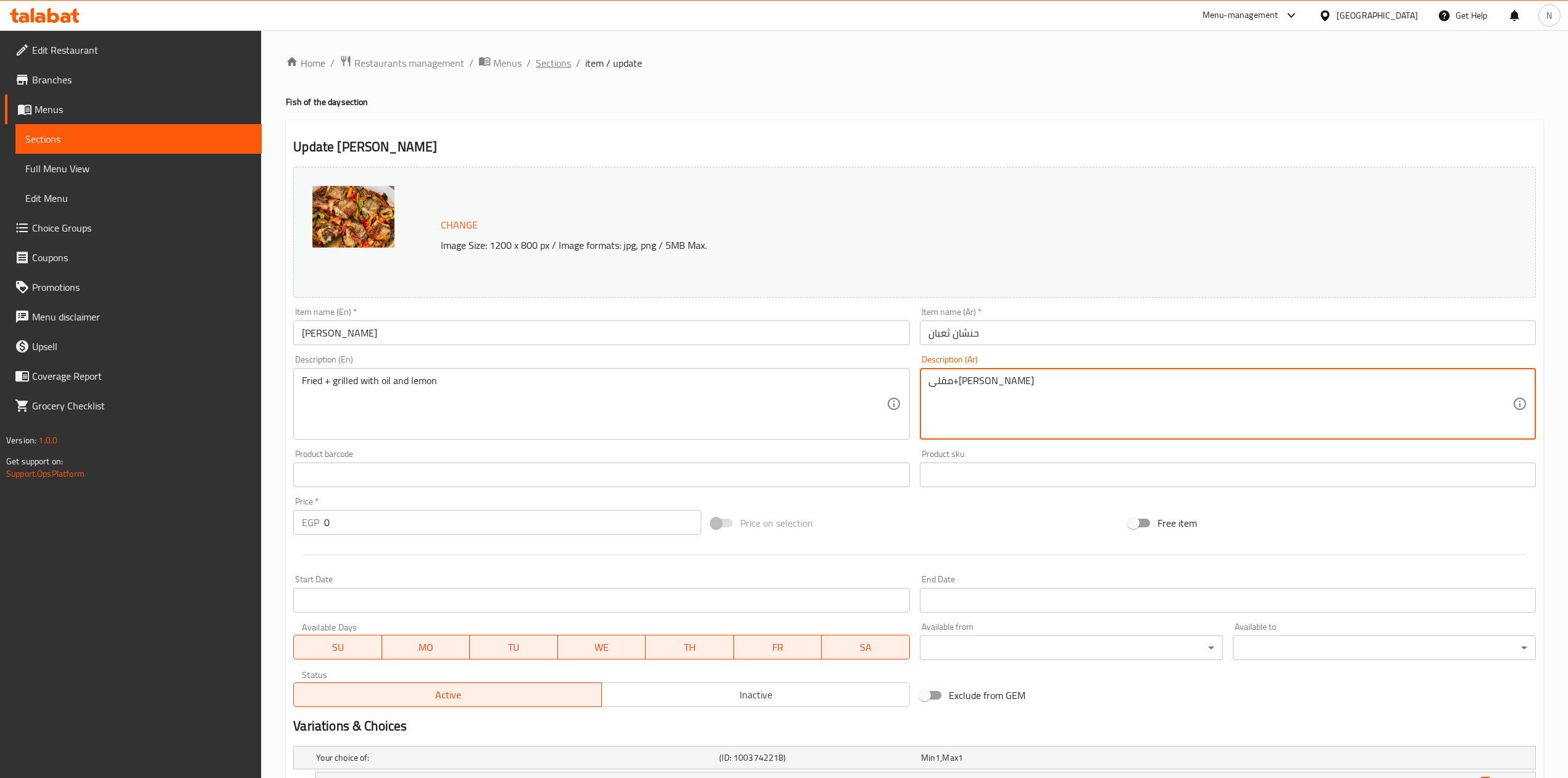
click at [552, 61] on span "Sections" at bounding box center [553, 62] width 35 height 15
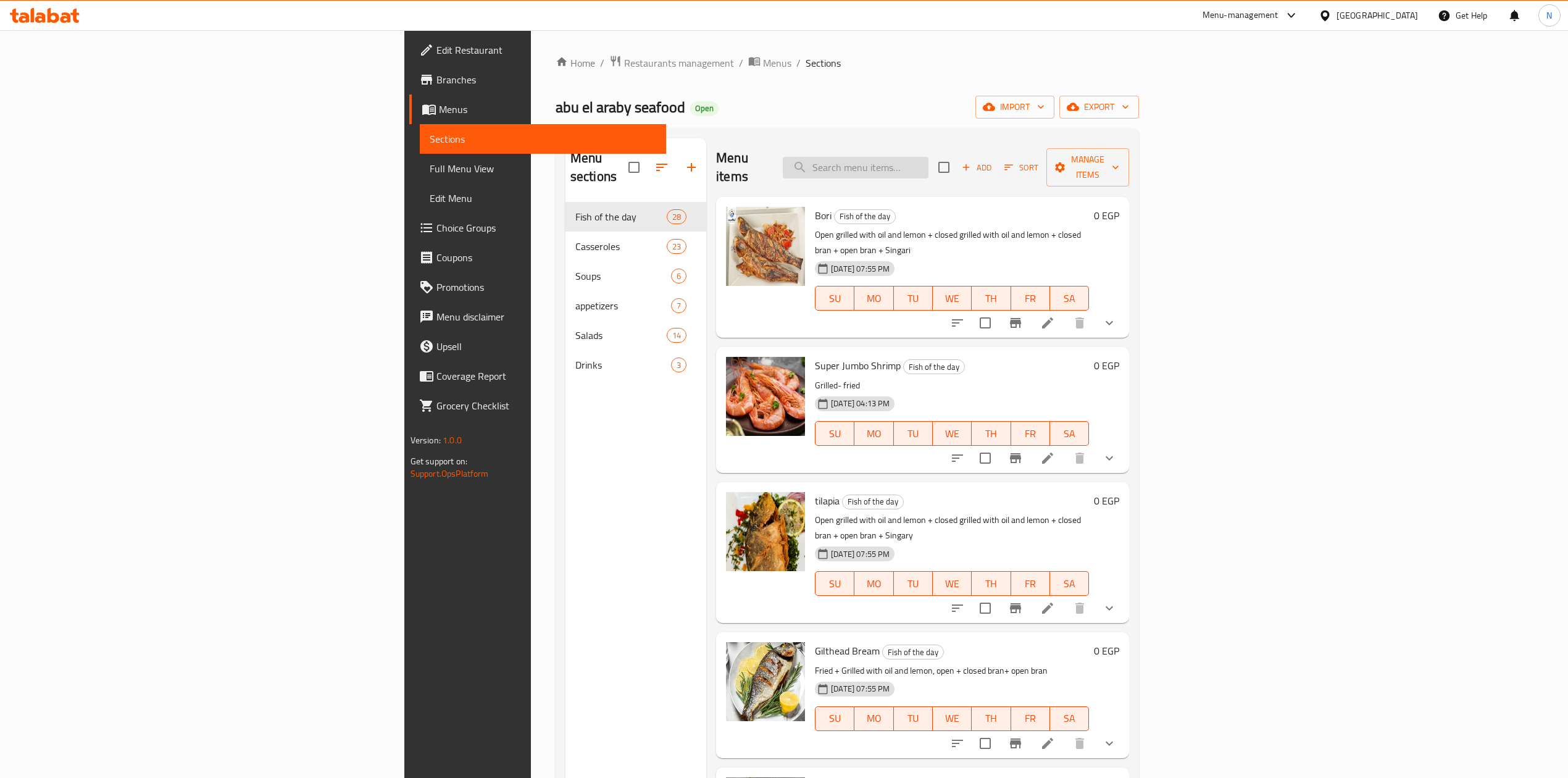
click at [928, 166] on input "search" at bounding box center [855, 167] width 146 height 21
paste input "mussels"
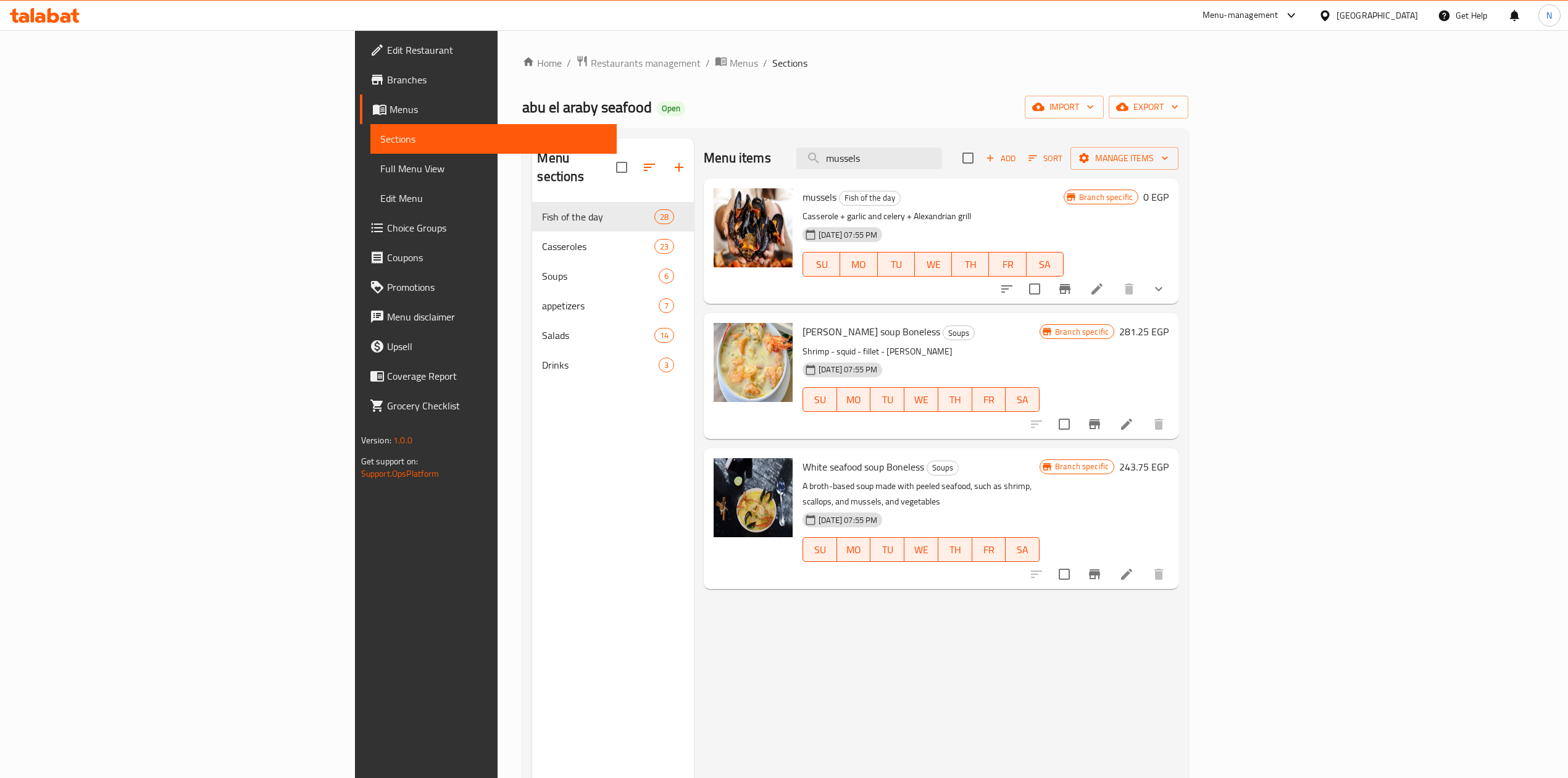
type input "mussels"
click at [1114, 290] on li at bounding box center [1097, 289] width 35 height 22
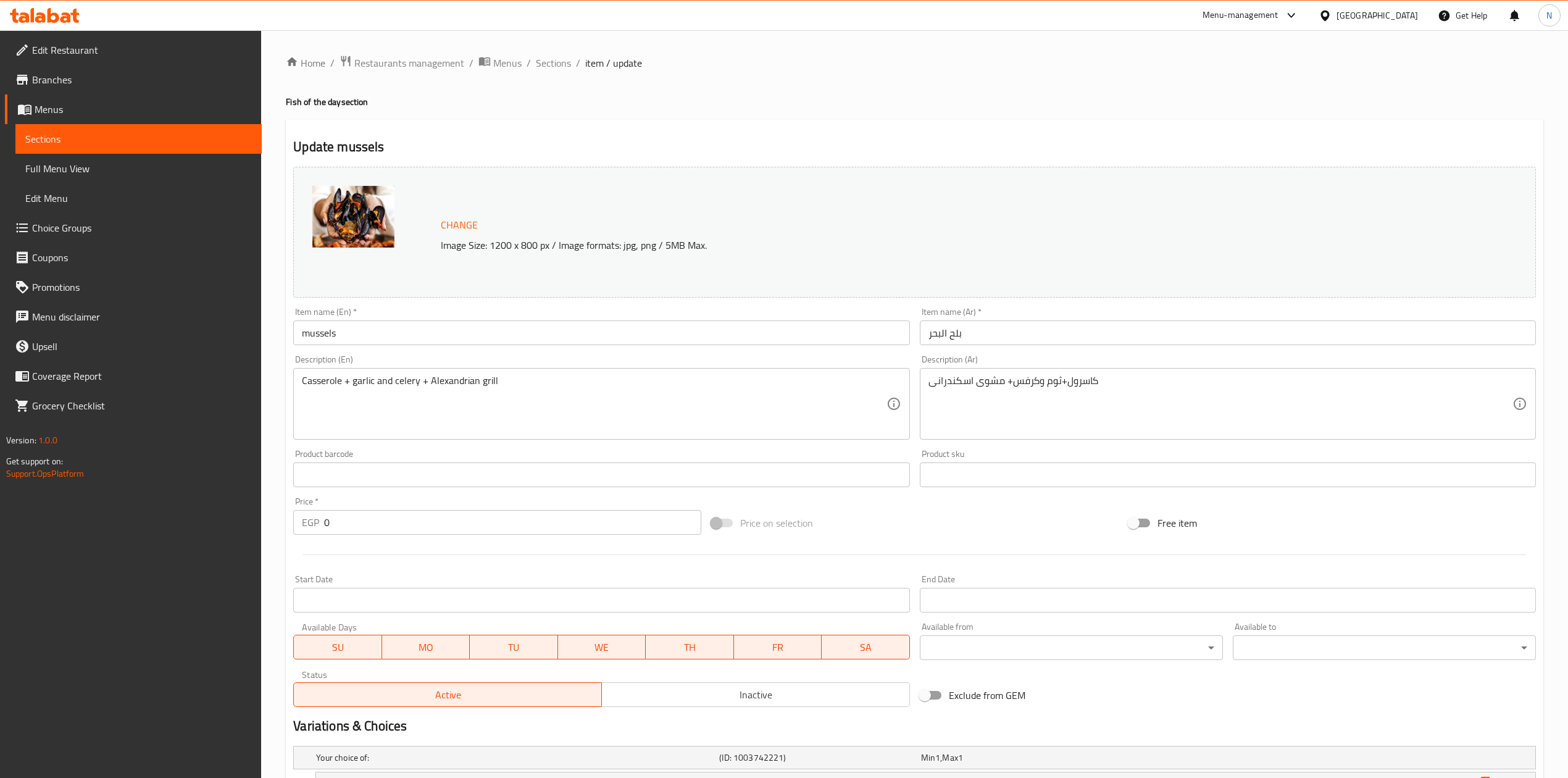
click at [1062, 329] on input "بلح البحر" at bounding box center [1228, 333] width 616 height 25
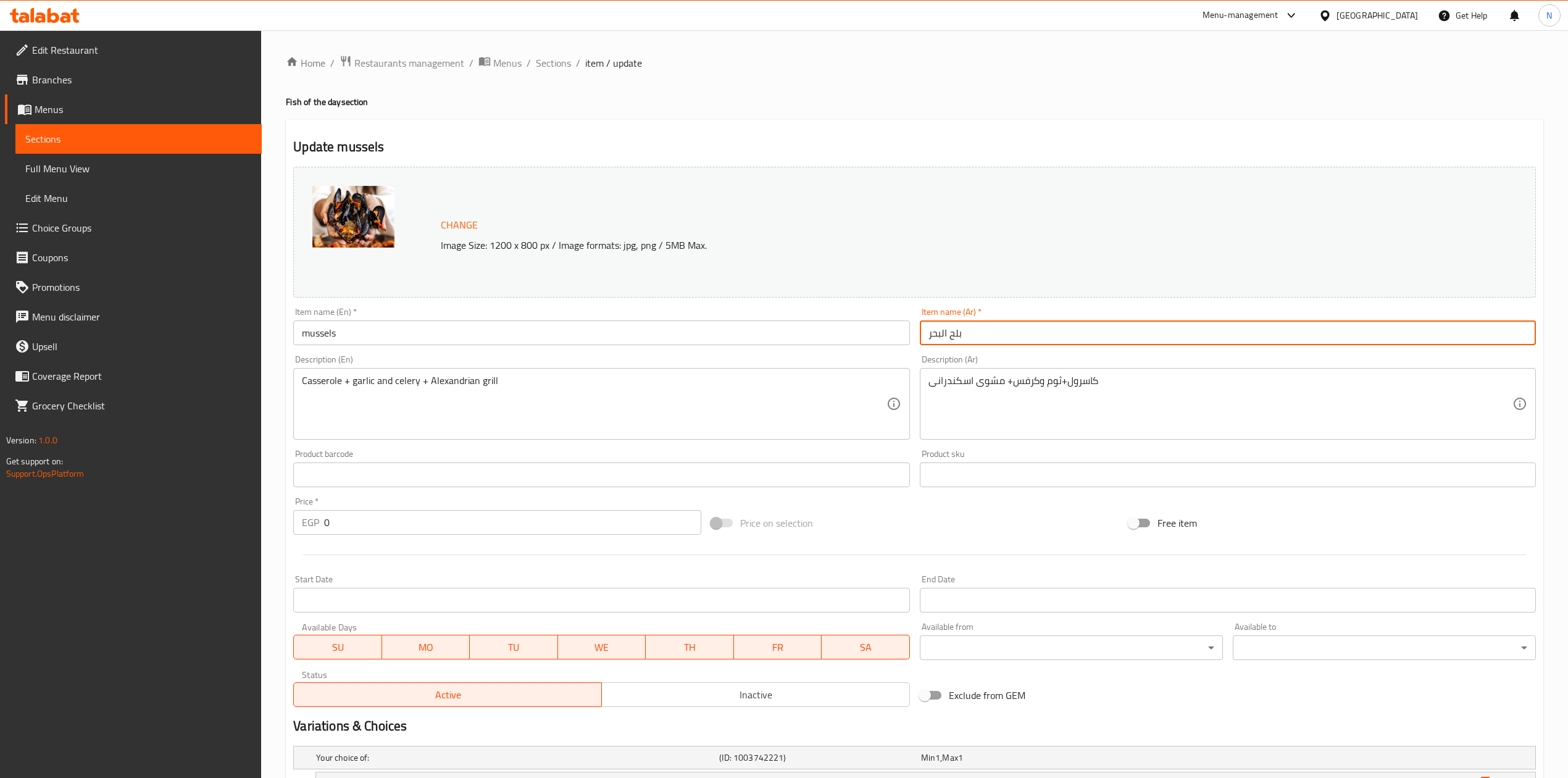
click at [1062, 329] on input "بلح البحر" at bounding box center [1228, 333] width 616 height 25
click at [1062, 330] on input "بلح البحر" at bounding box center [1228, 333] width 616 height 25
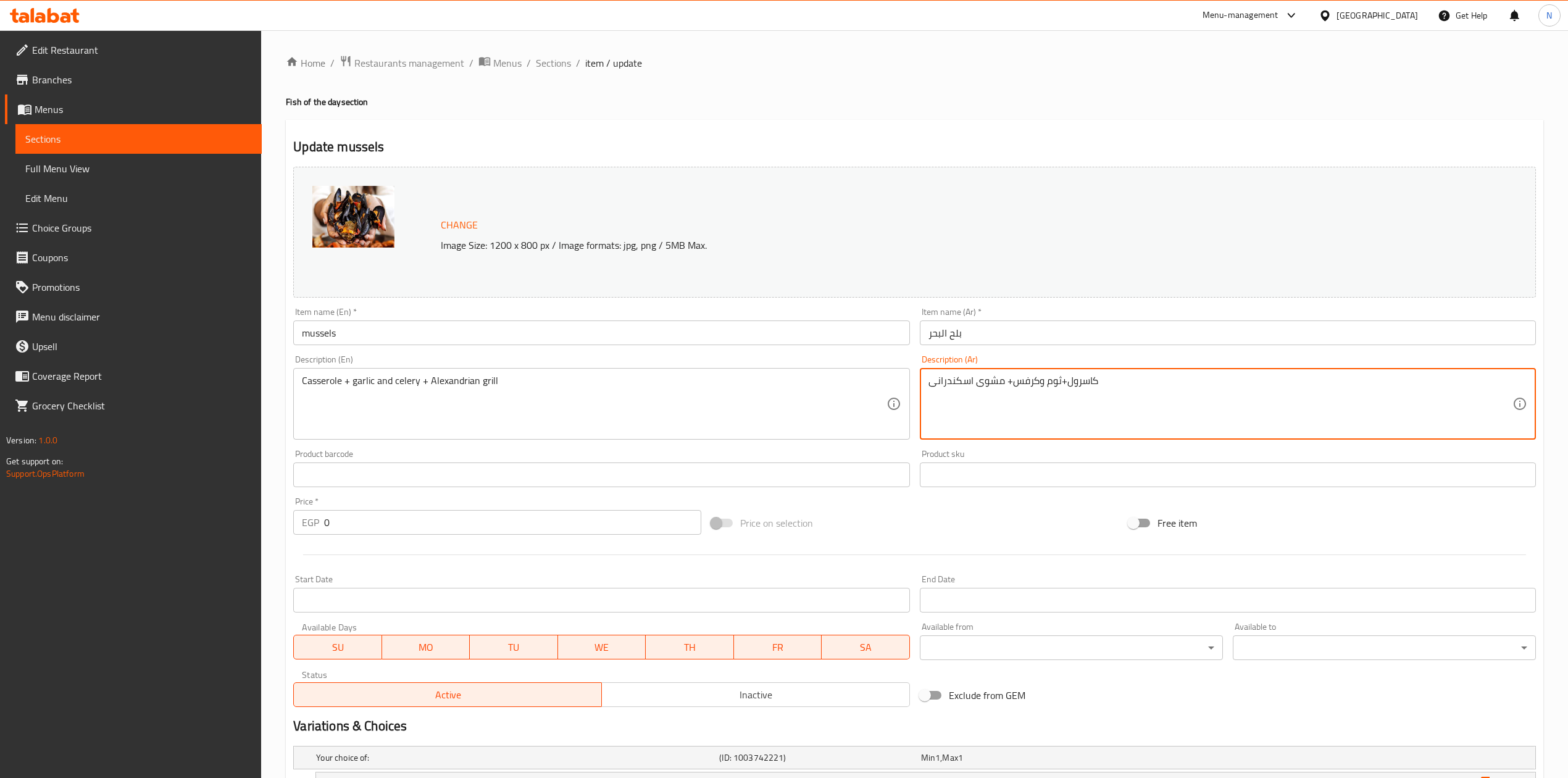
drag, startPoint x: 1045, startPoint y: 381, endPoint x: 1026, endPoint y: 381, distance: 19.0
click at [1026, 381] on textarea "كاسرول+ثوم وكرفس+ مشوى اسكندرانى" at bounding box center [1221, 404] width 584 height 59
click at [998, 381] on textarea "كاسرول+ثوم وكرفس+ مشوى اسكندرانى" at bounding box center [1221, 404] width 584 height 59
drag, startPoint x: 998, startPoint y: 381, endPoint x: 953, endPoint y: 387, distance: 45.4
click at [953, 387] on textarea "كاسرول+ثوم وكرفس+ مشوى اسكندرانى" at bounding box center [1221, 404] width 584 height 59
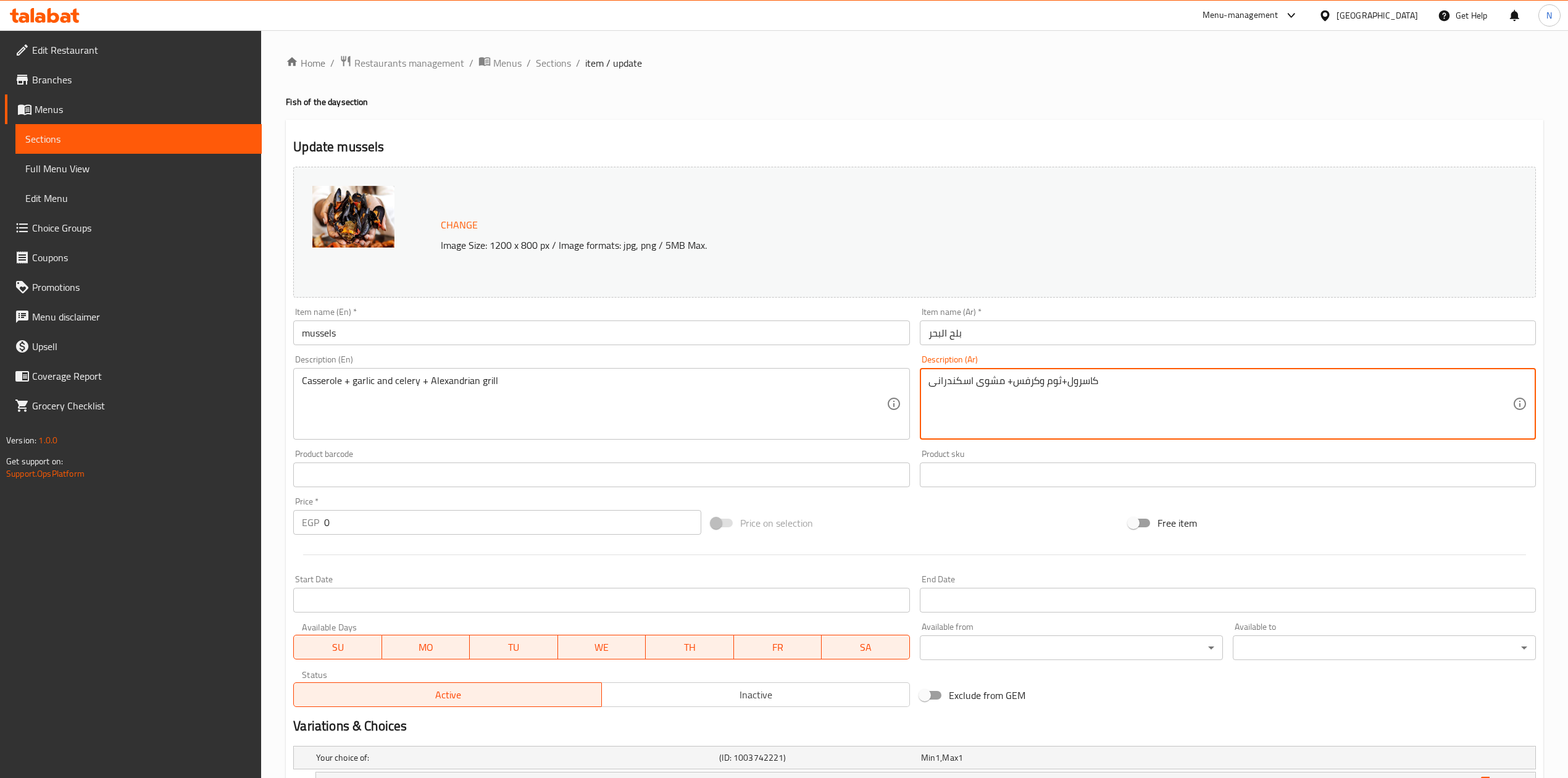
click at [984, 383] on textarea "كاسرول+ثوم وكرفس+ مشوى اسكندرانى" at bounding box center [1221, 404] width 584 height 59
drag, startPoint x: 984, startPoint y: 383, endPoint x: 921, endPoint y: 386, distance: 63.1
click at [921, 386] on div "كاسرول+ثوم وكرفس+ مشوى اسكندرانى Description (Ar)" at bounding box center [1228, 404] width 616 height 72
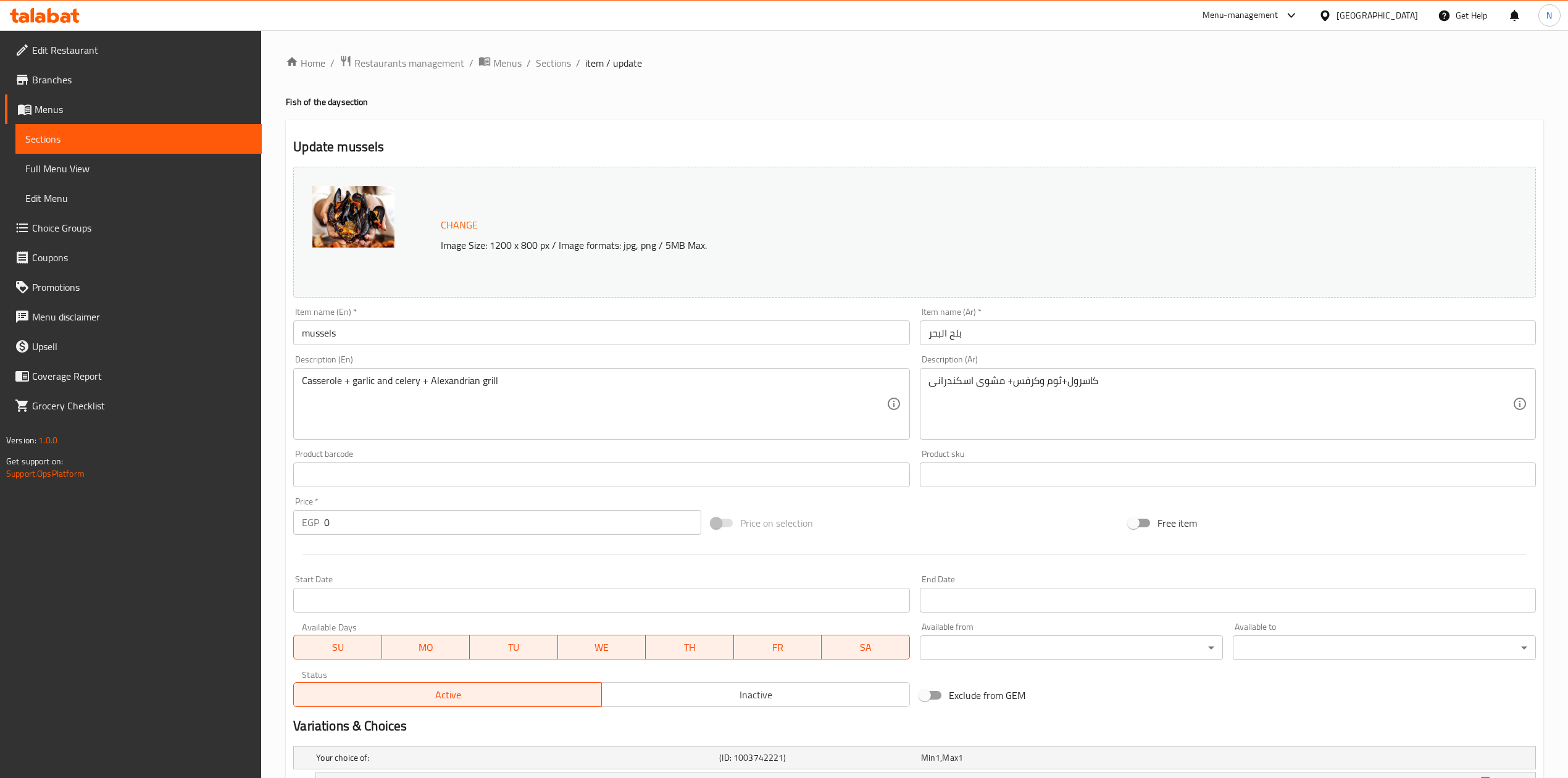
click at [383, 339] on input "mussels" at bounding box center [602, 333] width 616 height 25
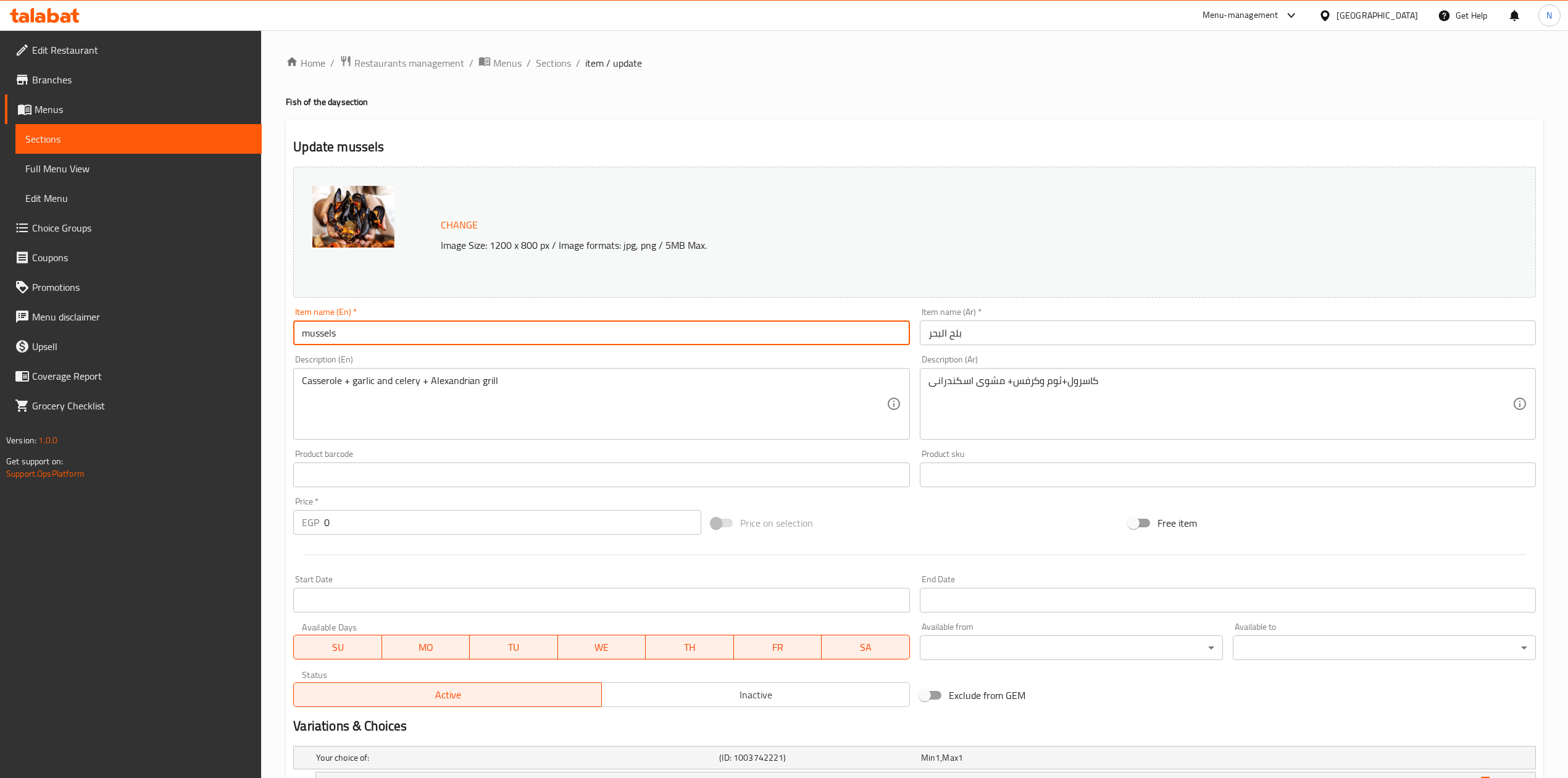
click at [383, 339] on input "mussels" at bounding box center [602, 333] width 616 height 25
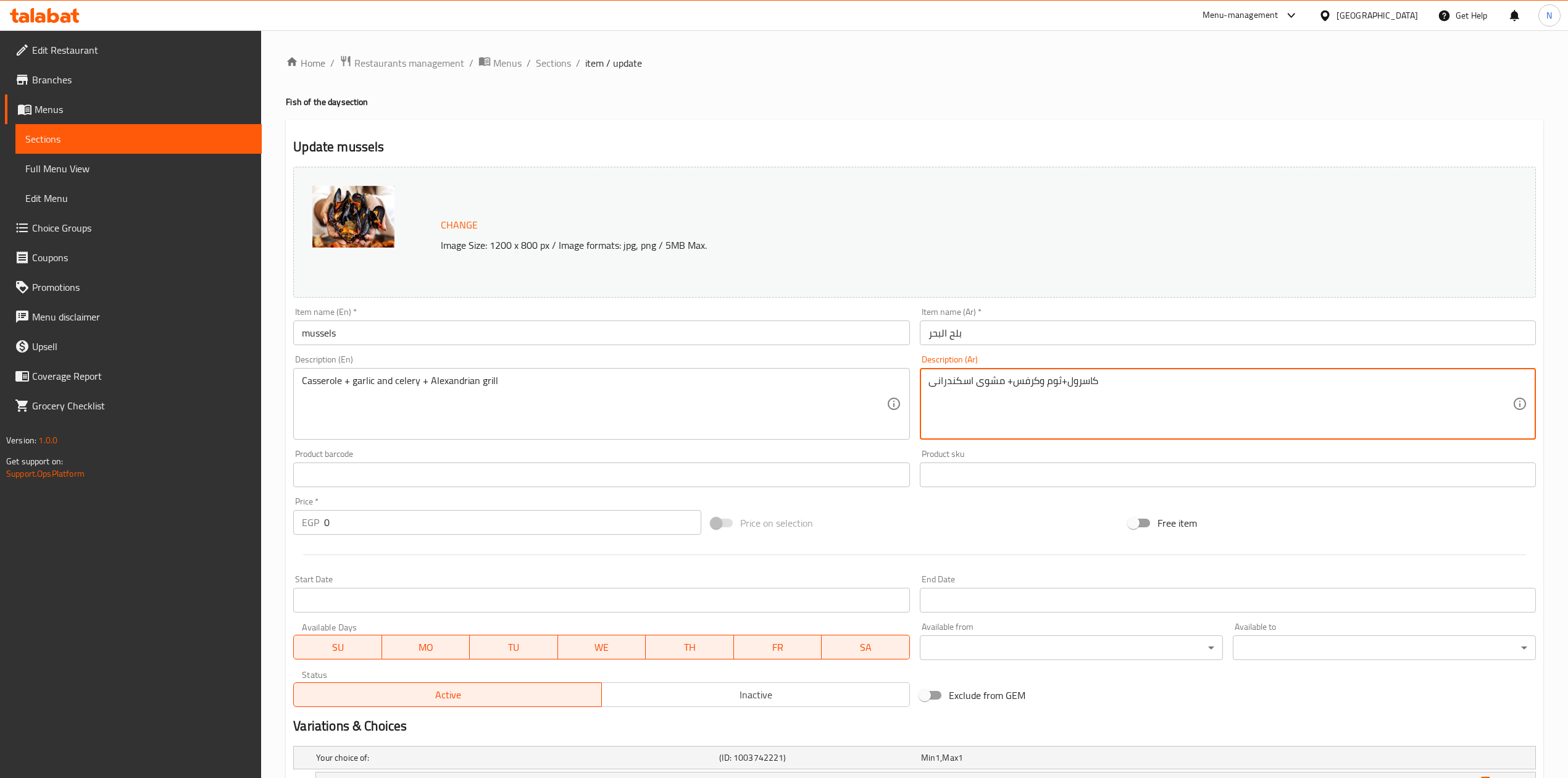
drag, startPoint x: 1053, startPoint y: 381, endPoint x: 1022, endPoint y: 381, distance: 31.0
click at [1022, 381] on textarea "كاسرول+ثوم وكرفس+ مشوى اسكندرانى" at bounding box center [1221, 404] width 584 height 59
click at [1078, 384] on textarea "كاسرول+ثوم وكرفس+ مشوى اسكندرانى" at bounding box center [1221, 404] width 584 height 59
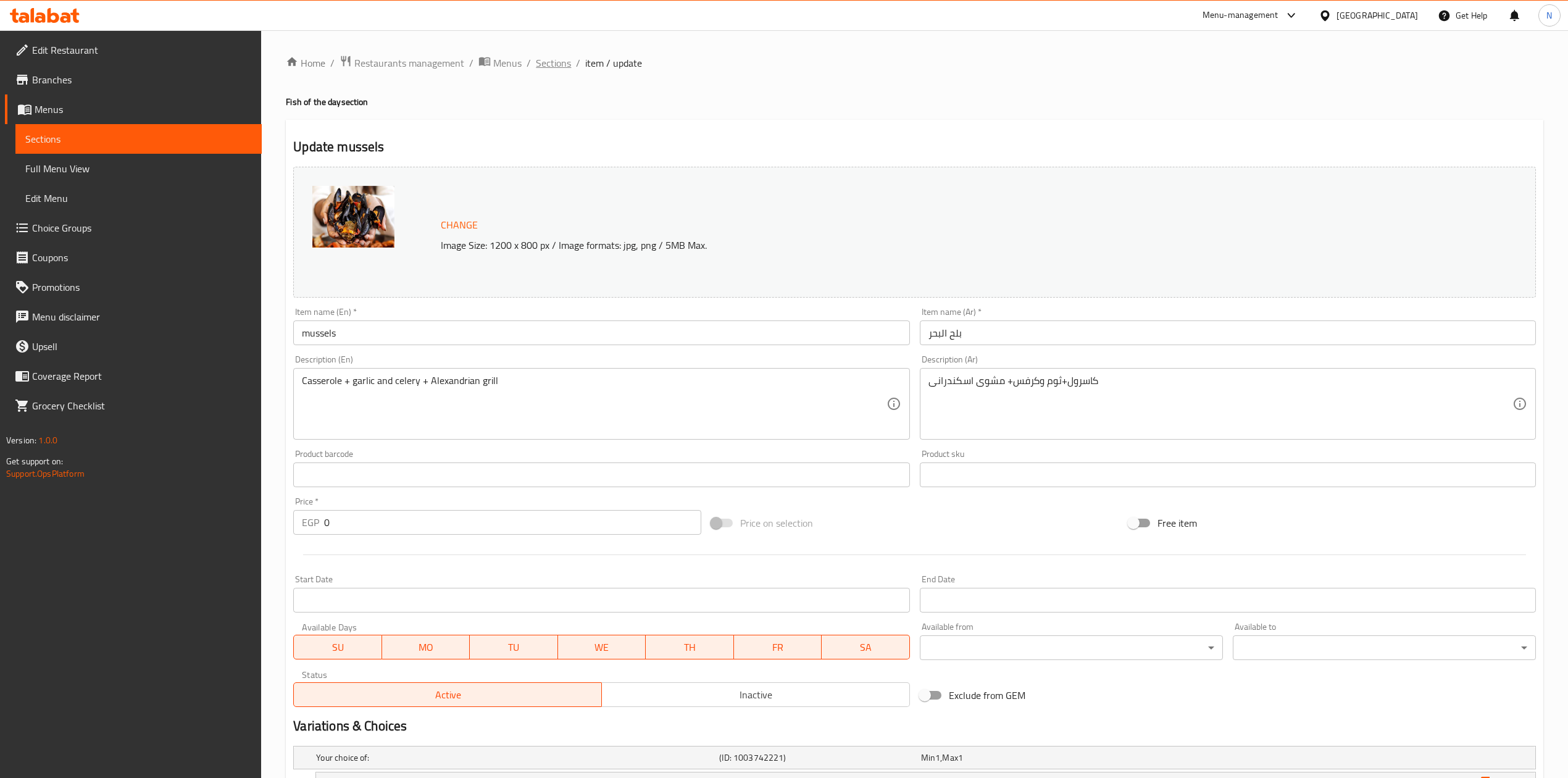
click at [562, 67] on span "Sections" at bounding box center [553, 62] width 35 height 15
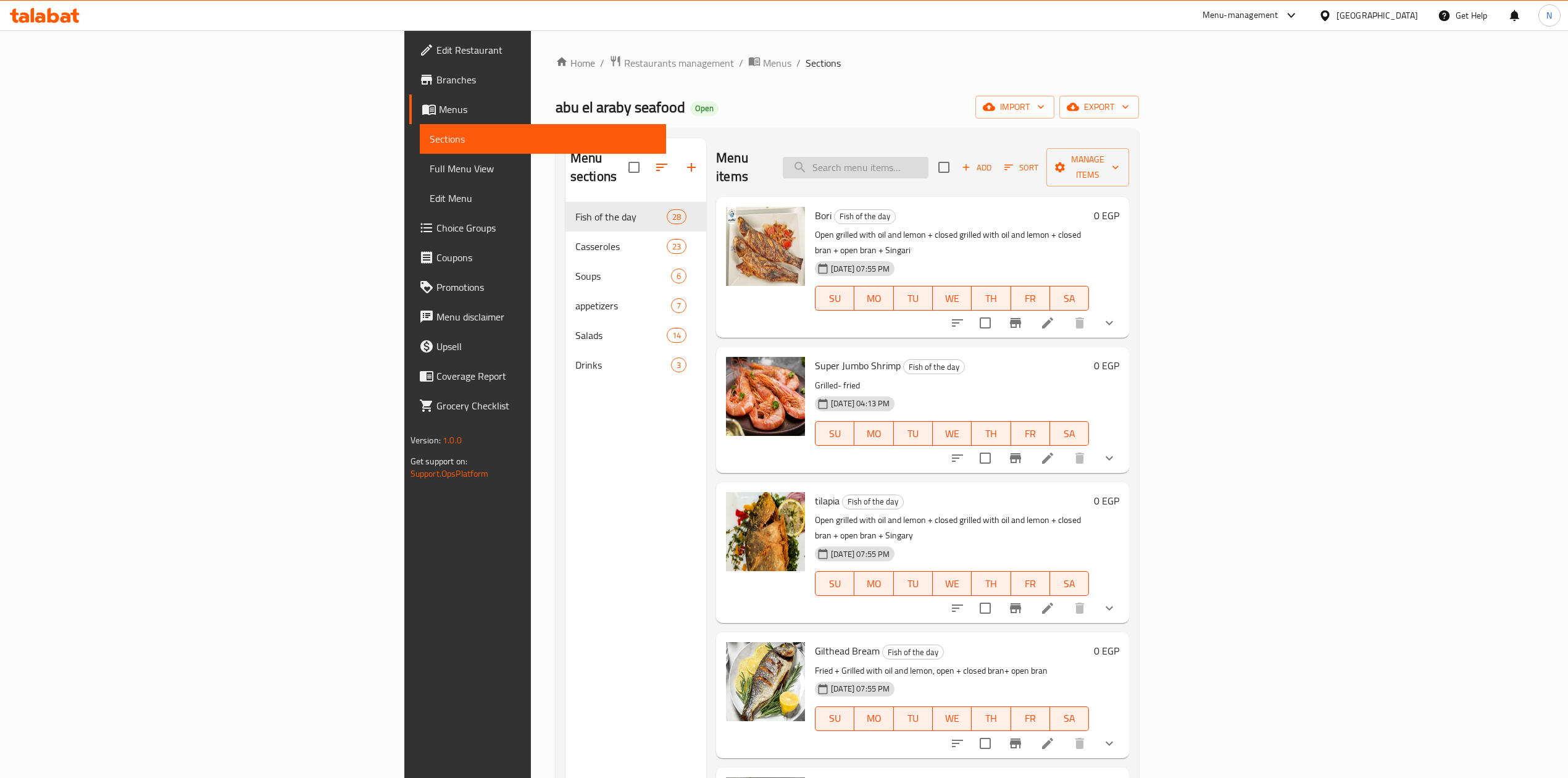
click at [928, 163] on input "search" at bounding box center [855, 167] width 146 height 21
paste input "Bori"
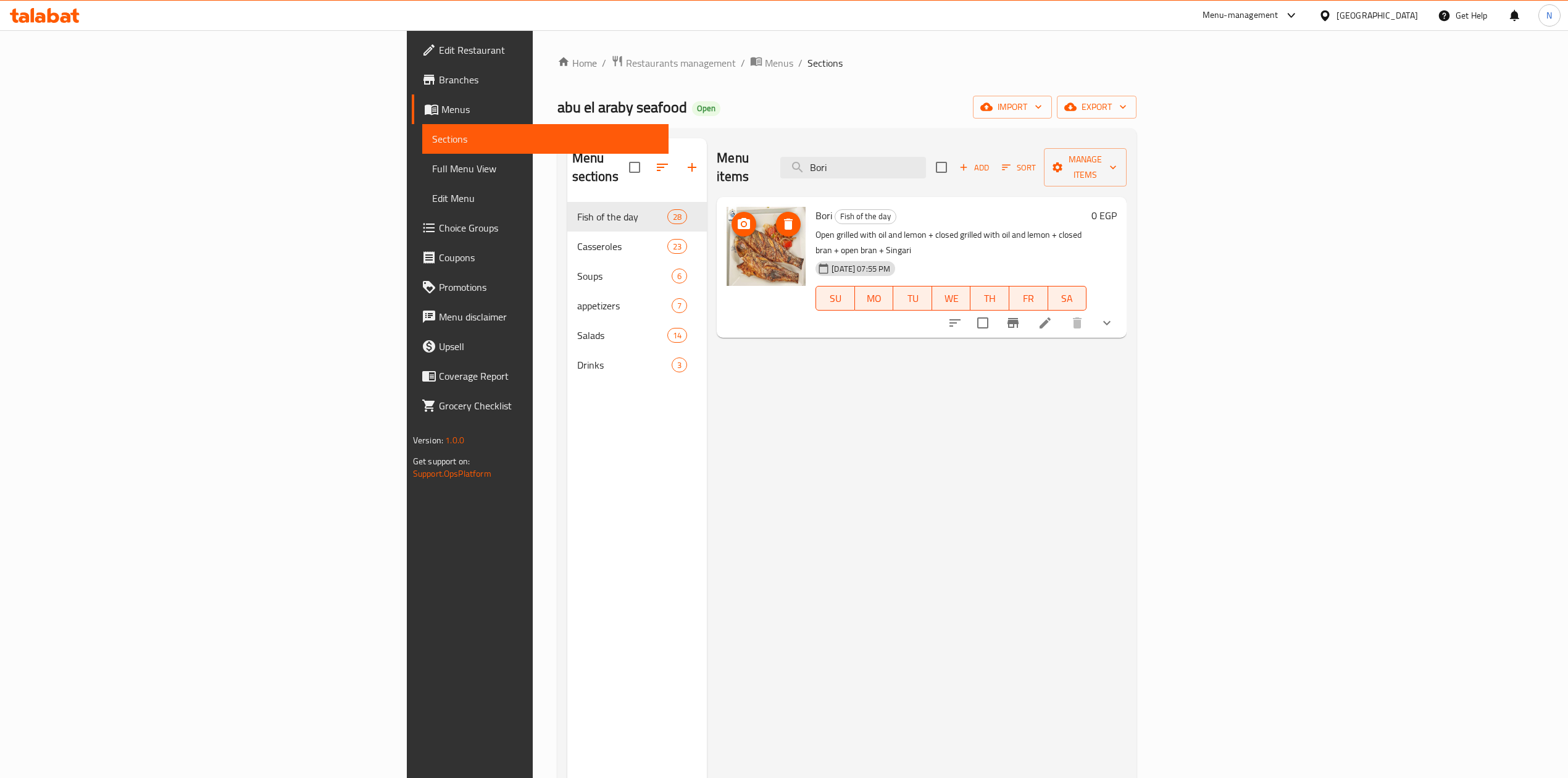
type input "Bori"
click at [816, 227] on p "Open grilled with oil and lemon + closed grilled with oil and lemon + closed br…" at bounding box center [951, 243] width 271 height 31
drag, startPoint x: 727, startPoint y: 216, endPoint x: 1087, endPoint y: 223, distance: 360.1
click at [1087, 223] on div "Bori Fish of the day Open grilled with oil and lemon + closed grilled with oil …" at bounding box center [951, 267] width 281 height 131
click at [1087, 256] on div "13-04-2025 07:55 PM SU MO TU WE TH FR SA" at bounding box center [951, 290] width 281 height 67
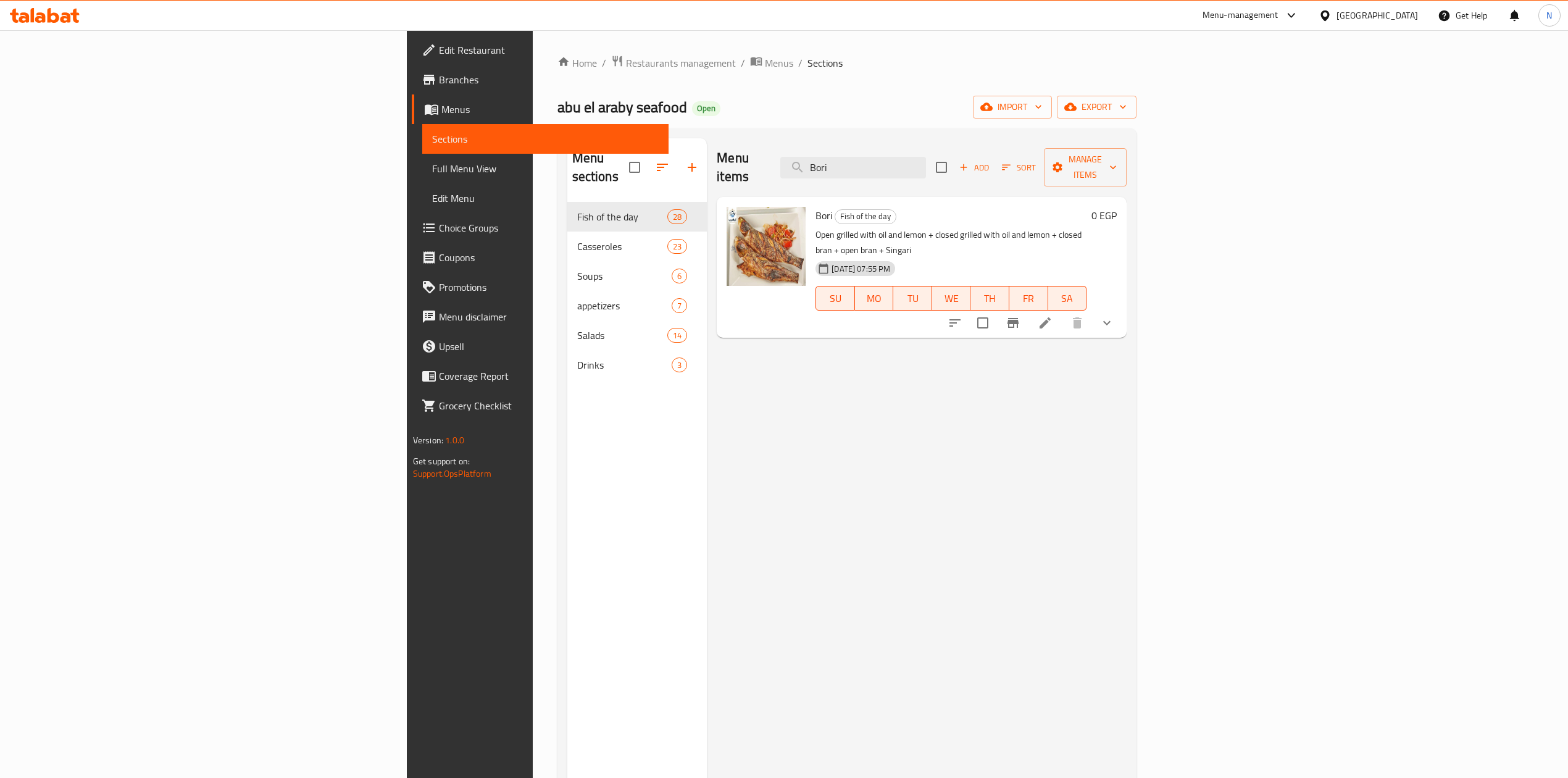
click at [1053, 316] on icon at bounding box center [1045, 323] width 15 height 15
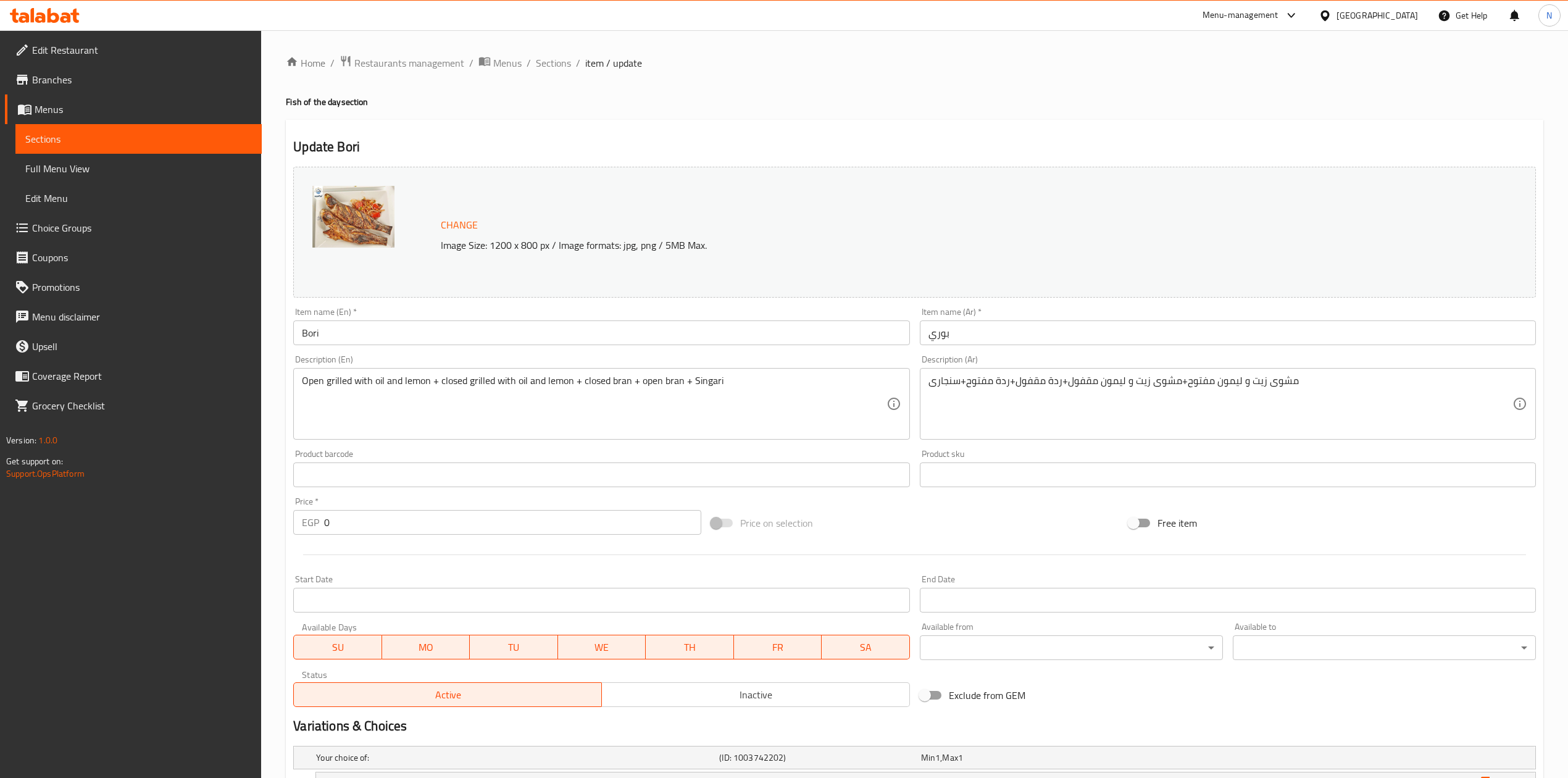
click at [1084, 314] on div "Item name (Ar)   * بوري Item name (Ar) *" at bounding box center [1228, 326] width 616 height 38
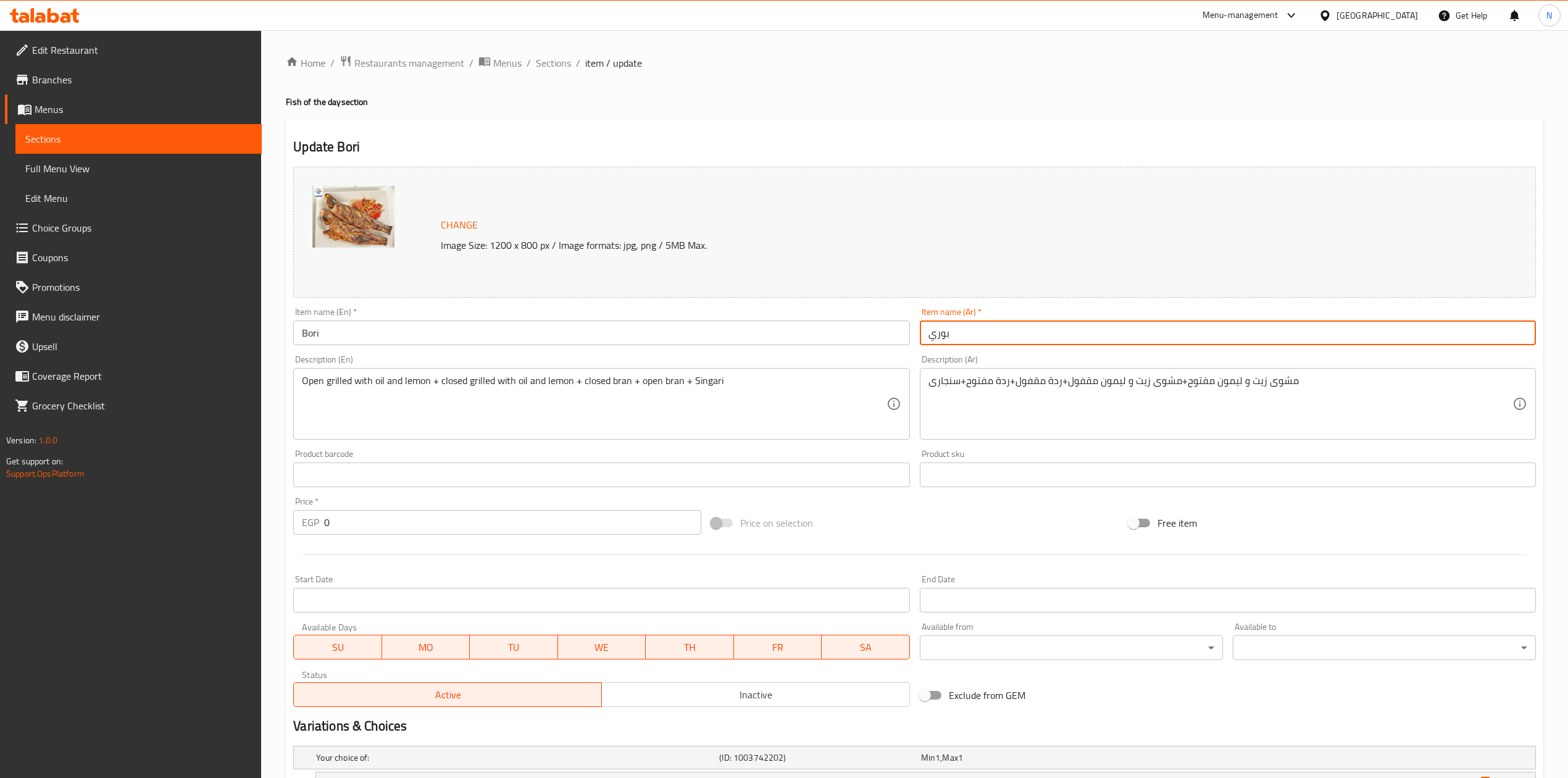
click at [1080, 339] on input "بوري" at bounding box center [1228, 333] width 616 height 25
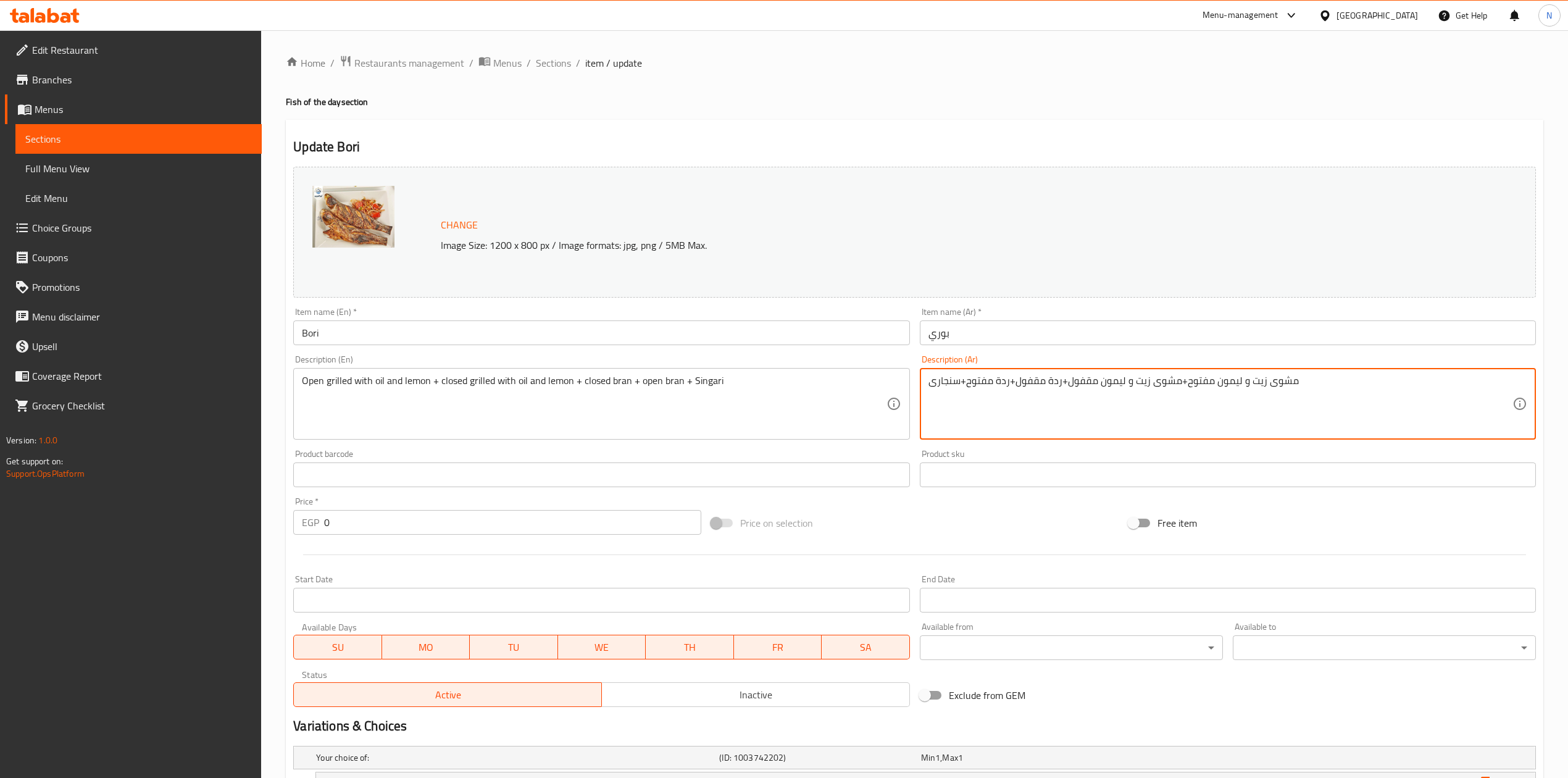
drag, startPoint x: 1167, startPoint y: 381, endPoint x: 1089, endPoint y: 383, distance: 78.0
click at [1089, 383] on textarea "مشوى زيت و ليمون مفتوح+مشوى زيت و ليمون مقفول+ردة مقفول+ردة مفتوح+سنجارى" at bounding box center [1221, 404] width 584 height 59
click at [1290, 399] on textarea "مشوى زيت و ليمون مفتوح+مشوى زيت و ليمون مقفول+ردة مقفول+ردة مفتوح+سنجارى" at bounding box center [1221, 404] width 584 height 59
drag, startPoint x: 1290, startPoint y: 399, endPoint x: 1297, endPoint y: 420, distance: 22.1
click at [1297, 420] on textarea "مشوى زيت و ليمون مفتوح+مشوى زيت و ليمون مقفول+ردة مقفول+ردة مفتوح+سنجارى" at bounding box center [1221, 404] width 584 height 59
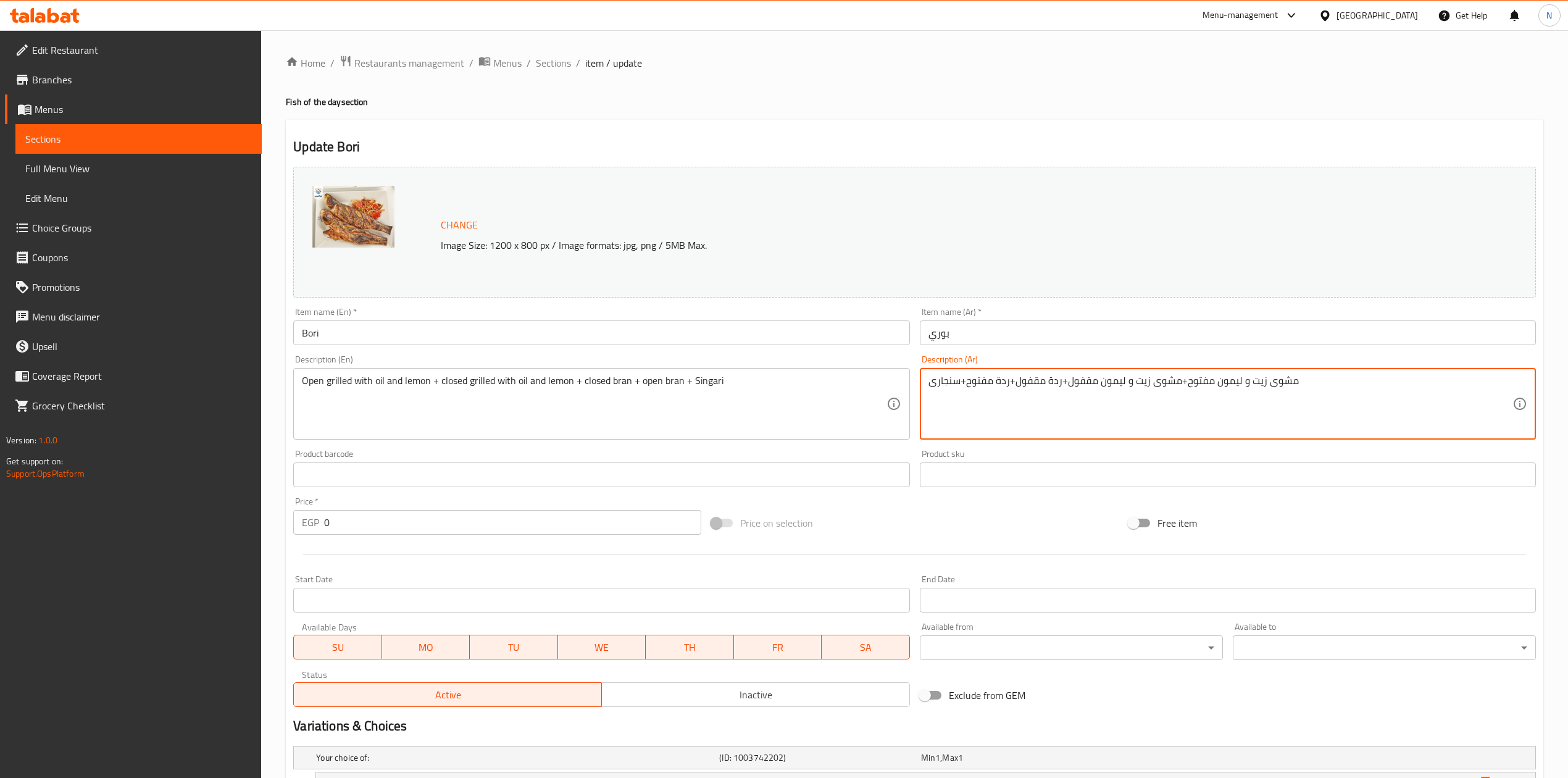
click at [1199, 406] on textarea "مشوى زيت و ليمون مفتوح+مشوى زيت و ليمون مقفول+ردة مقفول+ردة مفتوح+سنجارى" at bounding box center [1221, 404] width 584 height 59
click at [564, 52] on div "Home / Restaurants management / Menus / Sections / item / update Fish of the da…" at bounding box center [915, 525] width 1307 height 989
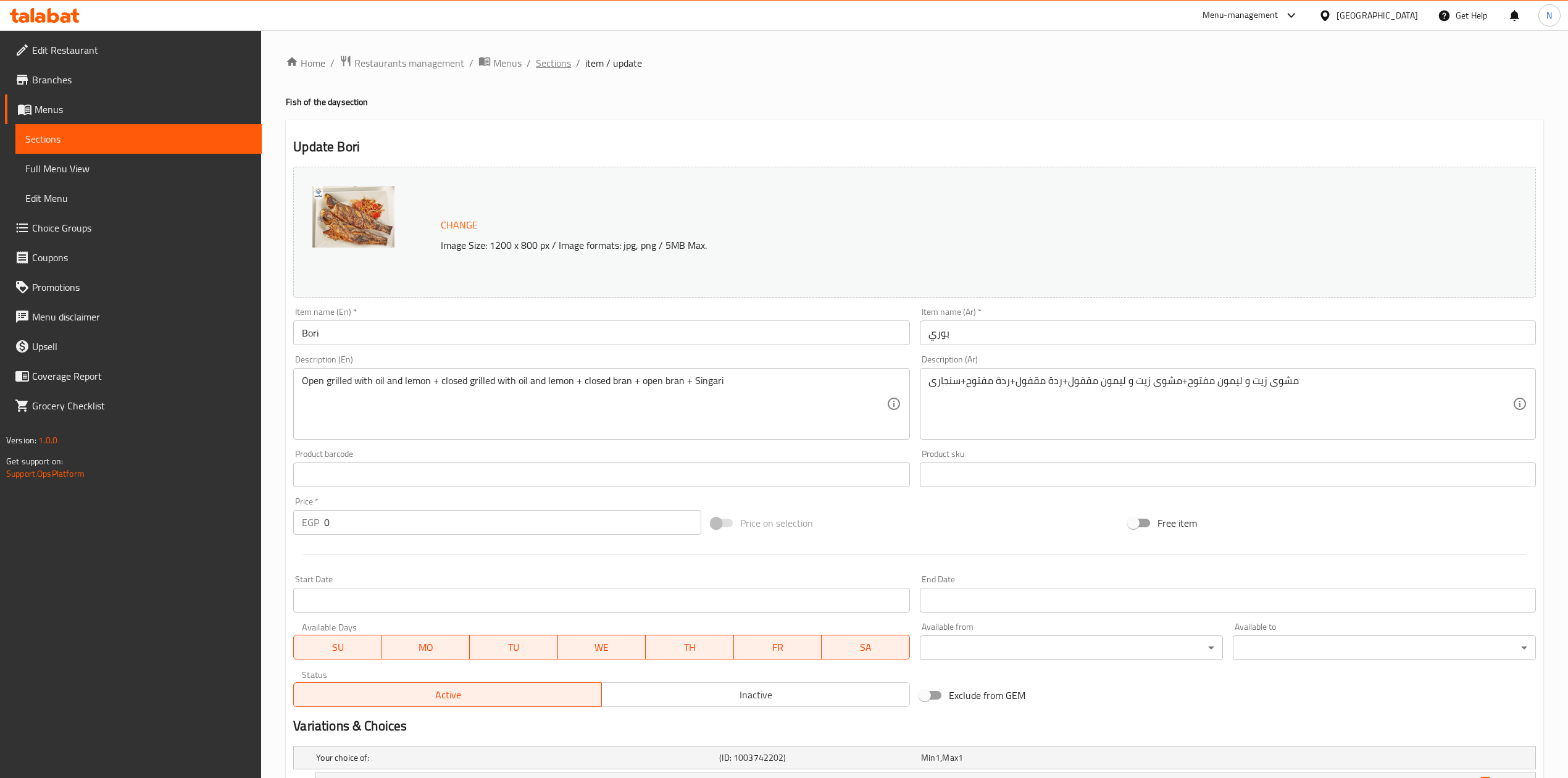
click at [564, 62] on span "Sections" at bounding box center [553, 62] width 35 height 15
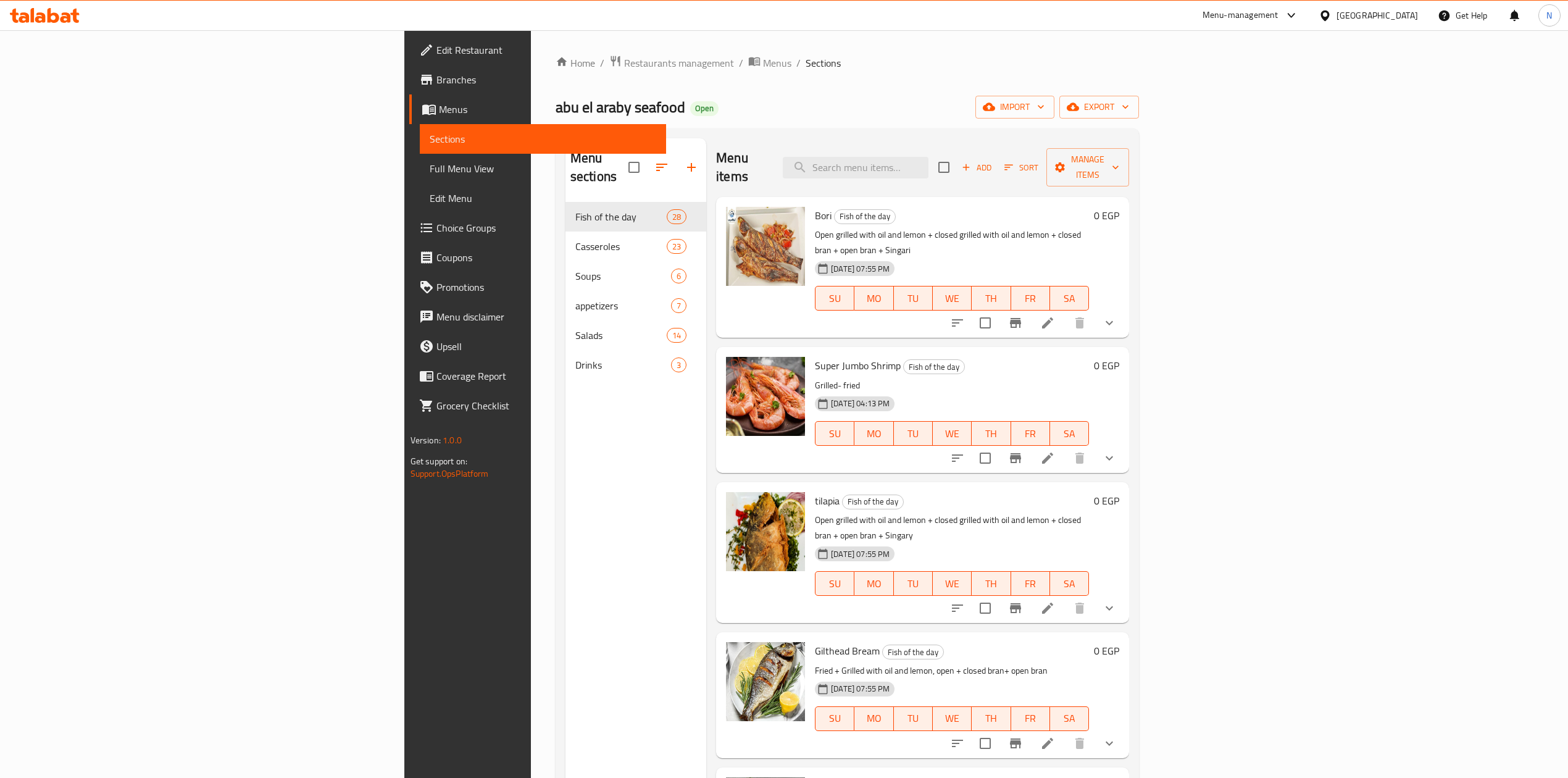
click at [915, 154] on div "Menu items Add Sort Manage items" at bounding box center [923, 167] width 413 height 59
click at [928, 166] on input "search" at bounding box center [855, 167] width 146 height 21
paste input "grouper 111"
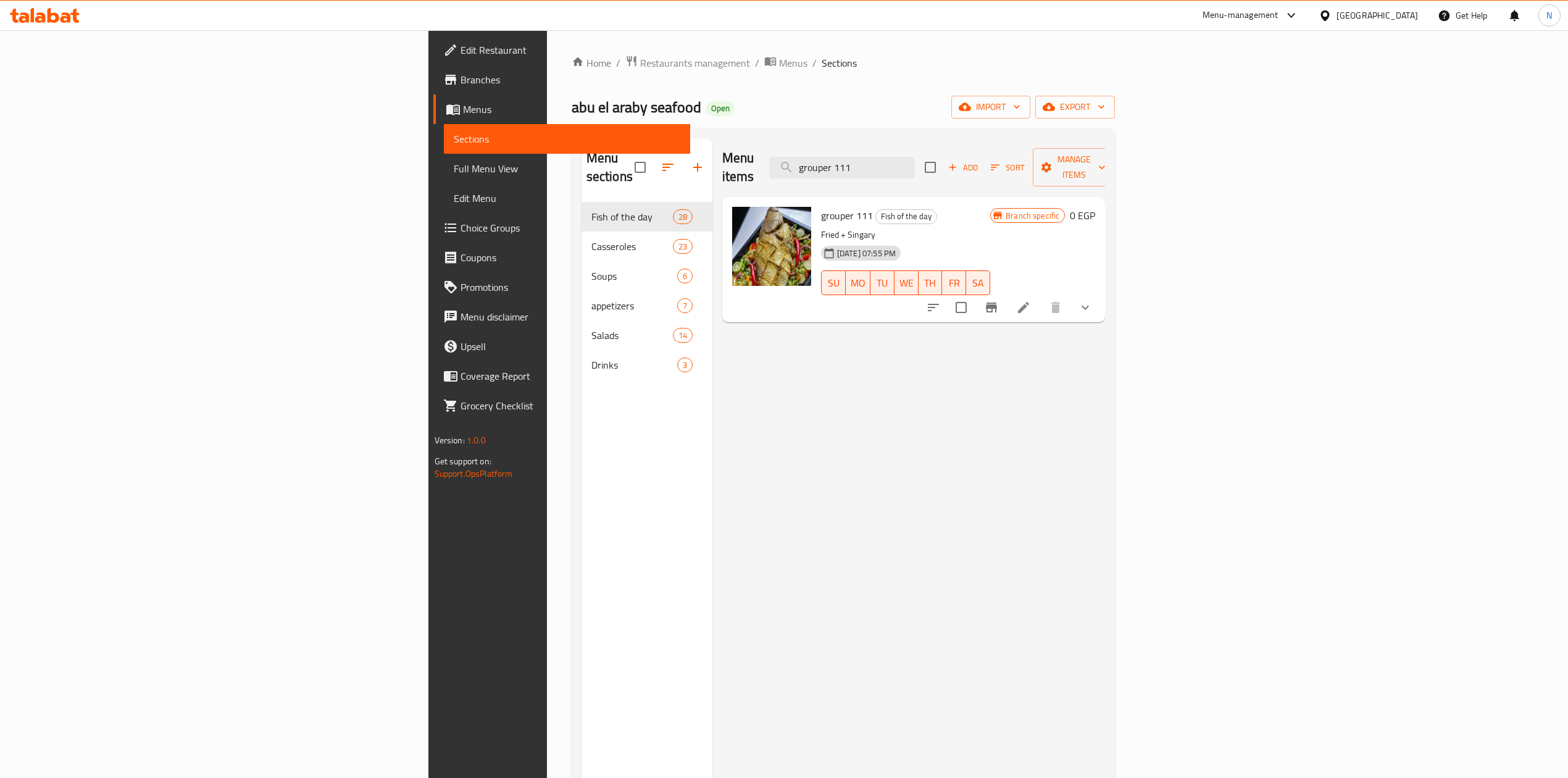
drag, startPoint x: 752, startPoint y: 436, endPoint x: 776, endPoint y: 463, distance: 36.1
click at [752, 436] on div "Menu items grouper 111 Add Sort Manage items grouper 111 Fish of the day Fried …" at bounding box center [909, 527] width 393 height 778
click at [915, 157] on input "grouper 111" at bounding box center [842, 167] width 146 height 21
paste input "Super Jumbo Shrimp"
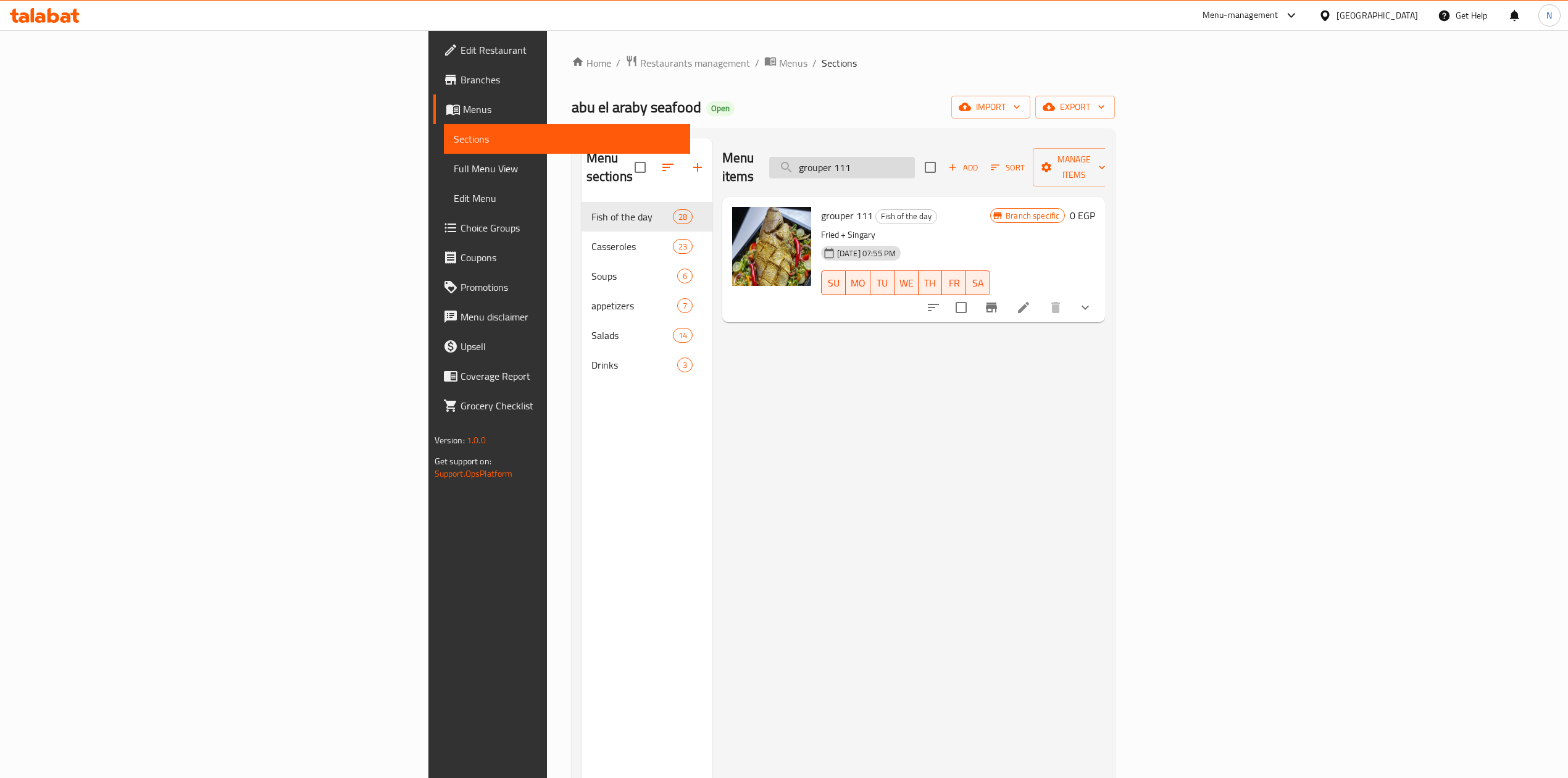
click at [915, 157] on input "grouper 111" at bounding box center [842, 167] width 146 height 21
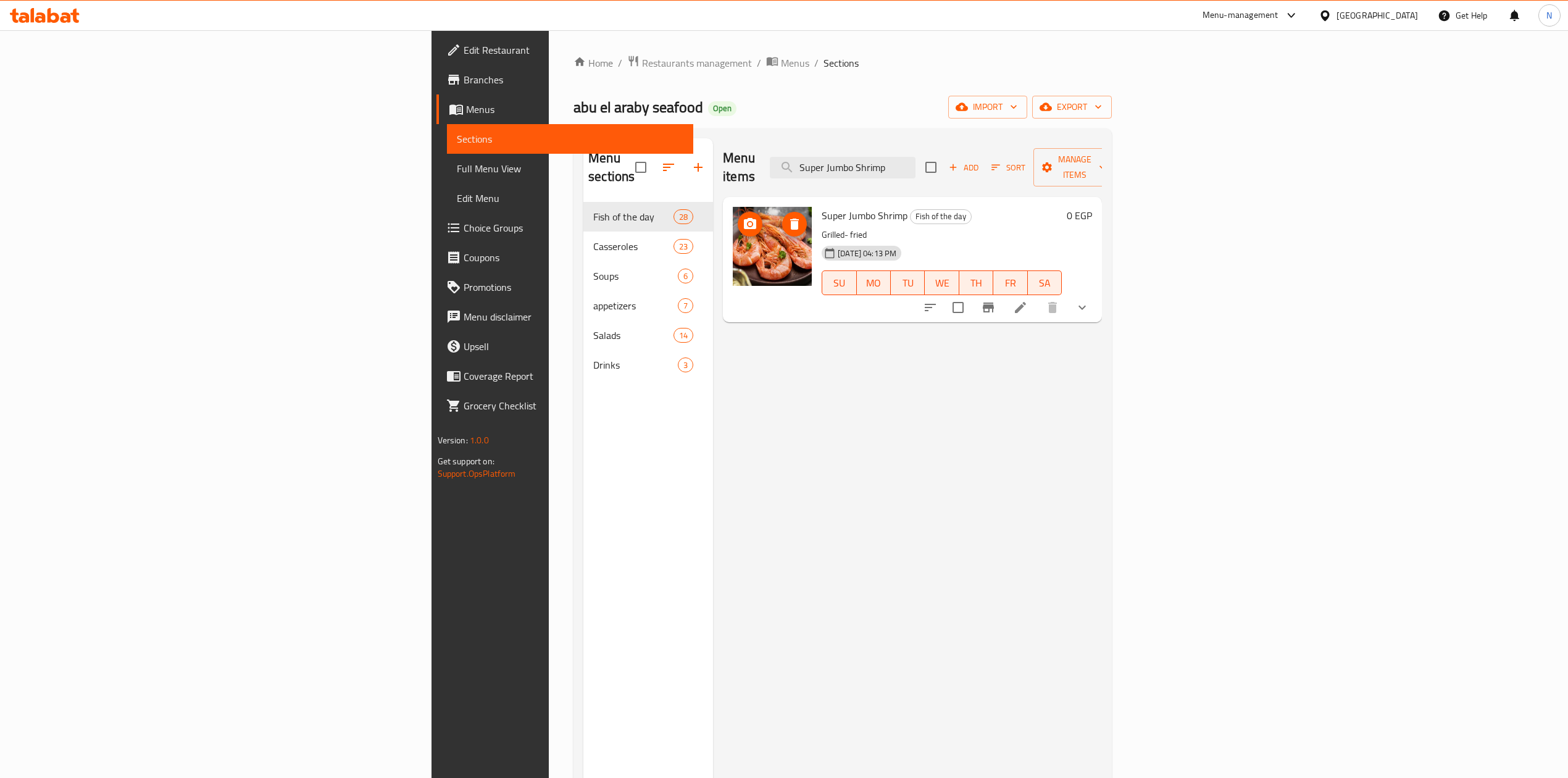
type input "Super Jumbo Shrimp"
click at [822, 207] on span "Super Jumbo Shrimp" at bounding box center [865, 216] width 86 height 19
click at [1028, 300] on icon at bounding box center [1020, 307] width 15 height 15
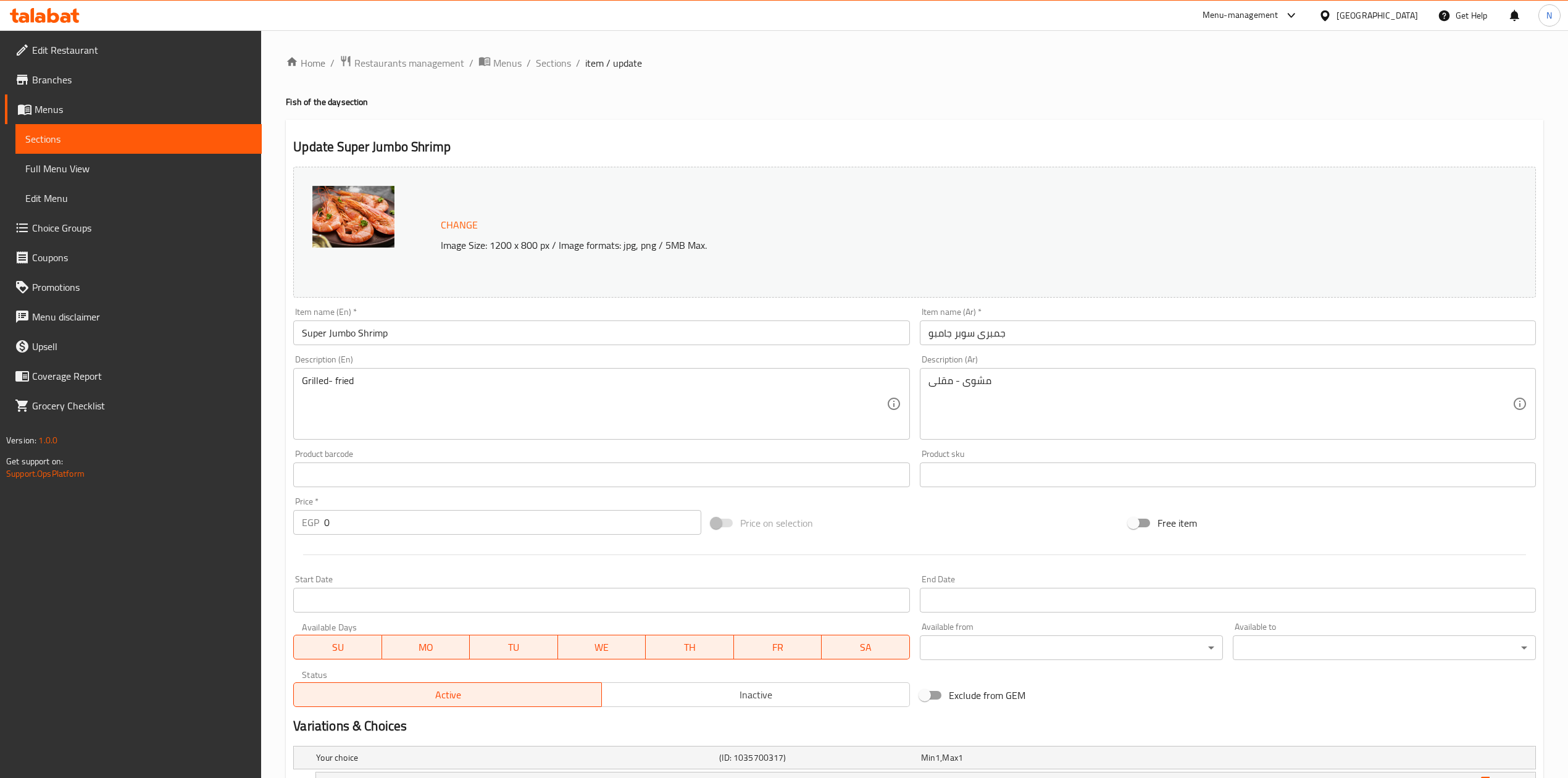
click at [1073, 332] on input "جمبرى سوبر جامبو" at bounding box center [1228, 333] width 616 height 25
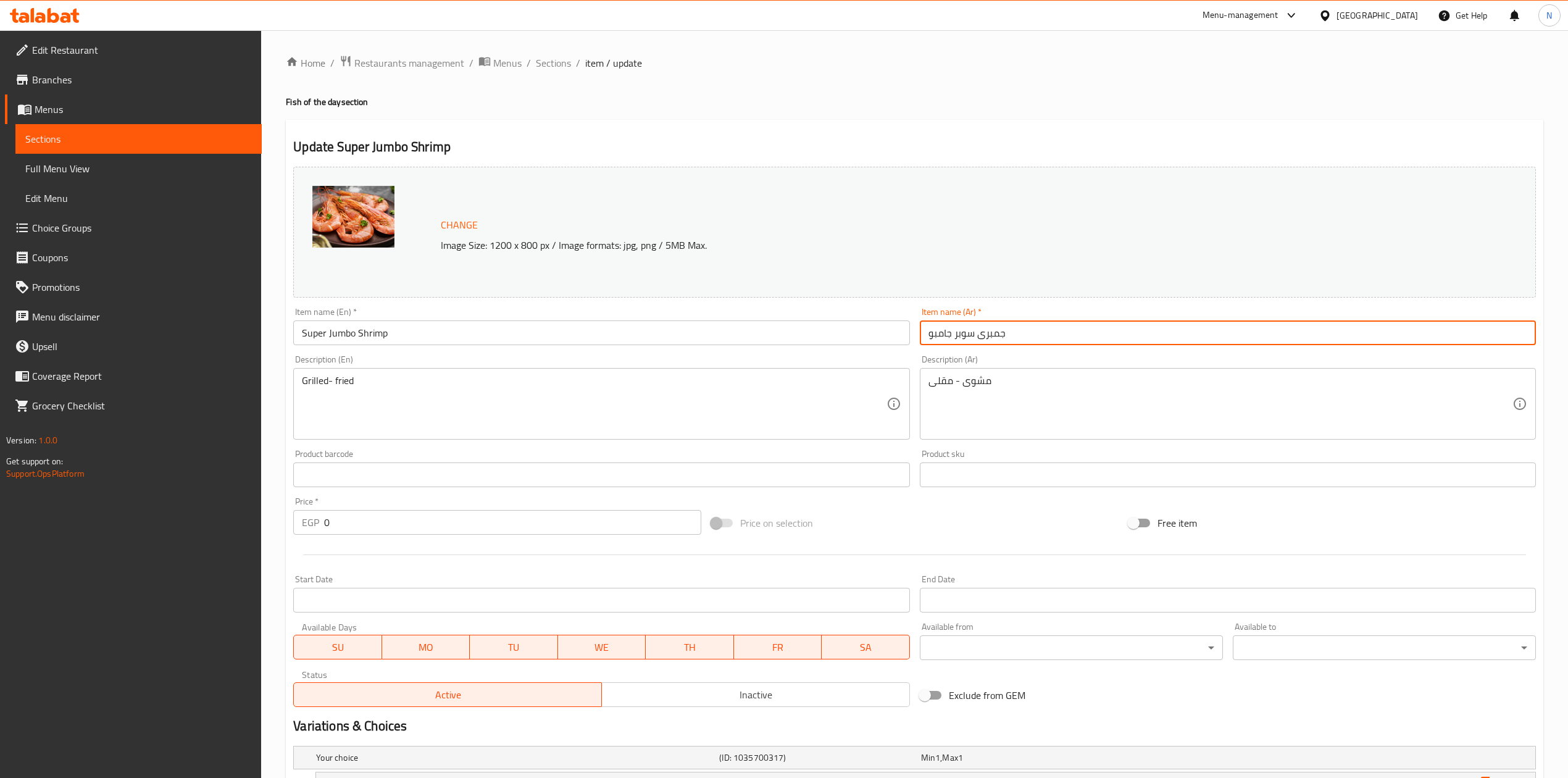
click at [1073, 332] on input "جمبرى سوبر جامبو" at bounding box center [1228, 333] width 616 height 25
drag, startPoint x: 687, startPoint y: 364, endPoint x: 620, endPoint y: 220, distance: 158.8
click at [687, 364] on div "Description (En) Grilled- fried Description (En)" at bounding box center [602, 397] width 616 height 84
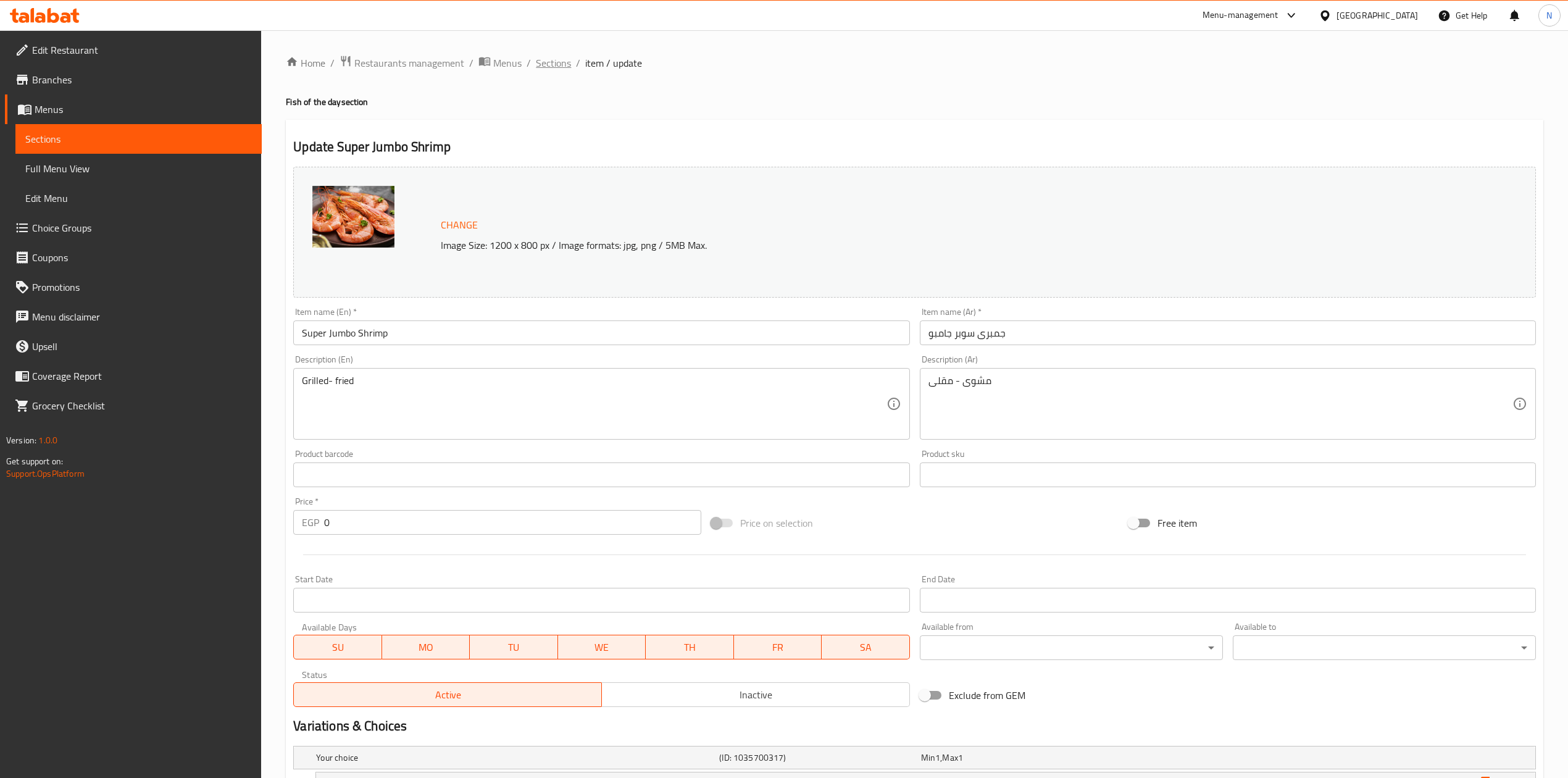
click at [564, 70] on span "Sections" at bounding box center [553, 62] width 35 height 15
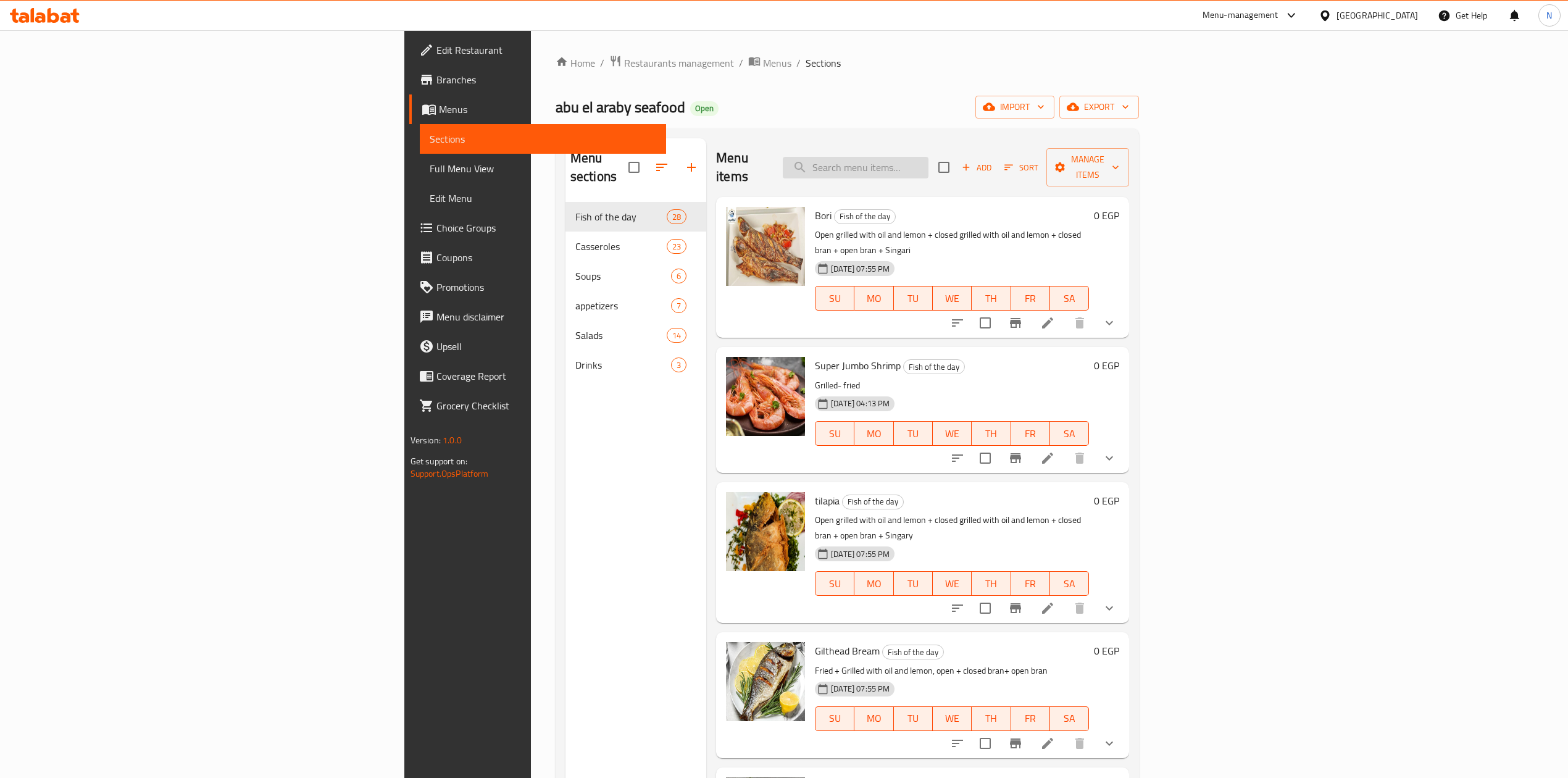
click at [928, 157] on input "search" at bounding box center [855, 167] width 146 height 21
paste input "tilapia"
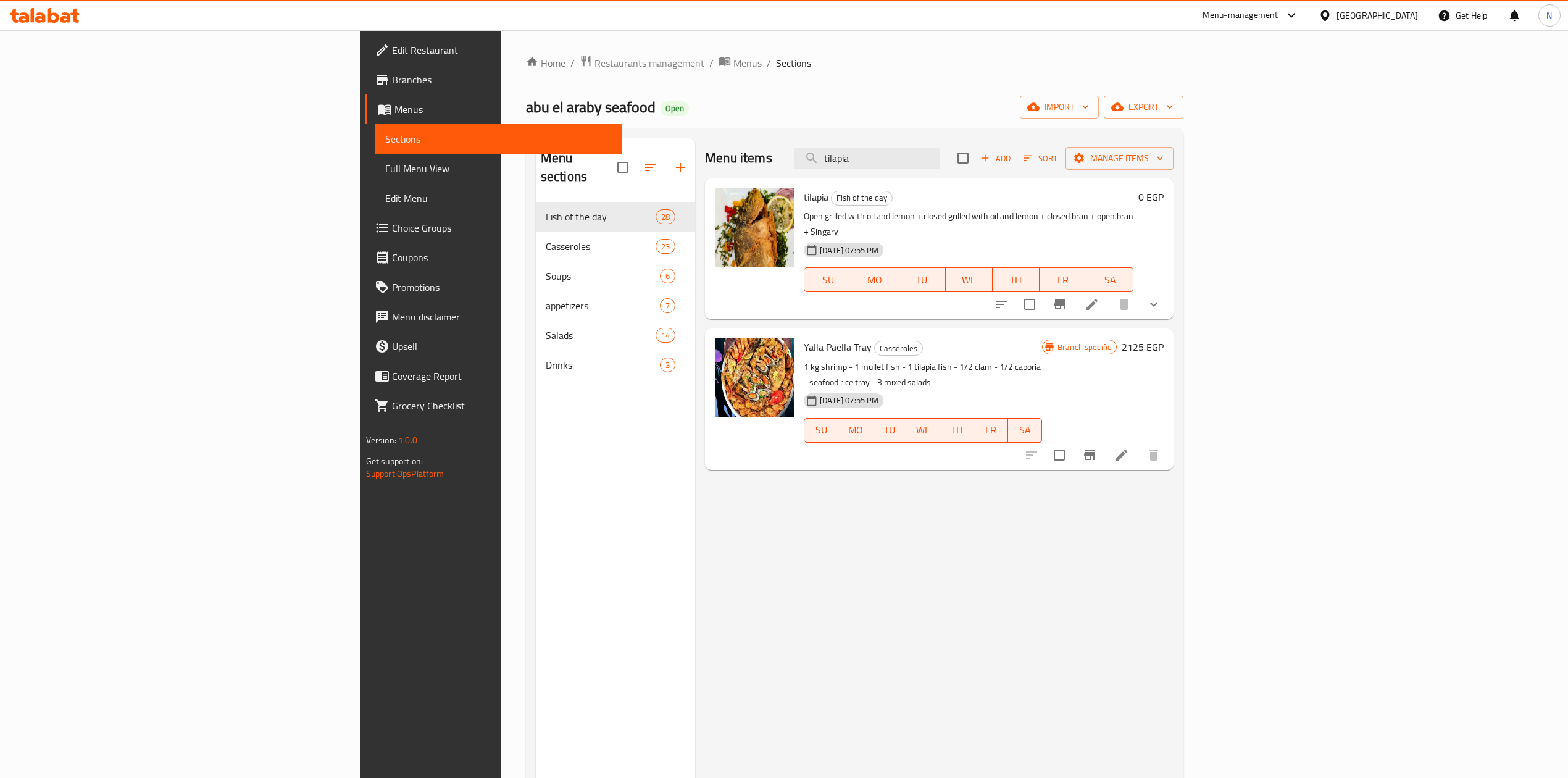
click at [804, 216] on p "Open grilled with oil and lemon + closed grilled with oil and lemon + closed br…" at bounding box center [968, 224] width 329 height 31
drag, startPoint x: 718, startPoint y: 216, endPoint x: 1043, endPoint y: 216, distance: 325.0
click at [1043, 216] on p "Open grilled with oil and lemon + closed grilled with oil and lemon + closed br…" at bounding box center [968, 224] width 329 height 31
click at [1055, 218] on p "Open grilled with oil and lemon + closed grilled with oil and lemon + closed br…" at bounding box center [968, 224] width 329 height 31
click at [940, 154] on input "tilapia" at bounding box center [867, 158] width 146 height 21
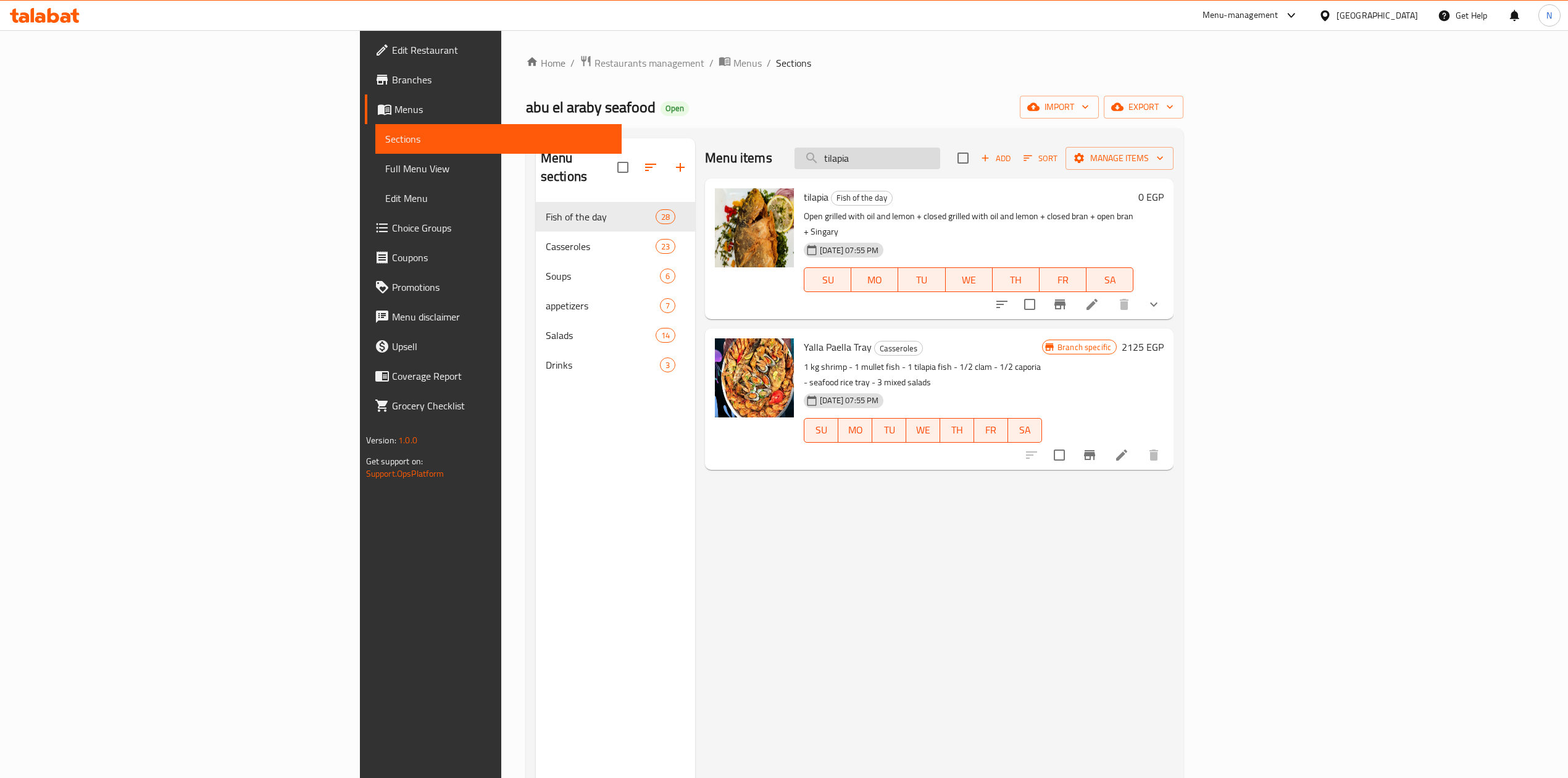
click at [940, 154] on input "tilapia" at bounding box center [867, 158] width 146 height 21
paste input "Shellfish baladi"
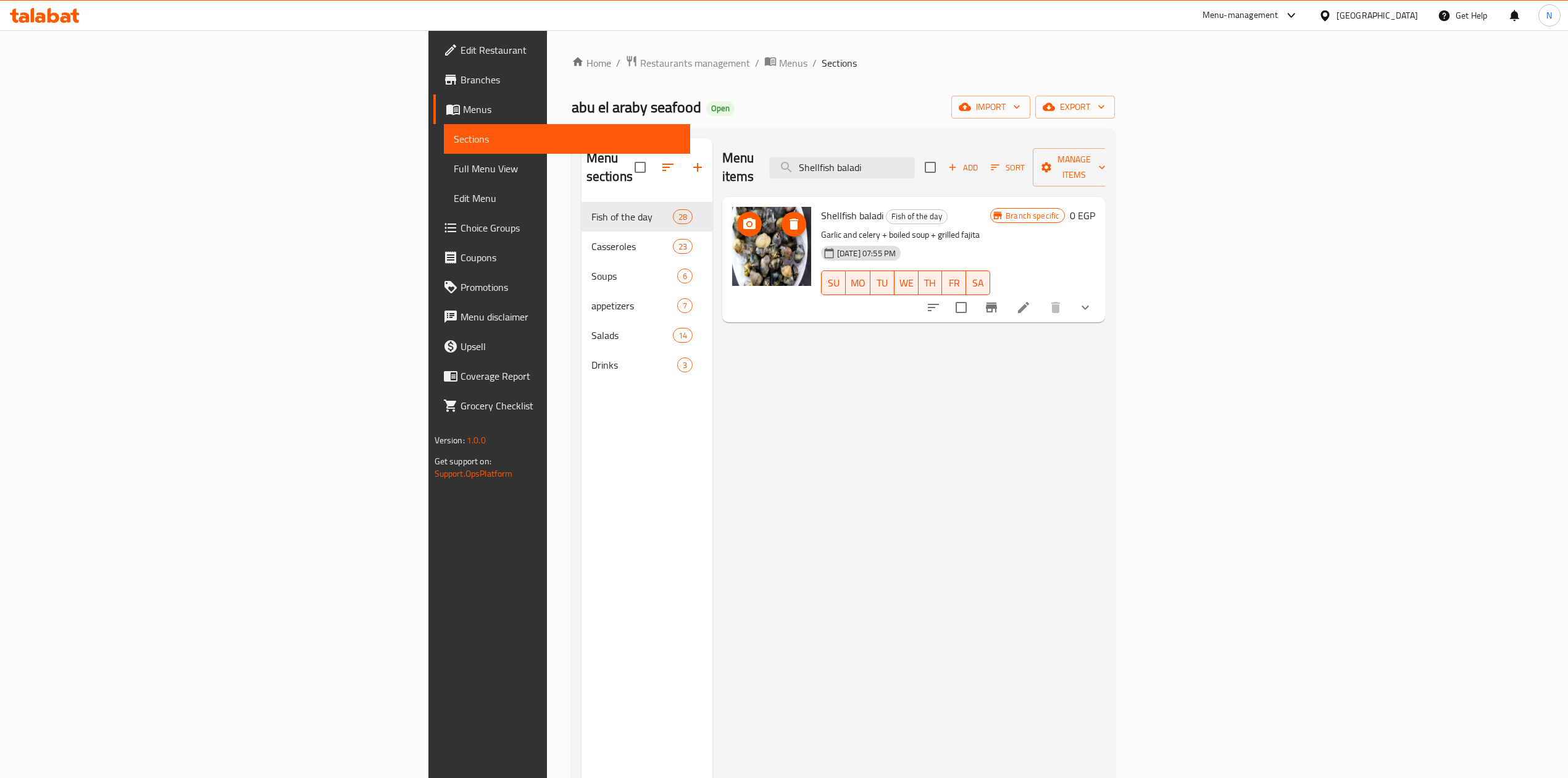
type input "Shellfish baladi"
click at [821, 227] on p "Garlic and celery + boiled soup + grilled fajita" at bounding box center [906, 235] width 169 height 15
drag, startPoint x: 718, startPoint y: 214, endPoint x: 794, endPoint y: 216, distance: 76.0
click at [821, 227] on p "Garlic and celery + boiled soup + grilled fajita" at bounding box center [906, 235] width 169 height 15
click at [1031, 300] on icon at bounding box center [1023, 307] width 15 height 15
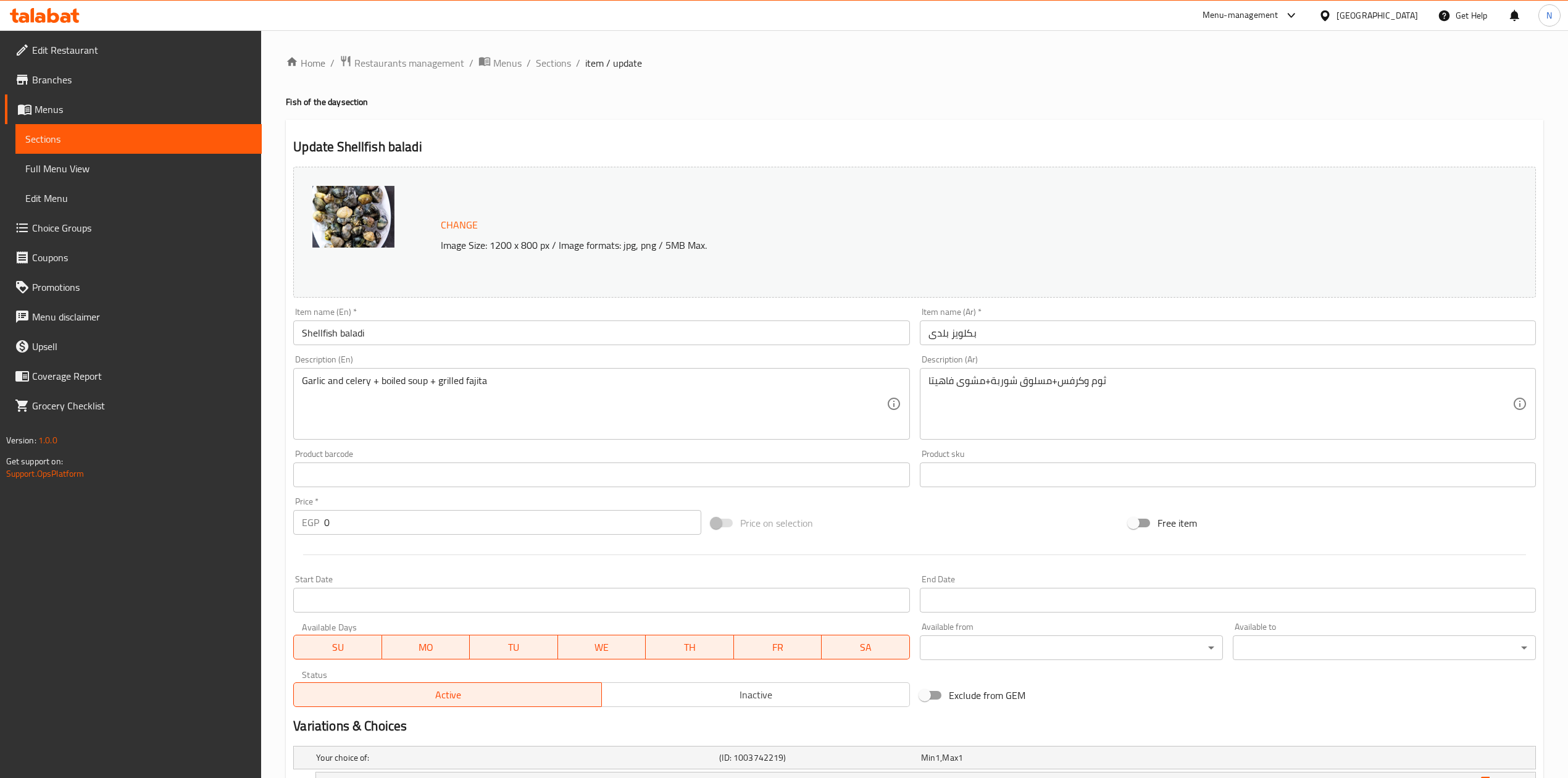
click at [1061, 322] on input "بكلويز بلدى" at bounding box center [1228, 333] width 616 height 25
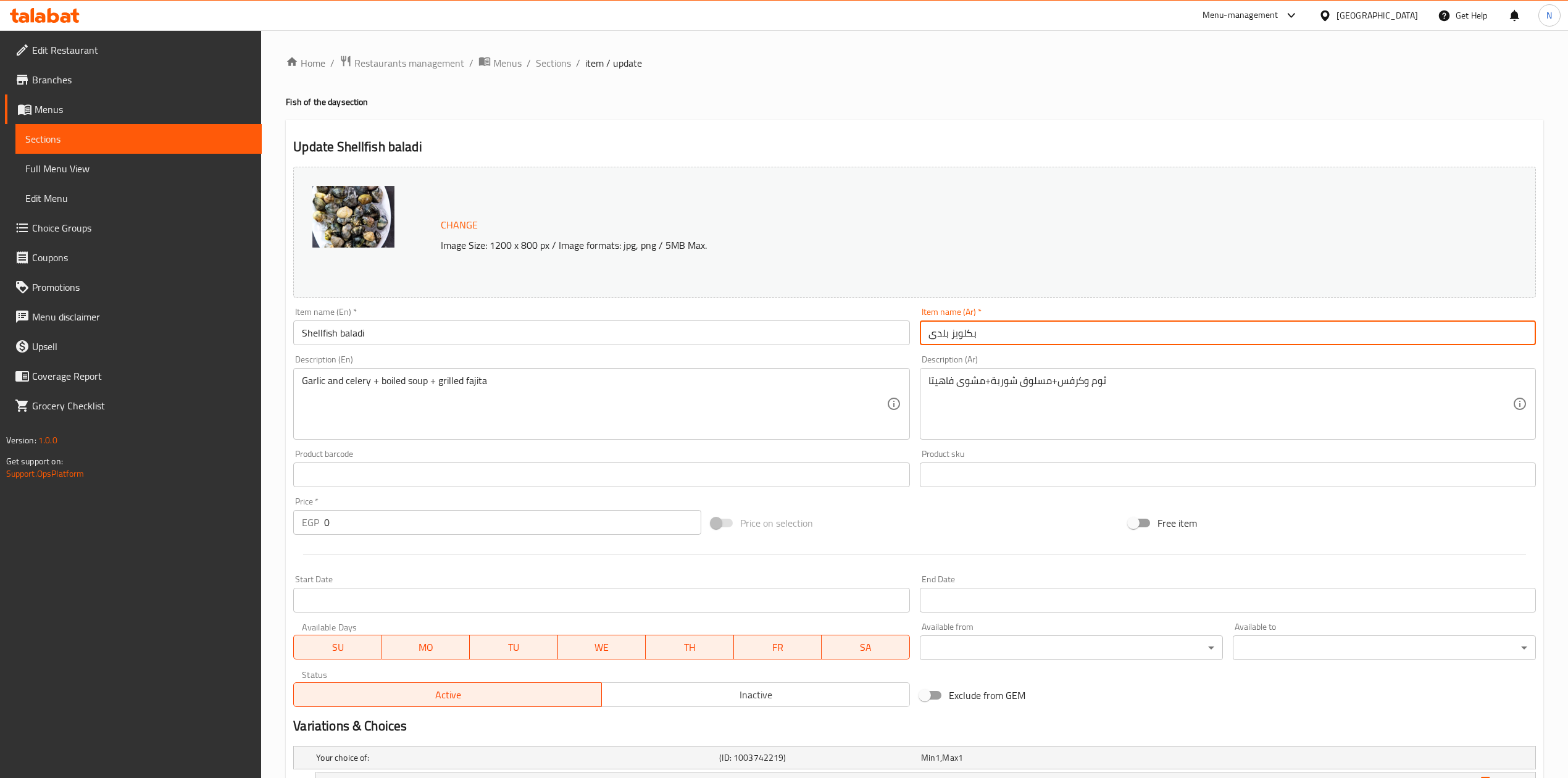
click at [1061, 322] on input "بكلويز بلدى" at bounding box center [1228, 333] width 616 height 25
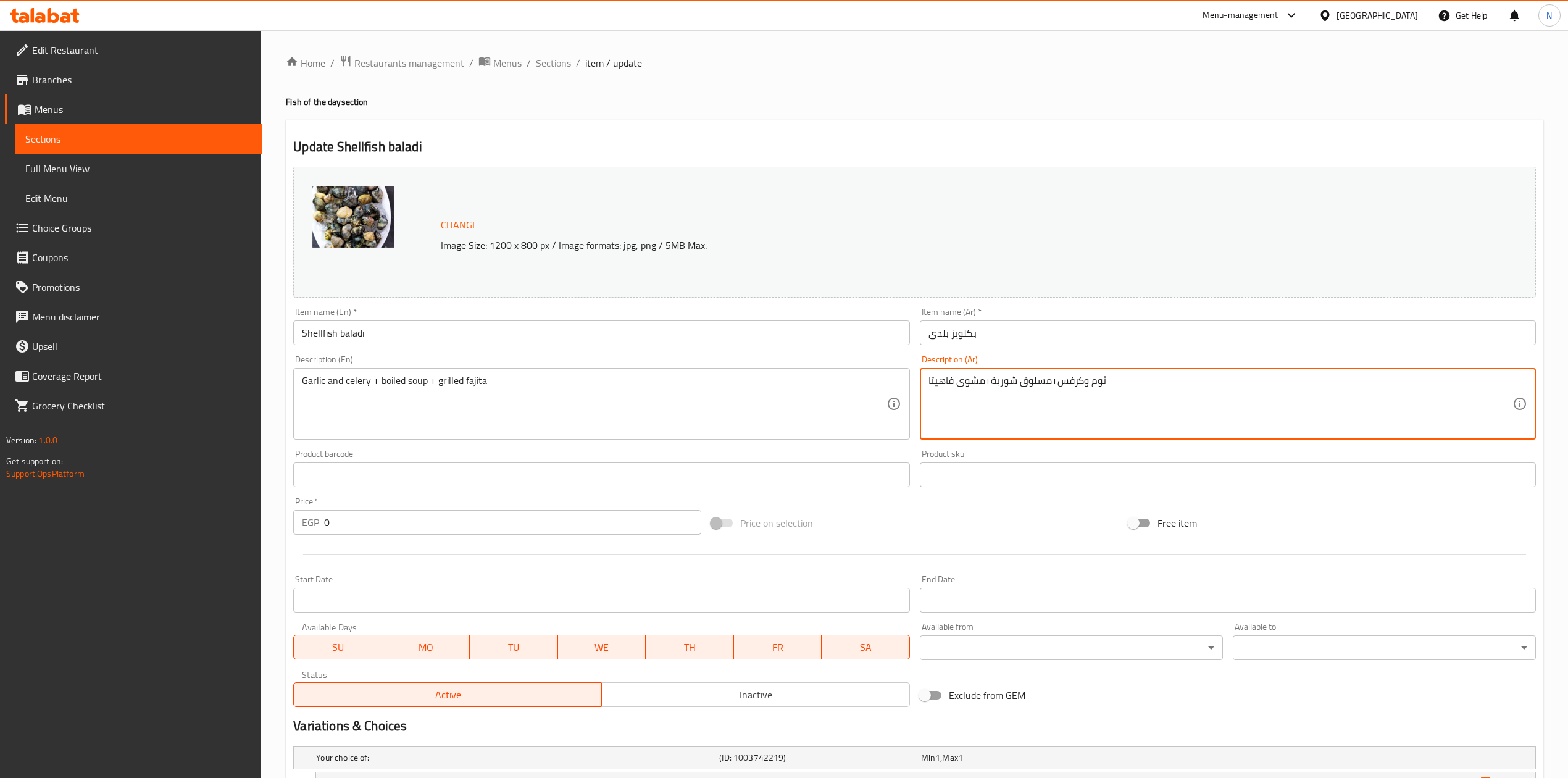
drag, startPoint x: 1100, startPoint y: 379, endPoint x: 1074, endPoint y: 386, distance: 26.9
click at [1074, 386] on textarea "ثوم وكرفس+مسلوق شوربة+مشوى فاهيتا" at bounding box center [1221, 404] width 584 height 59
click at [1043, 386] on textarea "ثوم وكرفس+مسلوق شوربة+مشوى فاهيتا" at bounding box center [1221, 404] width 584 height 59
drag, startPoint x: 1043, startPoint y: 386, endPoint x: 991, endPoint y: 388, distance: 52.0
click at [991, 388] on textarea "ثوم وكرفس+مسلوق شوربة+مشوى فاهيتا" at bounding box center [1221, 404] width 584 height 59
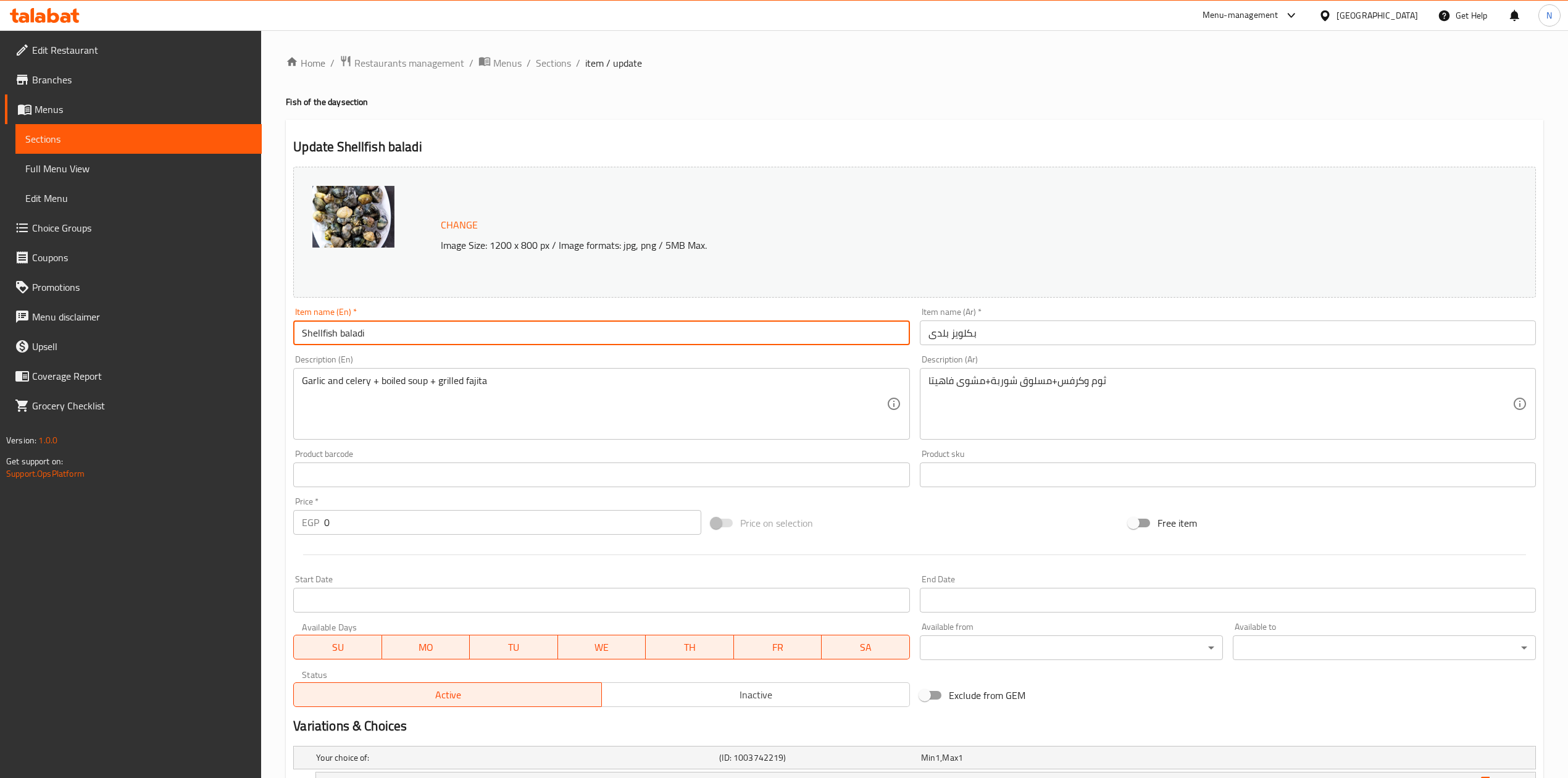
click at [779, 341] on input "Shellfish baladi" at bounding box center [602, 333] width 616 height 25
click at [561, 58] on span "Sections" at bounding box center [553, 62] width 35 height 15
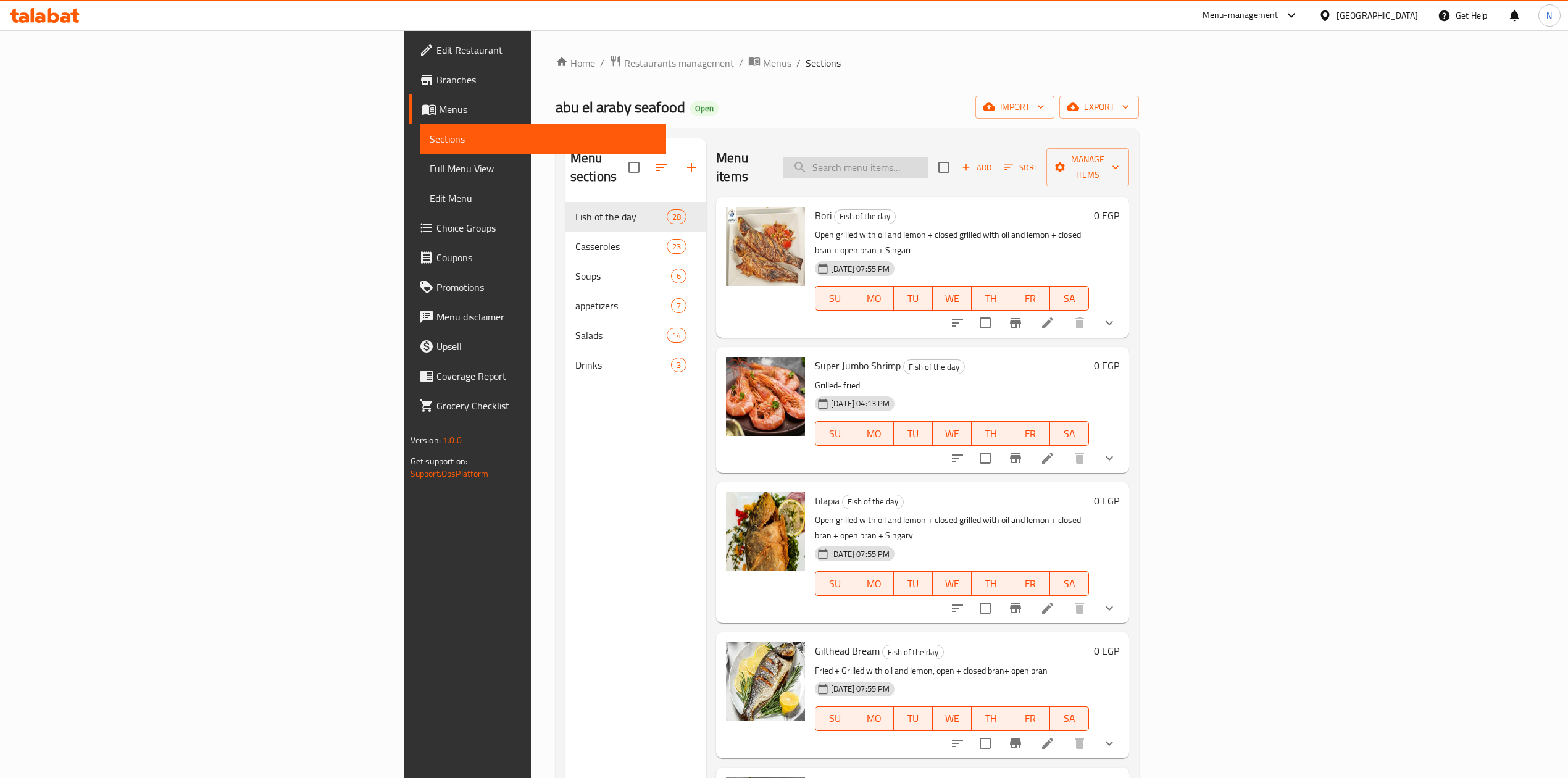
click at [928, 160] on input "search" at bounding box center [855, 167] width 146 height 21
paste input "shrimp soup"
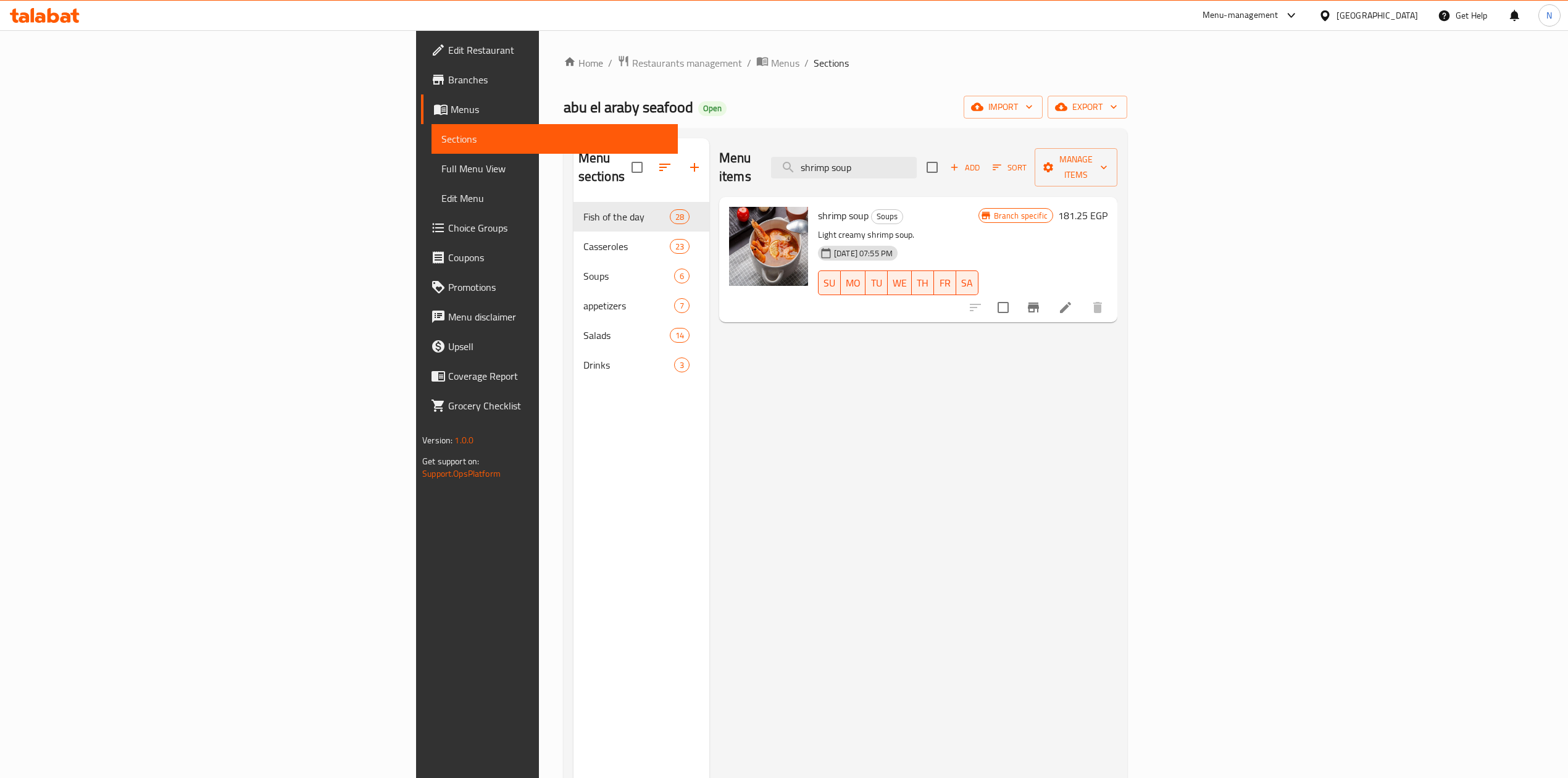
click at [910, 403] on div "Menu items shrimp soup Add Sort Manage items shrimp soup Soups Light creamy shr…" at bounding box center [913, 527] width 408 height 778
click at [818, 207] on span "shrimp soup" at bounding box center [843, 216] width 50 height 19
click at [813, 241] on div "[DATE] 07:55 PM" at bounding box center [834, 254] width 43 height 25
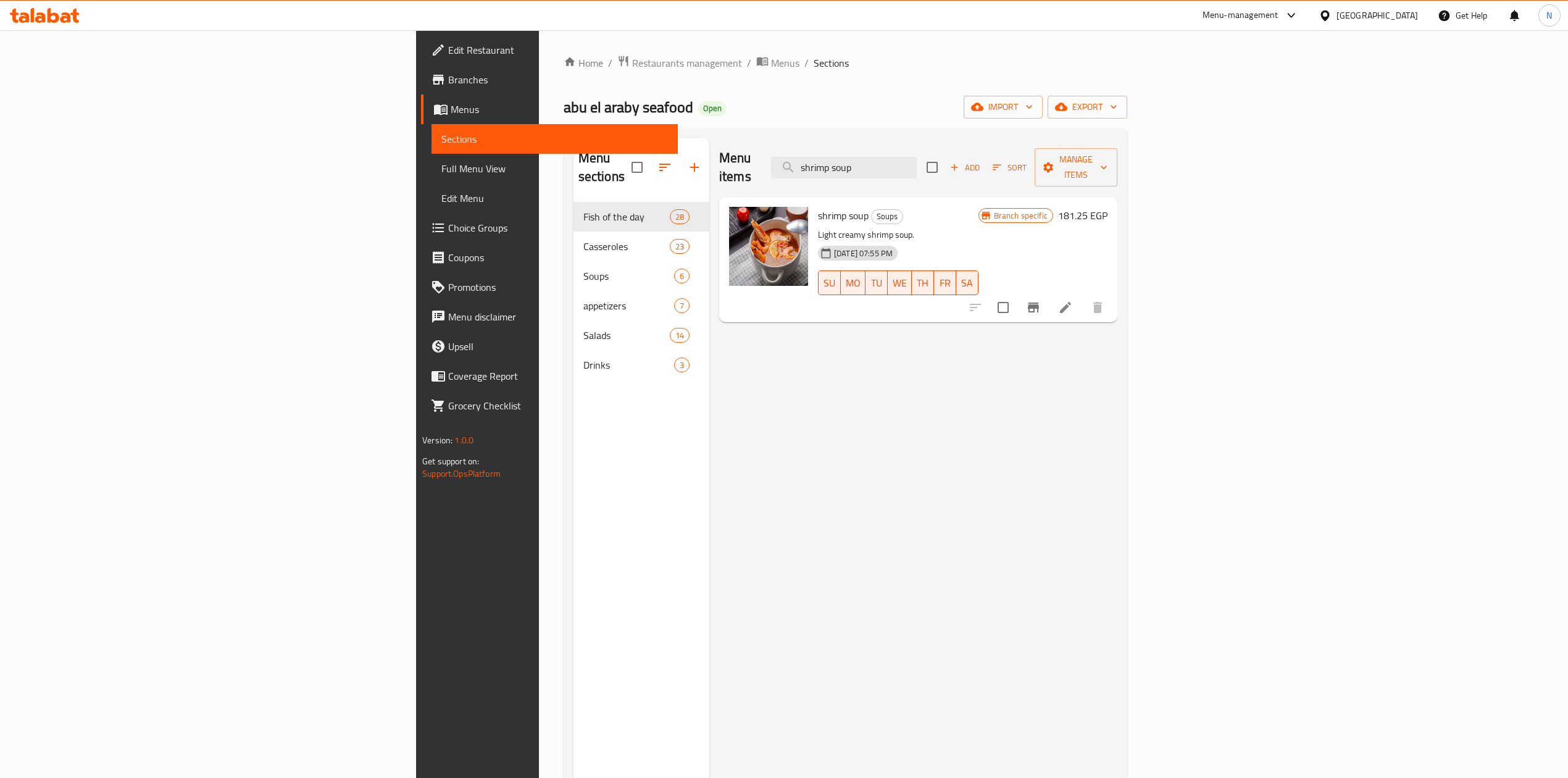
click at [818, 227] on p "Light creamy shrimp soup." at bounding box center [898, 235] width 160 height 15
click at [766, 563] on div "Menu items shrimp soup Add Sort Manage items shrimp soup Soups Light creamy shr…" at bounding box center [913, 527] width 408 height 778
click at [979, 147] on div "Menu items shrimp soup Add Sort Manage items" at bounding box center [918, 167] width 399 height 59
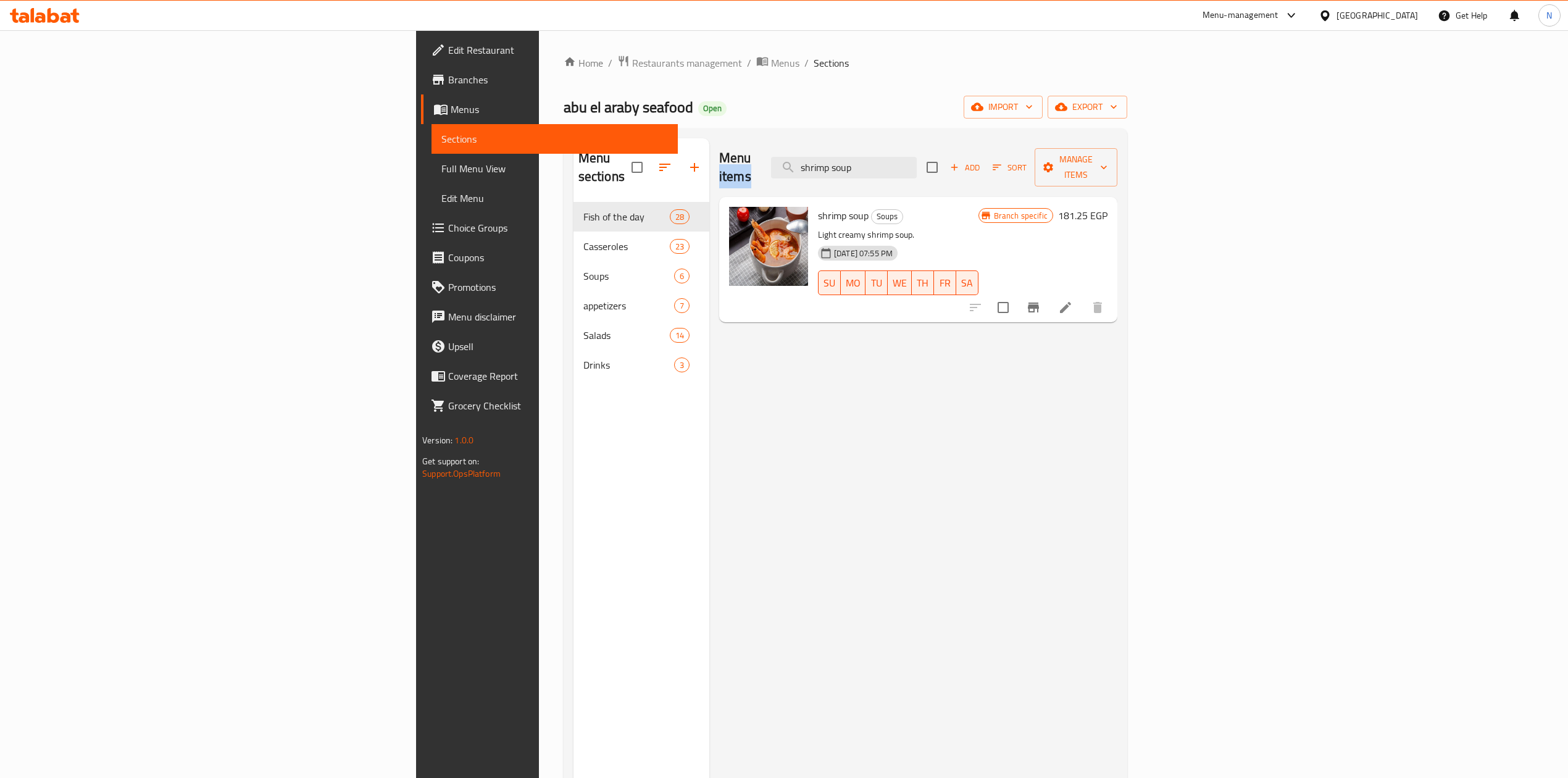
click at [979, 147] on div "Menu items shrimp soup Add Sort Manage items" at bounding box center [918, 167] width 399 height 59
click at [917, 158] on input "shrimp soup" at bounding box center [843, 167] width 146 height 21
paste input "Regular white seafood soup"
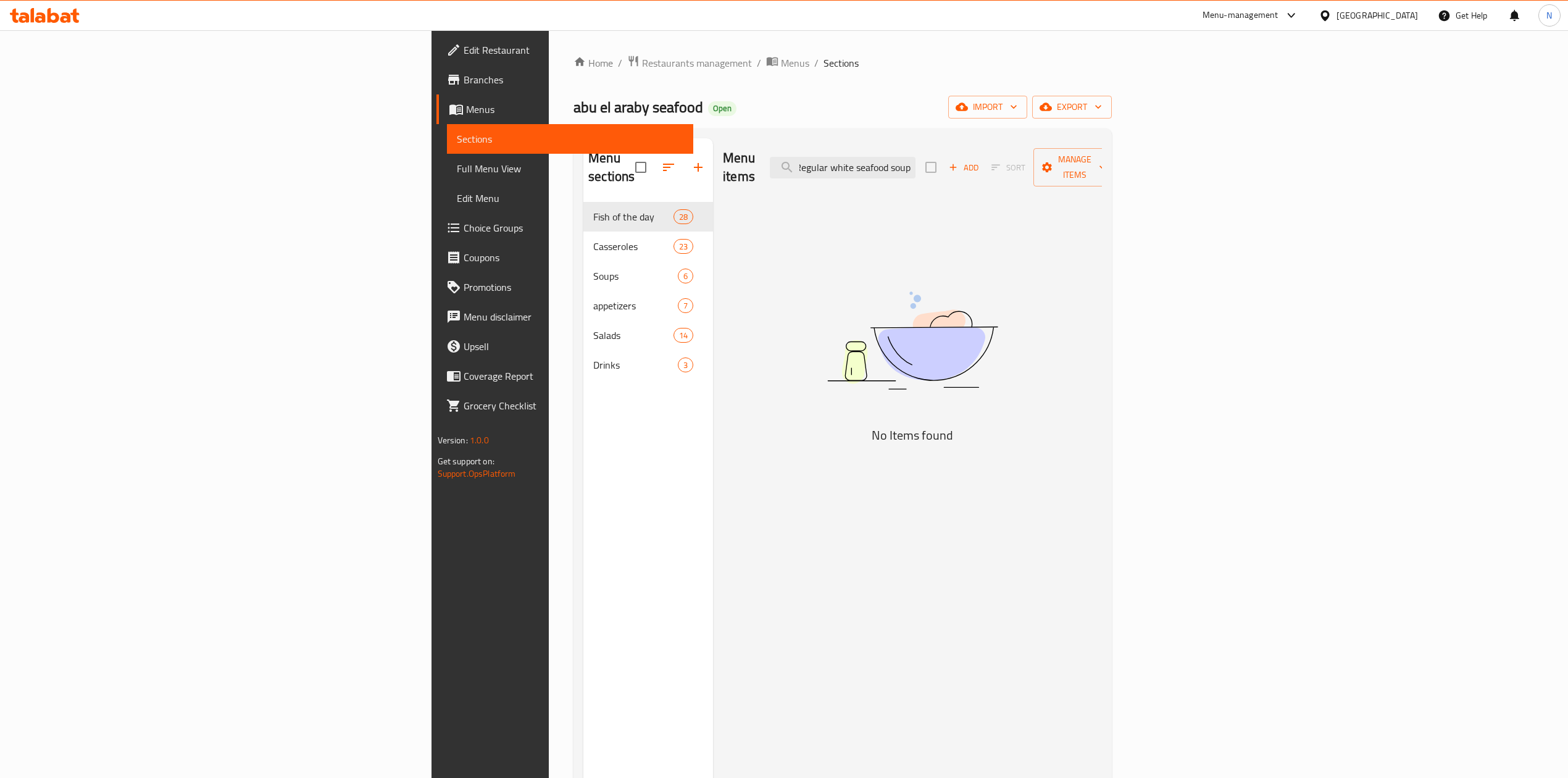
scroll to position [0, 5]
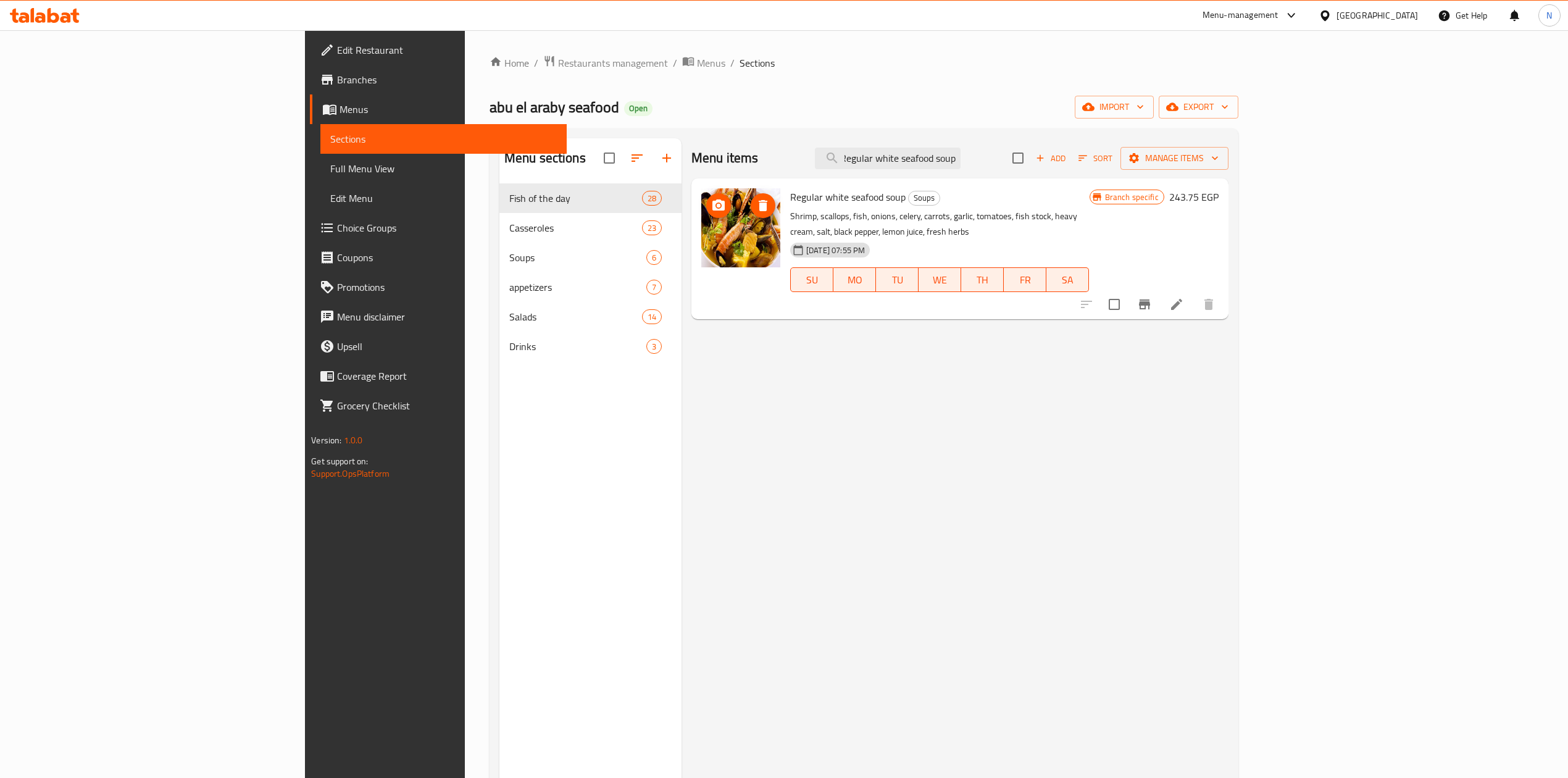
type input "Regular white seafood soup"
click at [1194, 300] on li at bounding box center [1177, 305] width 35 height 22
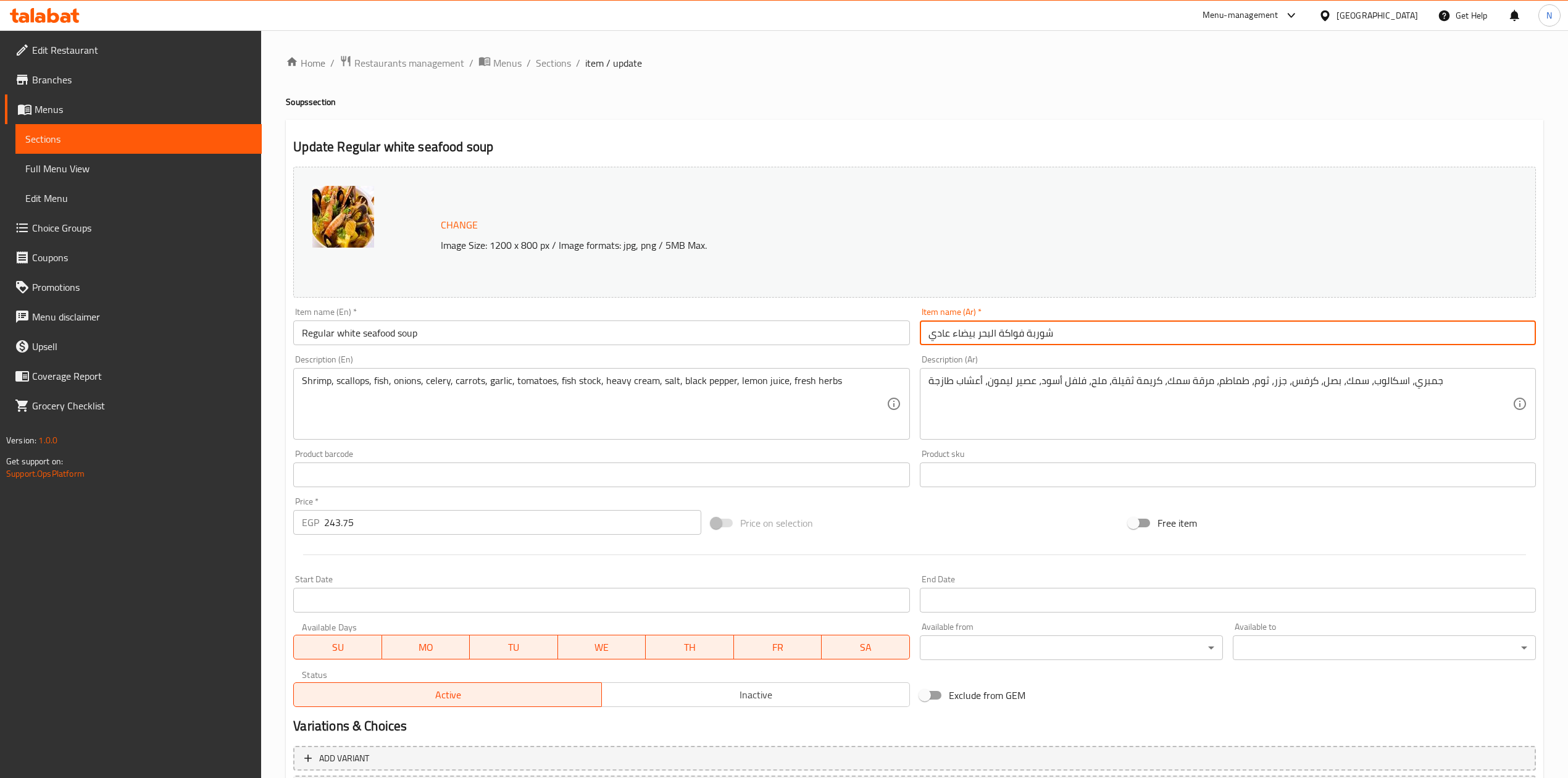
click at [1073, 341] on input "شوربة فواكة البحر بيضاء عادي" at bounding box center [1228, 333] width 616 height 25
drag, startPoint x: 1073, startPoint y: 341, endPoint x: 1078, endPoint y: 399, distance: 58.2
click at [1078, 399] on div "Change Image Size: 1200 x 800 px / Image formats: jpg, png / 5MB Max. Item name…" at bounding box center [915, 437] width 1253 height 550
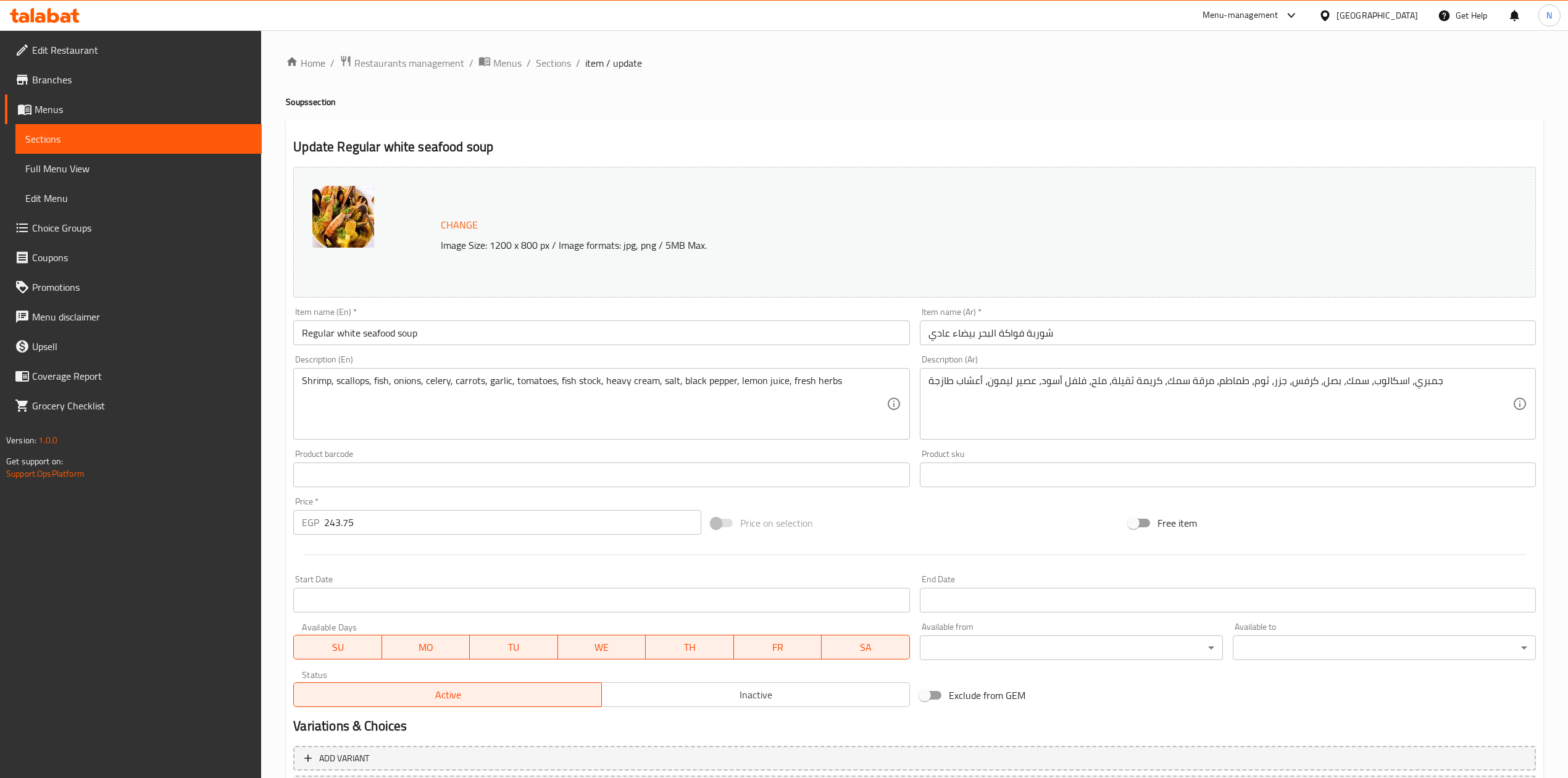
click at [539, 50] on div "Home / Restaurants management / Menus / Sections / item / update Soups section …" at bounding box center [915, 460] width 1307 height 860
click at [542, 53] on div "Home / Restaurants management / Menus / Sections / item / update Soups section …" at bounding box center [915, 460] width 1307 height 860
click at [553, 59] on span "Sections" at bounding box center [553, 62] width 35 height 15
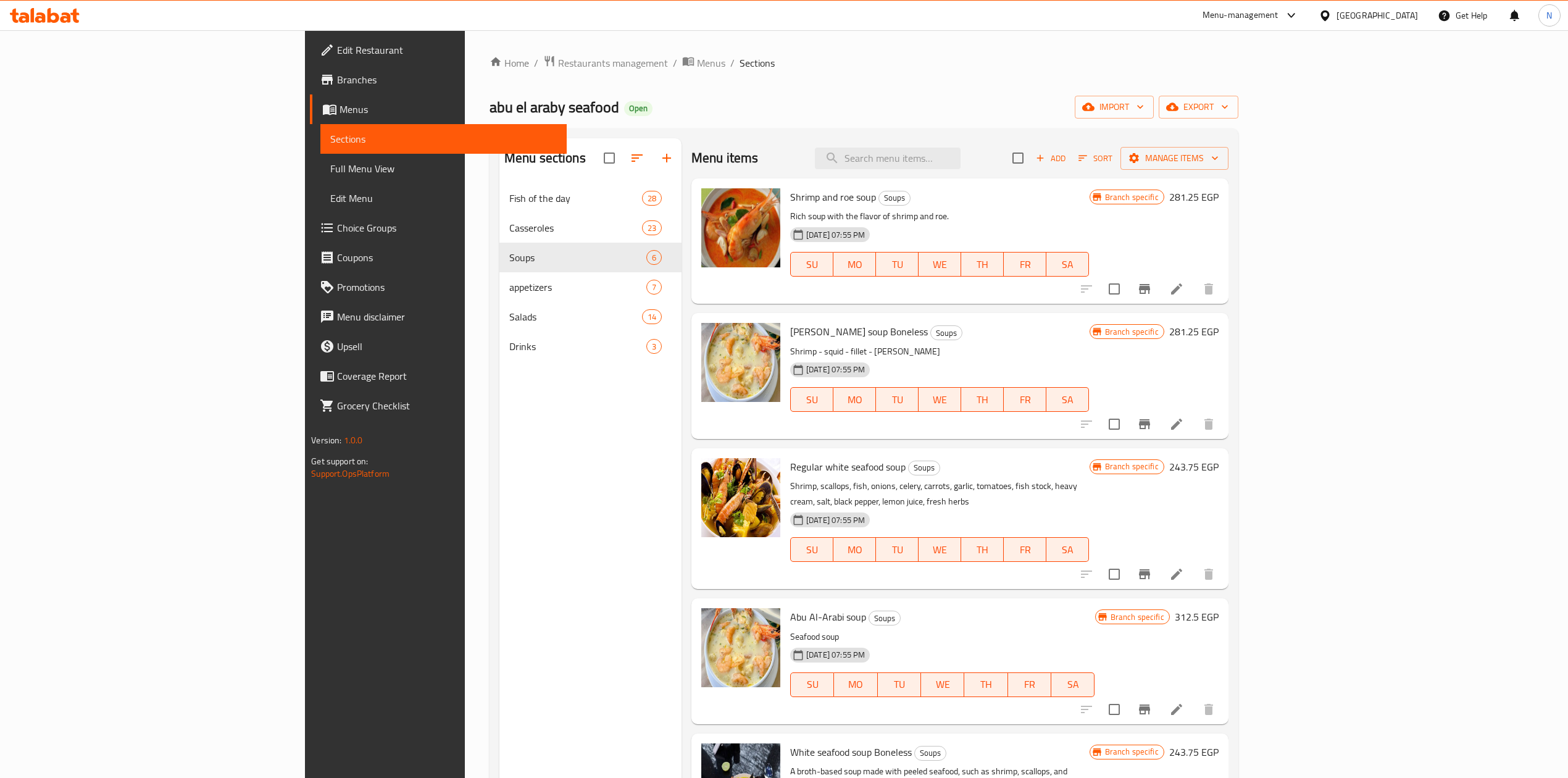
click at [950, 176] on div "Menu items Add Sort Manage items" at bounding box center [960, 158] width 537 height 40
click at [949, 164] on input "search" at bounding box center [888, 158] width 146 height 21
paste input "Seafood rice"
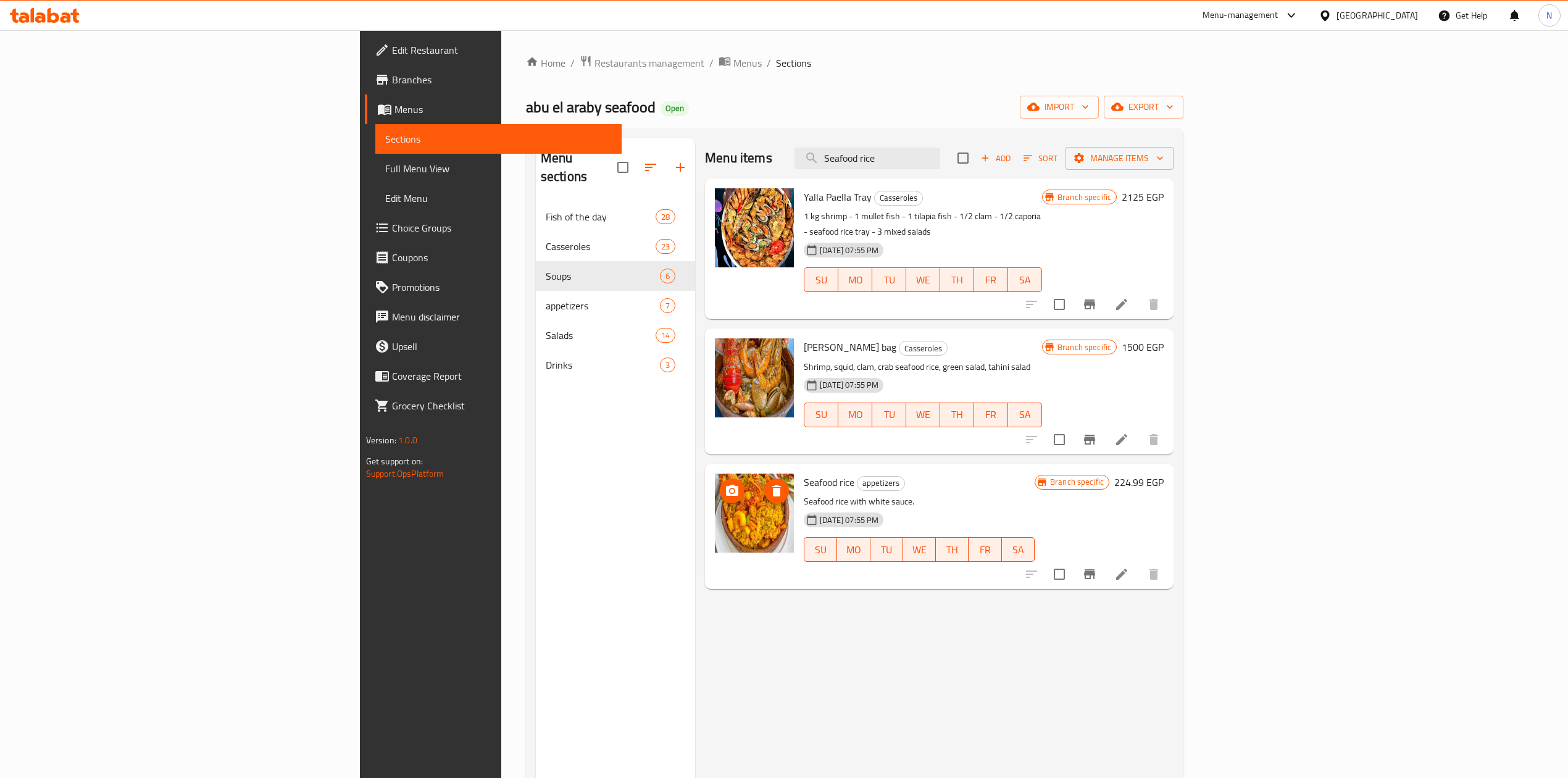
type input "Seafood rice"
click at [804, 473] on span "Seafood rice" at bounding box center [829, 482] width 50 height 19
click at [799, 508] on div "[DATE] 07:55 PM" at bounding box center [829, 520] width 60 height 25
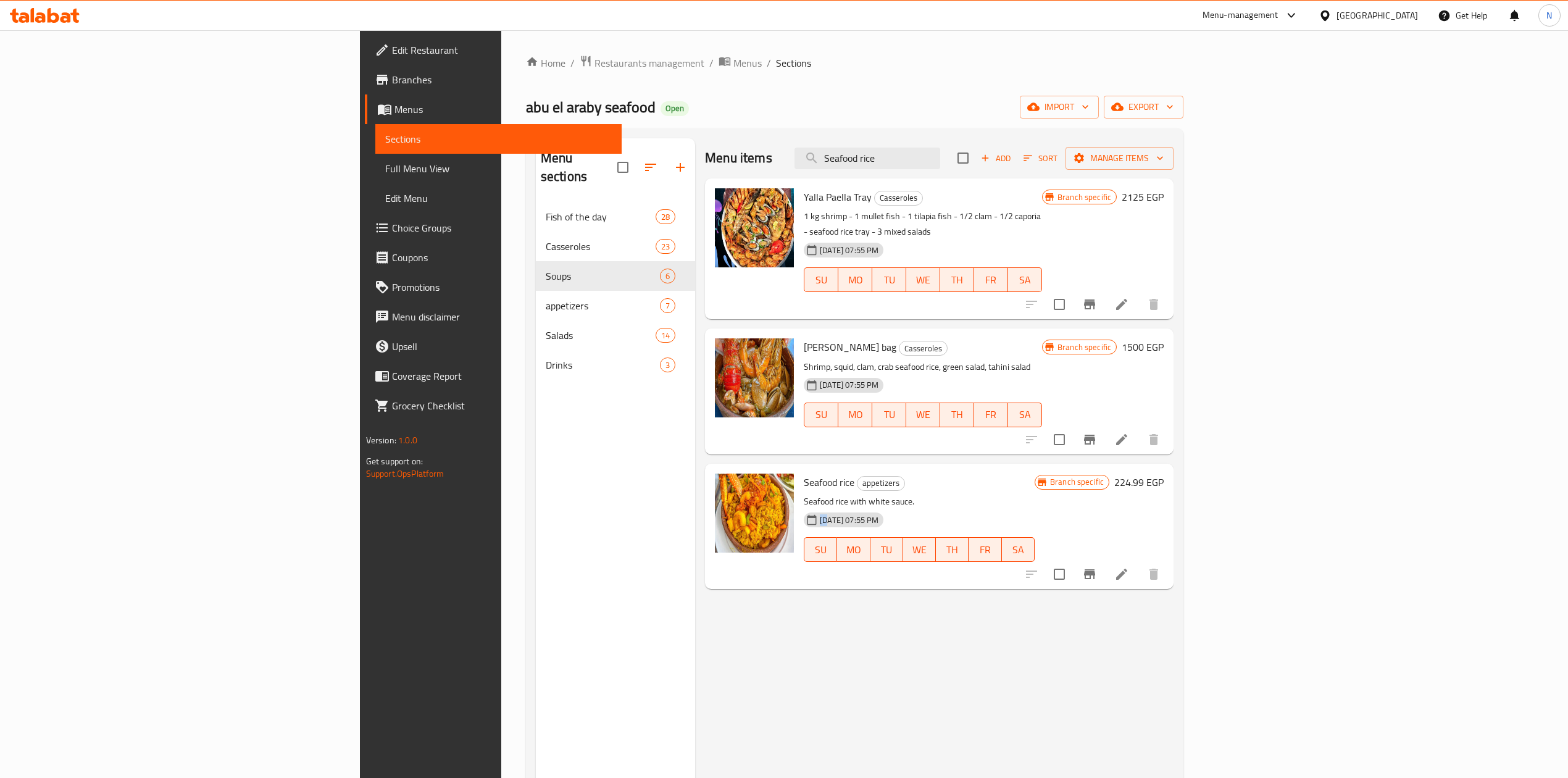
click at [799, 508] on div "[DATE] 07:55 PM" at bounding box center [829, 520] width 60 height 25
click at [804, 494] on p "Seafood rice with white sauce." at bounding box center [919, 502] width 231 height 15
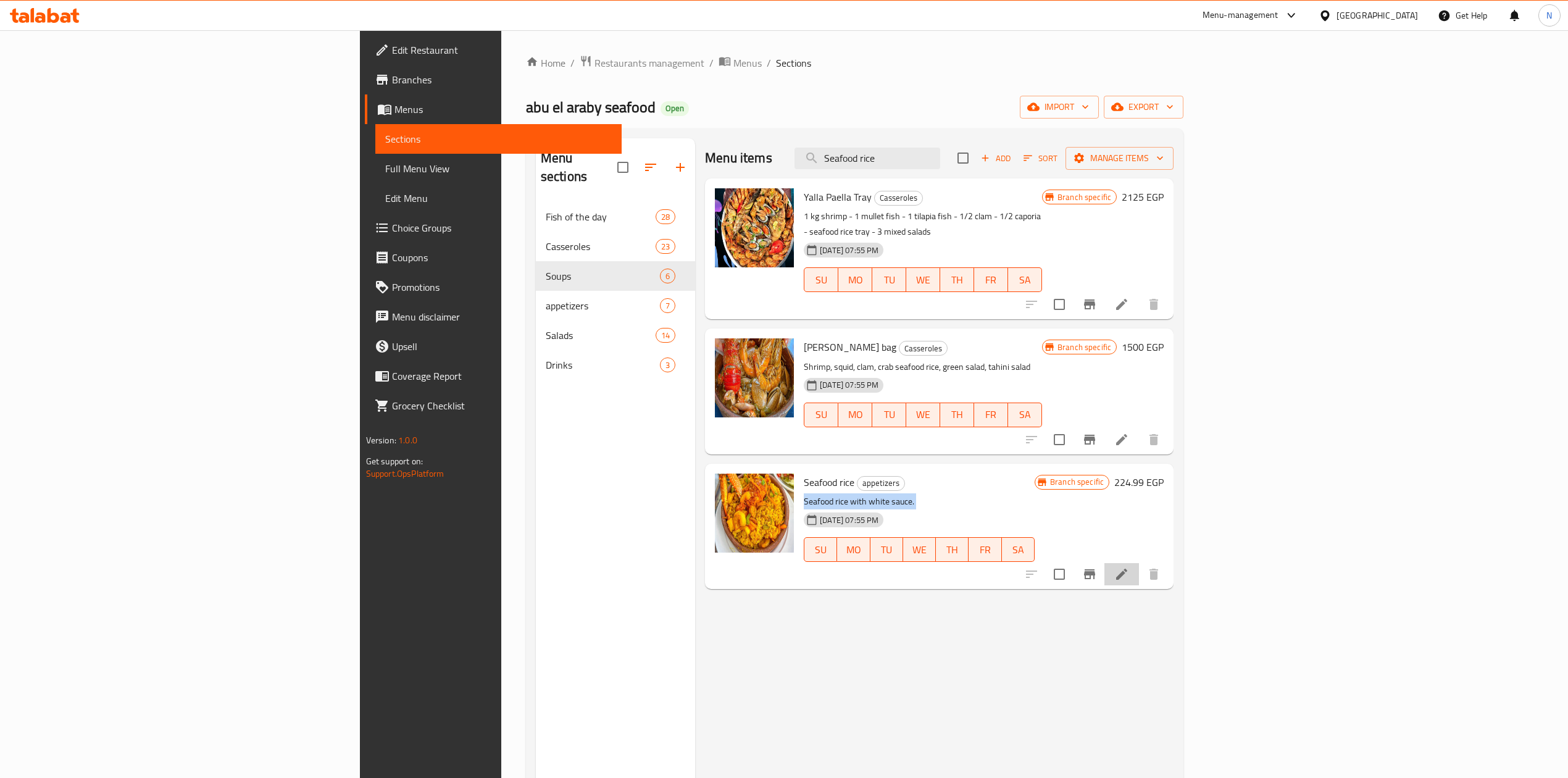
click at [1139, 563] on li at bounding box center [1122, 574] width 35 height 22
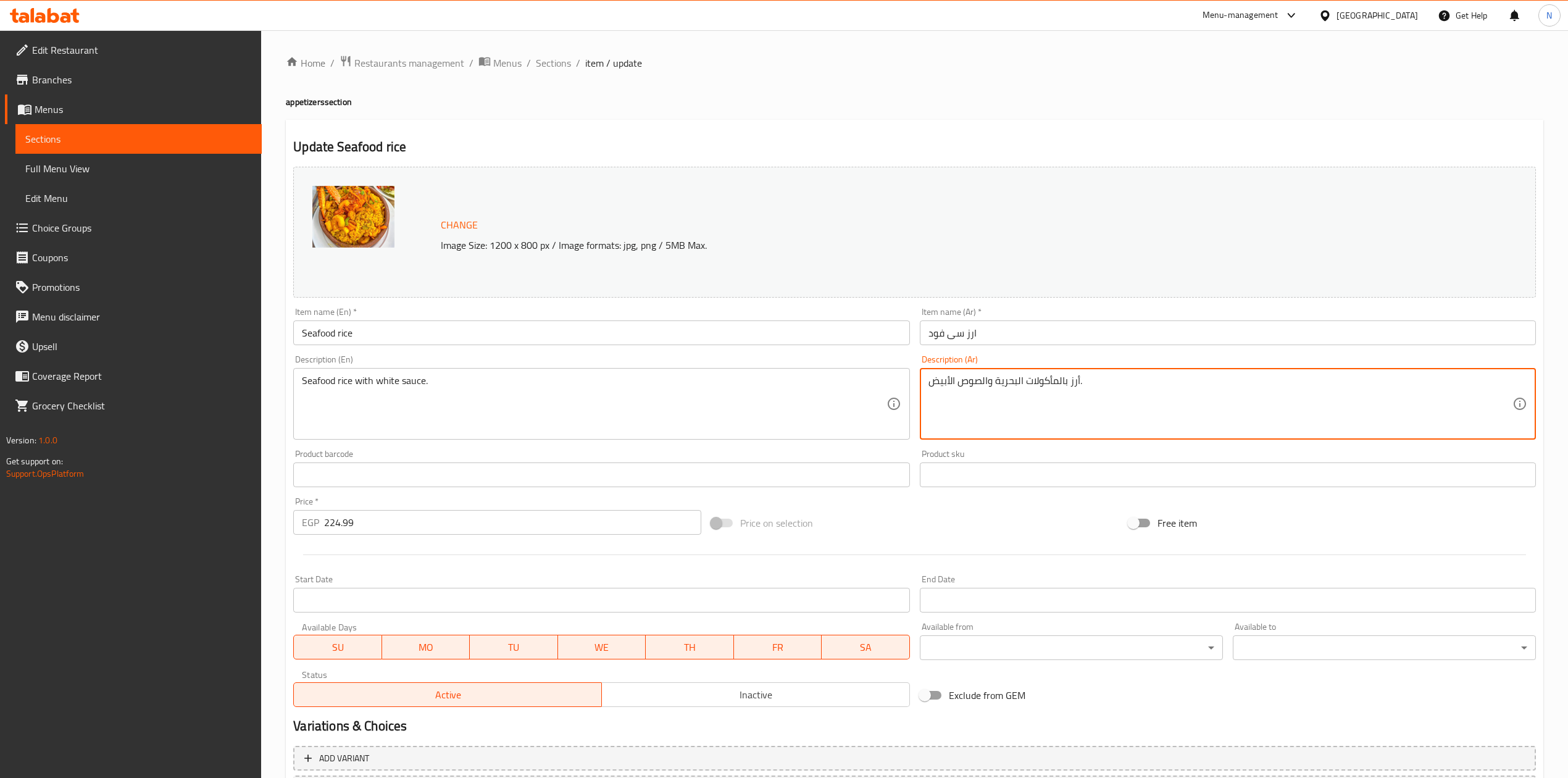
click at [1027, 393] on textarea "أرز بالمأكولات البحرية والصوص الأبيض." at bounding box center [1221, 404] width 584 height 59
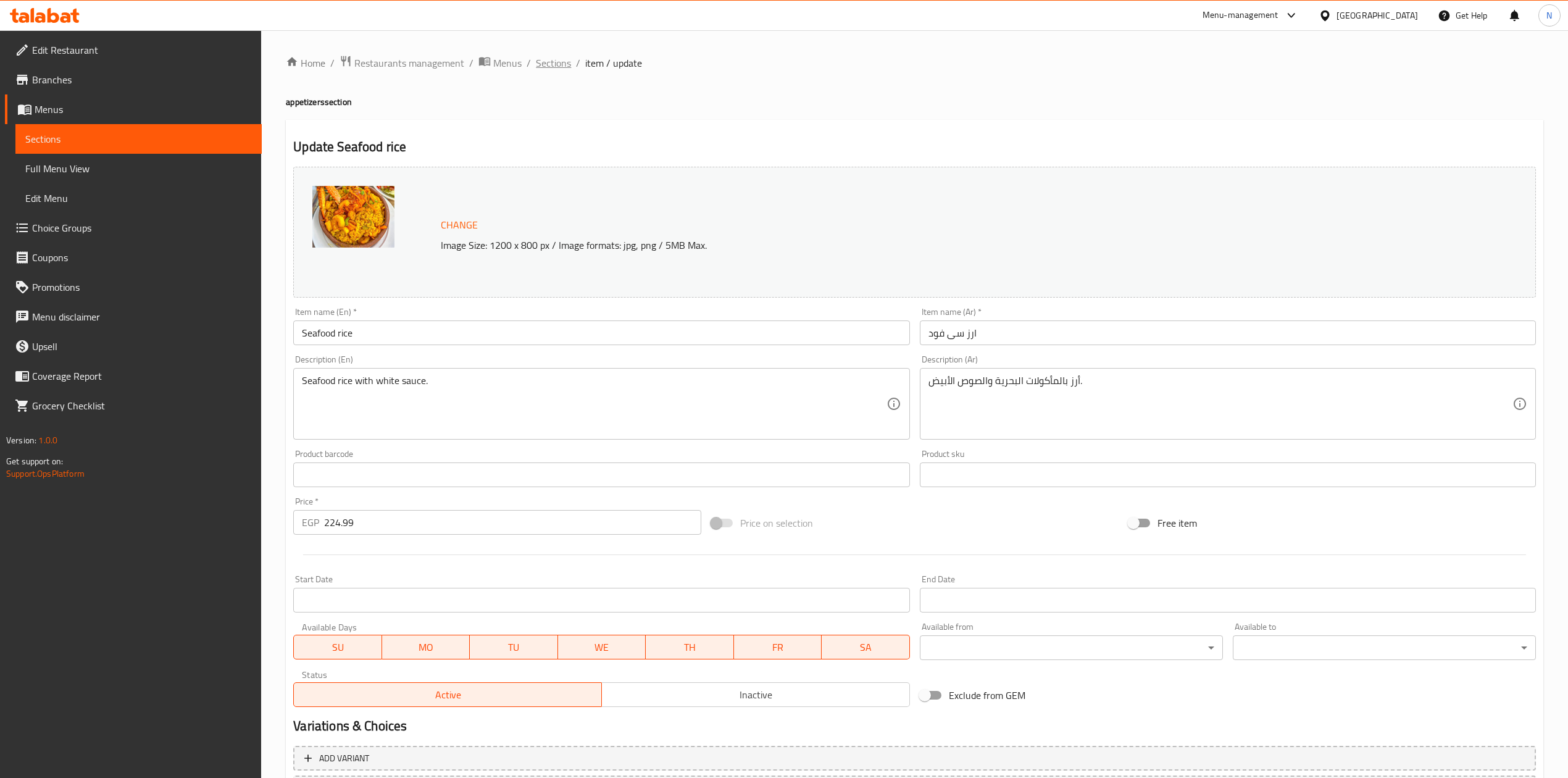
click at [553, 61] on span "Sections" at bounding box center [553, 62] width 35 height 15
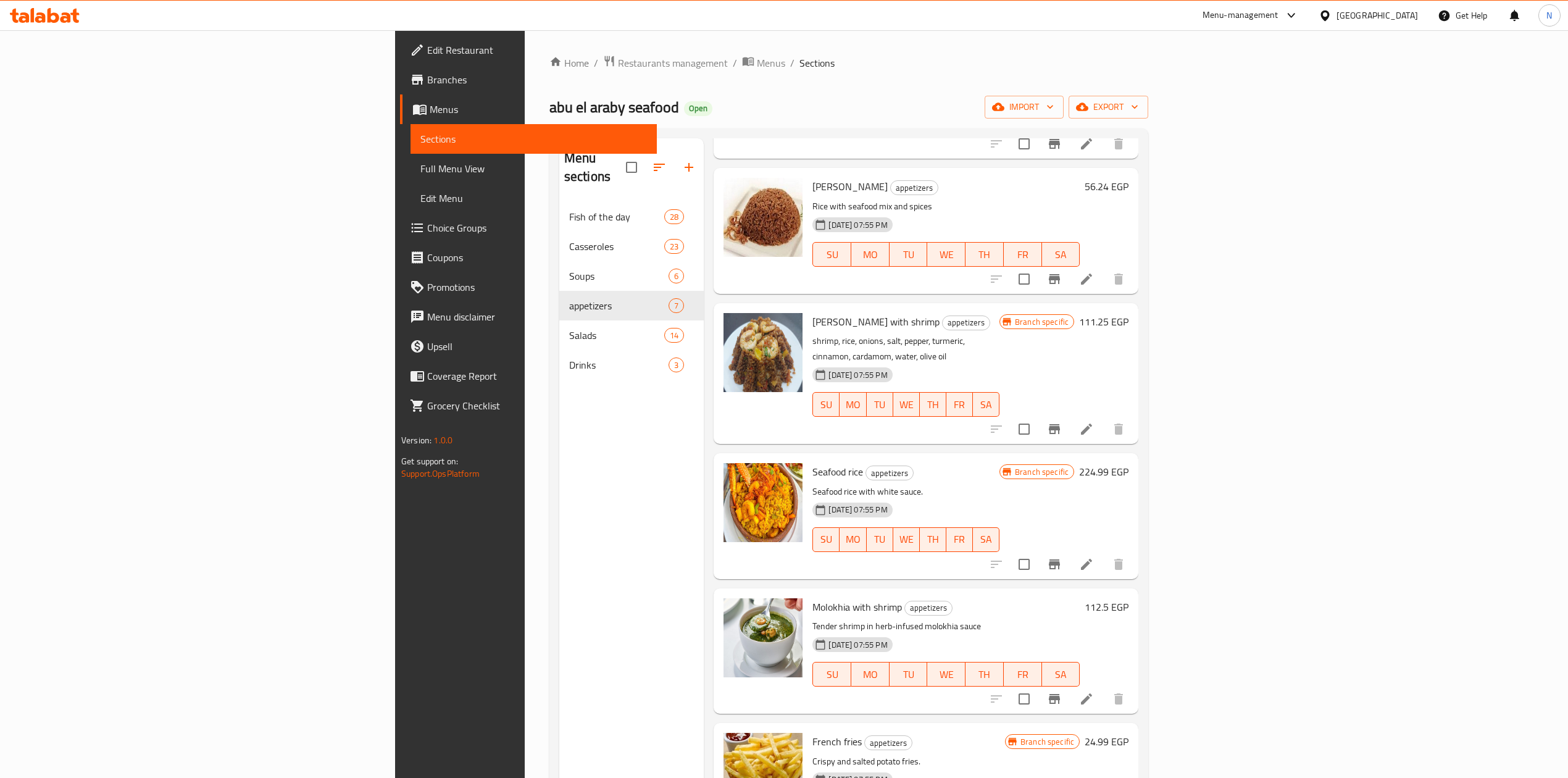
scroll to position [164, 0]
click at [920, 312] on h6 "Sayadiyah rice with shrimp appetizers" at bounding box center [906, 321] width 187 height 17
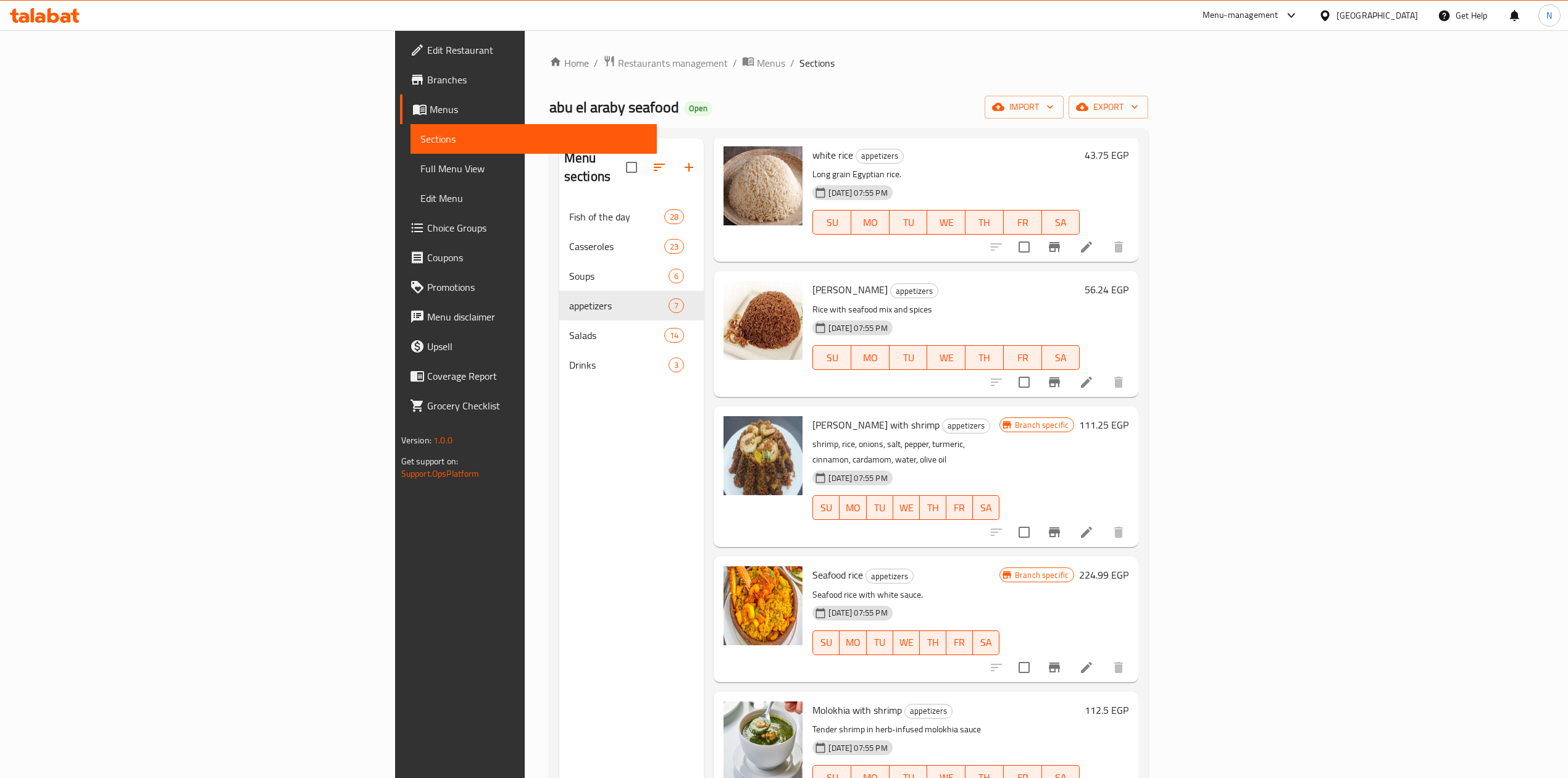
scroll to position [0, 0]
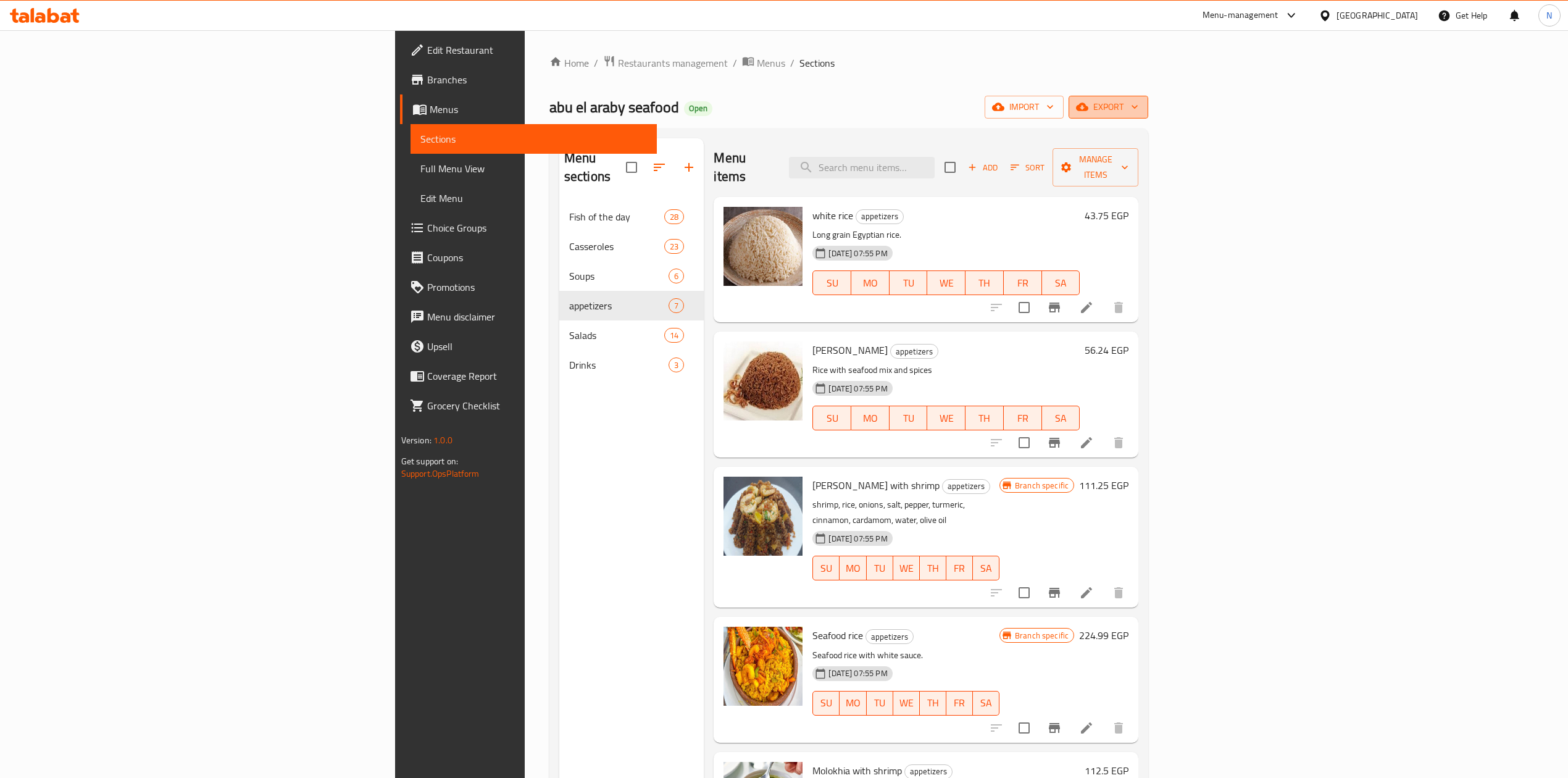
click at [1138, 105] on span "export" at bounding box center [1109, 107] width 60 height 15
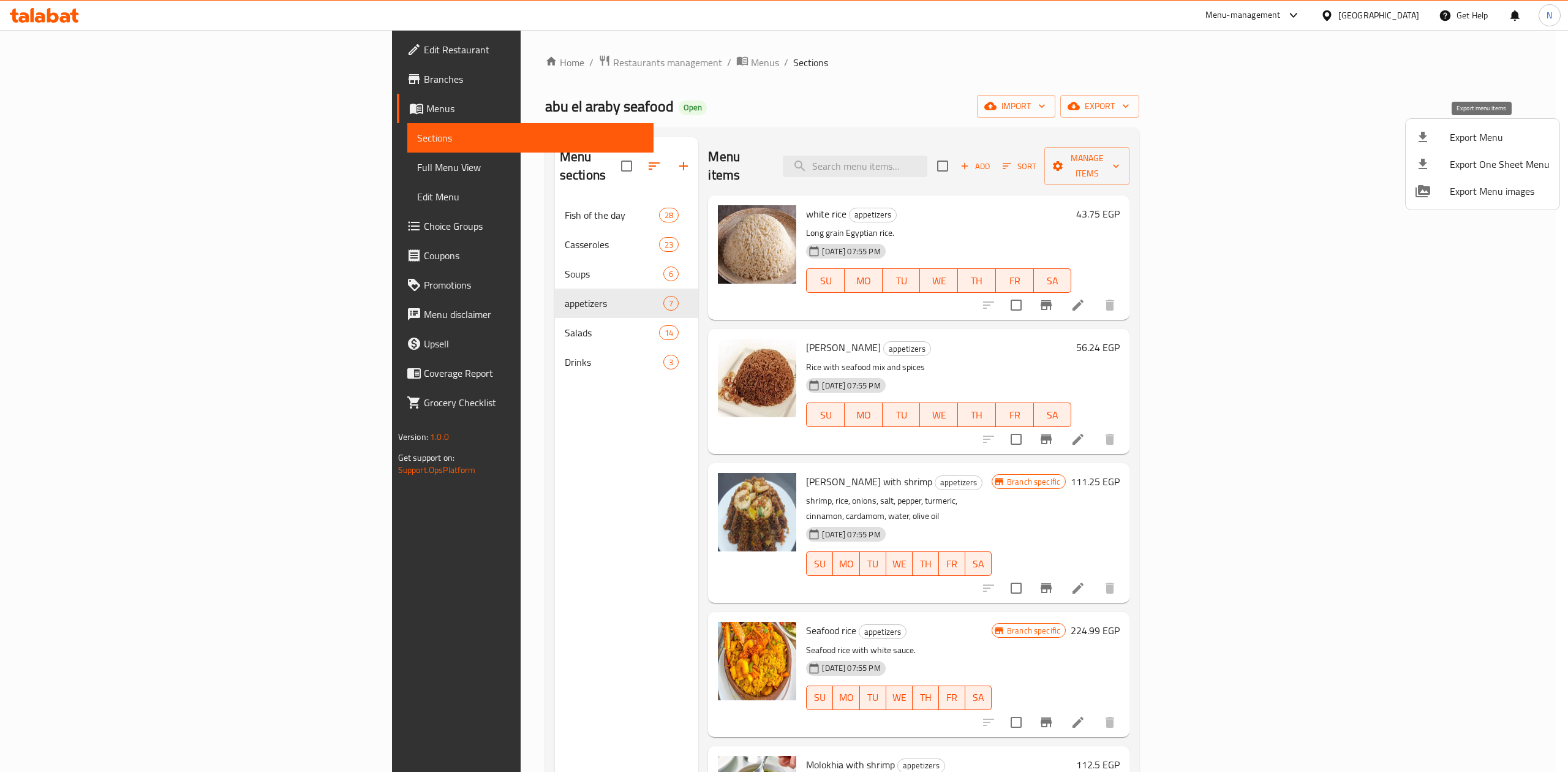
click at [1482, 130] on span "Export Menu" at bounding box center [1500, 137] width 100 height 14
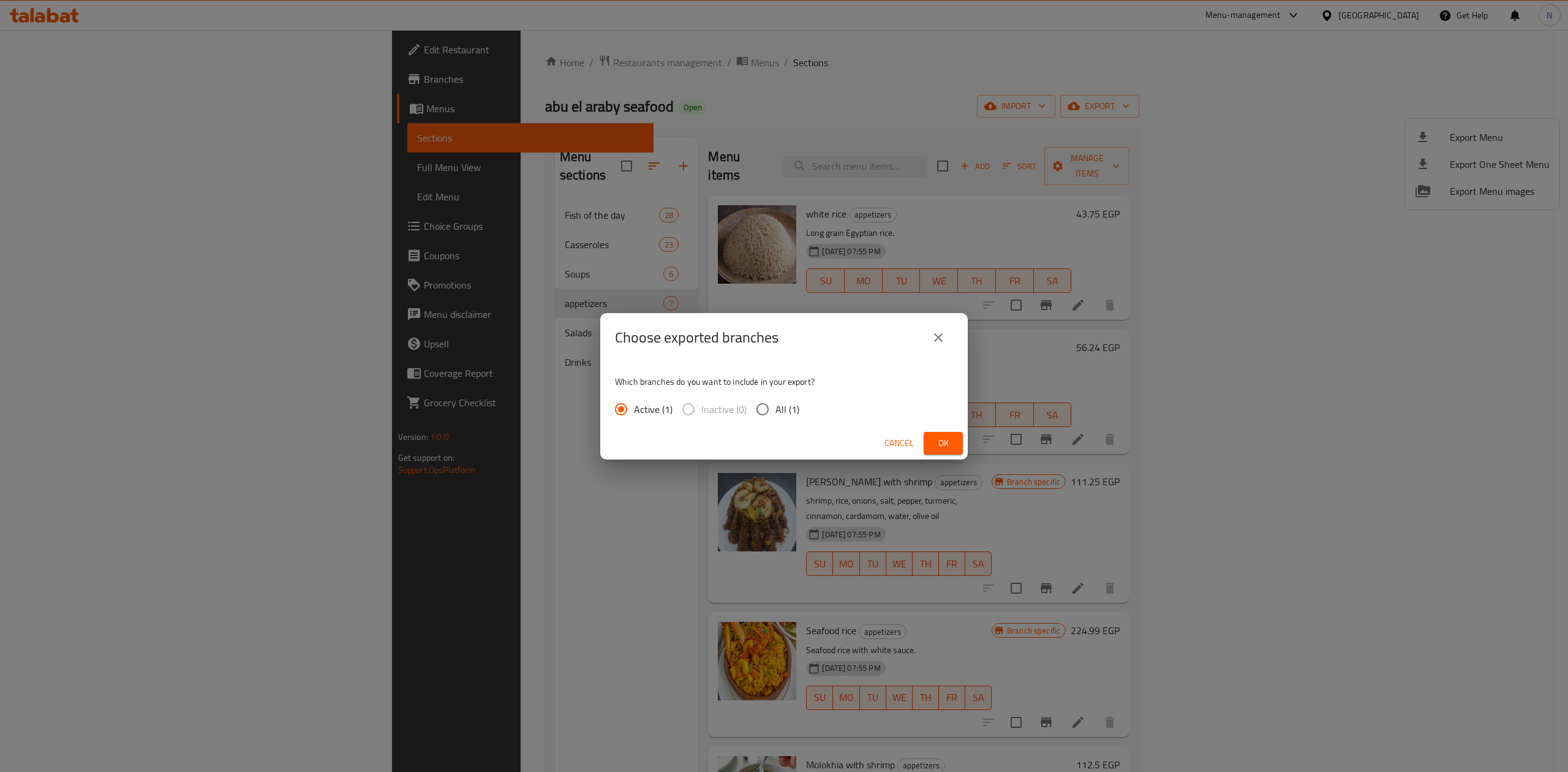
click at [761, 410] on input "All (1)" at bounding box center [763, 409] width 26 height 26
radio input "true"
click at [942, 442] on span "Ok" at bounding box center [943, 444] width 20 height 15
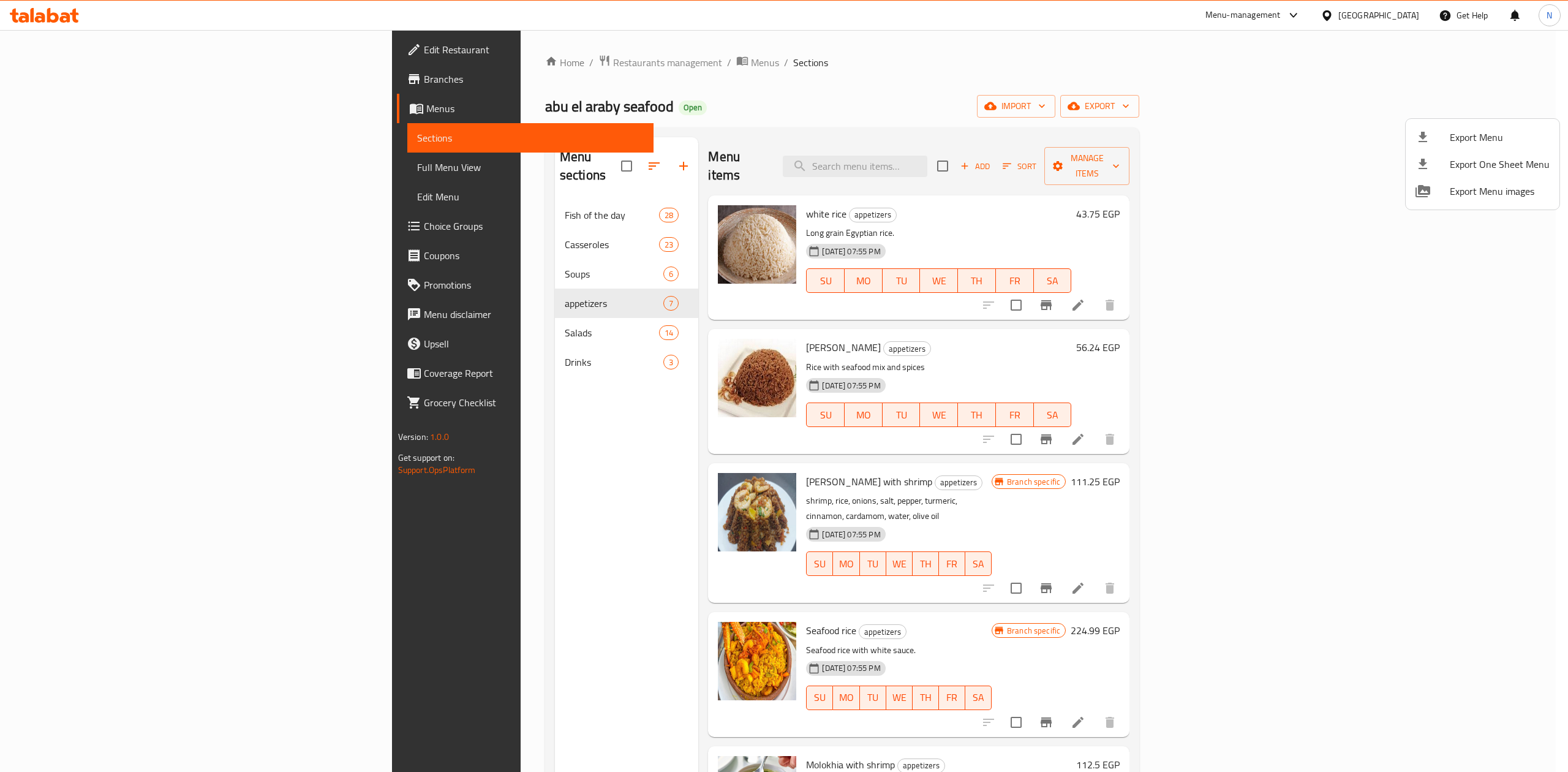
click at [535, 466] on div at bounding box center [784, 386] width 1568 height 772
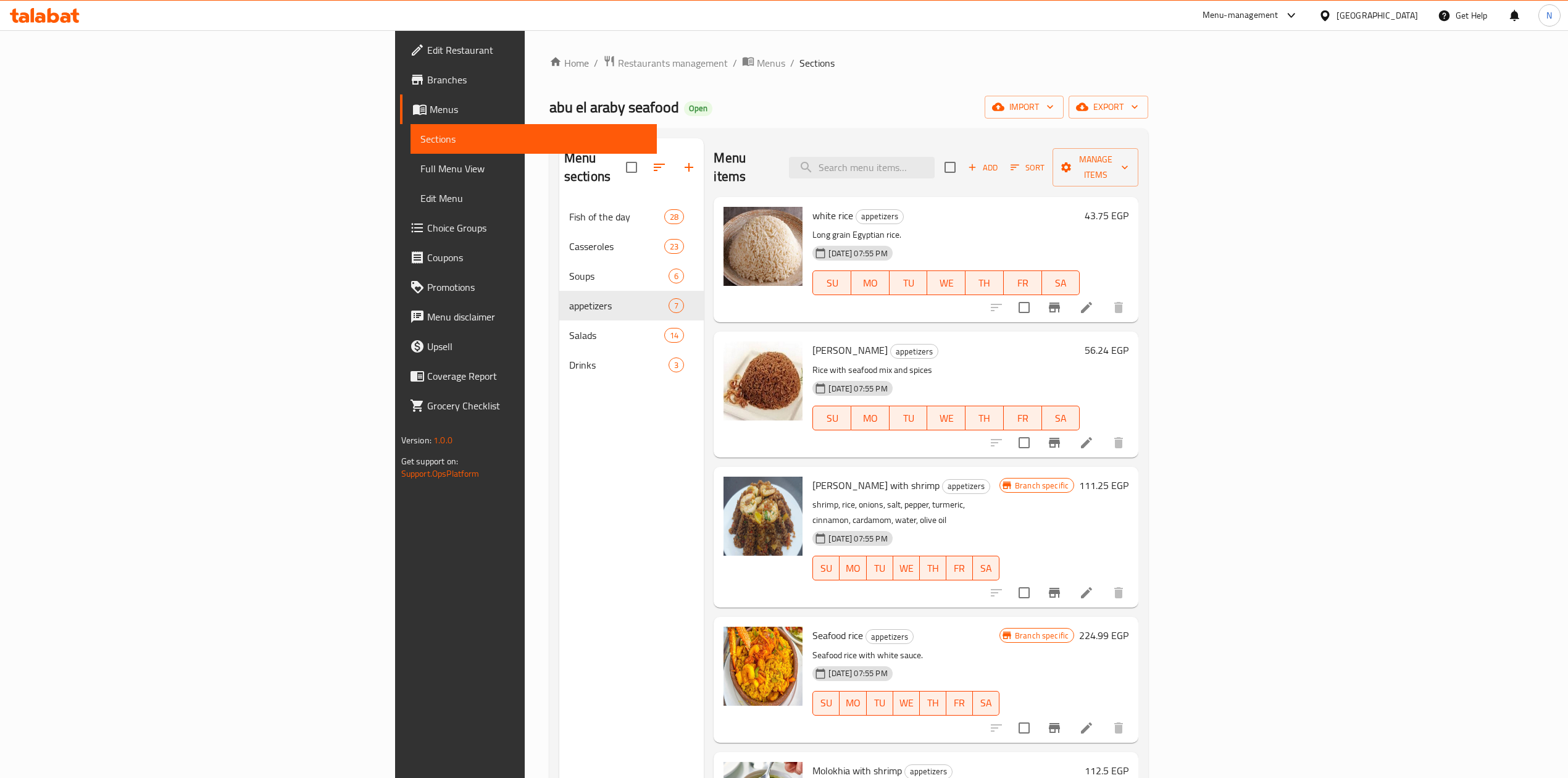
click at [560, 542] on div "Menu sections Fish of the day 28 Casseroles 23 Soups 6 appetizers 7 Salads 14 D…" at bounding box center [632, 527] width 145 height 778
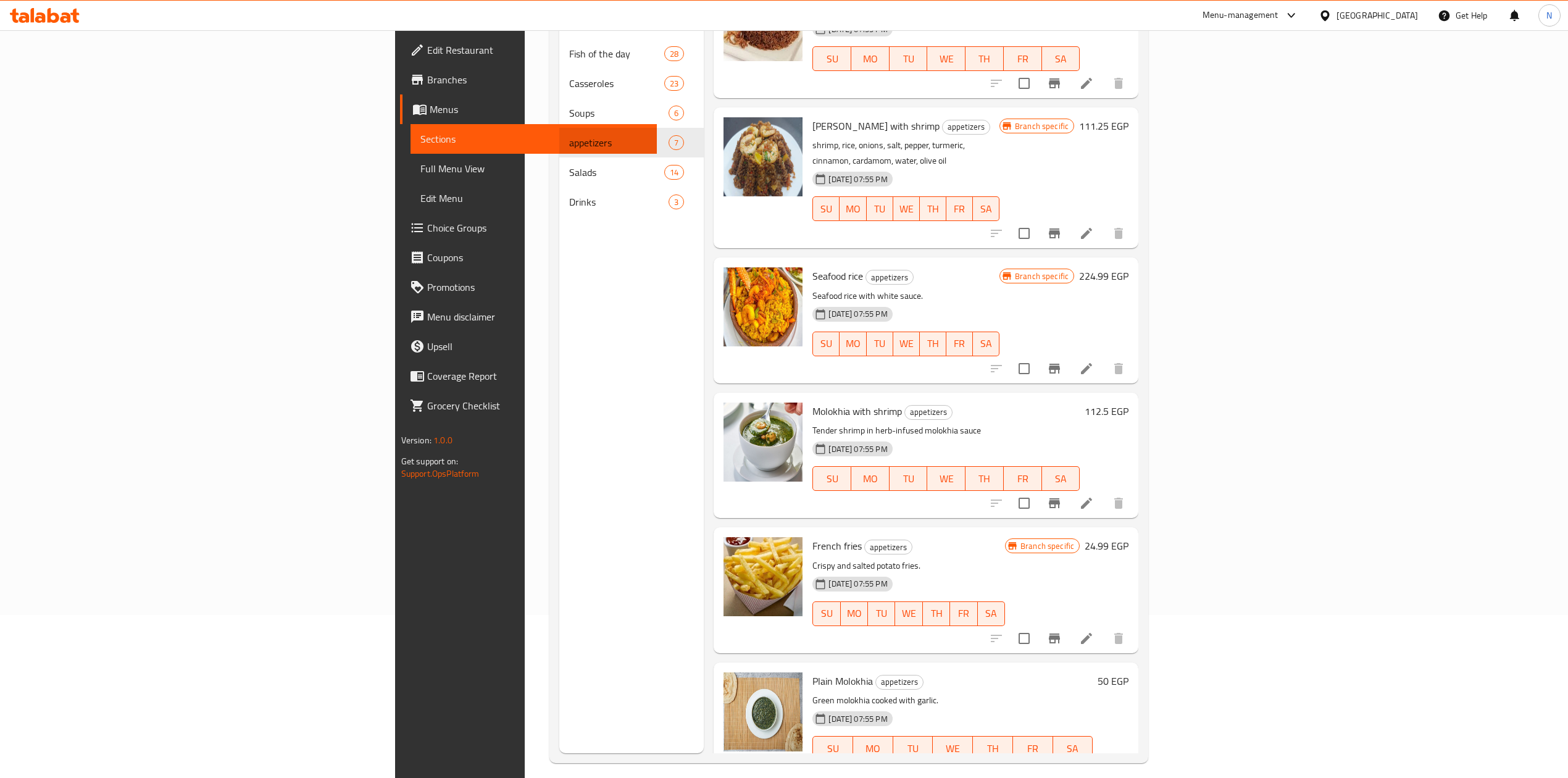
scroll to position [164, 0]
click at [812, 287] on p "Seafood rice with white sauce." at bounding box center [906, 295] width 187 height 15
click at [560, 392] on div "Menu sections Fish of the day 28 Casseroles 23 Soups 6 appetizers 7 Salads 14 D…" at bounding box center [632, 363] width 145 height 778
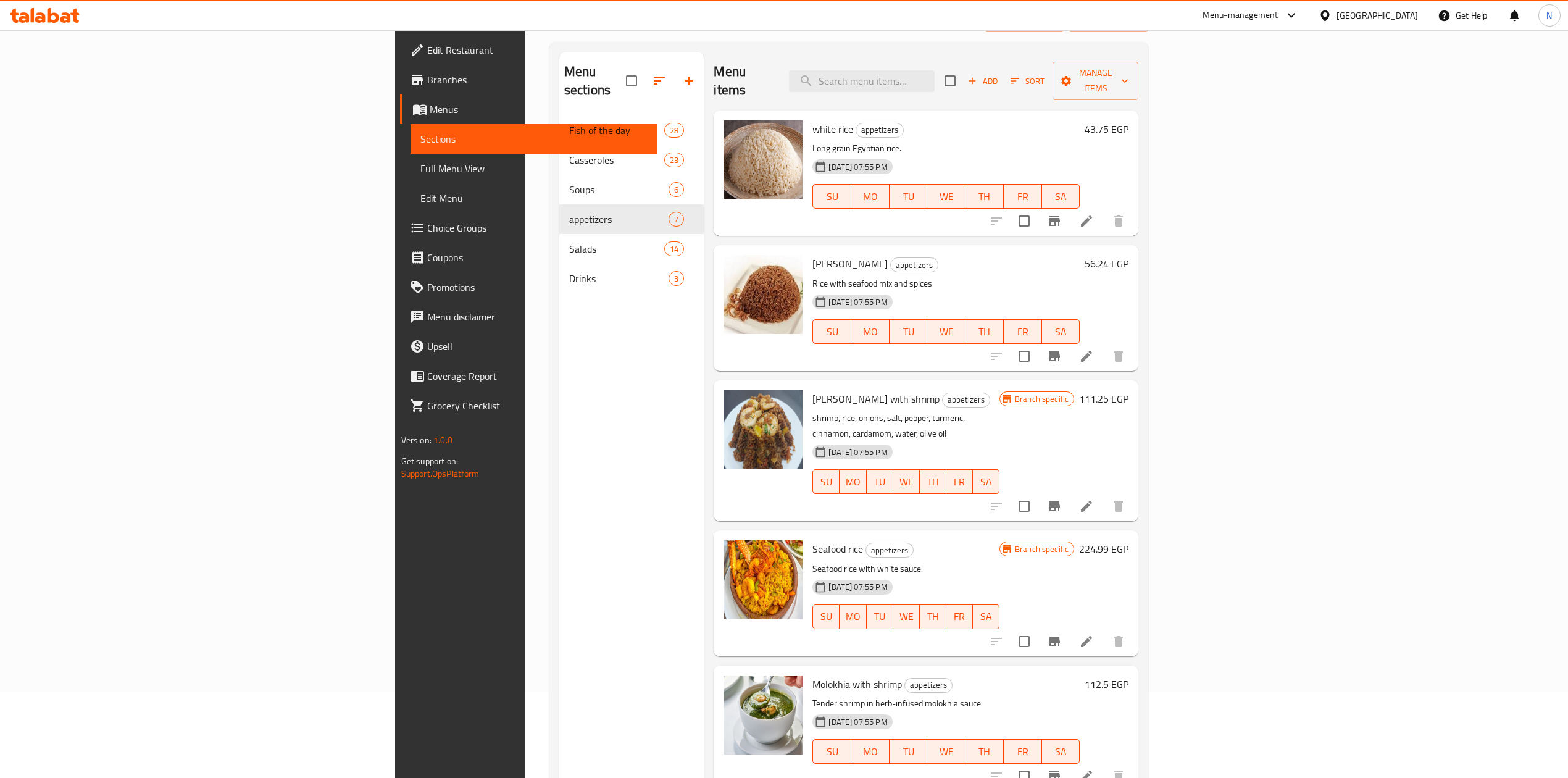
scroll to position [0, 0]
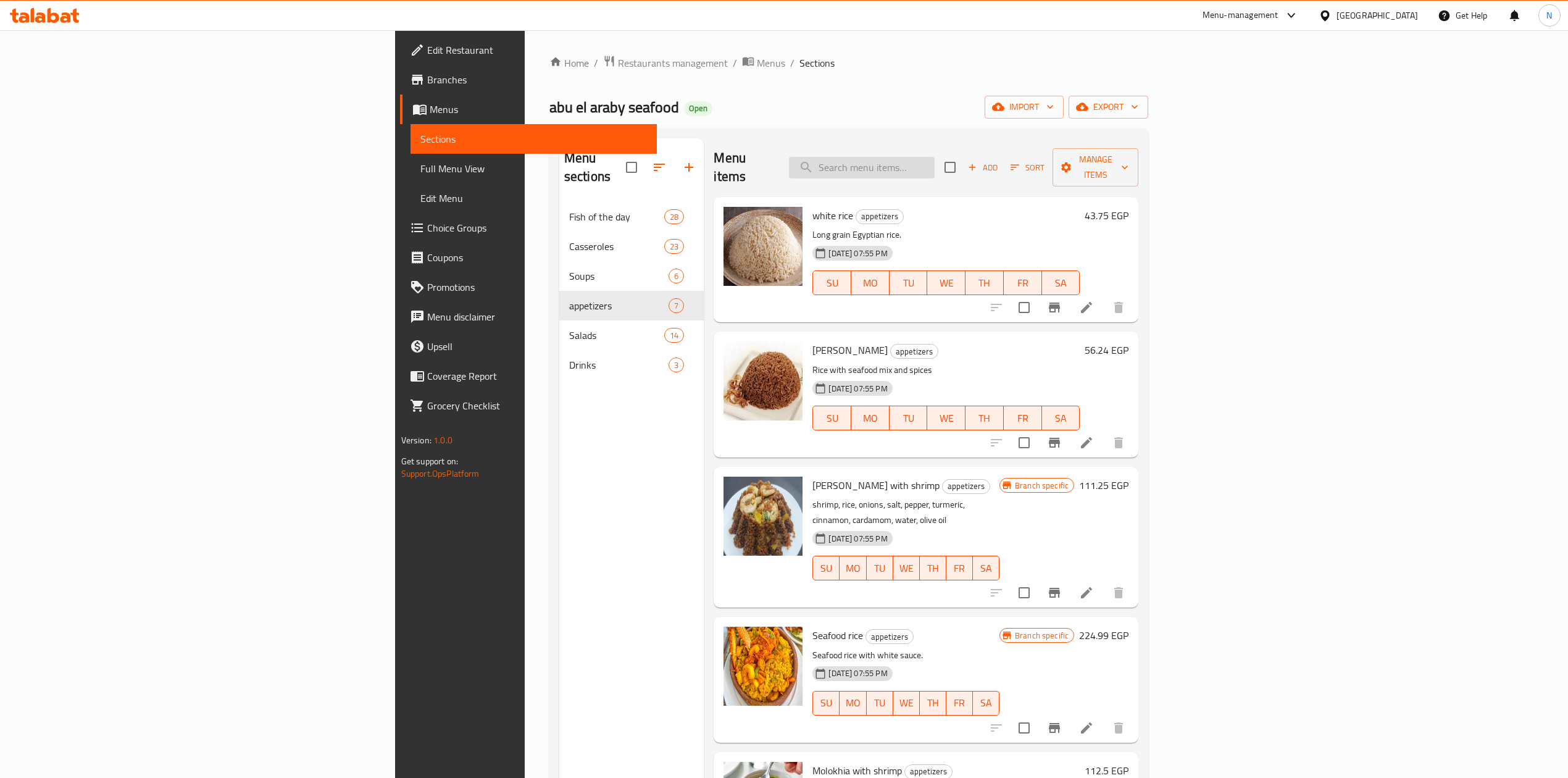
click at [935, 164] on input "search" at bounding box center [861, 167] width 146 height 21
paste input "Shellfish baladi"
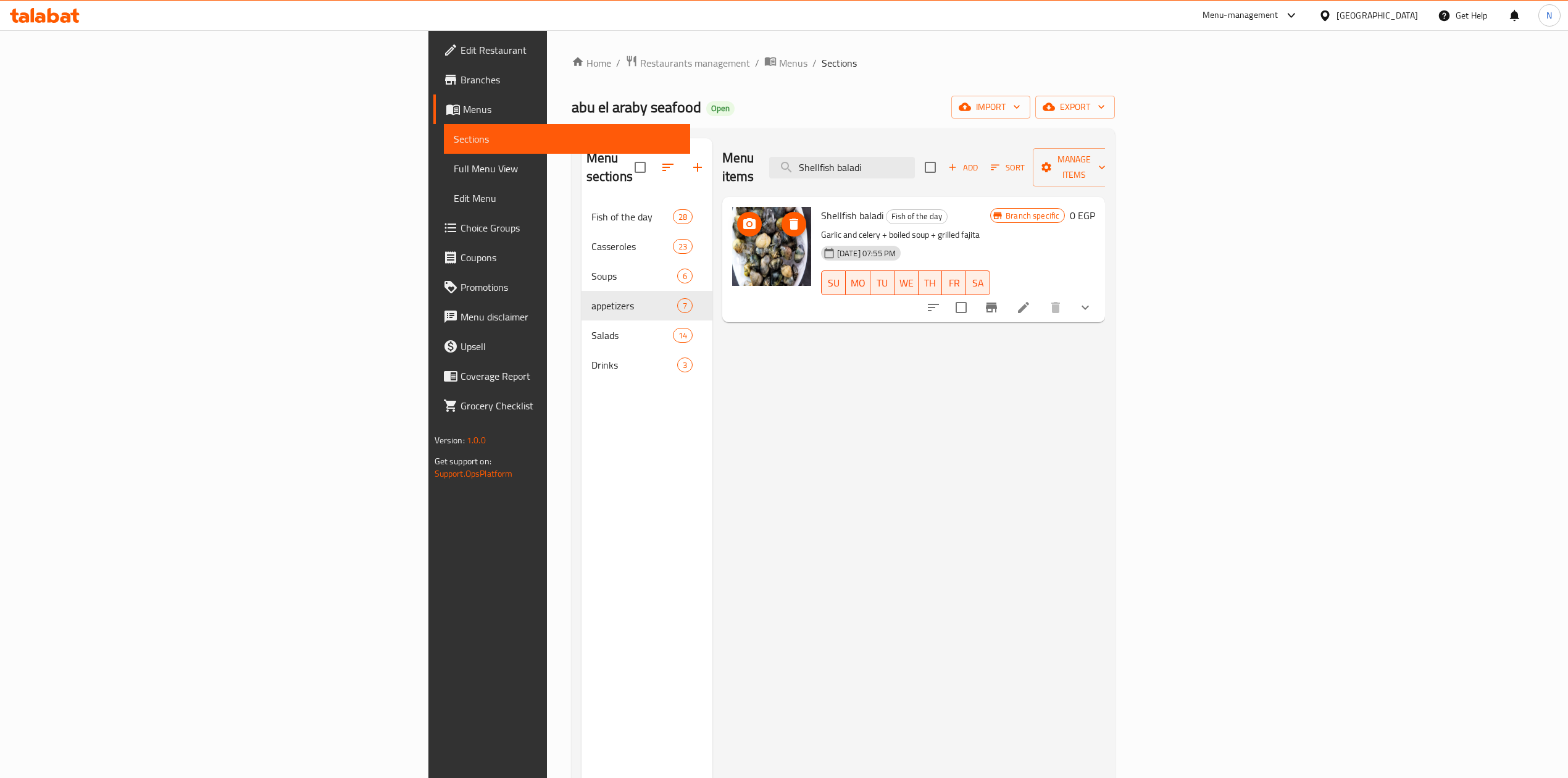
type input "Shellfish baladi"
click at [821, 227] on p "Garlic and celery + boiled soup + grilled fajita" at bounding box center [906, 235] width 169 height 15
drag, startPoint x: 777, startPoint y: 213, endPoint x: 752, endPoint y: 203, distance: 26.9
click at [816, 203] on div "Shellfish baladi Fish of the day Garlic and celery + boiled soup + grilled faji…" at bounding box center [906, 259] width 179 height 115
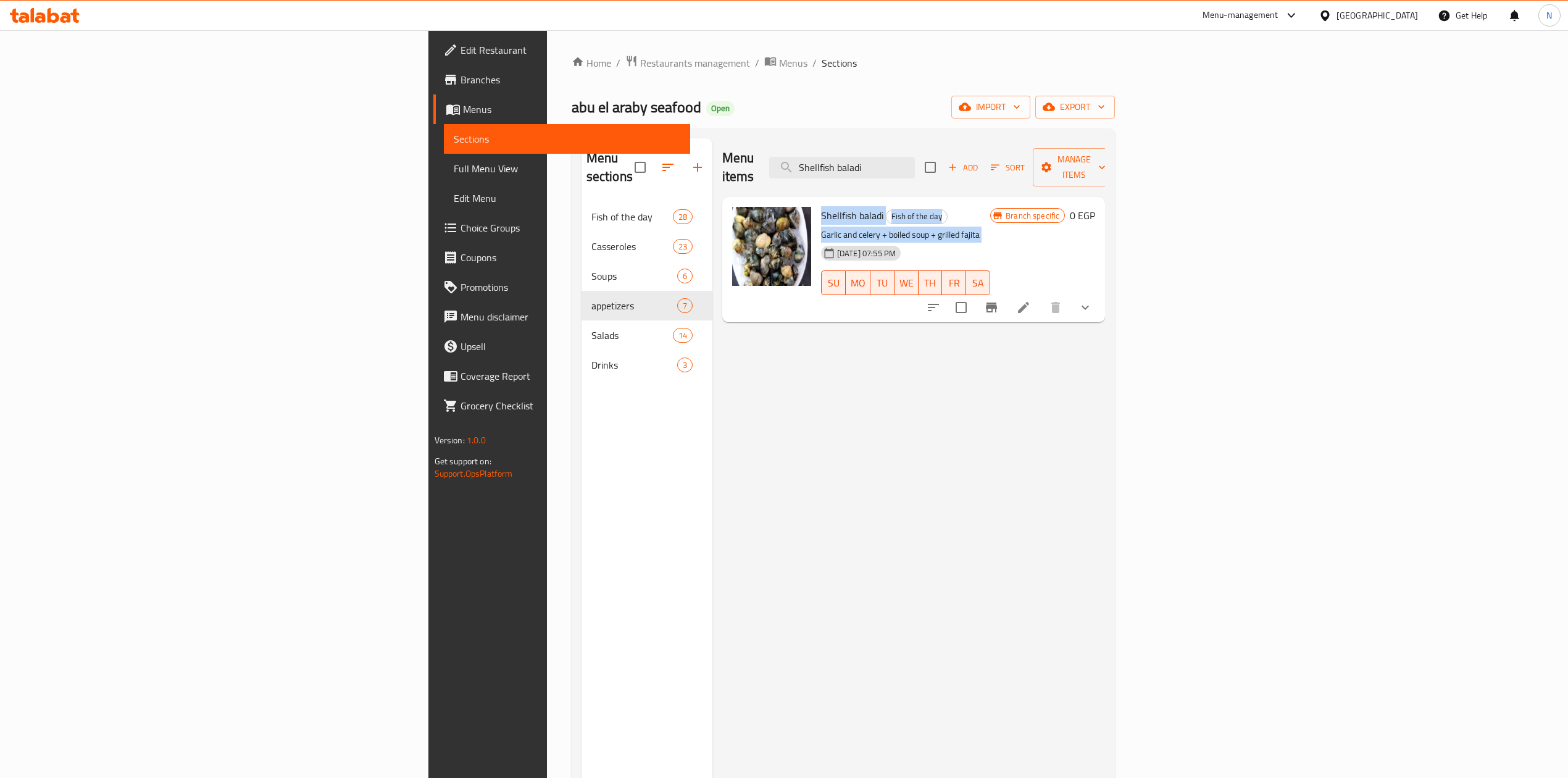
click at [821, 227] on p "Garlic and celery + boiled soup + grilled fajita" at bounding box center [906, 235] width 169 height 15
click at [1031, 300] on icon at bounding box center [1023, 307] width 15 height 15
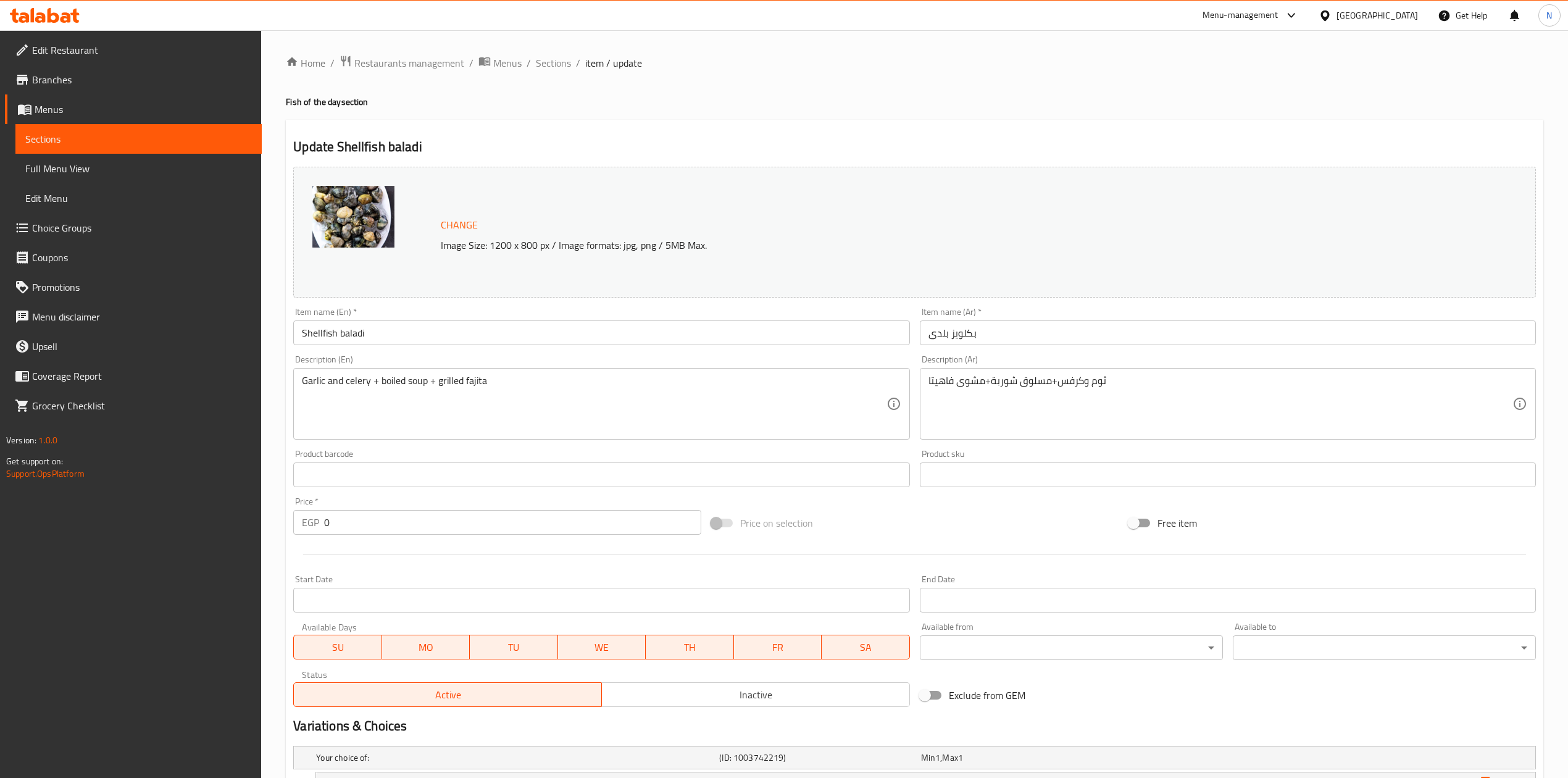
click at [959, 336] on input "بكلويز بلدى" at bounding box center [1228, 333] width 616 height 25
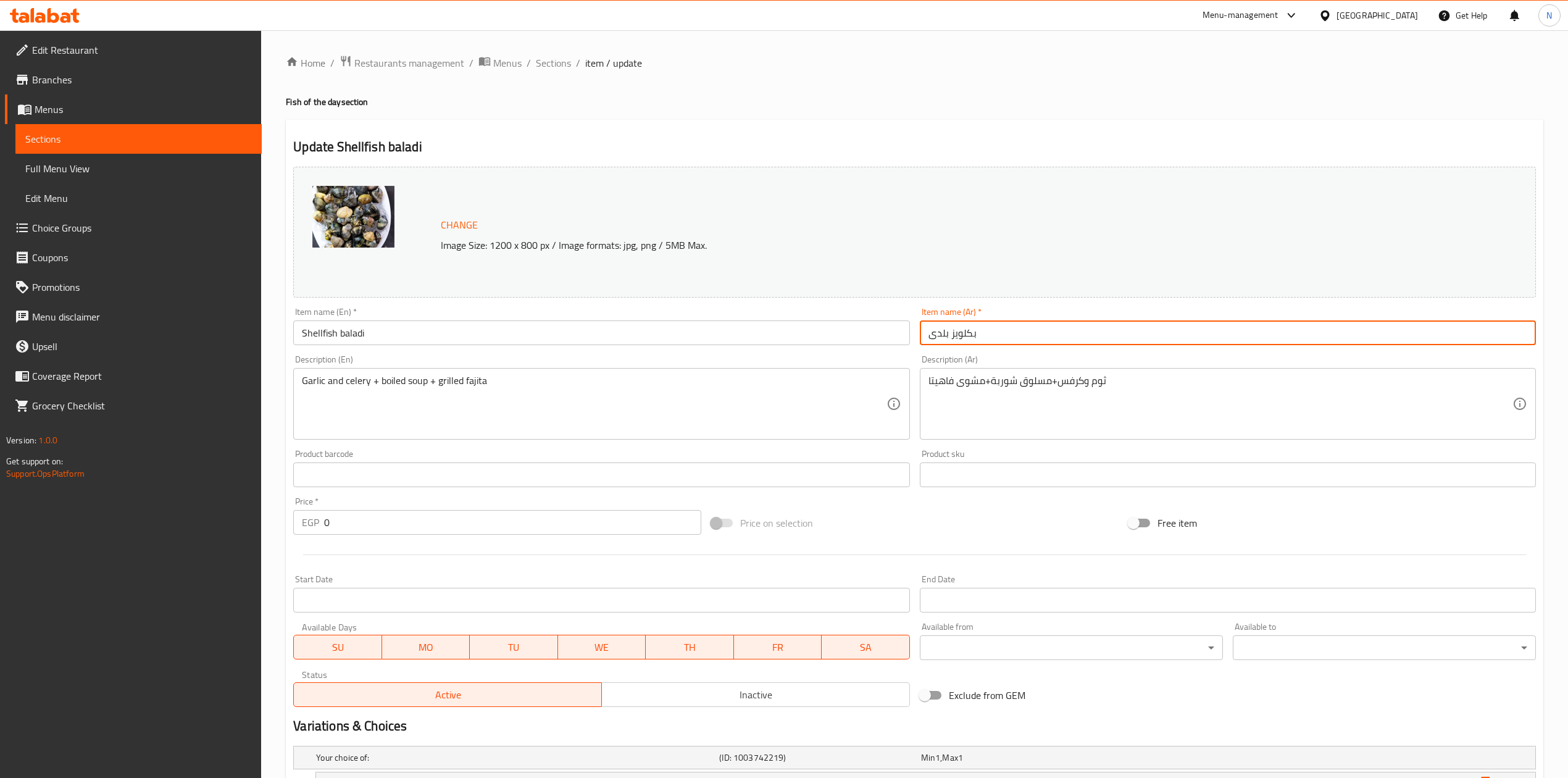
click at [959, 336] on input "بكلويز بلدى" at bounding box center [1228, 333] width 616 height 25
click at [745, 372] on div "Garlic and celery + boiled soup + grilled fajita Description (En)" at bounding box center [602, 404] width 616 height 72
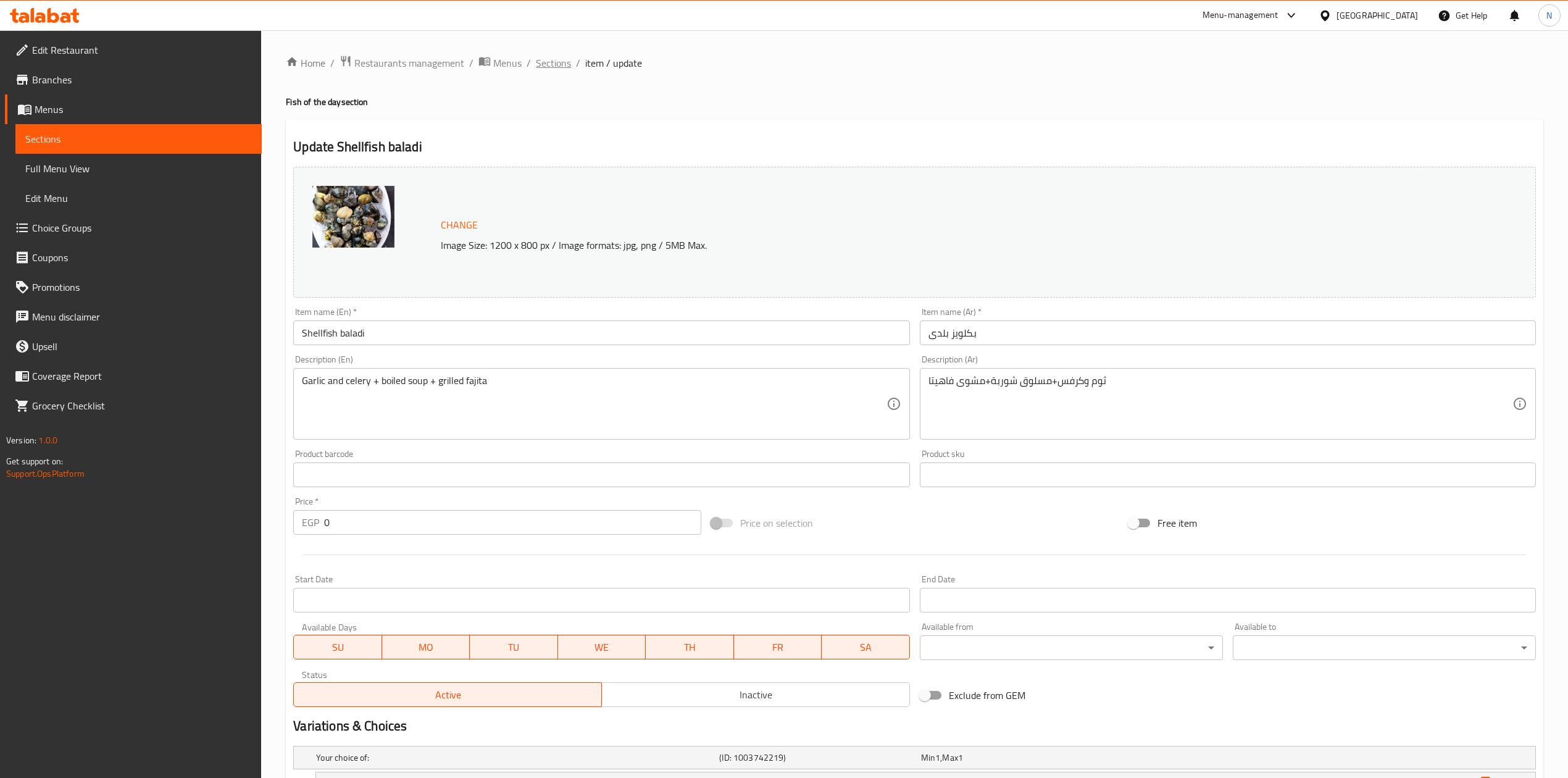
click at [549, 55] on span "Sections" at bounding box center [553, 62] width 35 height 15
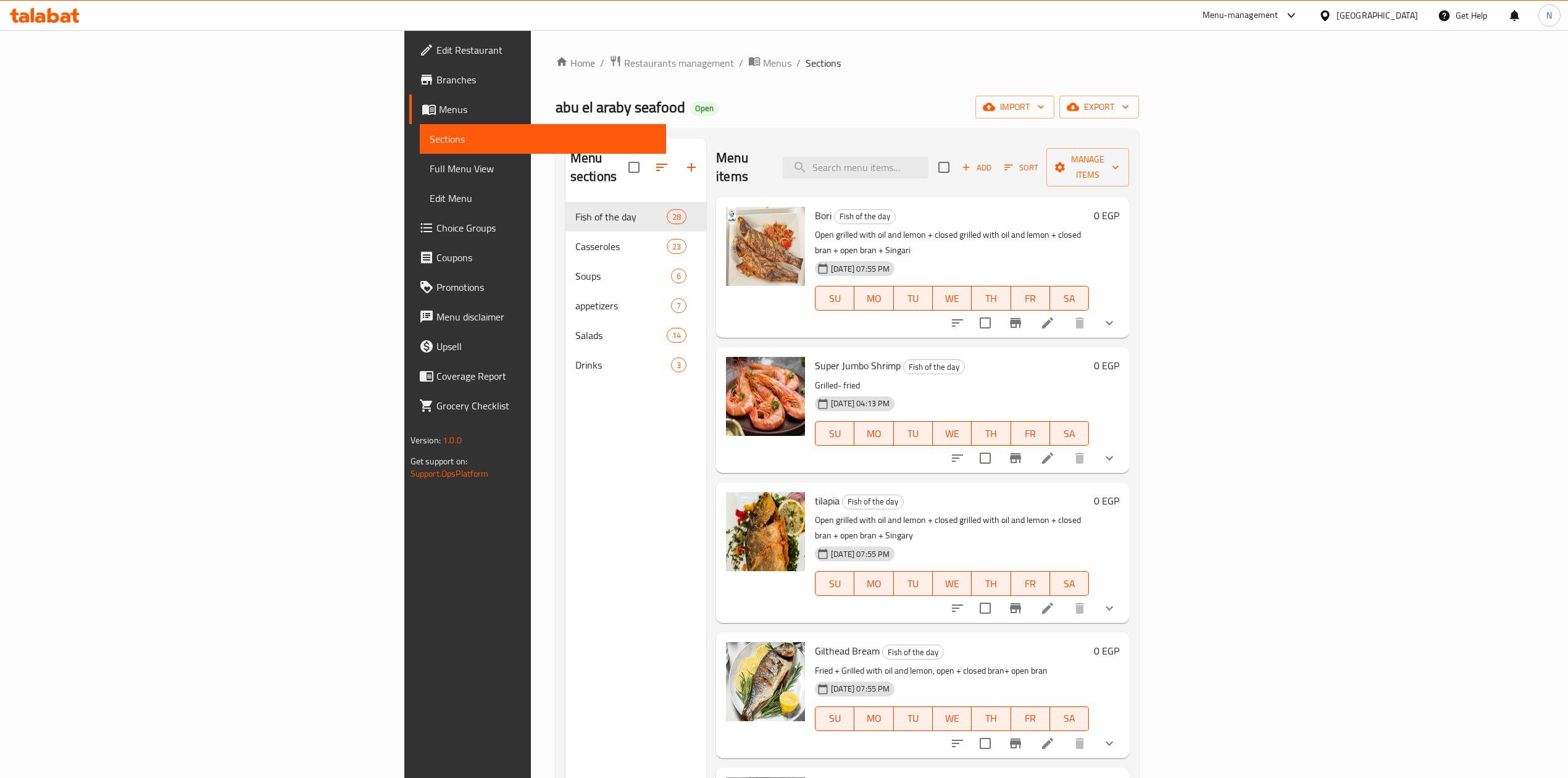
click at [957, 146] on div "Menu items Add Sort Manage items" at bounding box center [923, 167] width 413 height 59
click at [928, 169] on input "search" at bounding box center [855, 167] width 146 height 21
paste input "shrimp soup"
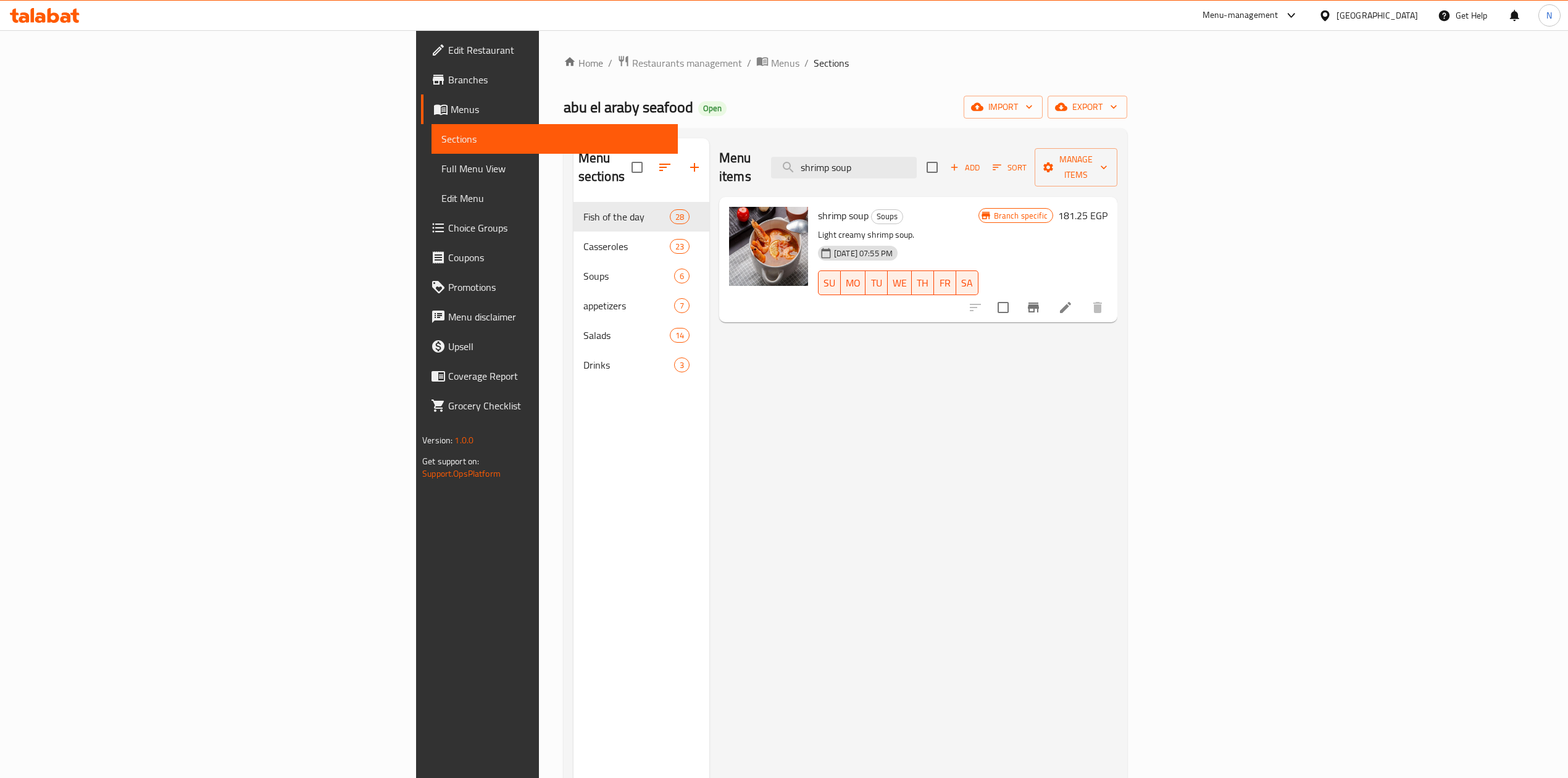
drag, startPoint x: 614, startPoint y: 260, endPoint x: 638, endPoint y: 274, distance: 27.8
drag, startPoint x: 638, startPoint y: 274, endPoint x: 662, endPoint y: 225, distance: 54.6
click at [729, 225] on img at bounding box center [769, 246] width 79 height 79
click at [818, 227] on p "Light creamy shrimp soup." at bounding box center [898, 235] width 160 height 15
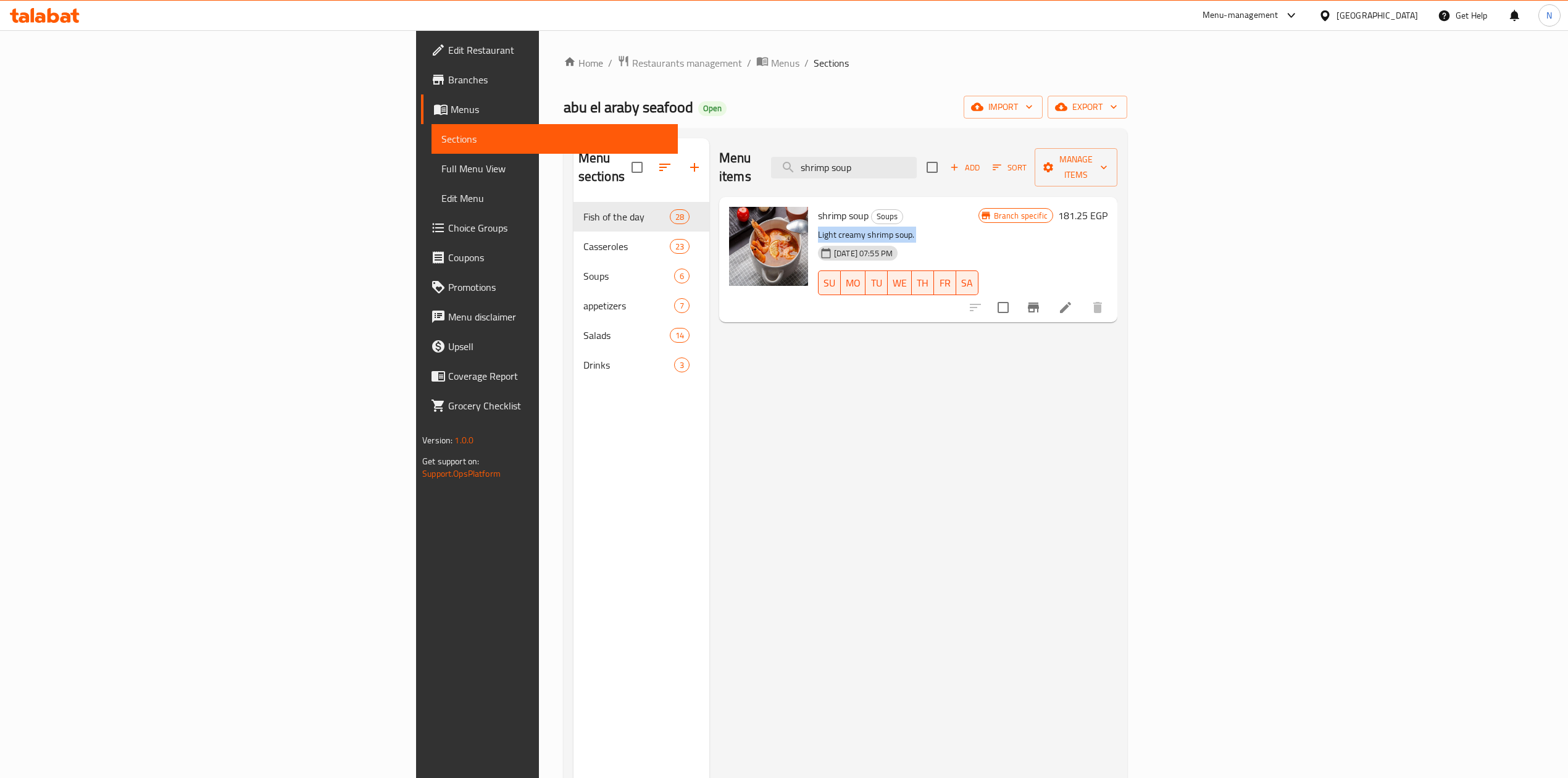
click at [818, 227] on p "Light creamy shrimp soup." at bounding box center [898, 235] width 160 height 15
drag, startPoint x: 381, startPoint y: 493, endPoint x: 522, endPoint y: 532, distance: 146.3
click at [573, 493] on div "Menu sections Fish of the day 28 Casseroles 23 Soups 6 appetizers 7 Salads 14 D…" at bounding box center [641, 527] width 136 height 778
click at [917, 157] on input "shrimp soup" at bounding box center [843, 167] width 146 height 21
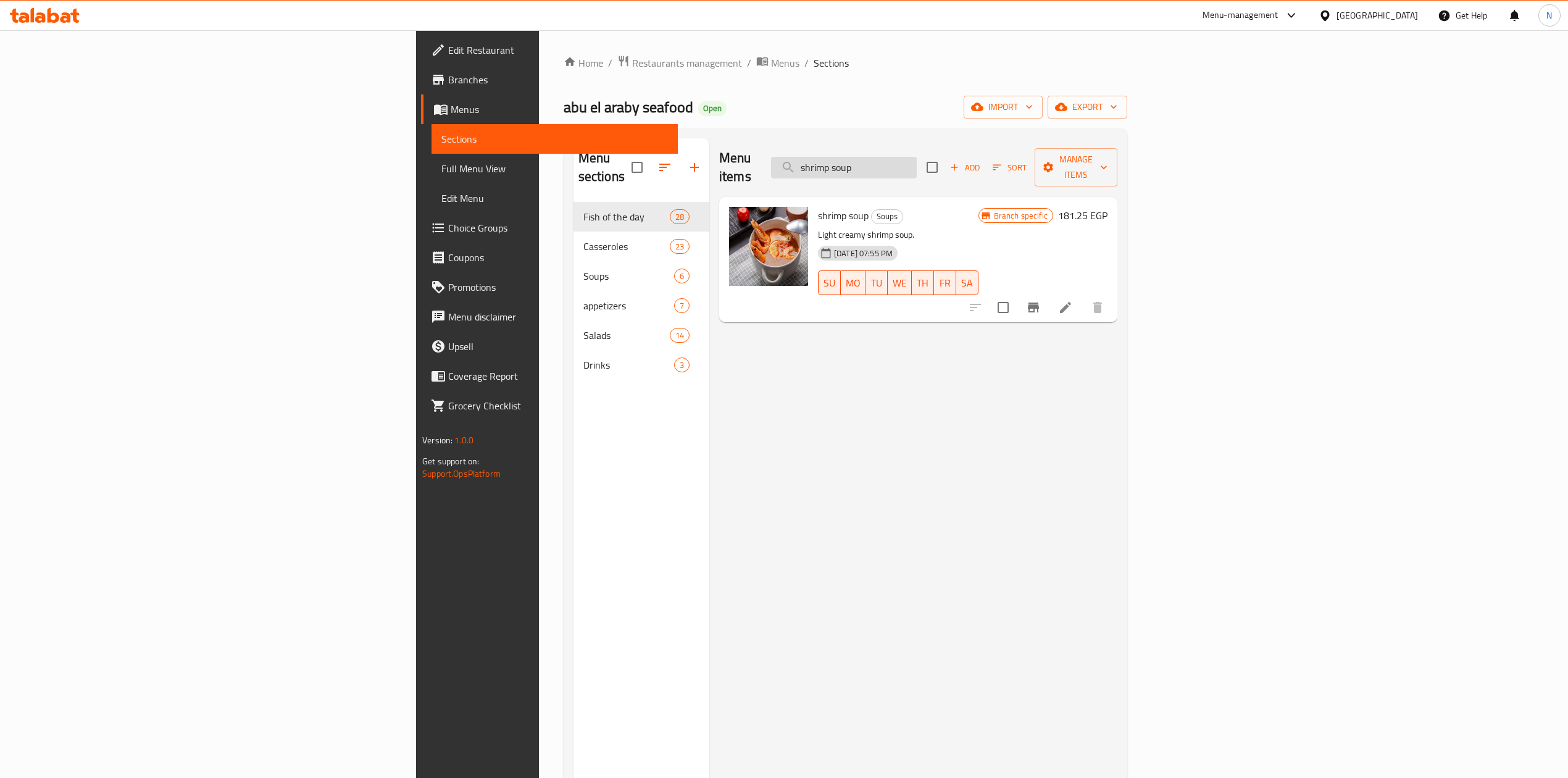
paste input "Shellfish baladi"
click at [917, 157] on input "shrimp soup" at bounding box center [843, 167] width 146 height 21
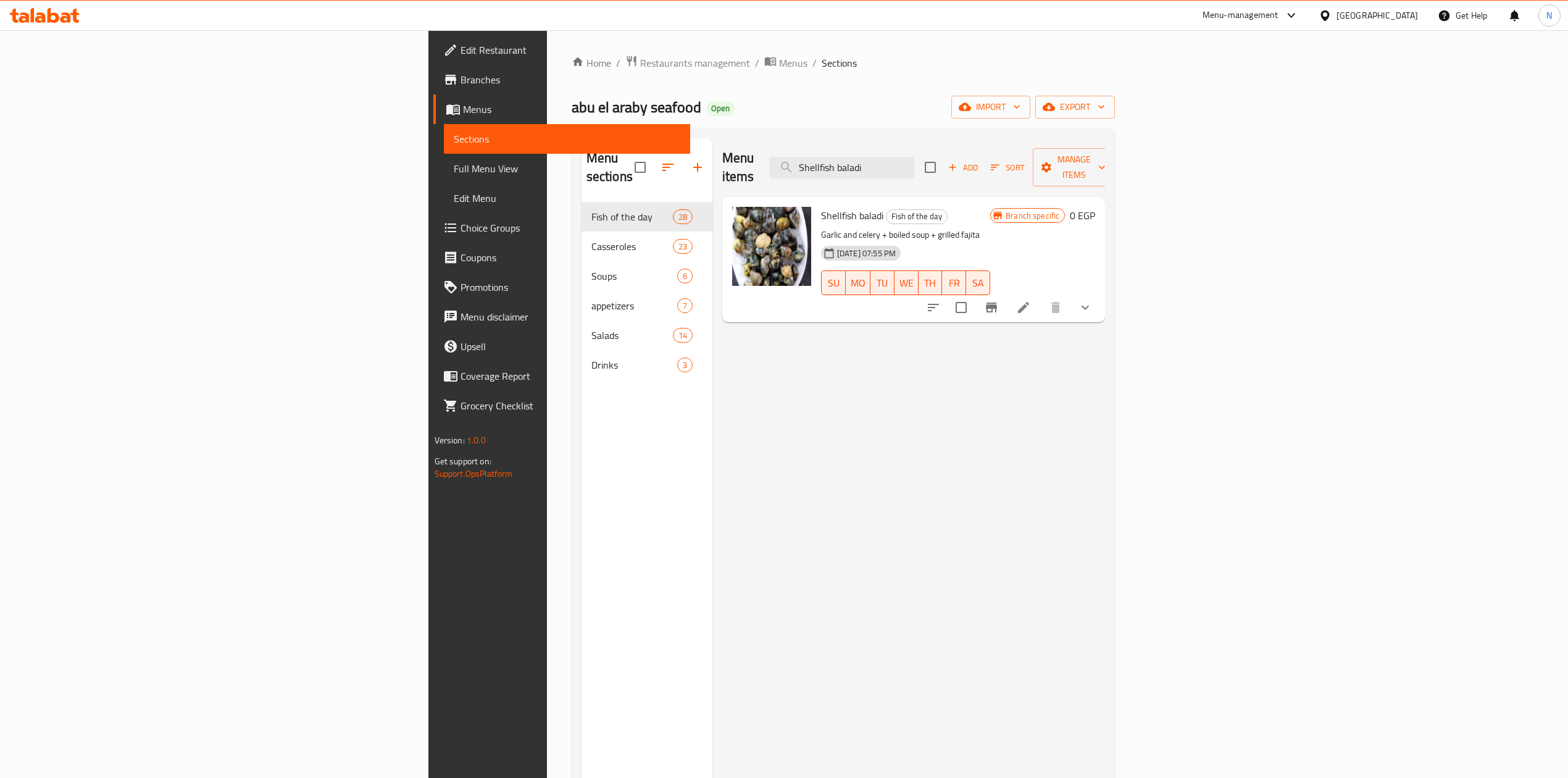
type input "Shellfish baladi"
click at [1041, 296] on li at bounding box center [1024, 307] width 35 height 22
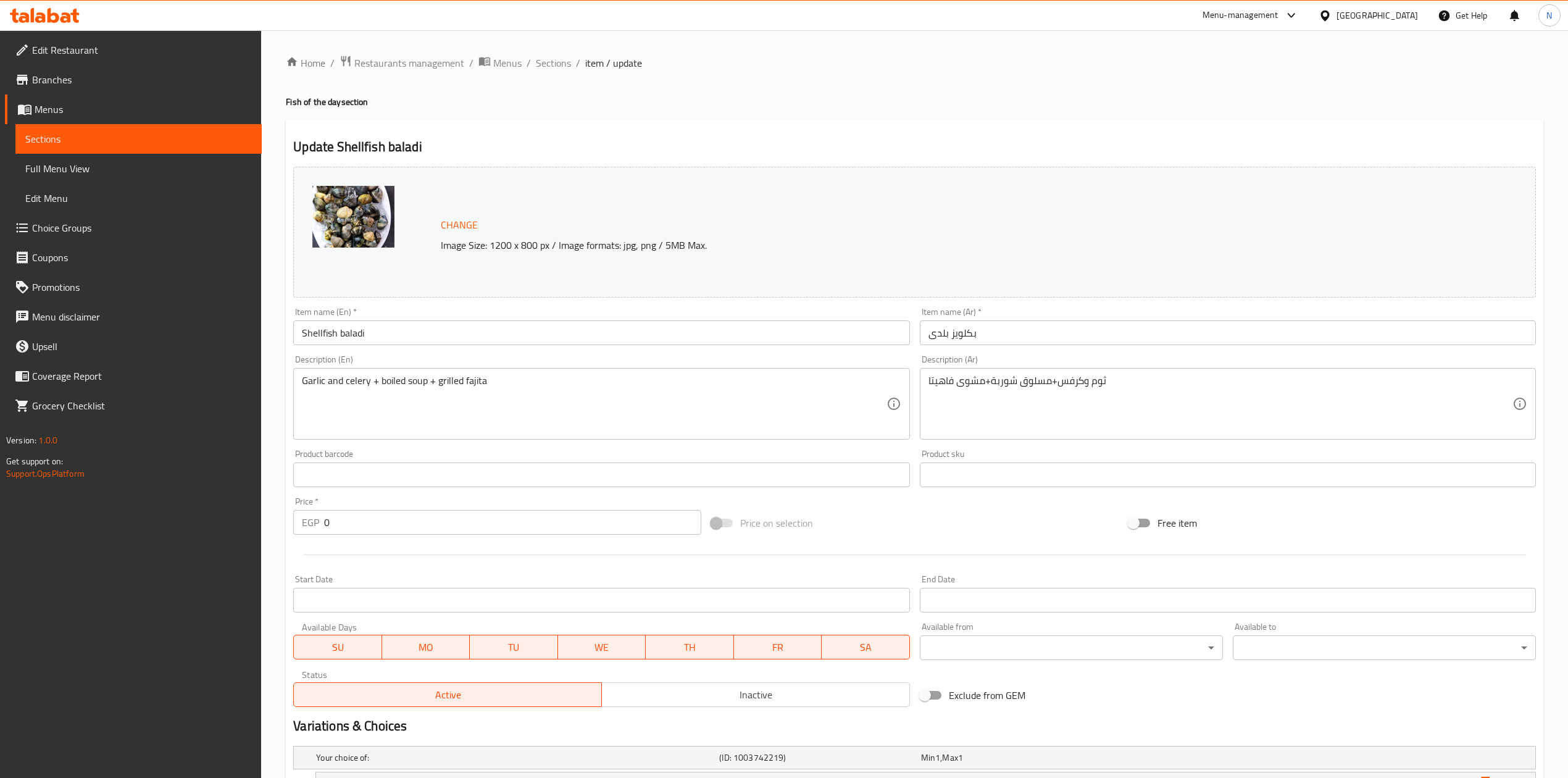
click at [1058, 347] on div "Item name (Ar)   * بكلويز بلدى Item name (Ar) *" at bounding box center [1228, 326] width 626 height 48
click at [1051, 334] on input "بكلويز بلدى" at bounding box center [1228, 333] width 616 height 25
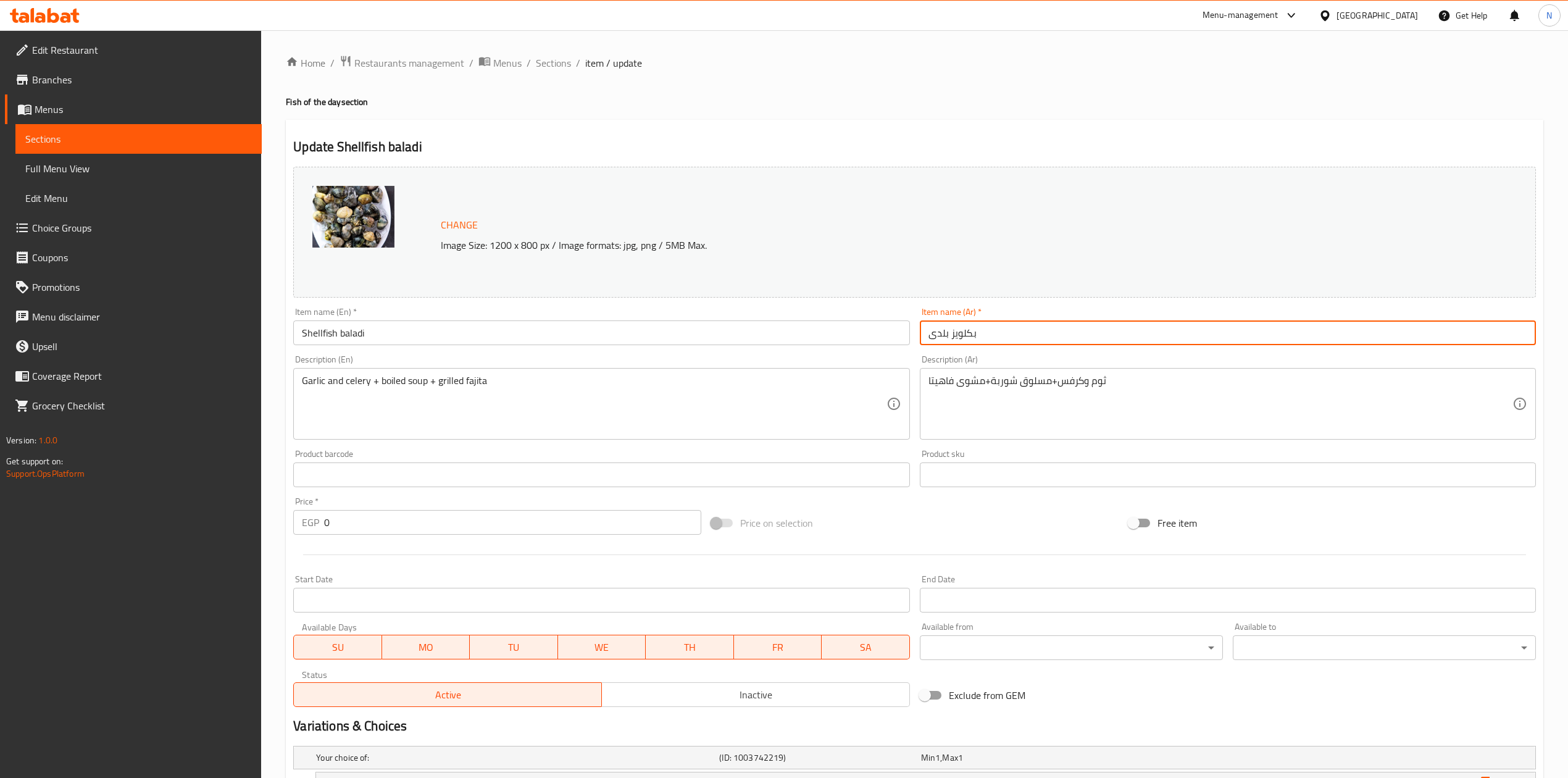
click at [1051, 334] on input "بكلويز بلدى" at bounding box center [1228, 333] width 616 height 25
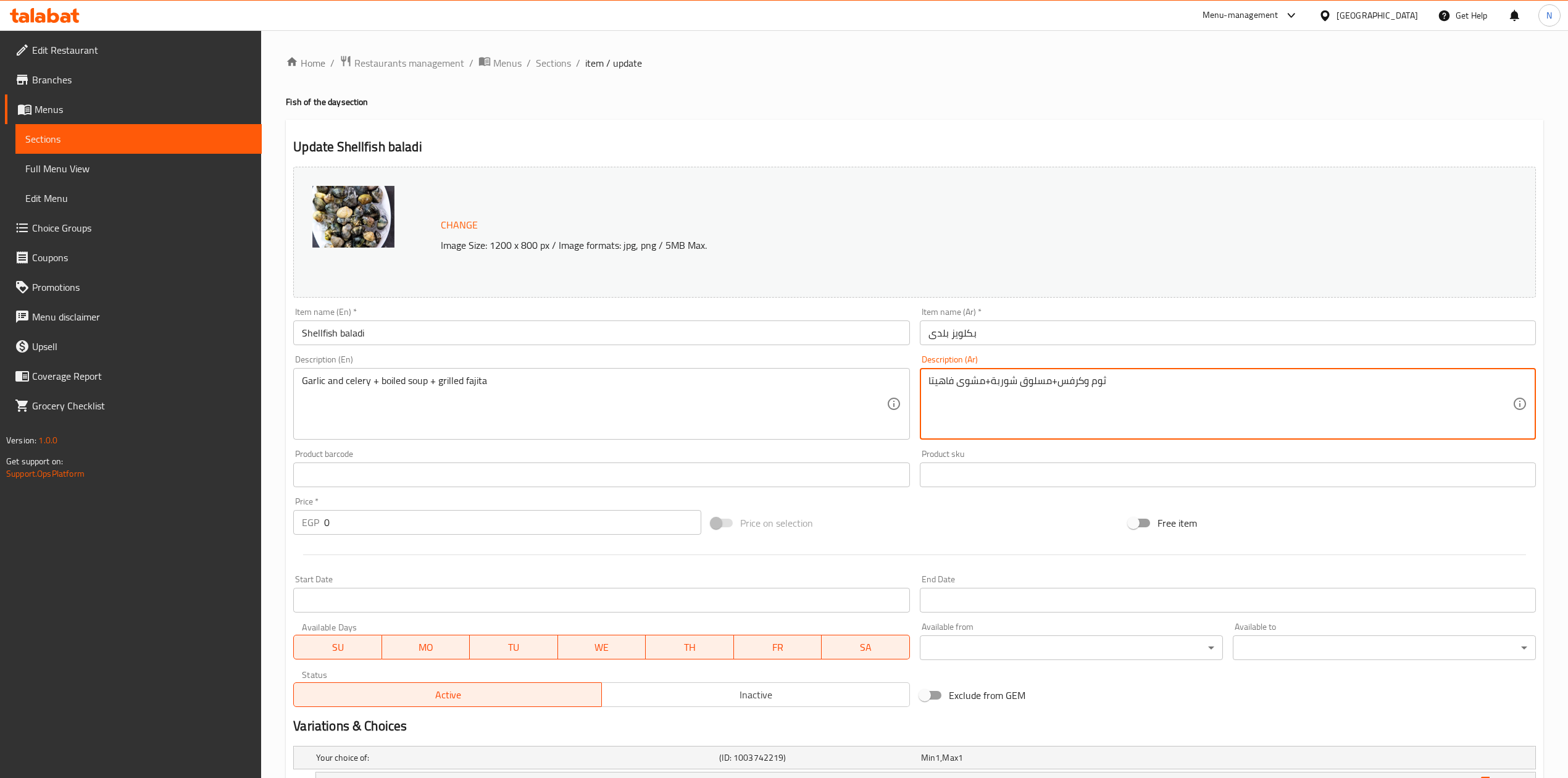
drag, startPoint x: 1105, startPoint y: 381, endPoint x: 1071, endPoint y: 381, distance: 34.0
click at [1071, 381] on textarea "ثوم وكرفس+مسلوق شوربة+مشوى فاهيتا" at bounding box center [1221, 404] width 584 height 59
click at [1040, 381] on textarea "ثوم وكرفس+مسلوق شوربة+مشوى فاهيتا" at bounding box center [1221, 404] width 584 height 59
drag, startPoint x: 1040, startPoint y: 381, endPoint x: 998, endPoint y: 383, distance: 42.0
click at [998, 383] on textarea "ثوم وكرفس+مسلوق شوربة+مشوى فاهيتا" at bounding box center [1221, 404] width 584 height 59
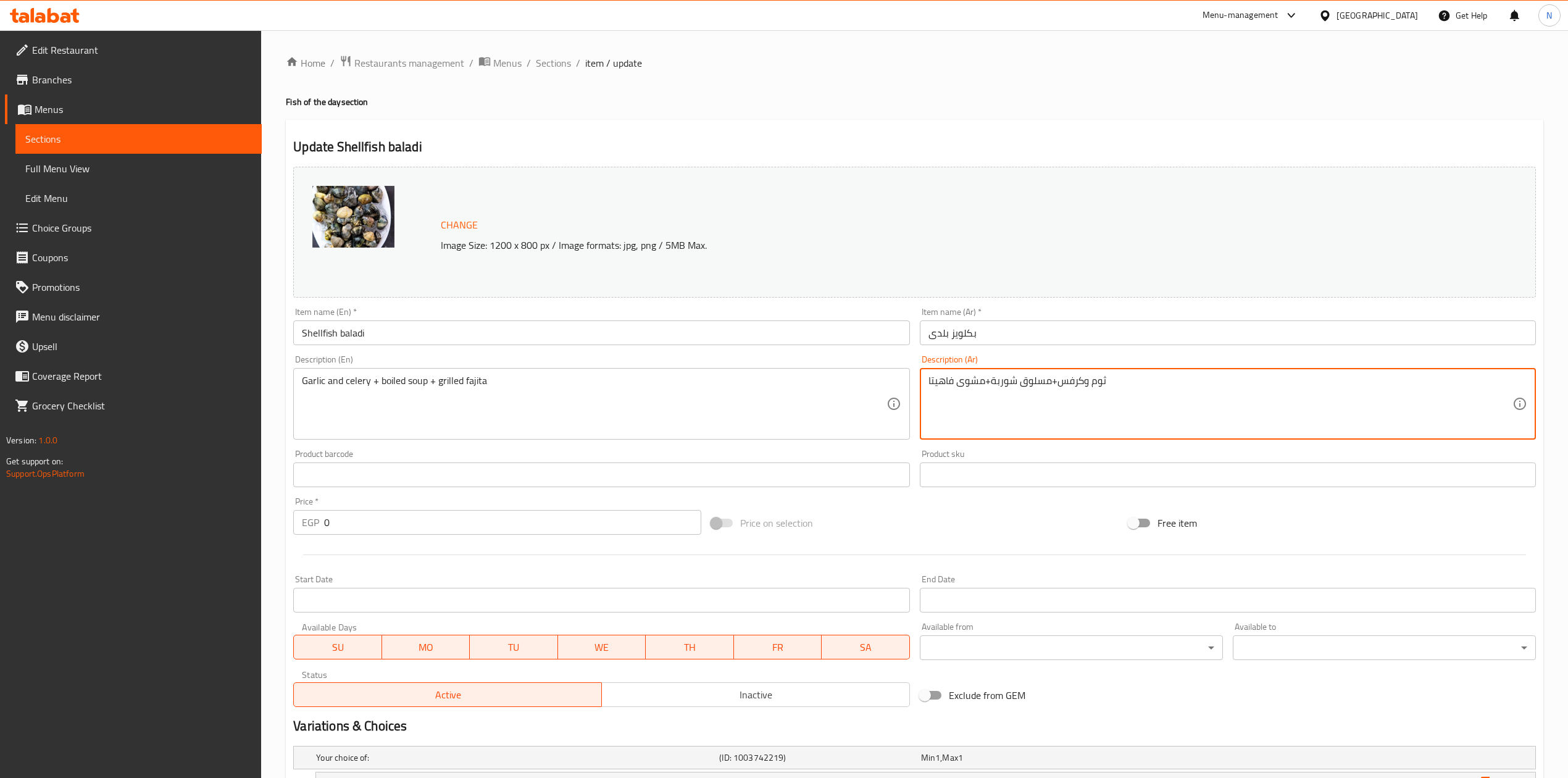
click at [984, 386] on textarea "ثوم وكرفس+مسلوق شوربة+مشوى فاهيتا" at bounding box center [1221, 404] width 584 height 59
drag, startPoint x: 984, startPoint y: 386, endPoint x: 908, endPoint y: 384, distance: 76.0
click at [908, 384] on div "Change Image Size: 1200 x 800 px / Image formats: jpg, png / 5MB Max. Item name…" at bounding box center [915, 437] width 1253 height 550
click at [772, 361] on div "Description (En) Garlic and celery + boiled soup + grilled fajita Description (…" at bounding box center [602, 397] width 616 height 84
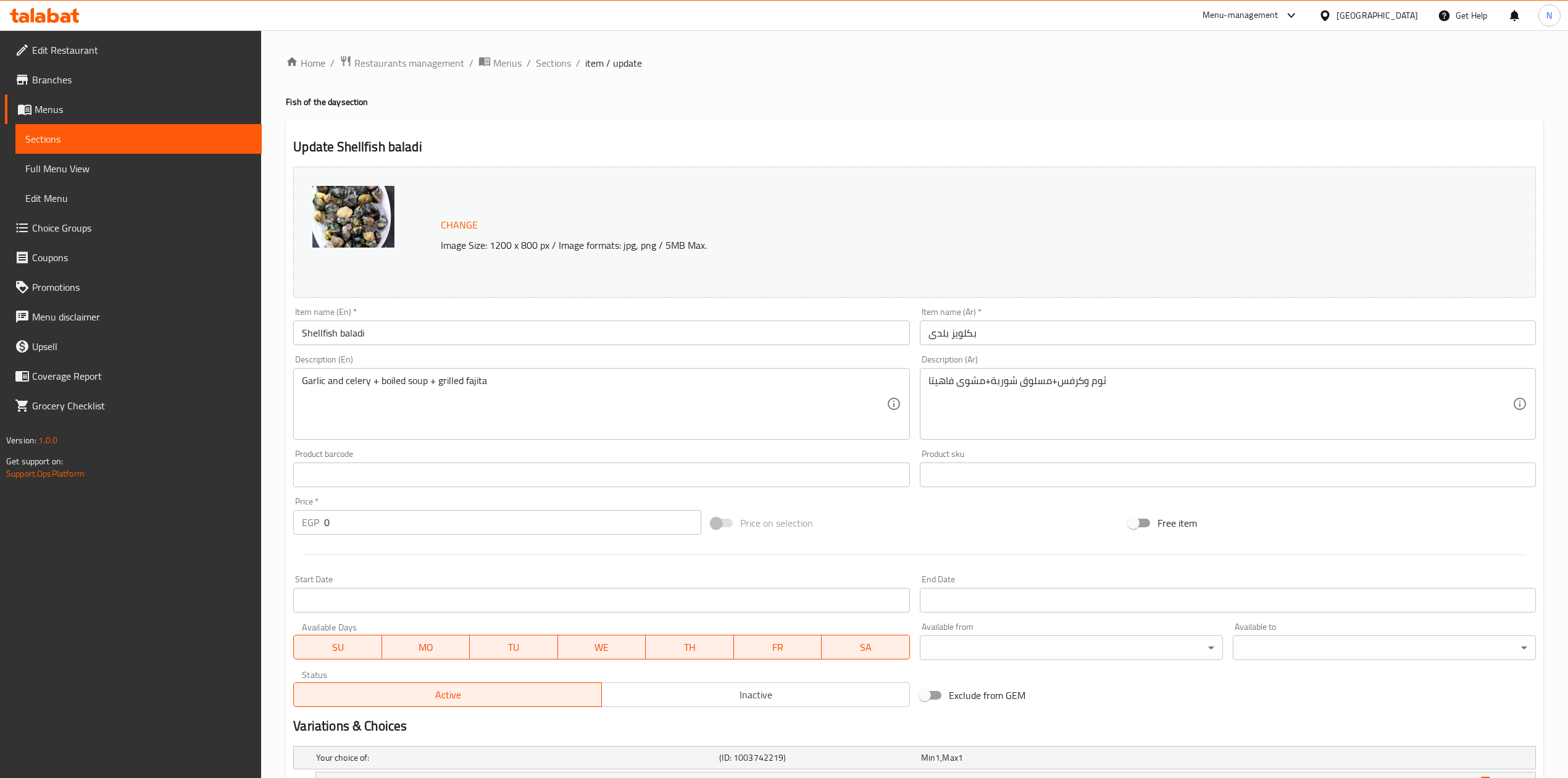
click at [571, 67] on ol "Home / Restaurants management / Menus / Sections / item / update" at bounding box center [915, 63] width 1258 height 16
click at [559, 67] on span "Sections" at bounding box center [553, 62] width 35 height 15
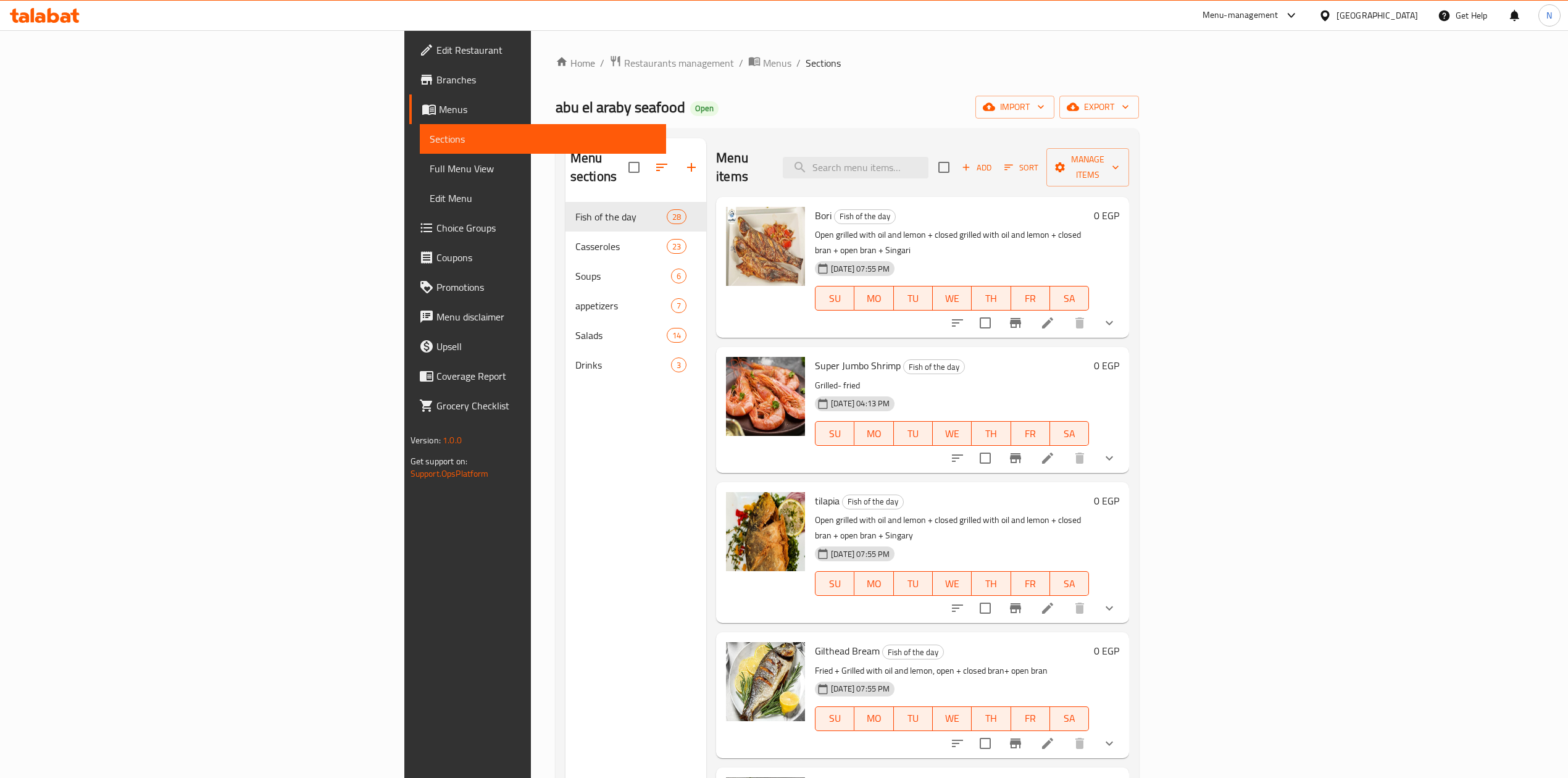
click at [566, 522] on div "Menu sections Fish of the day 28 Casseroles 23 Soups 6 appetizers 7 Salads 14 D…" at bounding box center [636, 527] width 141 height 778
click at [928, 163] on input "search" at bounding box center [855, 167] width 146 height 21
paste input "grouper 111"
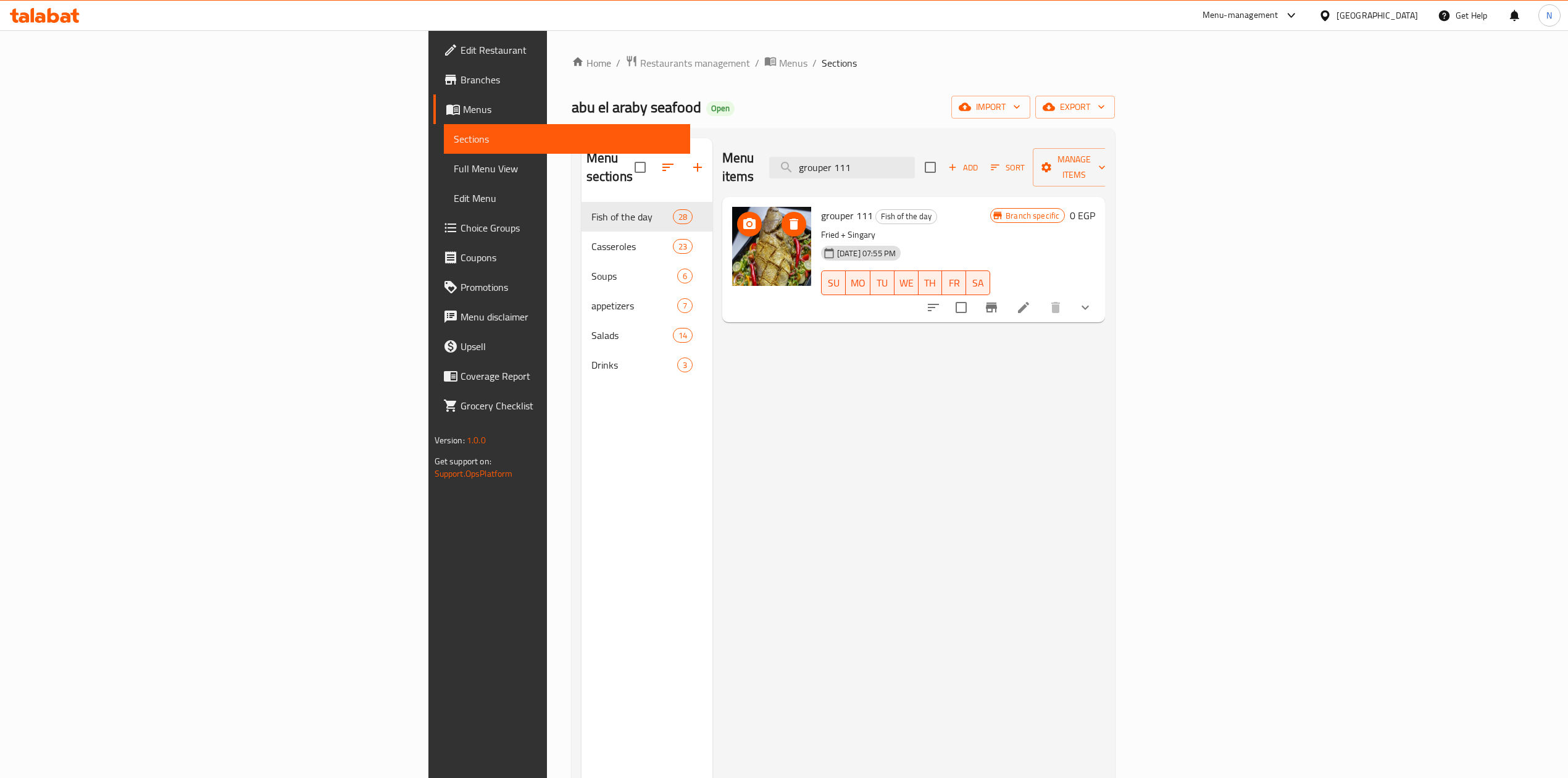
click at [732, 223] on img at bounding box center [772, 246] width 79 height 79
click at [790, 218] on icon "delete image" at bounding box center [794, 224] width 9 height 11
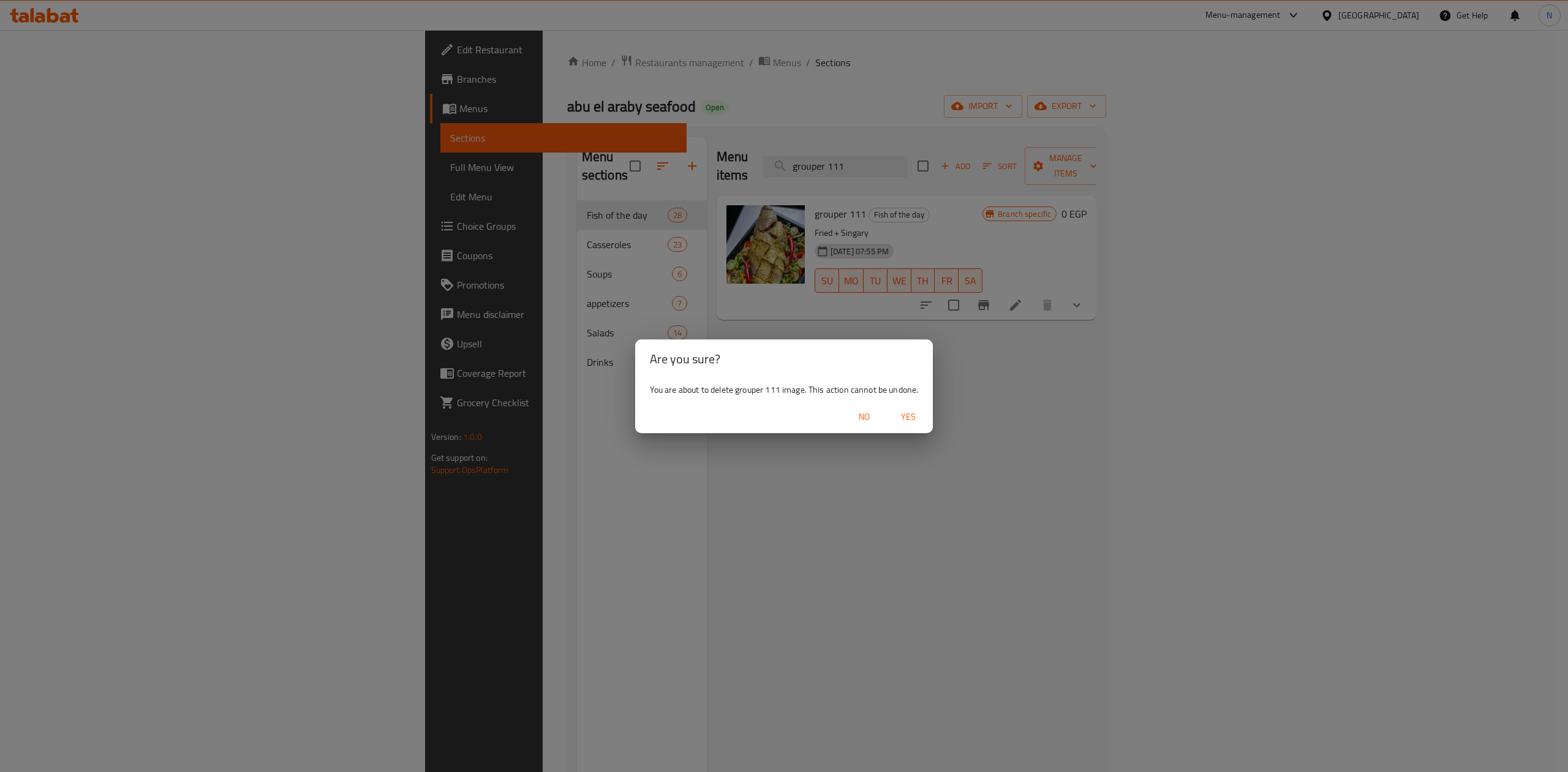
click at [907, 411] on span "Yes" at bounding box center [908, 417] width 29 height 15
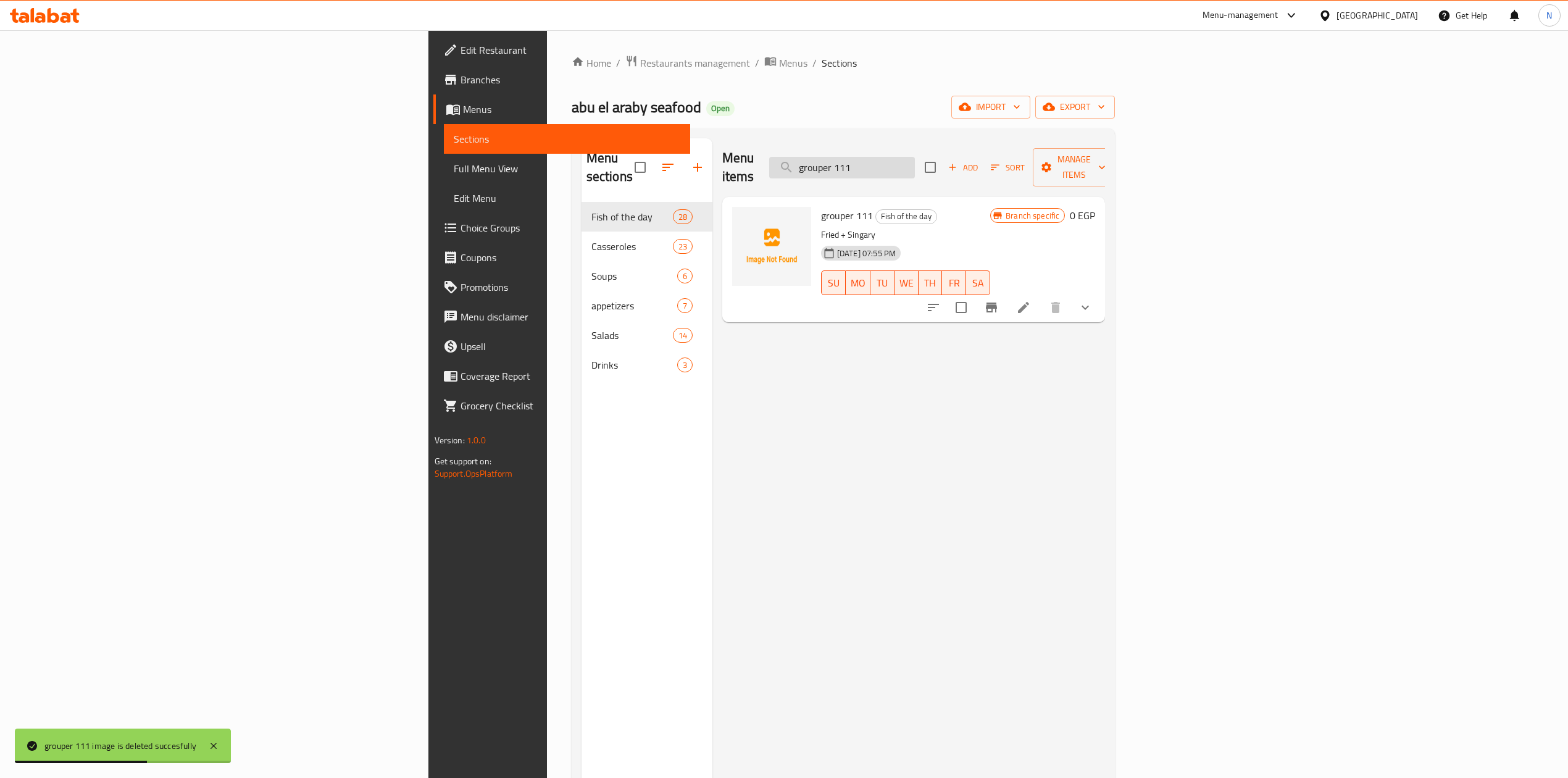
click at [915, 157] on input "grouper 111" at bounding box center [842, 167] width 146 height 21
paste input "tilapia"
click at [915, 157] on input "tilapia 111" at bounding box center [842, 167] width 146 height 21
paste input "search"
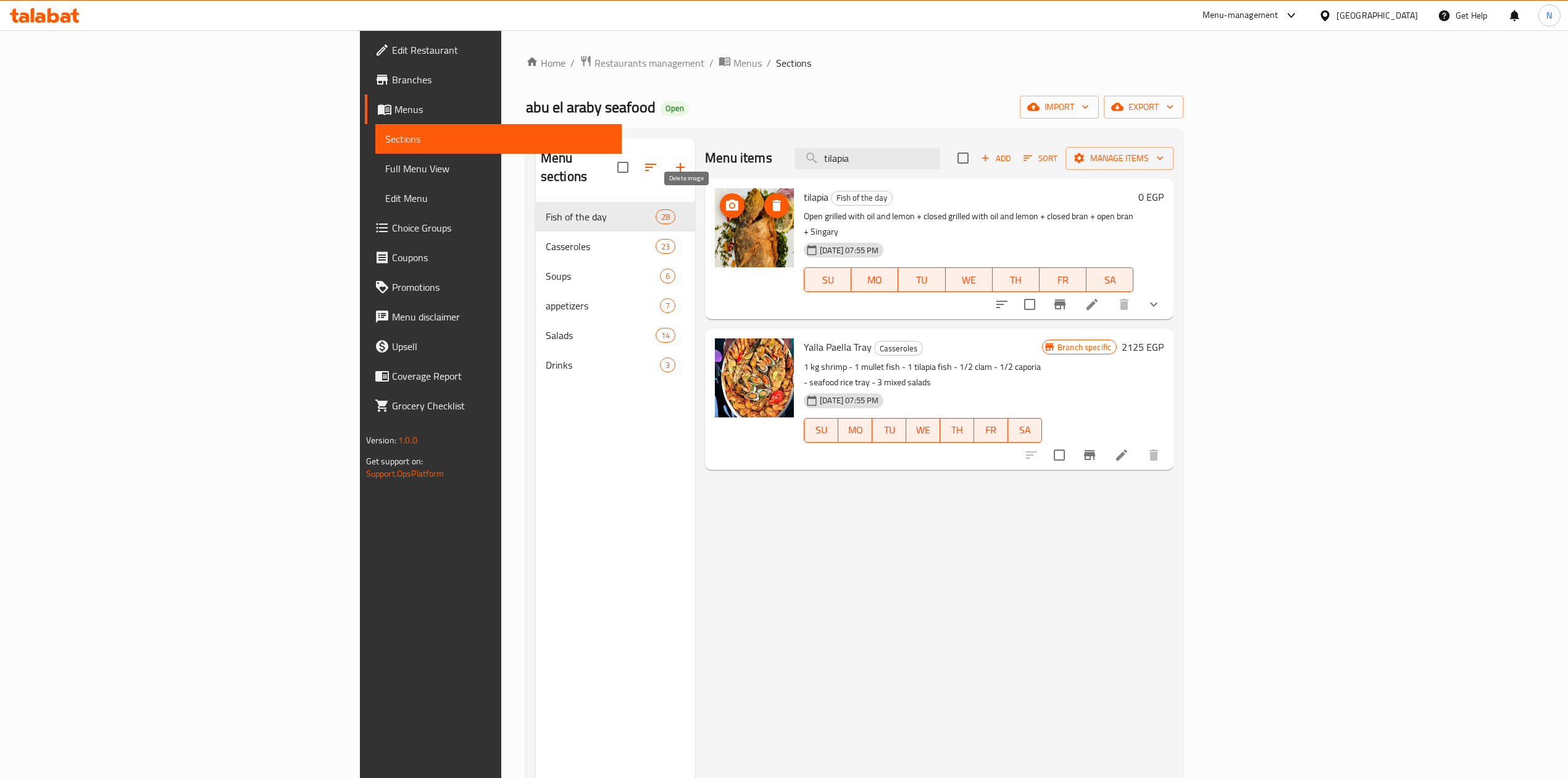
click at [769, 206] on icon "delete image" at bounding box center [776, 205] width 15 height 15
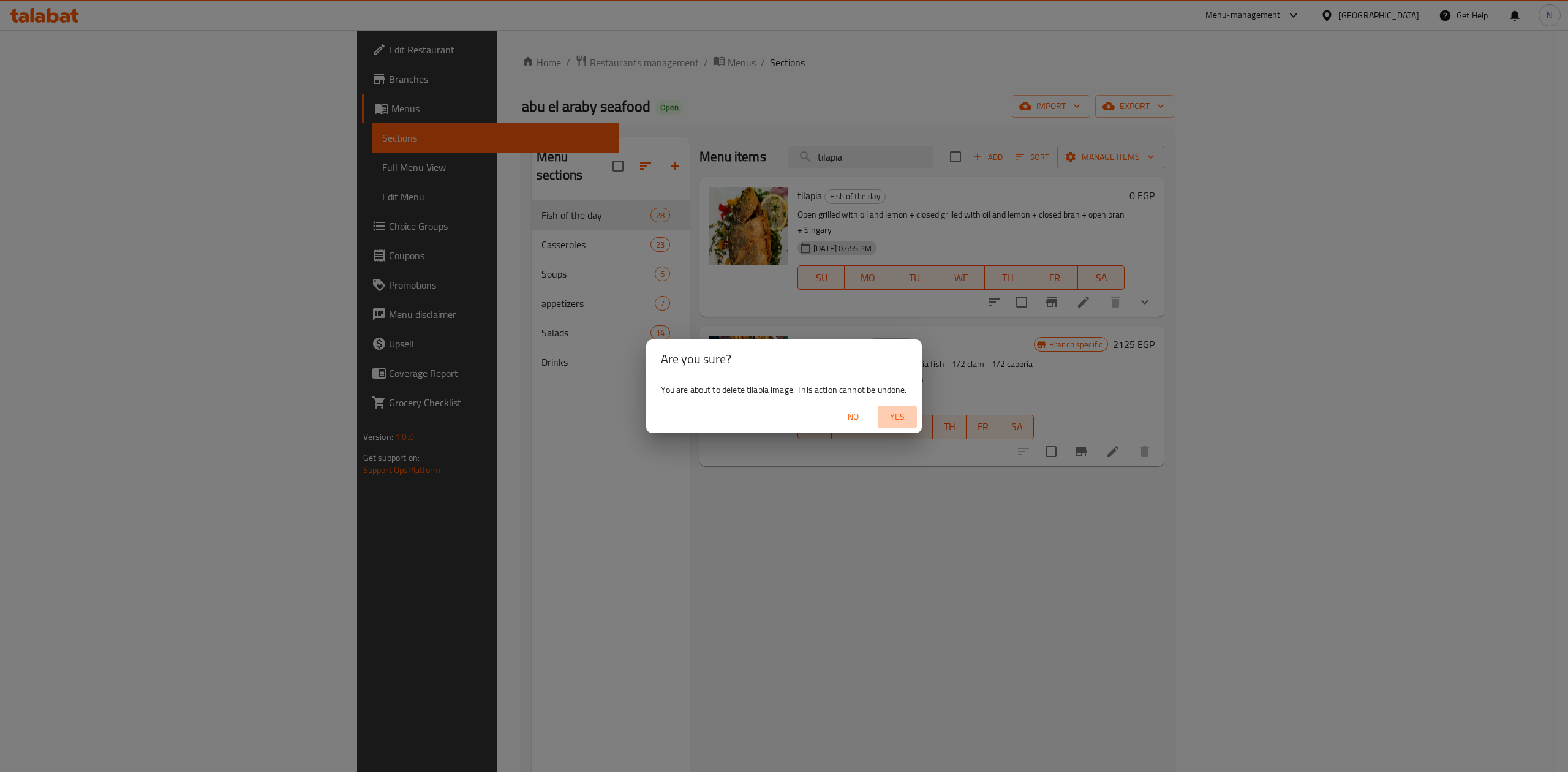
click at [903, 420] on span "Yes" at bounding box center [897, 417] width 29 height 15
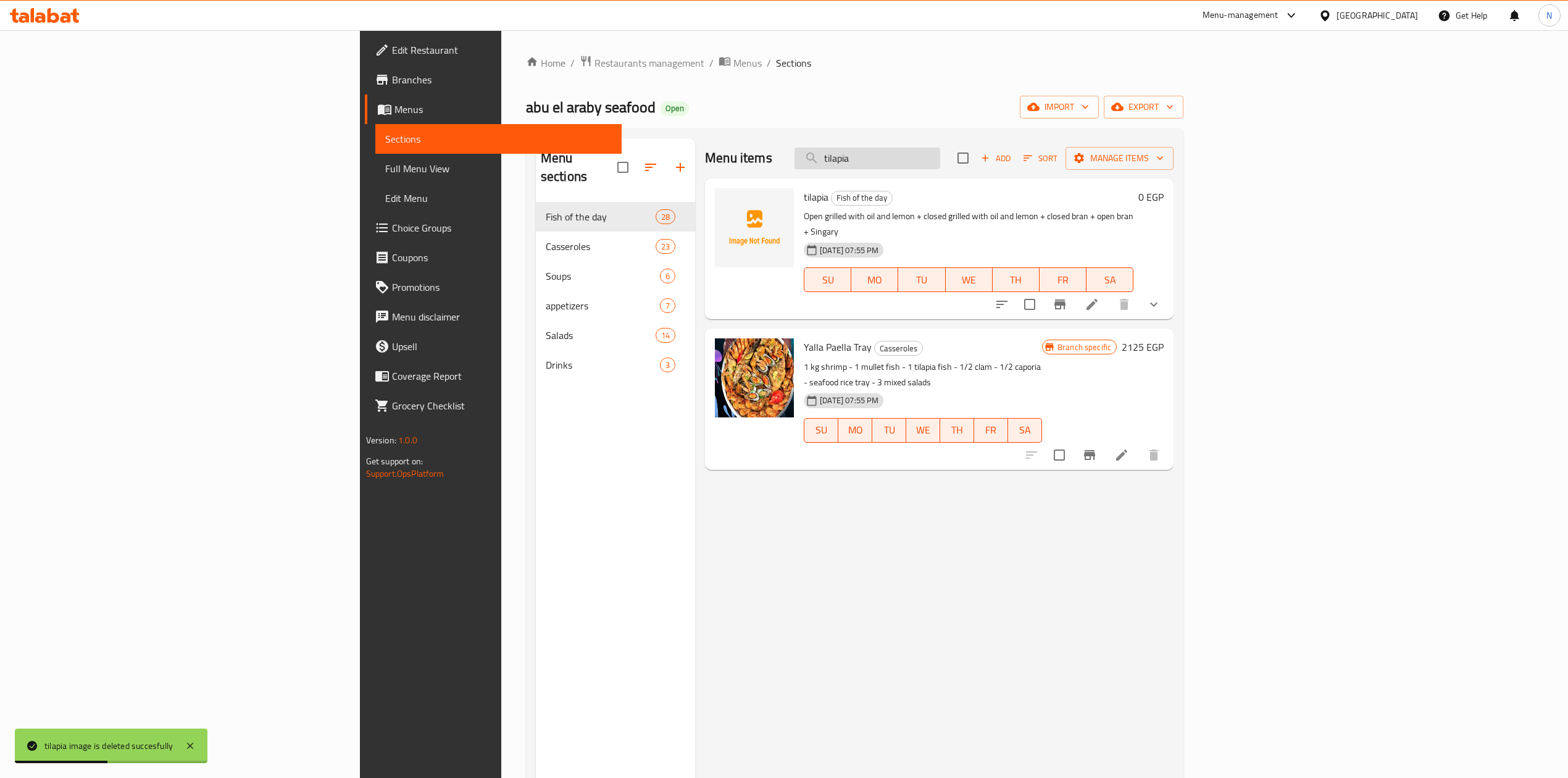
click at [940, 152] on input "tilapia" at bounding box center [867, 158] width 146 height 21
paste input "Regular white seafood soup"
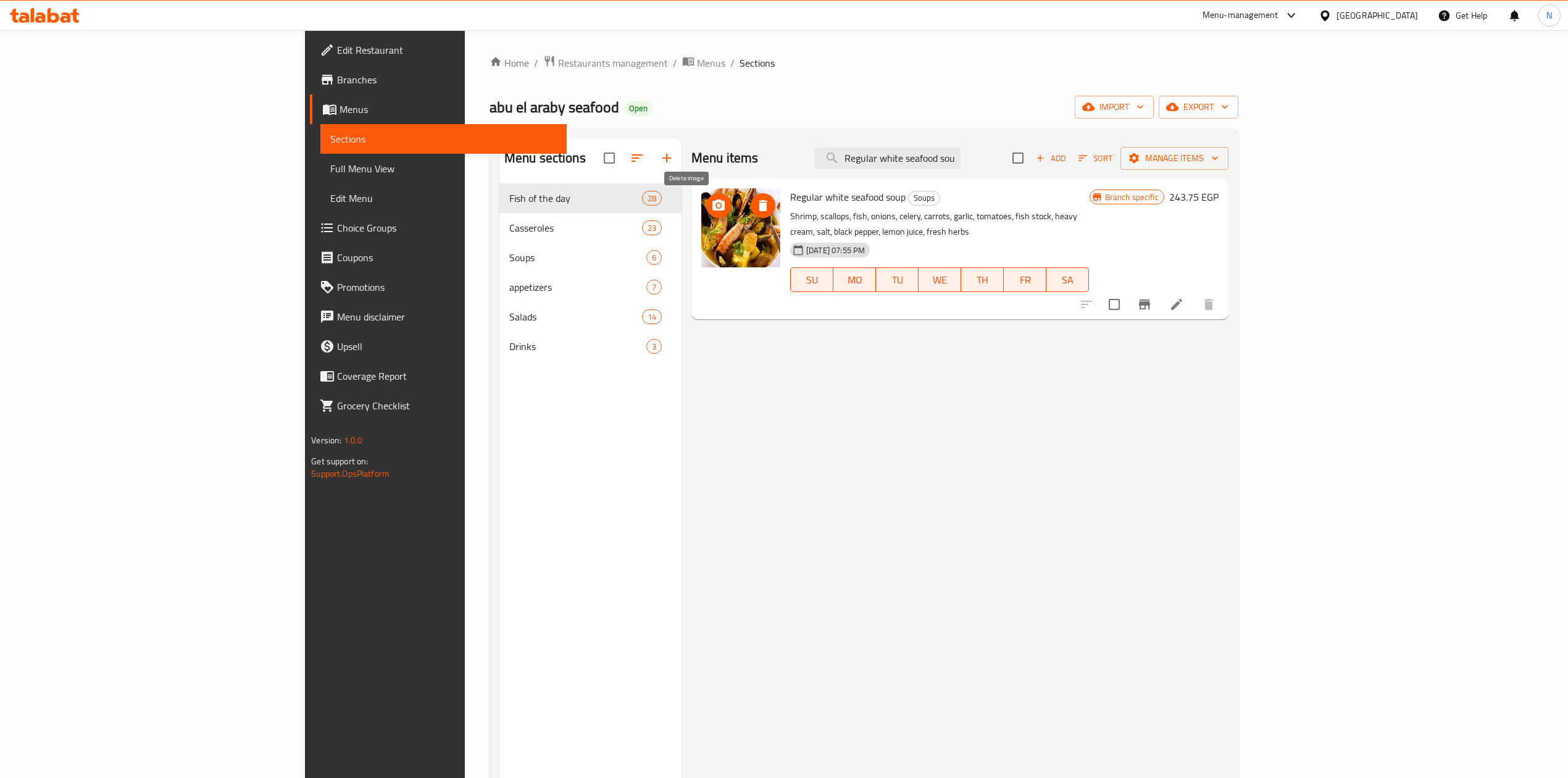
click at [756, 202] on icon "delete image" at bounding box center [763, 205] width 15 height 15
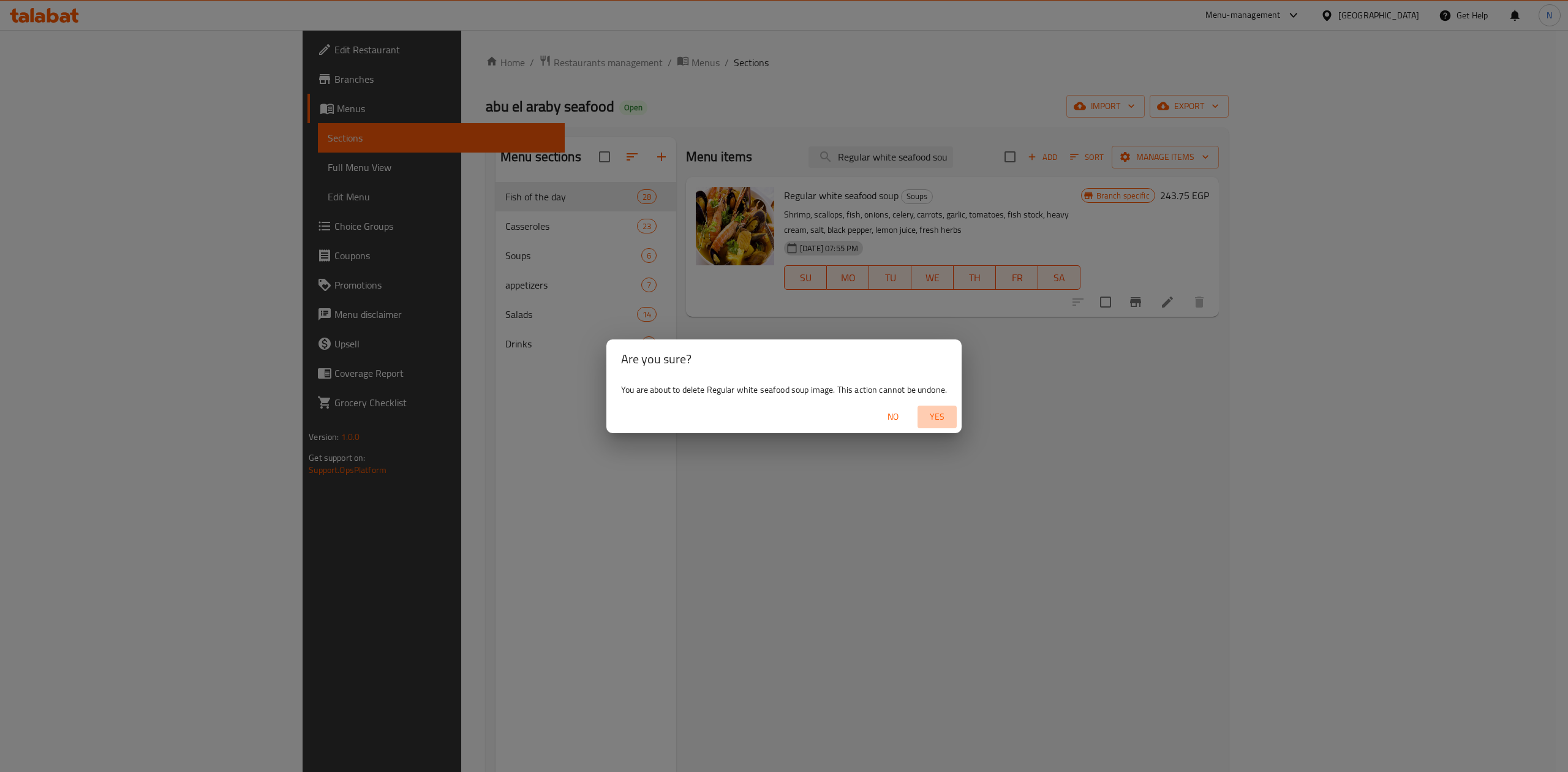
click at [935, 415] on span "Yes" at bounding box center [937, 417] width 29 height 15
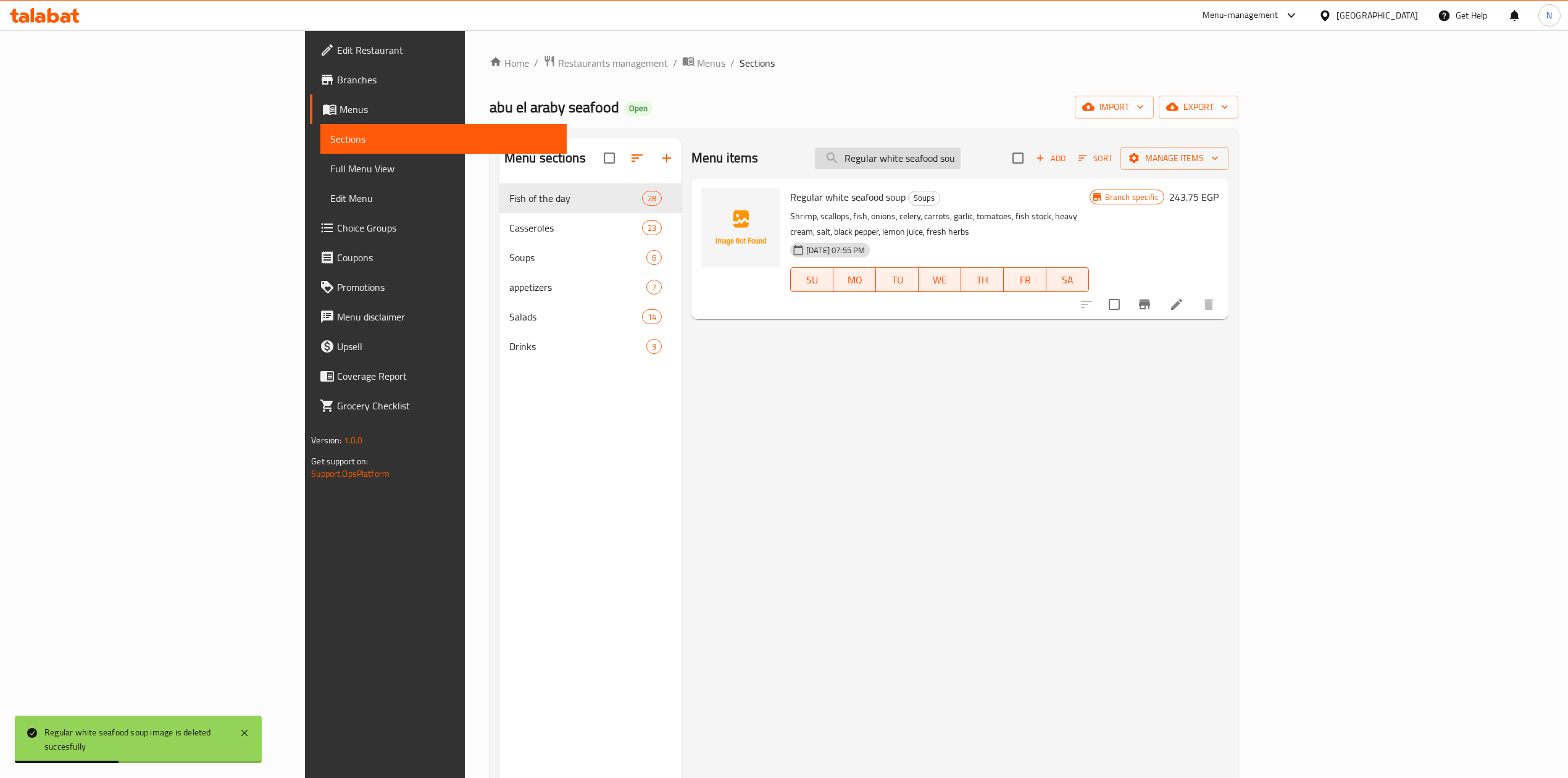
click at [961, 155] on input "Regular white seafood soup" at bounding box center [888, 158] width 146 height 21
click at [961, 154] on input "Regular white seafood soup" at bounding box center [888, 158] width 146 height 21
paste input "Seafood rice"
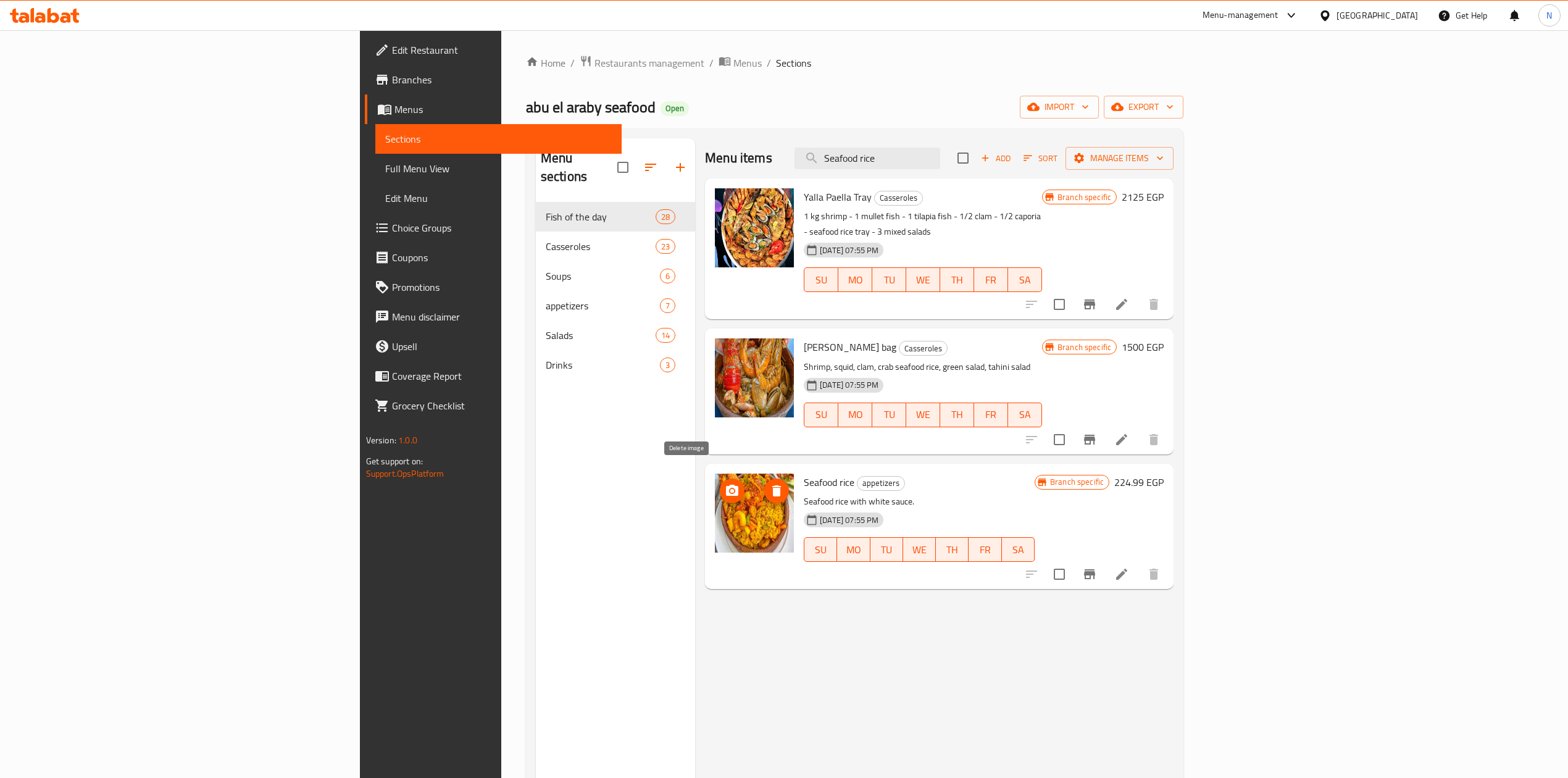
click at [769, 484] on icon "delete image" at bounding box center [776, 491] width 15 height 15
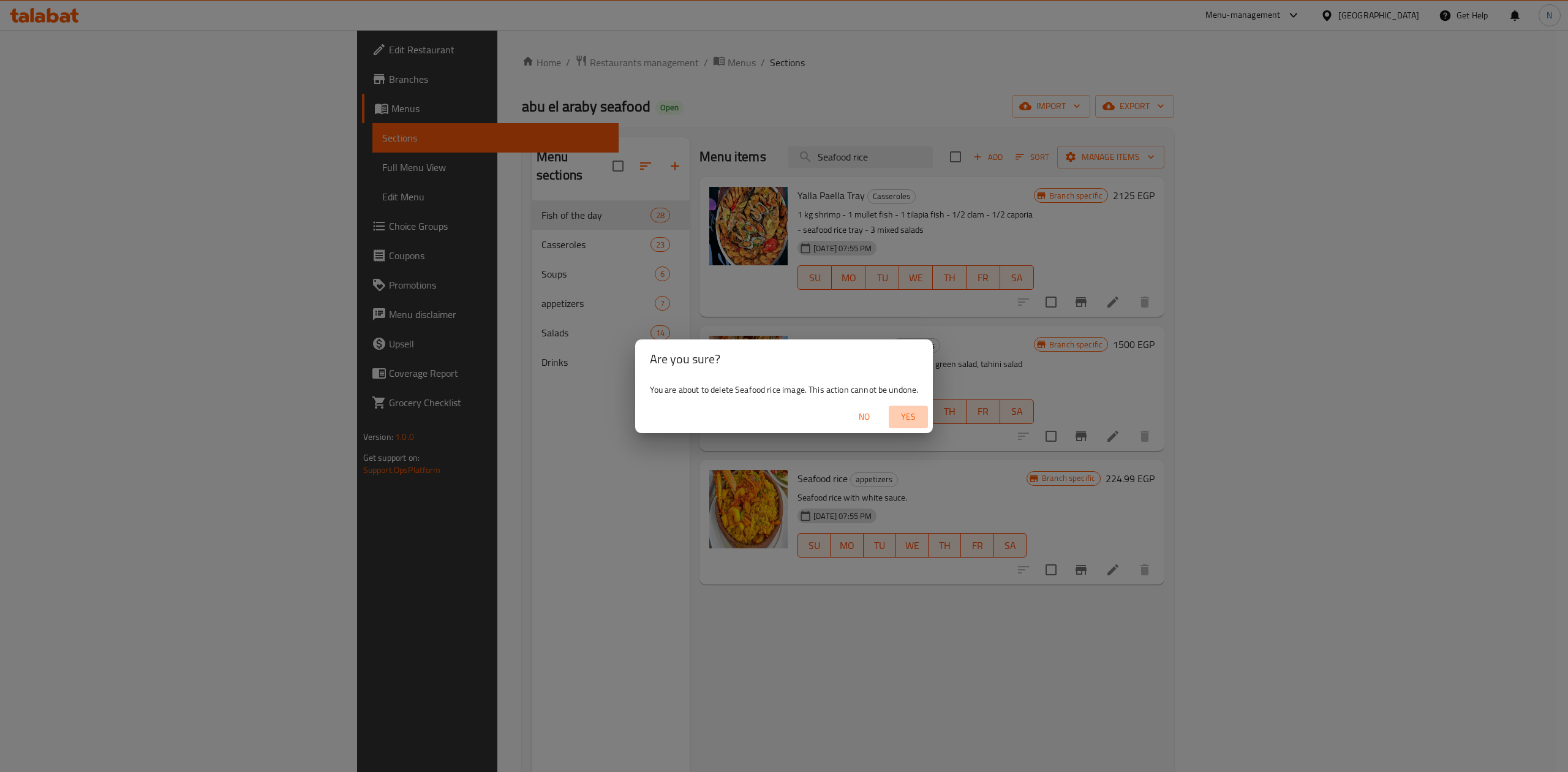
click at [910, 410] on span "Yes" at bounding box center [908, 417] width 29 height 15
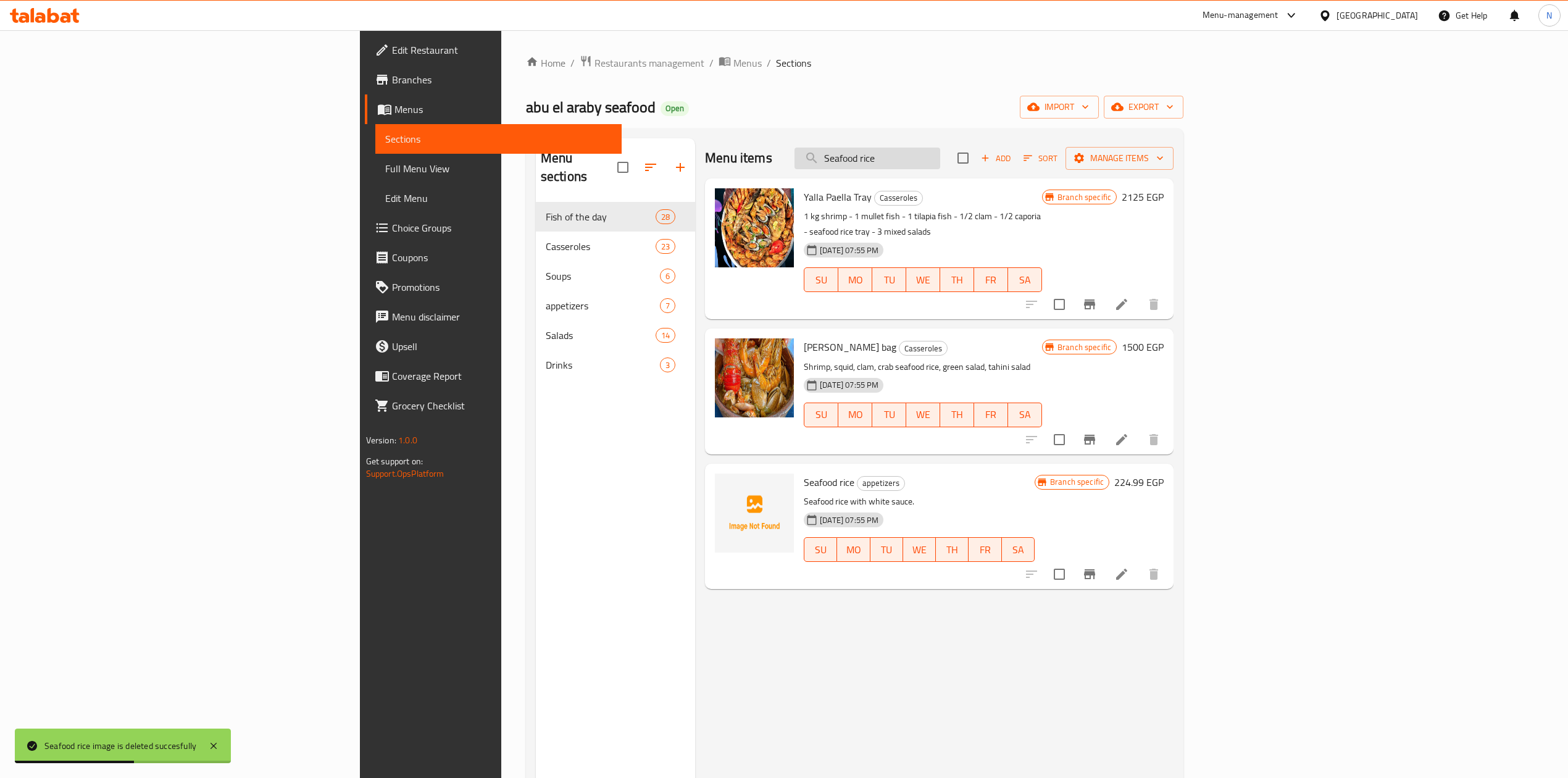
click at [940, 161] on input "Seafood rice" at bounding box center [867, 158] width 146 height 21
paste input "hellfish baladi"
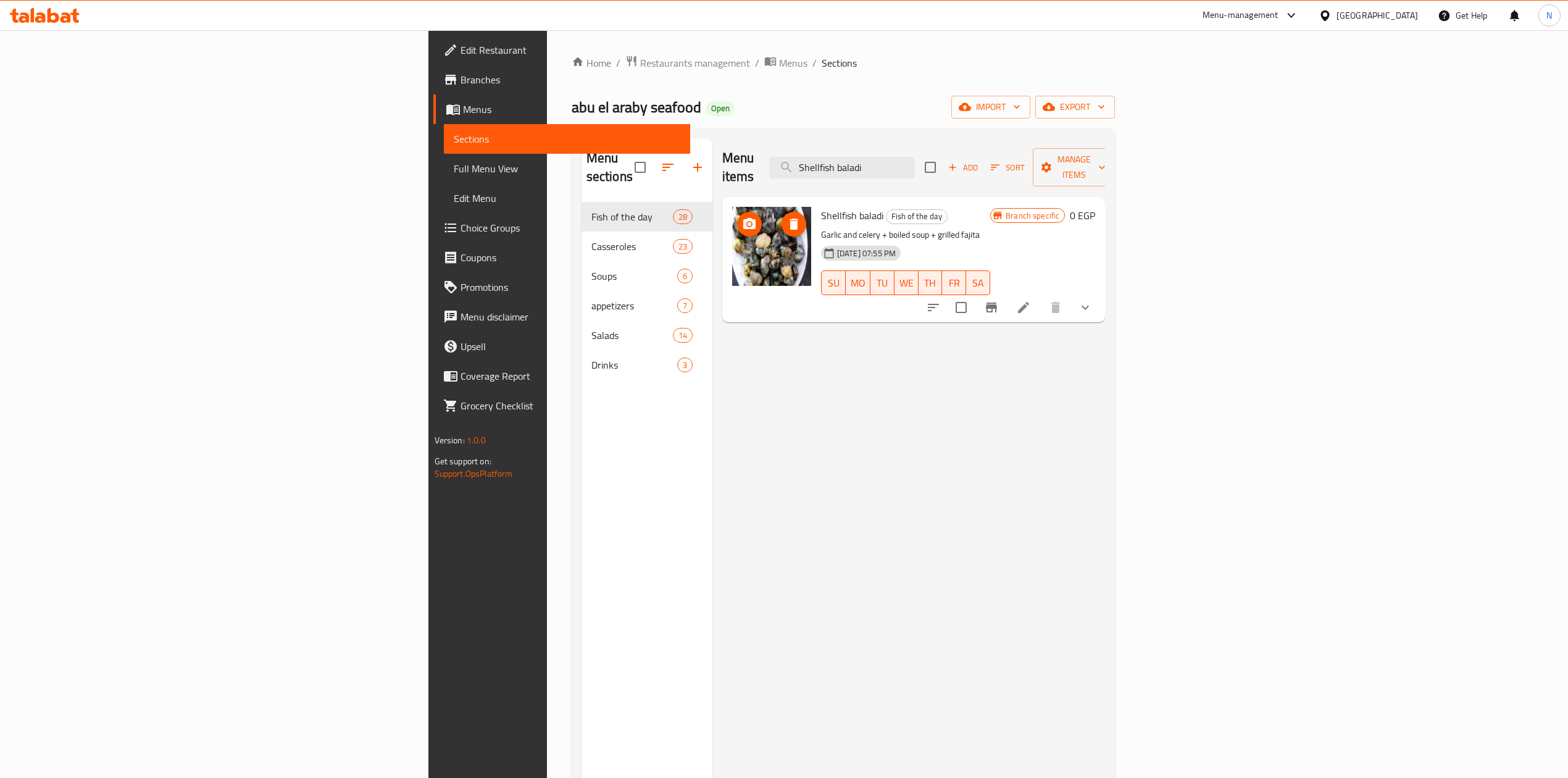
click at [787, 217] on icon "delete image" at bounding box center [794, 224] width 15 height 15
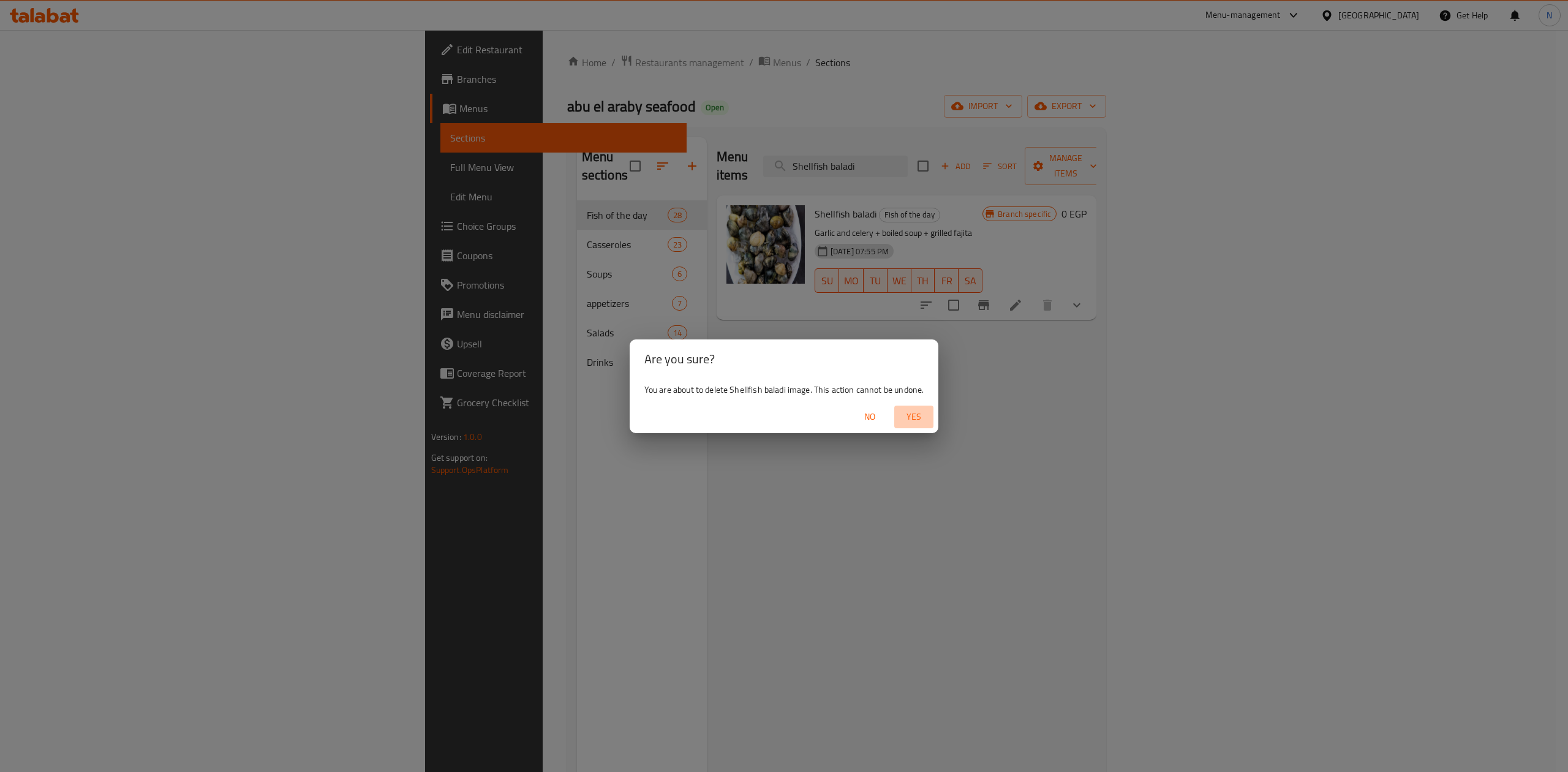
click at [918, 422] on span "Yes" at bounding box center [914, 417] width 29 height 15
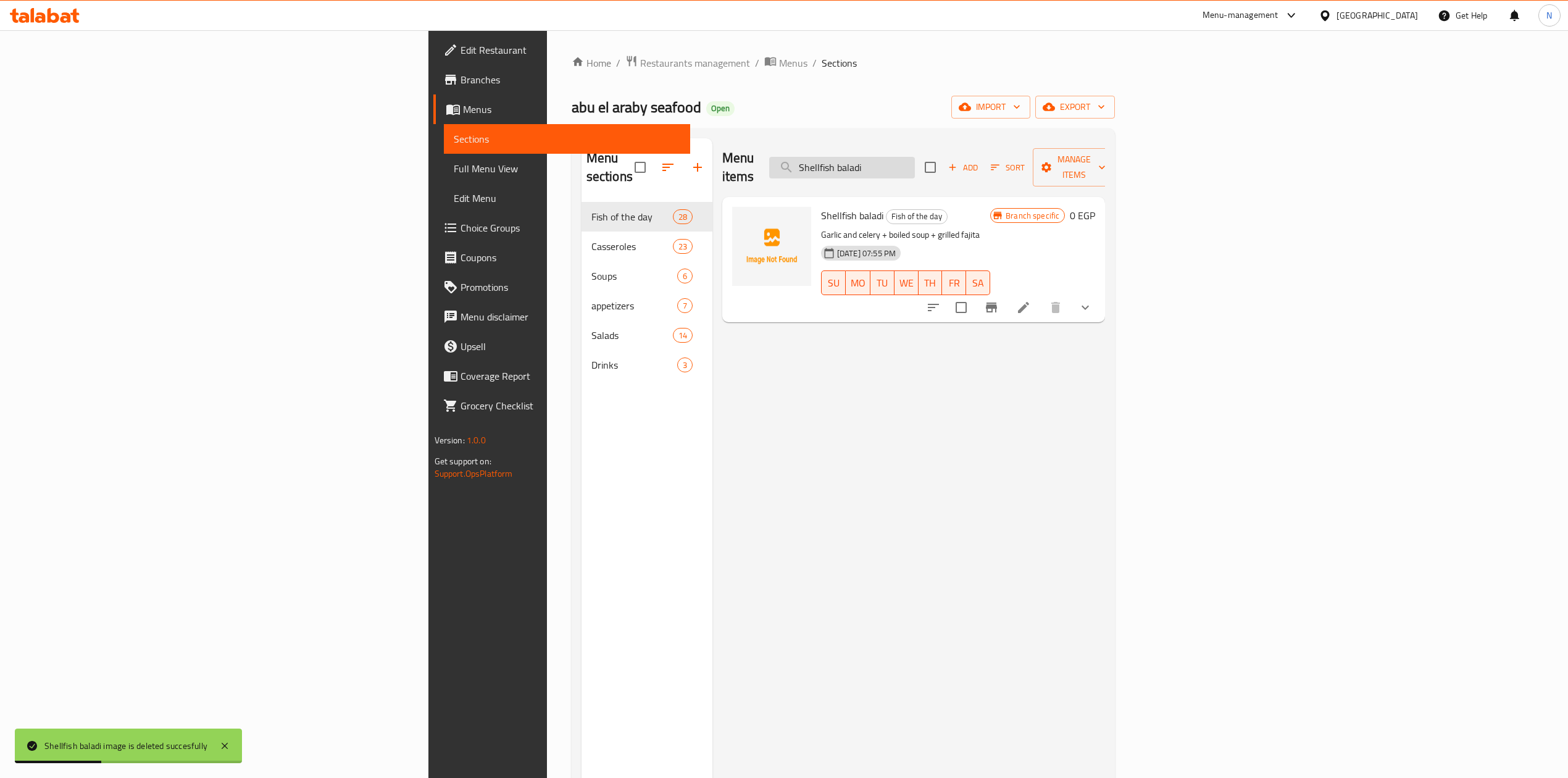
click at [915, 157] on input "Shellfish baladi" at bounding box center [842, 167] width 146 height 21
paste input "shrimp soup"
click at [915, 157] on input "shrimp soup" at bounding box center [842, 167] width 146 height 21
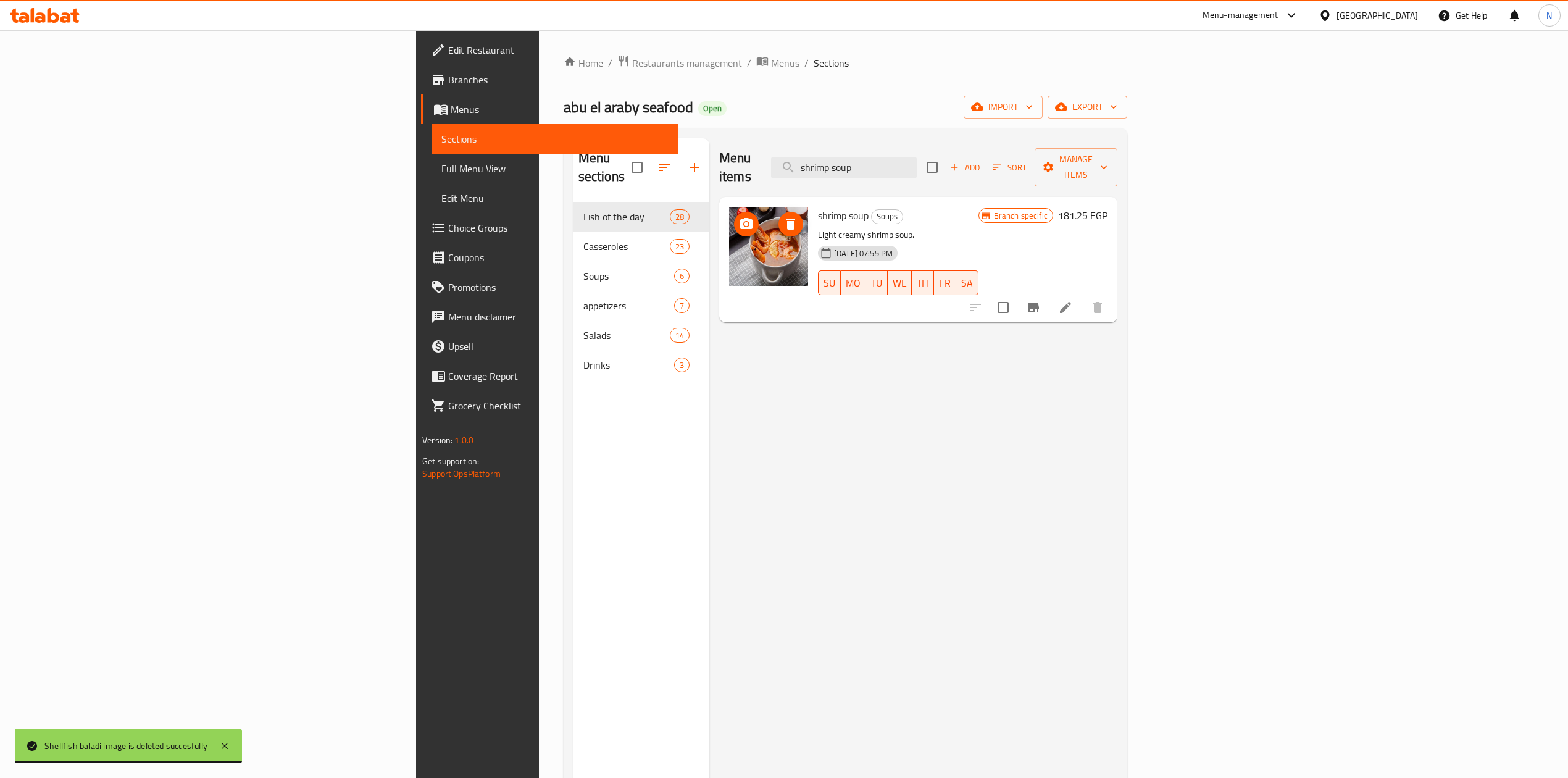
type input "shrimp soup"
drag, startPoint x: 669, startPoint y: 246, endPoint x: 683, endPoint y: 206, distance: 42.4
click at [787, 218] on icon "delete image" at bounding box center [791, 224] width 9 height 11
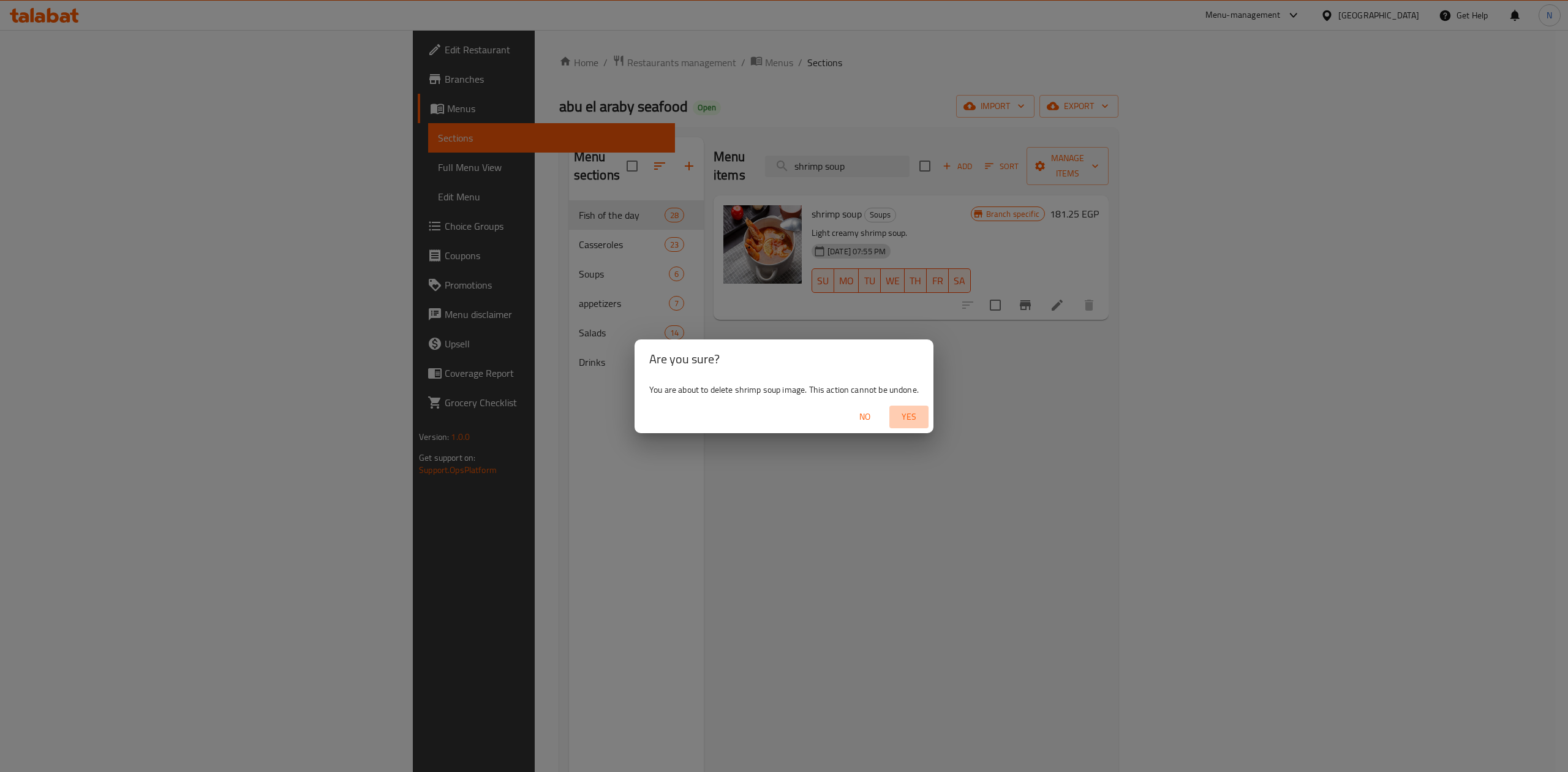
click at [920, 415] on span "Yes" at bounding box center [909, 417] width 29 height 15
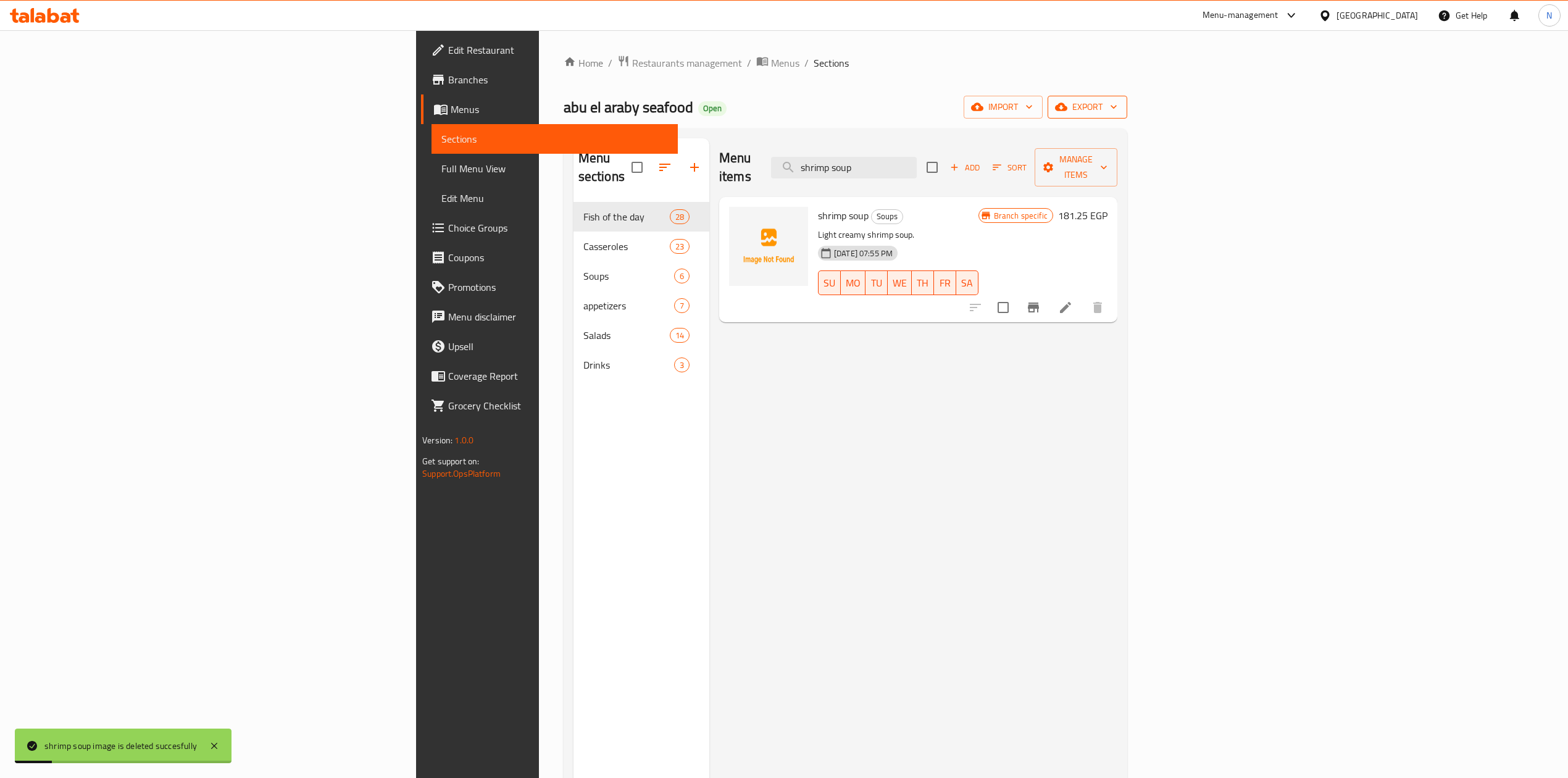
click at [1127, 117] on button "export" at bounding box center [1087, 107] width 79 height 23
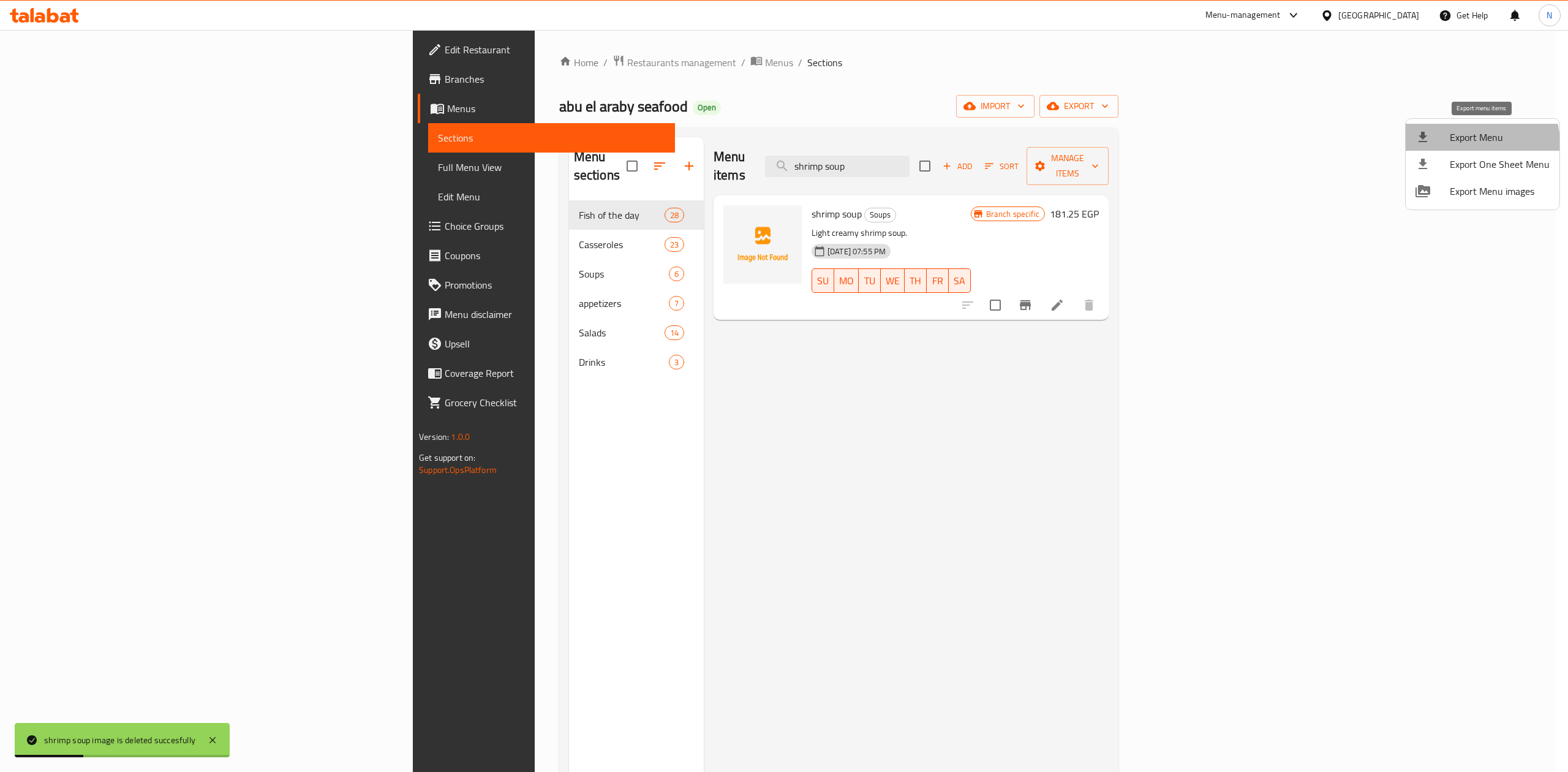
click at [1474, 143] on span "Export Menu" at bounding box center [1500, 137] width 100 height 14
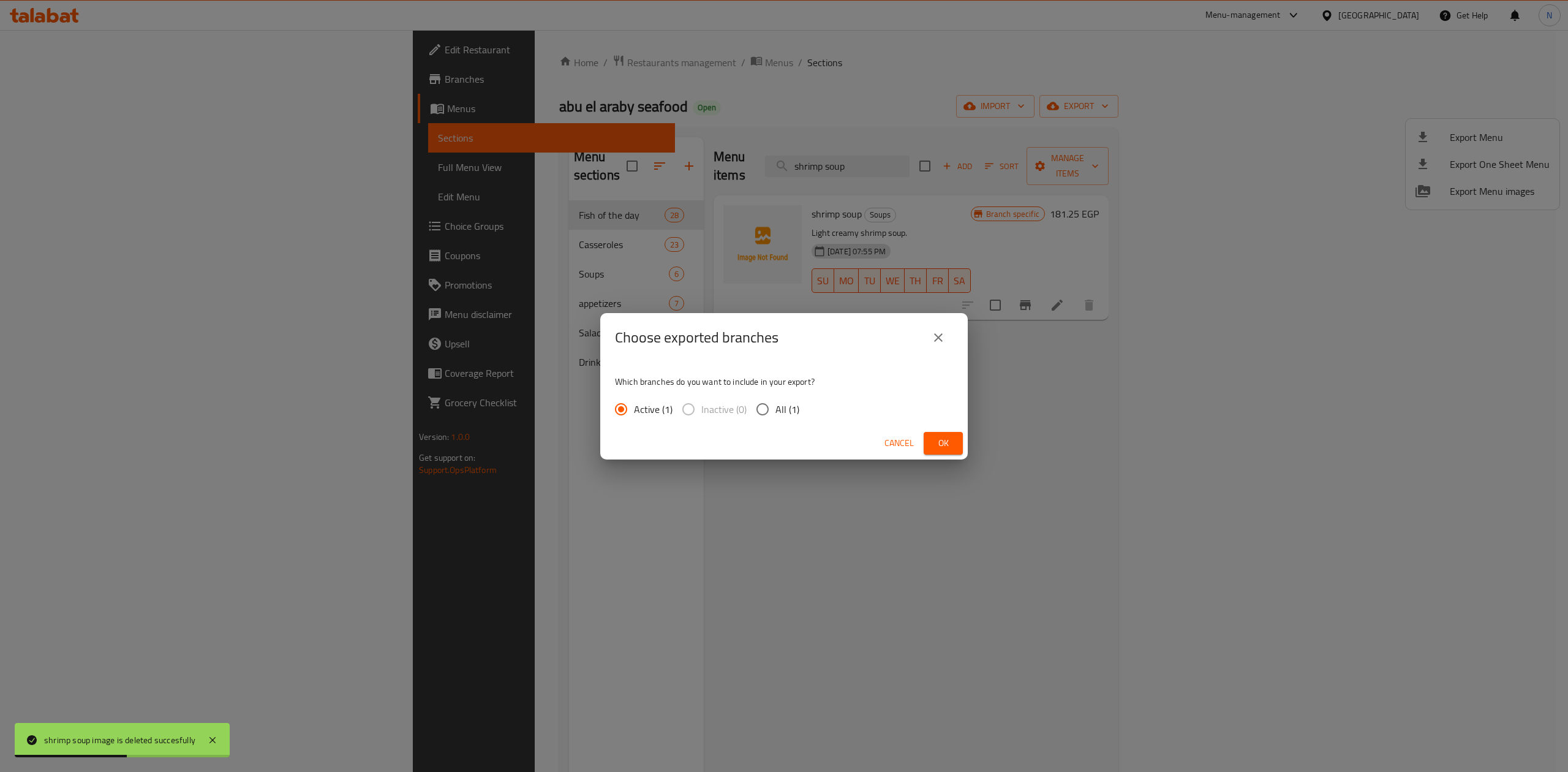
click at [795, 402] on span "All (1)" at bounding box center [787, 409] width 24 height 14
click at [776, 402] on input "All (1)" at bounding box center [763, 409] width 26 height 26
radio input "true"
click at [959, 445] on button "Ok" at bounding box center [943, 443] width 39 height 23
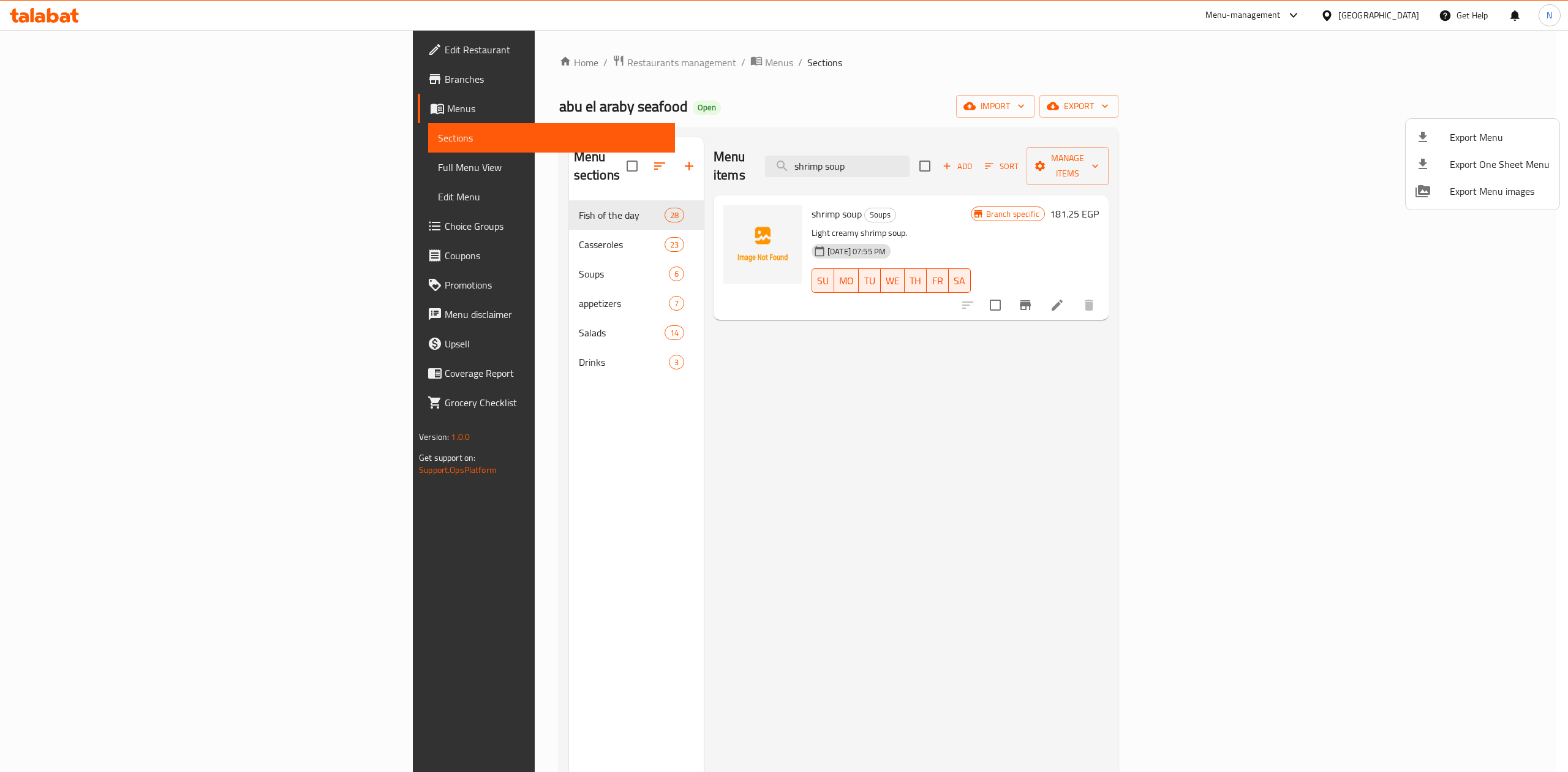
click at [1406, 69] on div at bounding box center [784, 386] width 1568 height 772
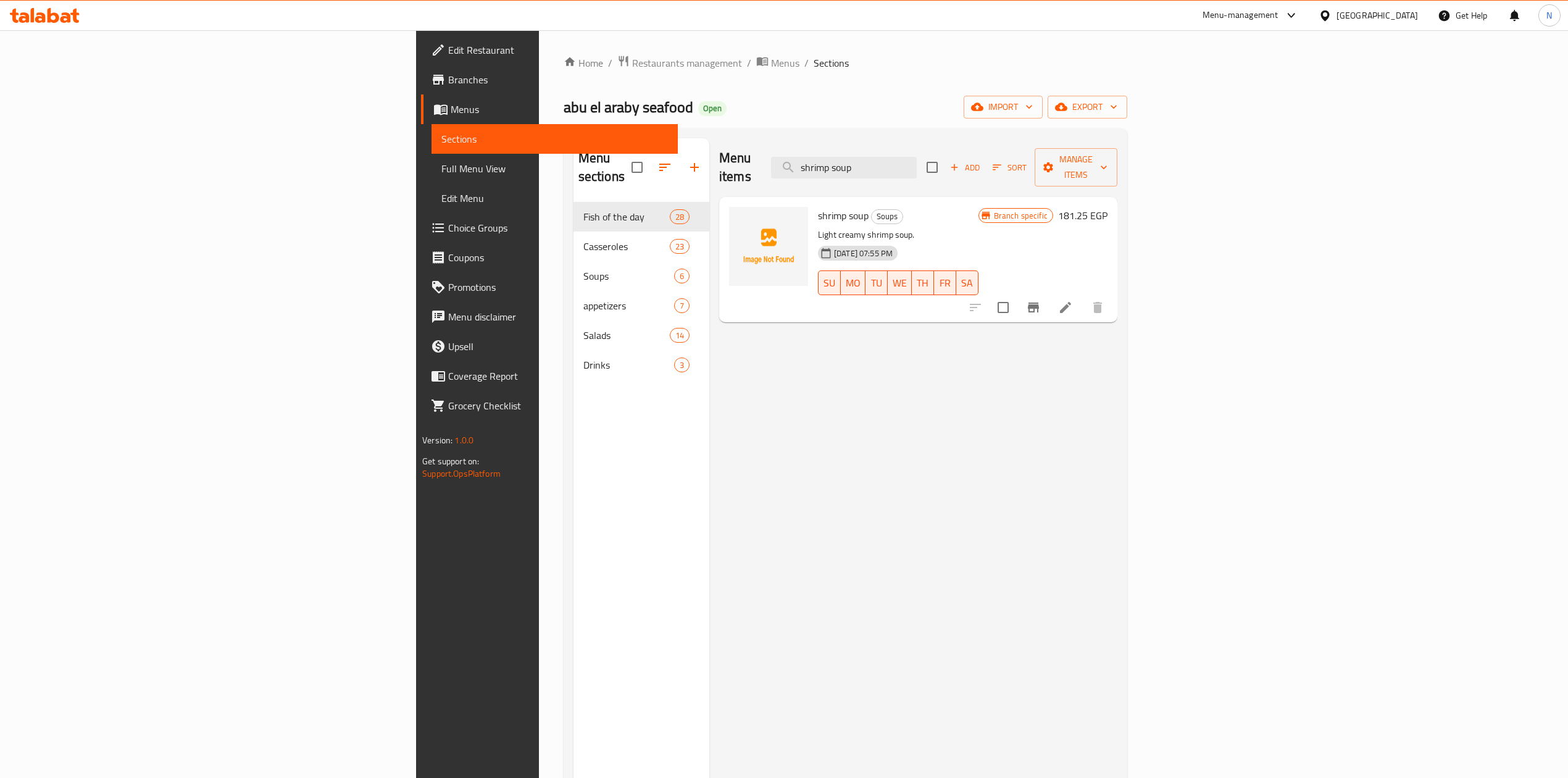
click at [991, 133] on div "Menu sections Fish of the day 28 Casseroles 23 Soups 6 appetizers 7 Salads 14 D…" at bounding box center [845, 527] width 564 height 798
click at [1118, 109] on span "export" at bounding box center [1087, 107] width 60 height 15
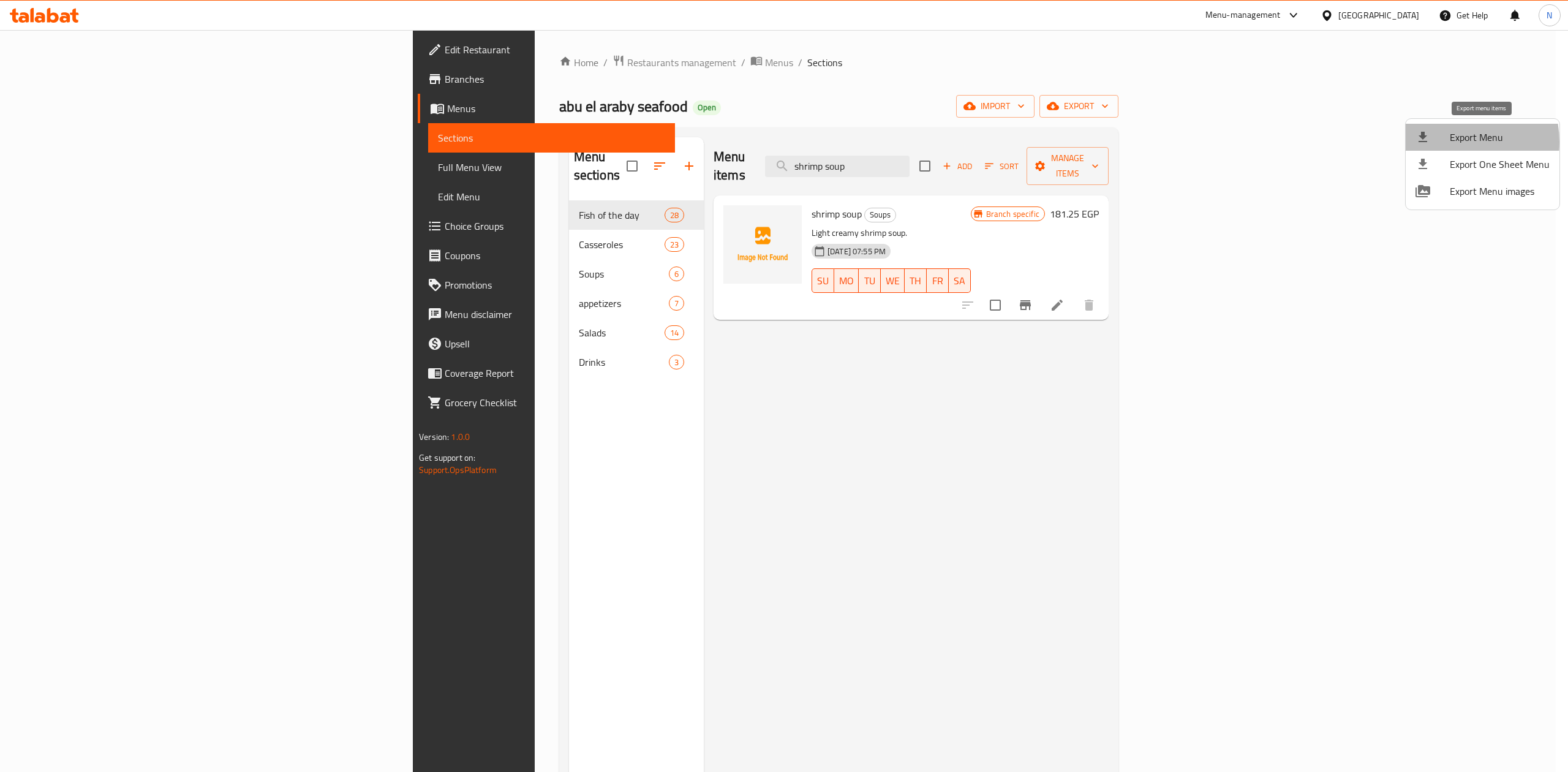
click at [1447, 142] on div at bounding box center [1433, 137] width 34 height 14
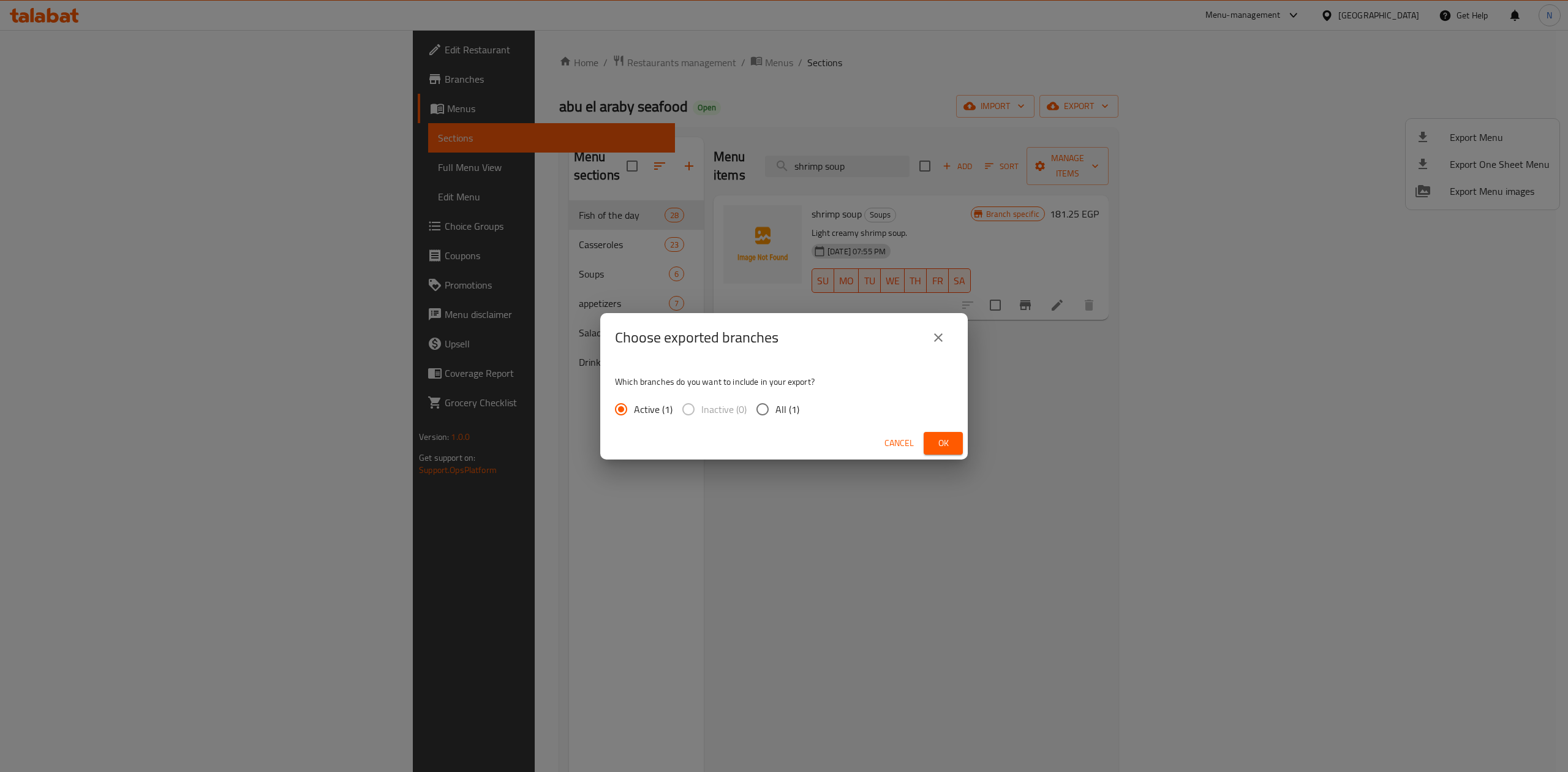
click at [799, 415] on div "Active (1) Inactive (0) All (1)" at bounding box center [711, 409] width 194 height 26
click at [794, 413] on span "All (1)" at bounding box center [787, 409] width 24 height 14
click at [776, 413] on input "All (1)" at bounding box center [763, 409] width 26 height 26
radio input "true"
click at [944, 444] on span "Ok" at bounding box center [943, 444] width 20 height 15
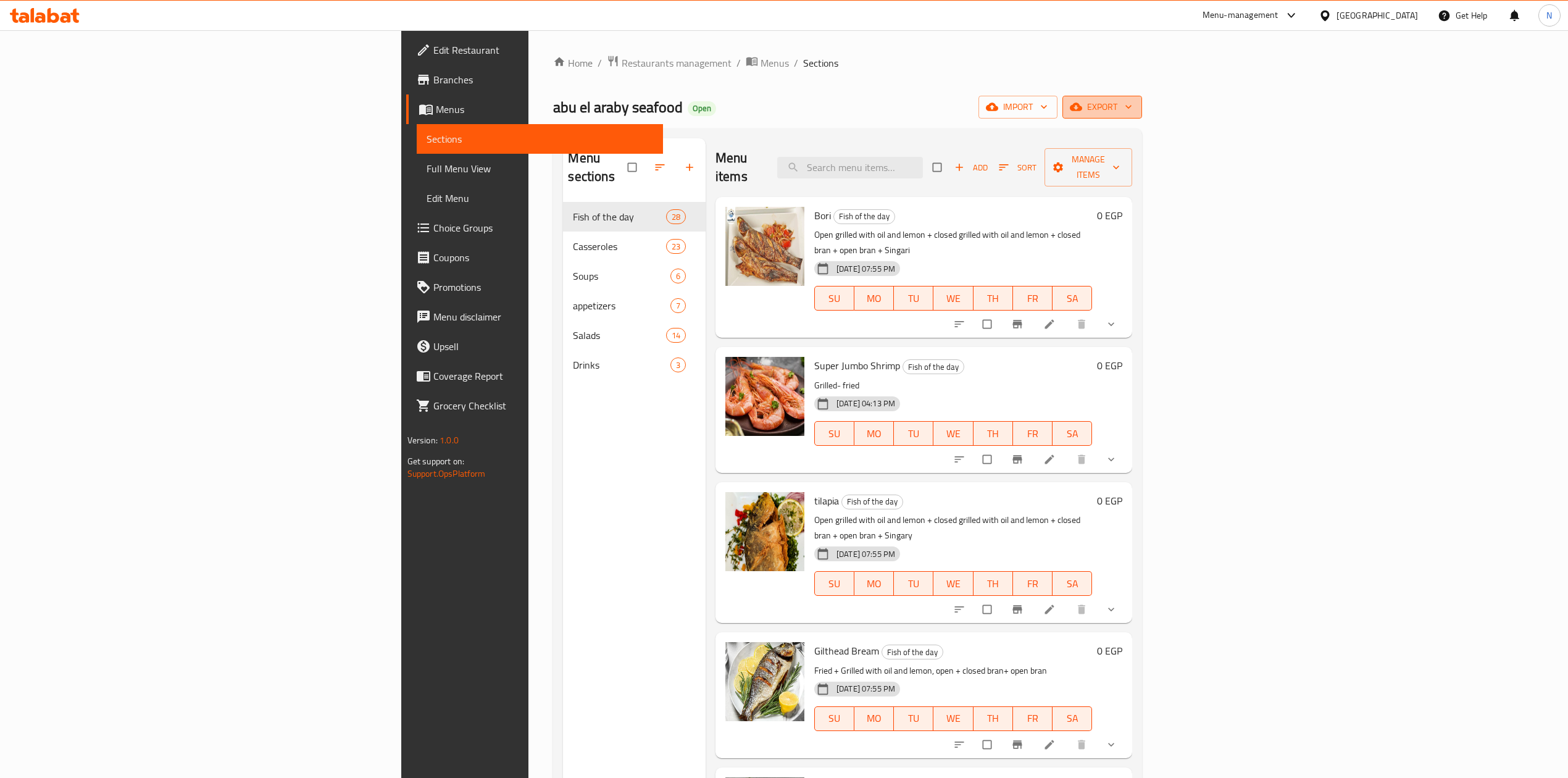
click at [1132, 112] on span "export" at bounding box center [1102, 107] width 60 height 15
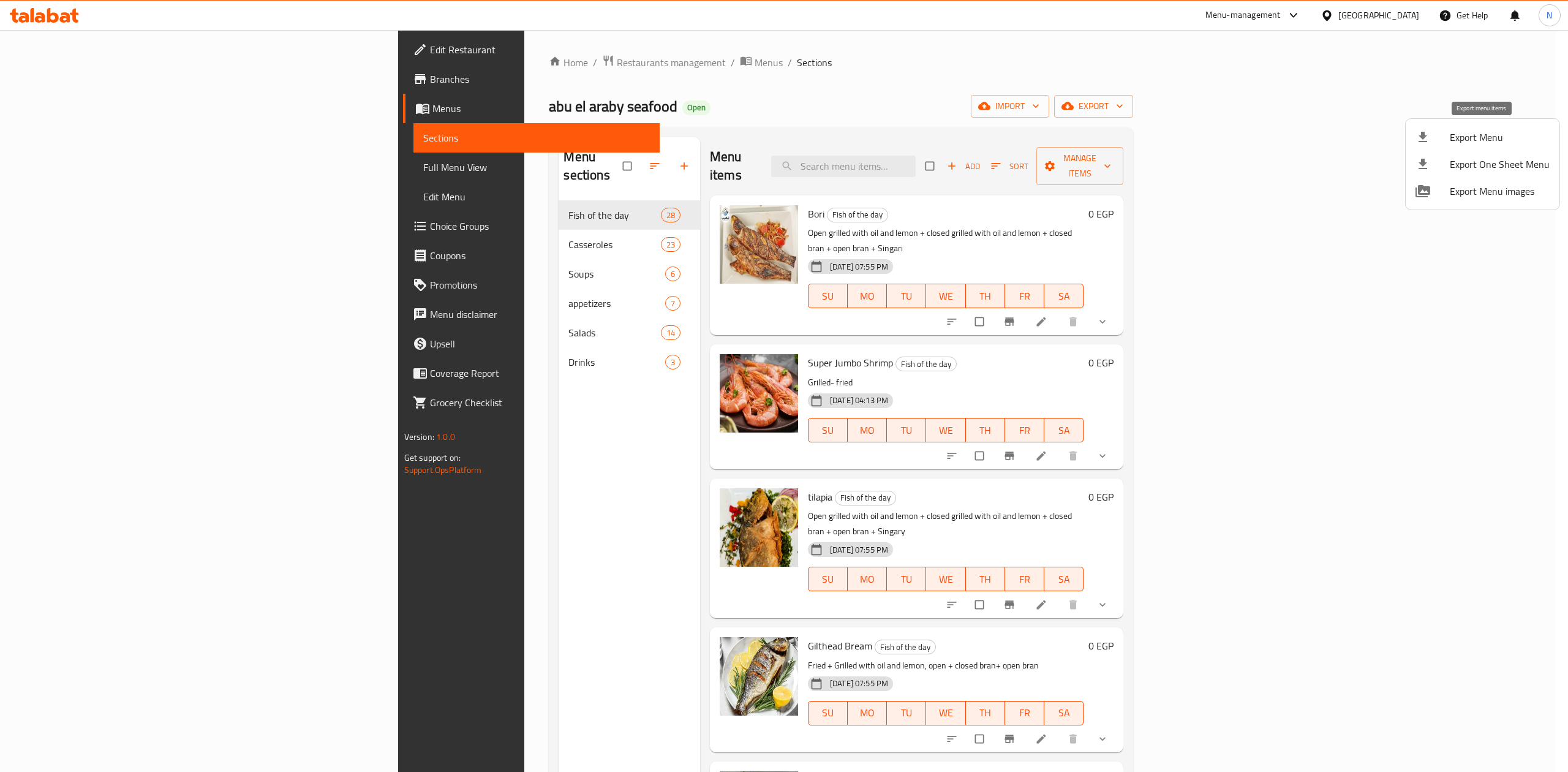
click at [1467, 133] on span "Export Menu" at bounding box center [1500, 137] width 100 height 14
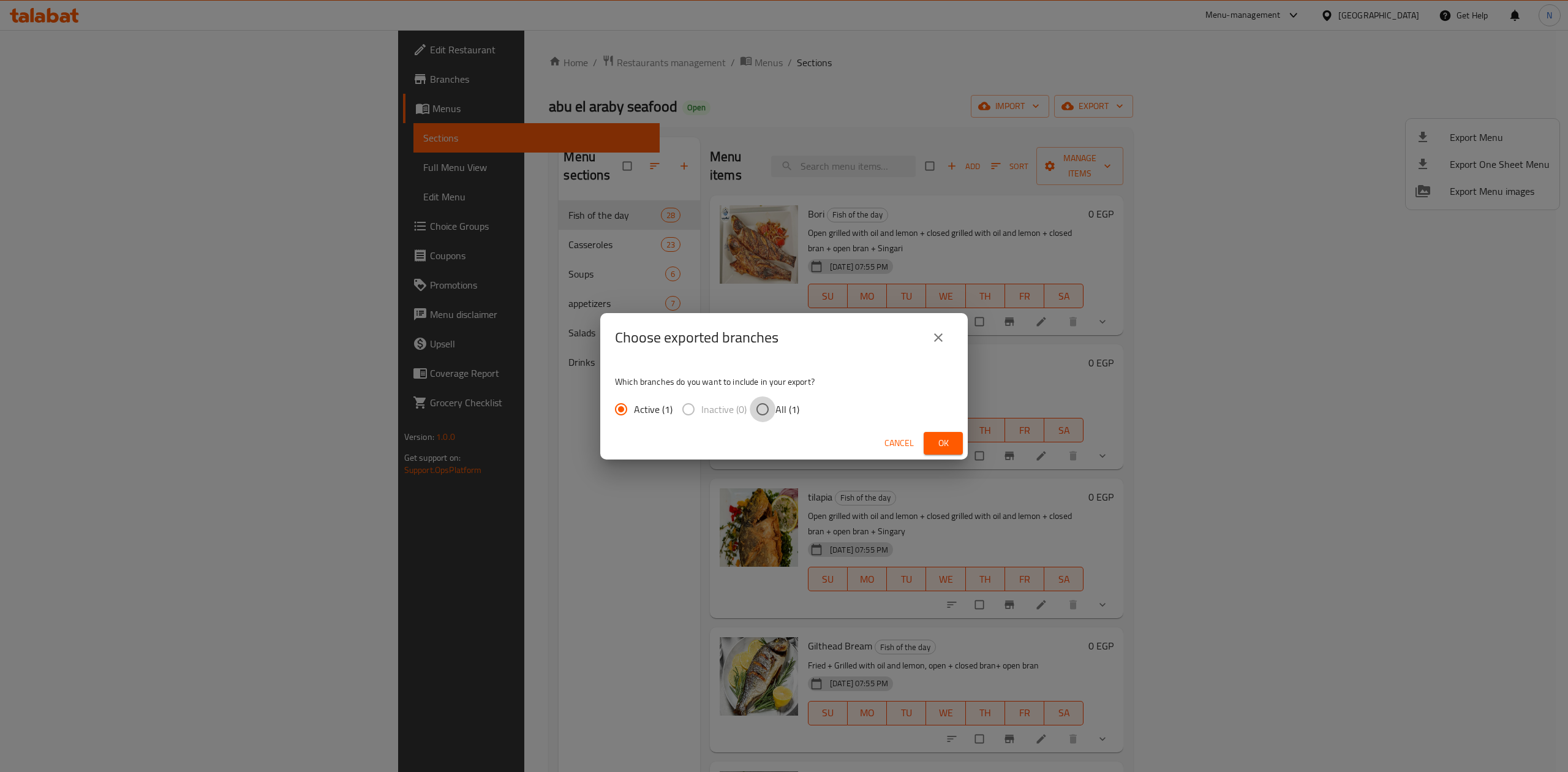
click at [768, 409] on input "All (1)" at bounding box center [763, 409] width 26 height 26
radio input "true"
click at [942, 436] on span "Ok" at bounding box center [943, 444] width 20 height 15
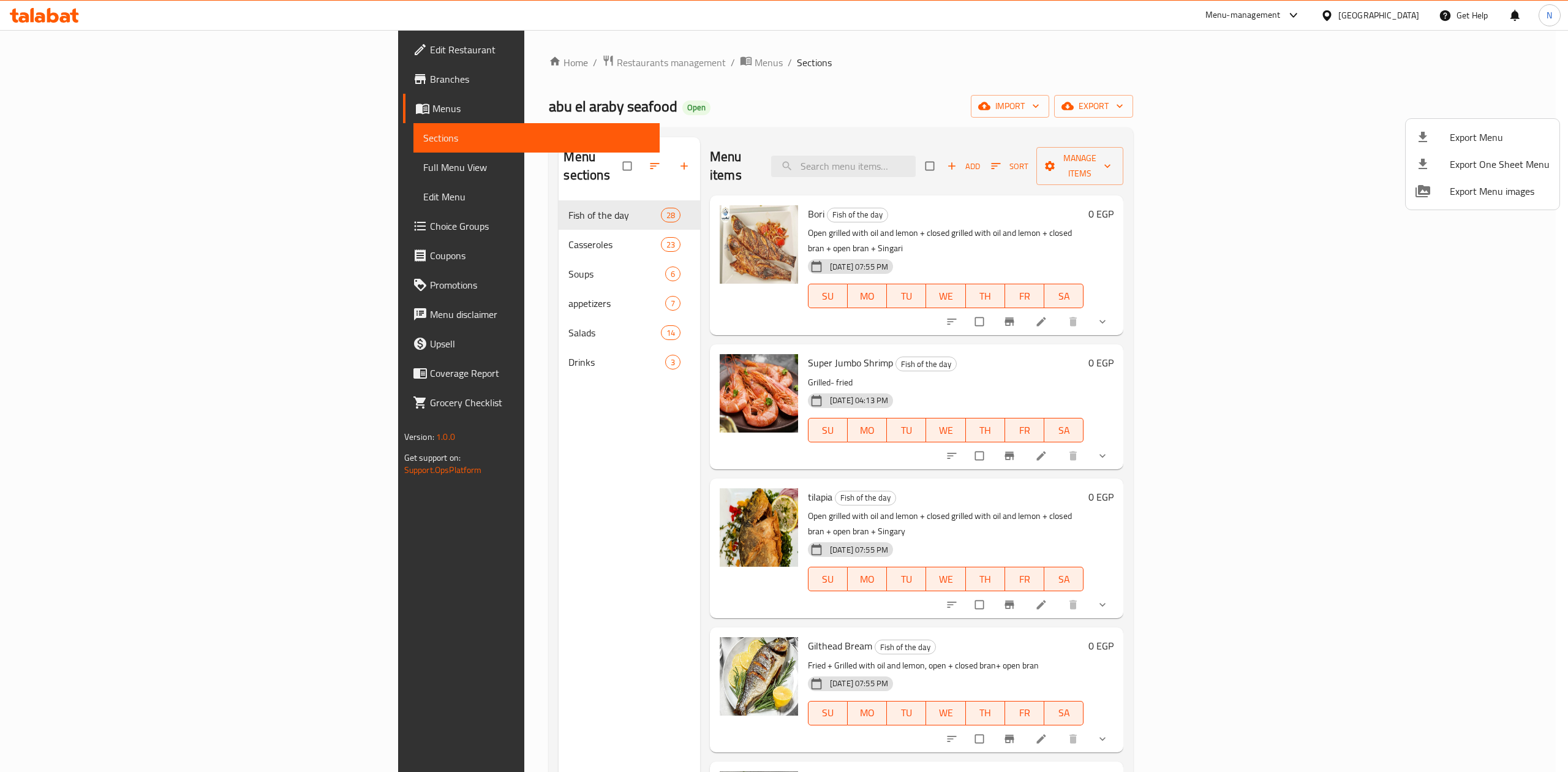
drag, startPoint x: 548, startPoint y: 494, endPoint x: 507, endPoint y: 306, distance: 192.4
click at [548, 477] on div at bounding box center [784, 386] width 1568 height 772
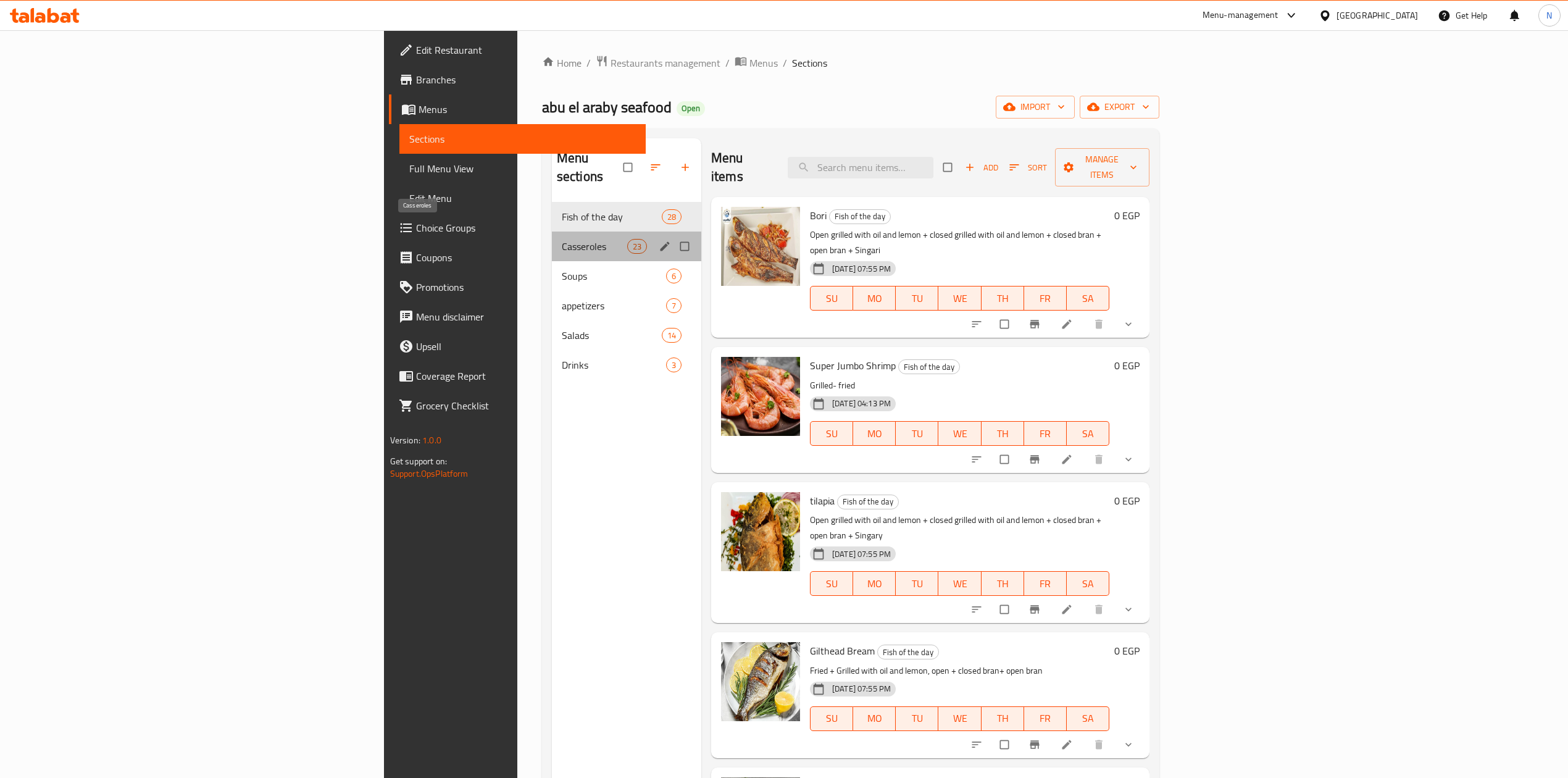
click at [562, 239] on span "Casseroles" at bounding box center [594, 246] width 66 height 15
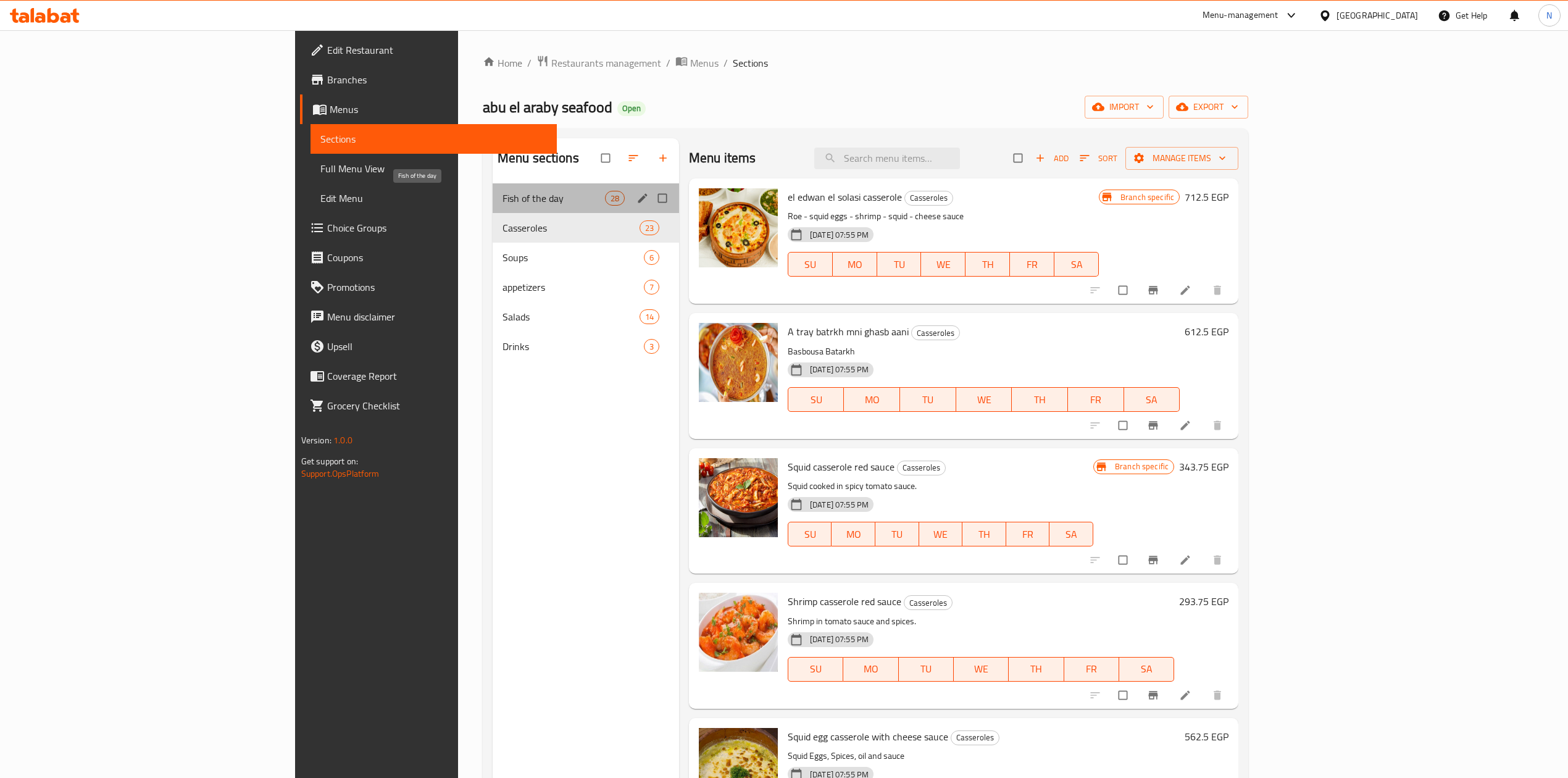
drag, startPoint x: 485, startPoint y: 200, endPoint x: 500, endPoint y: 196, distance: 15.5
click at [503, 200] on span "Fish of the day" at bounding box center [554, 198] width 102 height 15
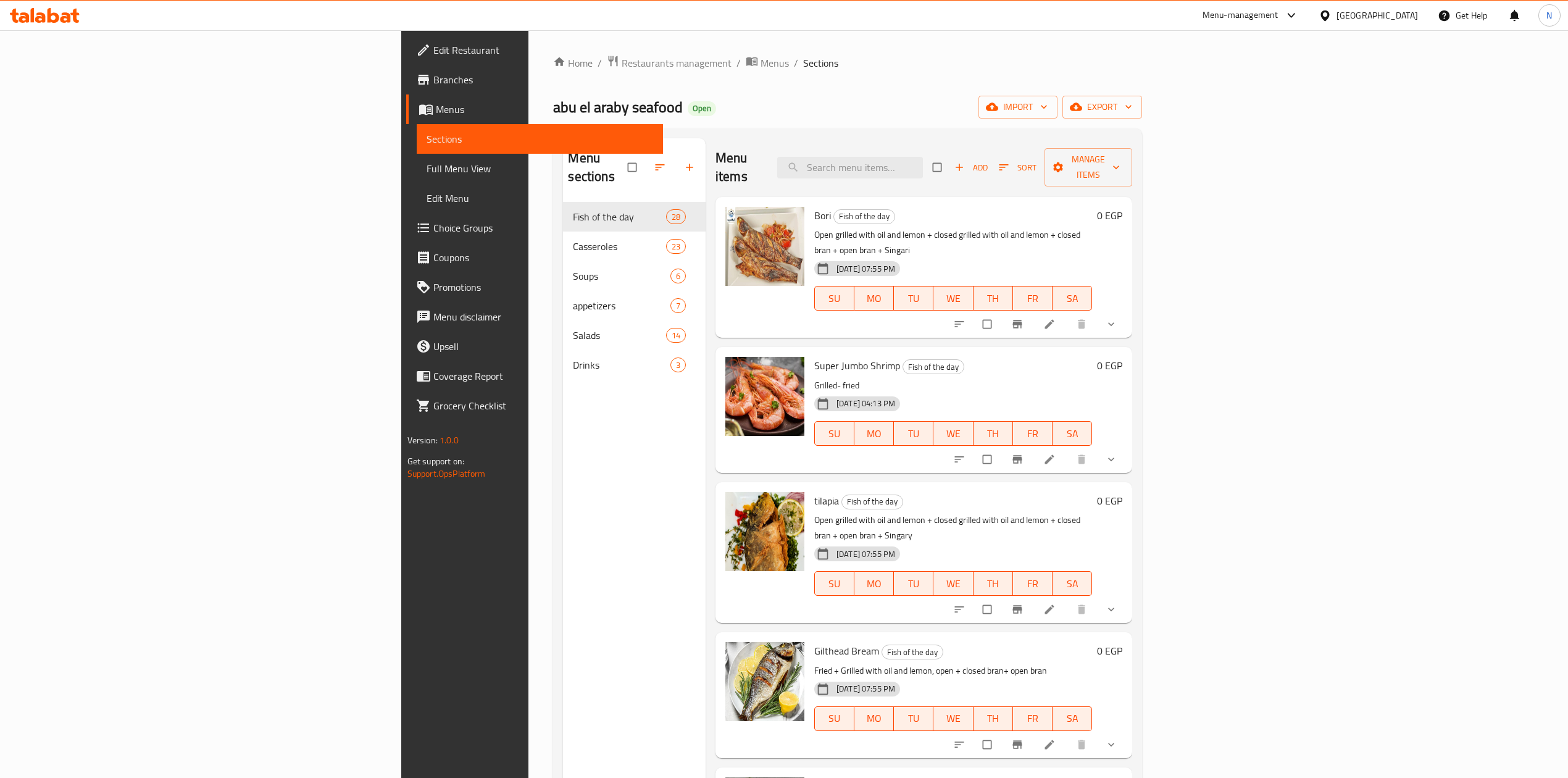
click at [984, 173] on div "Menu items Add Sort Manage items" at bounding box center [924, 167] width 417 height 59
click at [923, 161] on input "search" at bounding box center [850, 167] width 146 height 21
paste input "grouper 111"
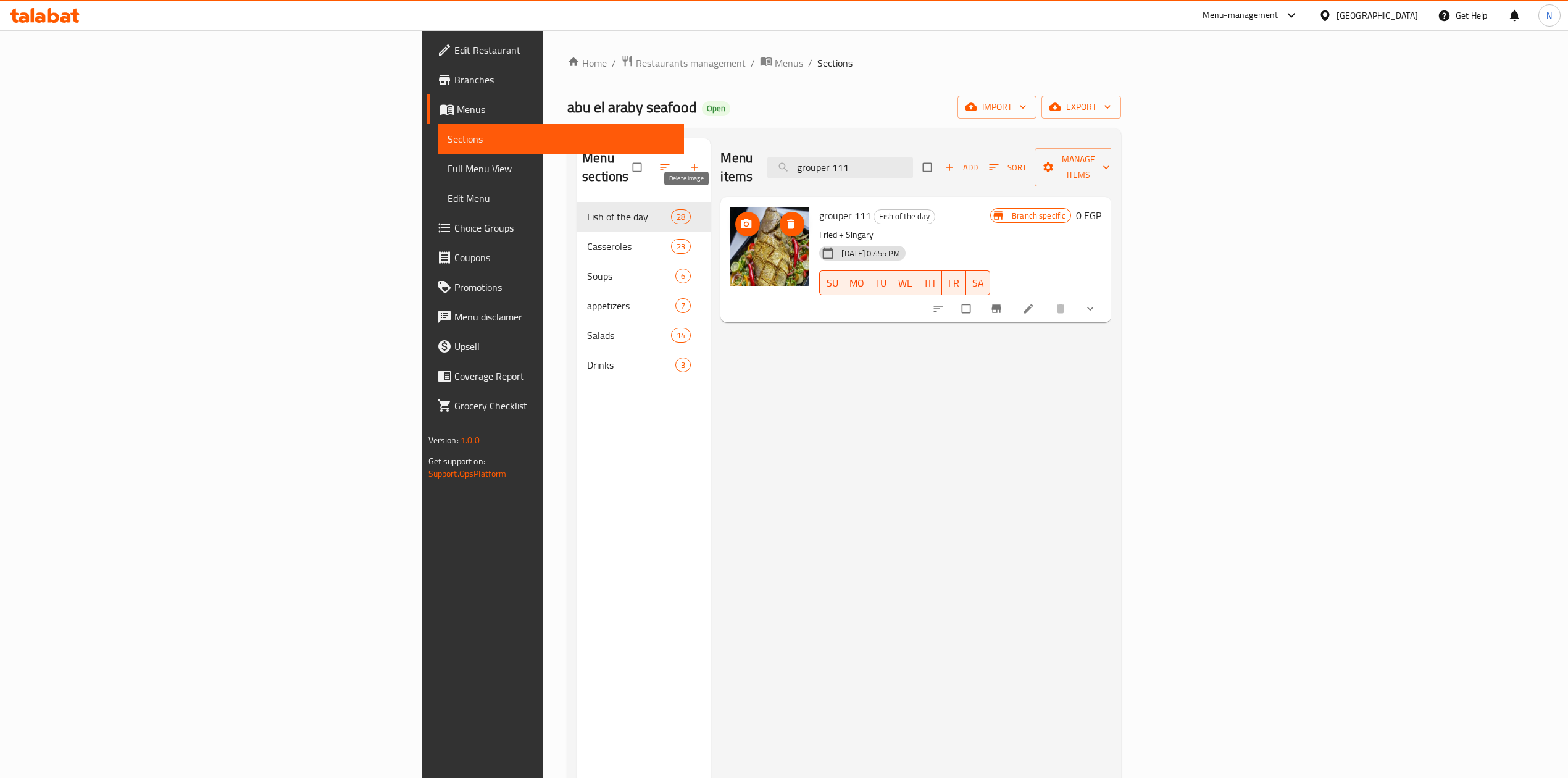
type input "grouper 111"
click at [780, 212] on button "delete image" at bounding box center [792, 225] width 25 height 25
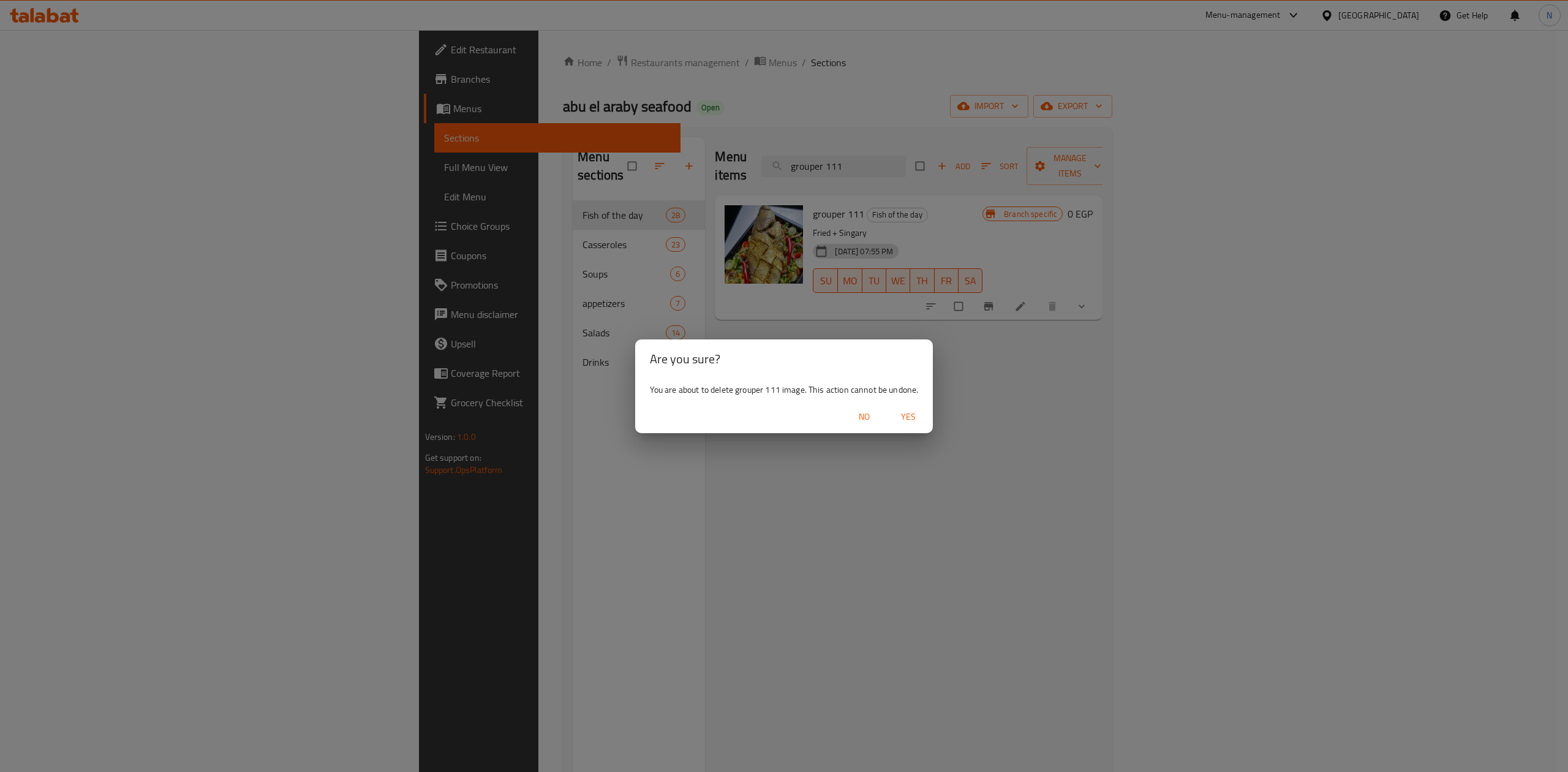
click at [909, 415] on span "Yes" at bounding box center [908, 417] width 29 height 15
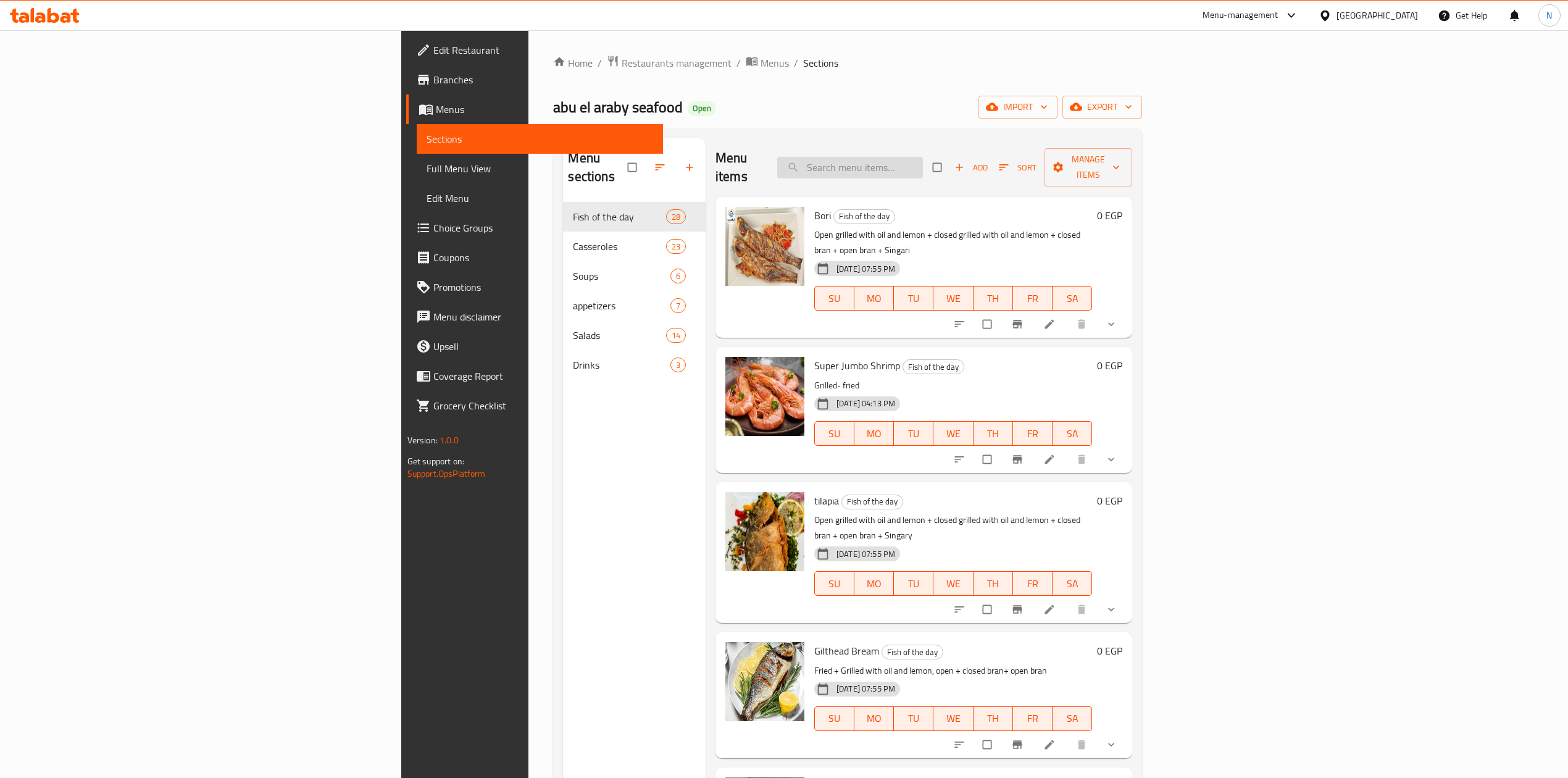
click at [923, 157] on input "search" at bounding box center [850, 167] width 146 height 21
paste input "grouper 111"
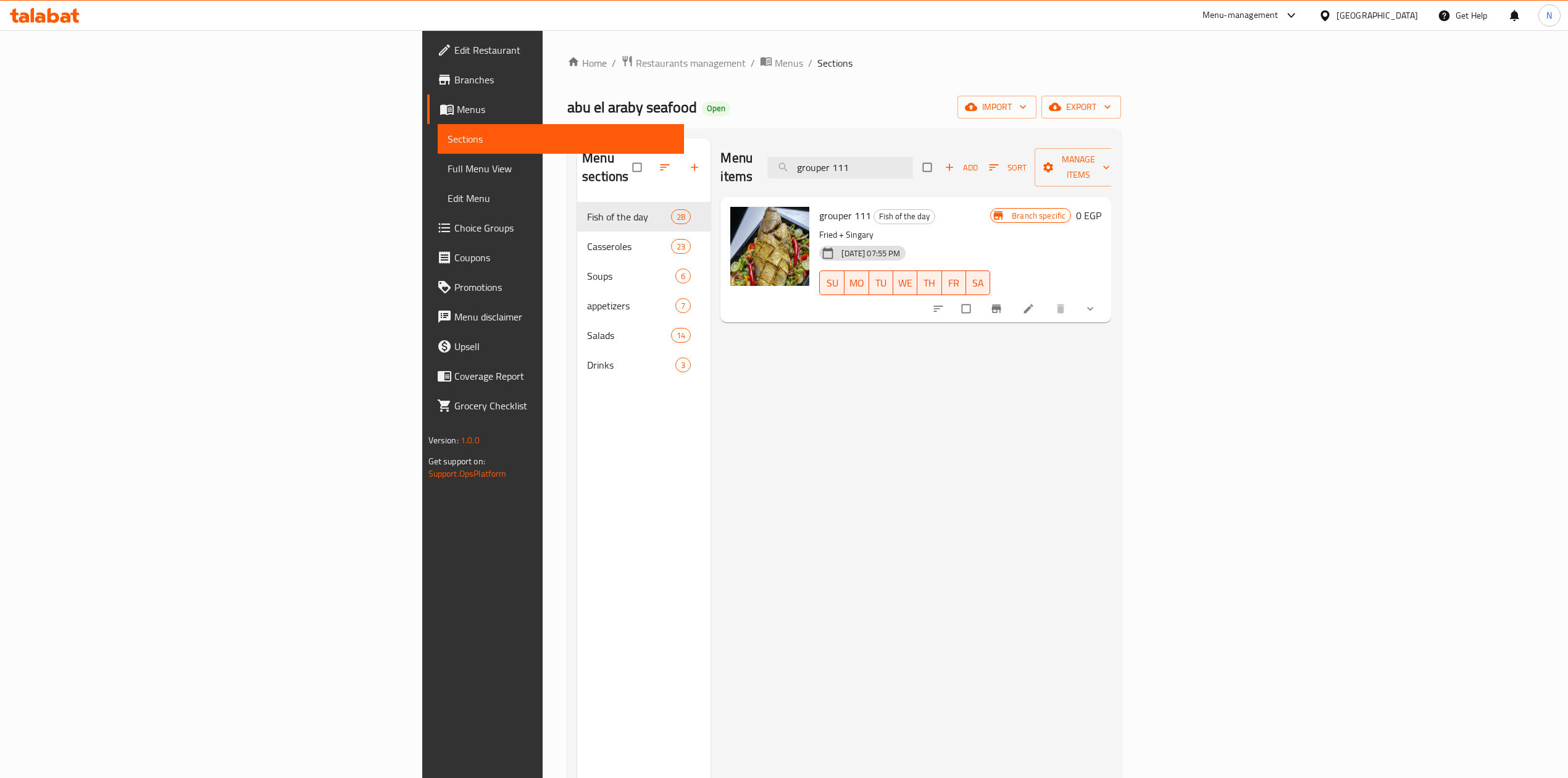
type input "grouper 111"
click at [780, 218] on button "delete image" at bounding box center [792, 225] width 25 height 25
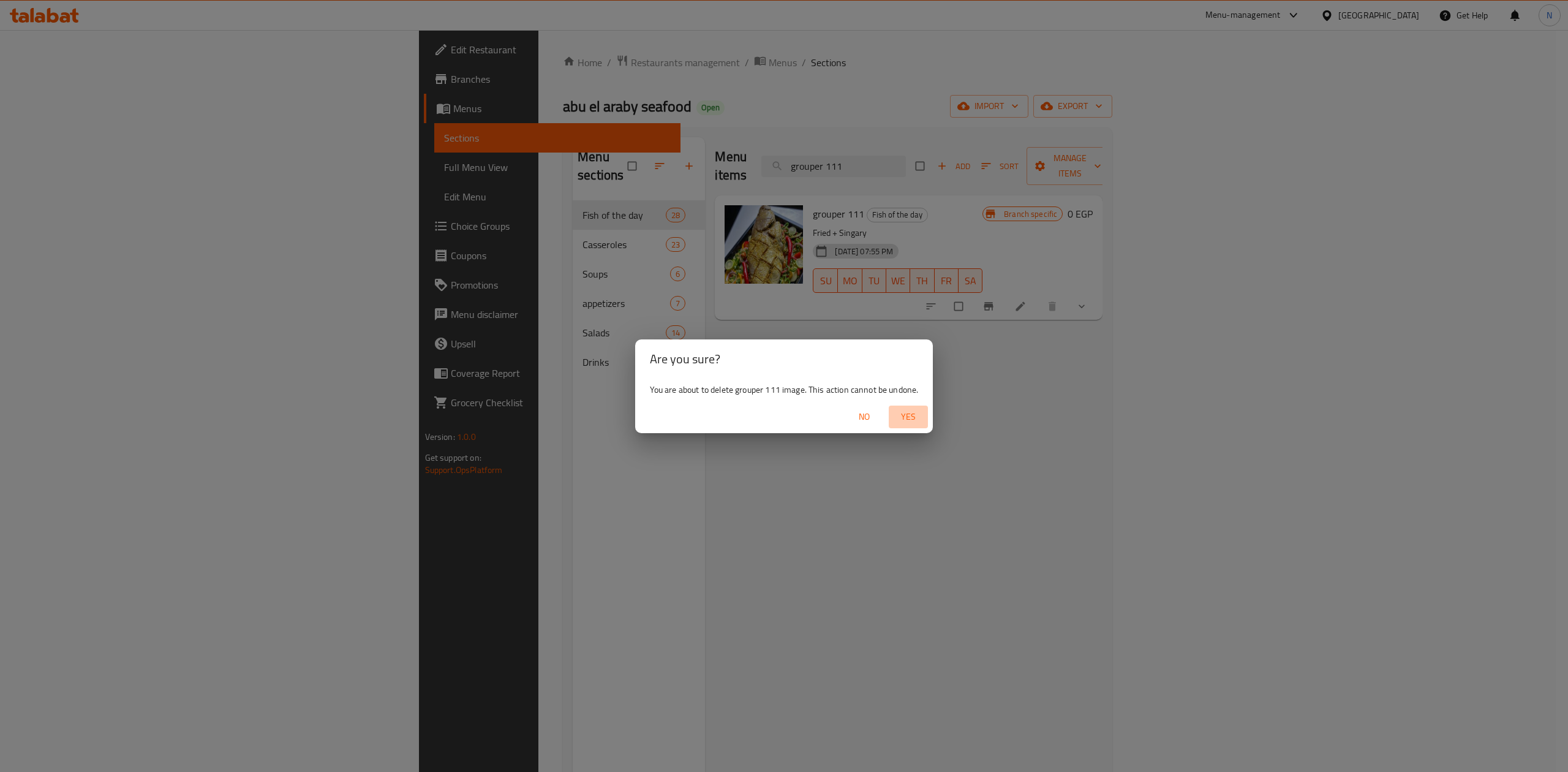
click at [905, 420] on span "Yes" at bounding box center [908, 417] width 29 height 15
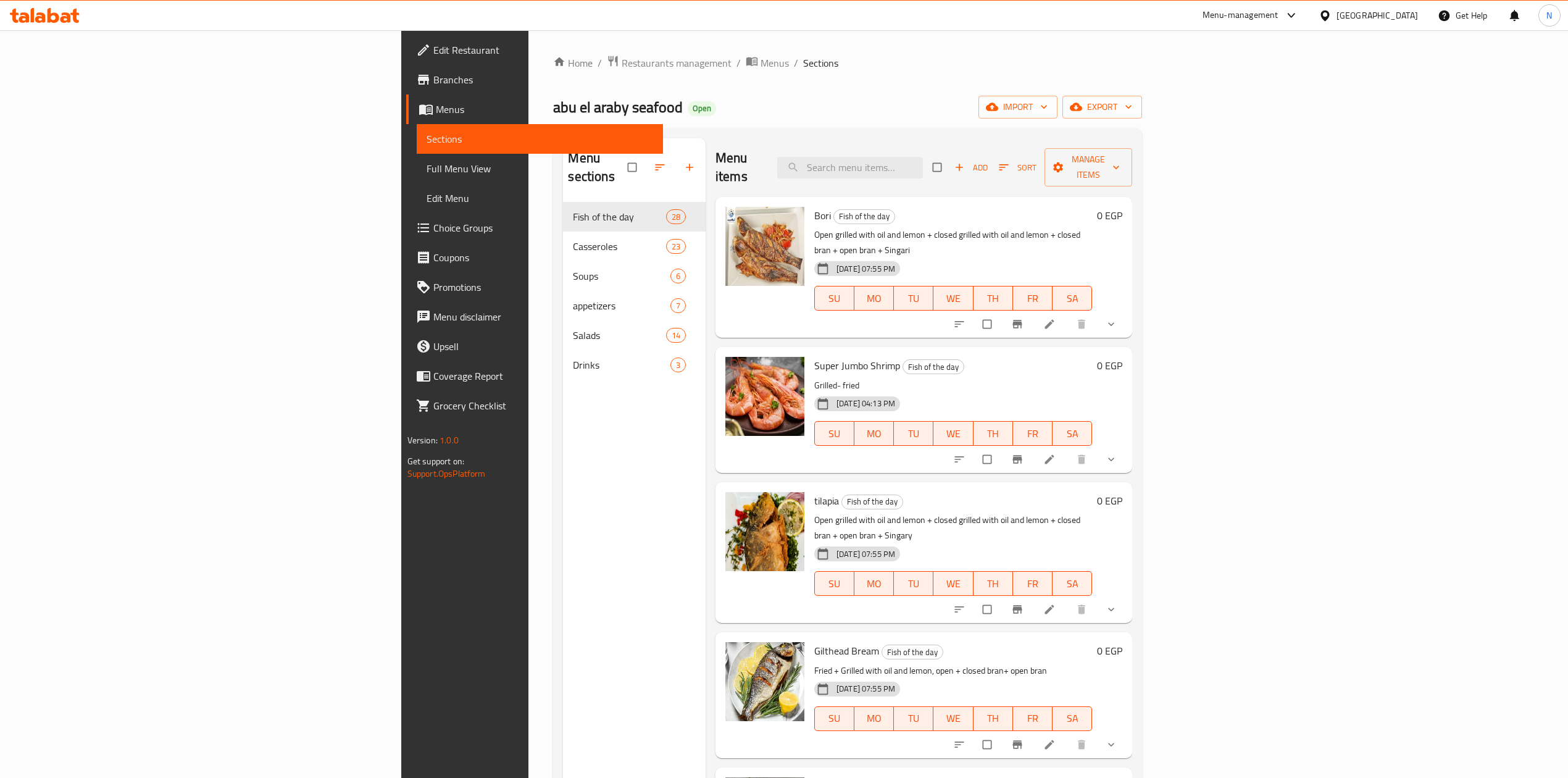
click at [957, 177] on div "Menu items Add Sort Manage items" at bounding box center [924, 167] width 417 height 59
click at [923, 166] on input "search" at bounding box center [850, 167] width 146 height 21
paste input "grouper 111"
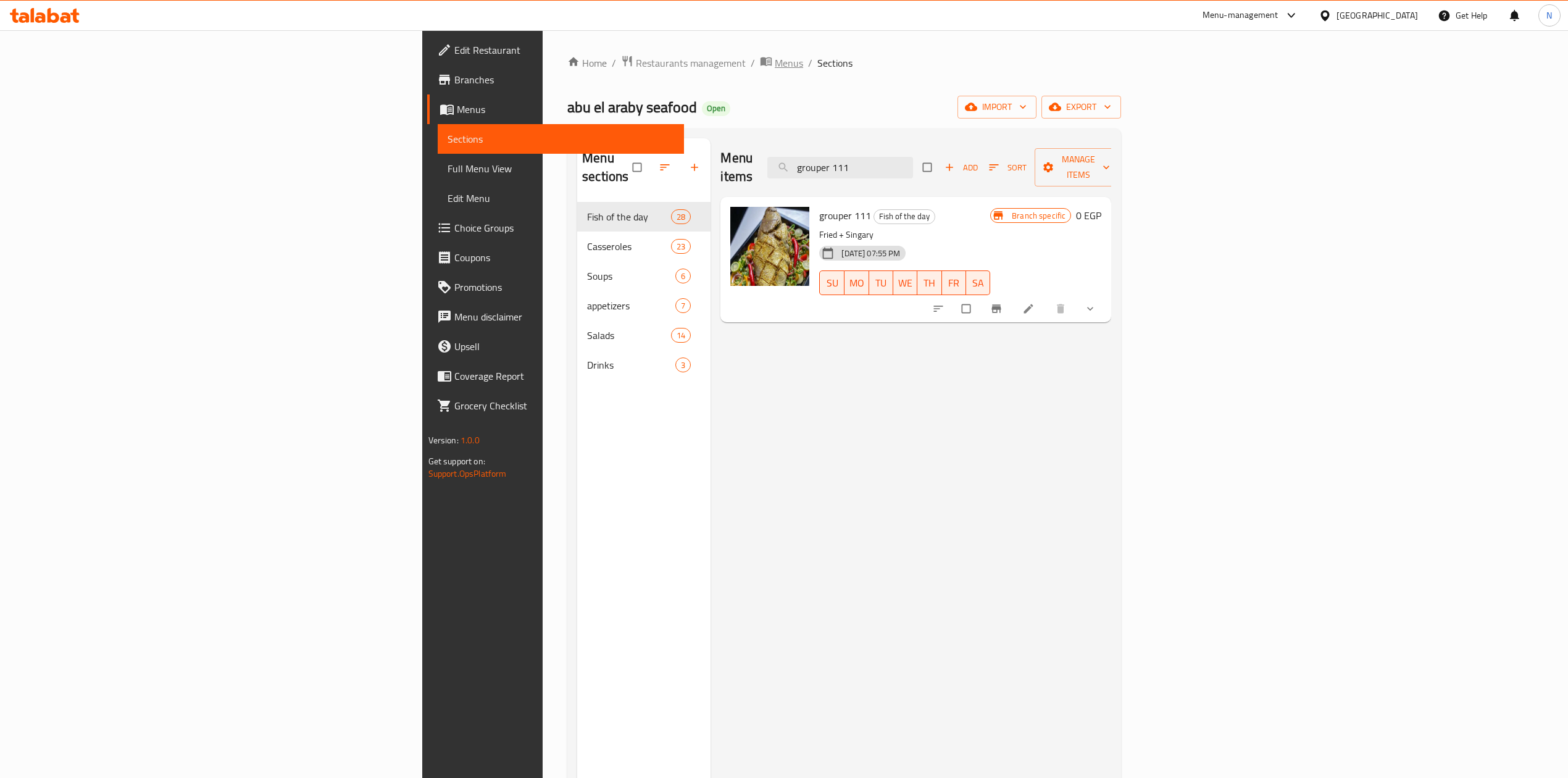
type input "grouper 111"
click at [775, 64] on span "Menus" at bounding box center [789, 62] width 28 height 15
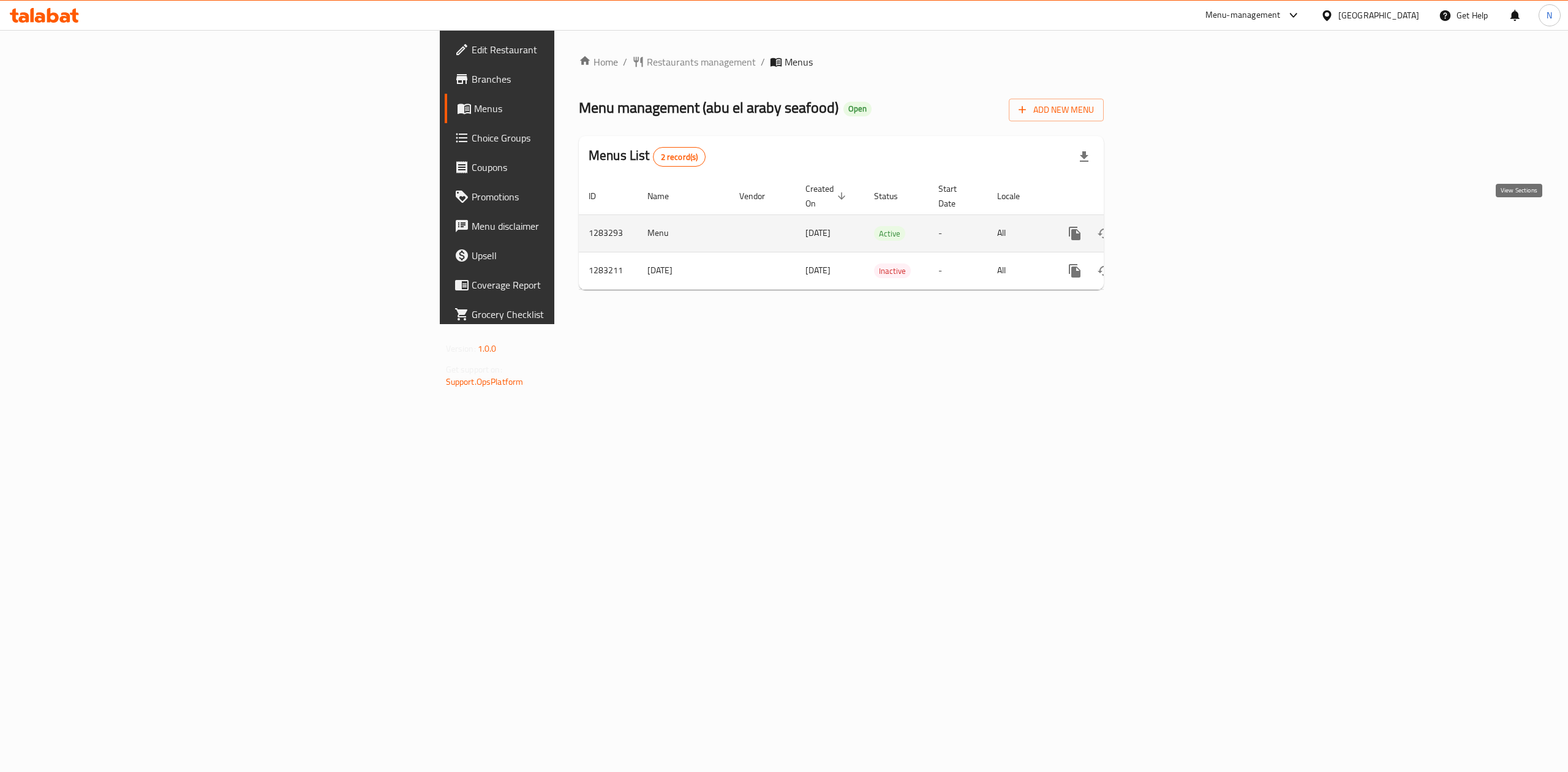
click at [1171, 226] on icon "enhanced table" at bounding box center [1163, 233] width 14 height 14
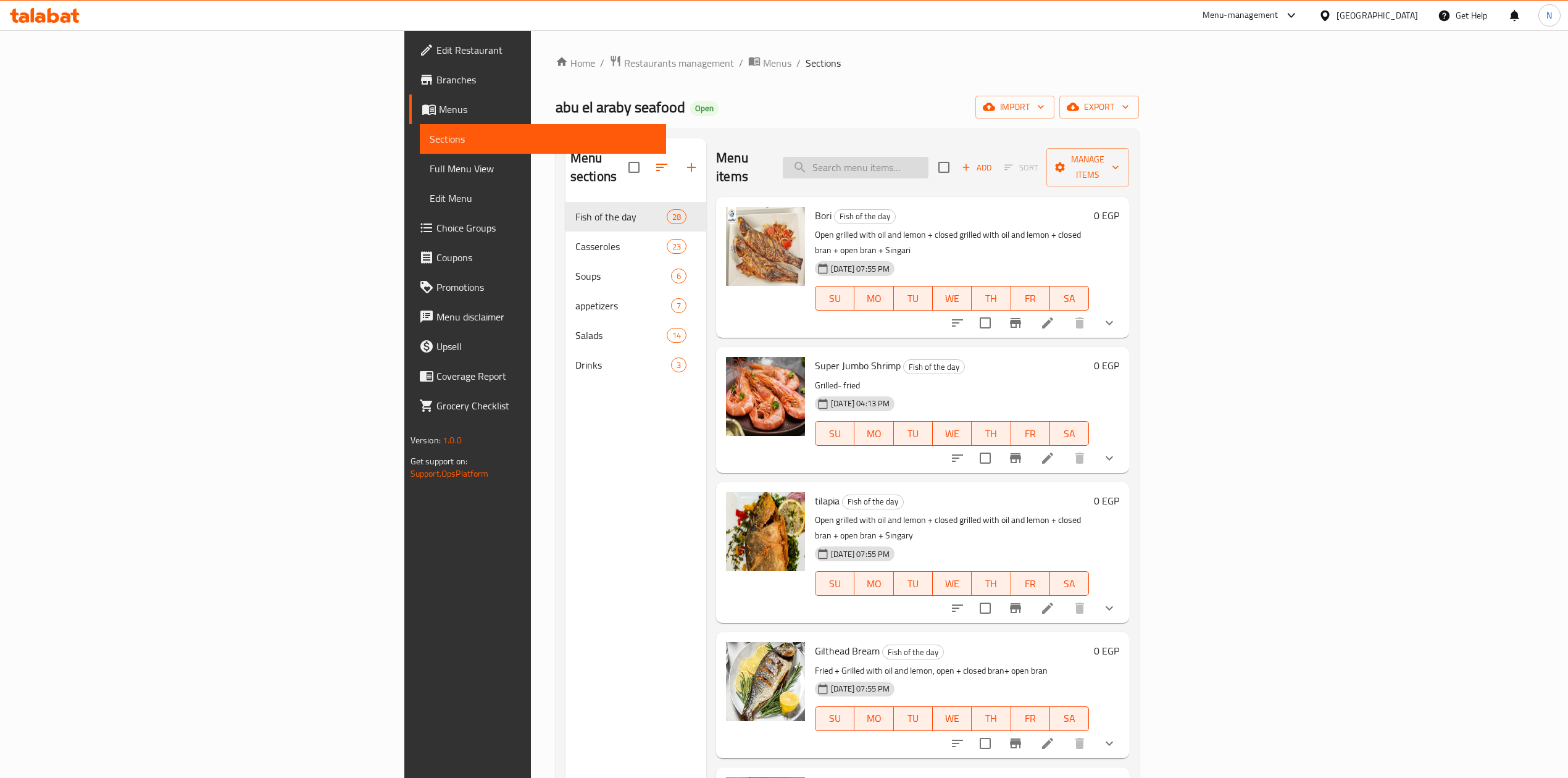
click at [928, 157] on input "search" at bounding box center [855, 167] width 146 height 21
paste input "grouper 111"
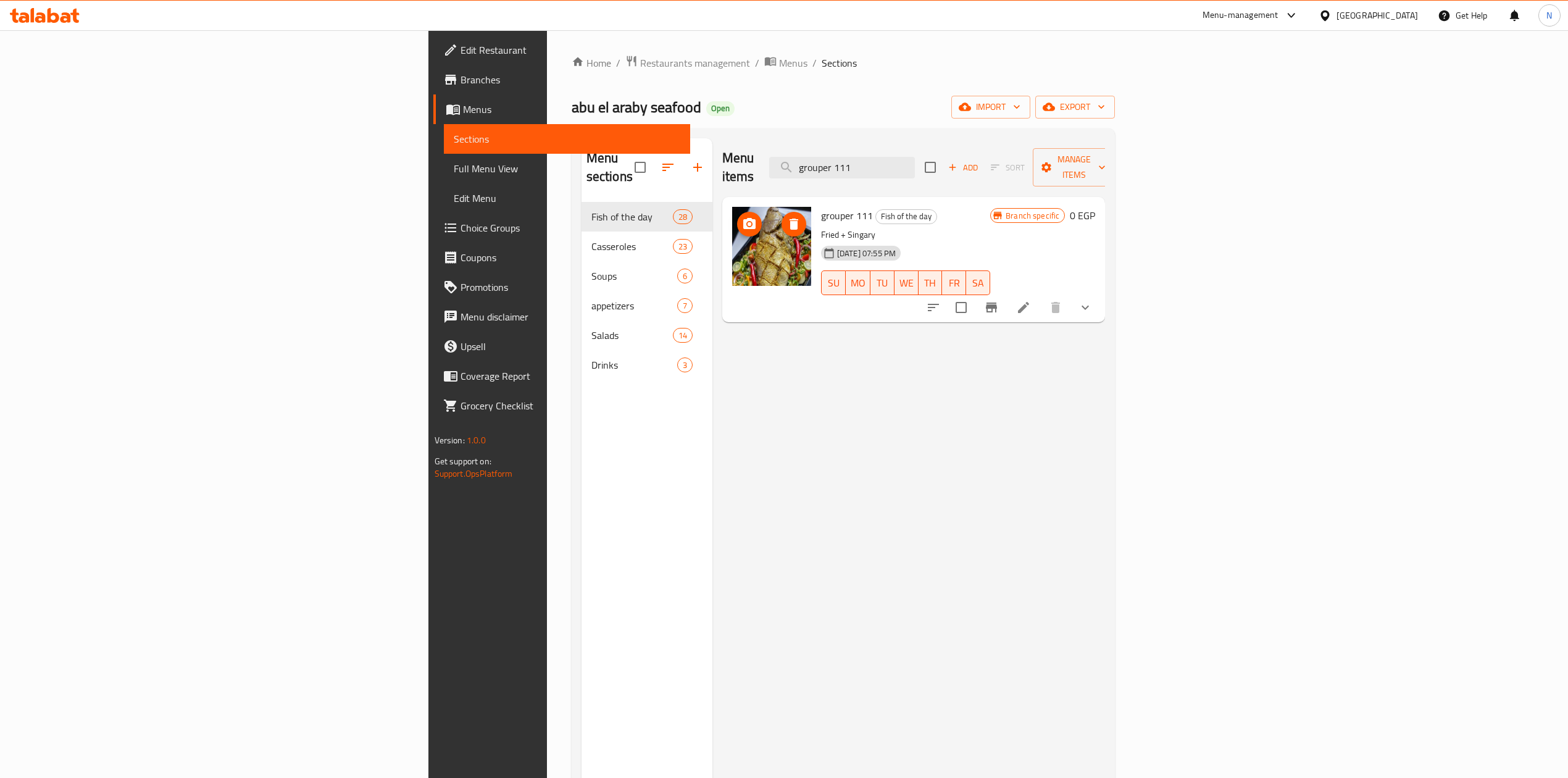
type input "grouper 111"
click at [732, 245] on img at bounding box center [772, 246] width 79 height 79
click at [743, 460] on div "Menu items grouper 111 Add Sort Manage items grouper 111 Fish of the day Fried …" at bounding box center [909, 527] width 393 height 778
click at [790, 218] on icon "delete image" at bounding box center [794, 224] width 9 height 11
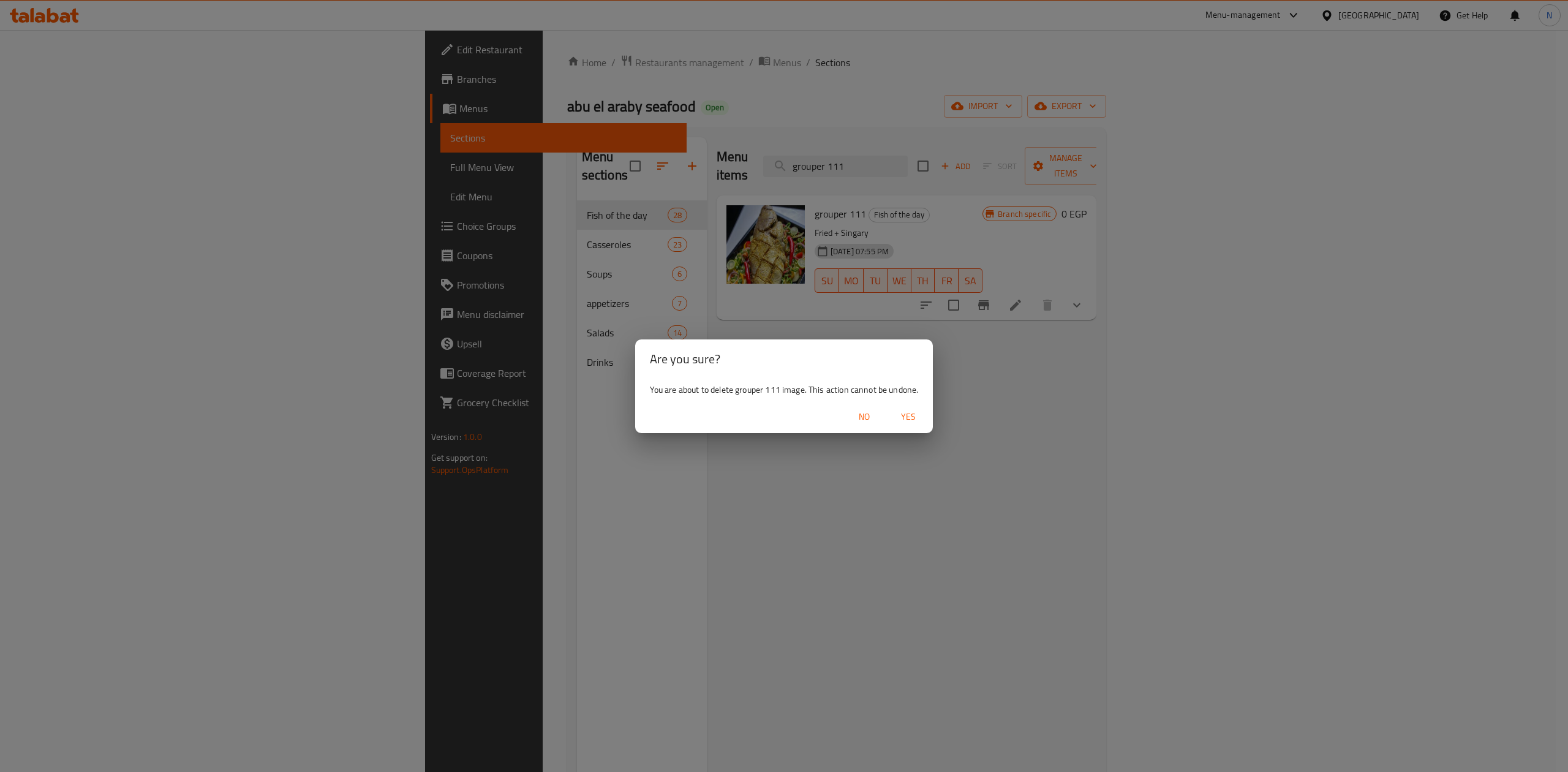
click at [909, 412] on span "Yes" at bounding box center [908, 417] width 29 height 15
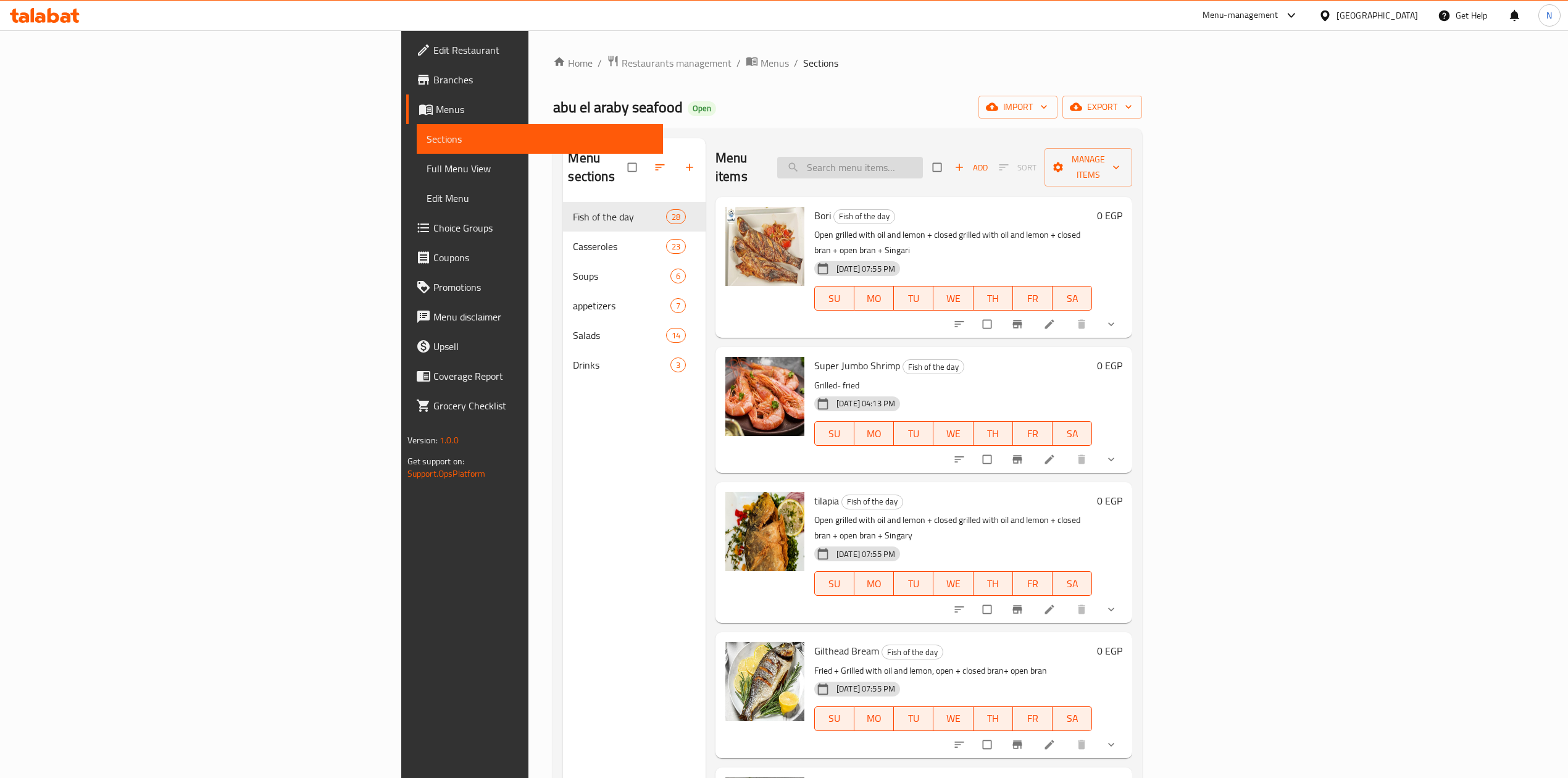
click at [923, 166] on input "search" at bounding box center [850, 167] width 146 height 21
paste input "grouper 111"
type input "grouper 111"
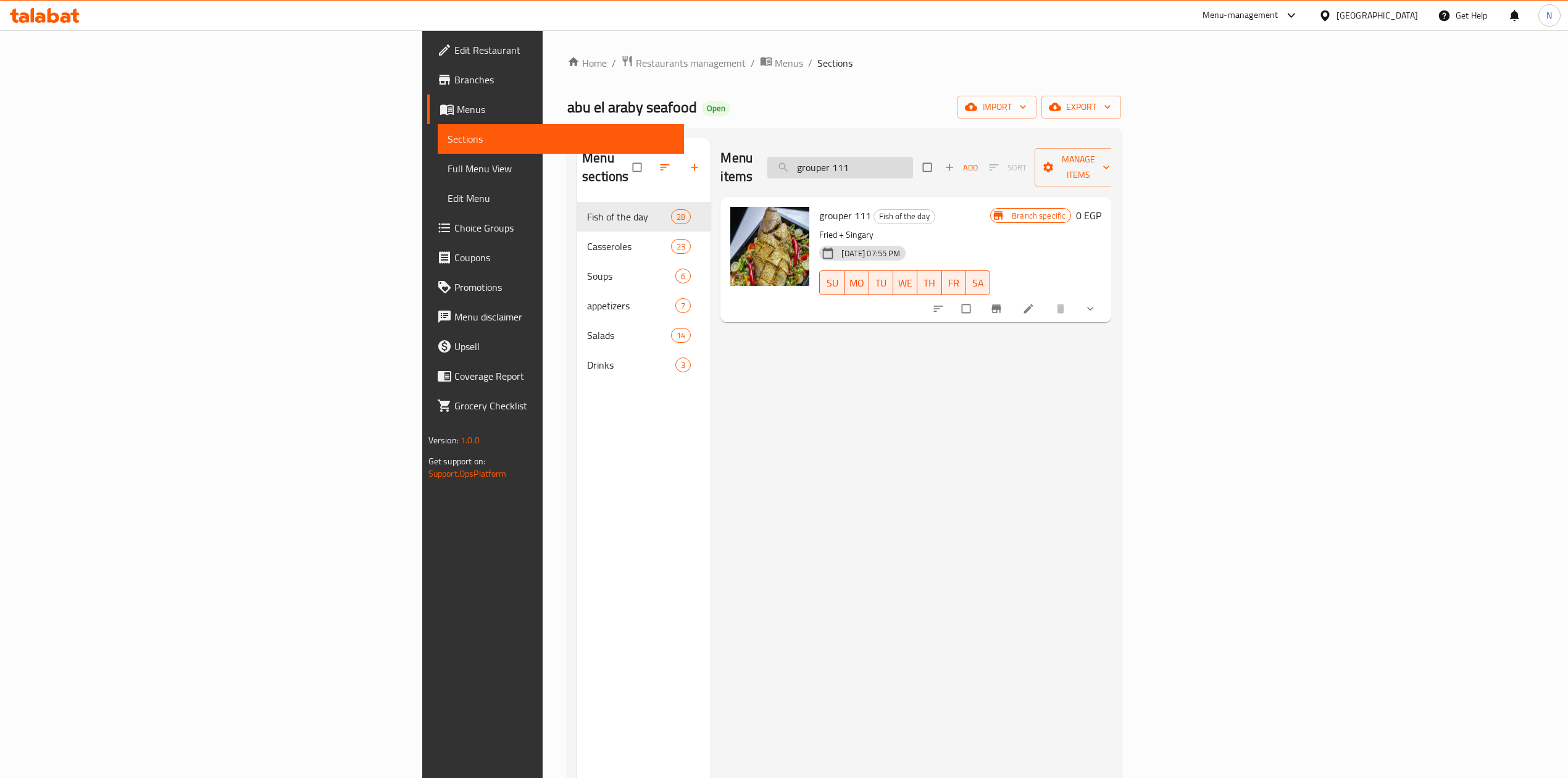
click at [913, 157] on input "grouper 111" at bounding box center [840, 167] width 146 height 21
click at [991, 207] on h6 "grouper 111 Fish of the day" at bounding box center [905, 215] width 171 height 17
click at [775, 64] on span "Menus" at bounding box center [789, 62] width 28 height 15
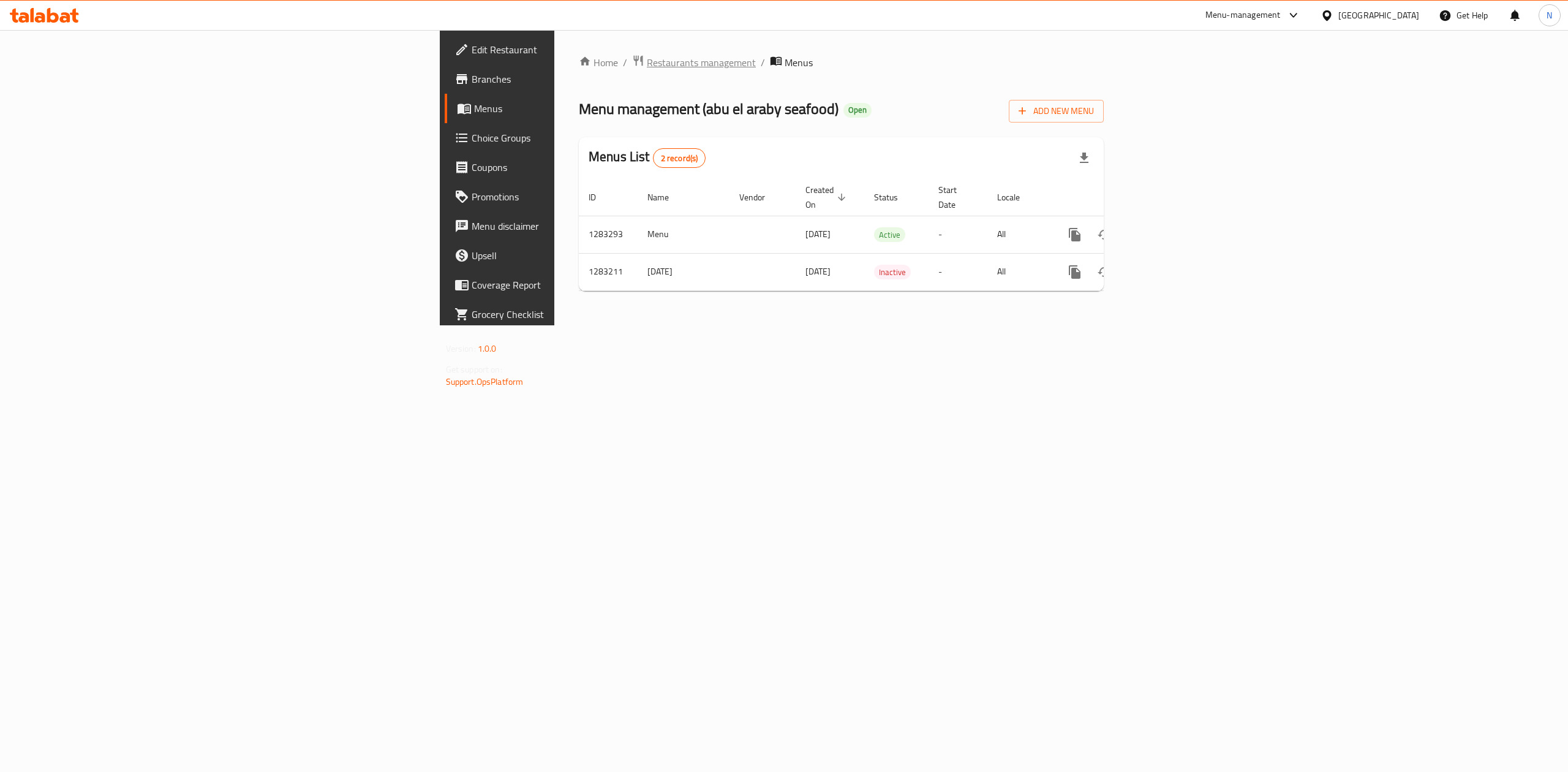
click at [647, 55] on span "Restaurants management" at bounding box center [701, 62] width 109 height 14
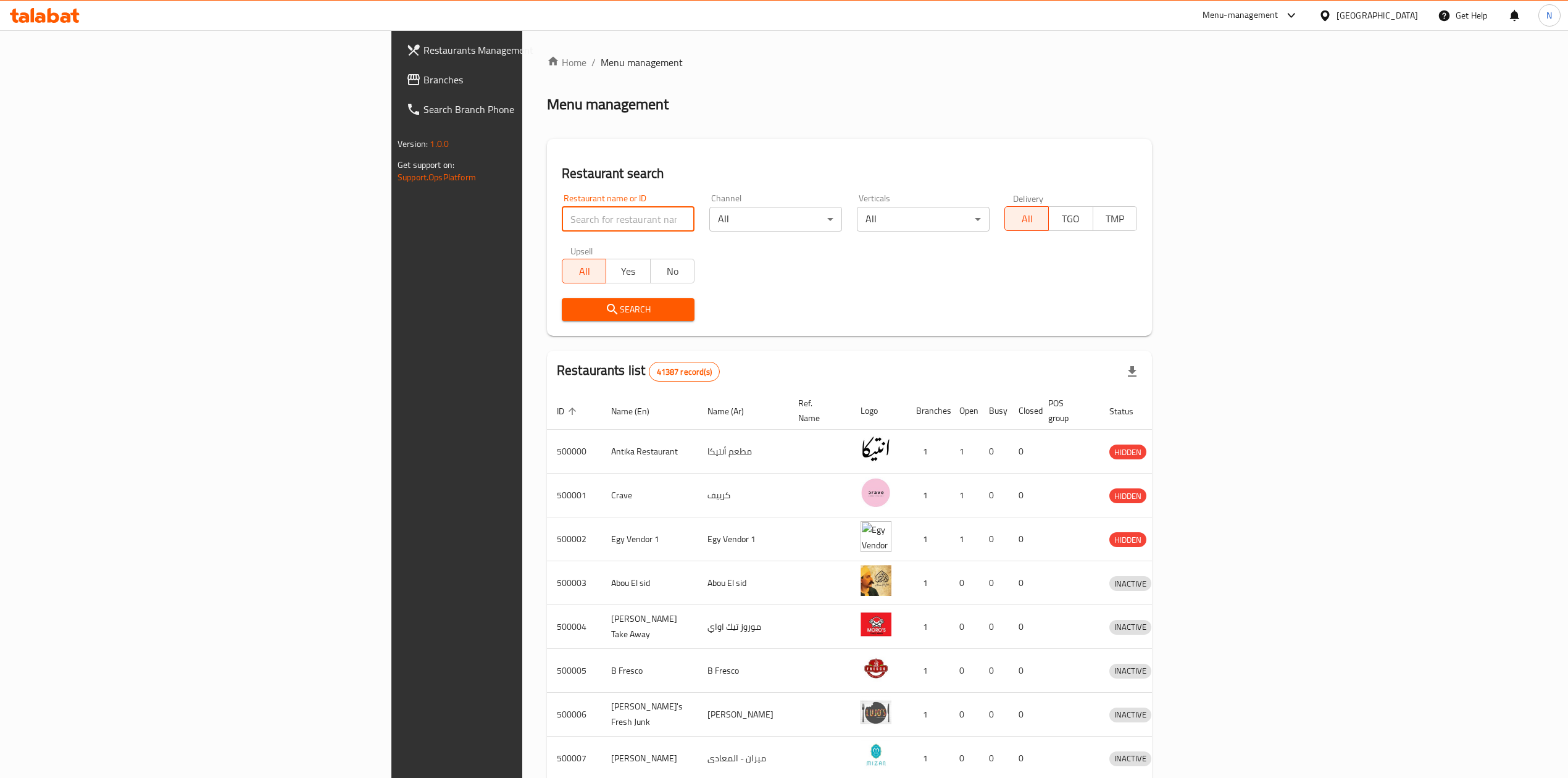
click at [562, 211] on input "search" at bounding box center [628, 219] width 133 height 25
paste input "695160"
type input "695160"
click at [572, 314] on span "Search" at bounding box center [629, 310] width 113 height 15
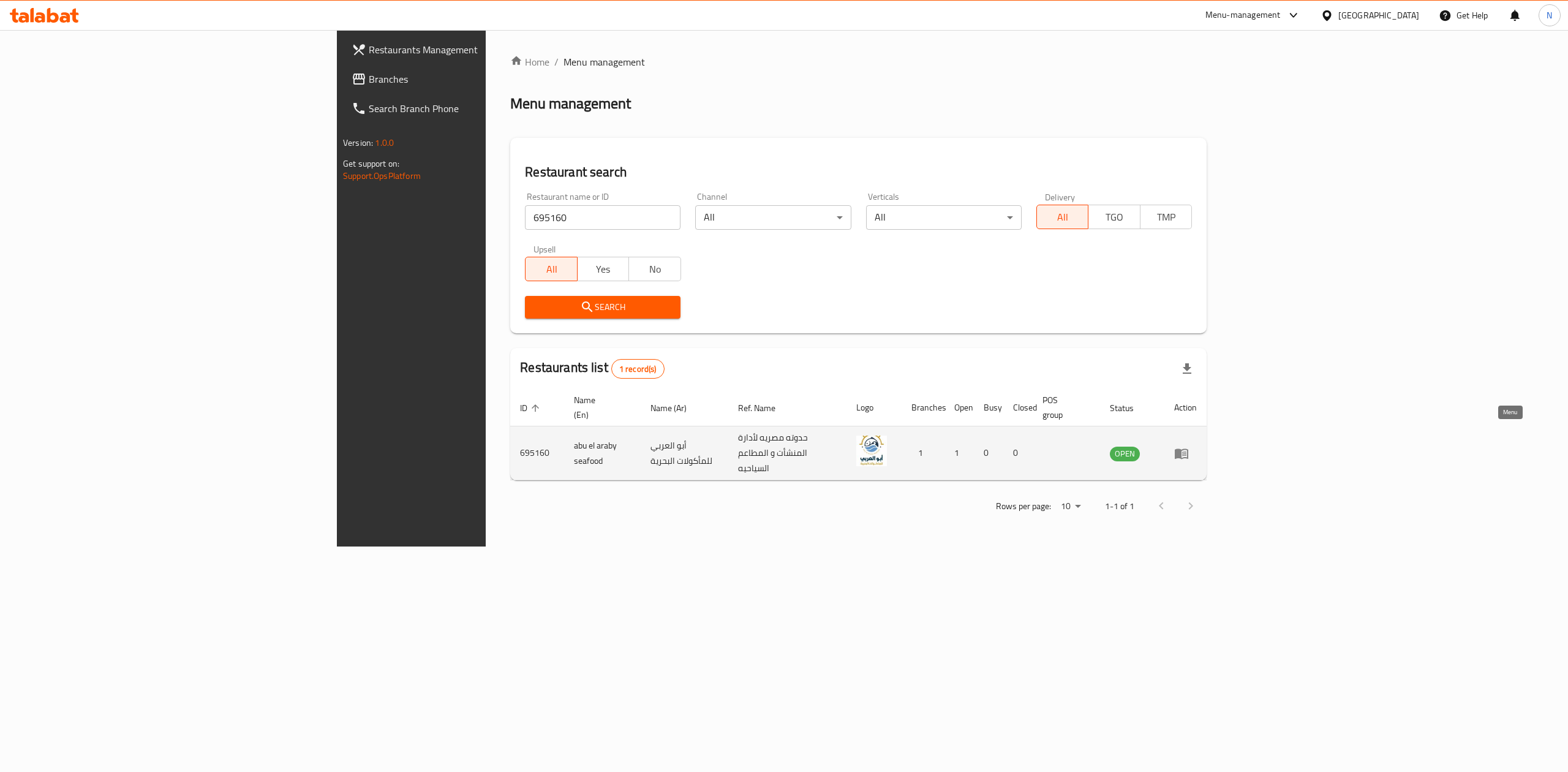
click at [1189, 446] on icon "enhanced table" at bounding box center [1181, 453] width 14 height 14
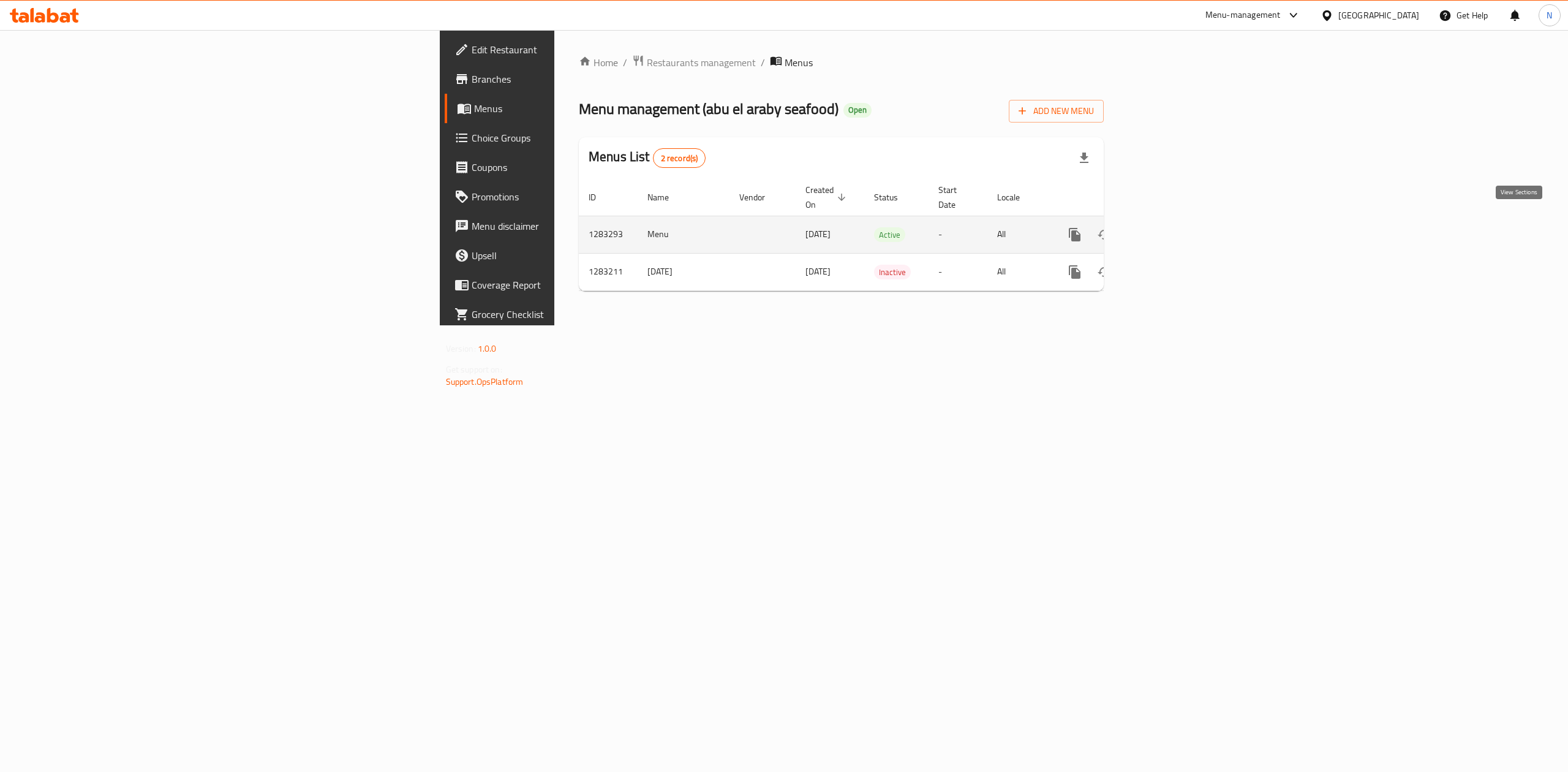
click at [1178, 230] on link "enhanced table" at bounding box center [1163, 234] width 29 height 29
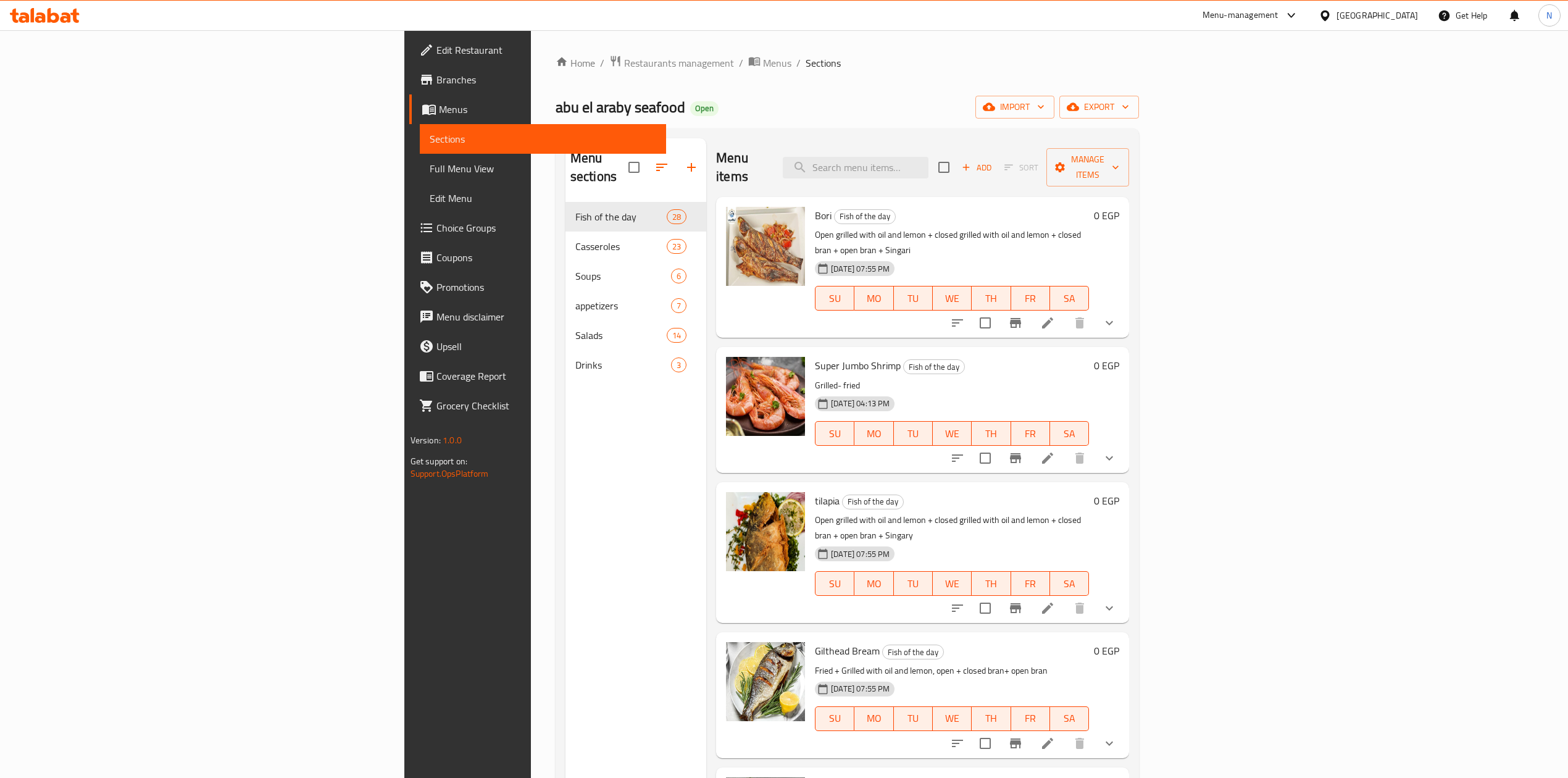
click at [997, 134] on div "Menu sections Fish of the day 28 Casseroles 23 Soups 6 appetizers 7 Salads 14 D…" at bounding box center [848, 527] width 584 height 798
click at [978, 171] on div "Menu items Add Sort Manage items" at bounding box center [923, 167] width 413 height 59
click at [928, 157] on input "search" at bounding box center [855, 167] width 146 height 21
paste input "grouper 111"
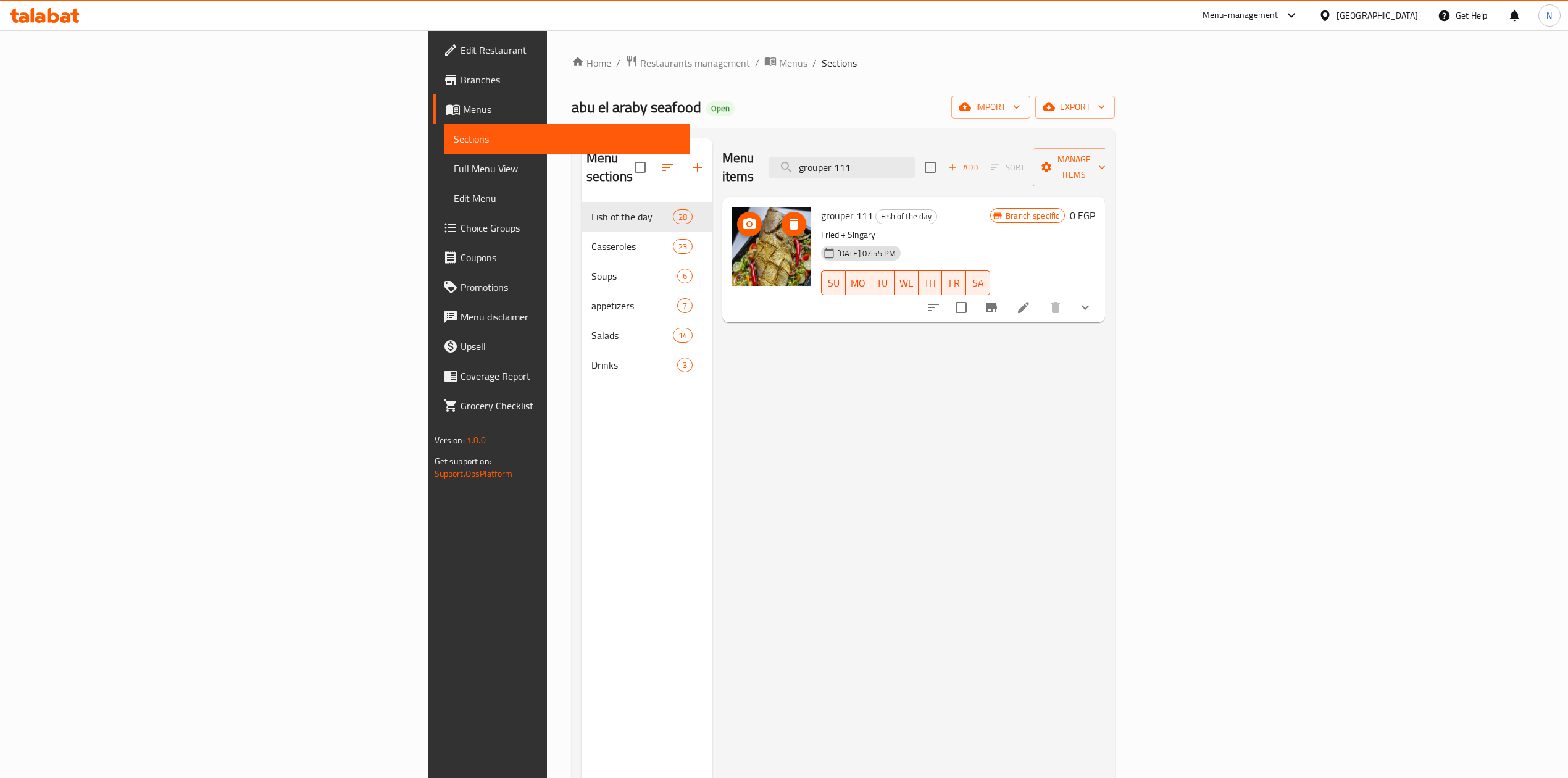
click at [732, 251] on img at bounding box center [772, 246] width 79 height 79
click at [715, 401] on div "Menu items grouper 111 Add Sort Manage items grouper 111 Fish of the day Fried …" at bounding box center [909, 527] width 393 height 778
click at [859, 502] on div "Menu items grouper 111 Add Sort Manage items grouper 111 Fish of the day Fried …" at bounding box center [909, 527] width 393 height 778
click at [1033, 143] on div "Menu items grouper 111 Add Sort Manage items" at bounding box center [914, 167] width 383 height 59
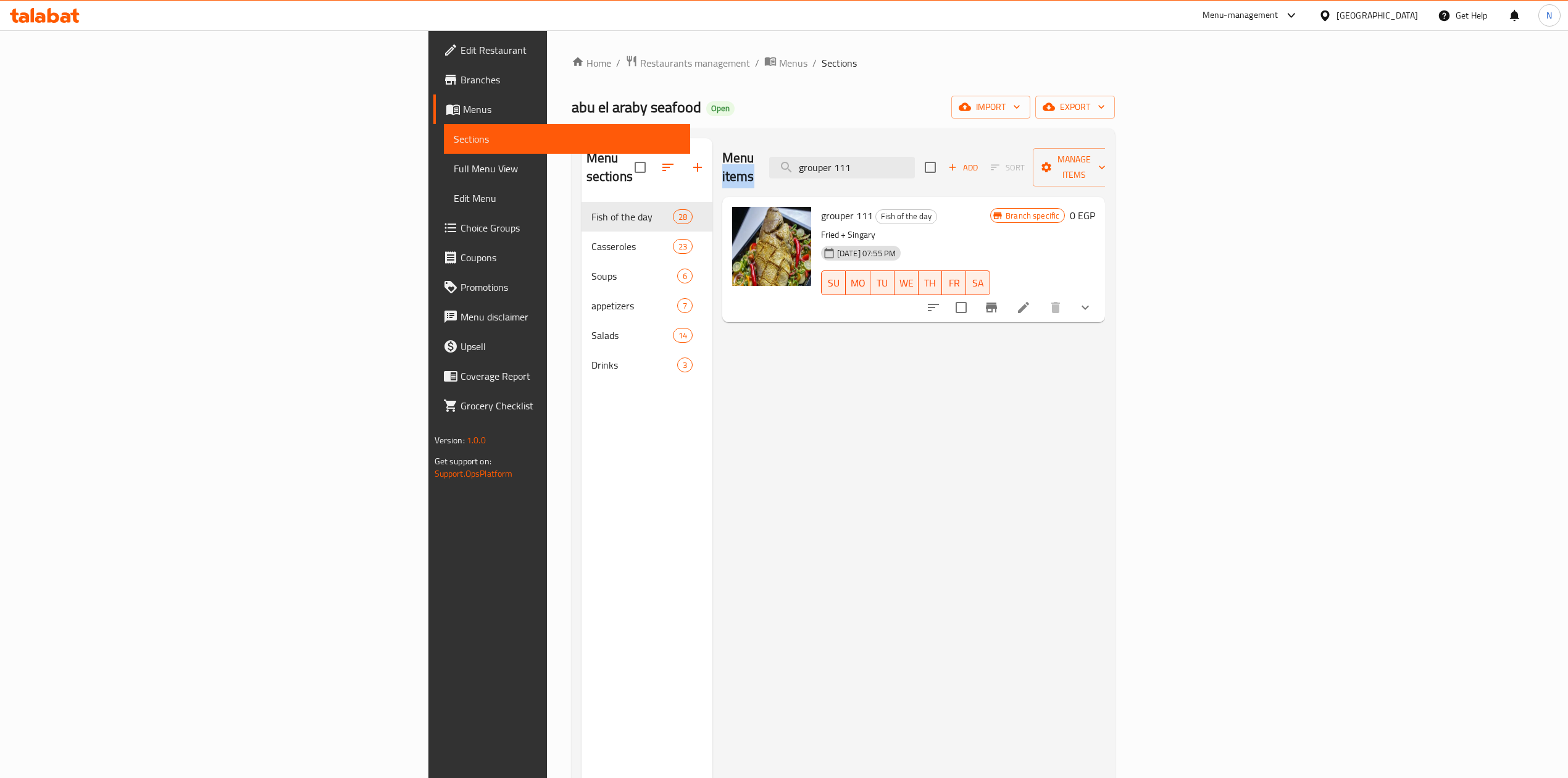
click at [1031, 146] on div "Menu items grouper 111 Add Sort Manage items" at bounding box center [914, 167] width 383 height 59
click at [915, 164] on input "grouper 111" at bounding box center [842, 167] width 146 height 21
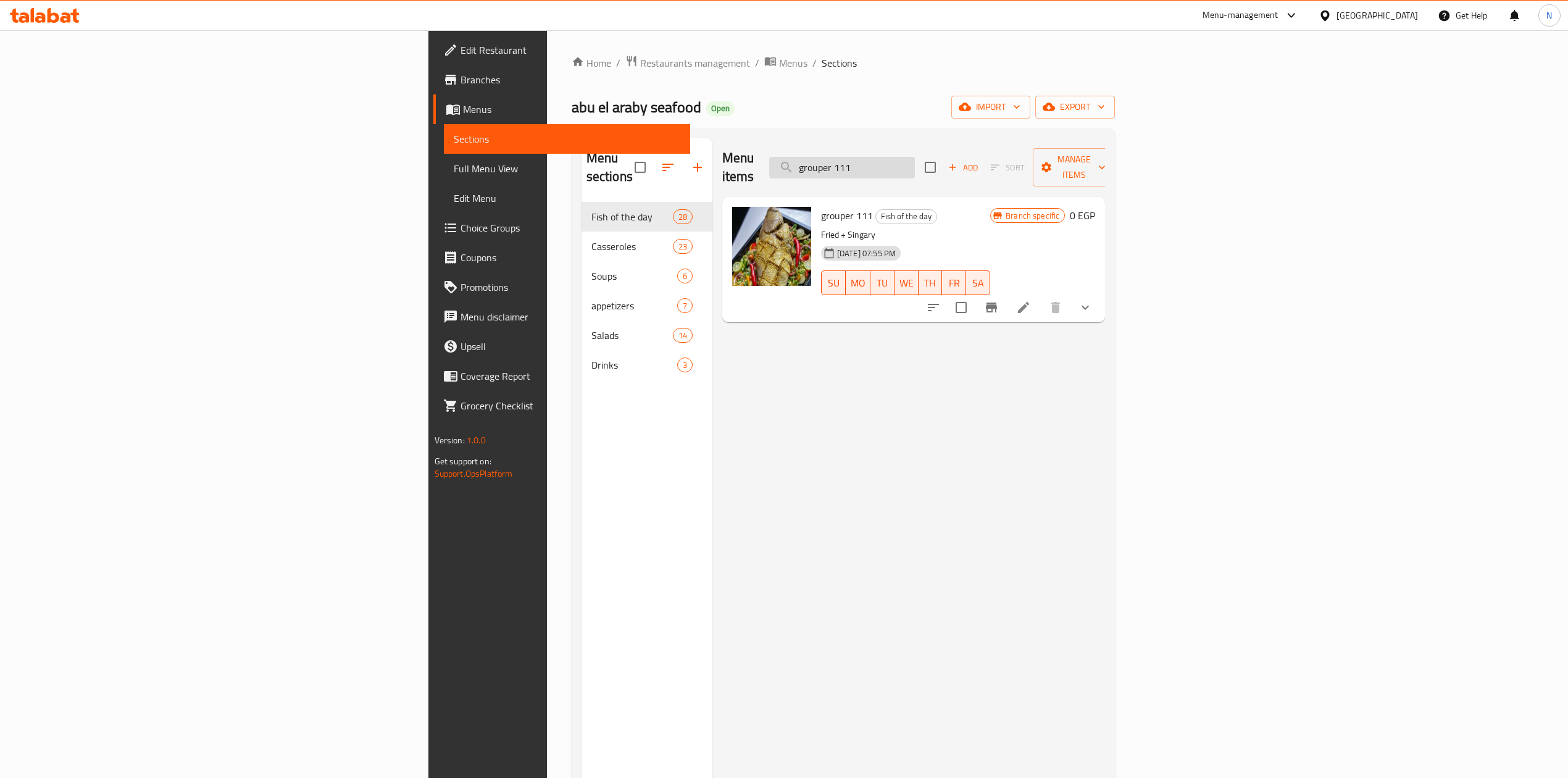
paste input "search"
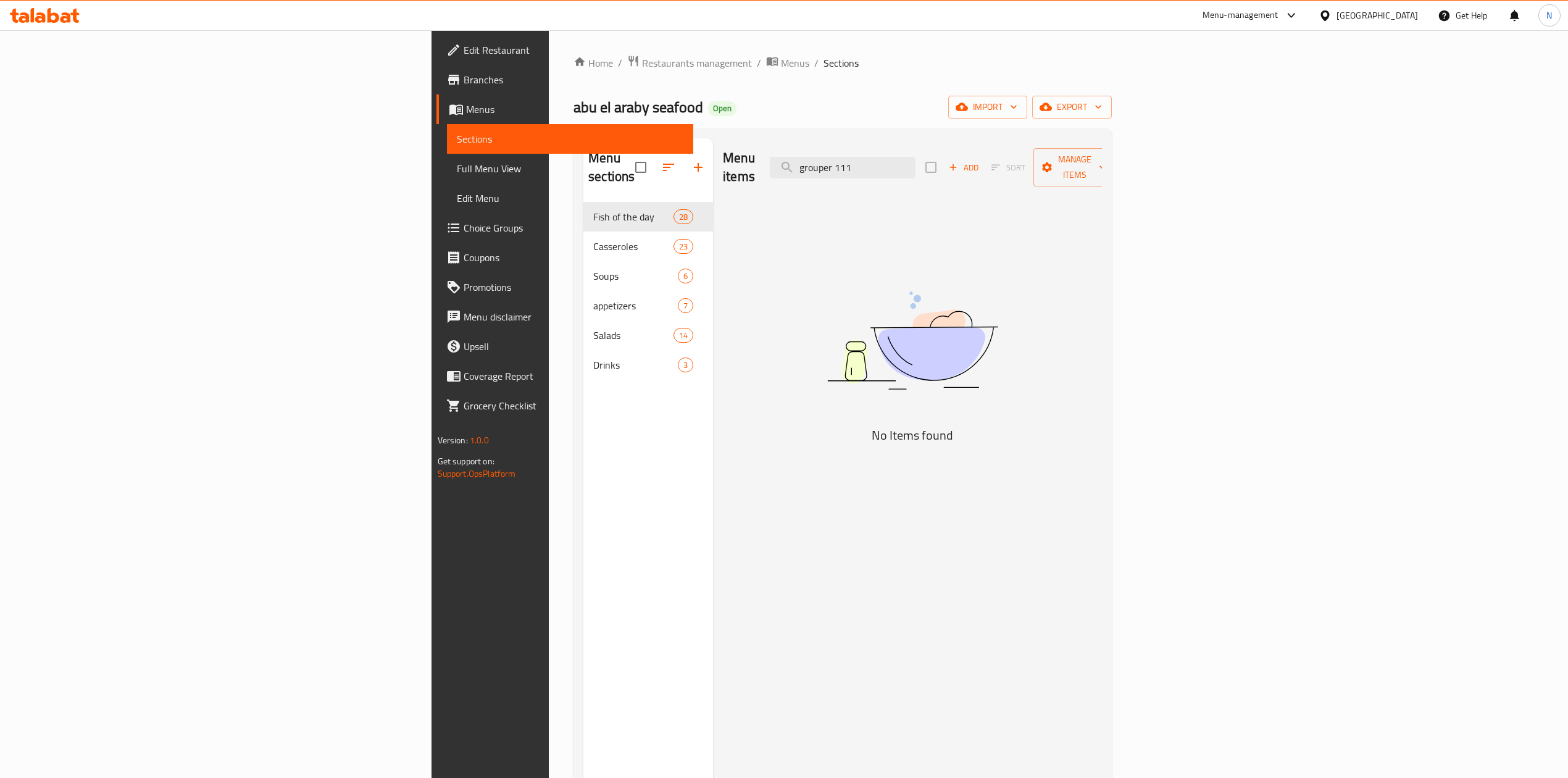
type input "grouper 111"
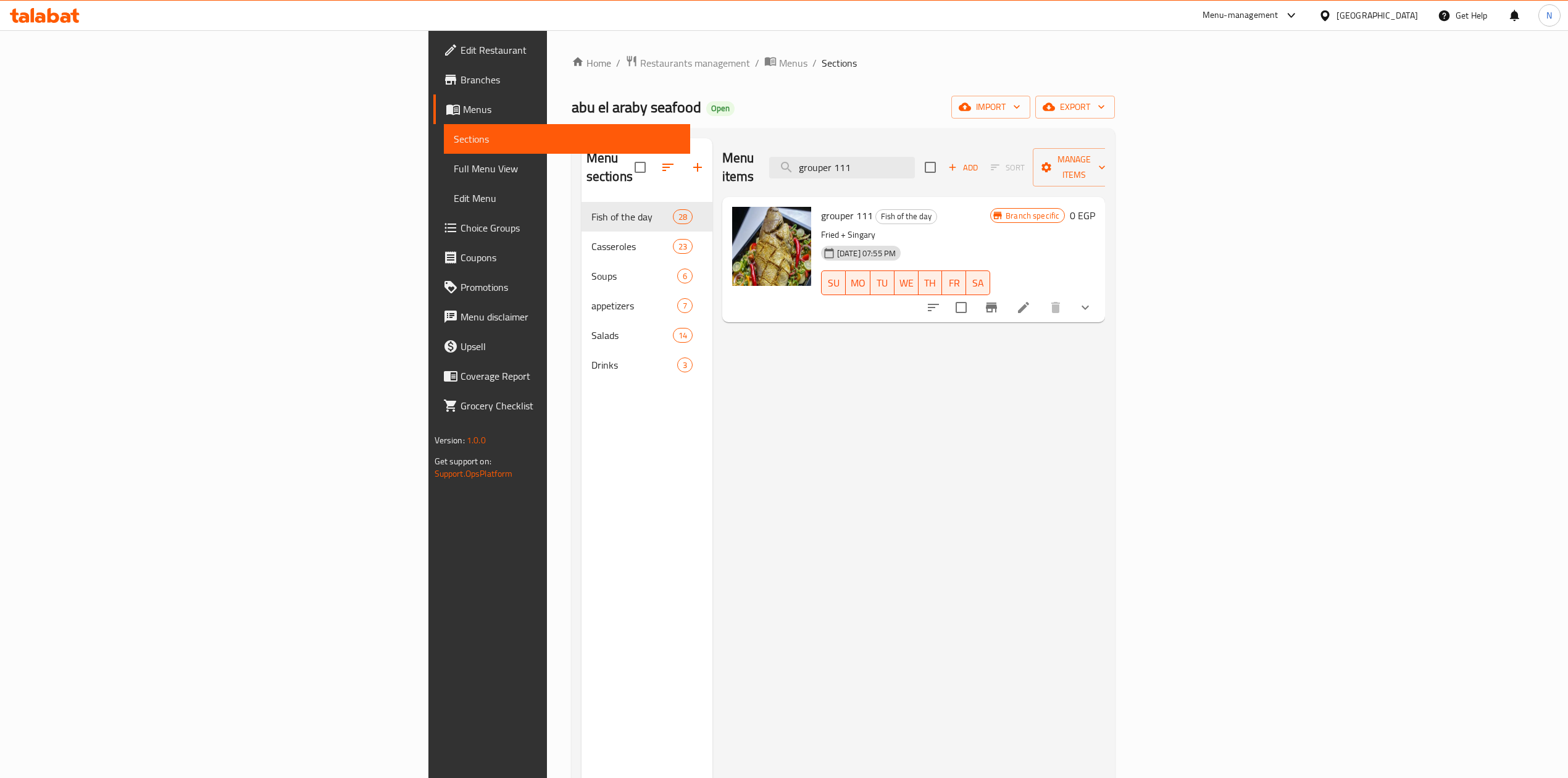
click at [1100, 304] on div at bounding box center [1009, 307] width 182 height 30
click at [1029, 302] on icon at bounding box center [1024, 307] width 11 height 11
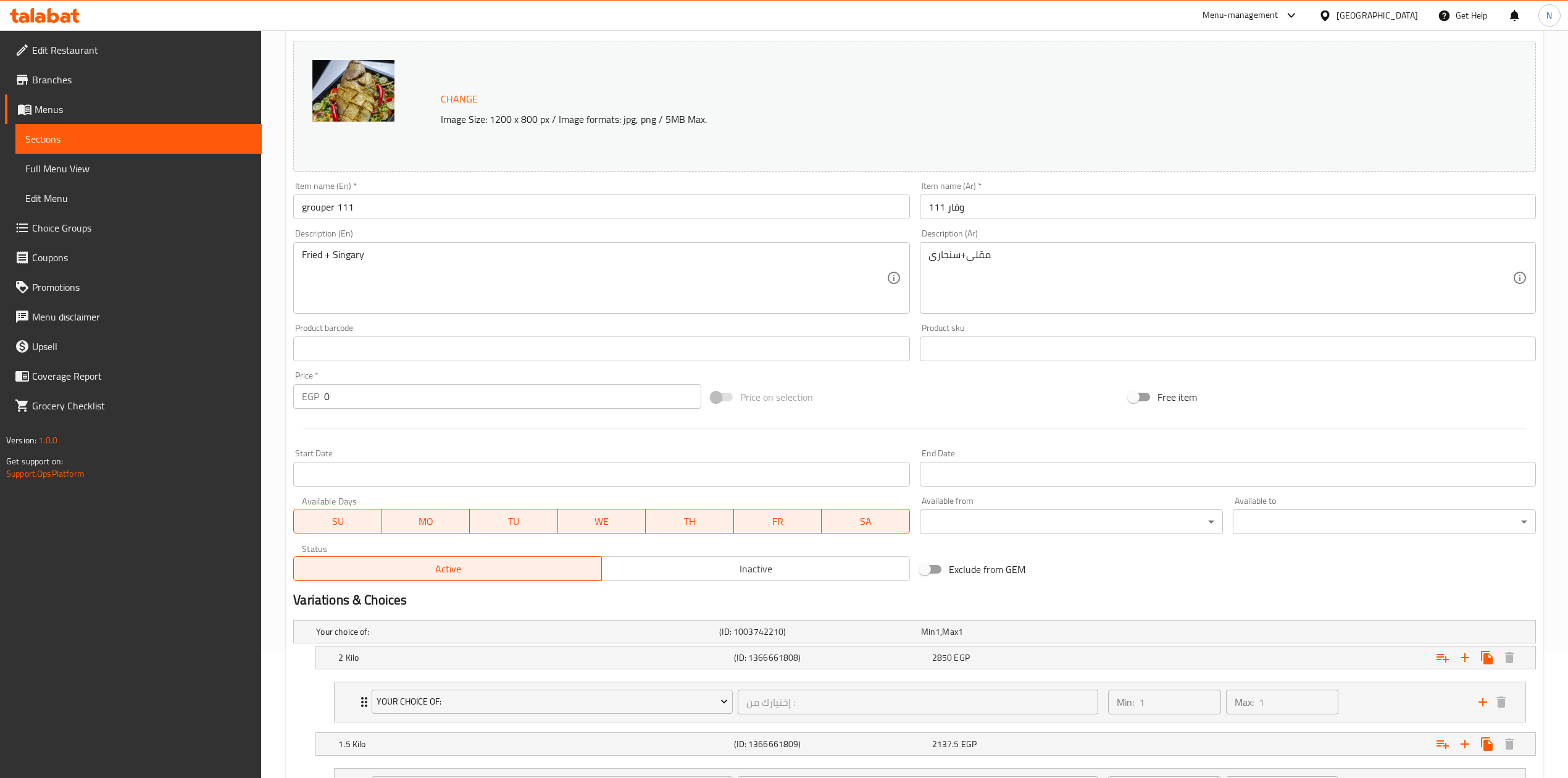
scroll to position [247, 0]
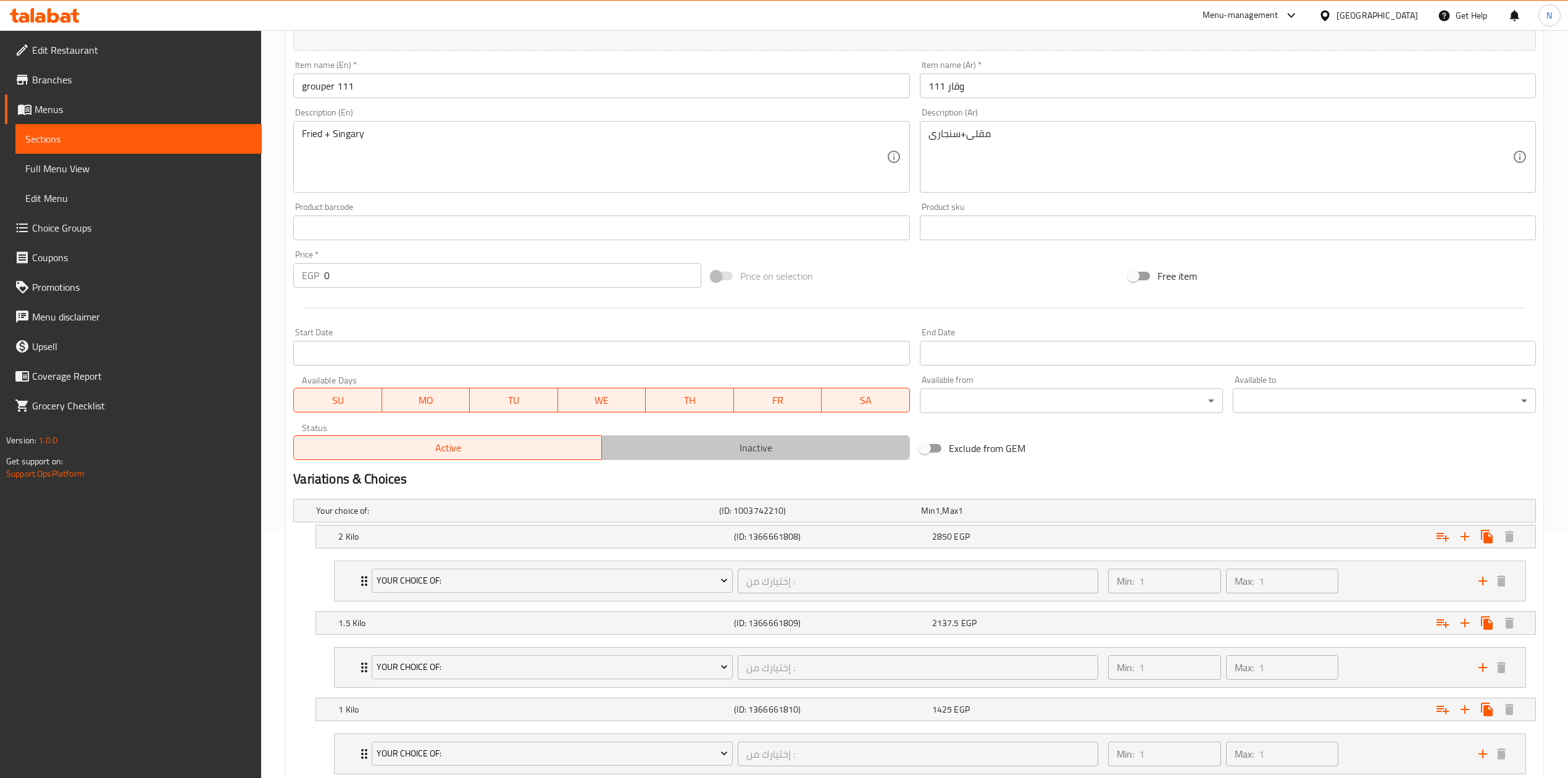
click at [747, 460] on button "Inactive" at bounding box center [756, 448] width 309 height 25
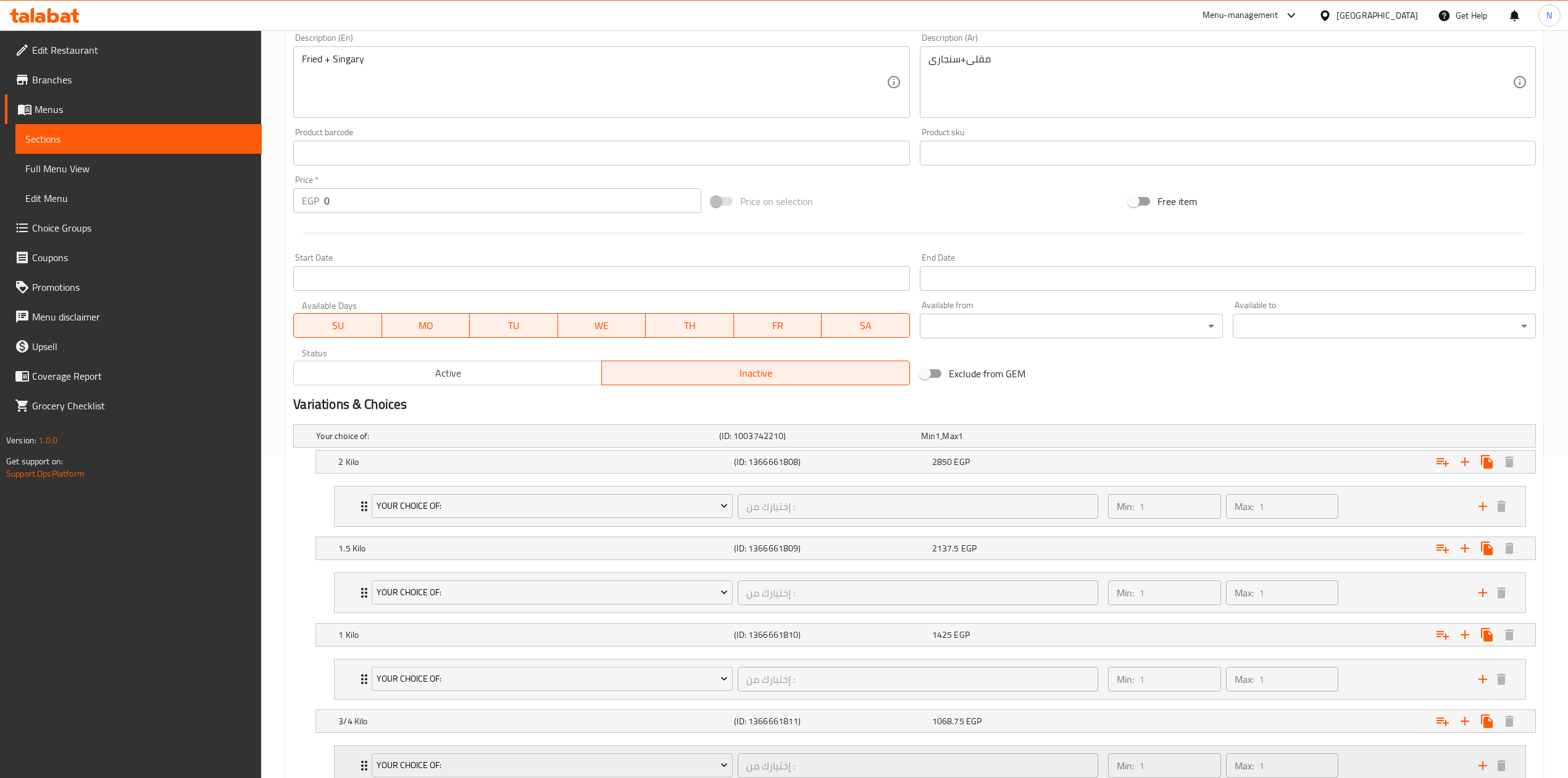
scroll to position [420, 0]
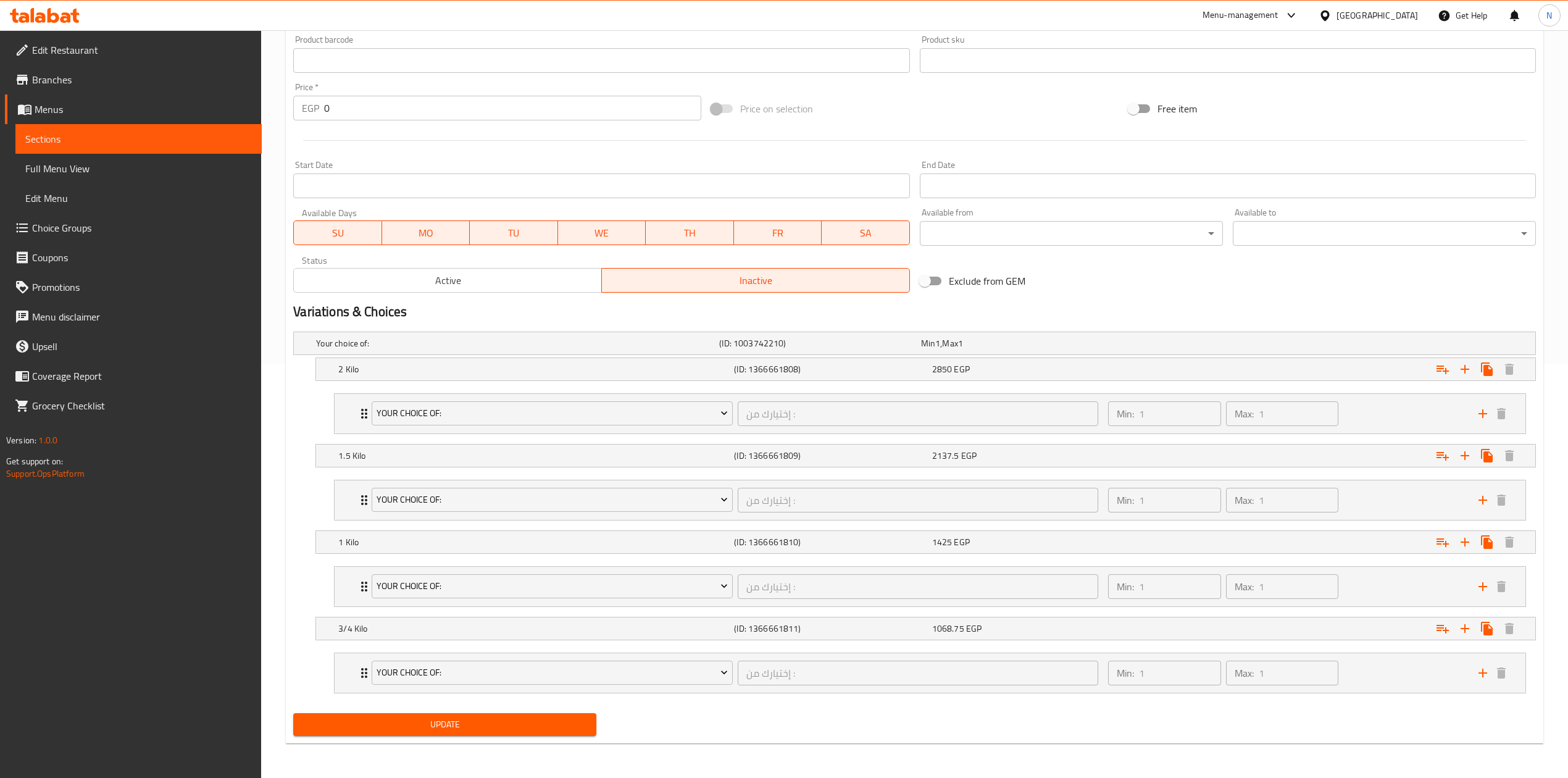
click at [483, 720] on span "Update" at bounding box center [445, 725] width 283 height 15
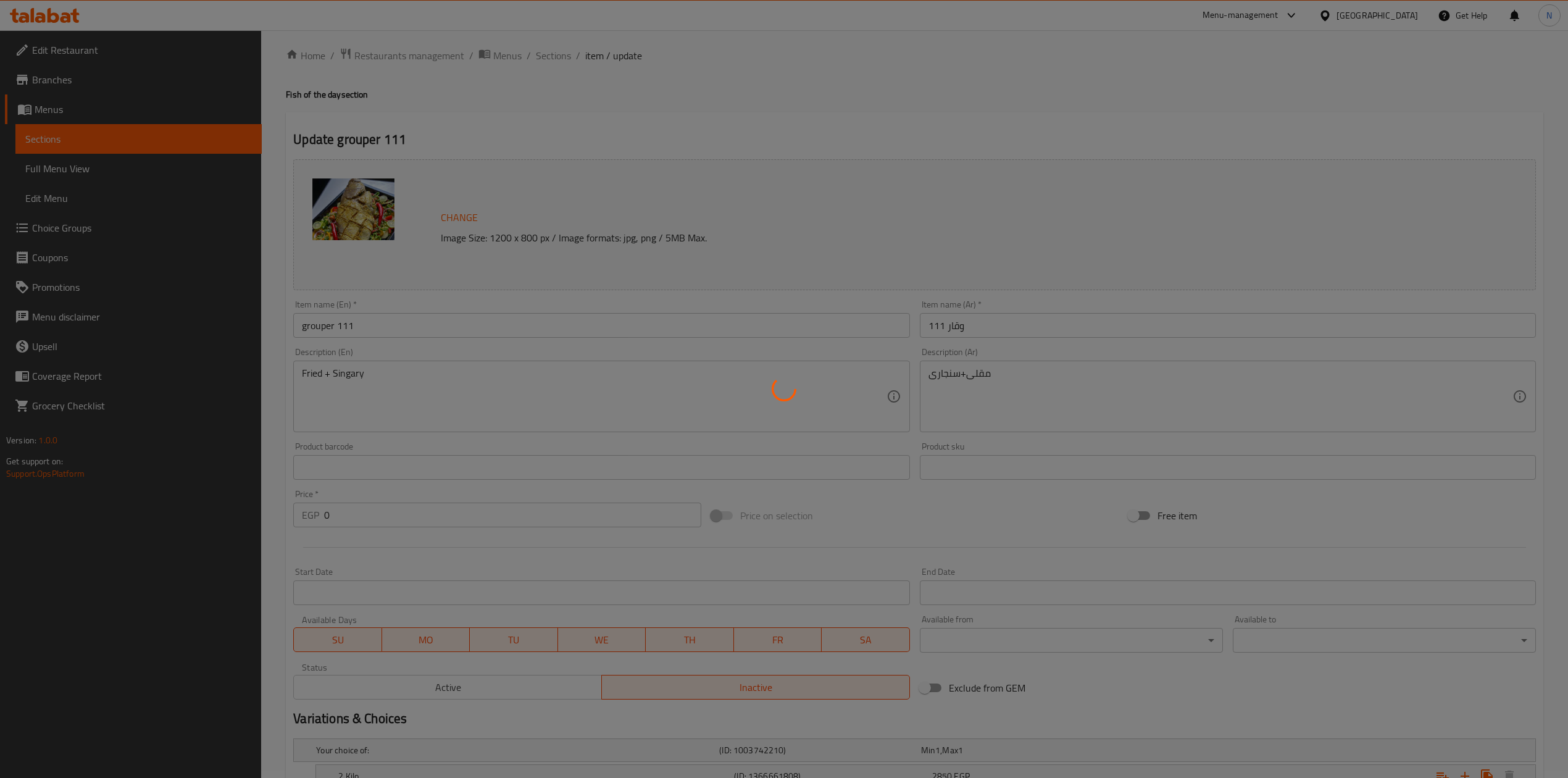
scroll to position [0, 0]
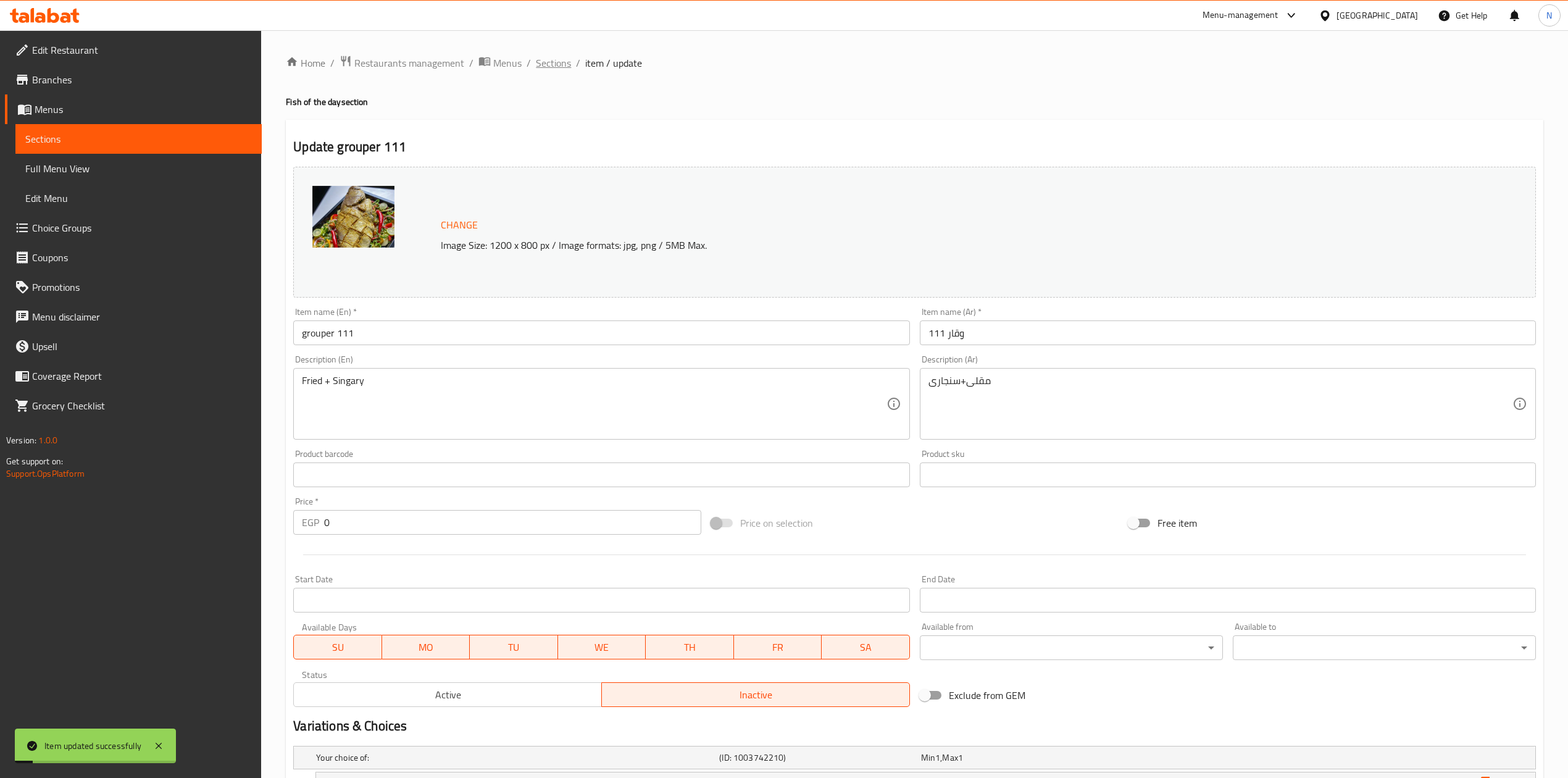
click at [557, 69] on span "Sections" at bounding box center [553, 62] width 35 height 15
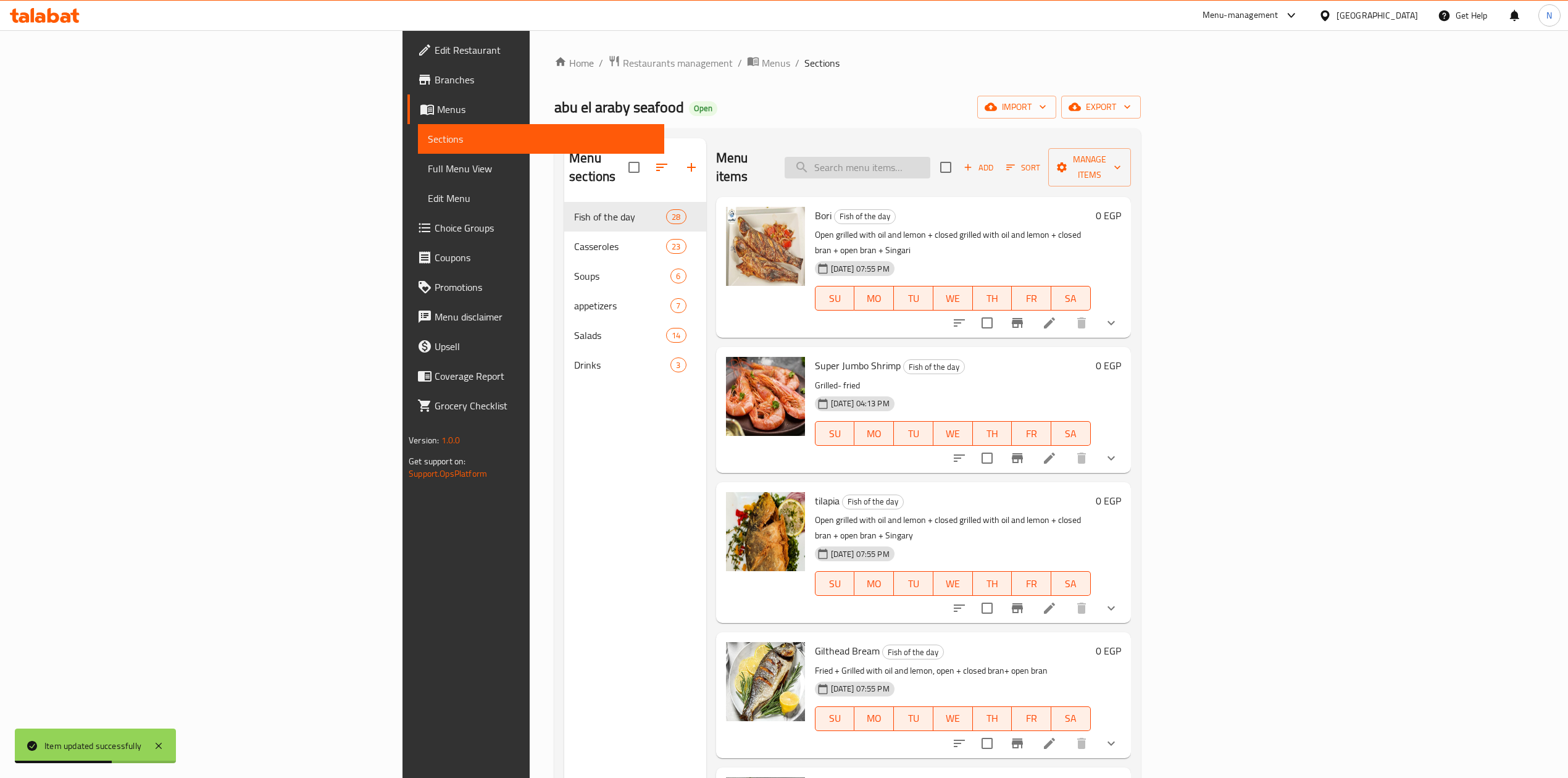
click at [930, 169] on input "search" at bounding box center [857, 167] width 146 height 21
paste input "tilapia"
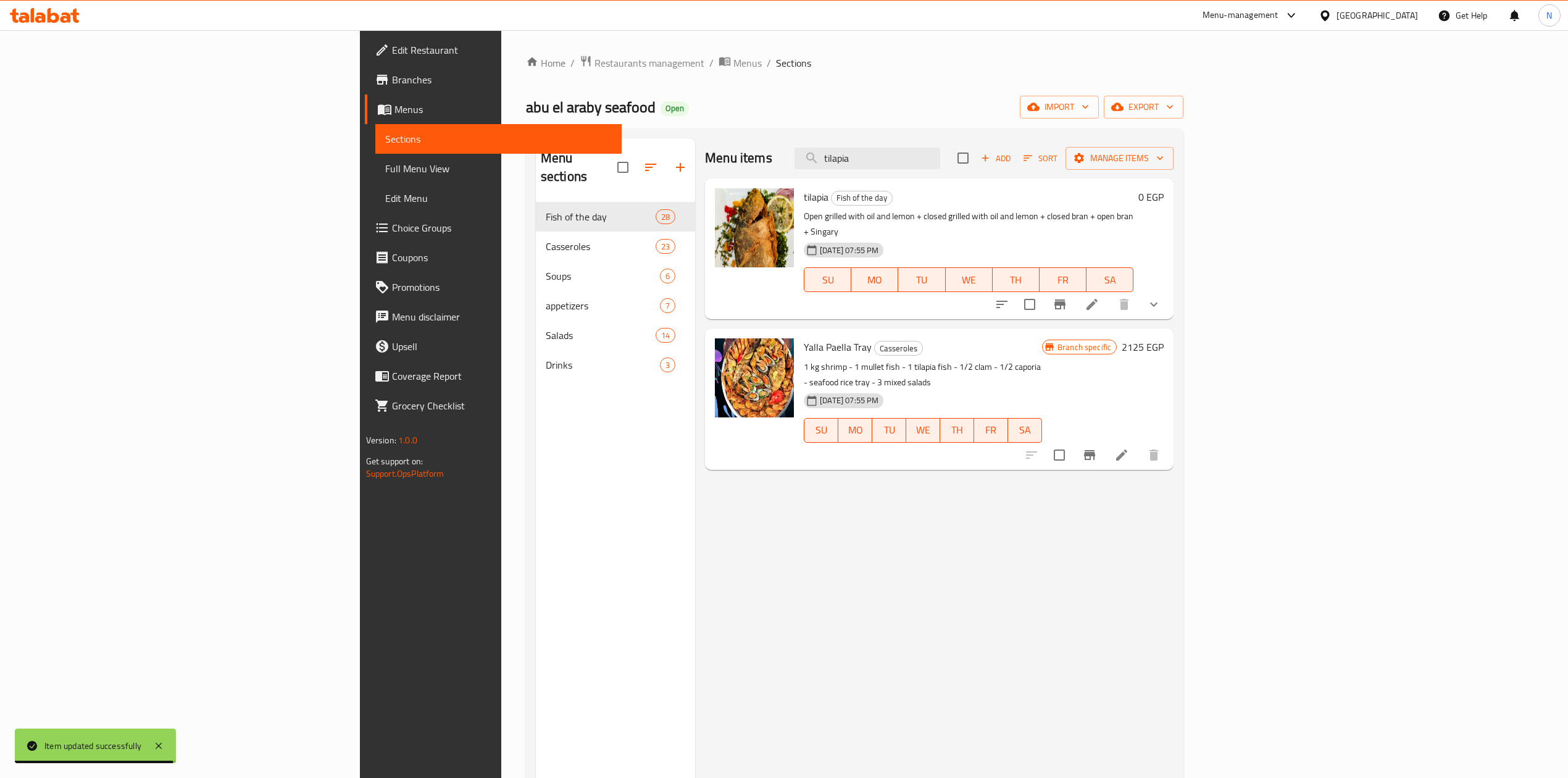
type input "tilapia"
click at [1109, 294] on li at bounding box center [1092, 305] width 35 height 22
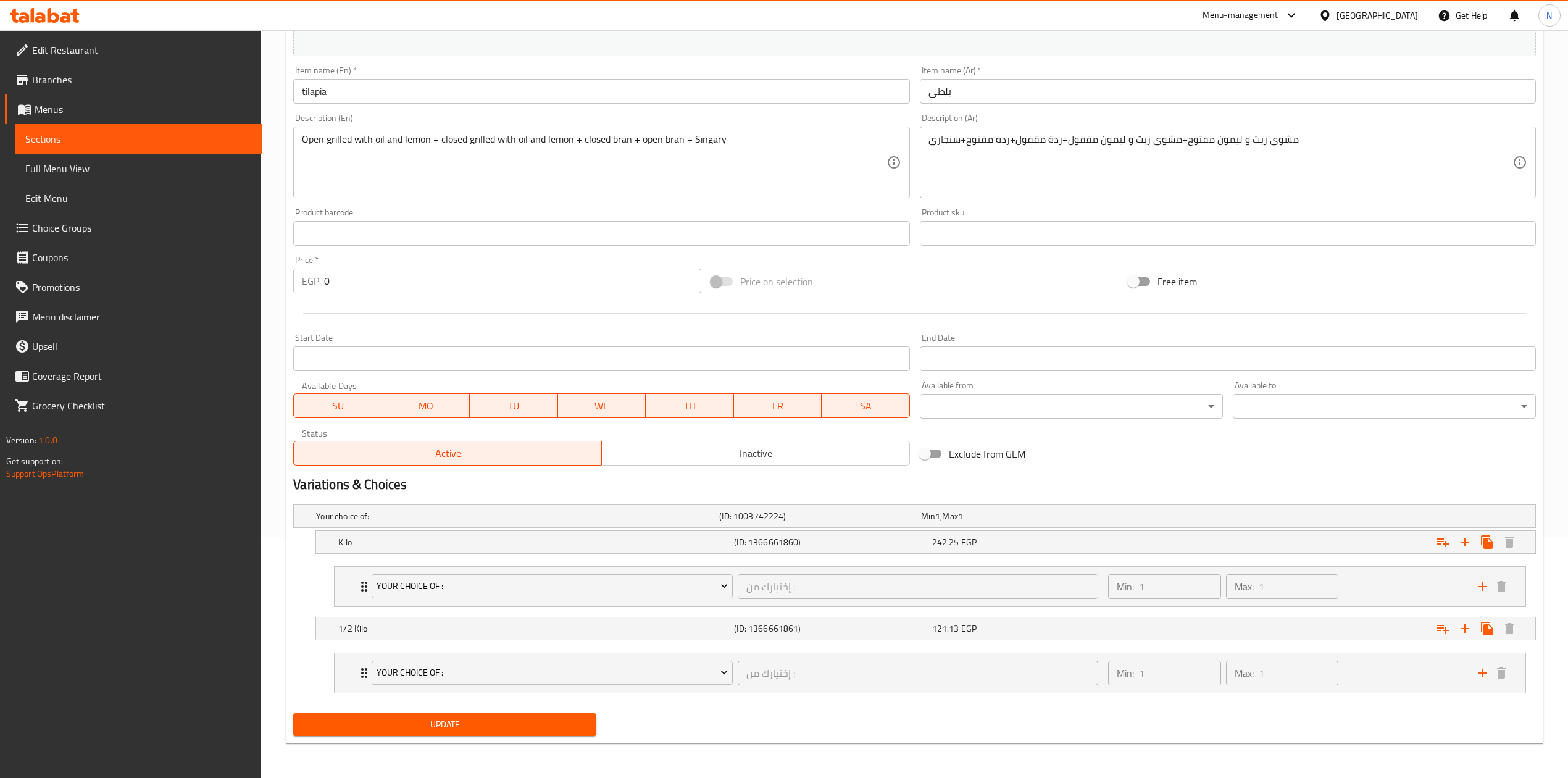
scroll to position [245, 0]
click at [732, 457] on span "Inactive" at bounding box center [756, 454] width 298 height 18
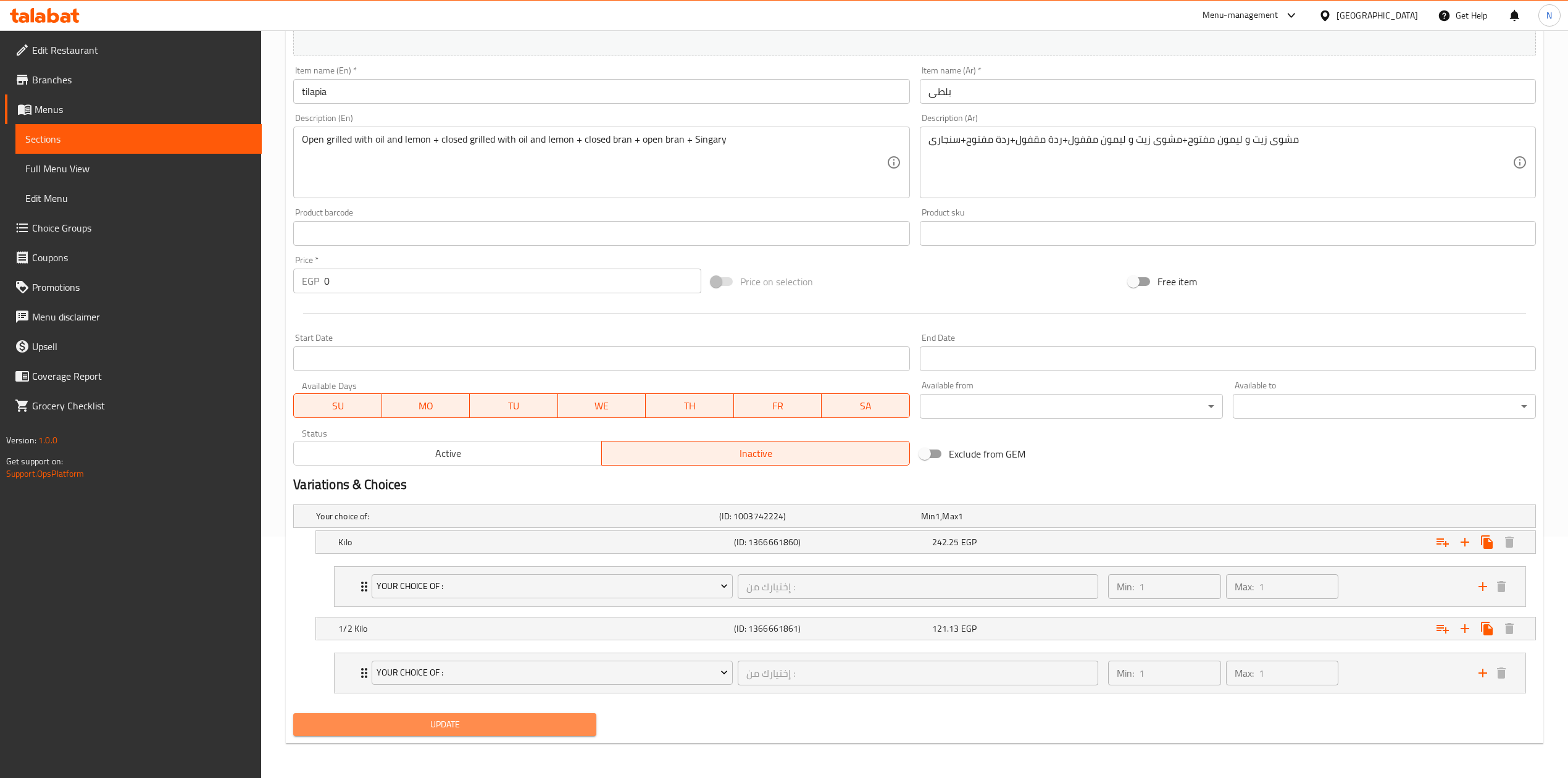
click at [468, 735] on button "Update" at bounding box center [445, 724] width 303 height 23
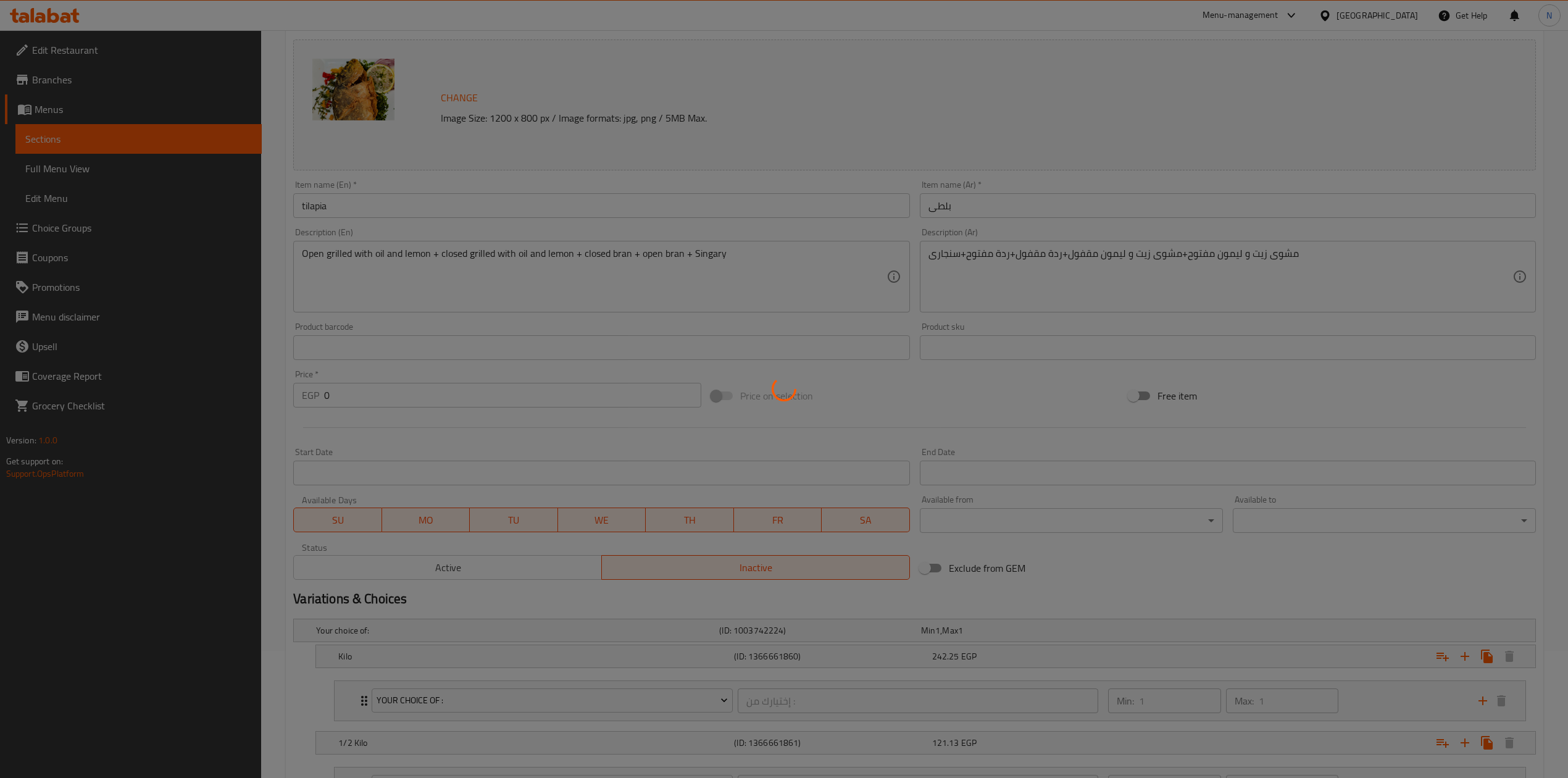
scroll to position [0, 0]
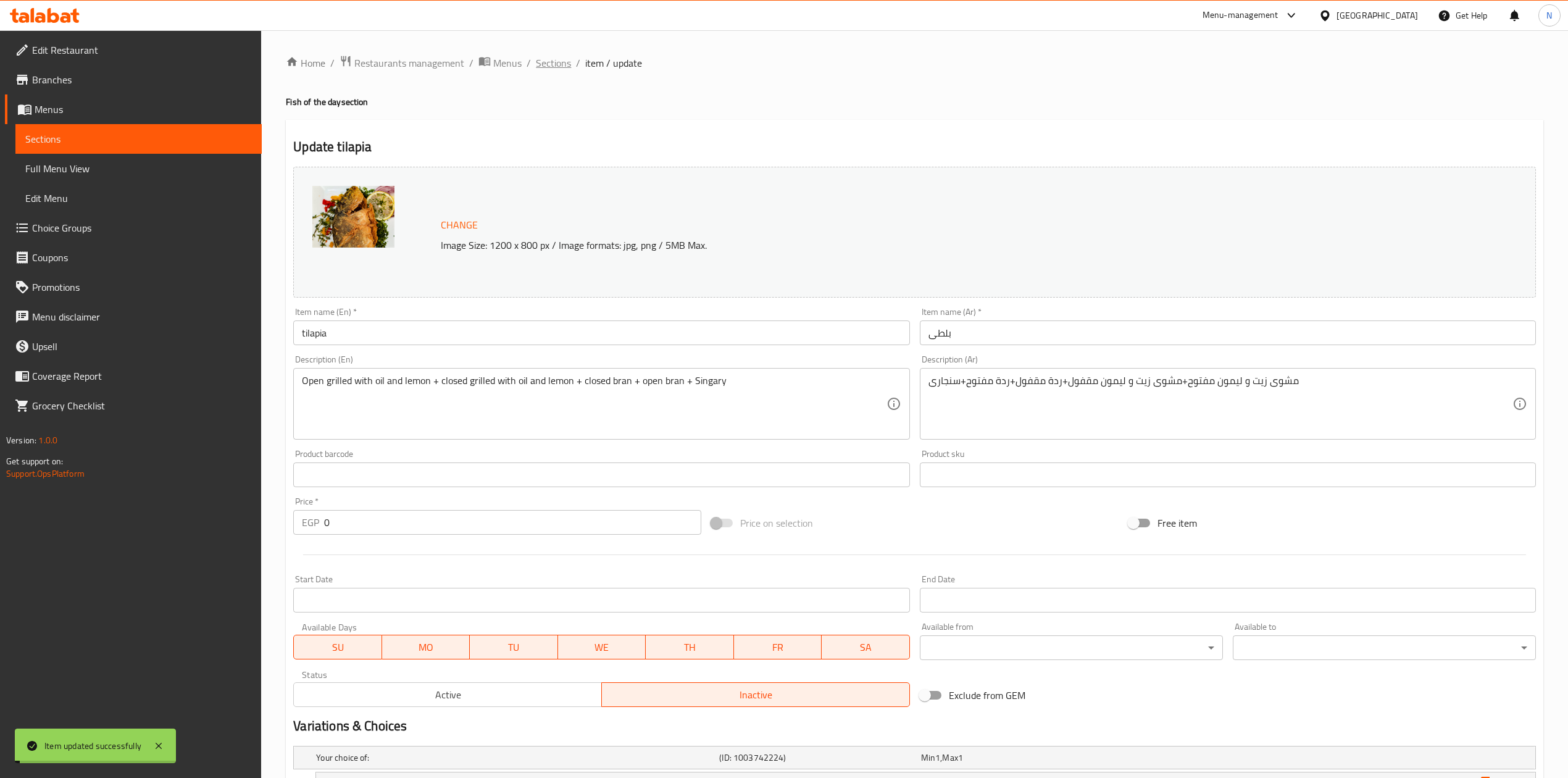
click at [546, 65] on span "Sections" at bounding box center [553, 62] width 35 height 15
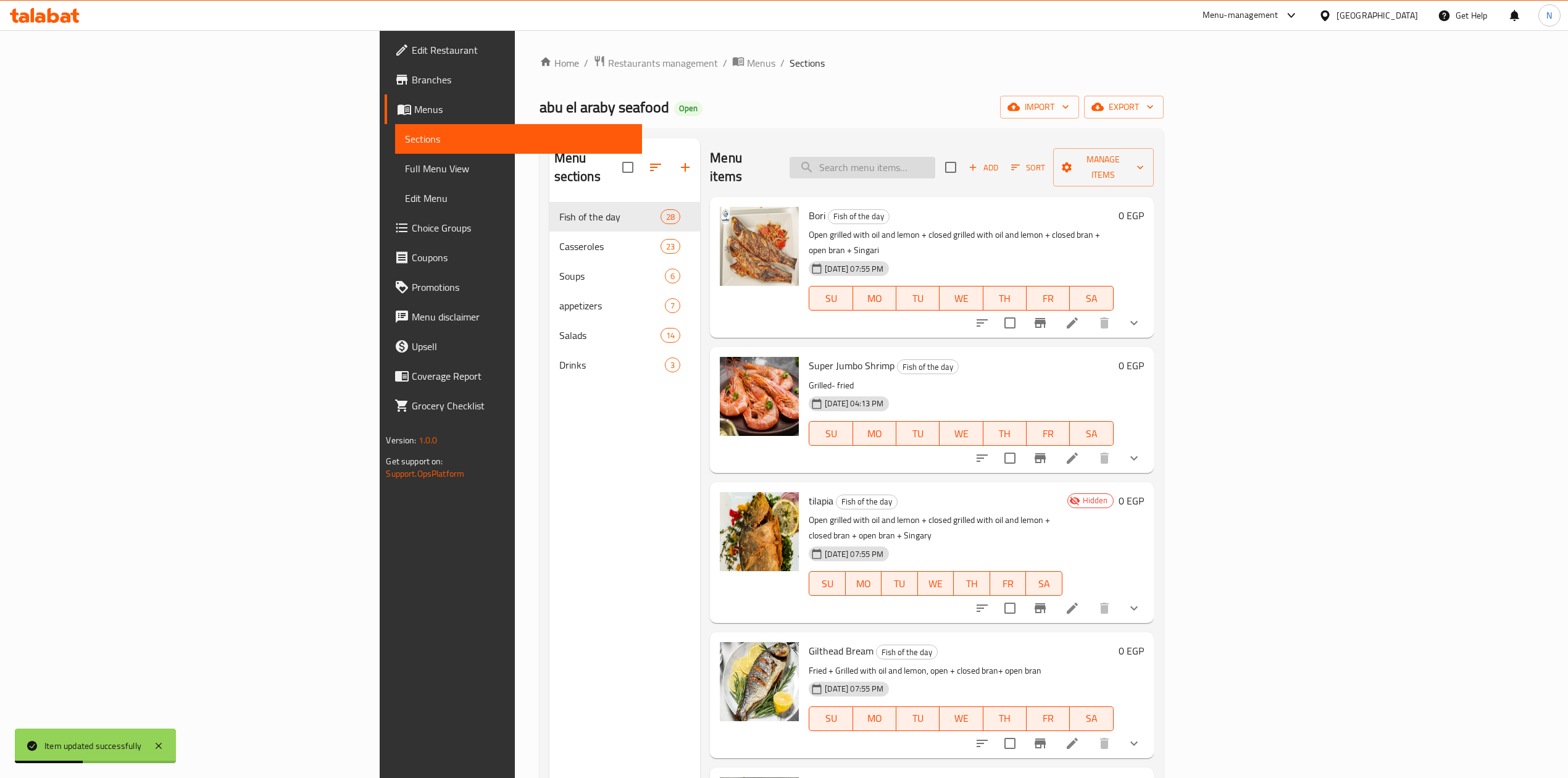
paste input "Regular white seafood soup"
click at [935, 157] on input "search" at bounding box center [862, 167] width 146 height 21
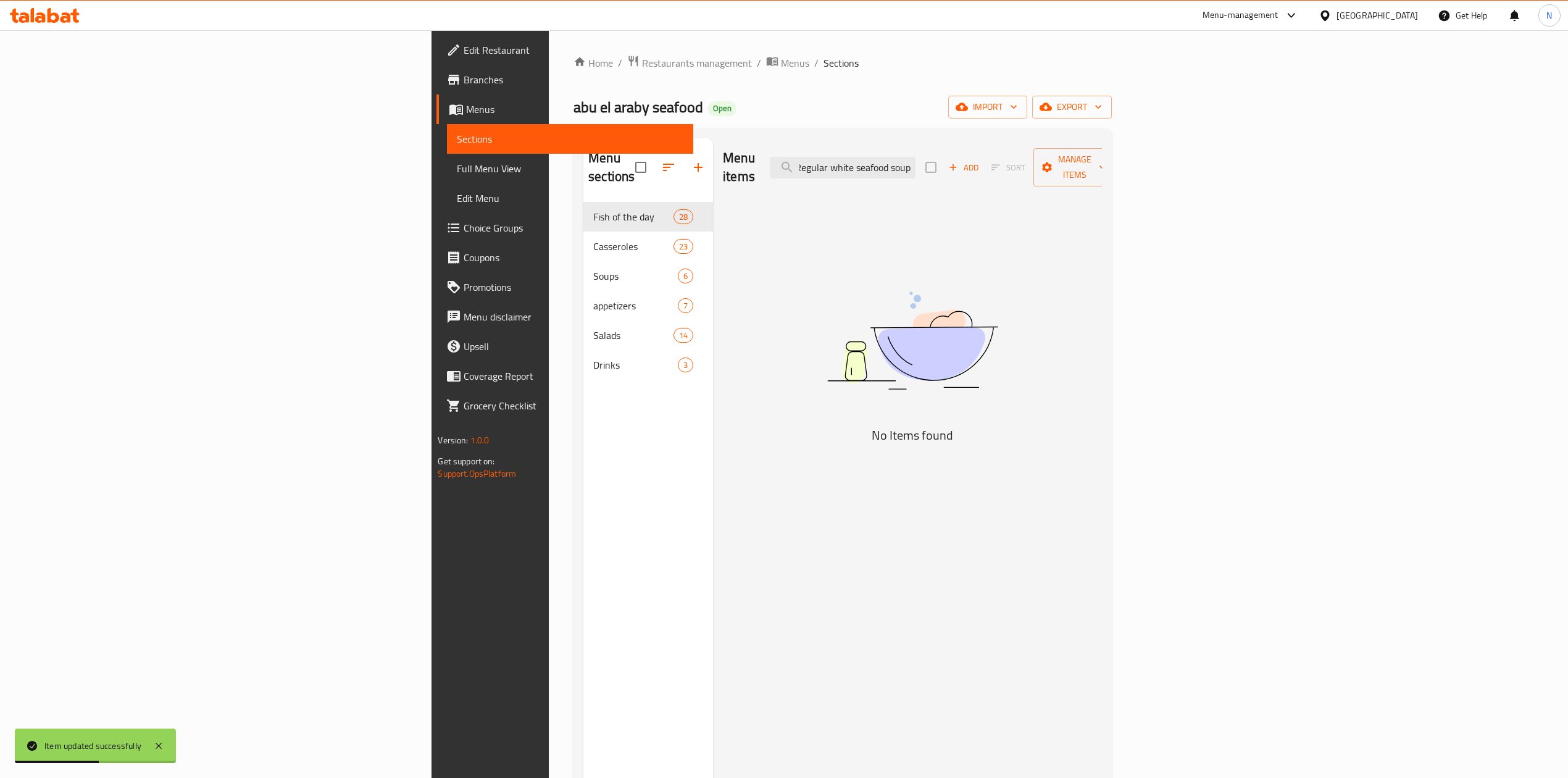
scroll to position [0, 5]
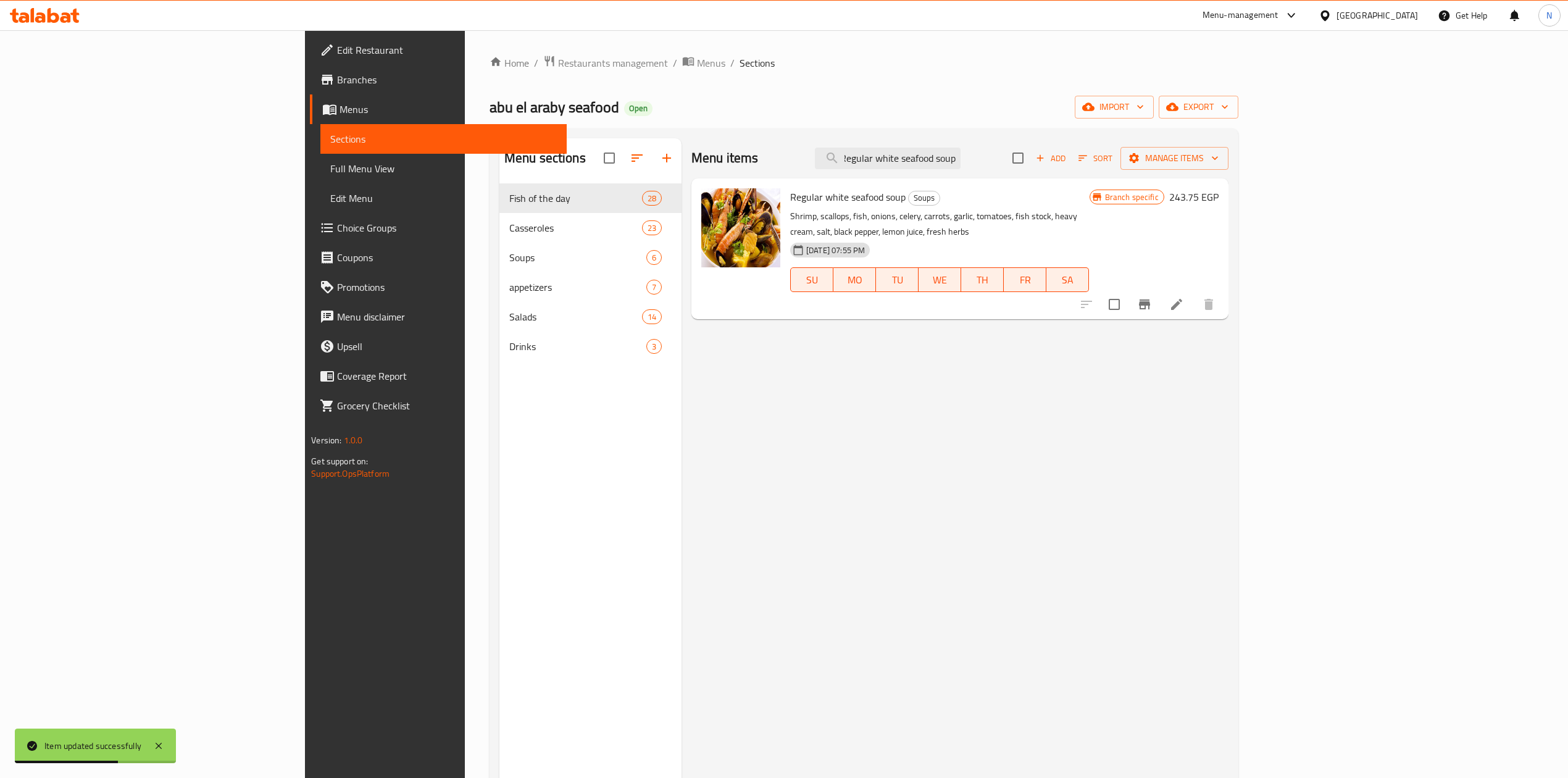
type input "Regular white seafood soup"
click at [1184, 297] on icon at bounding box center [1176, 304] width 15 height 15
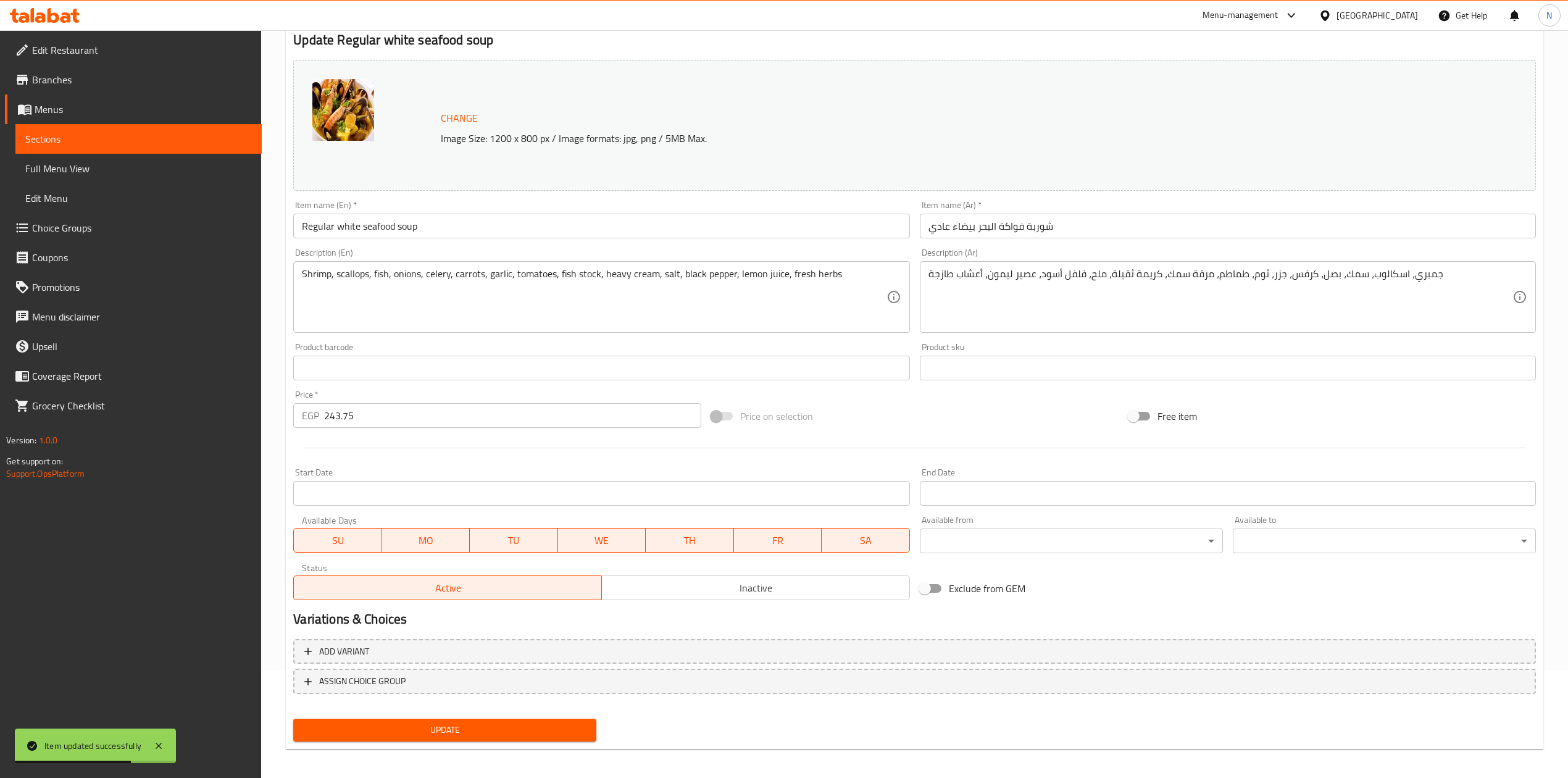
scroll to position [112, 0]
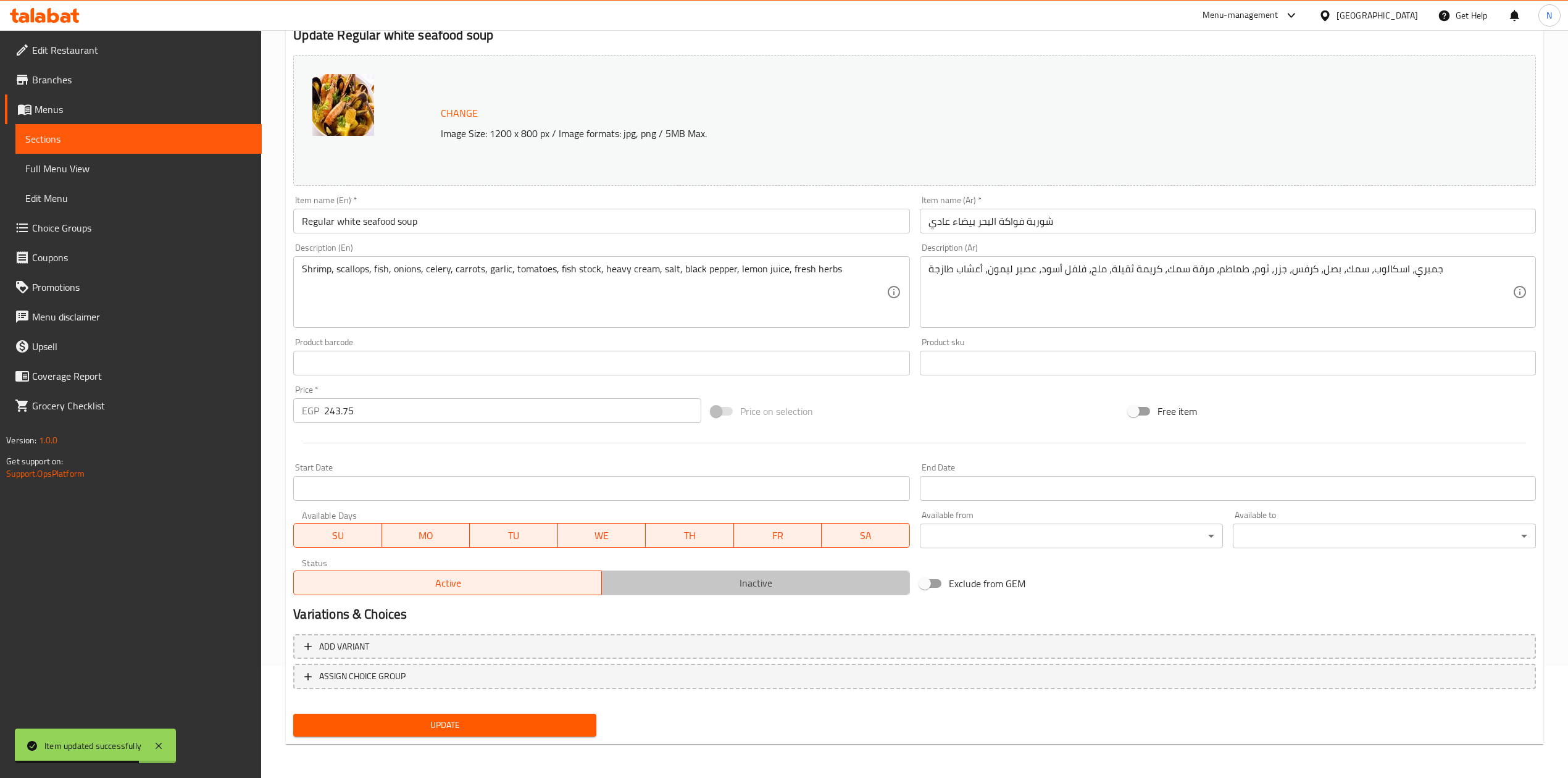
click at [725, 579] on span "Inactive" at bounding box center [756, 583] width 298 height 18
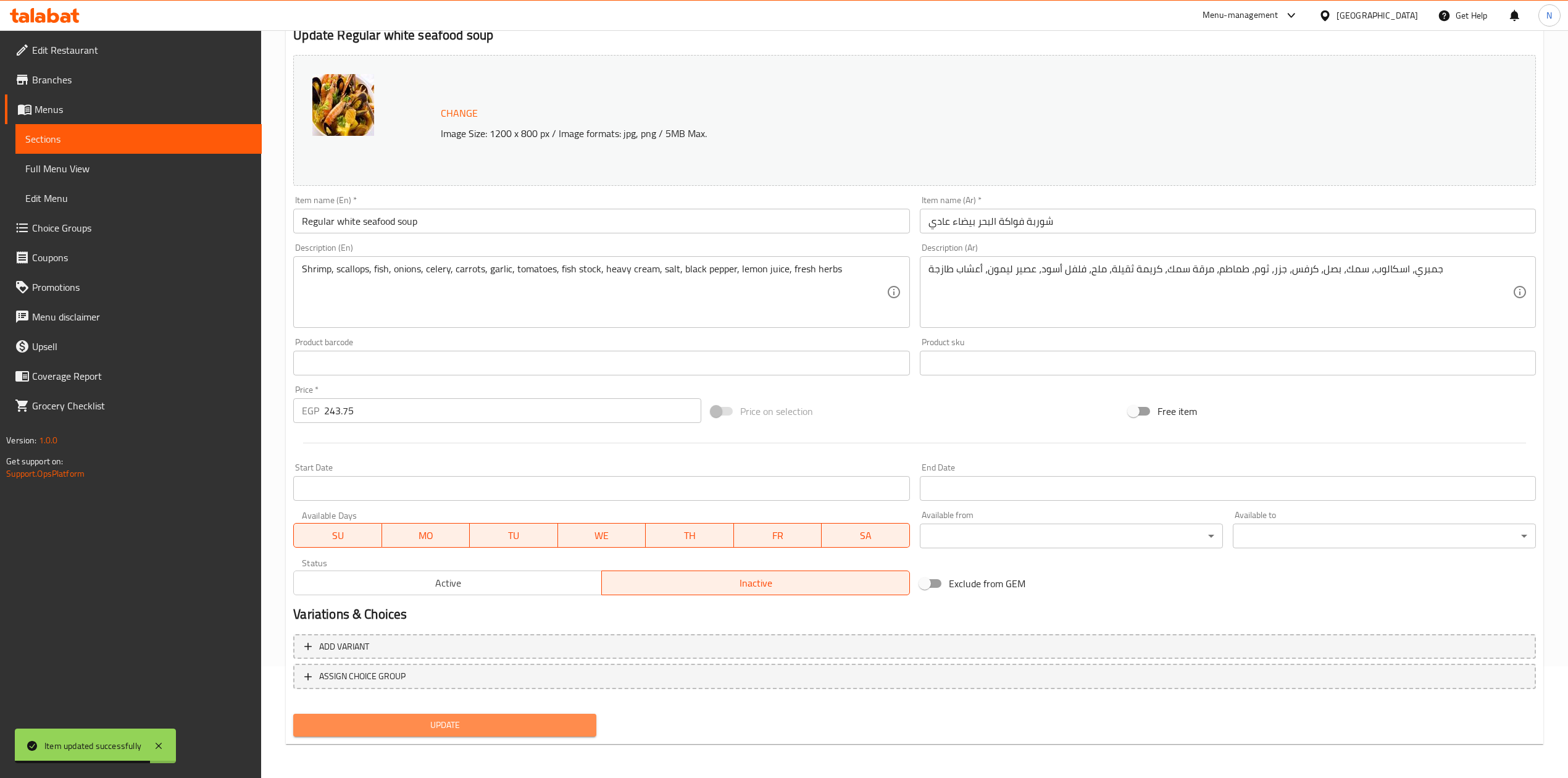
click at [515, 724] on span "Update" at bounding box center [445, 725] width 283 height 15
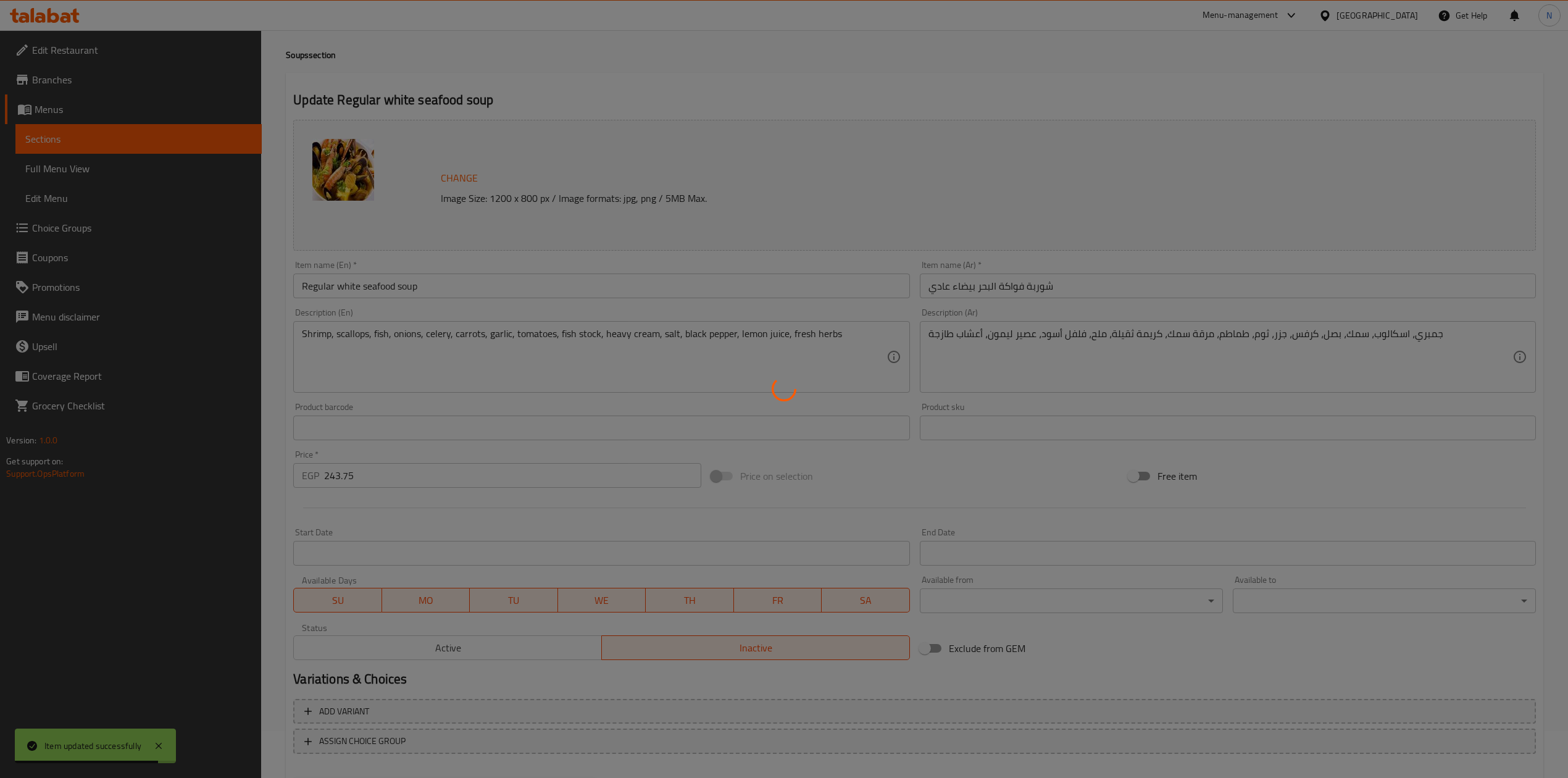
scroll to position [0, 0]
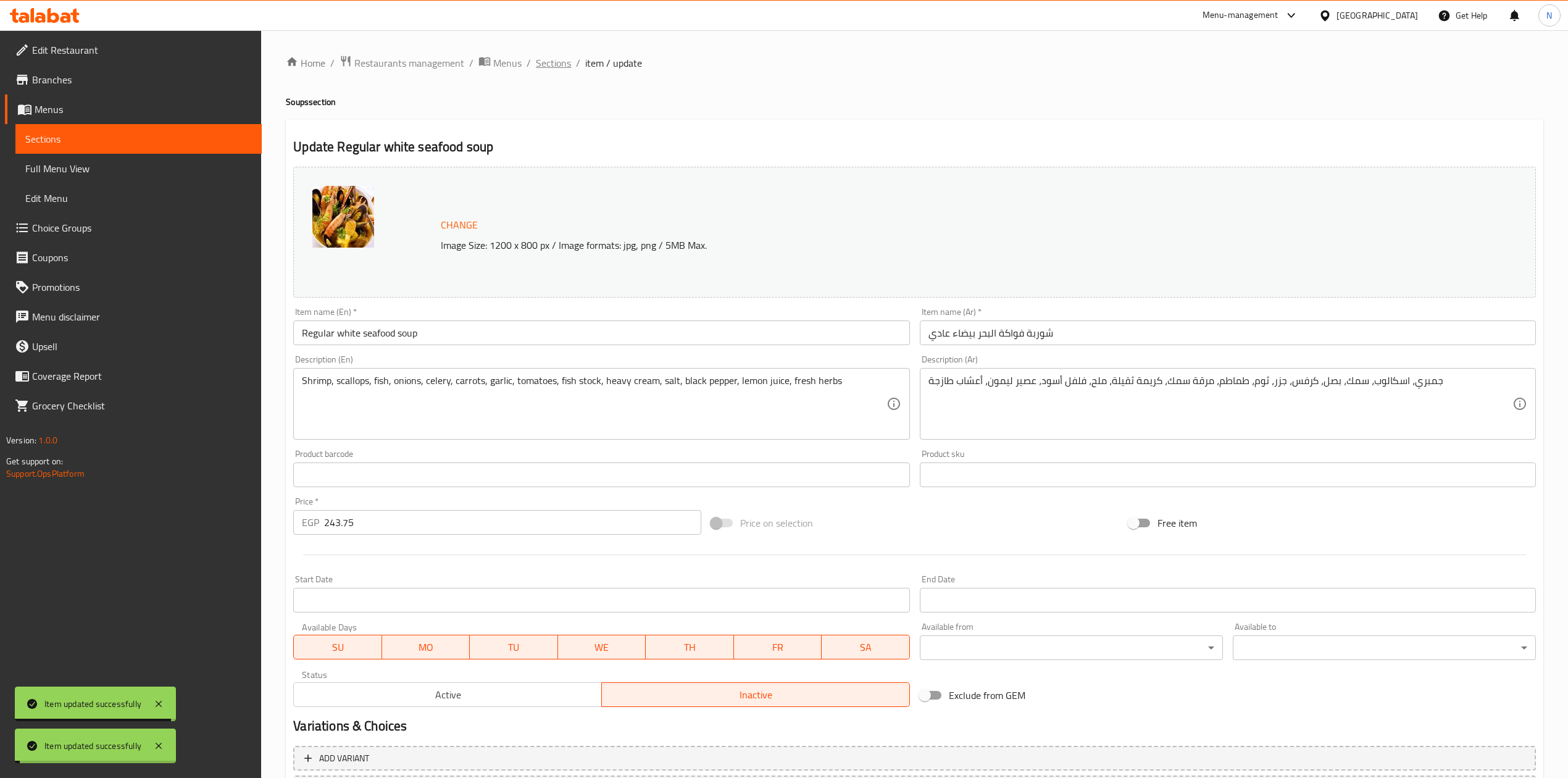
click at [559, 60] on span "Sections" at bounding box center [553, 62] width 35 height 15
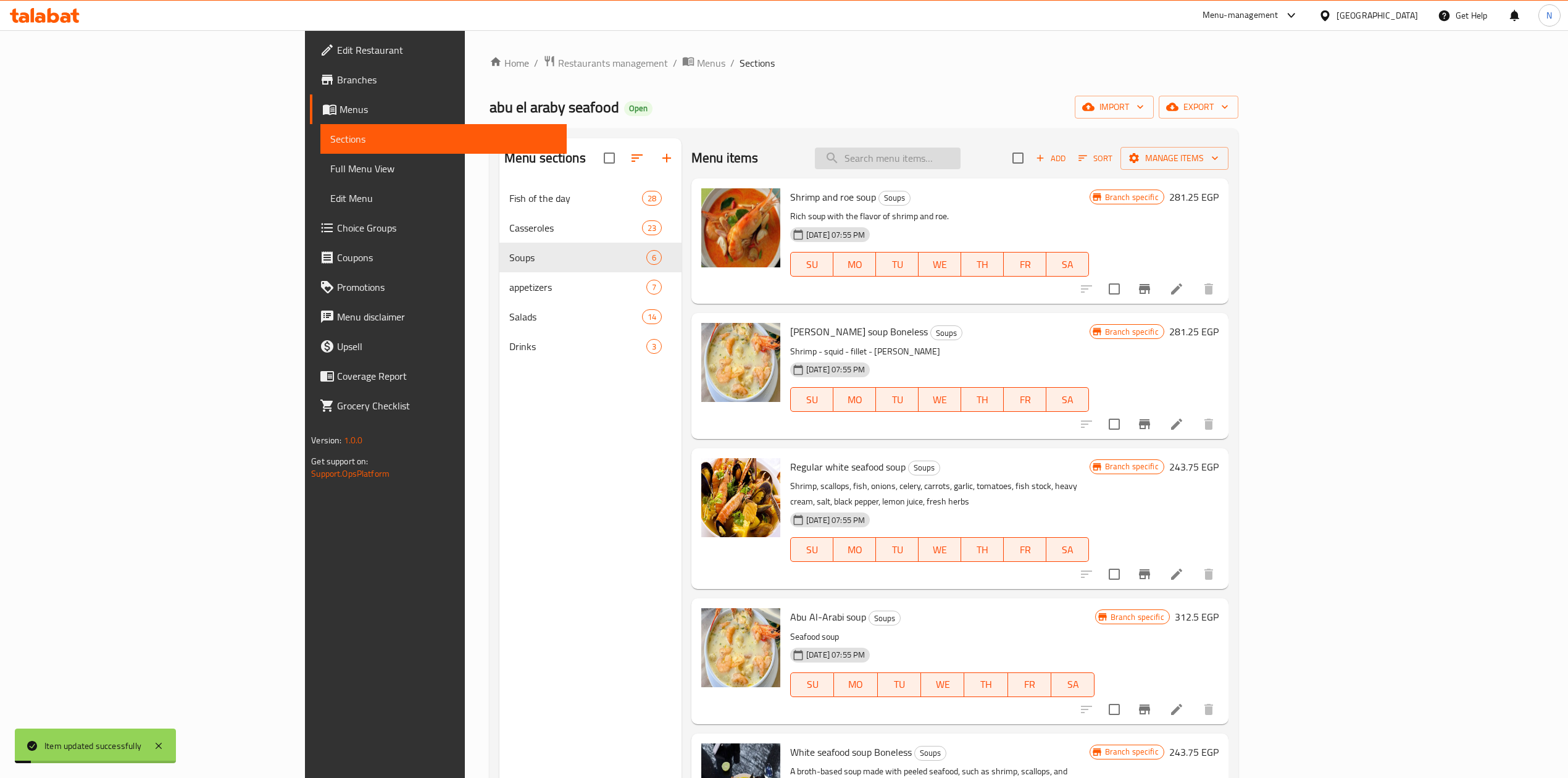
click at [959, 152] on input "search" at bounding box center [888, 158] width 146 height 21
paste input "Regular white seafood soup"
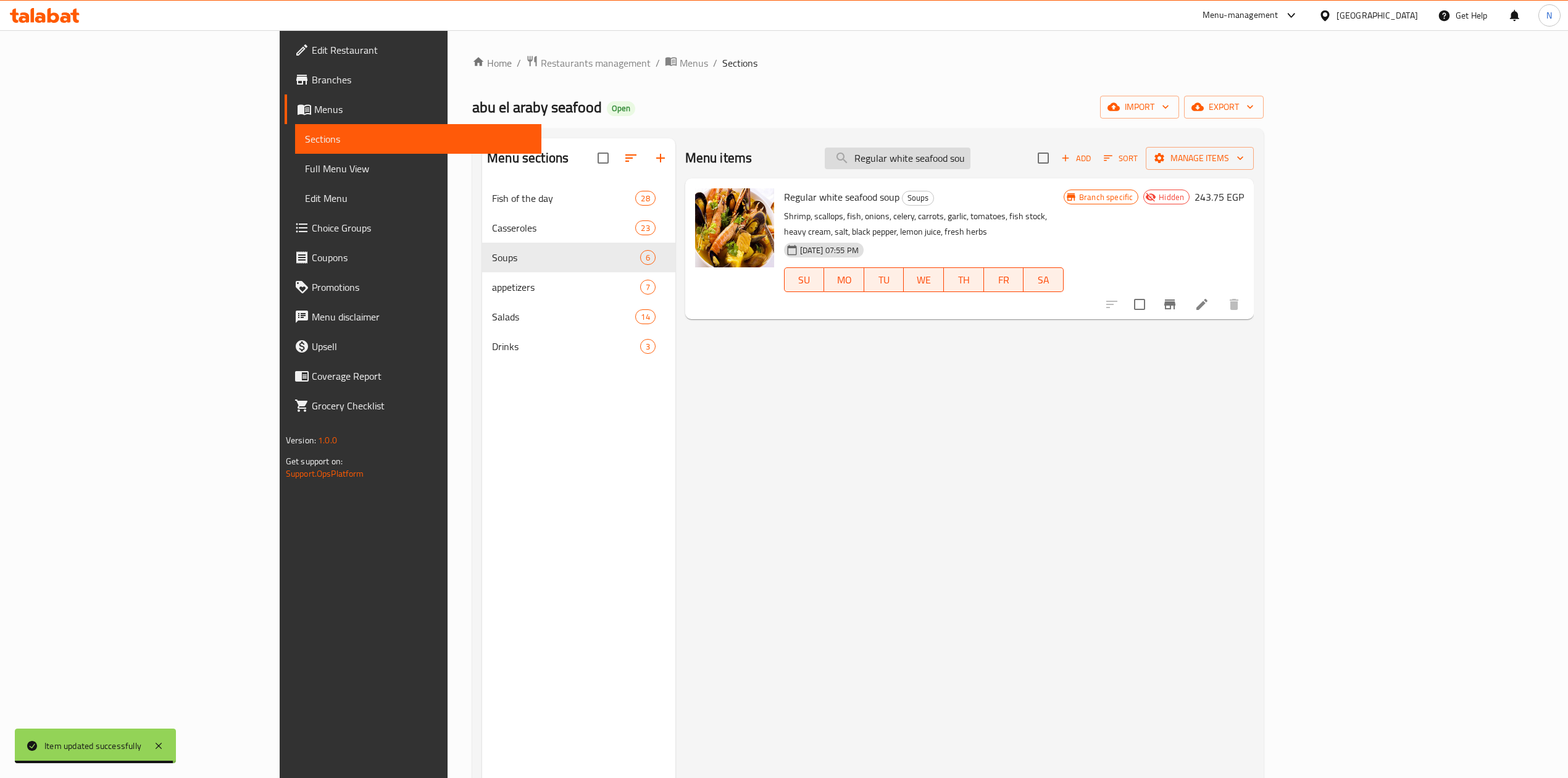
click at [971, 159] on input "Regular white seafood soup" at bounding box center [897, 158] width 146 height 21
paste input "Seafood rice"
click at [971, 159] on input "Seafood rice" at bounding box center [897, 158] width 146 height 21
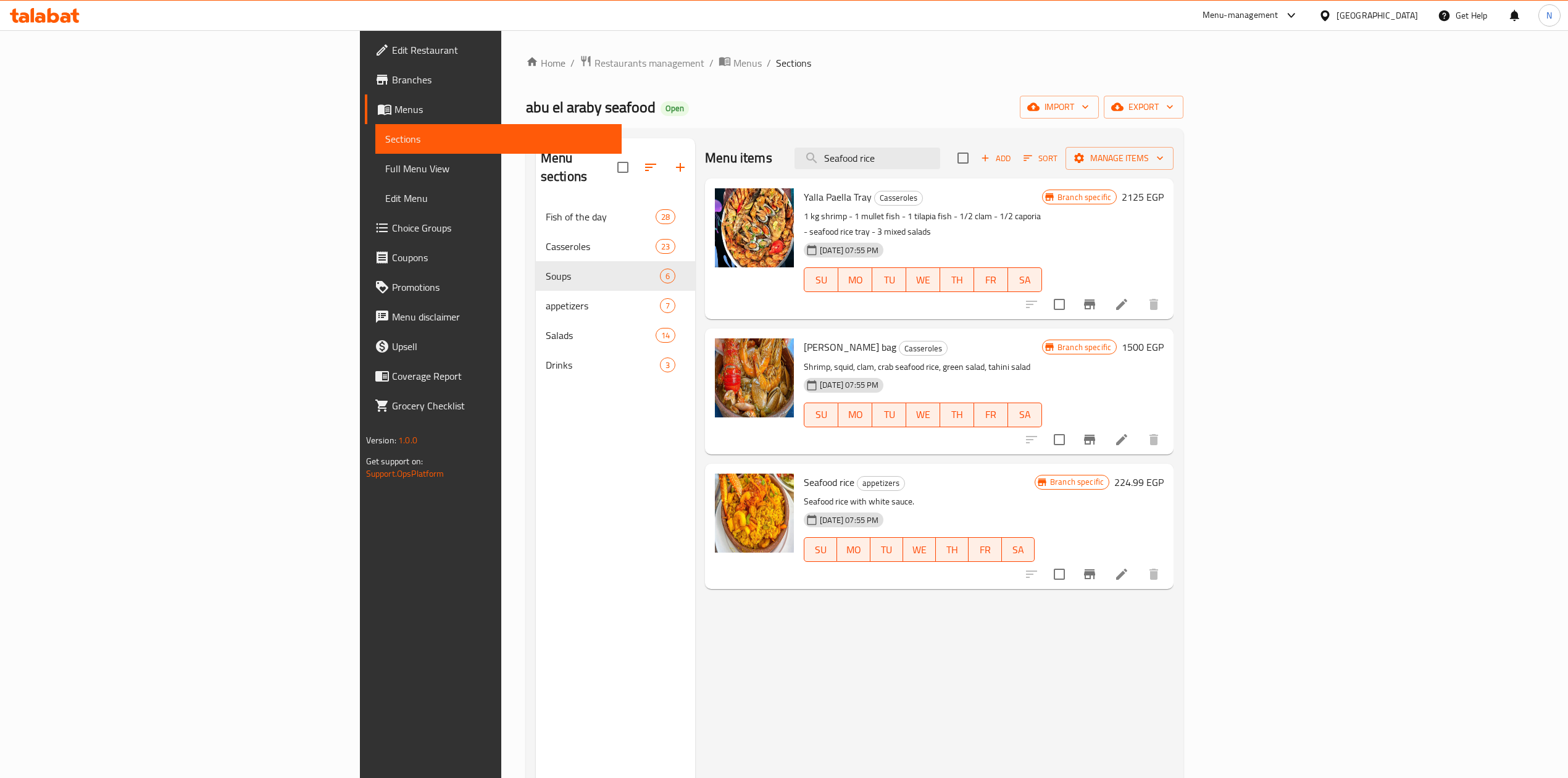
type input "Seafood rice"
click at [1139, 563] on li at bounding box center [1122, 574] width 35 height 22
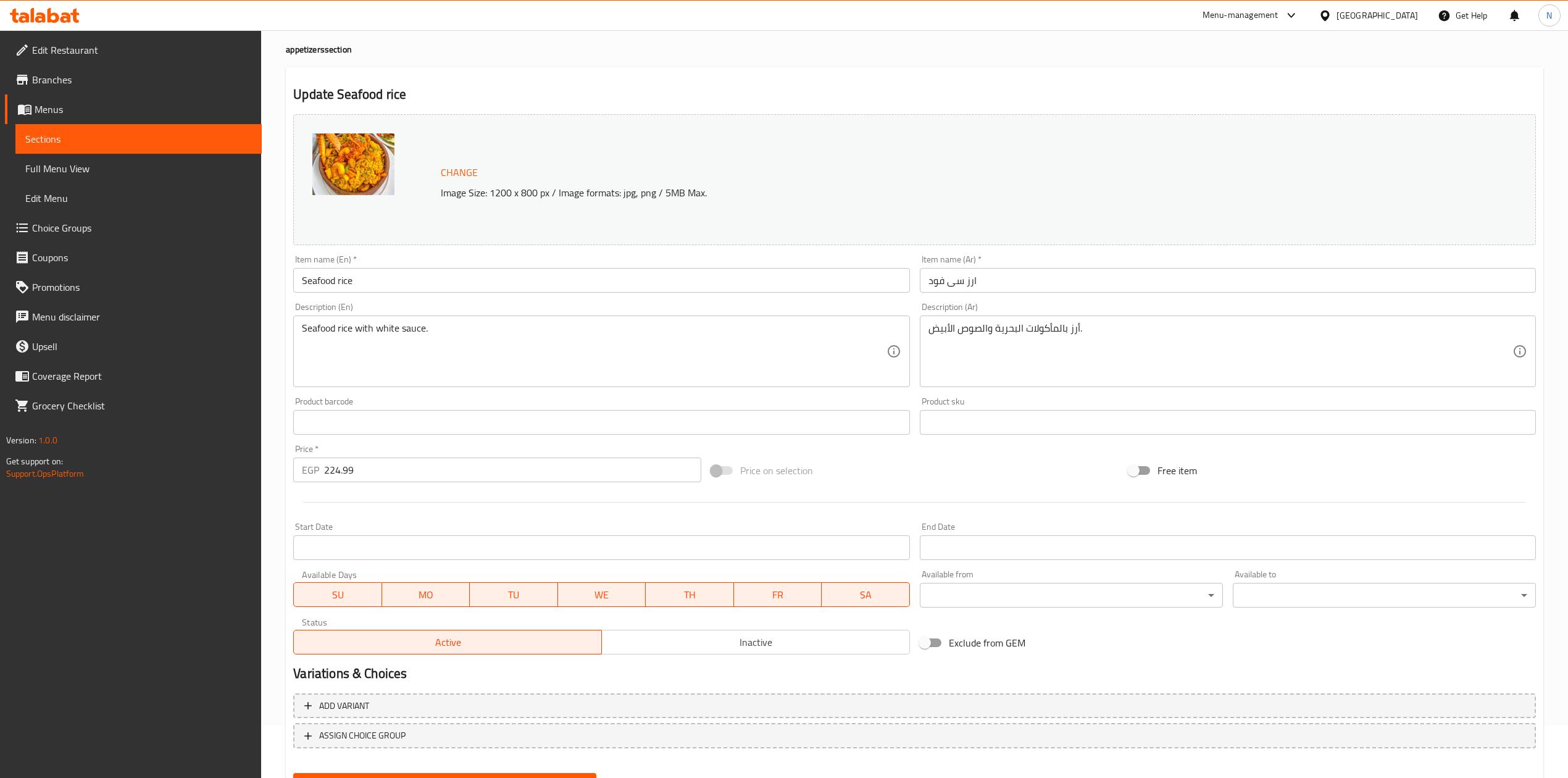
scroll to position [112, 0]
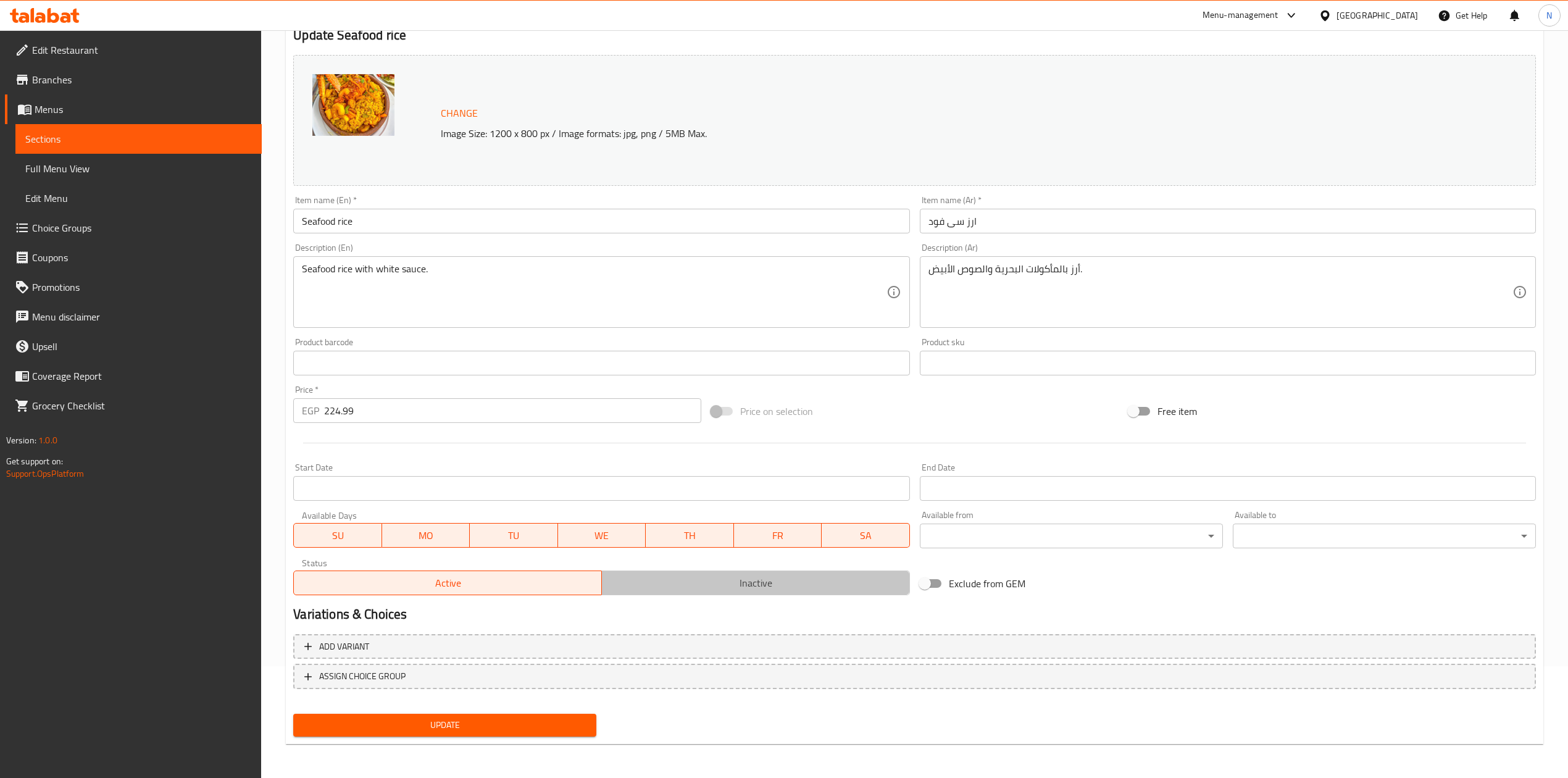
click at [768, 588] on span "Inactive" at bounding box center [756, 583] width 298 height 18
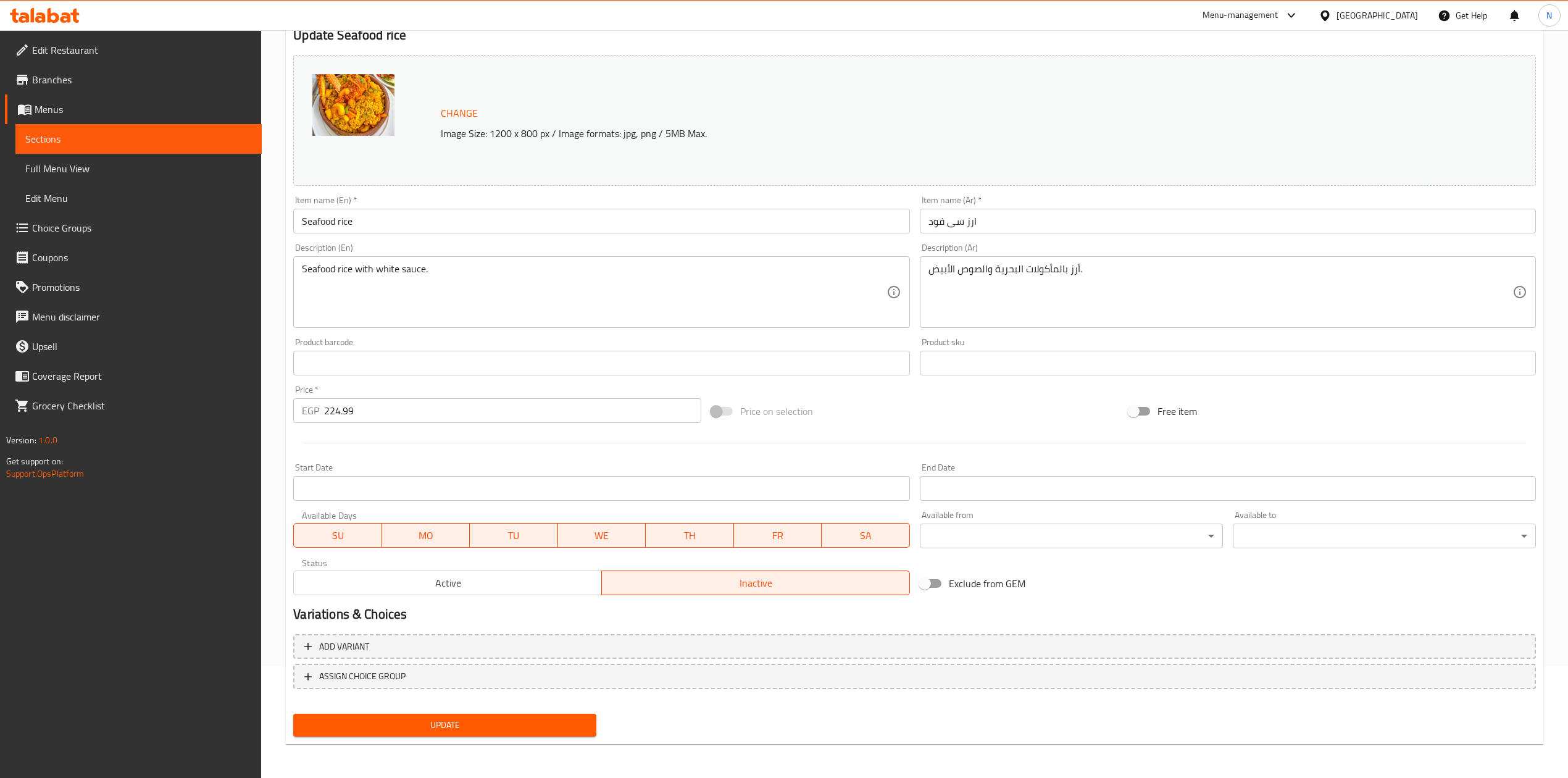
click at [483, 712] on div "Update" at bounding box center [444, 725] width 313 height 32
click at [483, 721] on span "Update" at bounding box center [445, 725] width 283 height 15
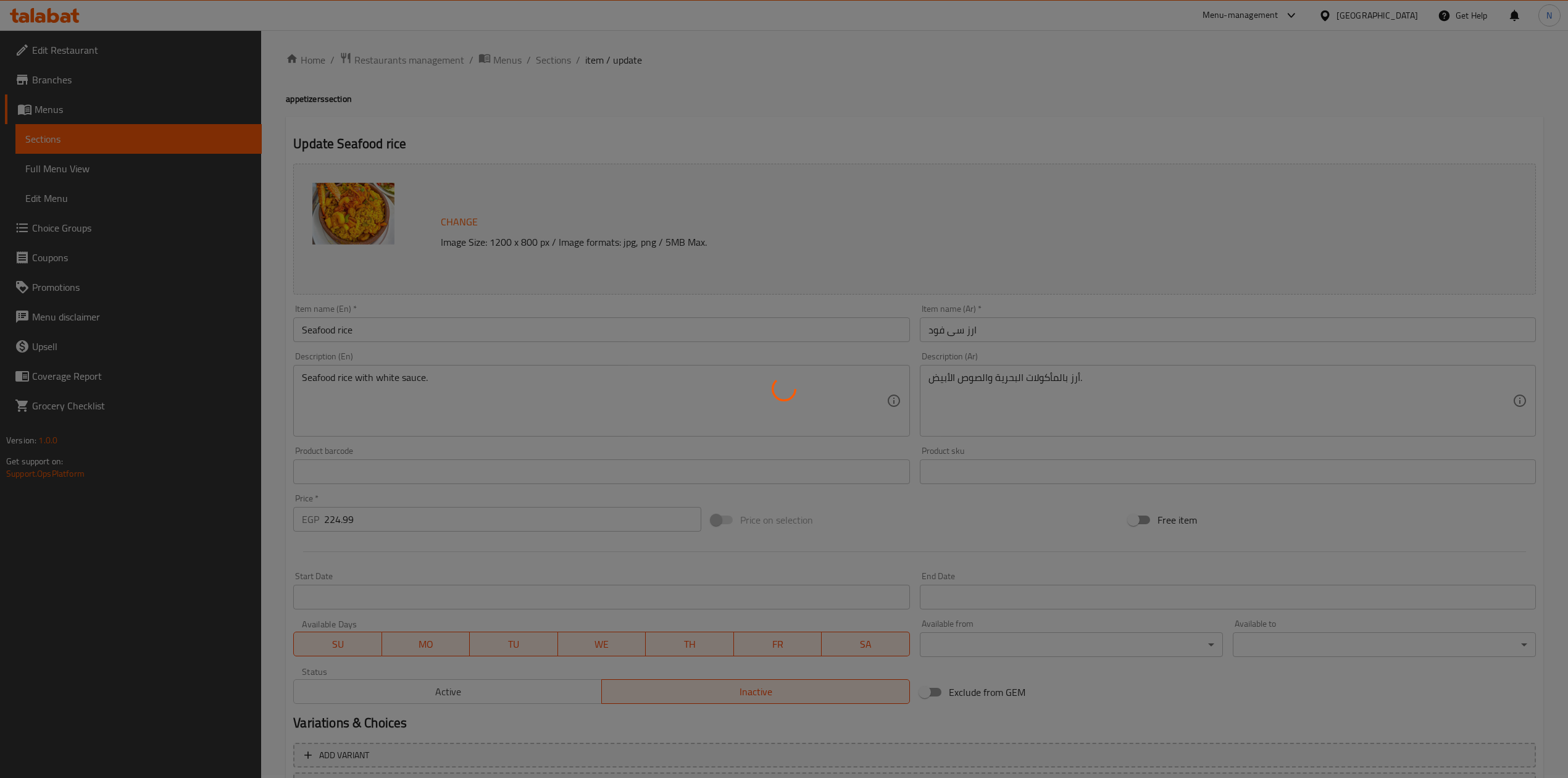
scroll to position [0, 0]
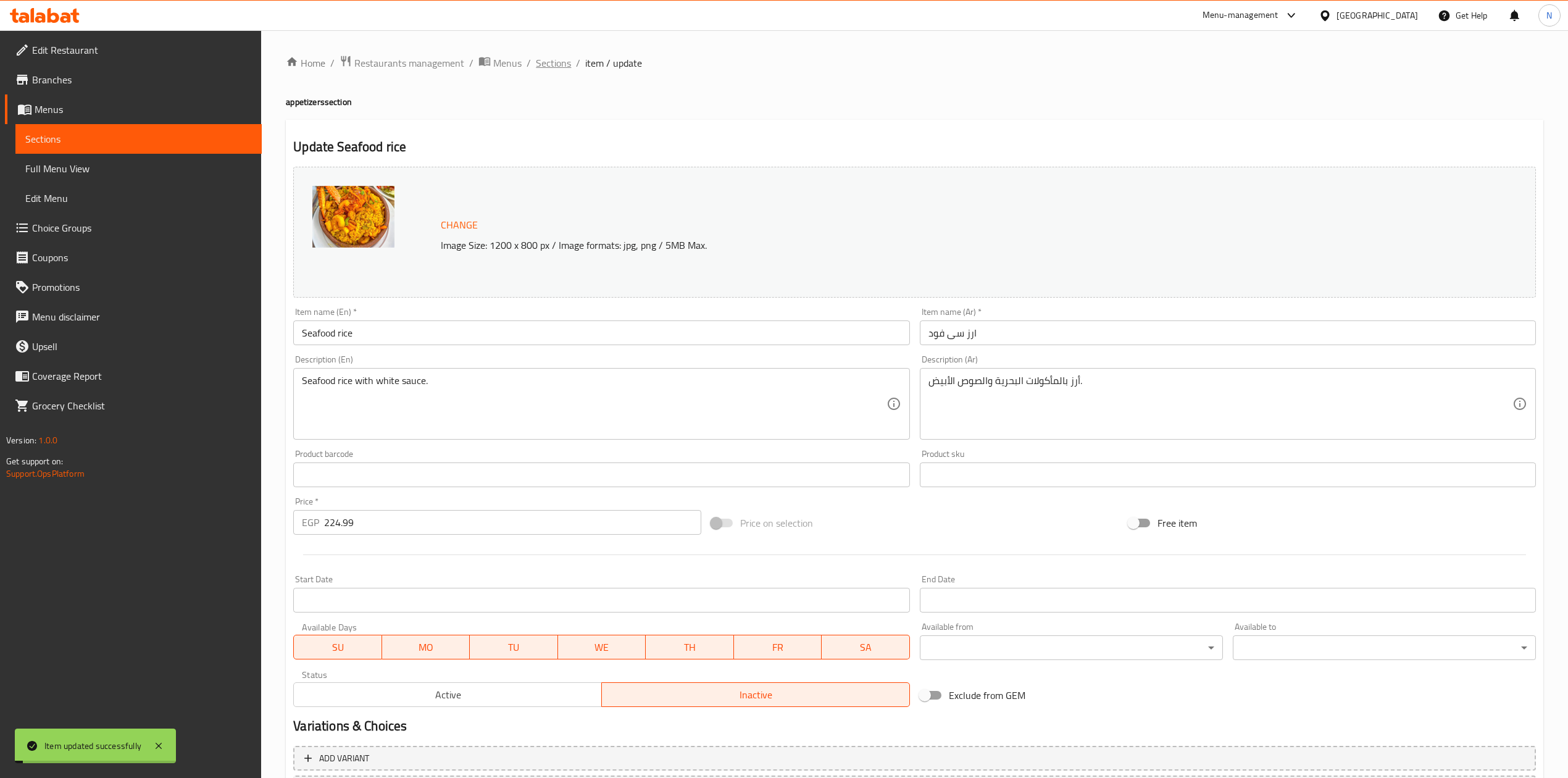
click at [548, 65] on span "Sections" at bounding box center [553, 62] width 35 height 15
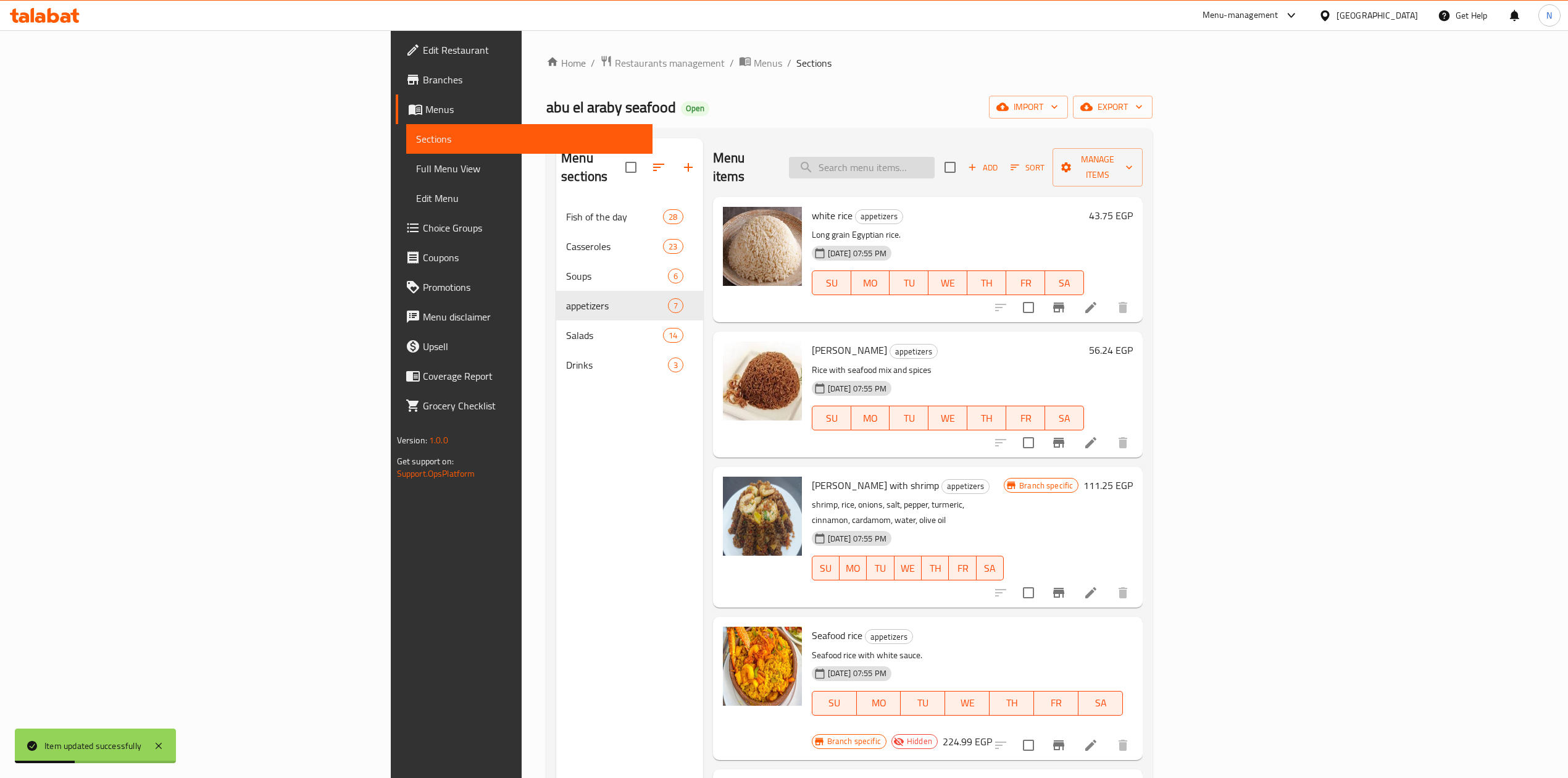
click at [935, 157] on input "search" at bounding box center [861, 167] width 146 height 21
paste input "Shellfish baladi"
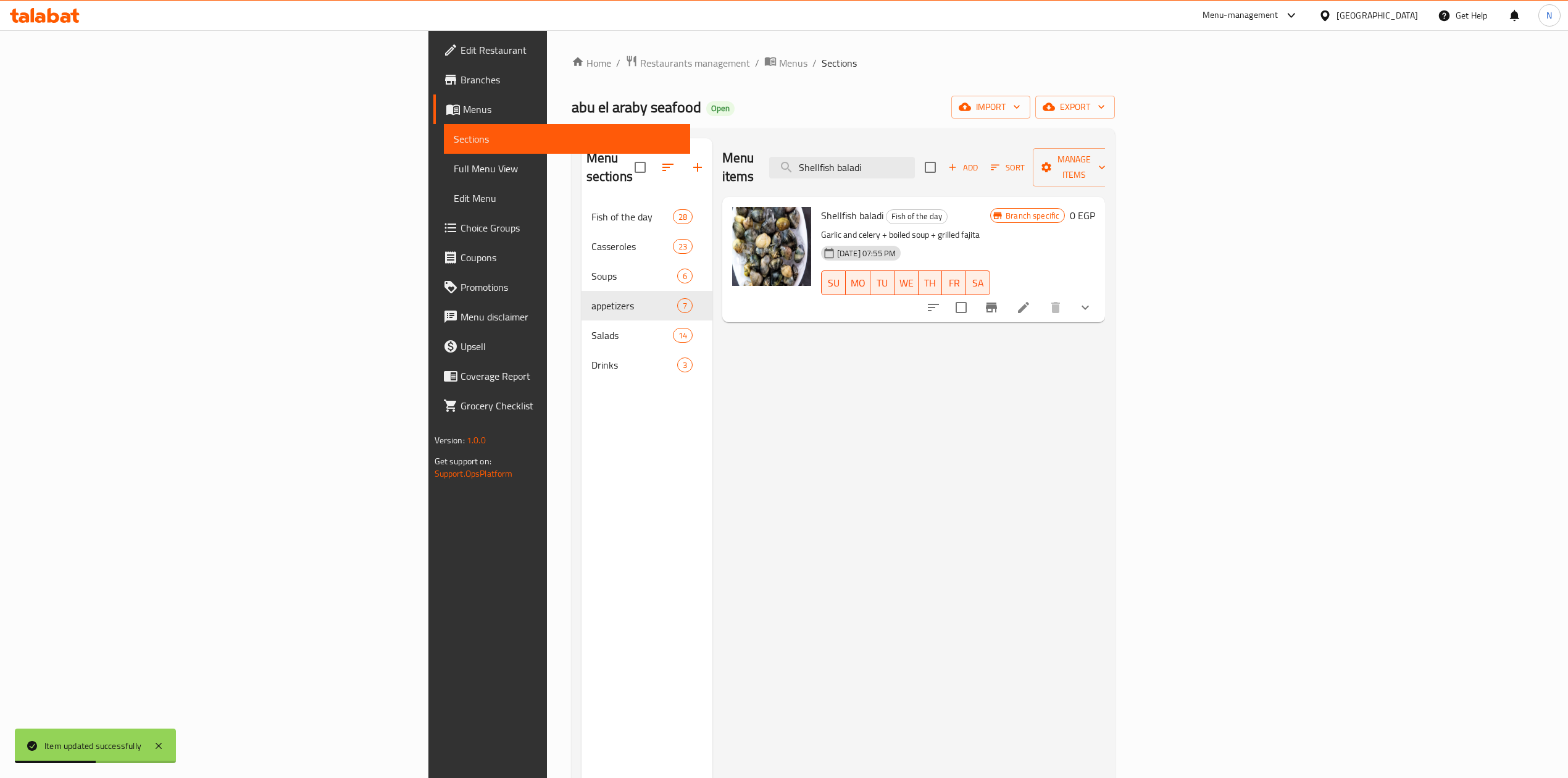
type input "Shellfish baladi"
click at [1041, 296] on li at bounding box center [1024, 307] width 35 height 22
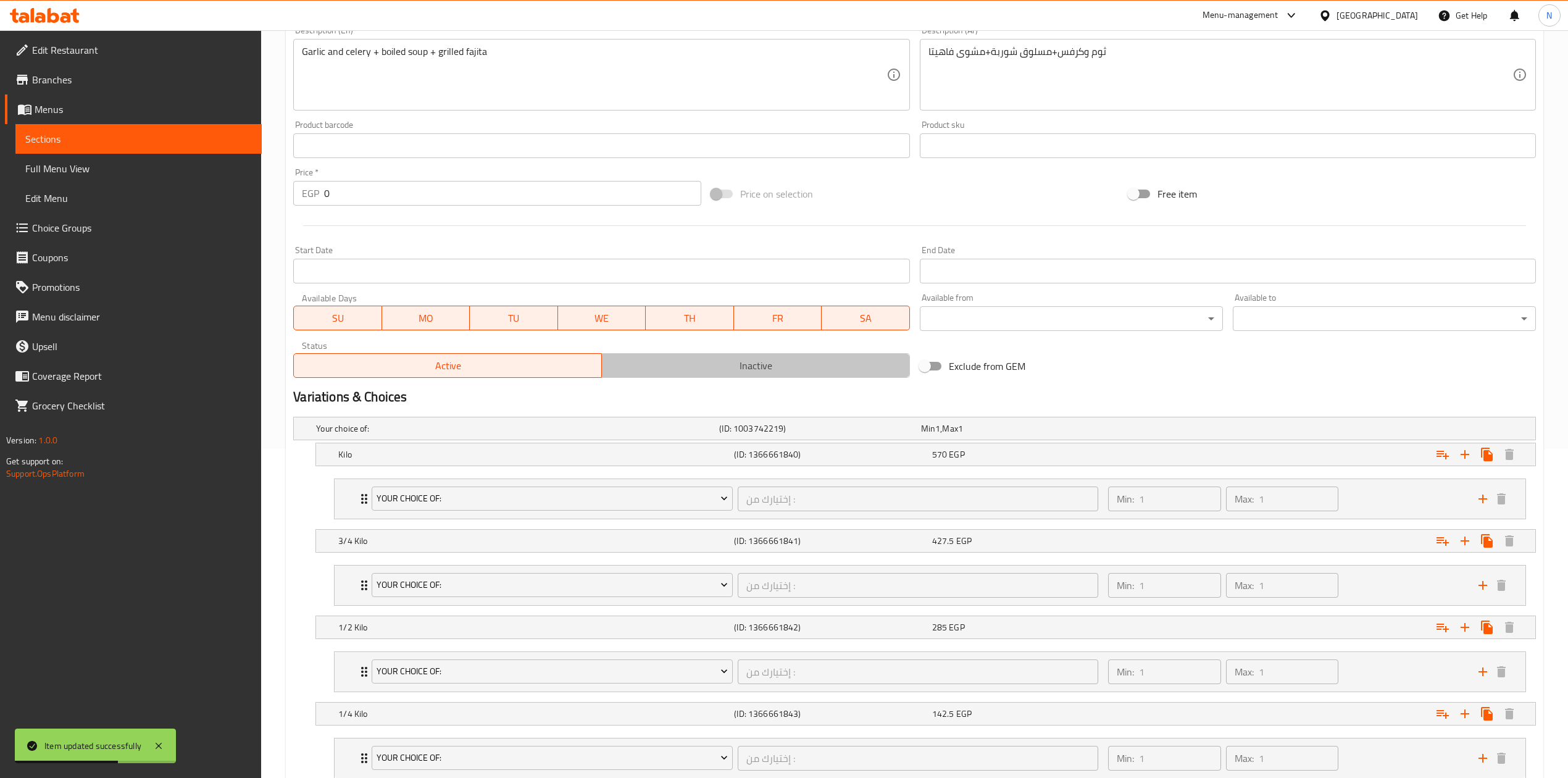
click at [747, 374] on span "Inactive" at bounding box center [756, 366] width 298 height 18
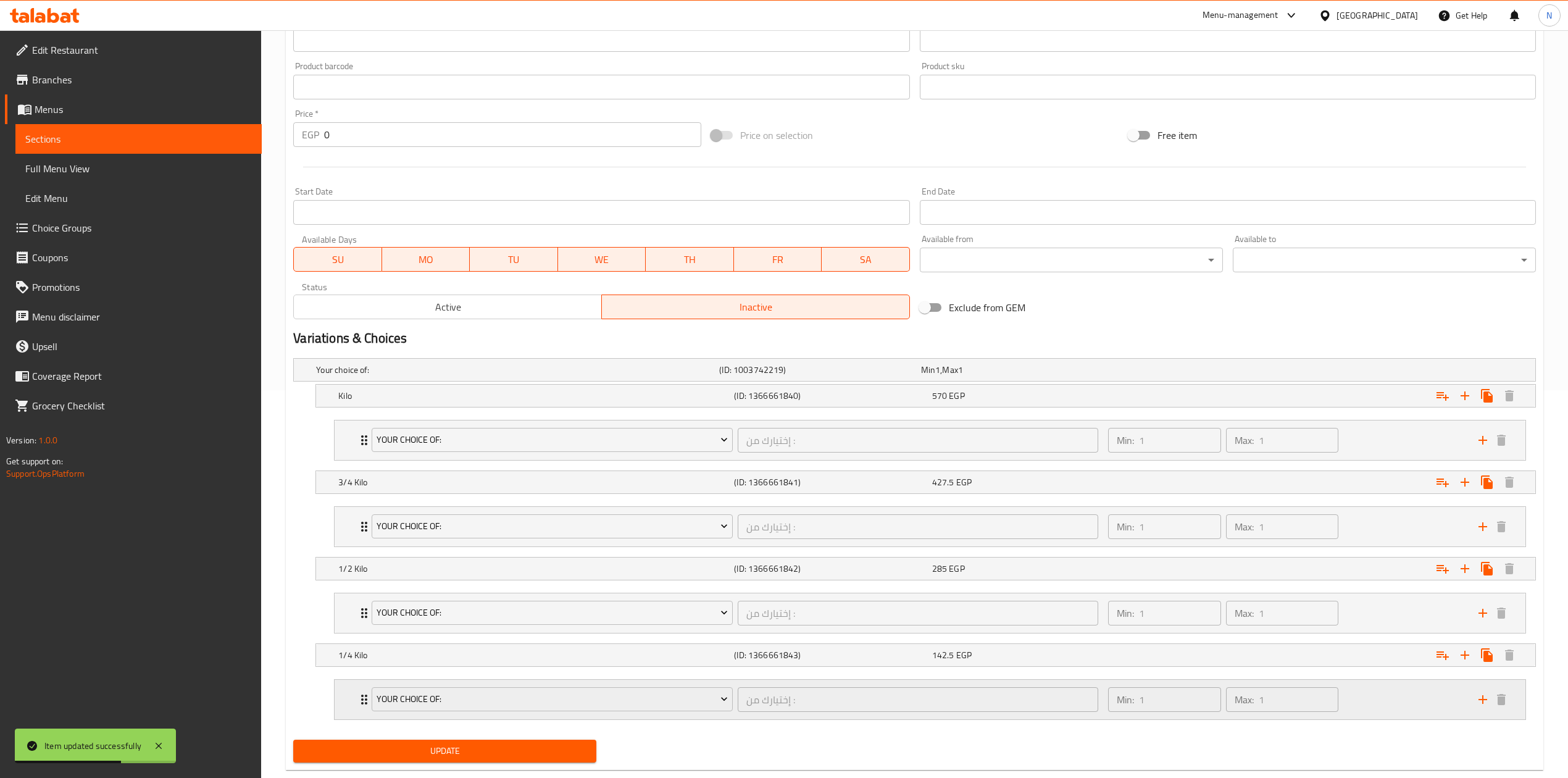
scroll to position [420, 0]
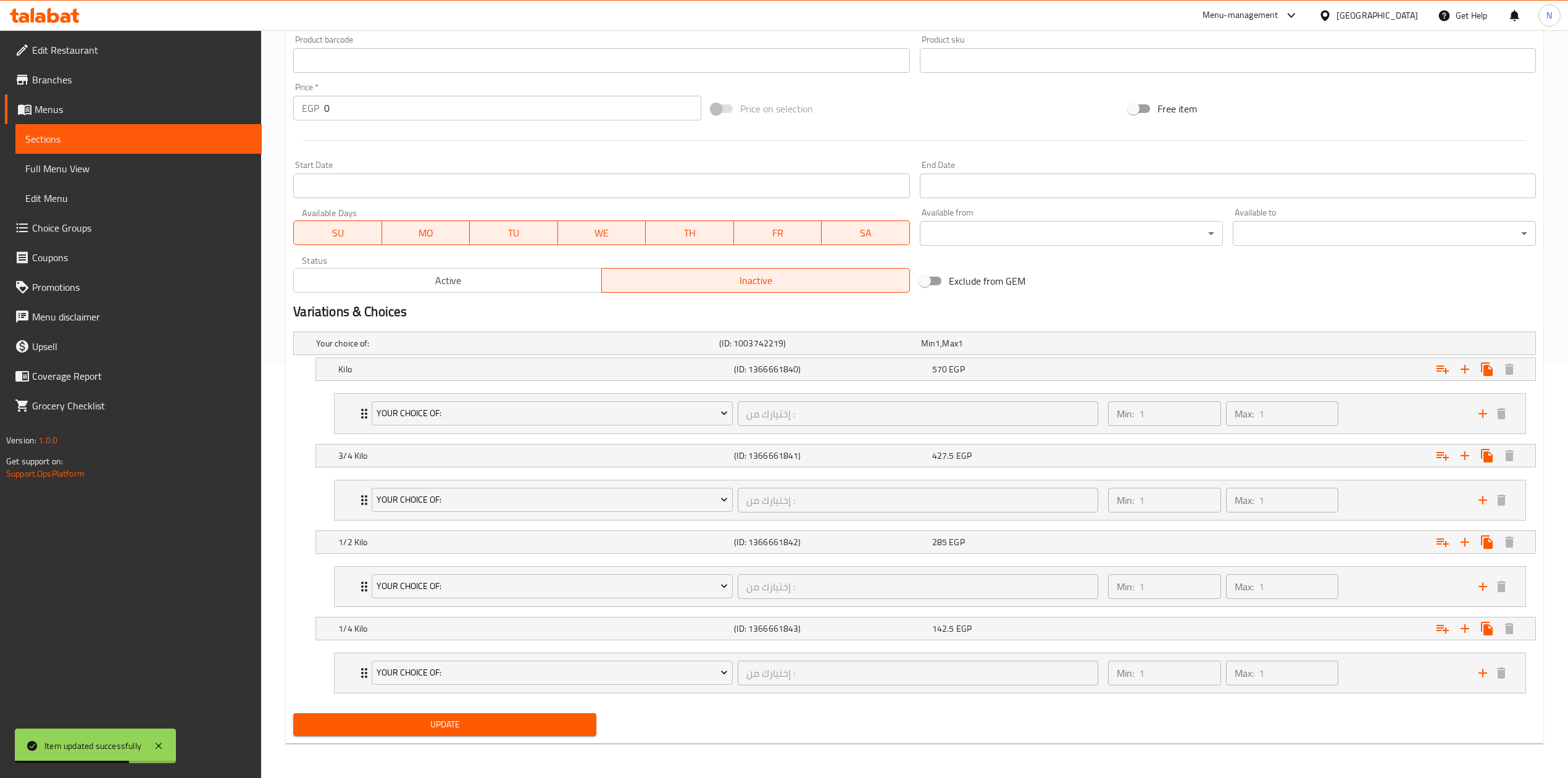
click at [495, 712] on div "Update" at bounding box center [444, 724] width 313 height 32
click at [495, 713] on button "Update" at bounding box center [445, 724] width 303 height 23
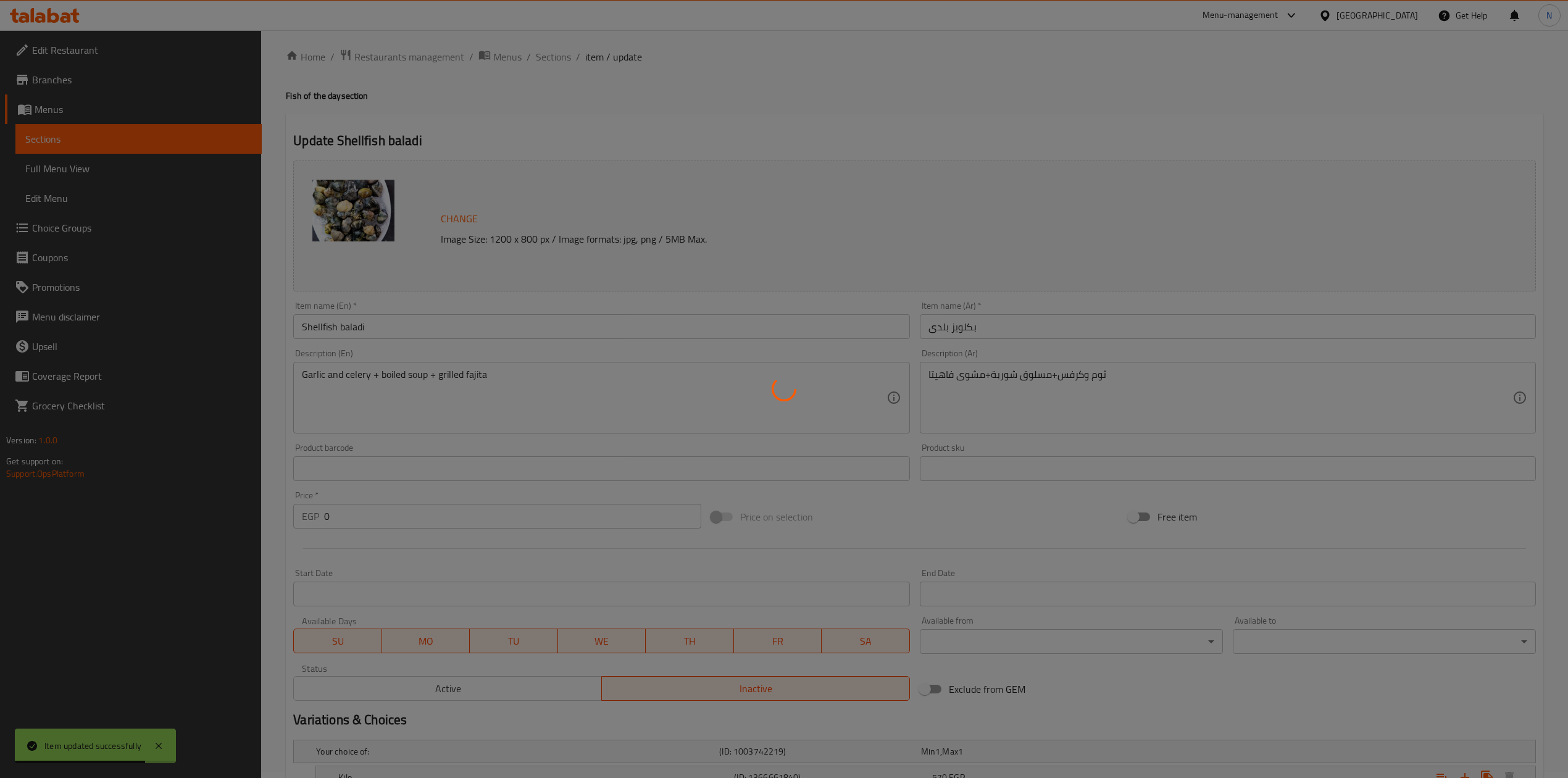
scroll to position [0, 0]
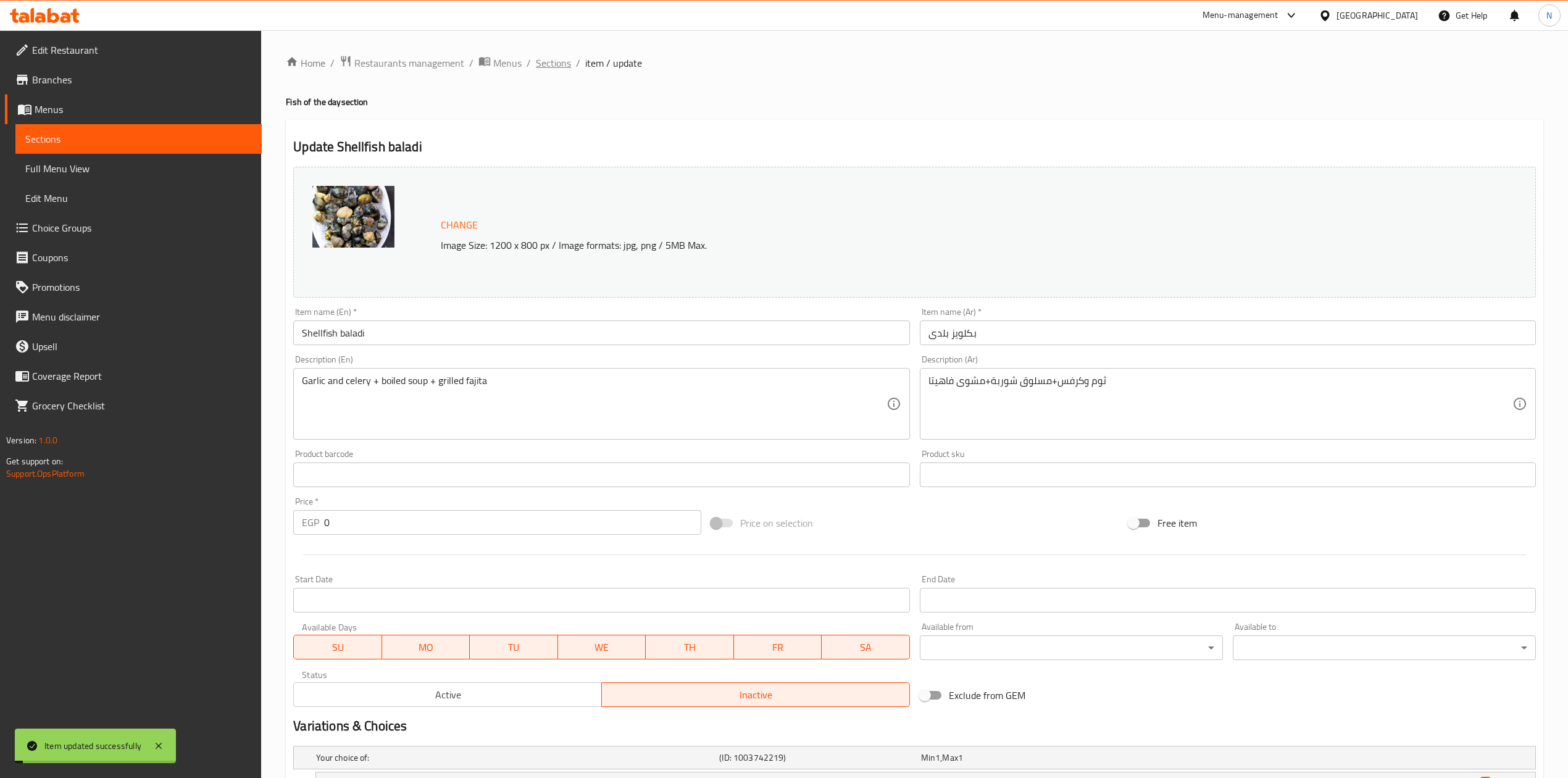
click at [559, 57] on span "Sections" at bounding box center [553, 62] width 35 height 15
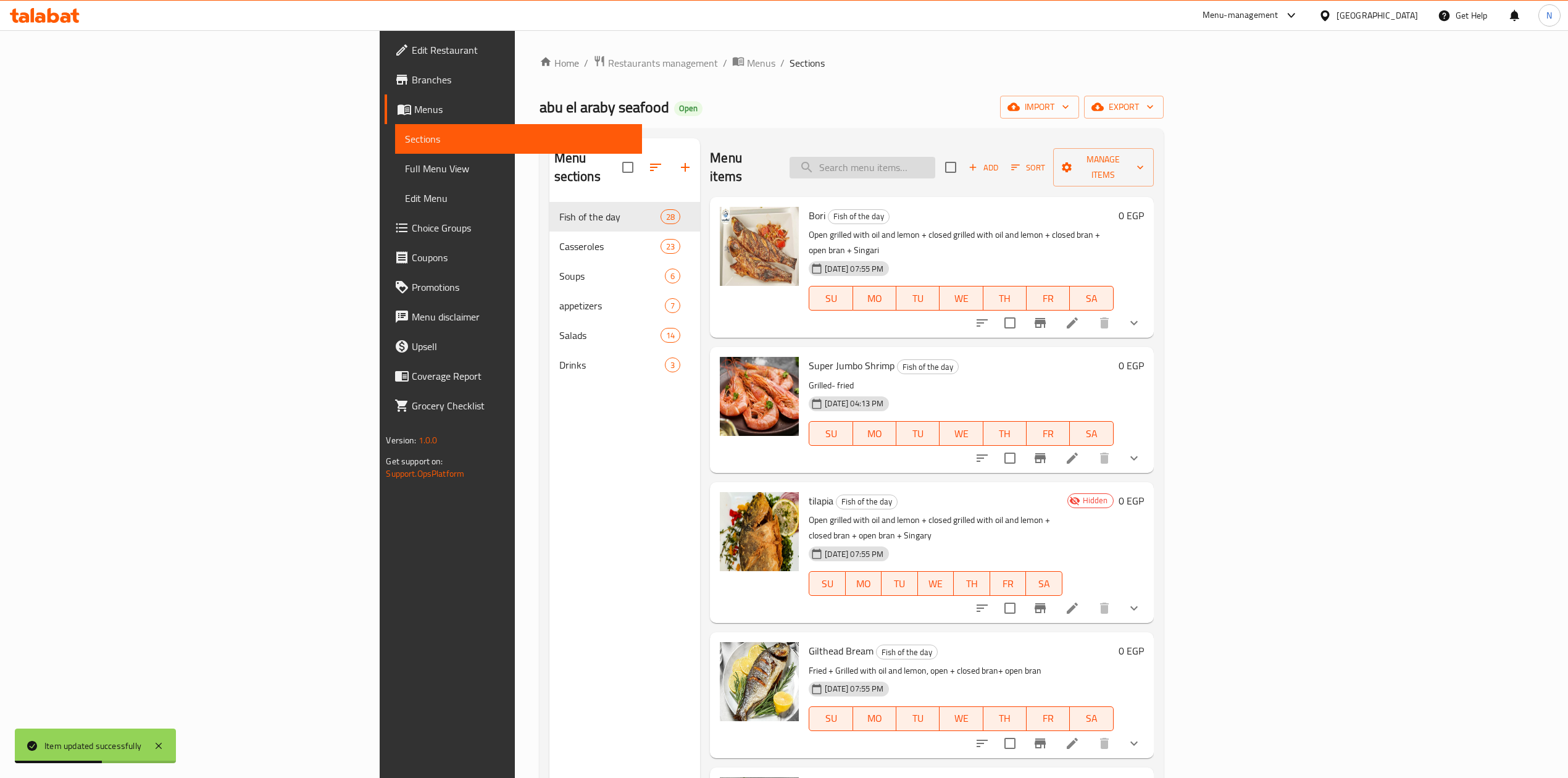
click at [935, 163] on input "search" at bounding box center [862, 167] width 146 height 21
paste input "shrimp soup"
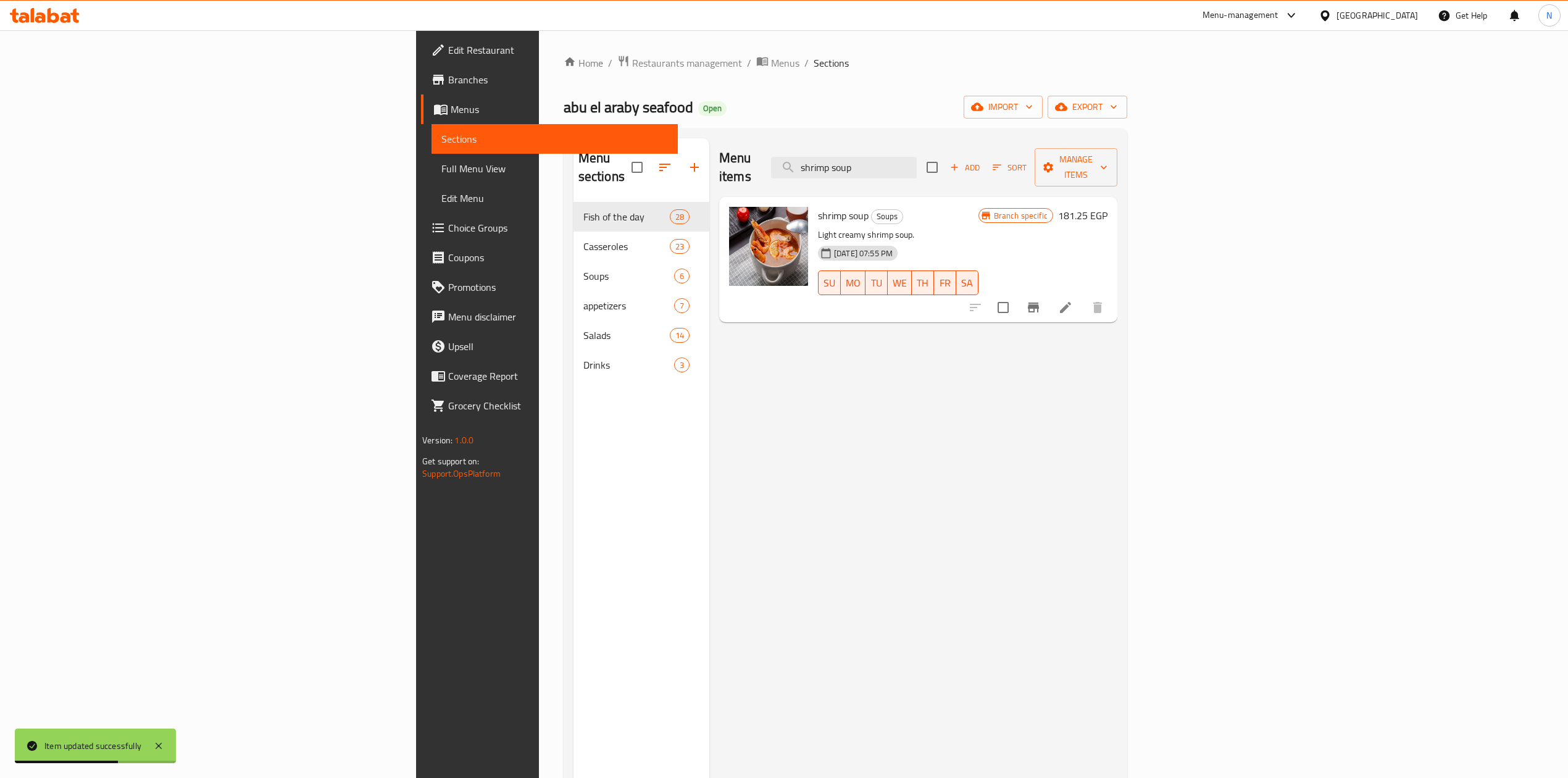
type input "shrimp soup"
click at [1071, 302] on icon at bounding box center [1066, 307] width 11 height 11
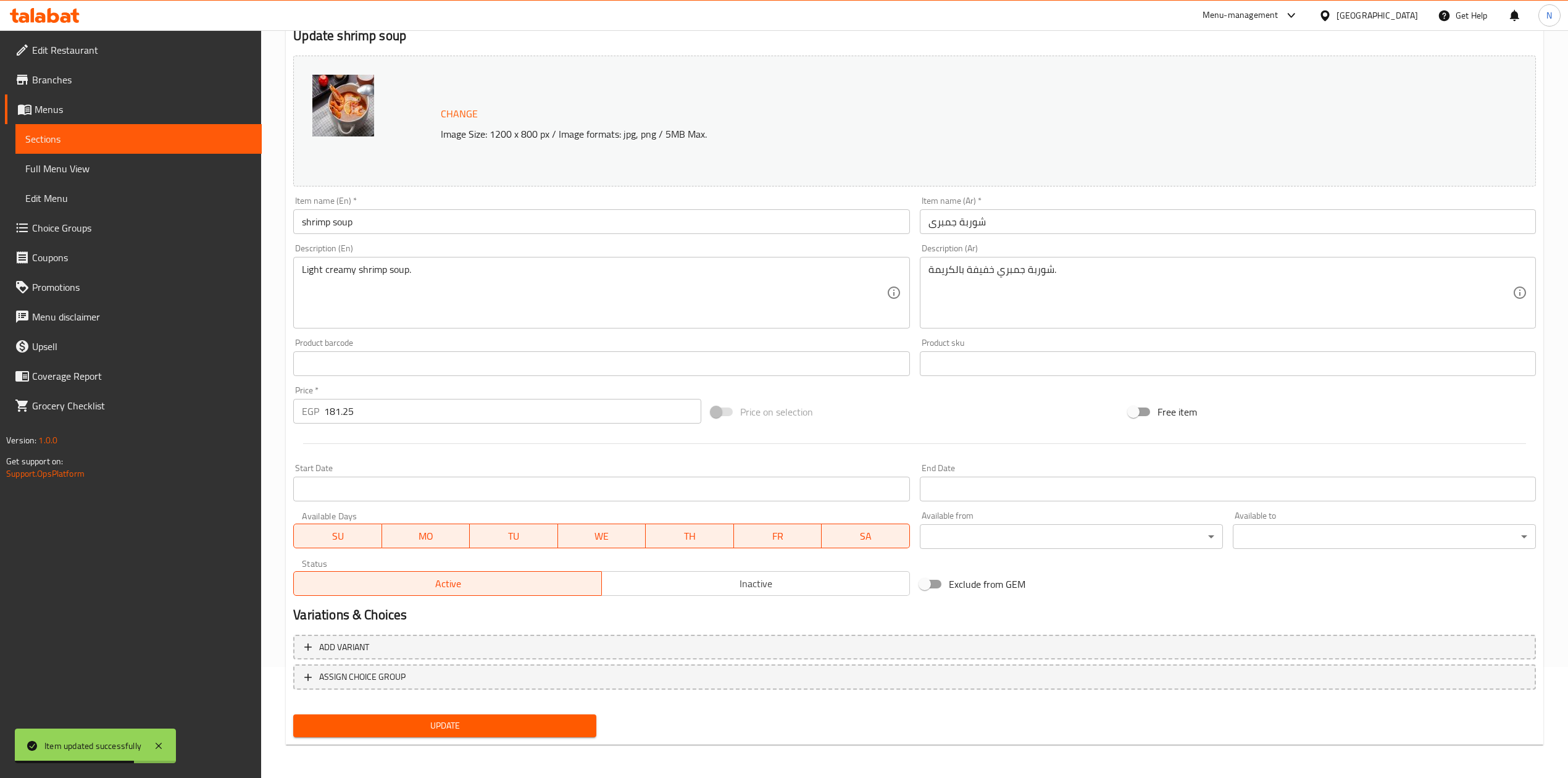
scroll to position [112, 0]
click at [768, 567] on div "Active Inactive" at bounding box center [602, 577] width 616 height 37
click at [768, 576] on span "Inactive" at bounding box center [756, 583] width 298 height 18
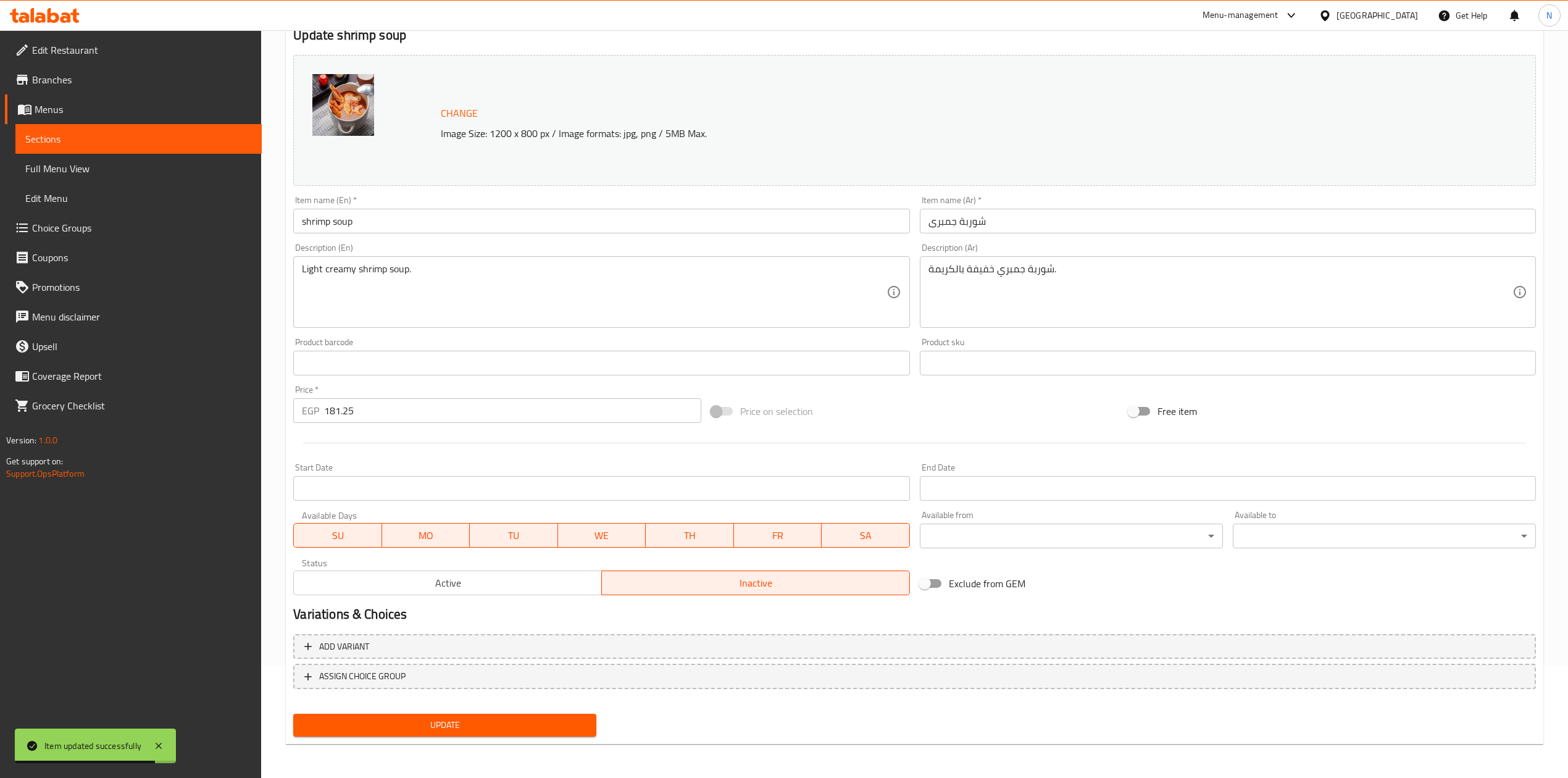
click at [524, 734] on button "Update" at bounding box center [445, 725] width 303 height 23
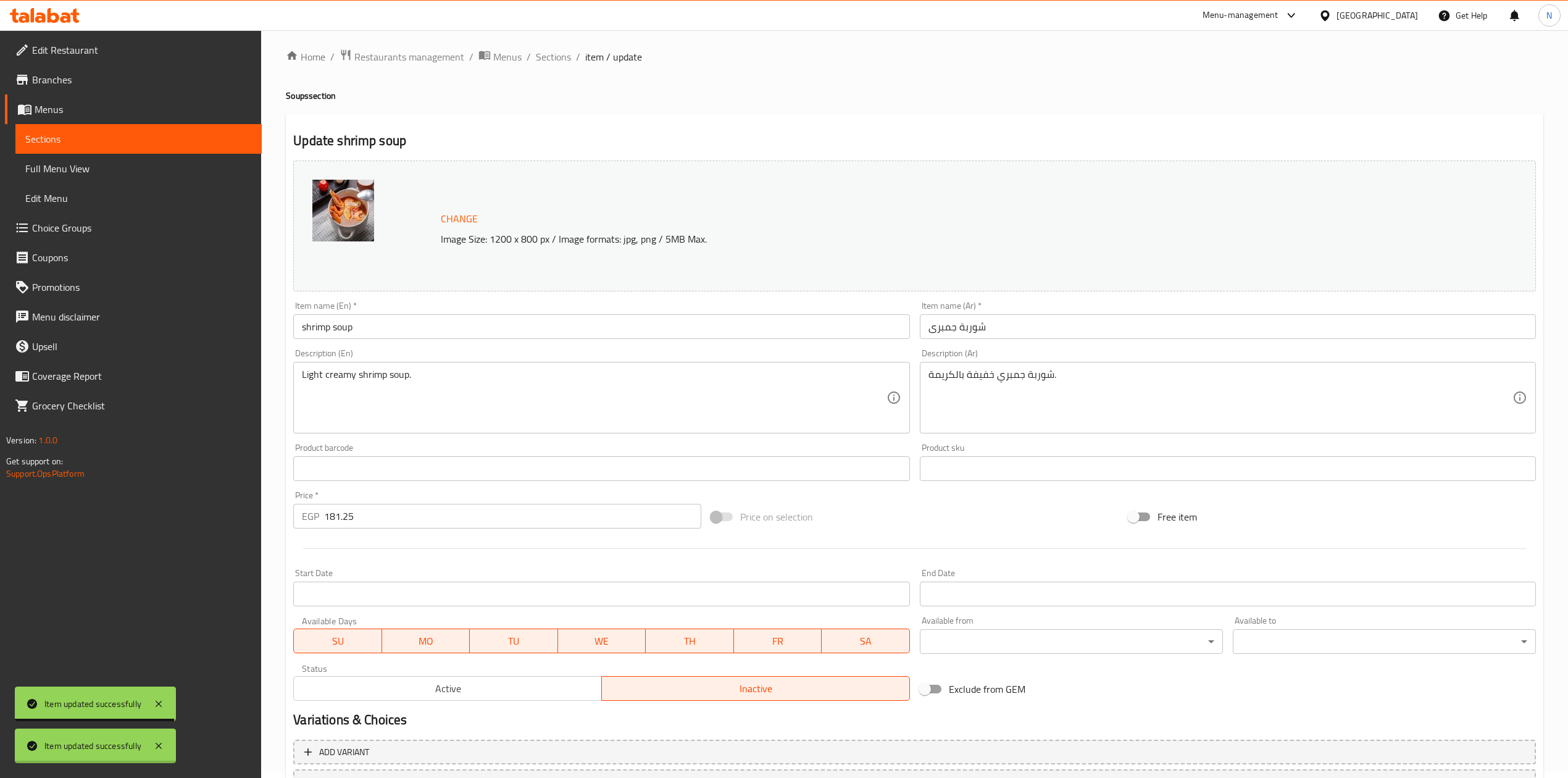
scroll to position [0, 0]
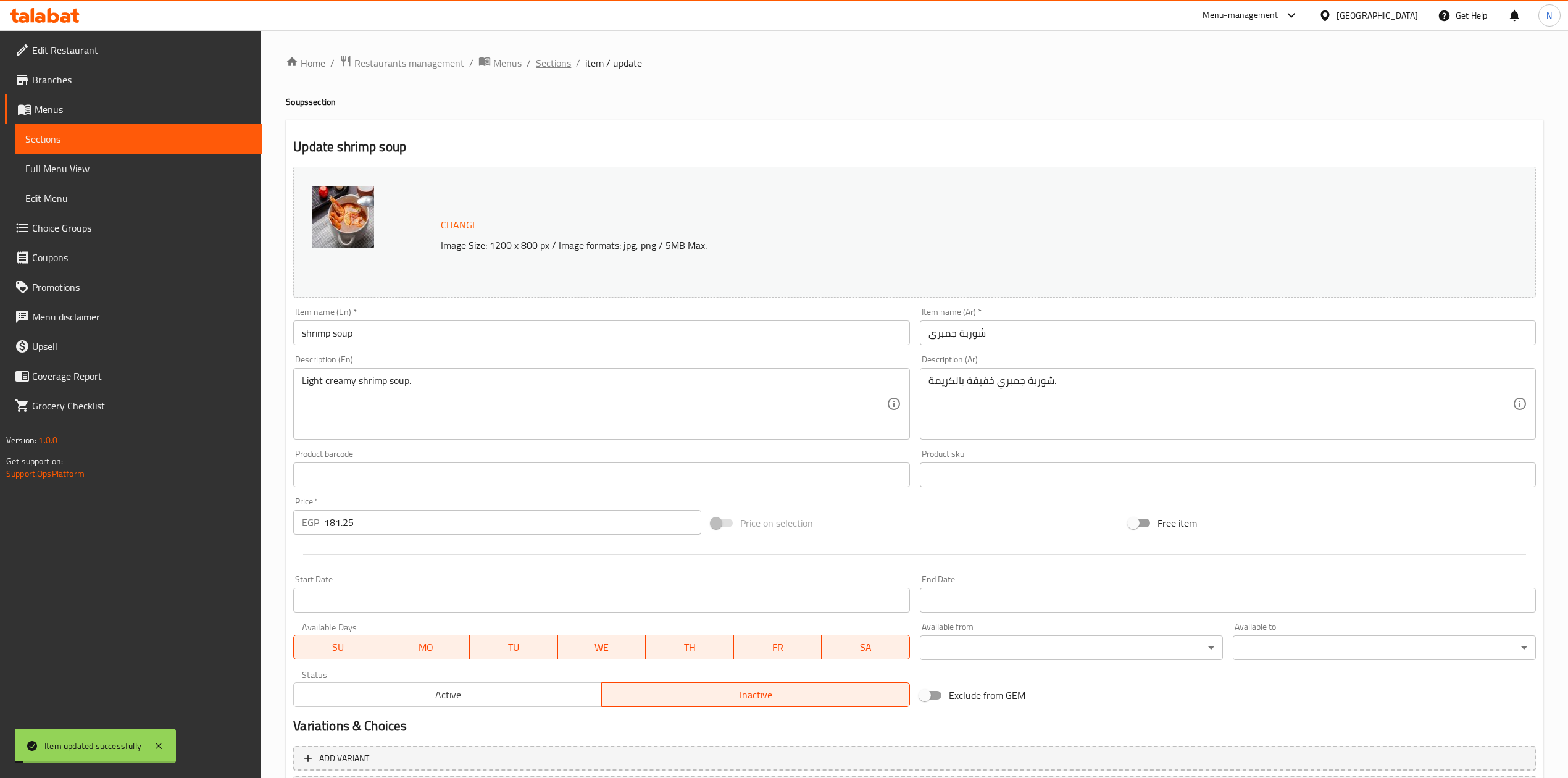
click at [553, 70] on span "Sections" at bounding box center [553, 62] width 35 height 15
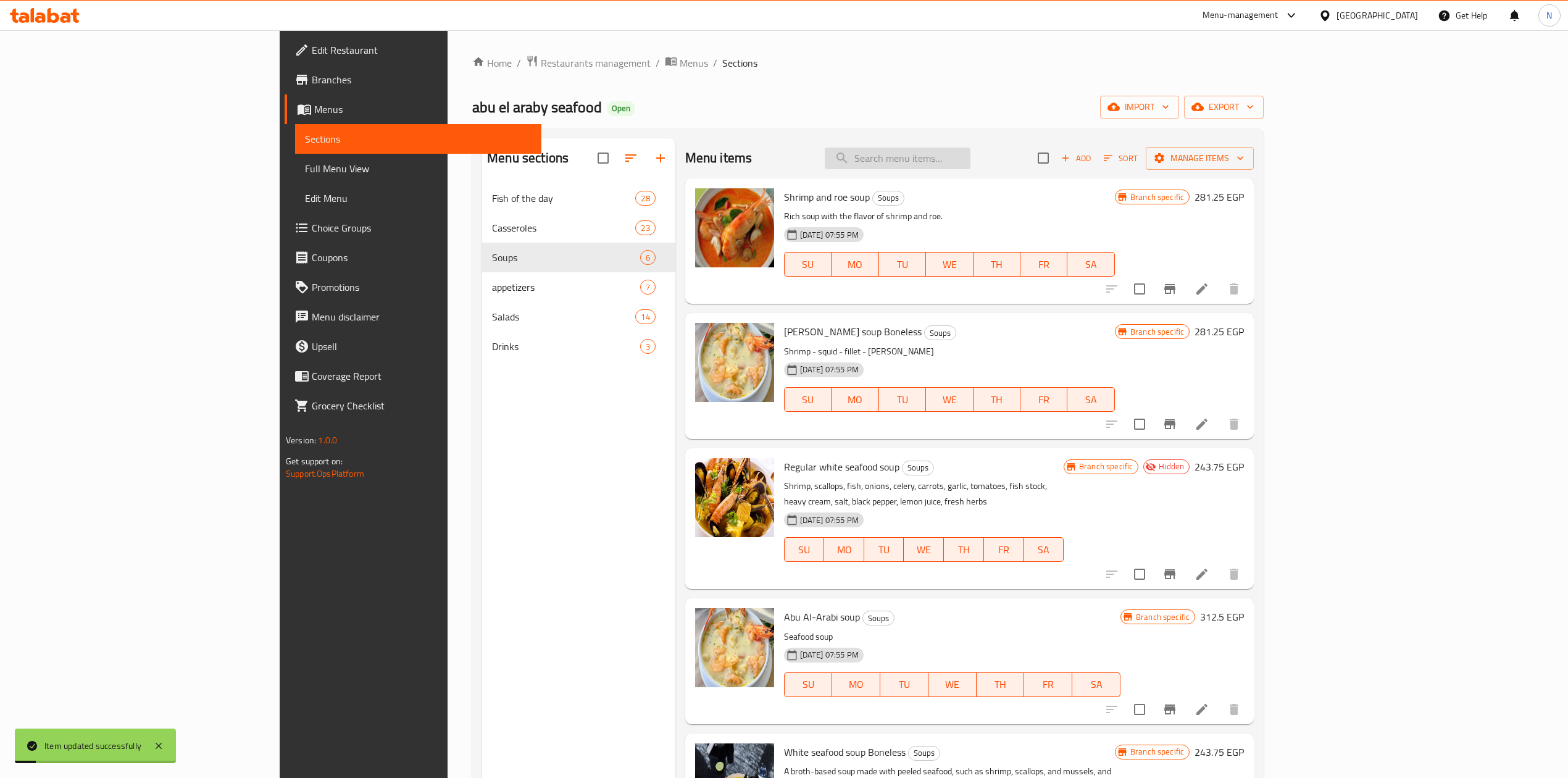
click at [971, 166] on input "search" at bounding box center [897, 158] width 146 height 21
paste input "shrimp soup"
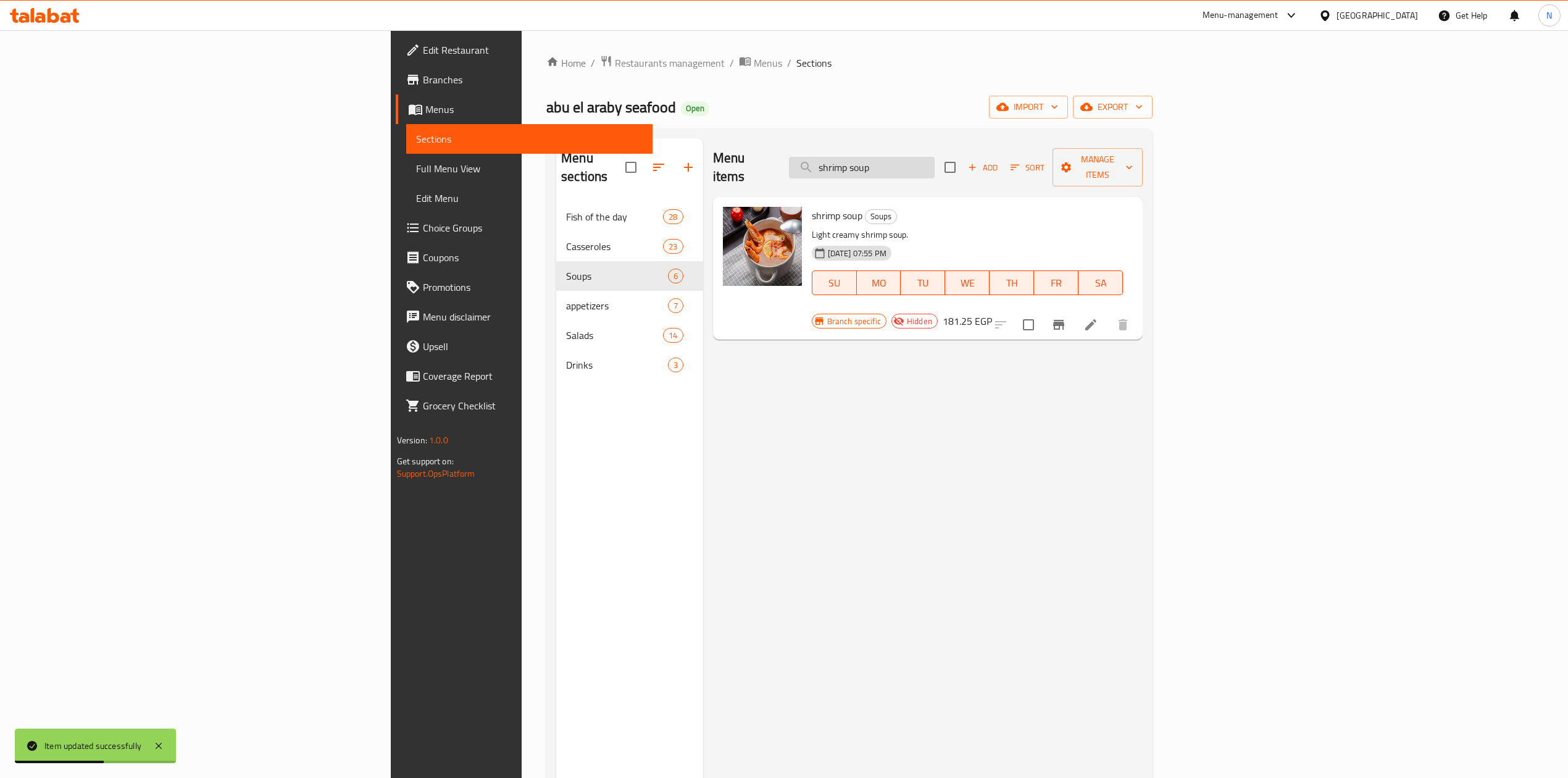
click at [935, 157] on input "shrimp soup" at bounding box center [861, 167] width 146 height 21
paste input "Shellfish baladi"
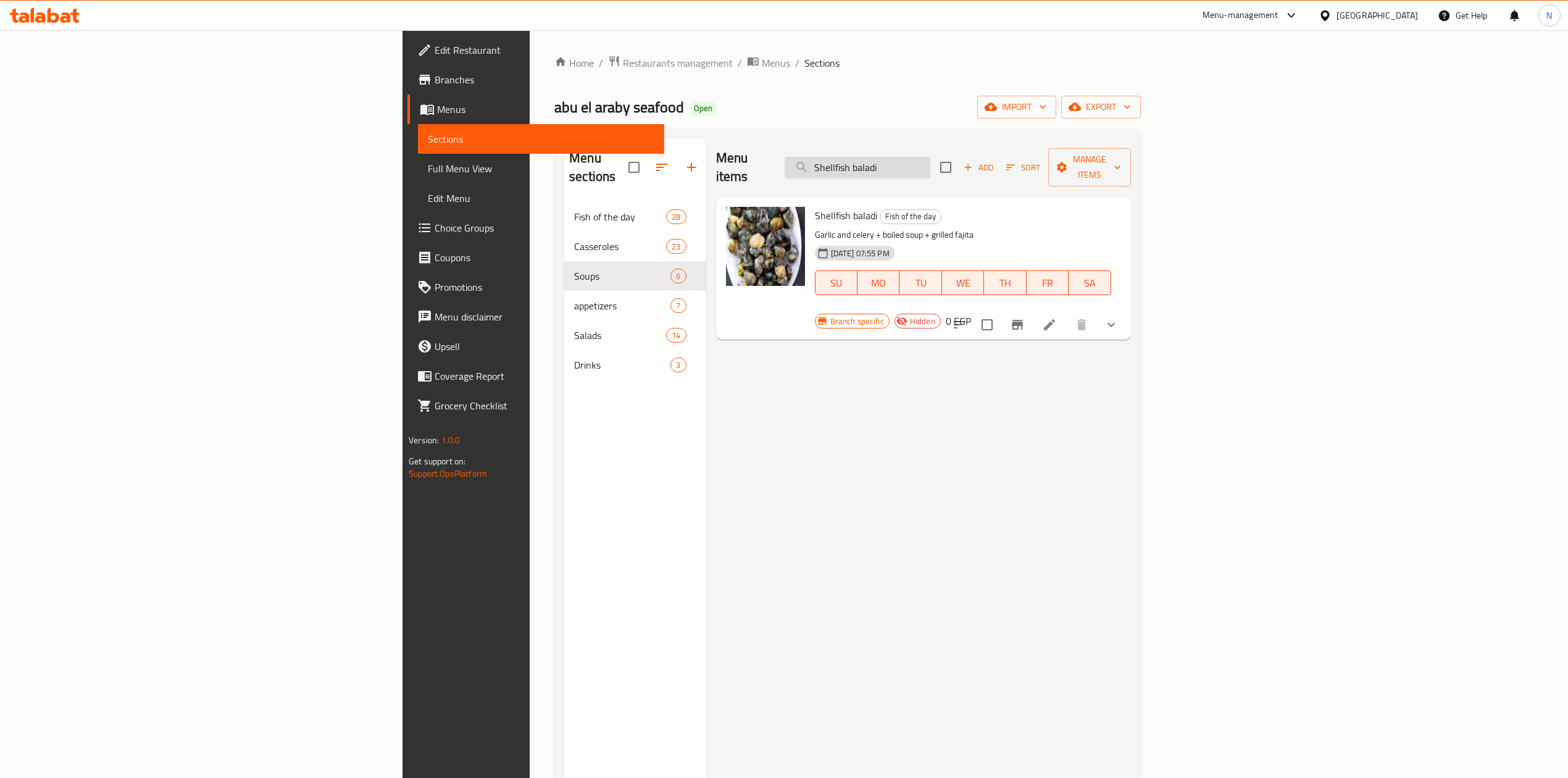
click at [930, 169] on input "Shellfish baladi" at bounding box center [857, 167] width 146 height 21
paste input "eafood rice"
click at [930, 169] on input "Shellfish baladi" at bounding box center [857, 167] width 146 height 21
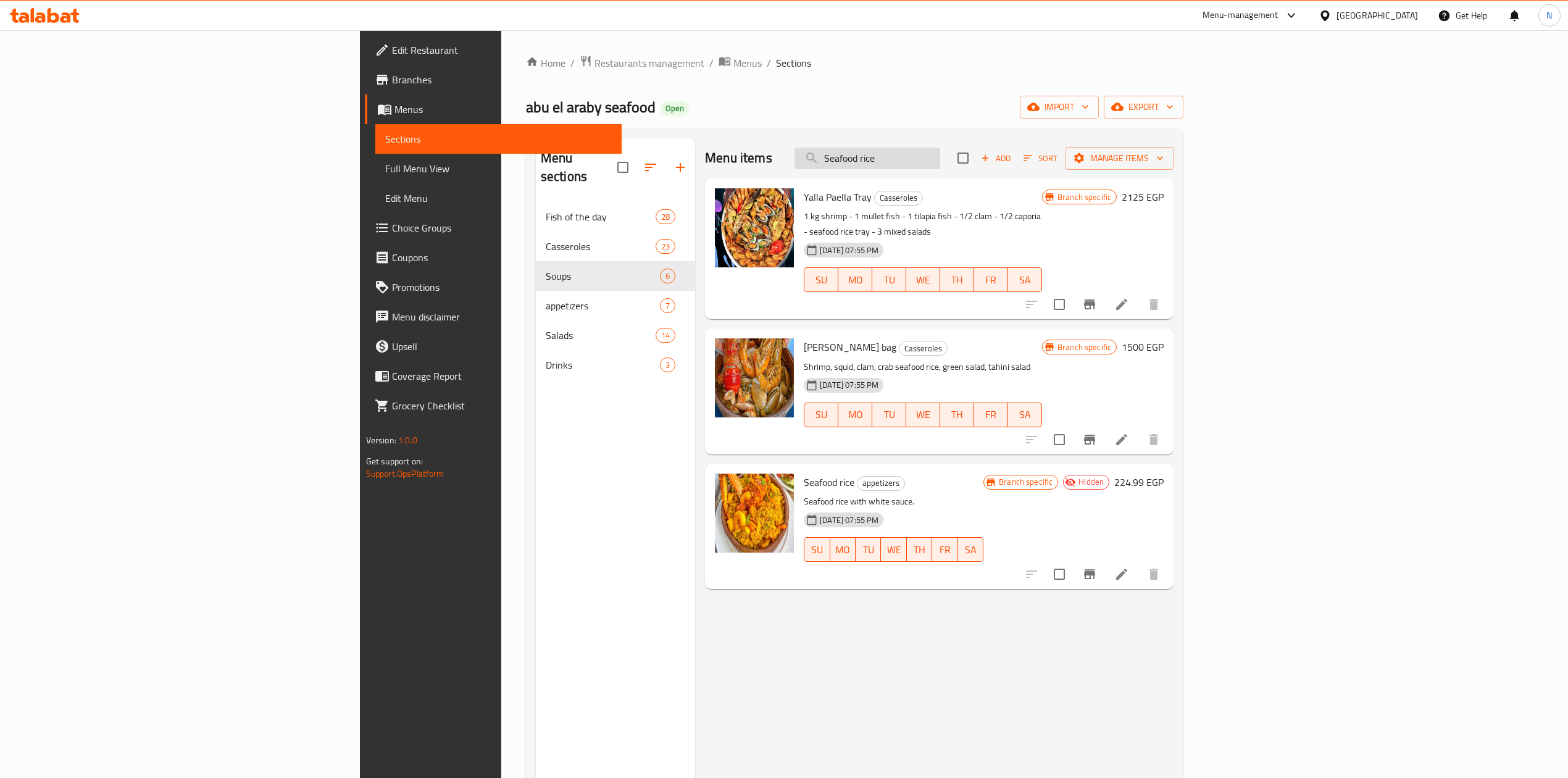
click at [940, 162] on input "Seafood rice" at bounding box center [867, 158] width 146 height 21
paste input "Regular white seafood soup"
click at [940, 162] on input "Seafood rice" at bounding box center [867, 158] width 146 height 21
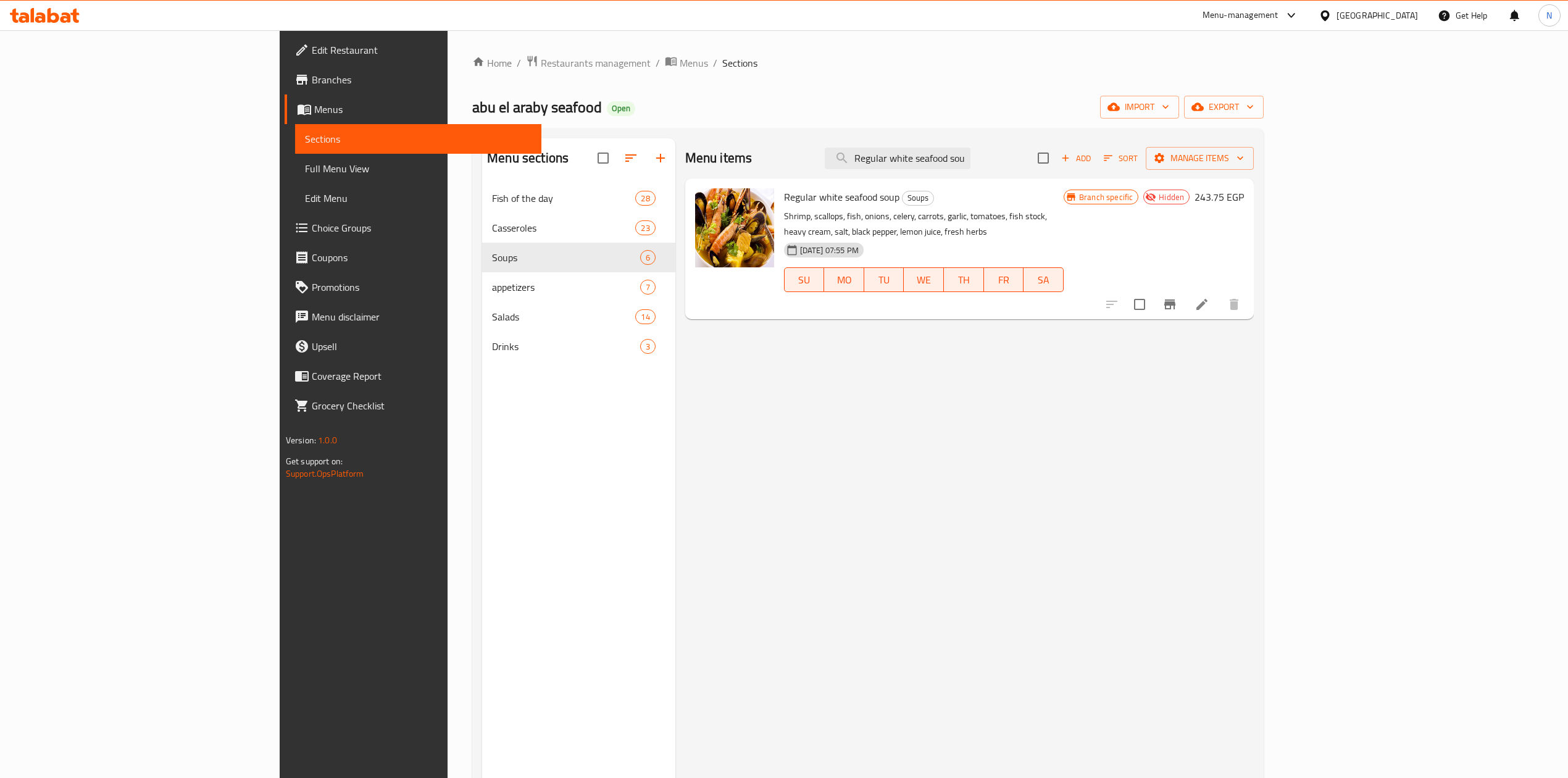
click at [954, 177] on div "Menu items Regular white seafood soup Add Sort Manage items" at bounding box center [970, 158] width 569 height 40
click at [968, 167] on input "Regular white seafood soup" at bounding box center [897, 158] width 146 height 21
paste input "tilapia"
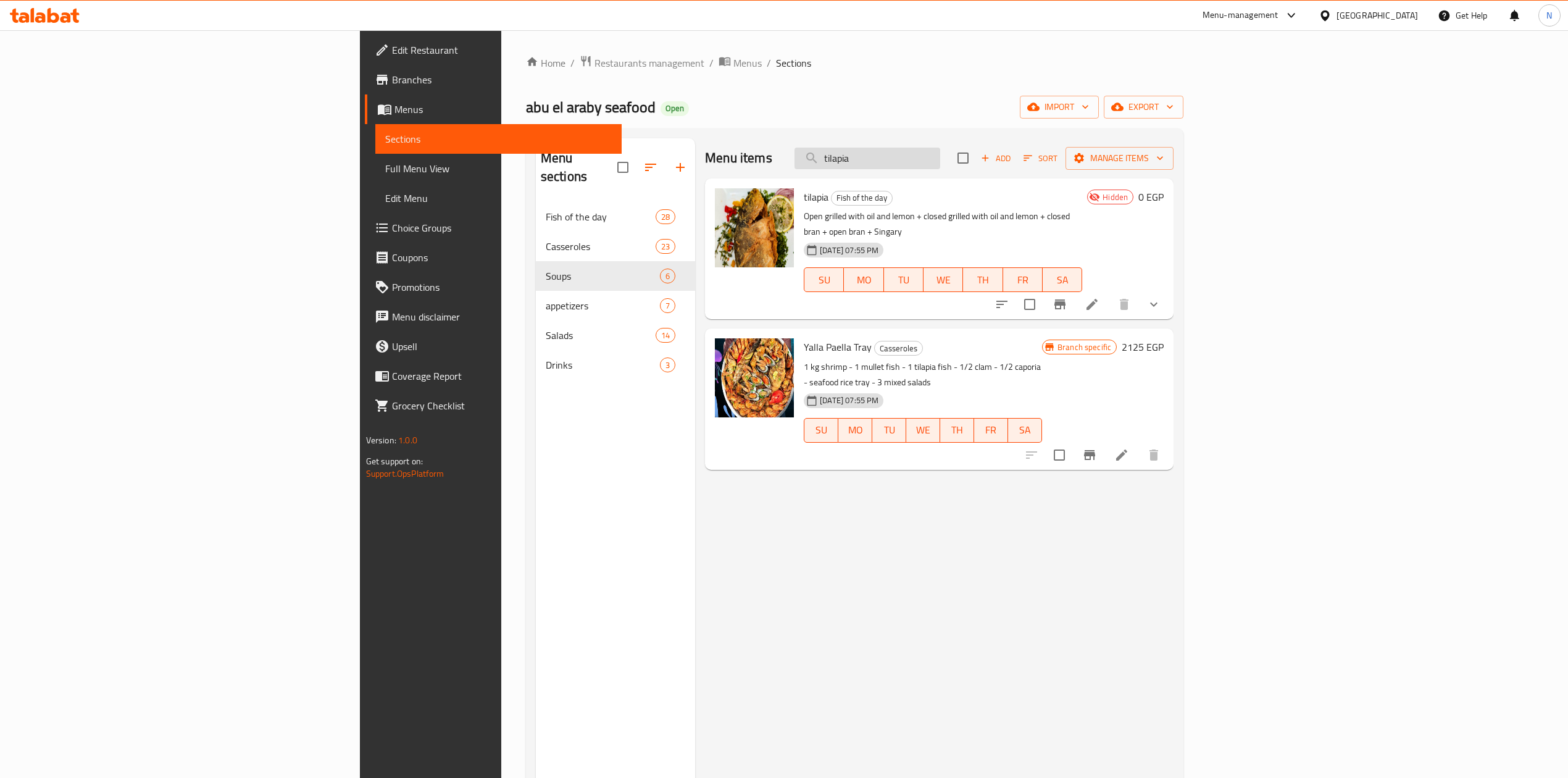
click at [940, 161] on input "tilapia" at bounding box center [867, 158] width 146 height 21
paste input "grouper 111"
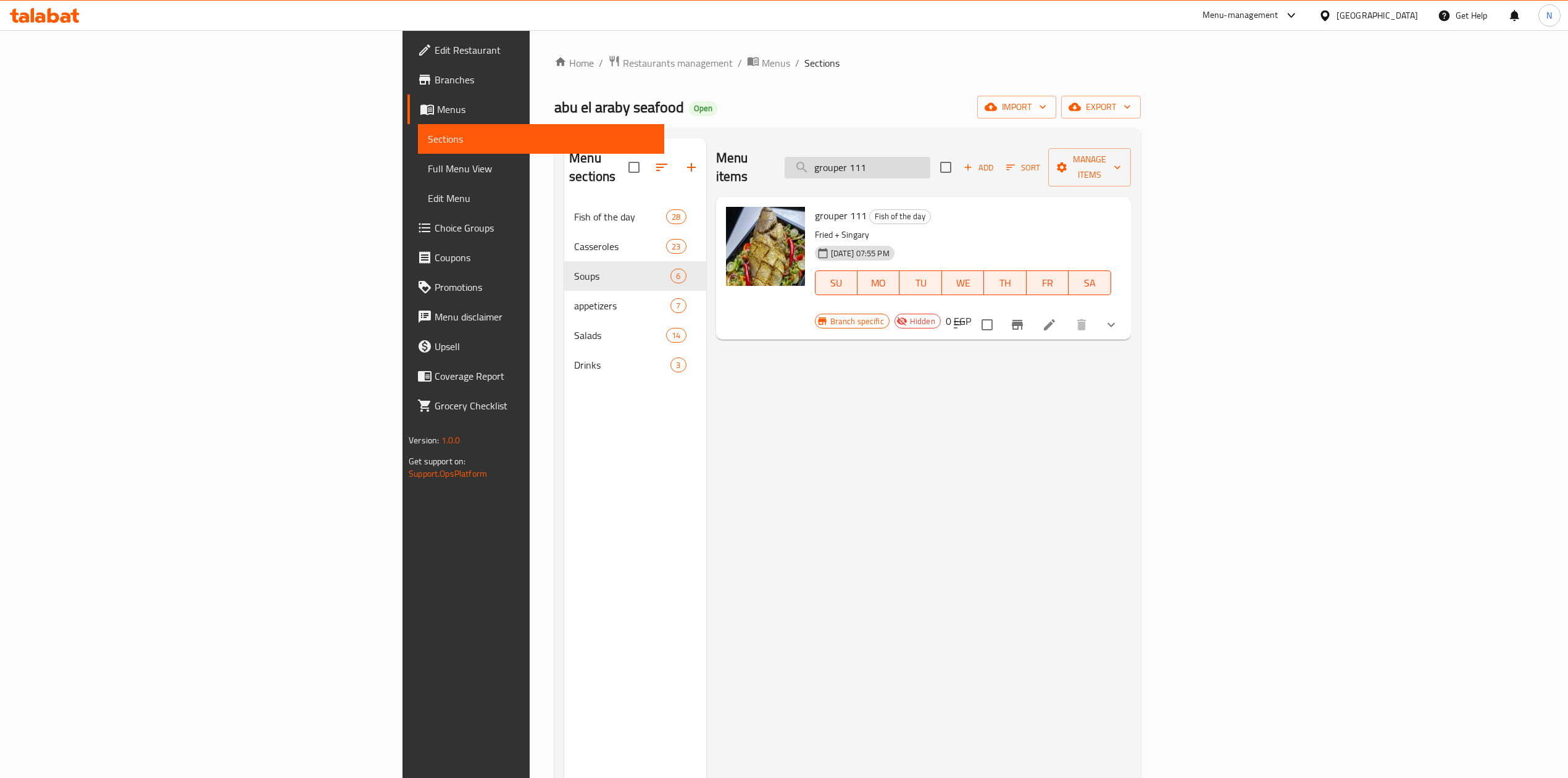
click at [930, 161] on input "grouper 111" at bounding box center [857, 167] width 146 height 21
type input "grouper 111"
click at [434, 85] on span "Branches" at bounding box center [544, 79] width 220 height 15
